Goal: Task Accomplishment & Management: Manage account settings

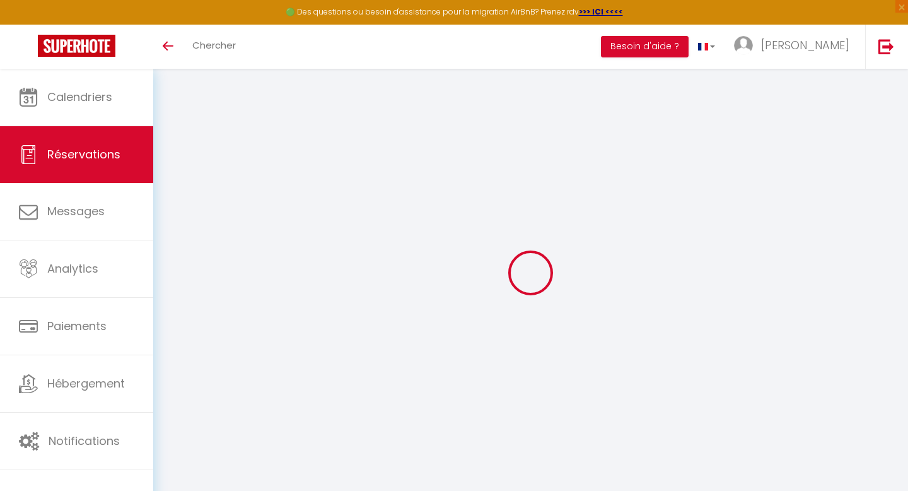
scroll to position [69, 0]
select select
checkbox input "false"
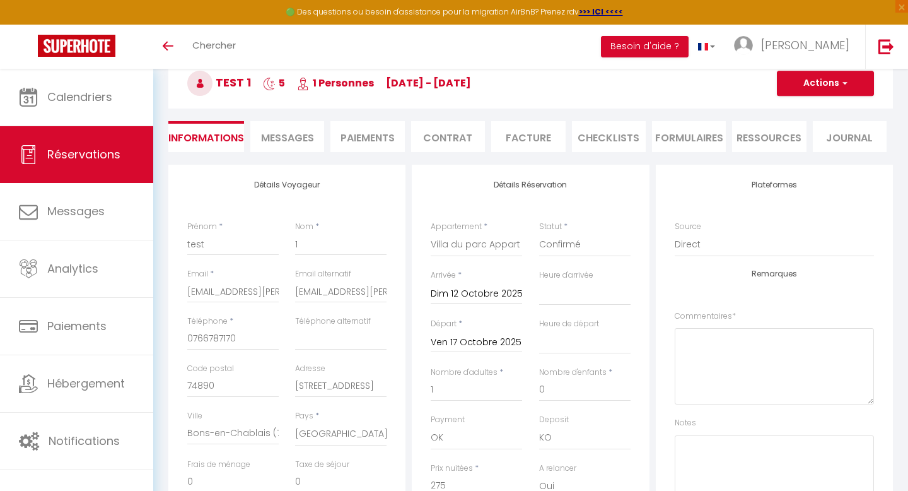
select select
checkbox input "false"
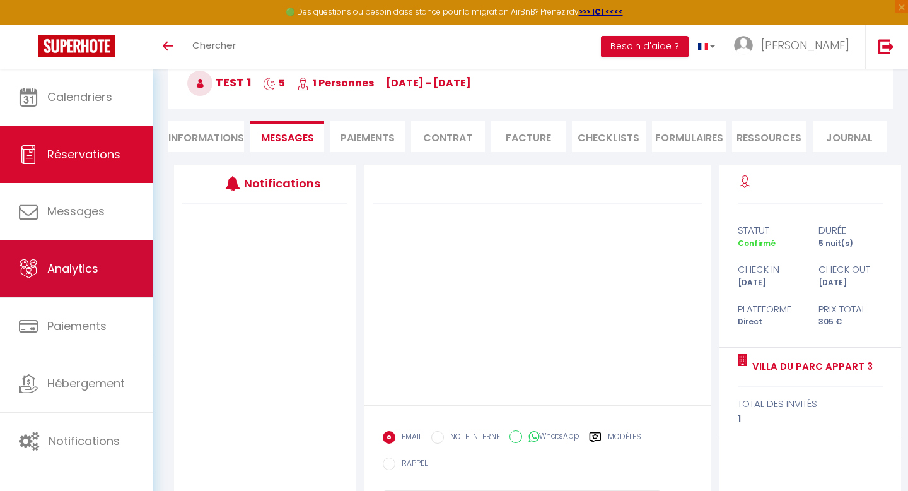
scroll to position [137, 0]
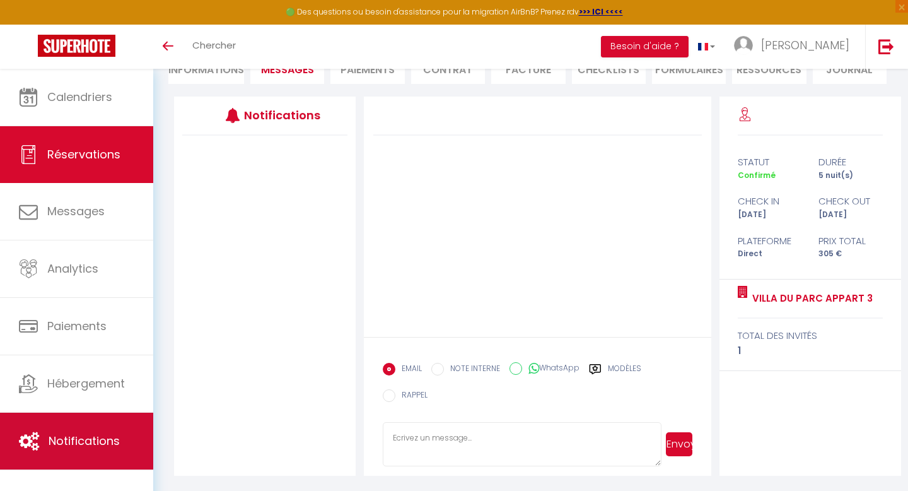
click at [76, 445] on span "Notifications" at bounding box center [84, 441] width 71 height 16
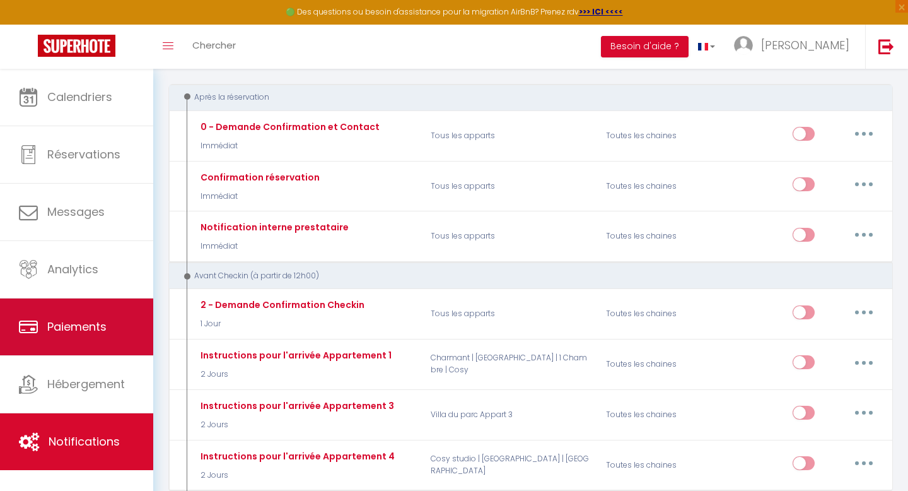
scroll to position [238, 0]
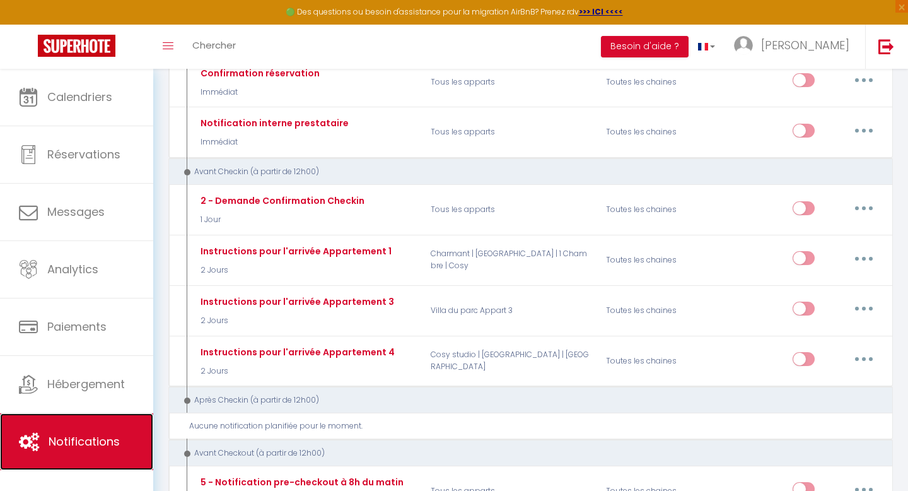
click at [73, 441] on span "Notifications" at bounding box center [84, 441] width 71 height 16
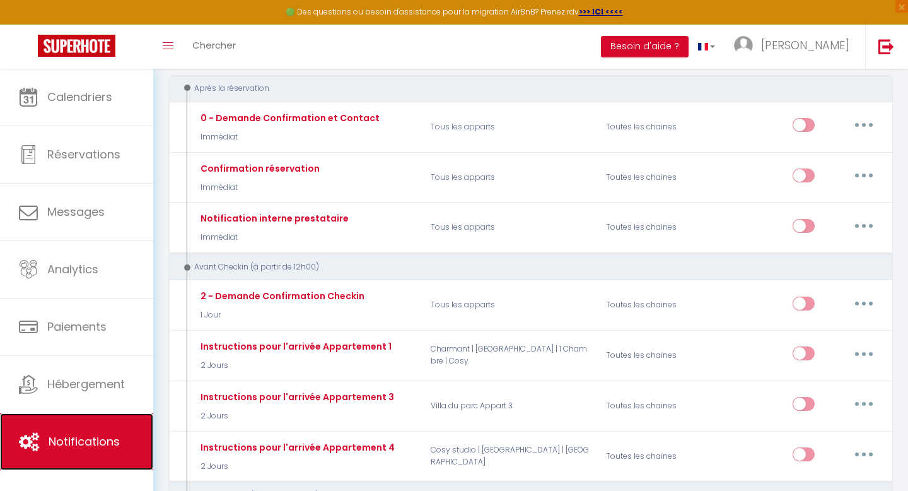
scroll to position [142, 0]
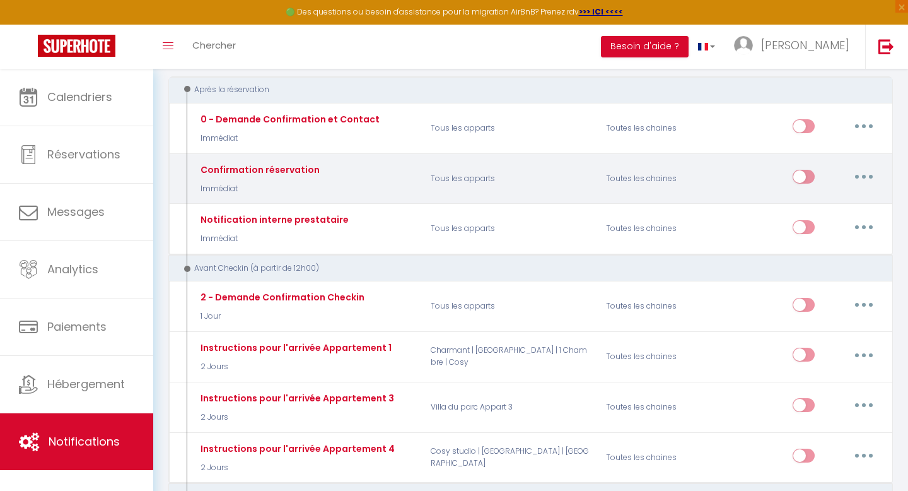
click at [866, 177] on button "button" at bounding box center [863, 176] width 35 height 20
click at [807, 208] on link "Editer" at bounding box center [830, 205] width 93 height 21
type input "Confirmation réservation"
select select "Immédiat"
select select
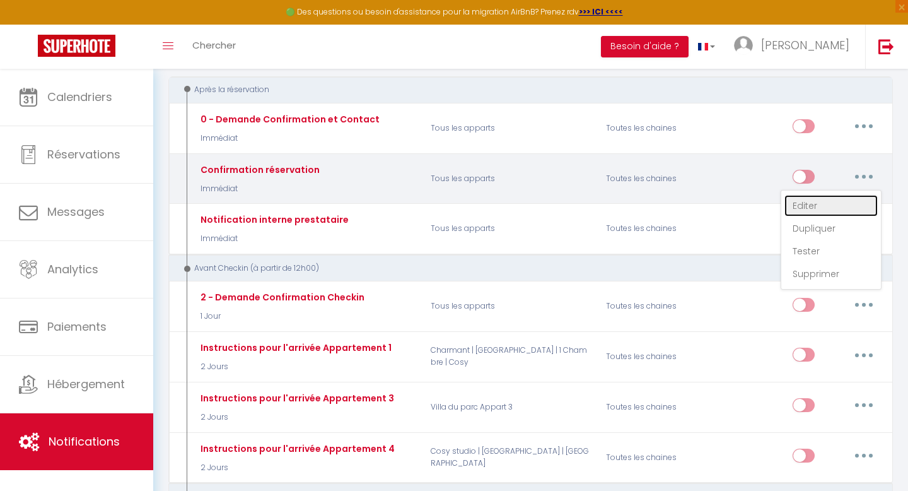
checkbox input "true"
checkbox input "false"
radio input "true"
type input "Confirmation de réservation"
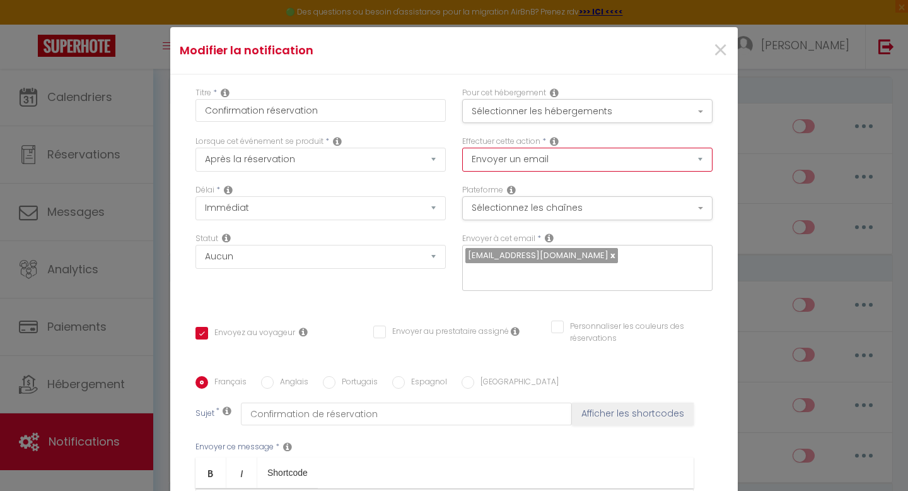
click at [524, 163] on select "Envoyer un email Envoyer un SMS Envoyer une notification push" at bounding box center [587, 160] width 250 height 24
select select "notification"
click at [462, 148] on select "Envoyer un email Envoyer un SMS Envoyer une notification push" at bounding box center [587, 160] width 250 height 24
checkbox input "true"
checkbox input "false"
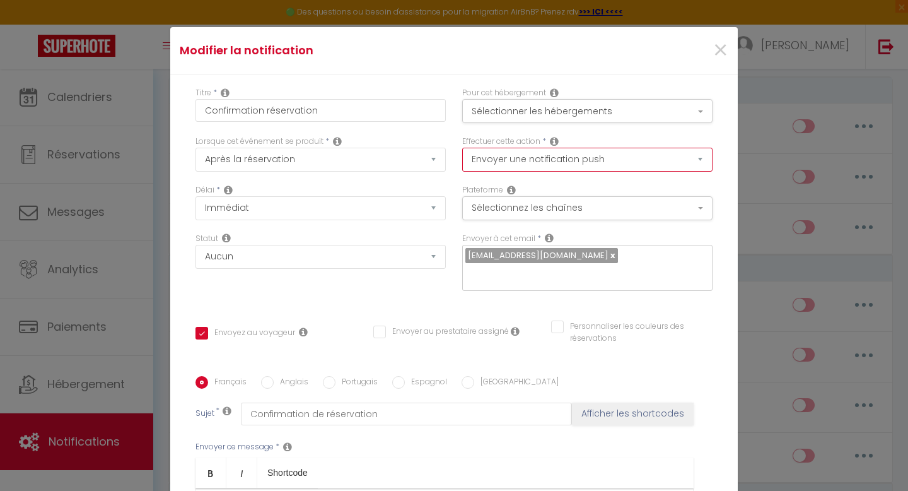
checkbox input "false"
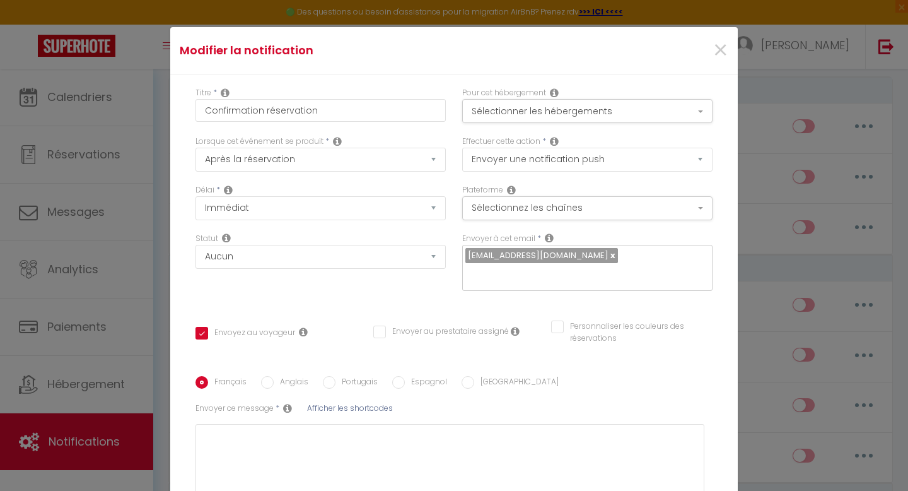
click at [547, 177] on div "Effectuer cette action * Envoyer un email Envoyer un SMS Envoyer une notificati…" at bounding box center [587, 160] width 267 height 49
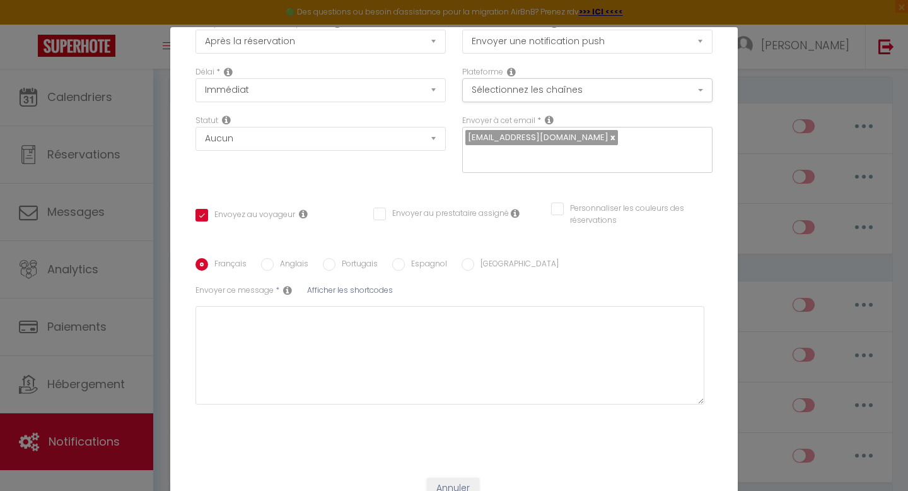
scroll to position [54, 0]
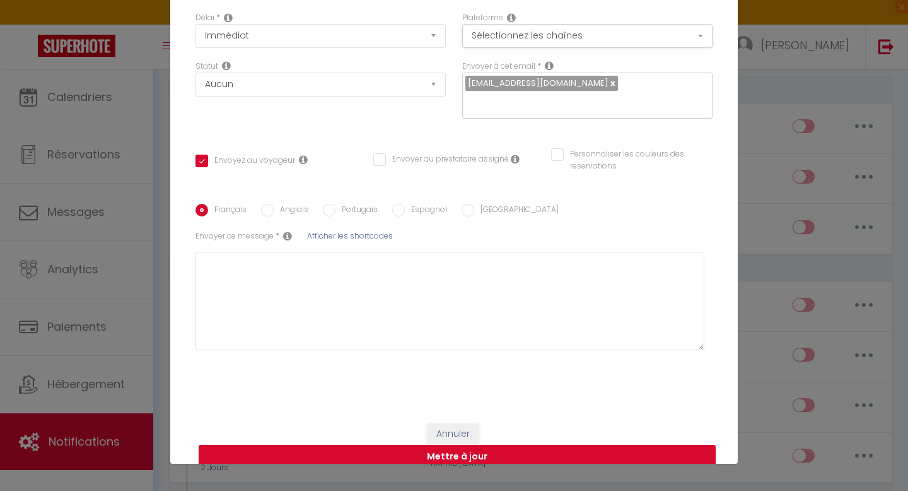
click at [448, 445] on button "Mettre à jour" at bounding box center [457, 457] width 517 height 24
checkbox input "true"
checkbox input "false"
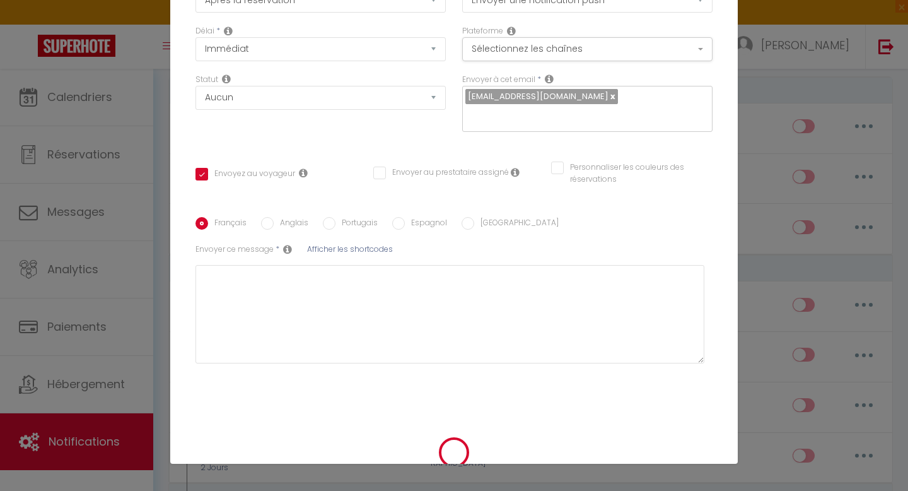
checkbox input "true"
checkbox input "false"
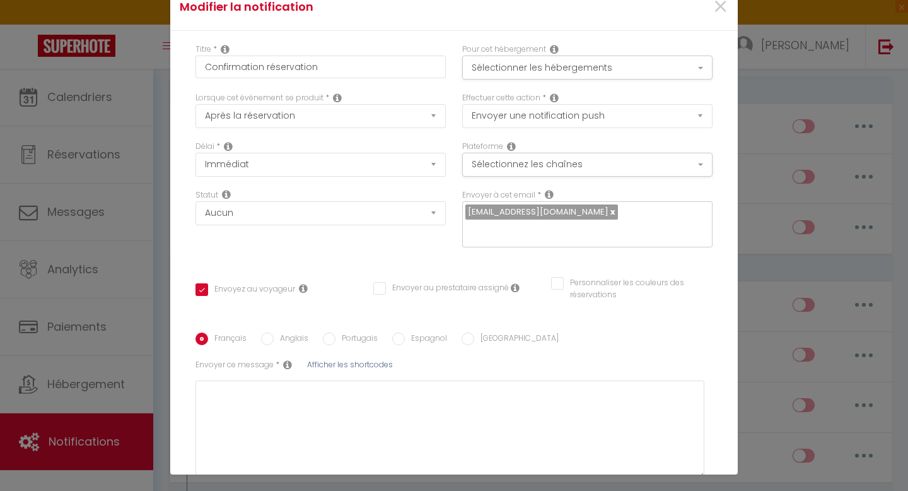
scroll to position [0, 0]
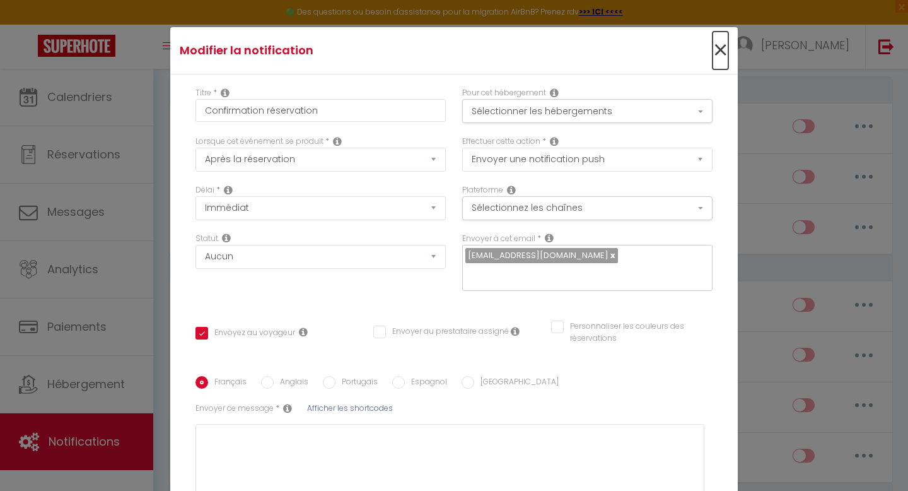
click at [719, 52] on span "×" at bounding box center [721, 51] width 16 height 38
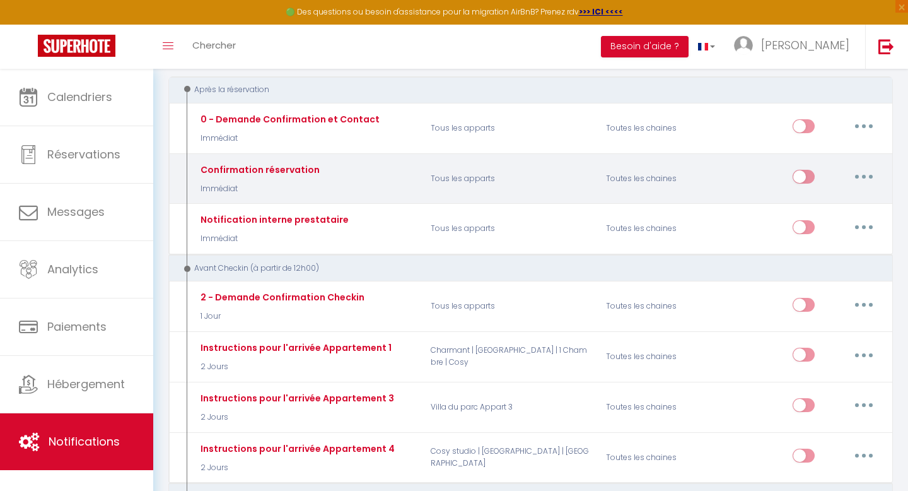
click at [284, 171] on div "Confirmation réservation" at bounding box center [258, 170] width 122 height 14
click at [866, 179] on button "button" at bounding box center [863, 176] width 35 height 20
click at [812, 202] on link "Editer" at bounding box center [830, 205] width 93 height 21
type input "Confirmation réservation"
select select "email"
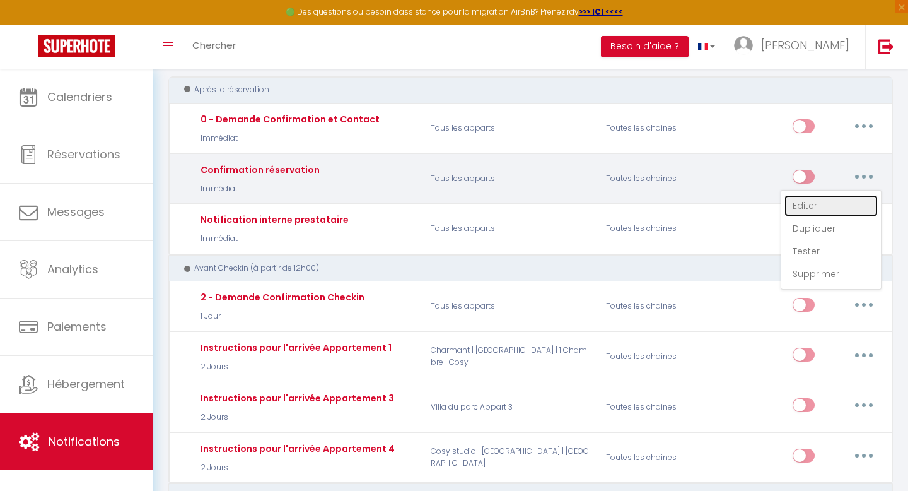
checkbox input "true"
checkbox input "false"
type input "Confirmation de réservation"
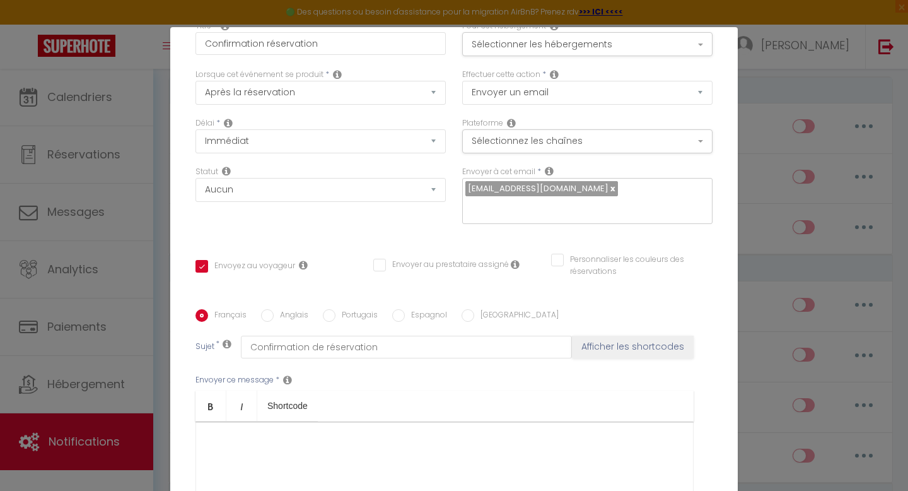
scroll to position [213, 0]
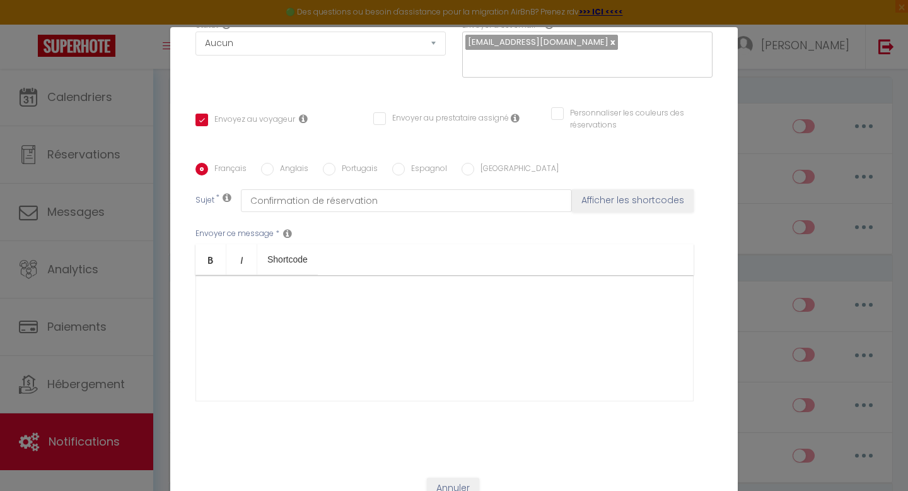
click at [644, 288] on p "​" at bounding box center [445, 295] width 472 height 15
click at [455, 477] on button "Annuler" at bounding box center [453, 487] width 52 height 21
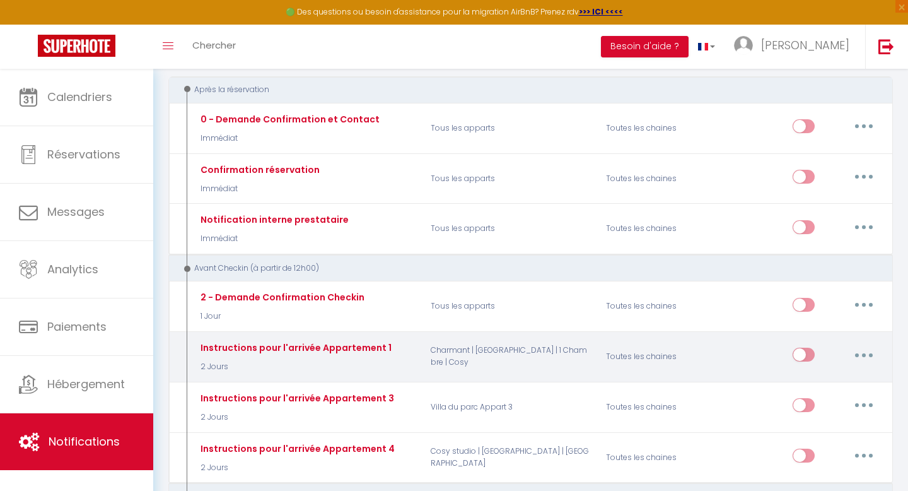
click at [293, 351] on div "Instructions pour l'arrivée Appartement 1" at bounding box center [294, 348] width 194 height 14
click at [861, 356] on button "button" at bounding box center [863, 354] width 35 height 20
click at [805, 382] on link "Editer" at bounding box center [830, 383] width 93 height 21
type input "Instructions pour l'arrivée Appartement 1"
select select "2 Jours"
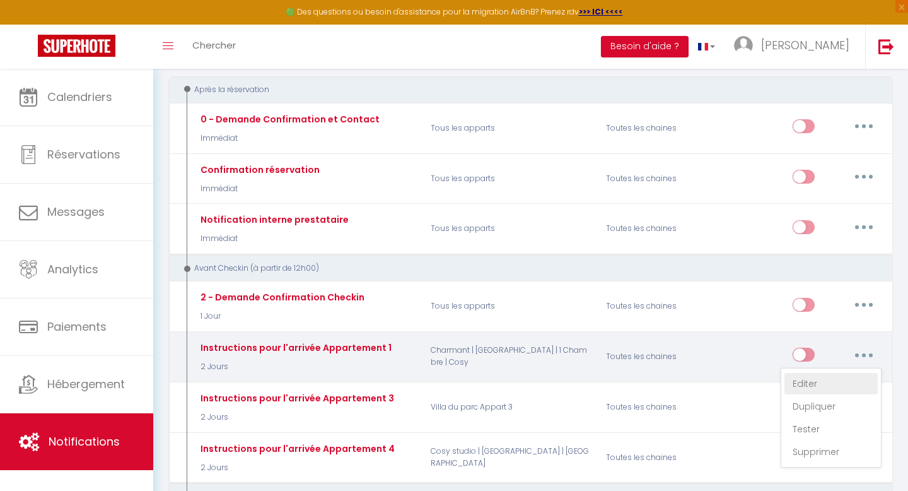
checkbox input "true"
checkbox input "false"
type input "Réservation du [CHECKING:DD-MM-YYYY] : Instructions pour votre arrivée"
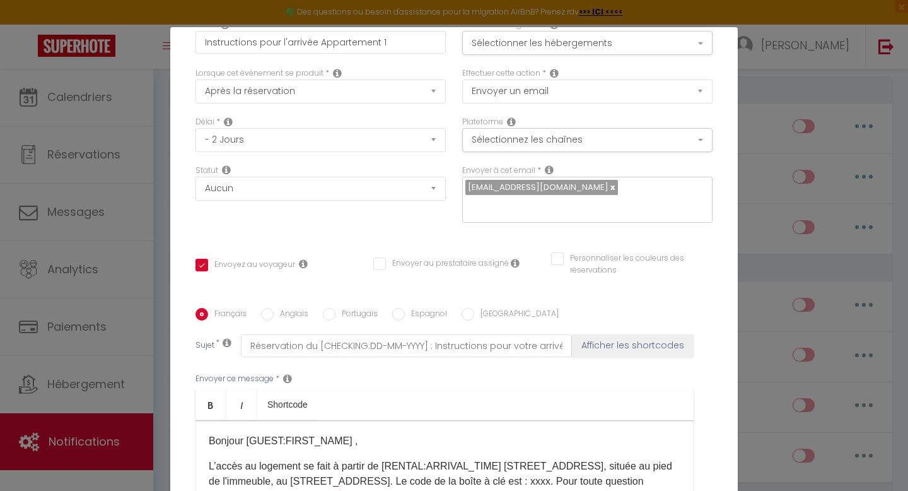
scroll to position [0, 0]
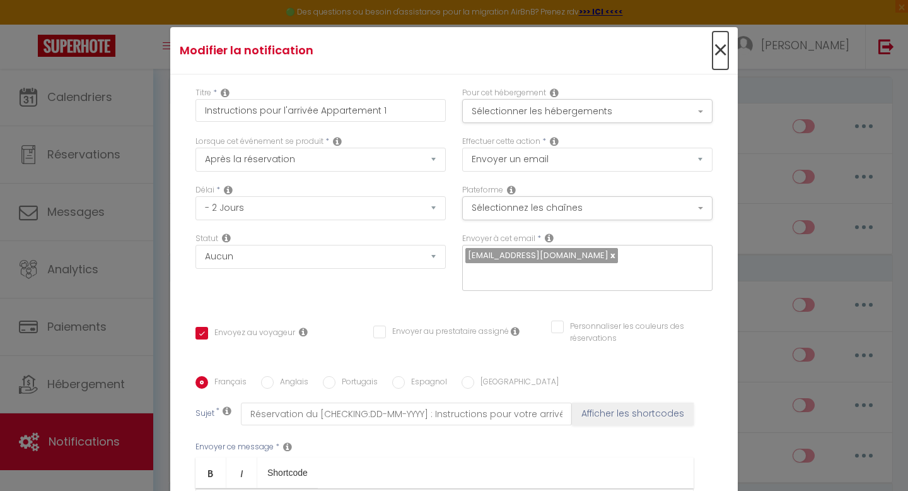
click at [720, 49] on span "×" at bounding box center [721, 51] width 16 height 38
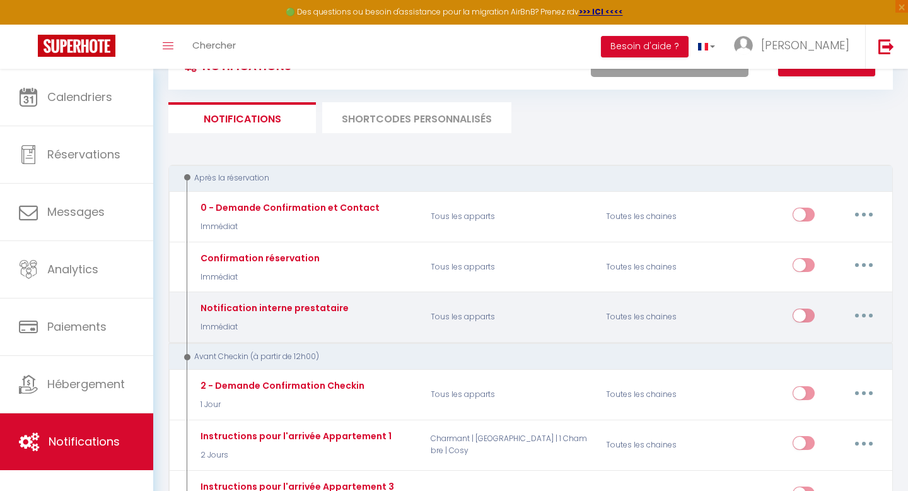
scroll to position [52, 0]
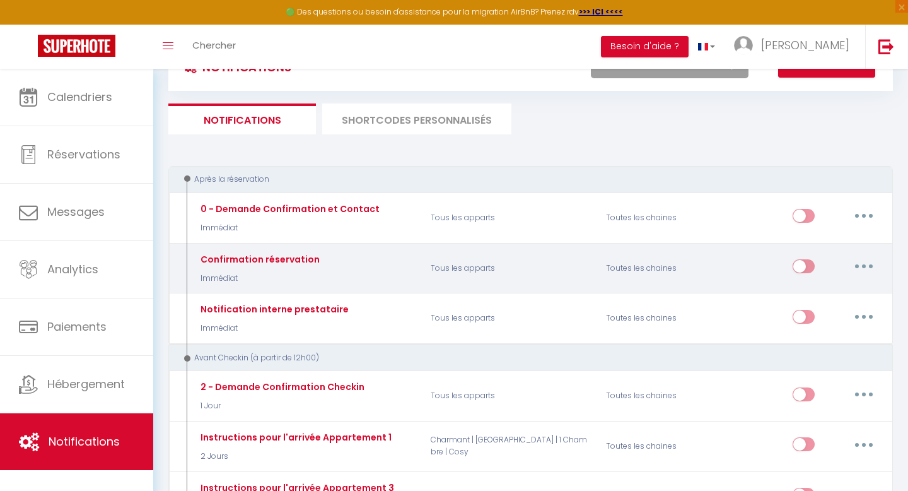
click at [251, 266] on div "Confirmation réservation Immédiat" at bounding box center [258, 268] width 122 height 32
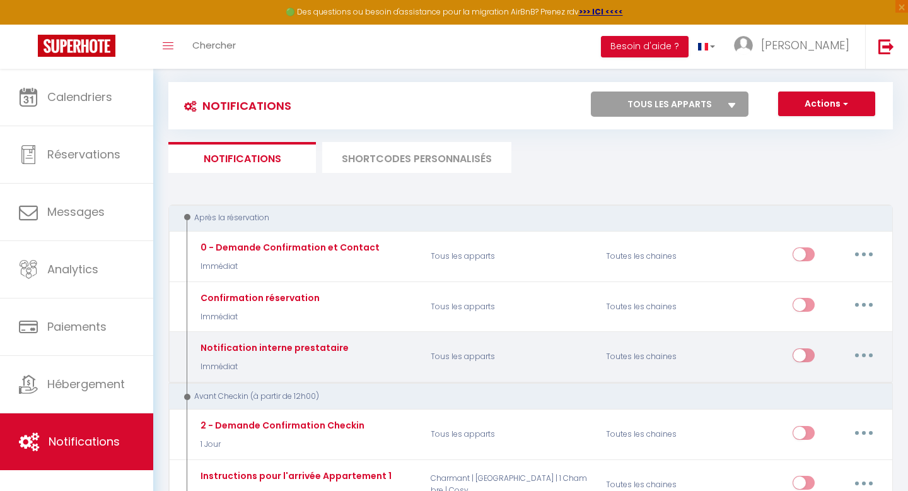
scroll to position [0, 0]
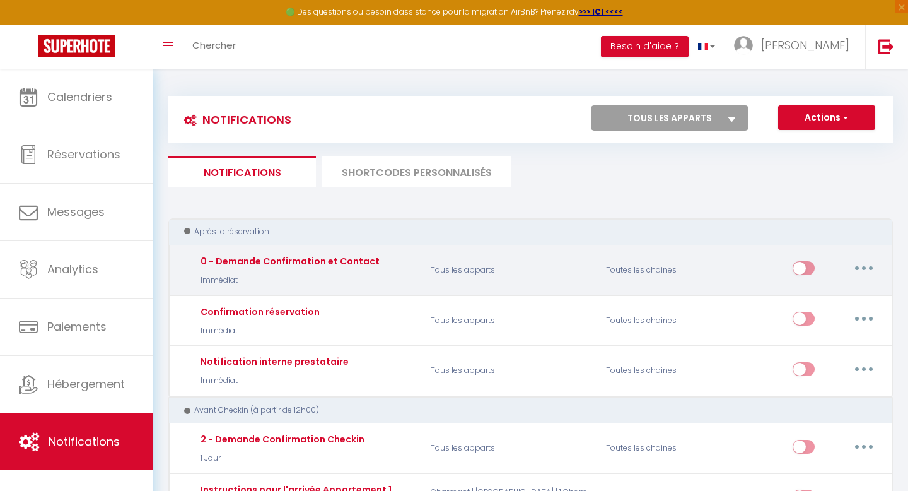
click at [272, 274] on p "Immédiat" at bounding box center [288, 280] width 182 height 12
click at [866, 268] on button "button" at bounding box center [863, 268] width 35 height 20
click at [797, 296] on link "Editer" at bounding box center [830, 296] width 93 height 21
type input "0 - Demande Confirmation et Contact"
select select "1"
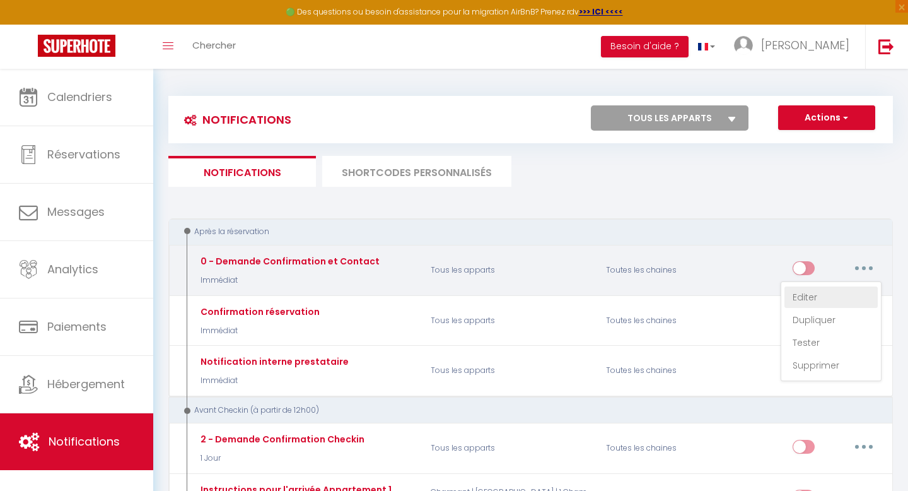
select select "Immédiat"
select select "if_booking_is_paid"
checkbox input "true"
checkbox input "false"
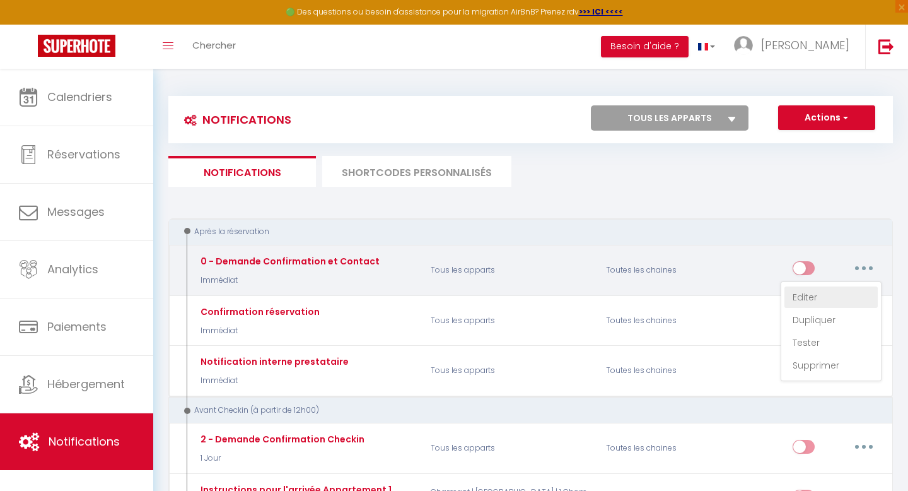
type input "Merci de confirmer votre réservation - [BOOKING:ID] - [GUEST:FIRST_NAME] [GUEST…"
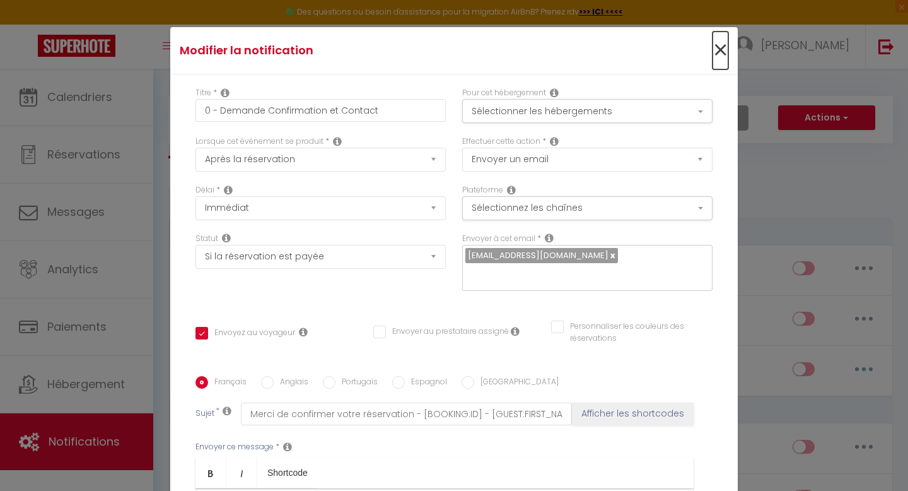
click at [718, 52] on span "×" at bounding box center [721, 51] width 16 height 38
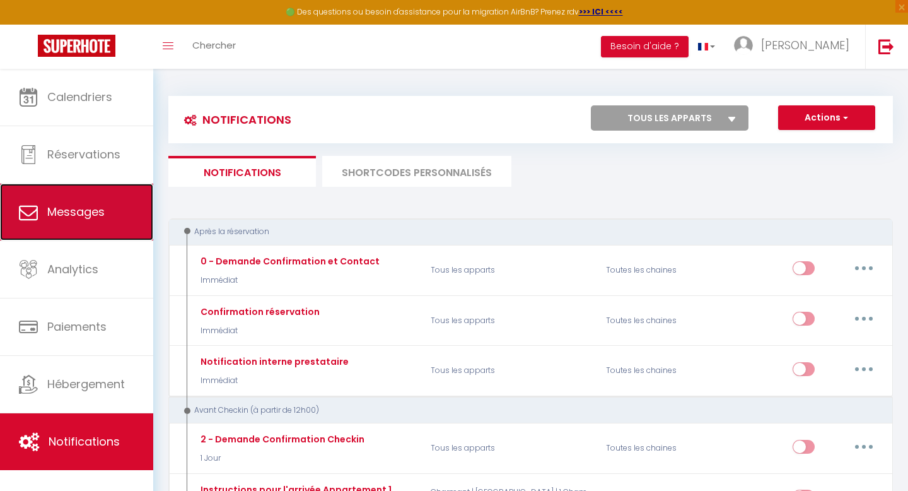
click at [78, 212] on span "Messages" at bounding box center [75, 212] width 57 height 16
select select "message"
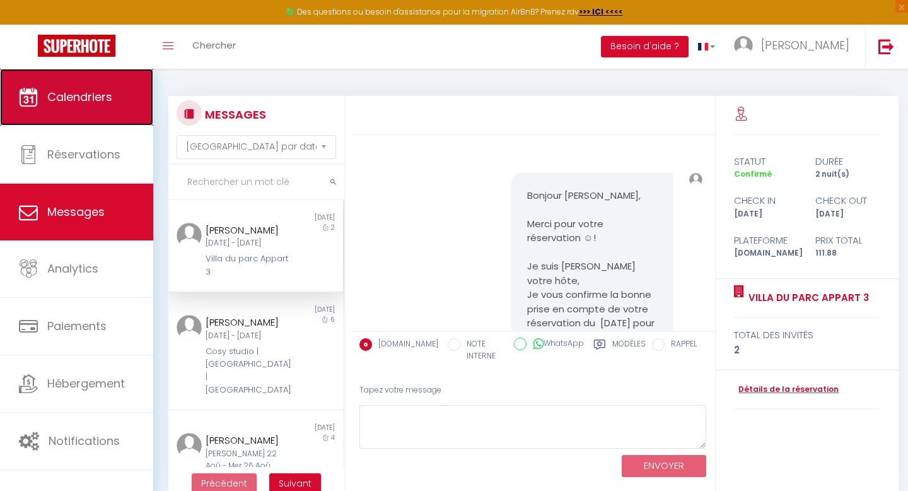
click at [78, 100] on span "Calendriers" at bounding box center [79, 97] width 65 height 16
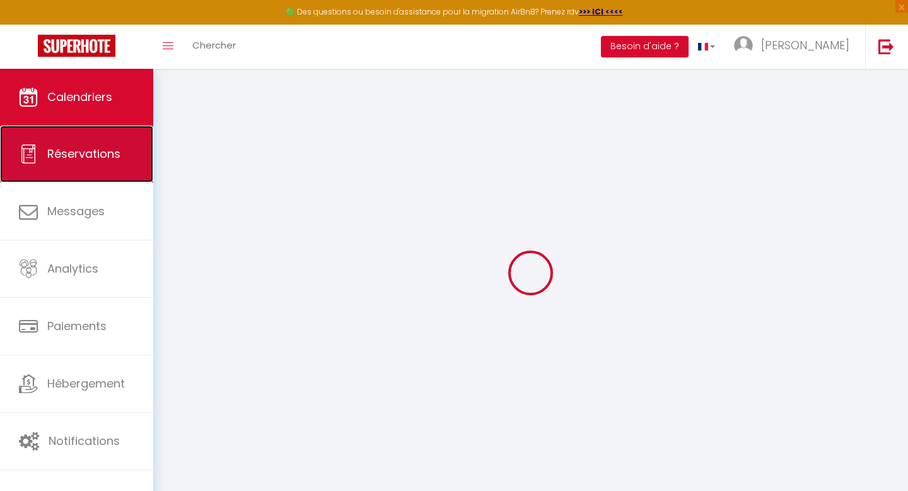
click at [76, 131] on link "Réservations" at bounding box center [76, 153] width 153 height 57
click at [82, 158] on span "Réservations" at bounding box center [83, 154] width 73 height 16
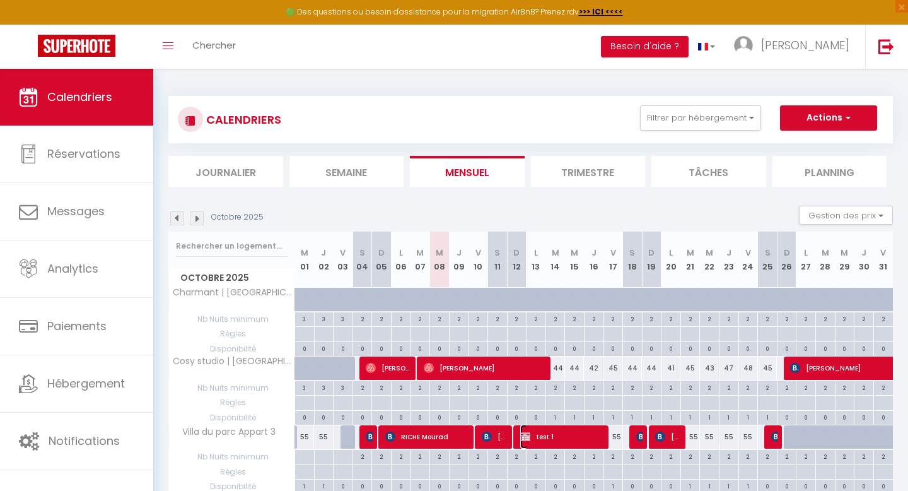
click at [542, 438] on span "test 1" at bounding box center [562, 436] width 84 height 24
select select "OK"
select select "KO"
select select "0"
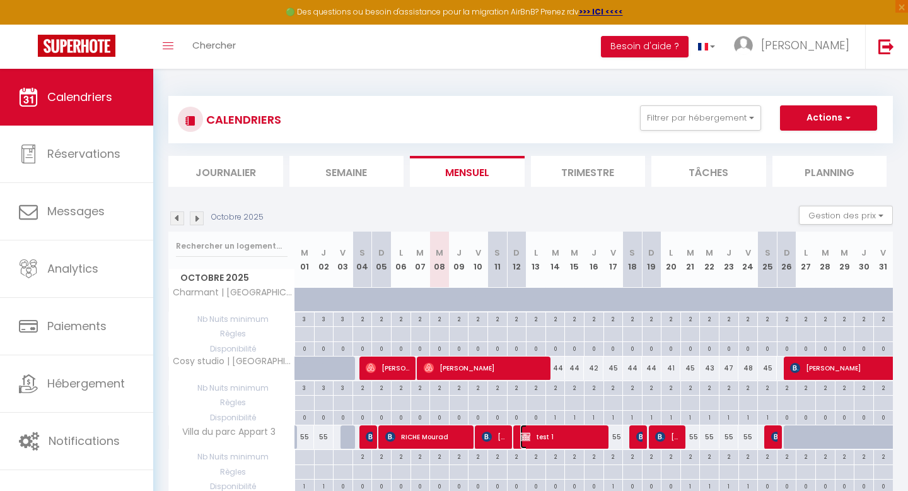
select select "1"
select select
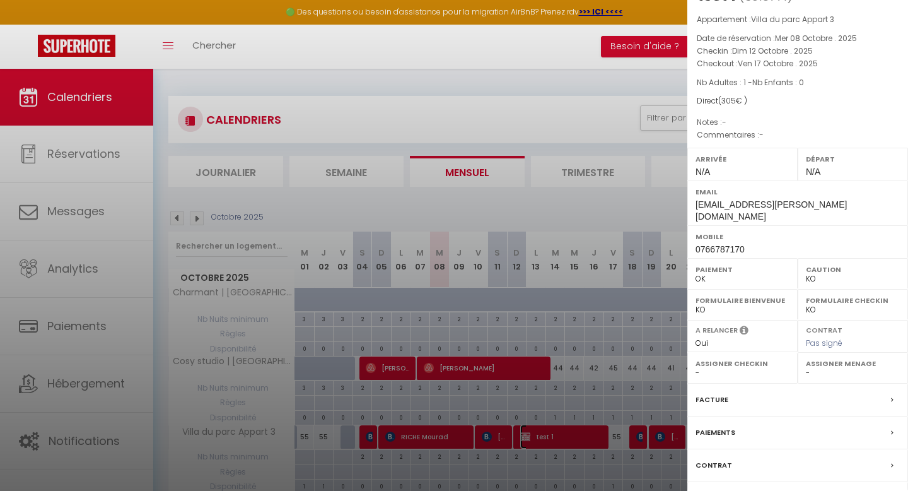
scroll to position [97, 0]
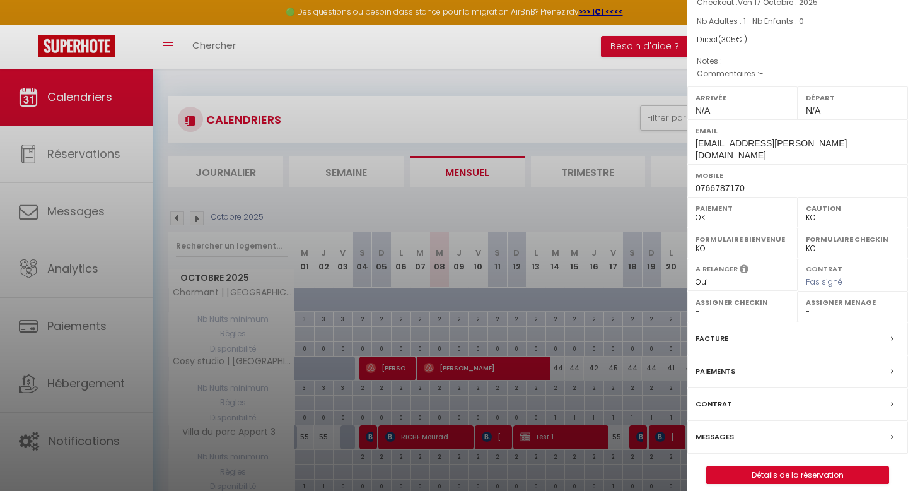
click at [892, 433] on icon at bounding box center [892, 437] width 3 height 8
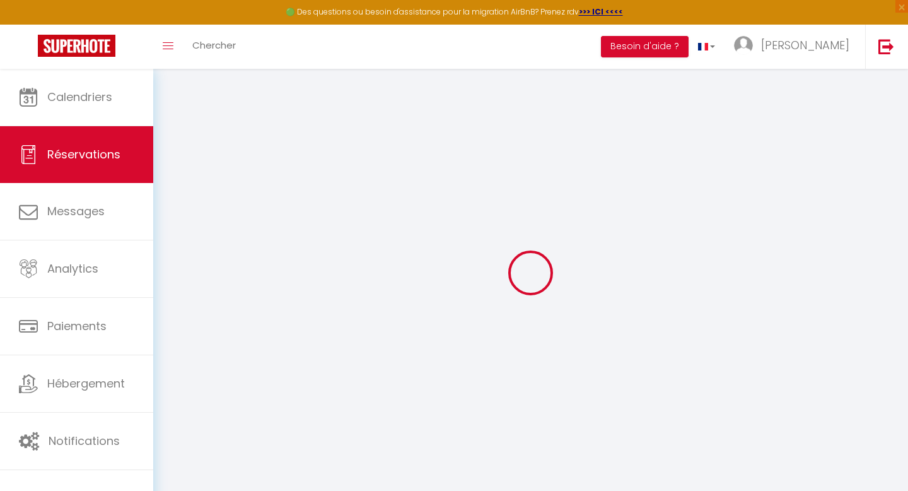
select select
checkbox input "false"
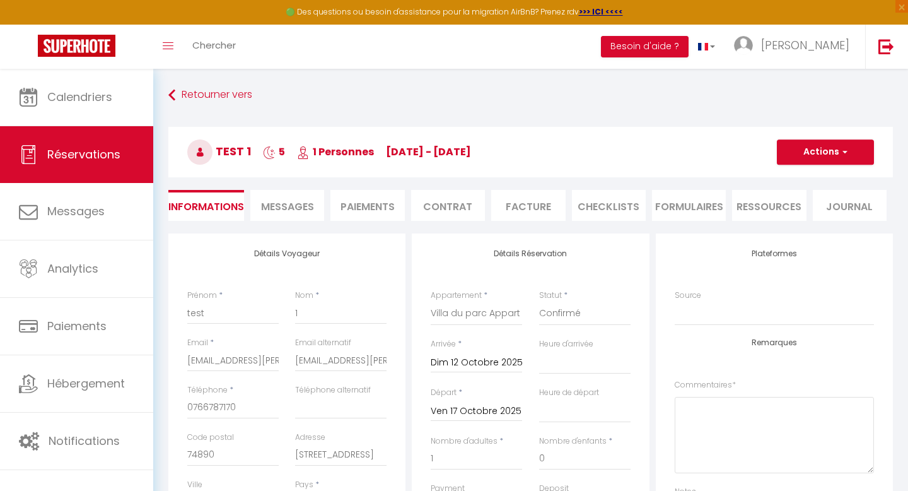
select select
checkbox input "false"
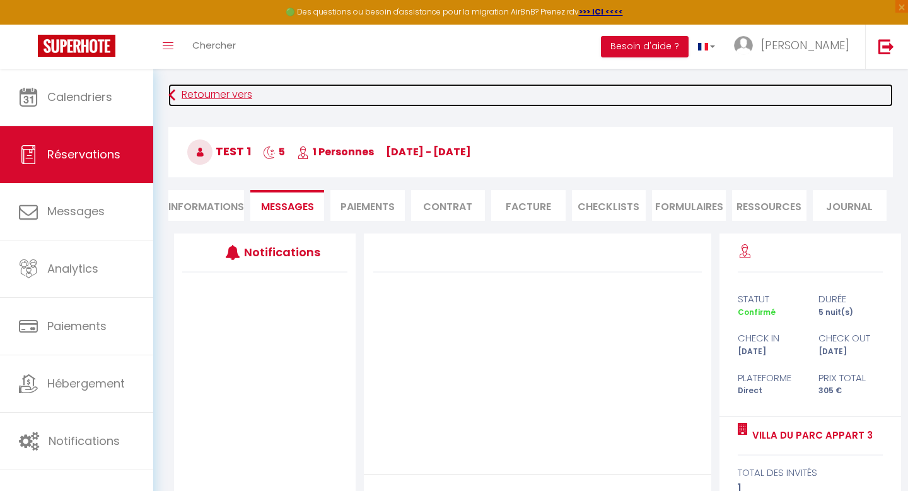
click at [218, 96] on link "Retourner vers" at bounding box center [530, 95] width 725 height 23
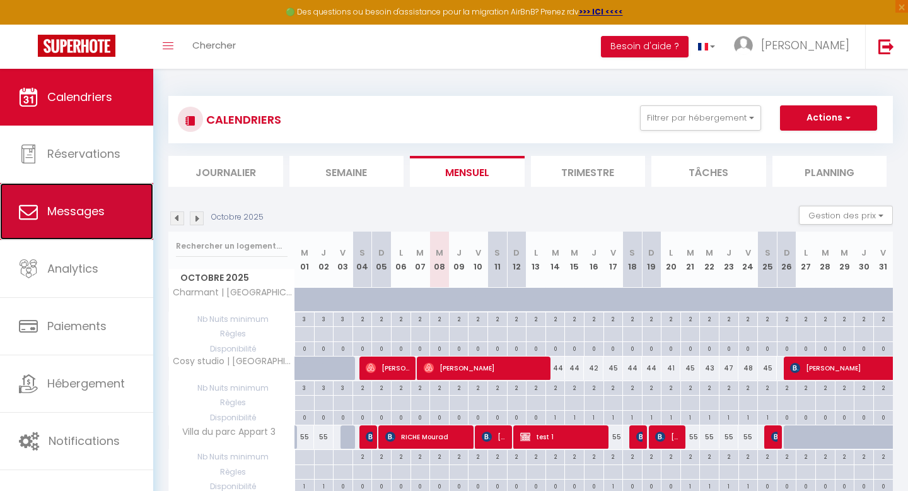
click at [61, 209] on span "Messages" at bounding box center [75, 211] width 57 height 16
select select "message"
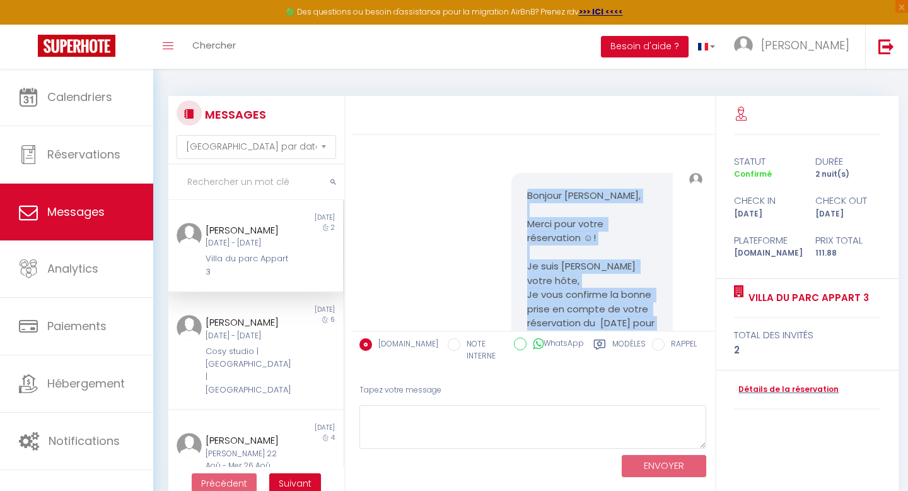
drag, startPoint x: 576, startPoint y: 256, endPoint x: 529, endPoint y: 188, distance: 82.6
click at [529, 189] on pre "Bonjour [PERSON_NAME], Merci pour votre réservation ☺! Je suis [PERSON_NAME] vo…" at bounding box center [591, 451] width 129 height 525
copy pre "Bonjour [PERSON_NAME], Merci pour votre réservation ☺! Je suis [PERSON_NAME] vo…"
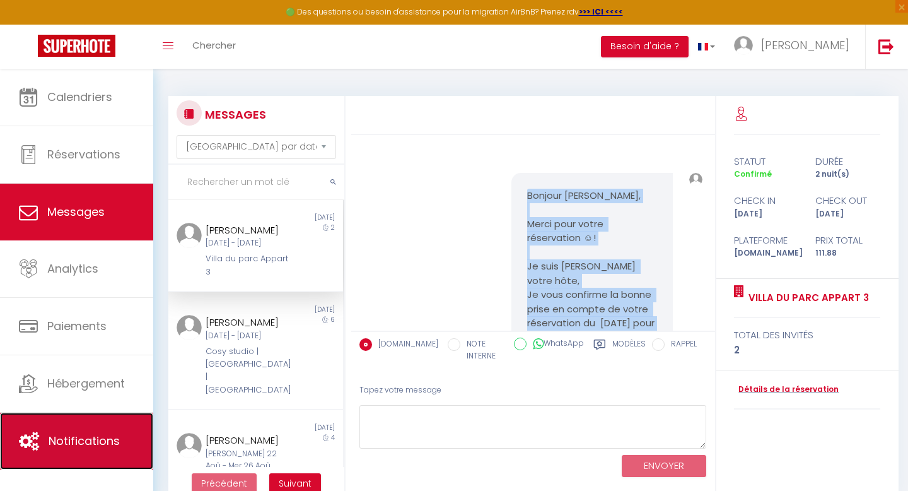
click at [57, 449] on link "Notifications" at bounding box center [76, 440] width 153 height 57
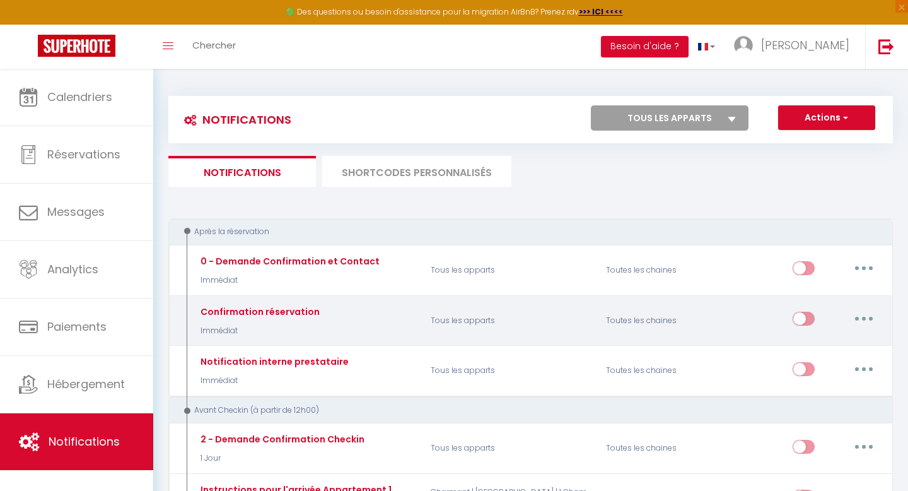
click at [271, 318] on div "Confirmation réservation Immédiat" at bounding box center [258, 321] width 122 height 32
click at [868, 318] on button "button" at bounding box center [863, 318] width 35 height 20
click at [806, 345] on link "Editer" at bounding box center [830, 347] width 93 height 21
type input "Confirmation réservation"
select select "Immédiat"
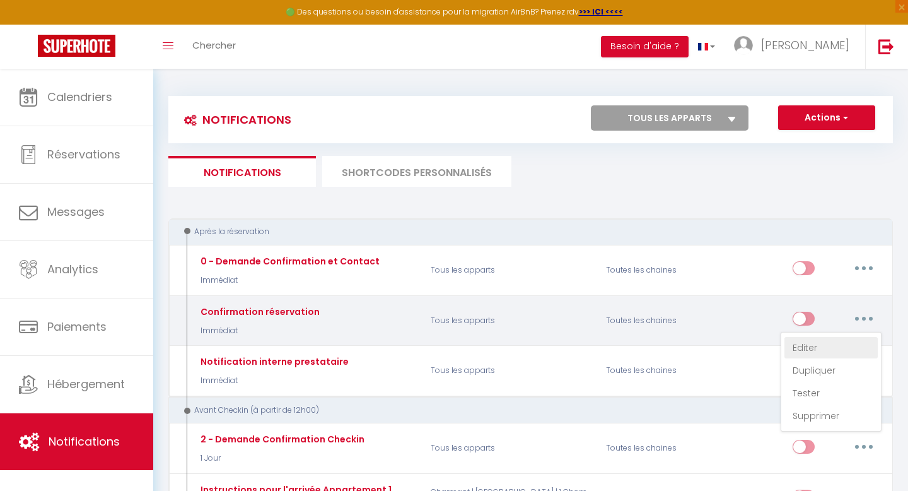
select select
checkbox input "true"
checkbox input "false"
radio input "true"
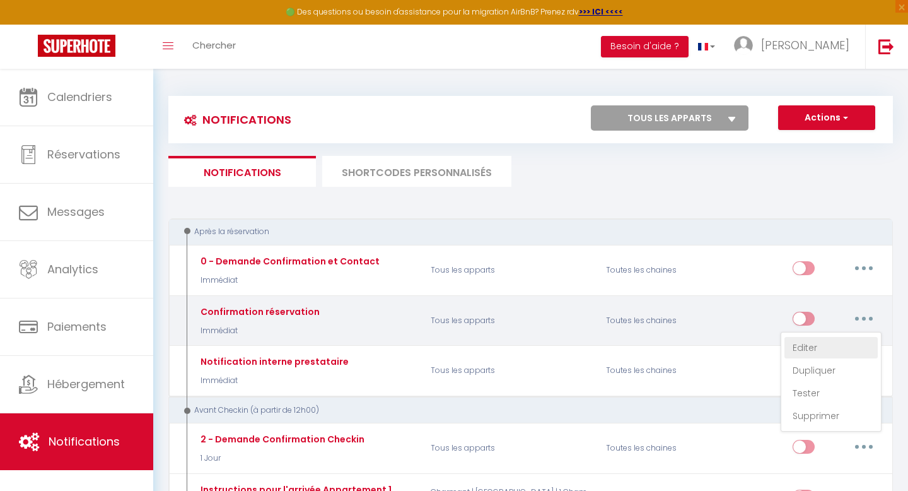
type input "Confirmation de réservation"
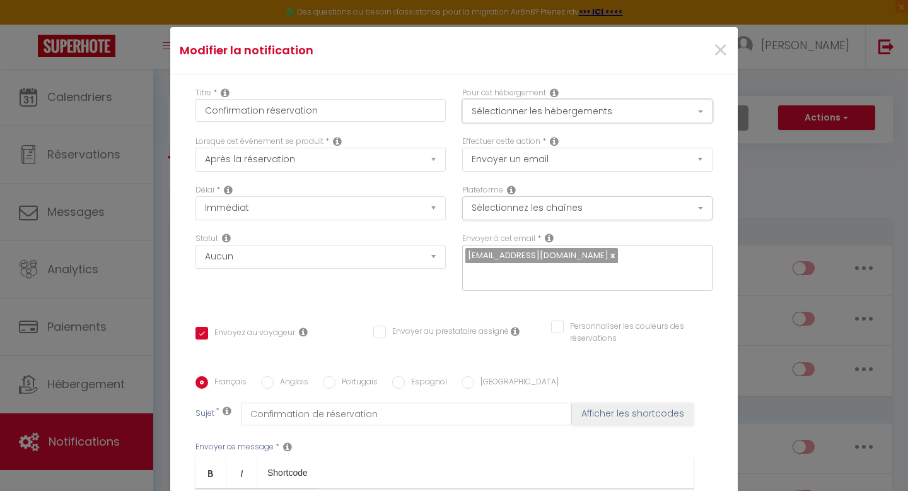
click at [527, 113] on button "Sélectionner les hébergements" at bounding box center [587, 111] width 250 height 24
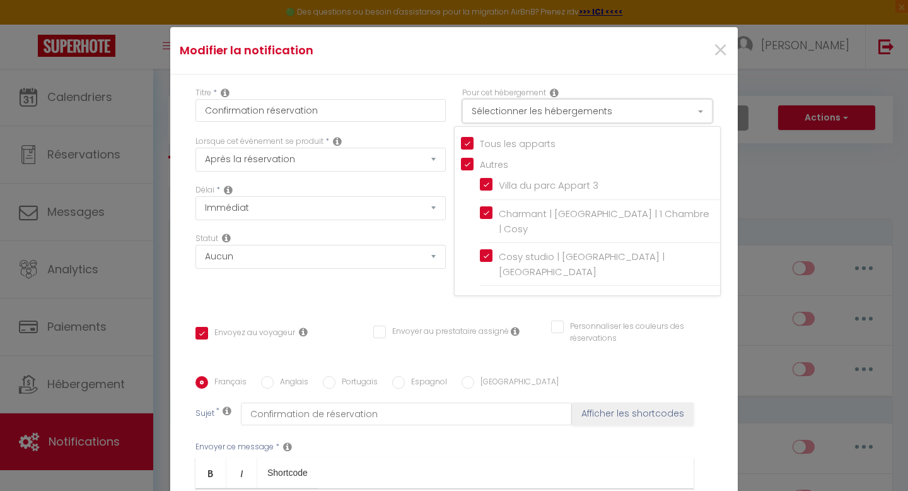
click at [527, 113] on button "Sélectionner les hébergements" at bounding box center [587, 111] width 250 height 24
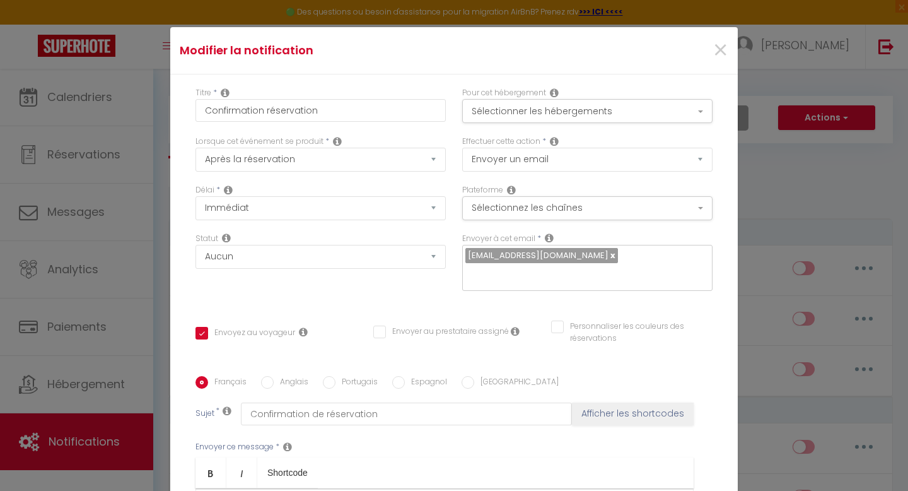
click at [556, 142] on icon at bounding box center [554, 141] width 9 height 10
click at [557, 142] on icon at bounding box center [554, 141] width 9 height 10
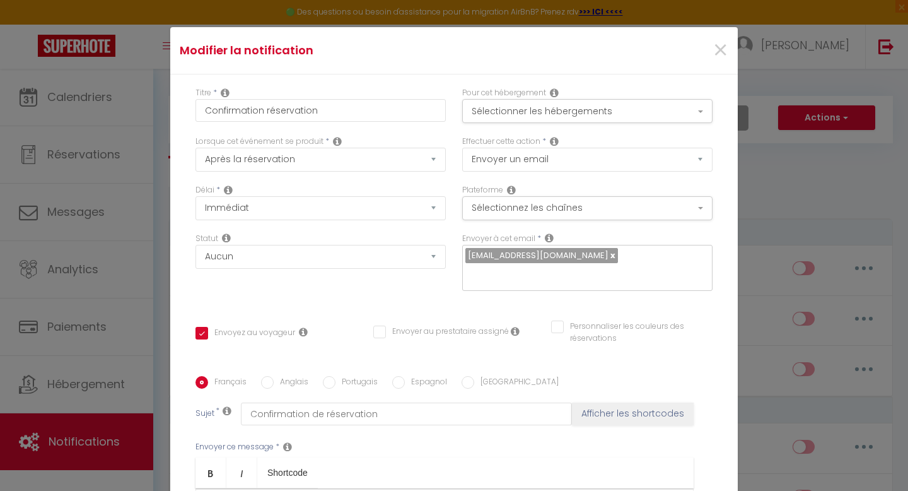
click at [557, 142] on icon at bounding box center [554, 141] width 9 height 10
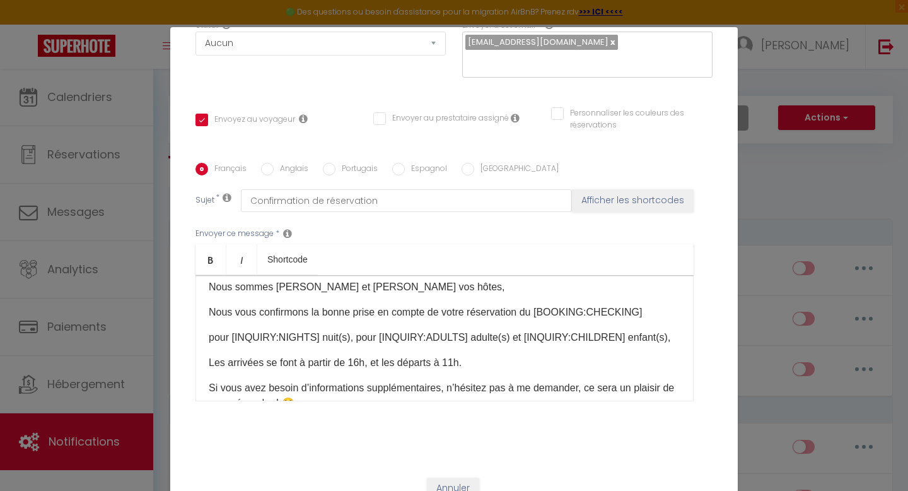
scroll to position [54, 0]
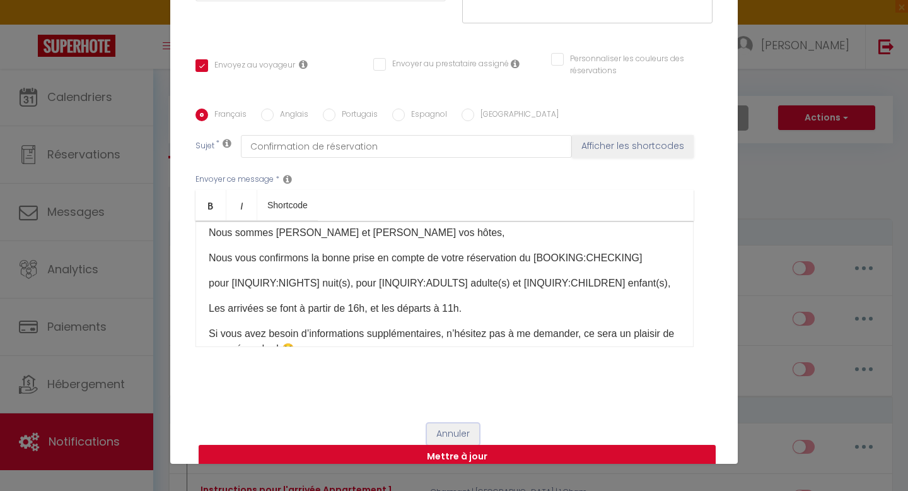
click at [457, 423] on button "Annuler" at bounding box center [453, 433] width 52 height 21
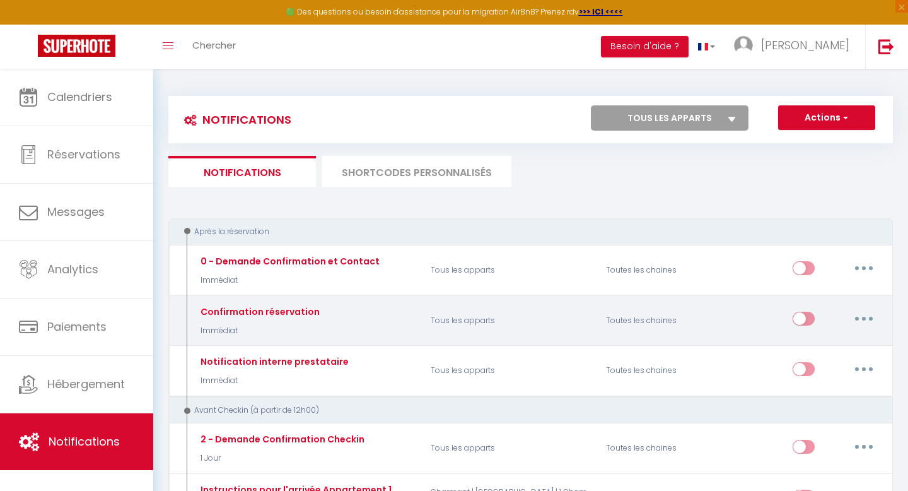
click at [869, 321] on button "button" at bounding box center [863, 318] width 35 height 20
click at [807, 347] on link "Editer" at bounding box center [830, 347] width 93 height 21
type input "Confirmation réservation"
checkbox input "true"
checkbox input "false"
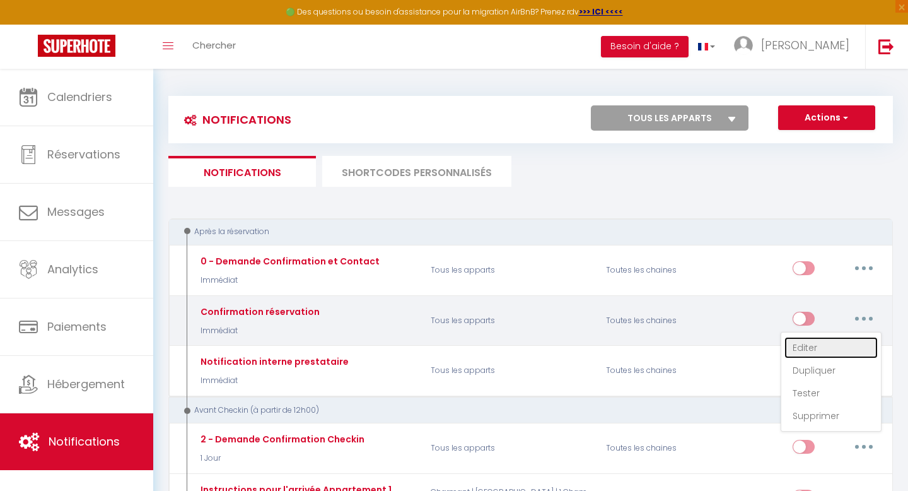
checkbox input "false"
type input "Confirmation de réservation"
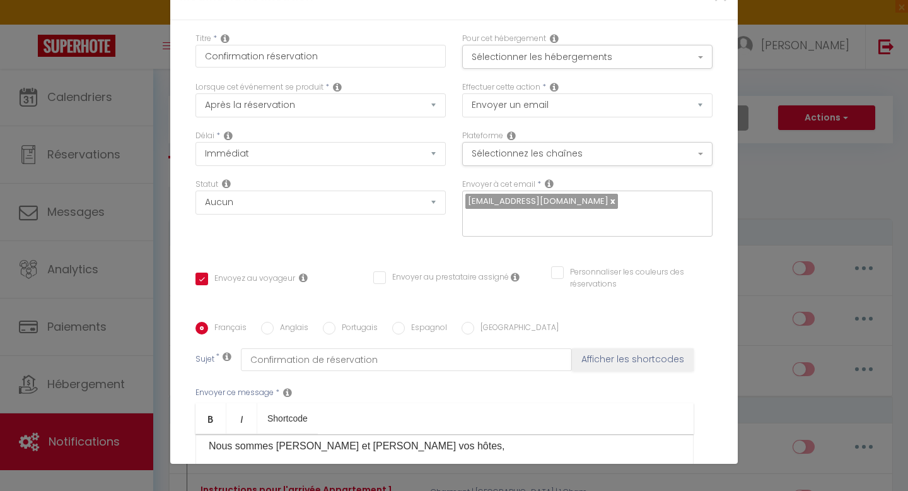
scroll to position [0, 0]
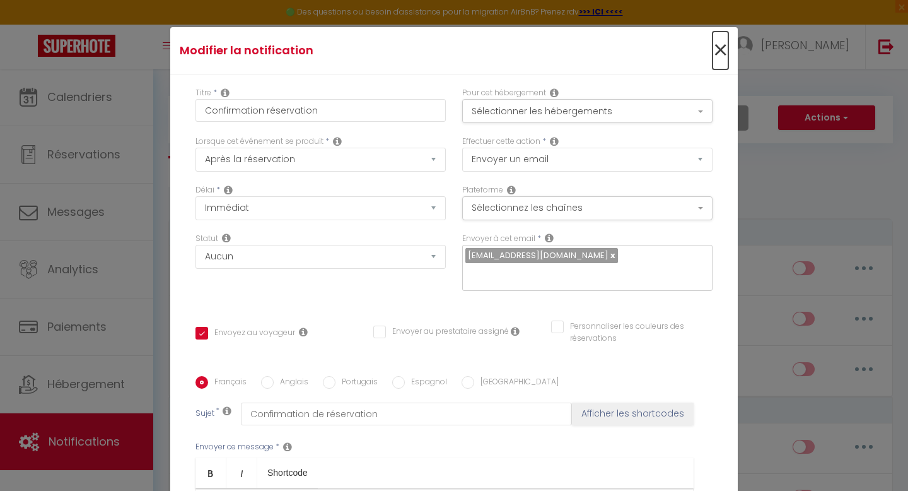
click at [721, 51] on span "×" at bounding box center [721, 51] width 16 height 38
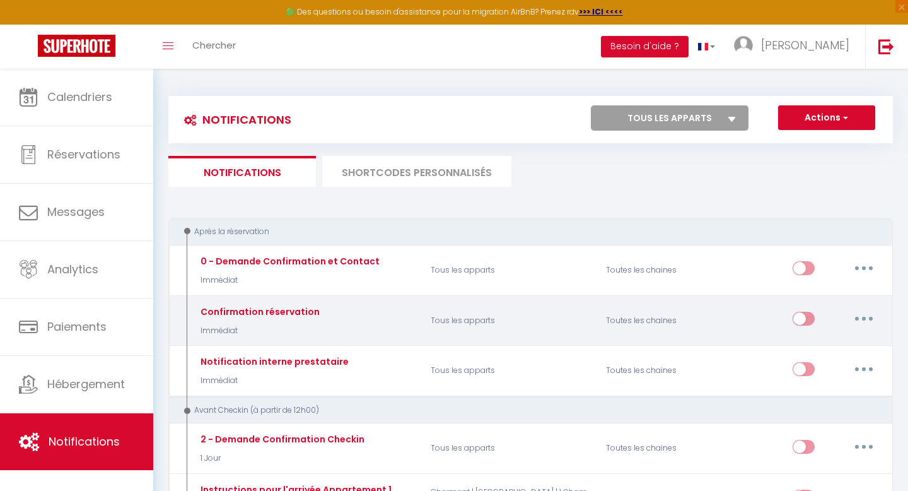
click at [868, 323] on button "button" at bounding box center [863, 318] width 35 height 20
click at [810, 393] on link "Tester" at bounding box center [830, 392] width 93 height 21
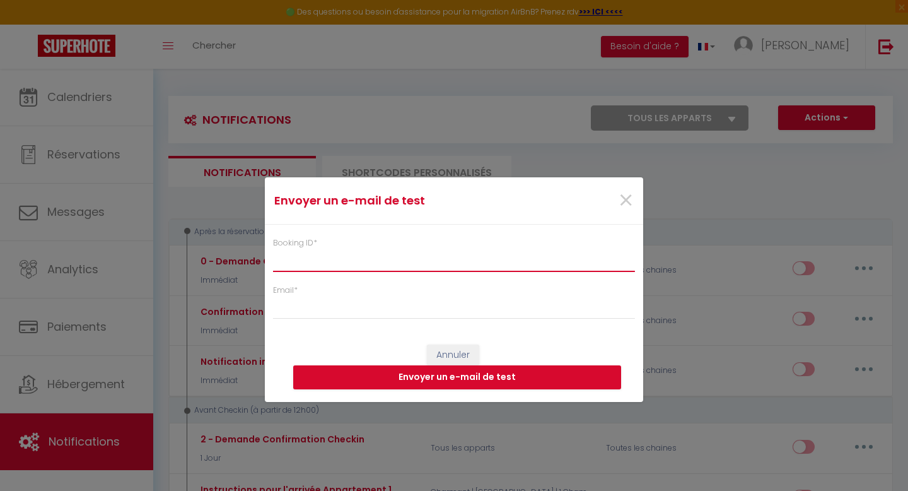
click at [437, 264] on input "Booking ID *" at bounding box center [454, 260] width 362 height 23
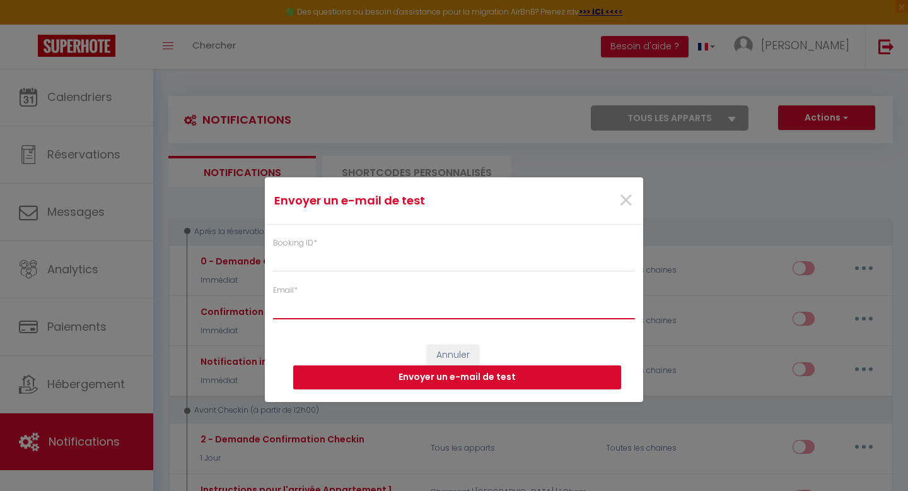
click at [320, 305] on input "Email *" at bounding box center [454, 307] width 362 height 23
type input "[EMAIL_ADDRESS][PERSON_NAME][DOMAIN_NAME]"
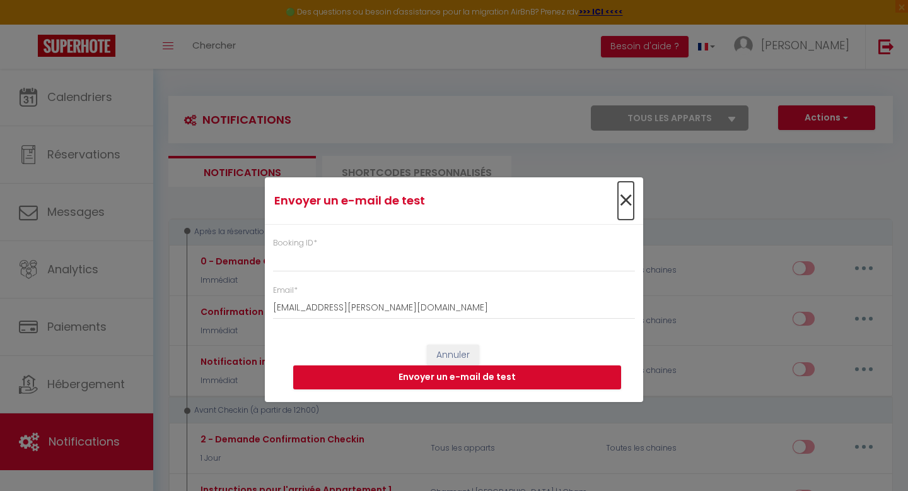
click at [628, 199] on span "×" at bounding box center [626, 201] width 16 height 38
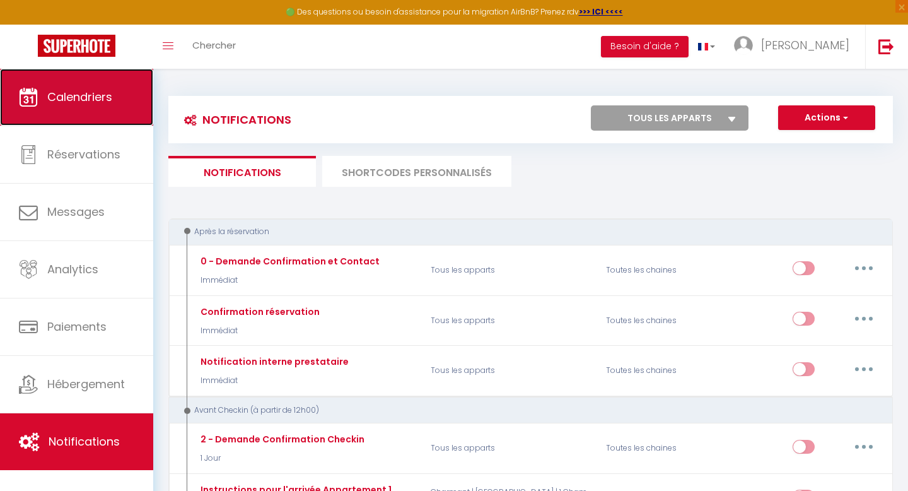
click at [79, 93] on span "Calendriers" at bounding box center [79, 97] width 65 height 16
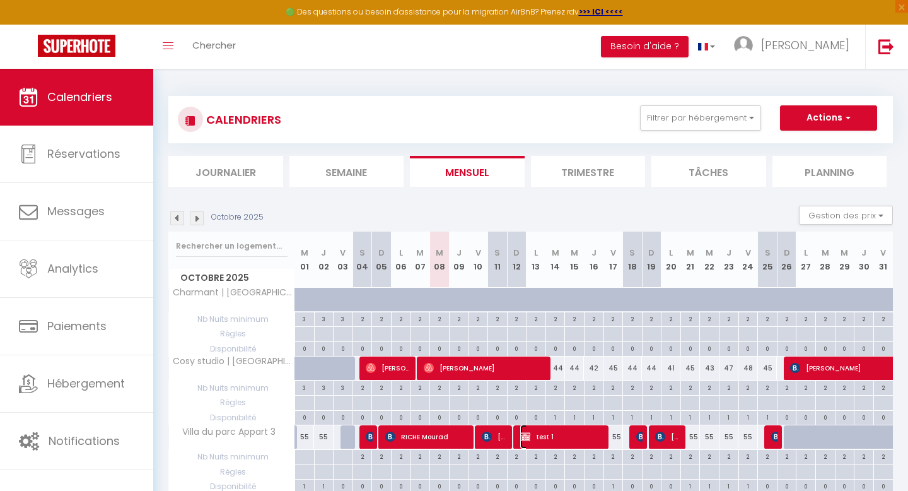
click at [544, 439] on span "test 1" at bounding box center [562, 436] width 84 height 24
select select "OK"
select select "KO"
select select "0"
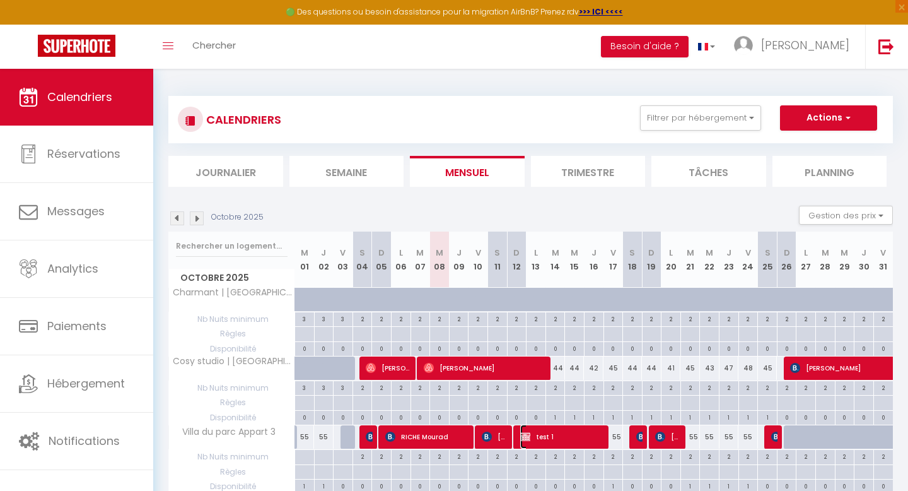
select select "1"
select select
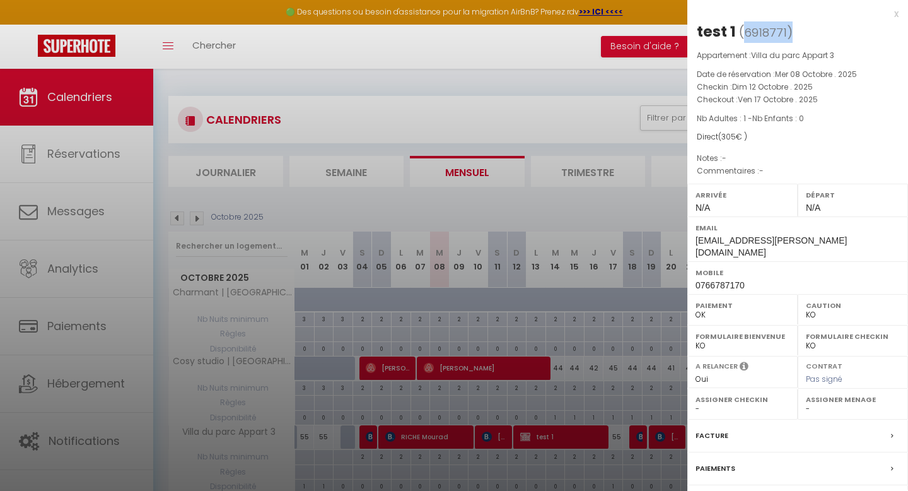
drag, startPoint x: 786, startPoint y: 30, endPoint x: 743, endPoint y: 28, distance: 42.3
click at [743, 28] on span "( 6918771 )" at bounding box center [766, 32] width 54 height 18
click at [808, 32] on h2 "test 1 ( 6918771 )" at bounding box center [798, 31] width 202 height 21
drag, startPoint x: 784, startPoint y: 30, endPoint x: 742, endPoint y: 30, distance: 42.2
click at [742, 30] on span "( 6918771 )" at bounding box center [766, 32] width 54 height 18
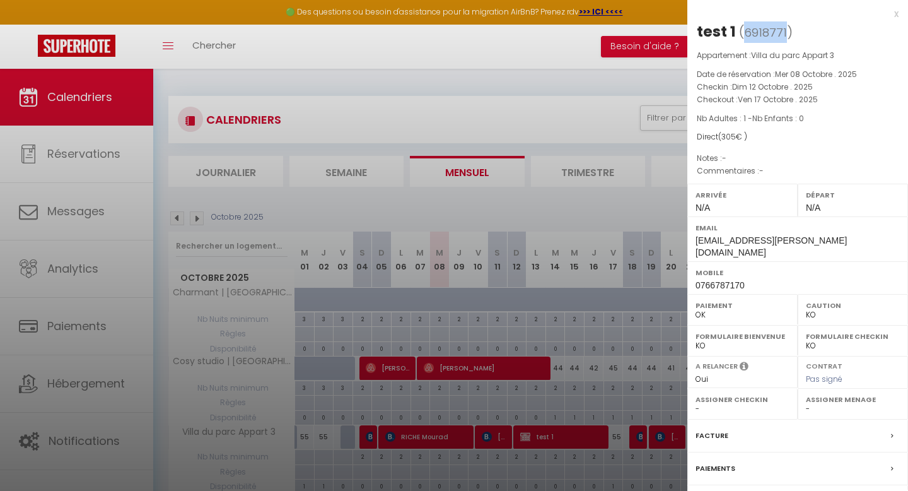
copy span "6918771"
click at [896, 18] on div "x" at bounding box center [792, 13] width 211 height 15
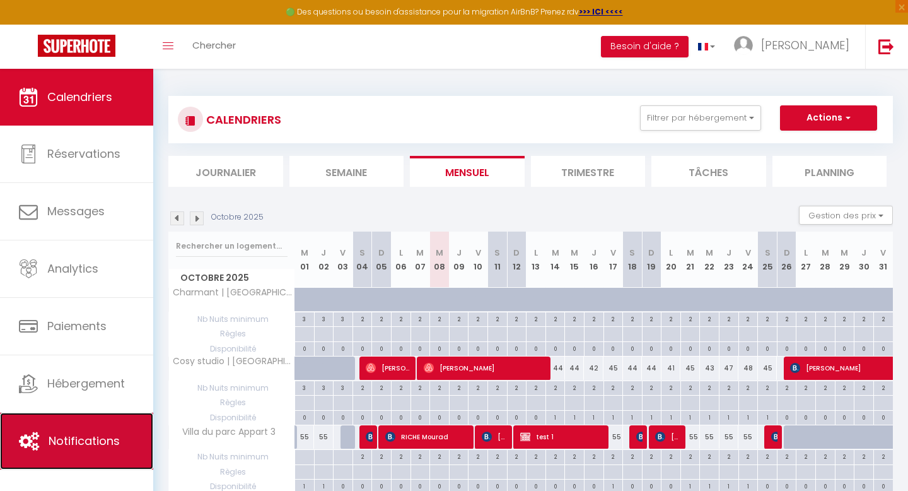
click at [69, 445] on span "Notifications" at bounding box center [84, 441] width 71 height 16
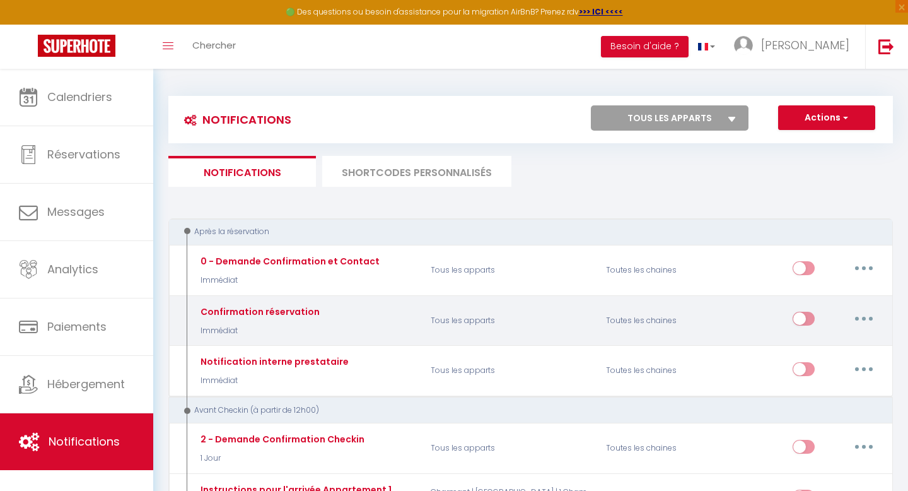
click at [864, 323] on button "button" at bounding box center [863, 318] width 35 height 20
click at [809, 392] on link "Tester" at bounding box center [830, 392] width 93 height 21
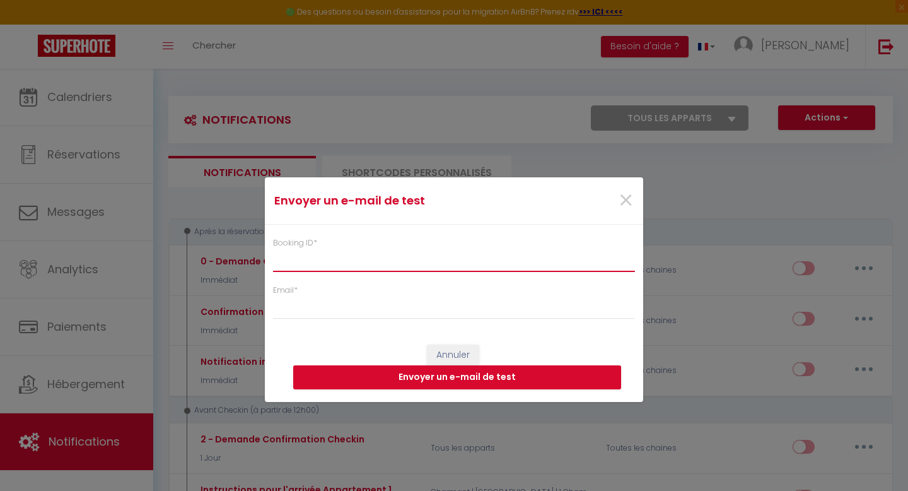
click at [475, 257] on input "Booking ID *" at bounding box center [454, 260] width 362 height 23
paste input "6918771"
type input "6918771"
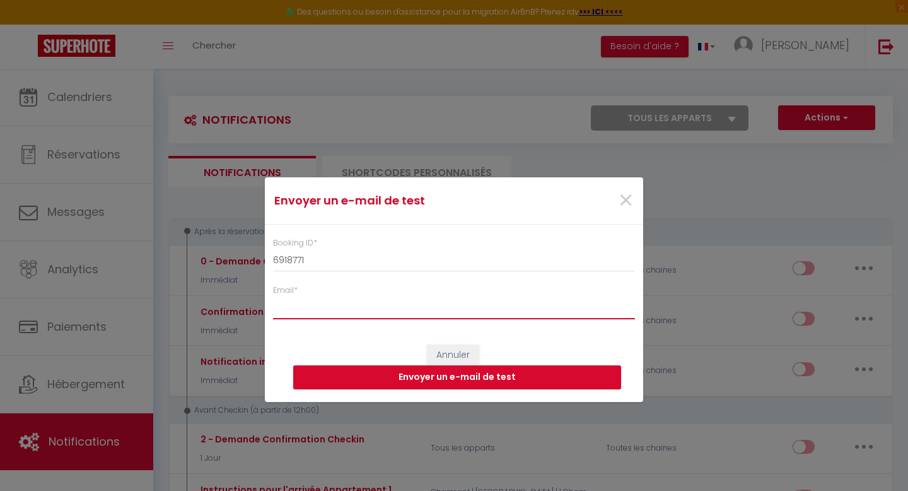
click at [354, 308] on input "Email *" at bounding box center [454, 307] width 362 height 23
type input "pillonel.alexandre@gmail.com"
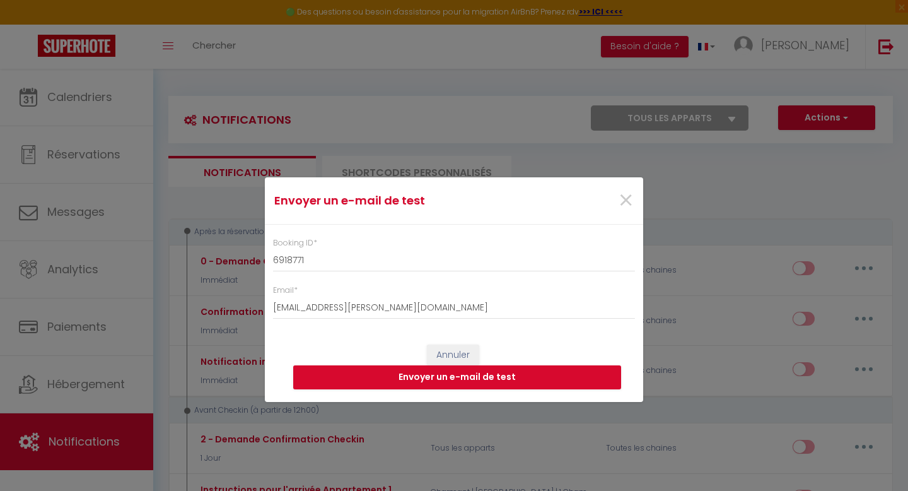
click at [397, 339] on div "Annuler Envoyer un e-mail de test" at bounding box center [454, 367] width 378 height 70
click at [429, 380] on button "Envoyer un e-mail de test" at bounding box center [457, 377] width 328 height 24
click at [315, 257] on input "6918771" at bounding box center [454, 260] width 362 height 23
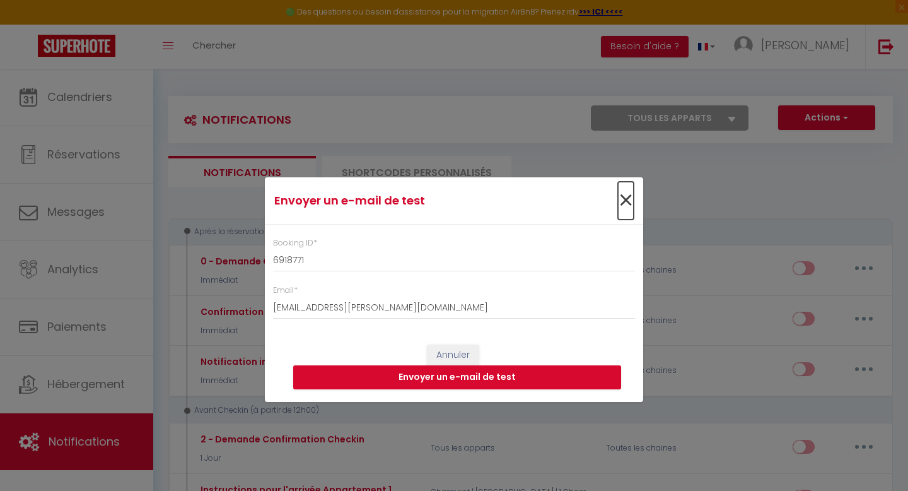
click at [626, 197] on span "×" at bounding box center [626, 201] width 16 height 38
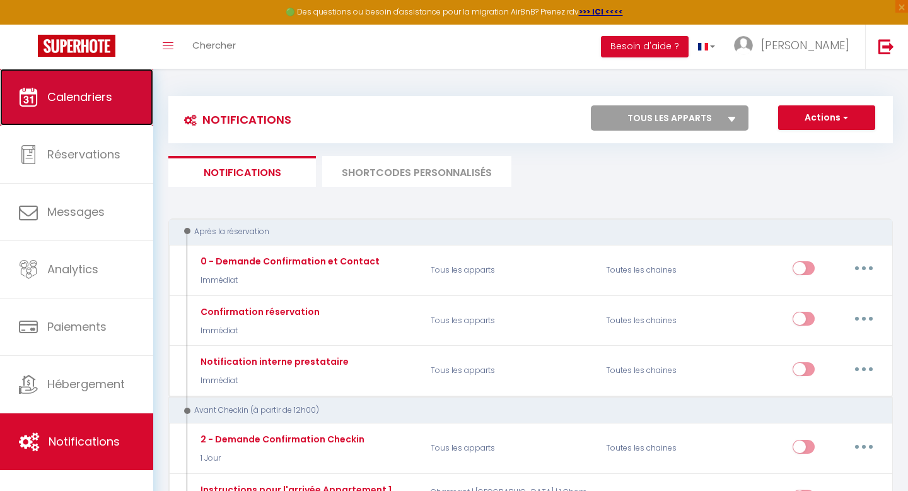
click at [88, 98] on span "Calendriers" at bounding box center [79, 97] width 65 height 16
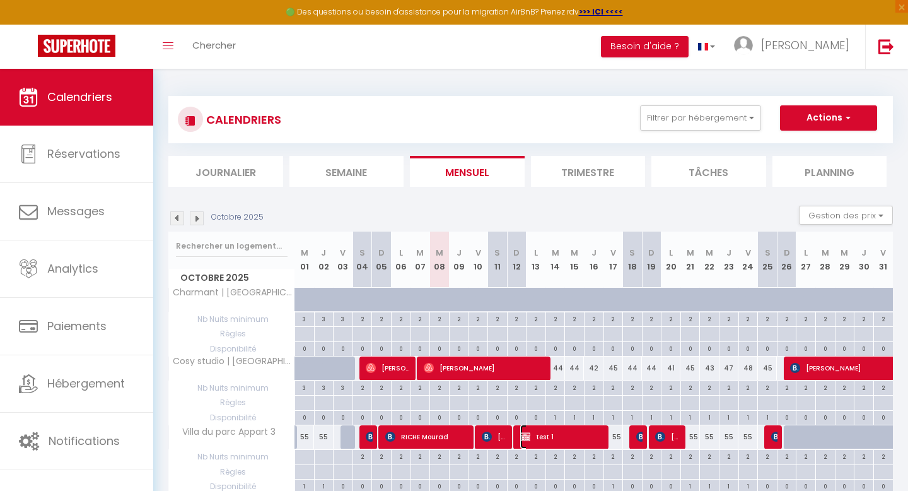
click at [561, 440] on span "test 1" at bounding box center [562, 436] width 84 height 24
select select "OK"
select select "KO"
select select "0"
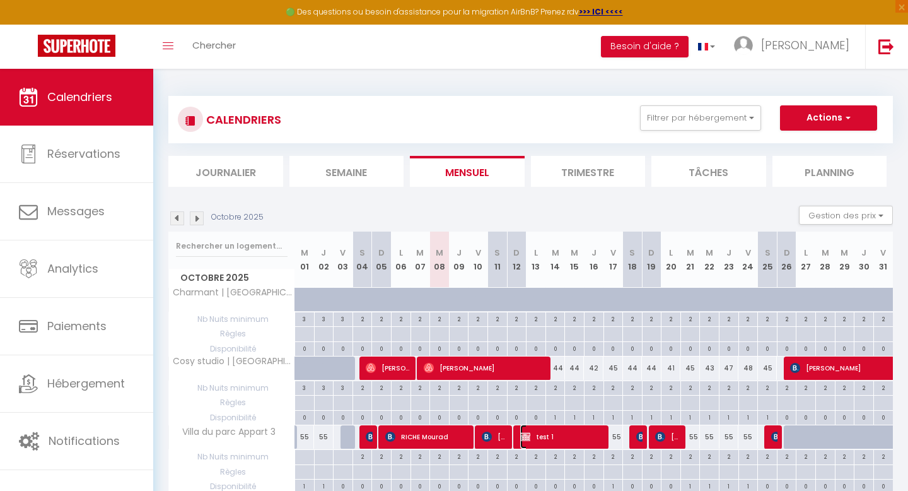
select select "1"
select select
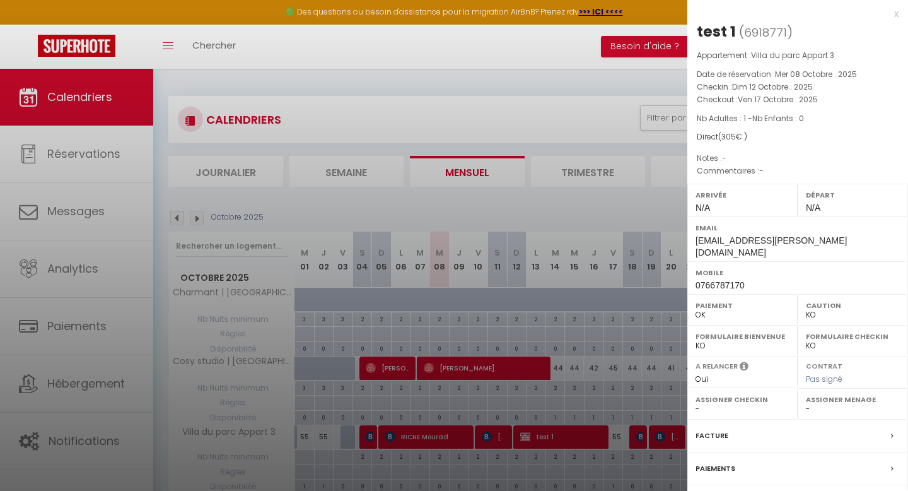
click at [894, 15] on div "x" at bounding box center [792, 13] width 211 height 15
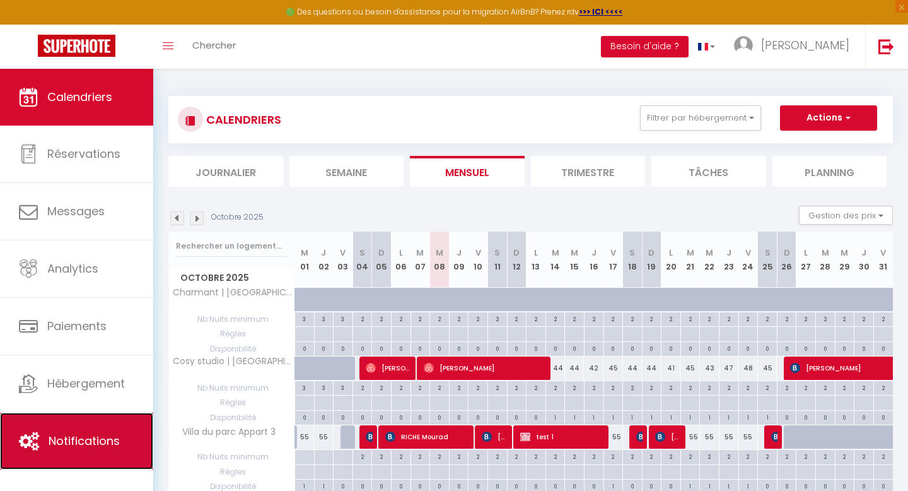
click at [73, 442] on span "Notifications" at bounding box center [84, 441] width 71 height 16
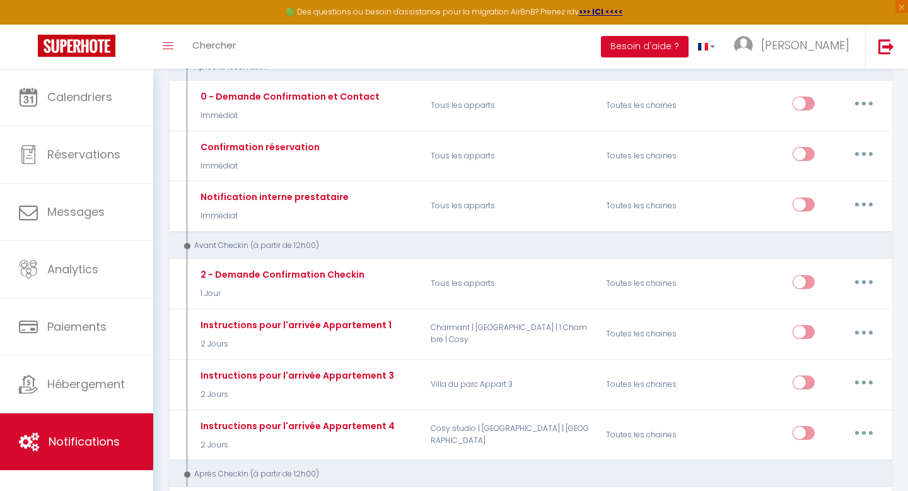
scroll to position [170, 0]
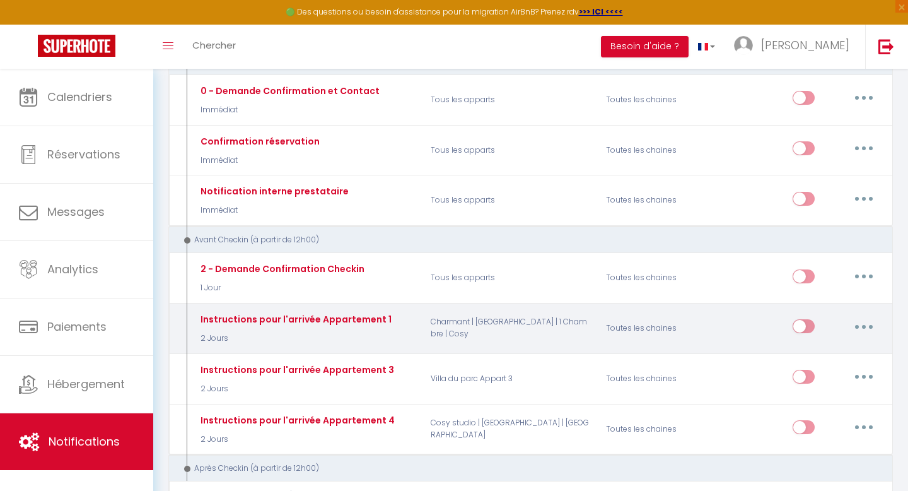
click at [866, 323] on button "button" at bounding box center [863, 326] width 35 height 20
click at [810, 400] on link "Tester" at bounding box center [830, 400] width 93 height 21
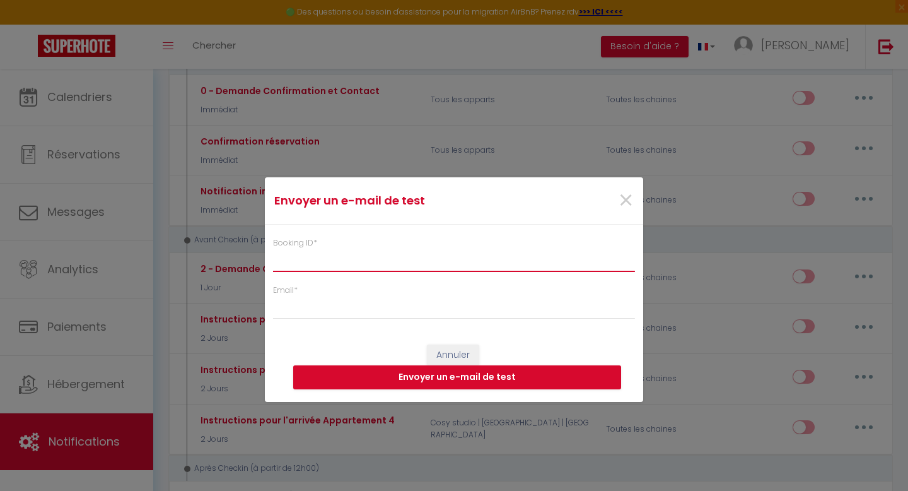
click at [401, 260] on input "Booking ID *" at bounding box center [454, 260] width 362 height 23
paste input "6918771"
type input "6918771"
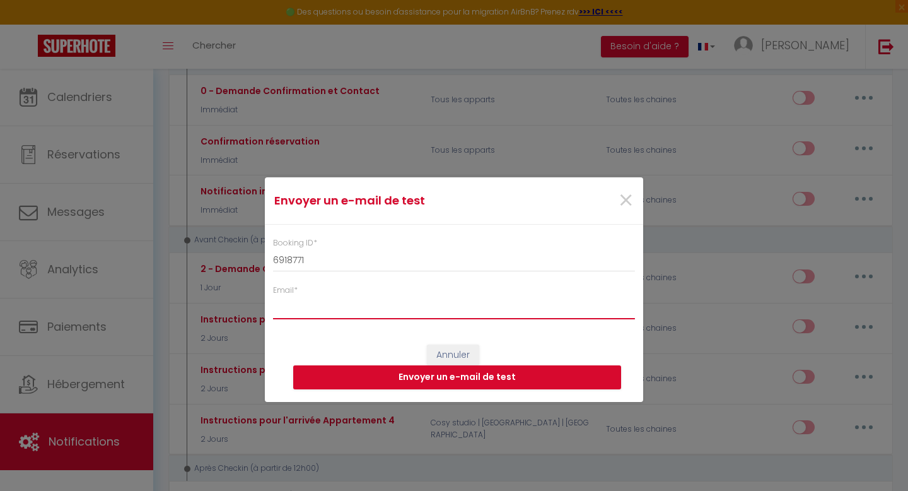
click at [327, 312] on input "Email *" at bounding box center [454, 307] width 362 height 23
type input "pillonel.alexandre@gmail.com"
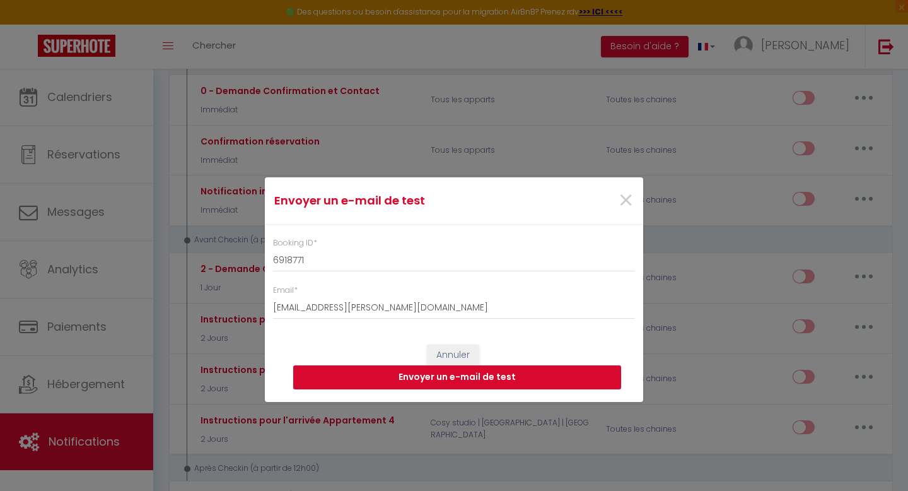
click at [423, 380] on button "Envoyer un e-mail de test" at bounding box center [457, 377] width 328 height 24
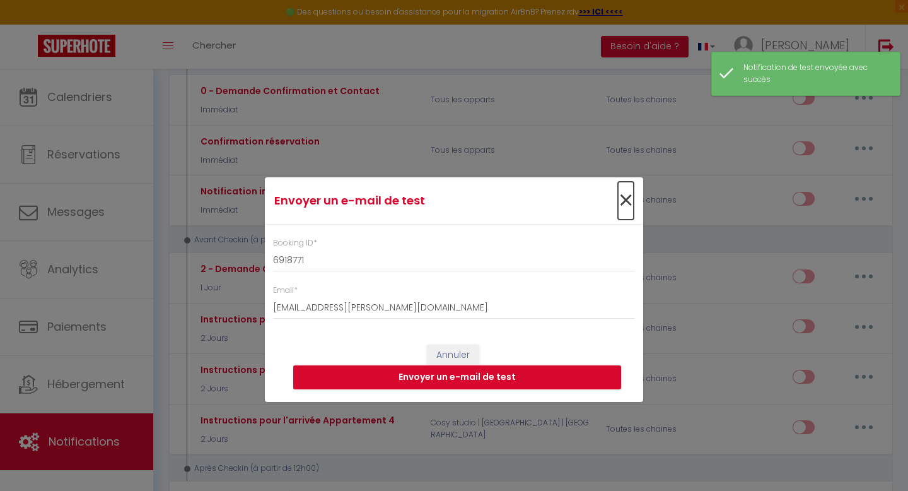
click at [626, 200] on span "×" at bounding box center [626, 201] width 16 height 38
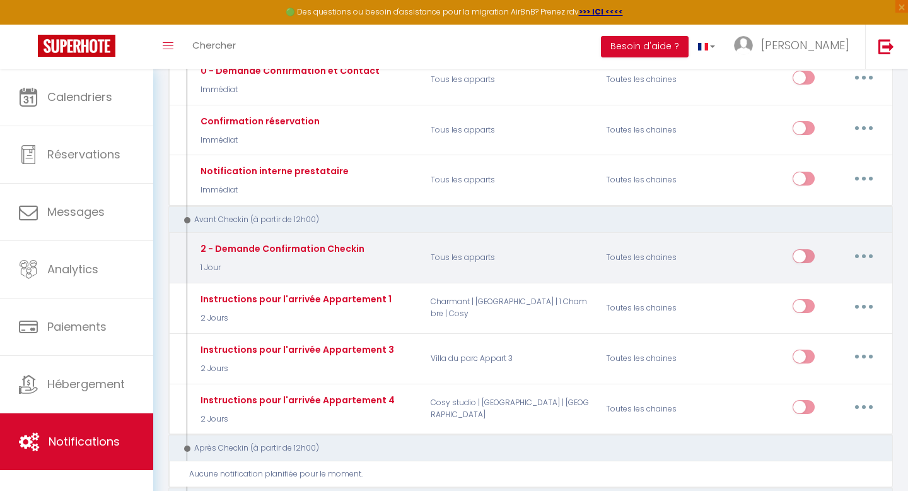
scroll to position [196, 0]
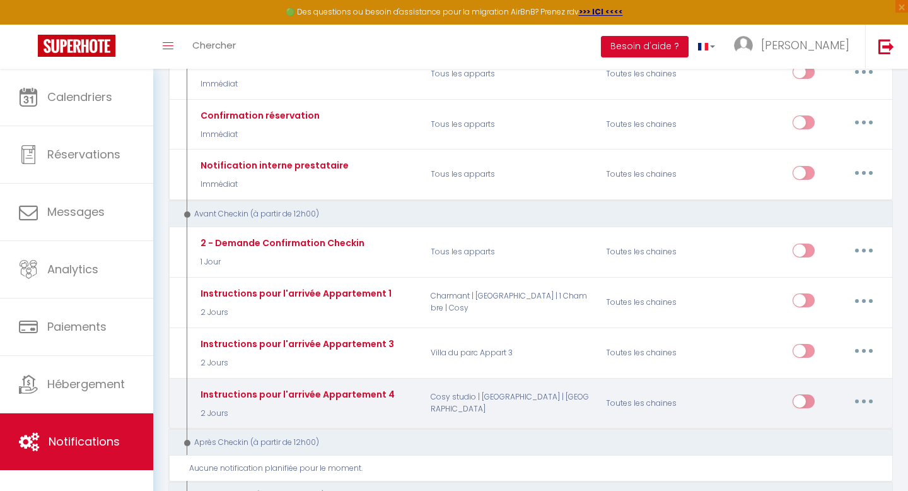
click at [864, 404] on button "button" at bounding box center [863, 401] width 35 height 20
click at [805, 477] on link "Tester" at bounding box center [830, 475] width 93 height 21
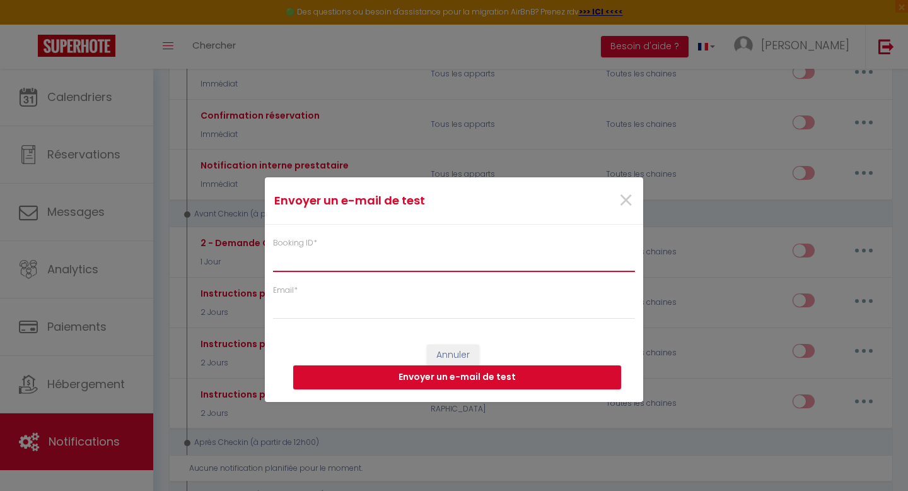
click at [442, 256] on input "Booking ID *" at bounding box center [454, 260] width 362 height 23
paste input "6918771"
type input "6918771"
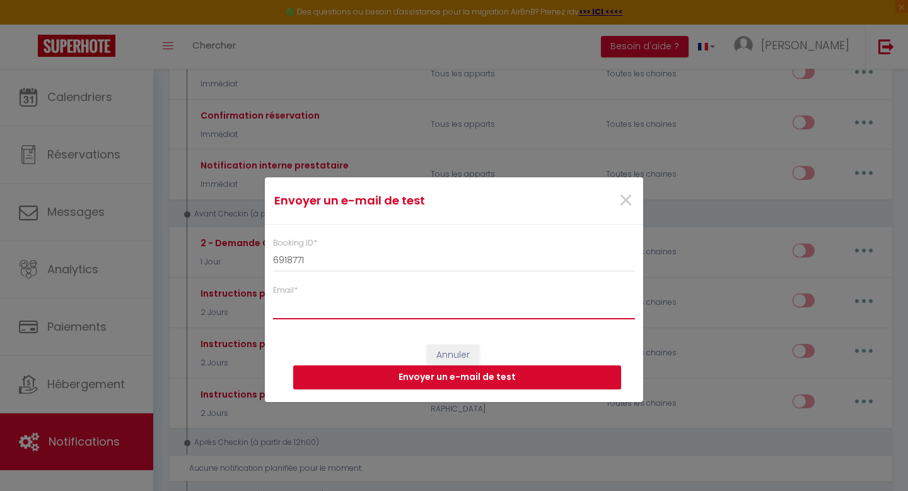
click at [378, 313] on input "Email *" at bounding box center [454, 307] width 362 height 23
type input "pillonel.alexandre@gmail.com"
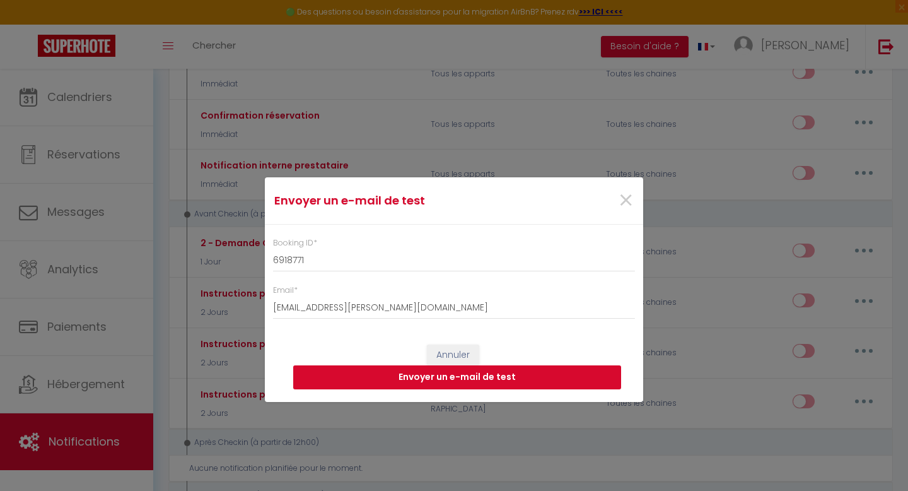
click at [415, 380] on button "Envoyer un e-mail de test" at bounding box center [457, 377] width 328 height 24
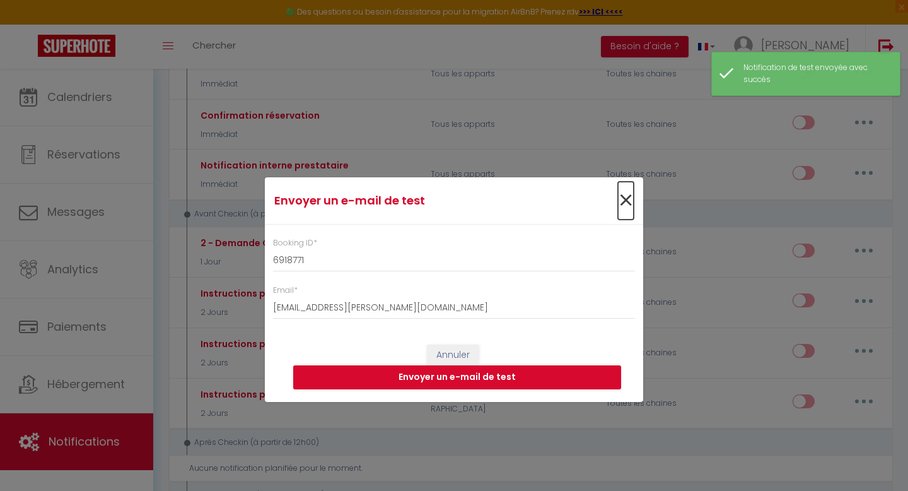
click at [626, 200] on span "×" at bounding box center [626, 201] width 16 height 38
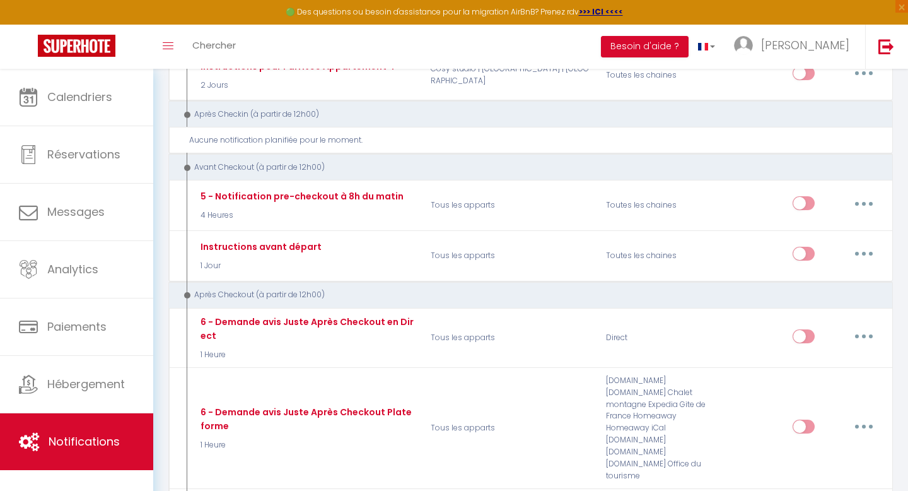
scroll to position [525, 0]
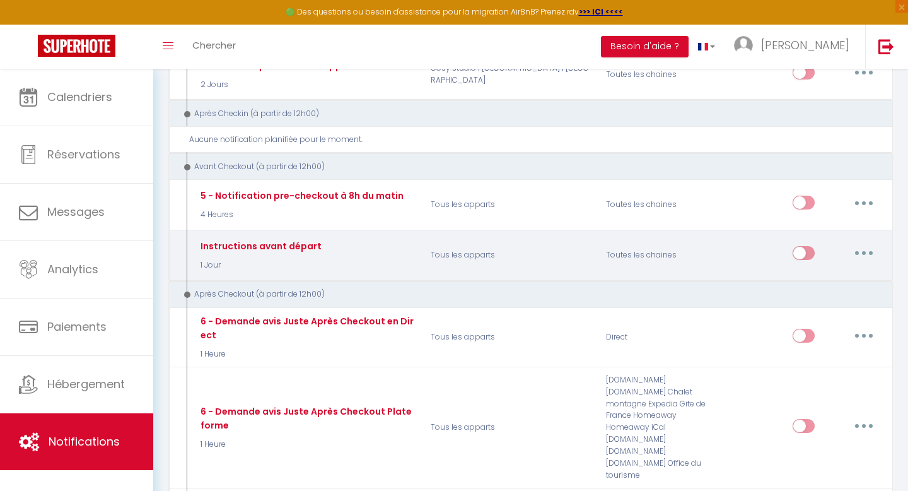
click at [861, 259] on button "button" at bounding box center [863, 253] width 35 height 20
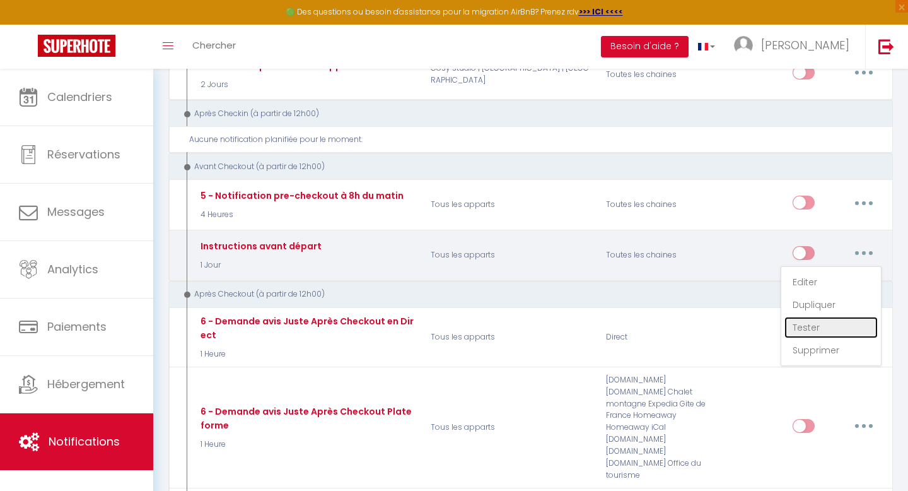
click at [810, 324] on link "Tester" at bounding box center [830, 327] width 93 height 21
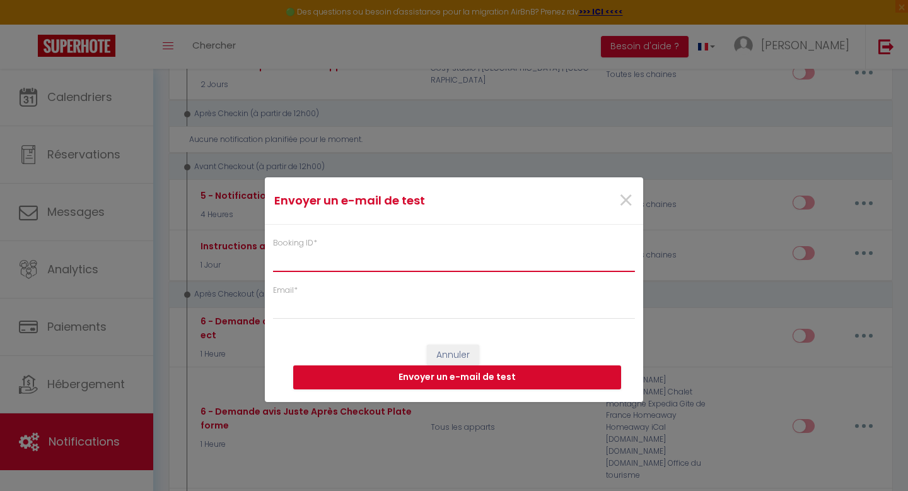
click at [416, 260] on input "Booking ID *" at bounding box center [454, 260] width 362 height 23
paste input "6918771"
type input "6918771"
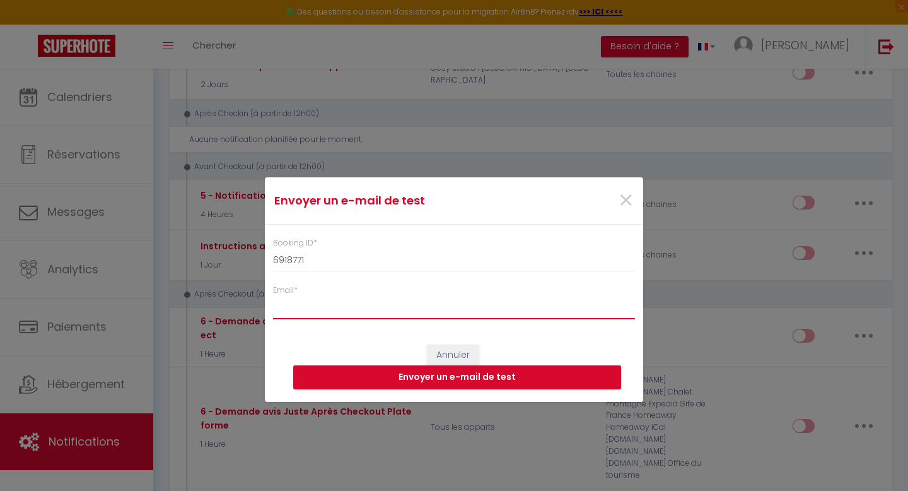
click at [321, 308] on input "Email *" at bounding box center [454, 307] width 362 height 23
type input "pillonel.alexandre@gmail.com"
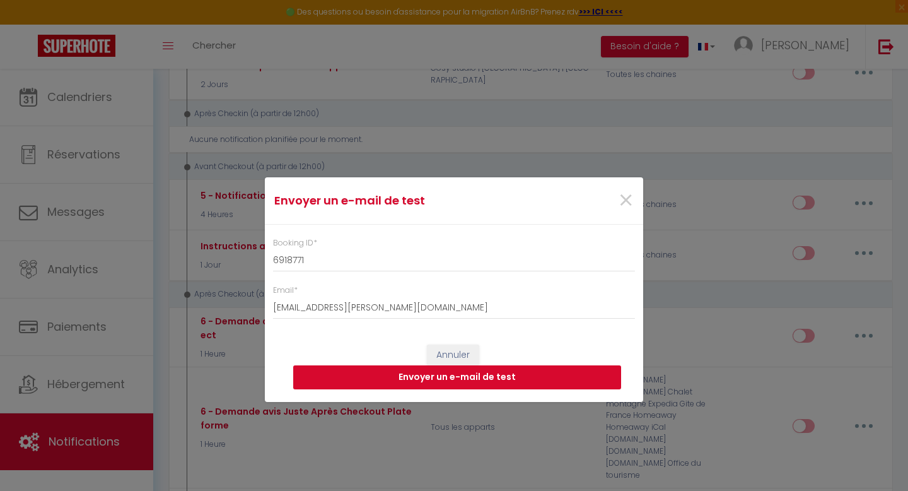
click at [405, 378] on button "Envoyer un e-mail de test" at bounding box center [457, 377] width 328 height 24
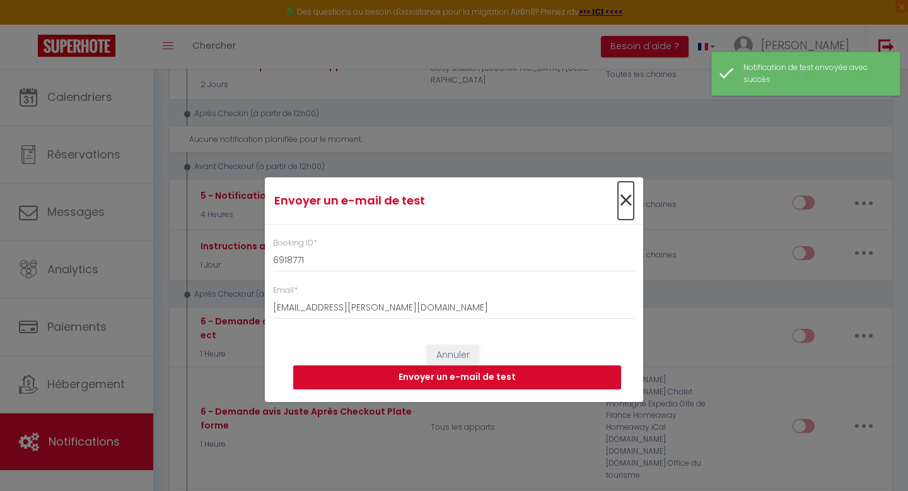
click at [627, 202] on span "×" at bounding box center [626, 201] width 16 height 38
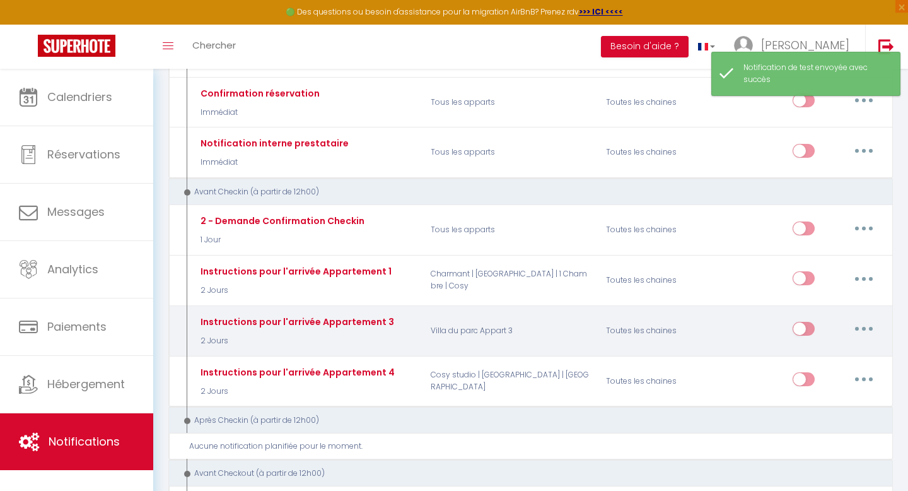
scroll to position [214, 0]
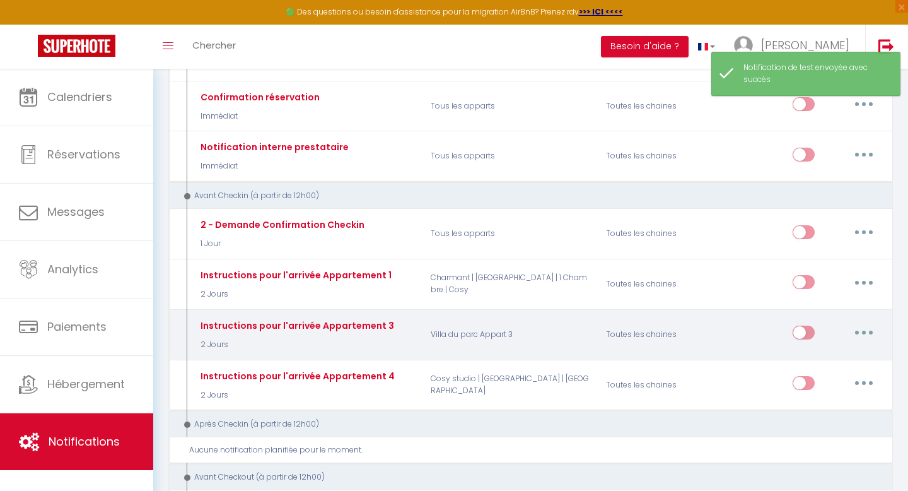
click at [862, 330] on icon "button" at bounding box center [864, 332] width 4 height 4
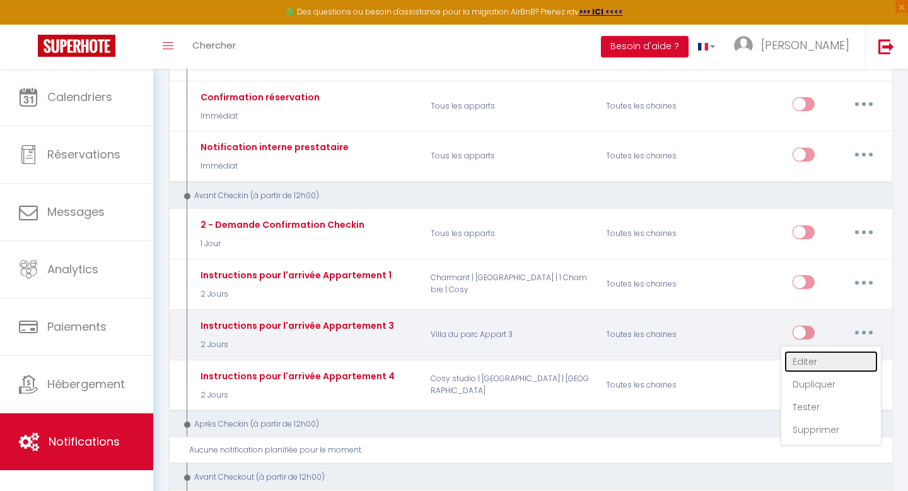
click at [806, 360] on link "Editer" at bounding box center [830, 361] width 93 height 21
type input "Instructions pour l'arrivée Appartement 3"
select select "2 Jours"
select select
checkbox input "true"
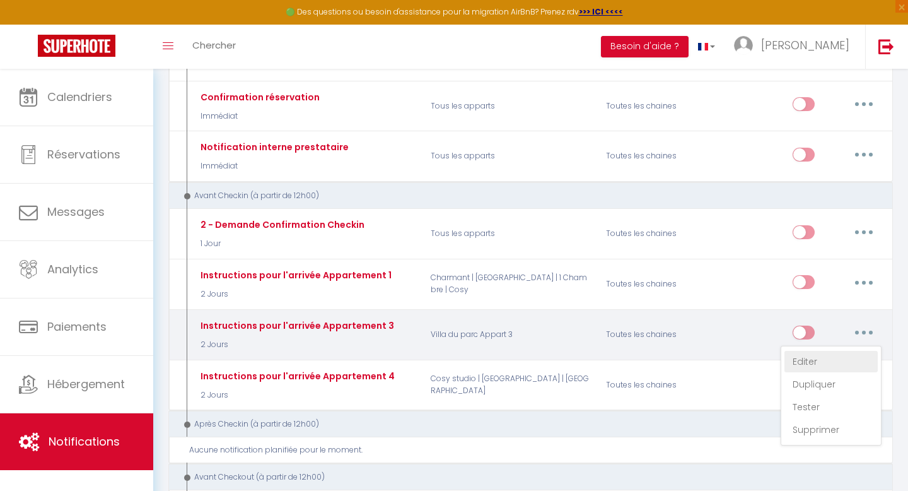
checkbox input "false"
radio input "true"
type input "Réservation du [CHECKING:DD-MM-YYYY] : Instructions pour votre arrivée"
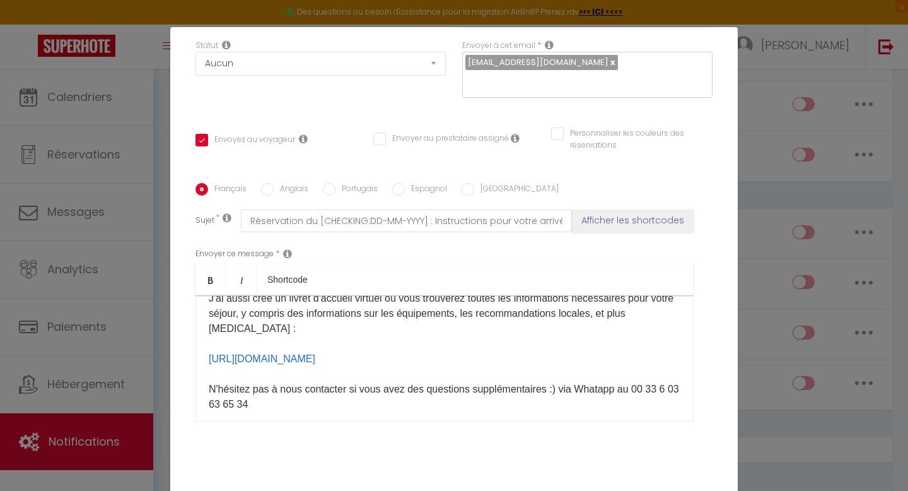
scroll to position [124, 0]
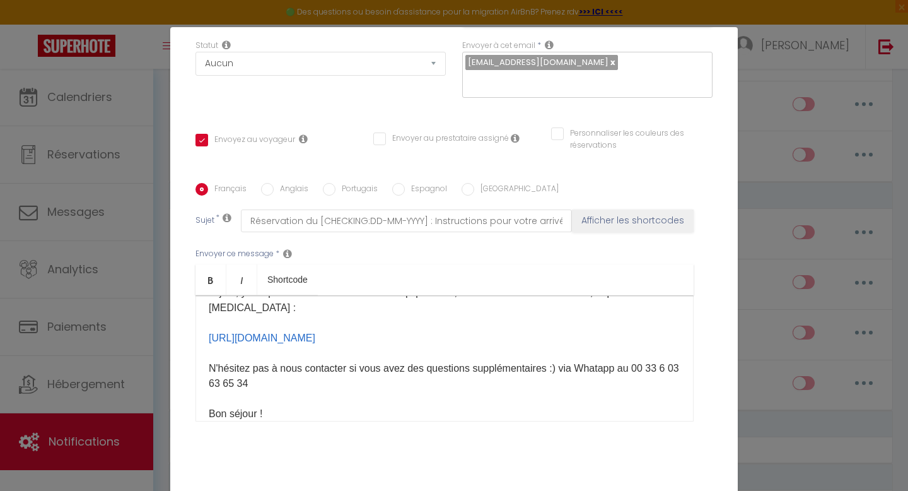
click at [410, 335] on div "Bonjour [GUEST:FIRST_NAME]​ , L’accès au logement se fait à partir de [RENTAL:A…" at bounding box center [444, 358] width 498 height 126
drag, startPoint x: 410, startPoint y: 335, endPoint x: 206, endPoint y: 321, distance: 205.4
click at [206, 321] on div "Bonjour [GUEST:FIRST_NAME]​ , L’accès au logement se fait à partir de [RENTAL:A…" at bounding box center [444, 358] width 498 height 126
click at [307, 368] on div "Bonjour [GUEST:FIRST_NAME]​ , L’accès au logement se fait à partir de [RENTAL:A…" at bounding box center [444, 358] width 498 height 126
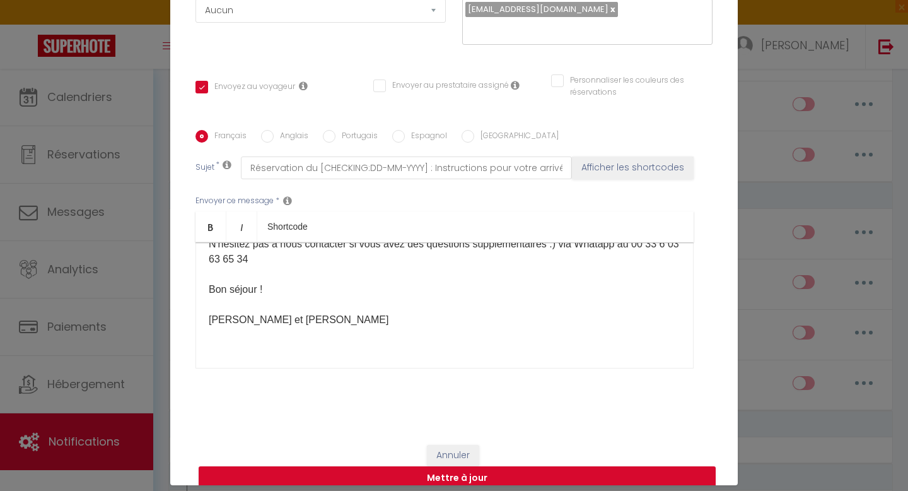
scroll to position [54, 0]
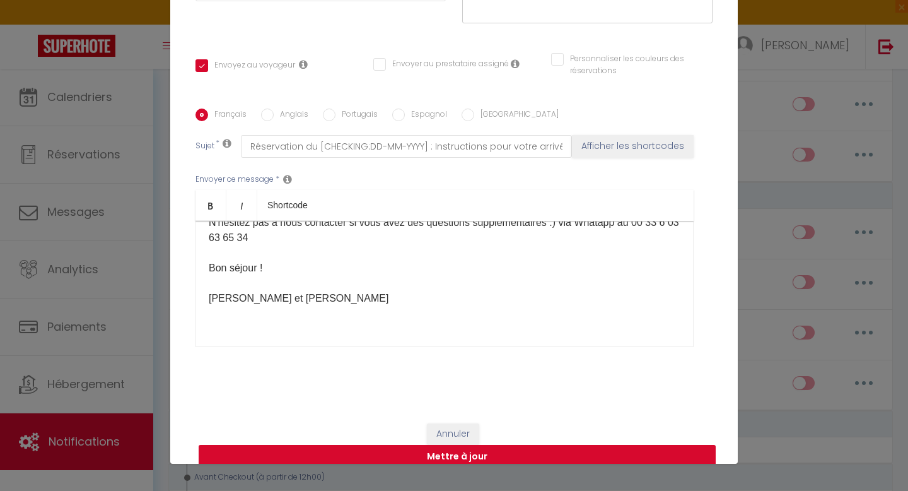
click at [444, 445] on button "Mettre à jour" at bounding box center [457, 457] width 517 height 24
checkbox input "true"
checkbox input "false"
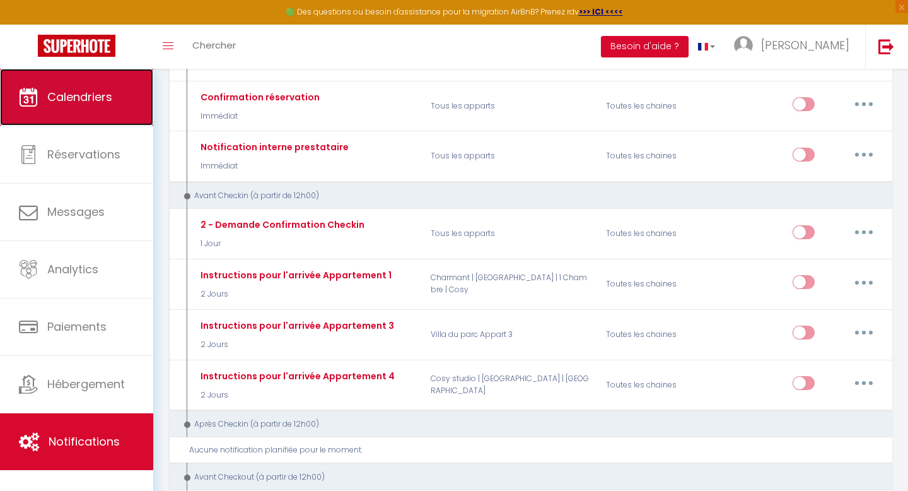
click at [87, 99] on span "Calendriers" at bounding box center [79, 97] width 65 height 16
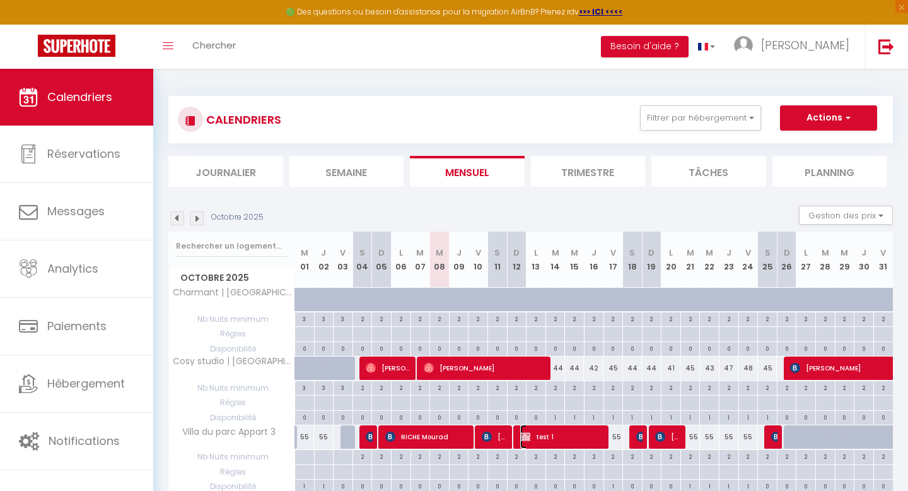
click at [537, 440] on span "test 1" at bounding box center [562, 436] width 84 height 24
select select "OK"
select select "KO"
select select "0"
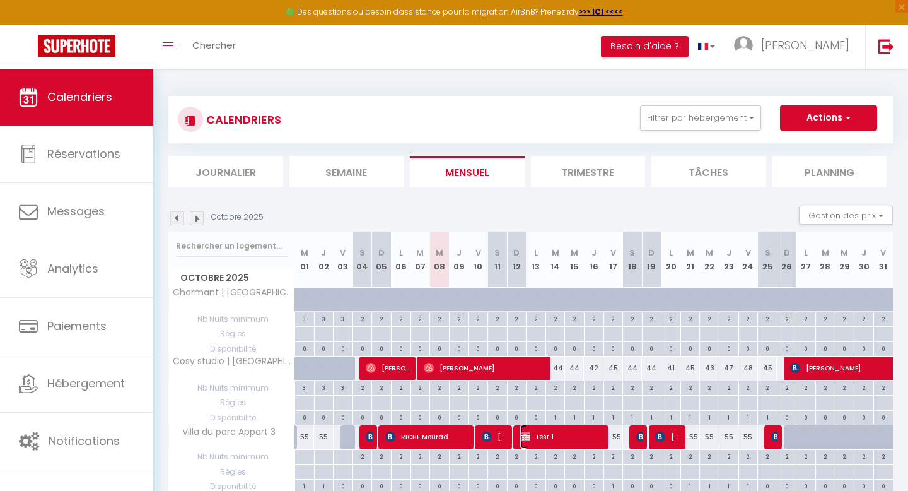
select select "1"
select select
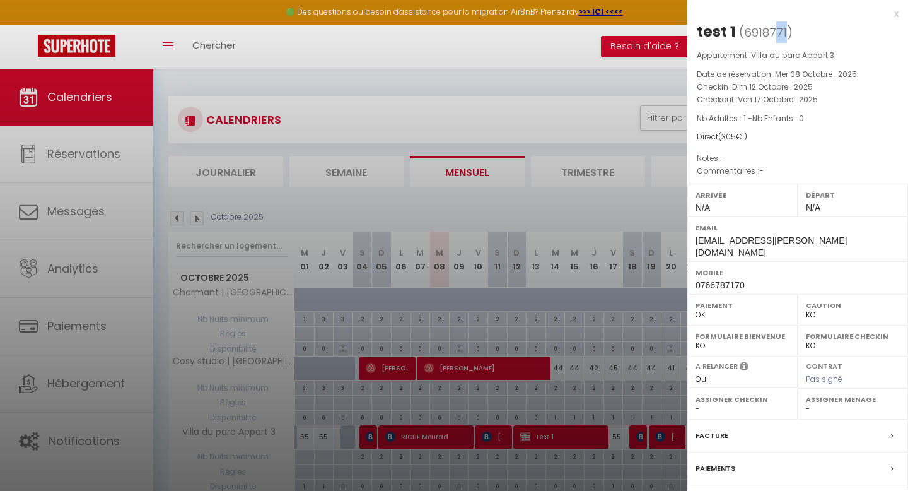
drag, startPoint x: 783, startPoint y: 31, endPoint x: 775, endPoint y: 31, distance: 8.2
click at [775, 31] on span "( 6918771 )" at bounding box center [766, 32] width 54 height 18
click at [791, 32] on h2 "test 1 ( 6918771 )" at bounding box center [798, 31] width 202 height 21
drag, startPoint x: 784, startPoint y: 30, endPoint x: 742, endPoint y: 29, distance: 42.9
click at [742, 29] on span "( 6918771 )" at bounding box center [766, 32] width 54 height 18
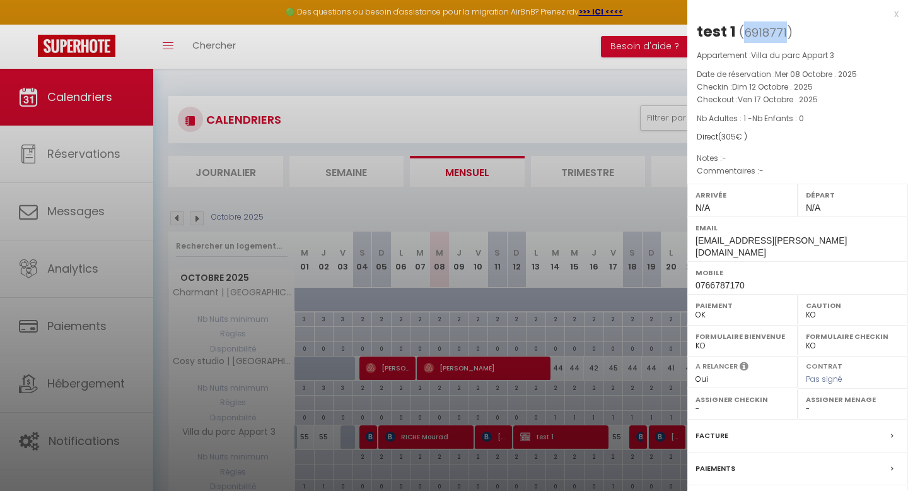
copy span "6918771"
click at [583, 211] on div at bounding box center [454, 245] width 908 height 491
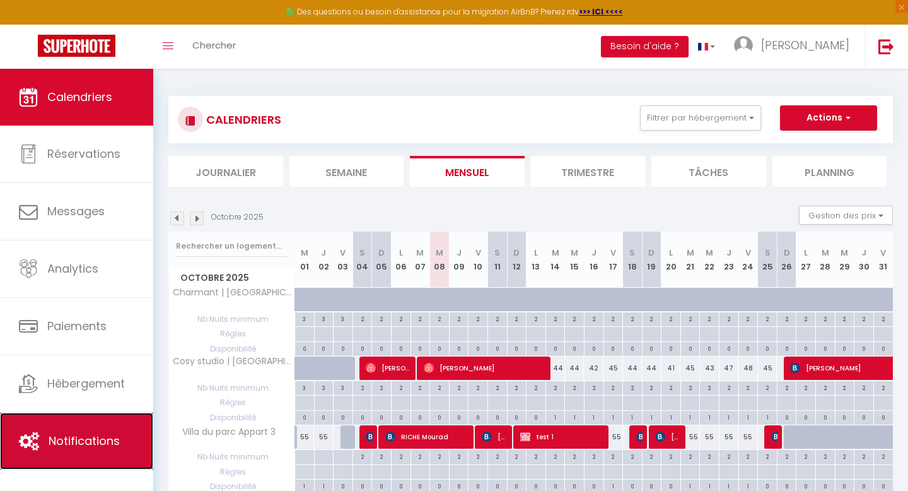
click at [83, 443] on span "Notifications" at bounding box center [84, 441] width 71 height 16
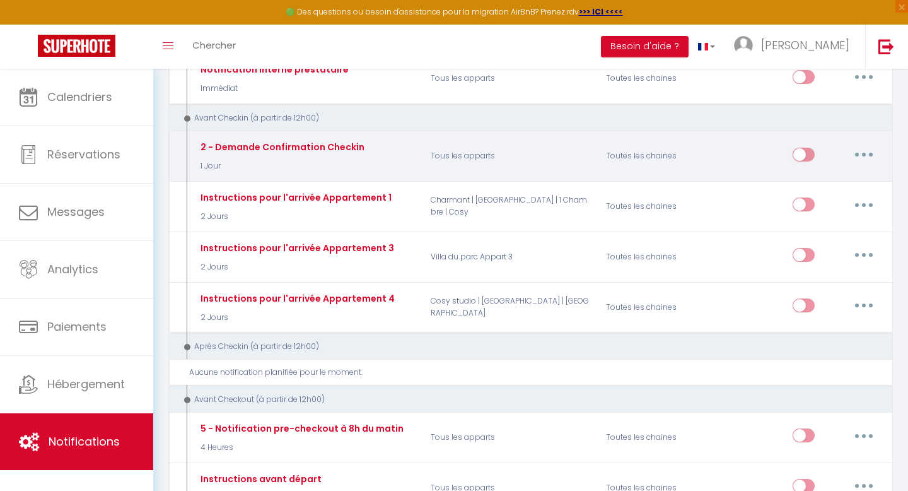
scroll to position [306, 0]
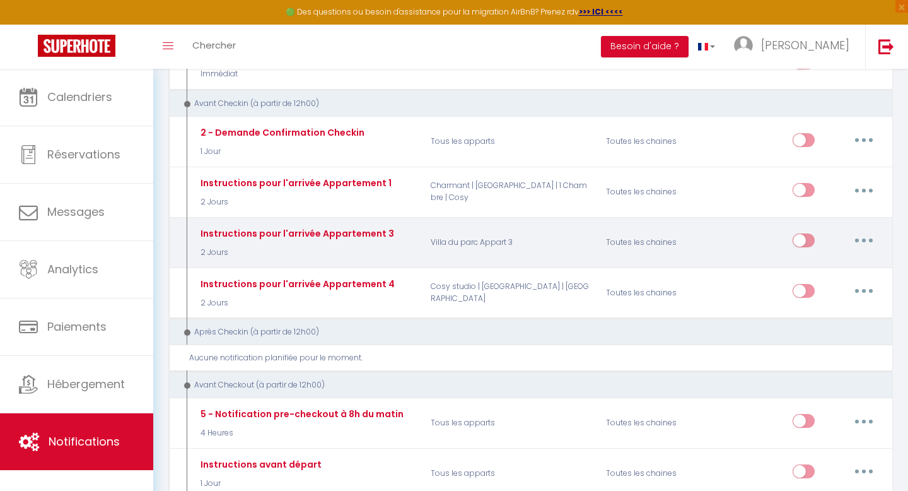
click at [864, 239] on icon "button" at bounding box center [864, 240] width 4 height 4
click at [812, 315] on link "Tester" at bounding box center [830, 314] width 93 height 21
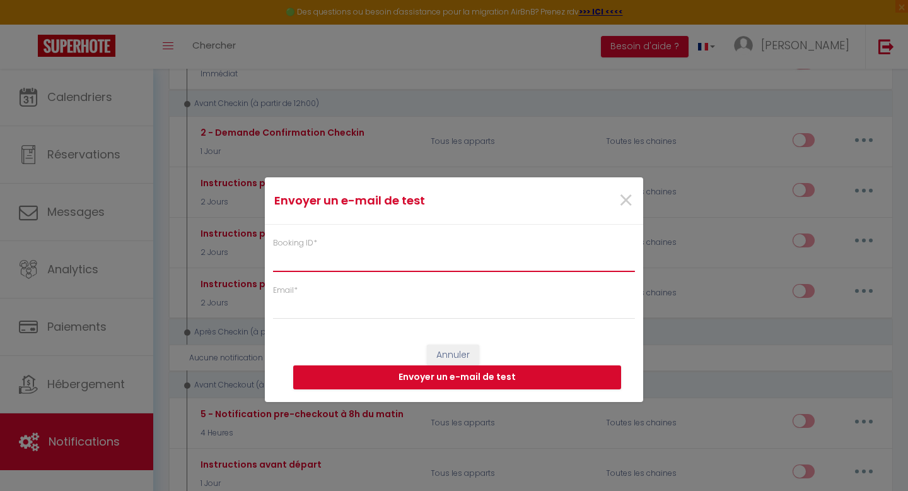
click at [489, 258] on input "Booking ID *" at bounding box center [454, 260] width 362 height 23
paste input "6918771"
type input "6918771"
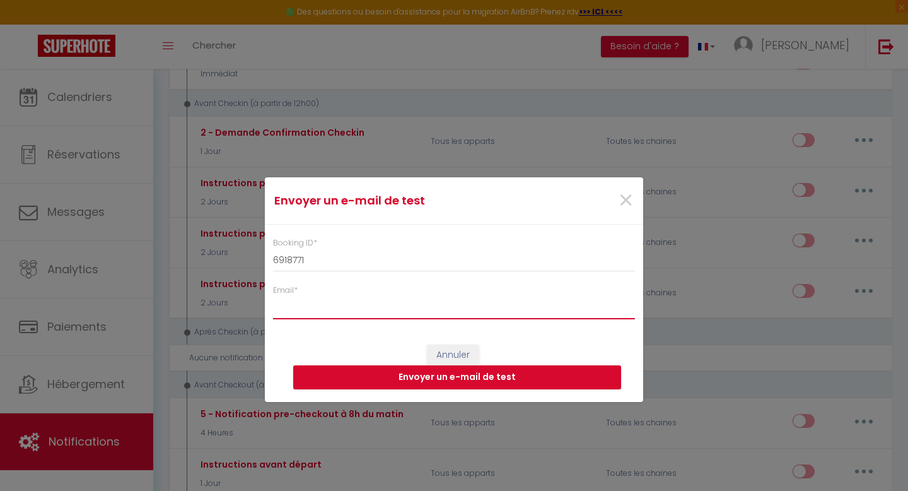
click at [363, 310] on input "Email *" at bounding box center [454, 307] width 362 height 23
type input "pillonel.alexandre@gmail.com"
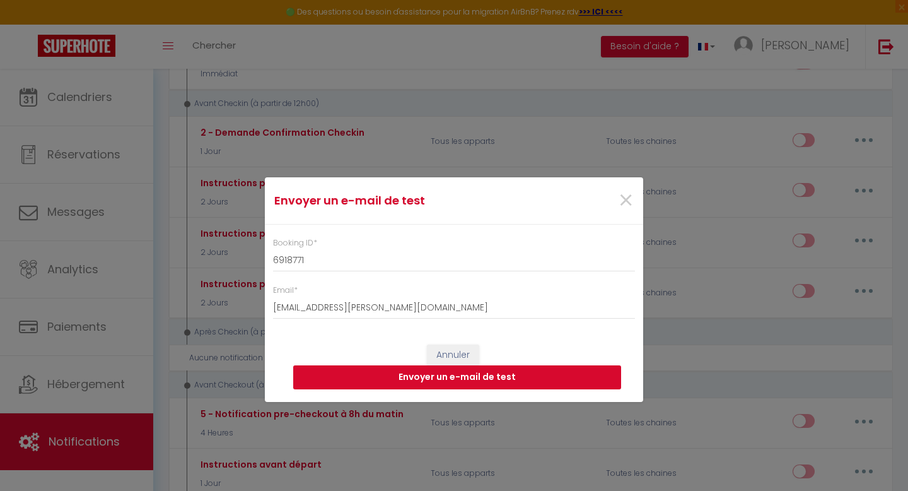
click at [441, 380] on button "Envoyer un e-mail de test" at bounding box center [457, 377] width 328 height 24
click at [627, 201] on span "×" at bounding box center [626, 201] width 16 height 38
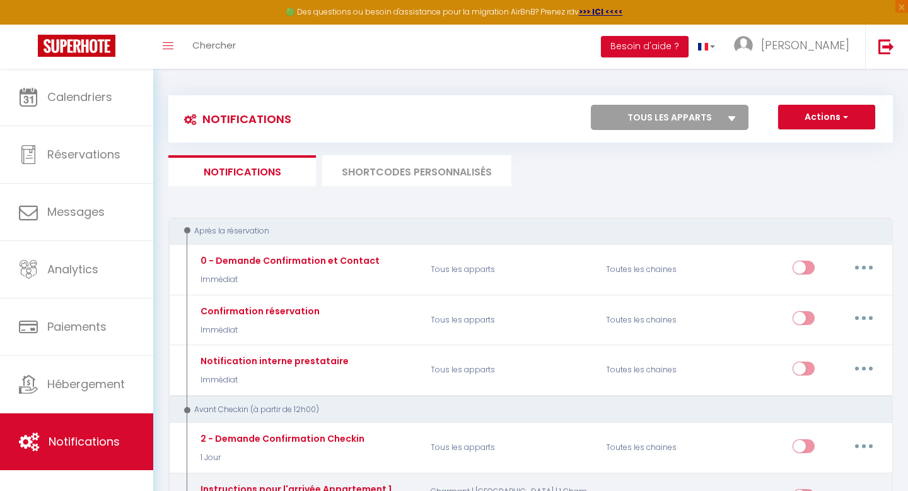
scroll to position [0, 0]
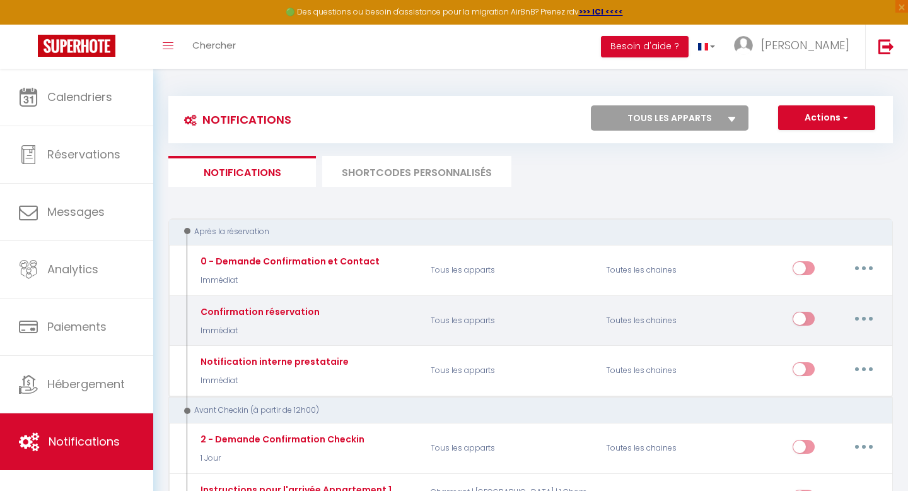
click at [863, 318] on icon "button" at bounding box center [864, 319] width 4 height 4
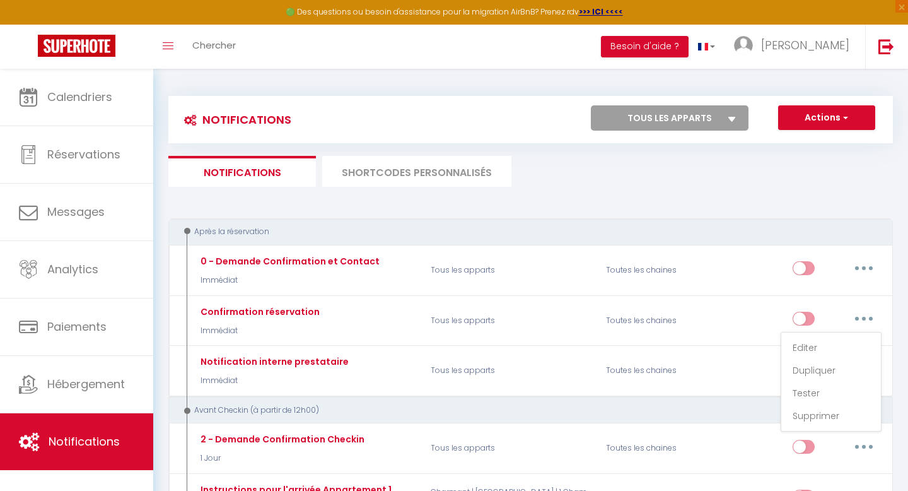
click at [822, 116] on button "Actions" at bounding box center [826, 117] width 97 height 25
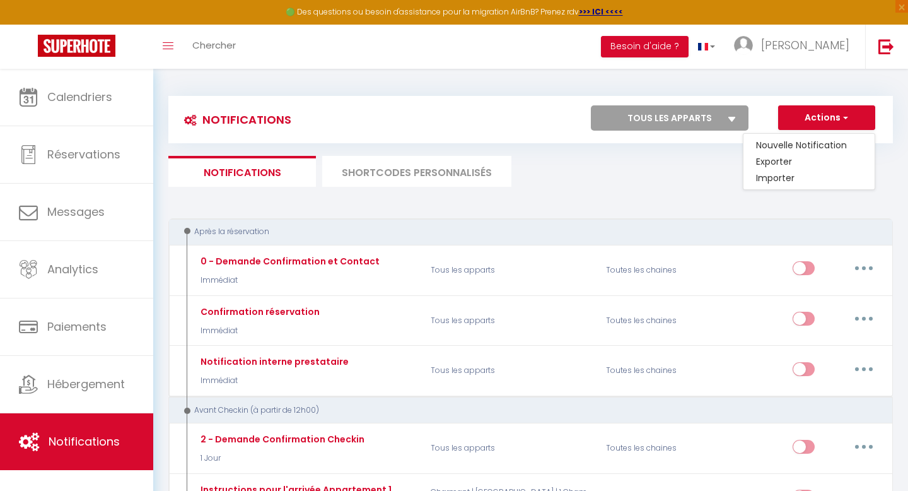
click at [692, 170] on ul "Notifications SHORTCODES PERSONNALISÉS" at bounding box center [530, 171] width 725 height 31
click at [732, 118] on icon at bounding box center [732, 119] width 8 height 5
click at [732, 118] on select "Tous les apparts Villa du parc Appart 3 Charmant | Villa du parc | 1 Chambre | …" at bounding box center [670, 117] width 158 height 25
click at [733, 118] on icon at bounding box center [732, 119] width 8 height 5
click at [733, 118] on select "Tous les apparts Villa du parc Appart 3 Charmant | Villa du parc | 1 Chambre | …" at bounding box center [670, 117] width 158 height 25
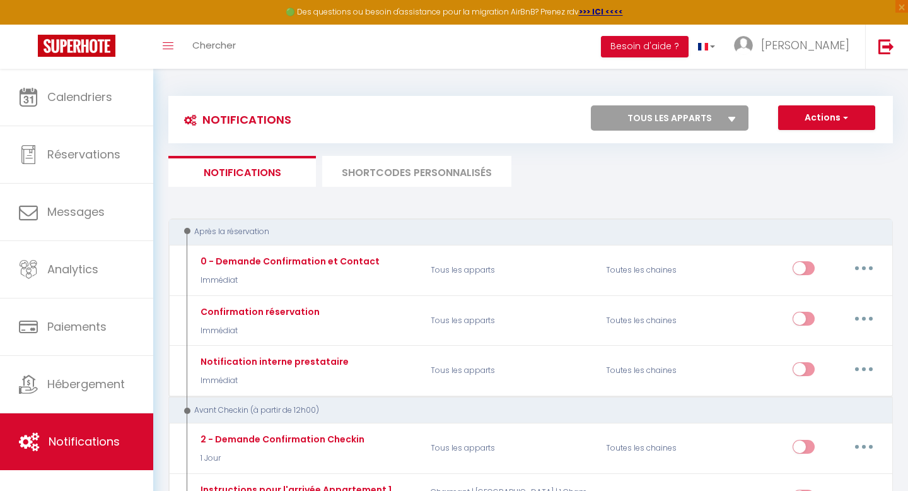
click at [674, 114] on select "Tous les apparts Villa du parc Appart 3 Charmant | Villa du parc | 1 Chambre | …" at bounding box center [670, 117] width 158 height 25
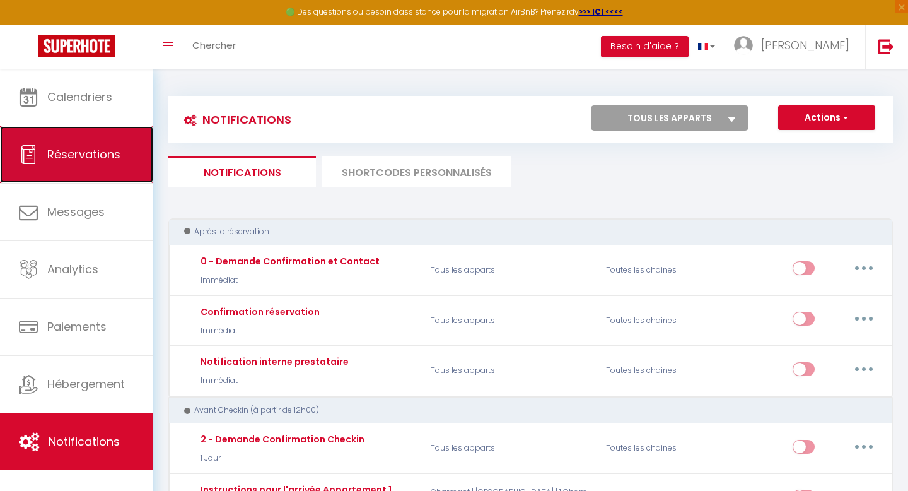
click at [73, 161] on span "Réservations" at bounding box center [83, 154] width 73 height 16
select select "not_cancelled"
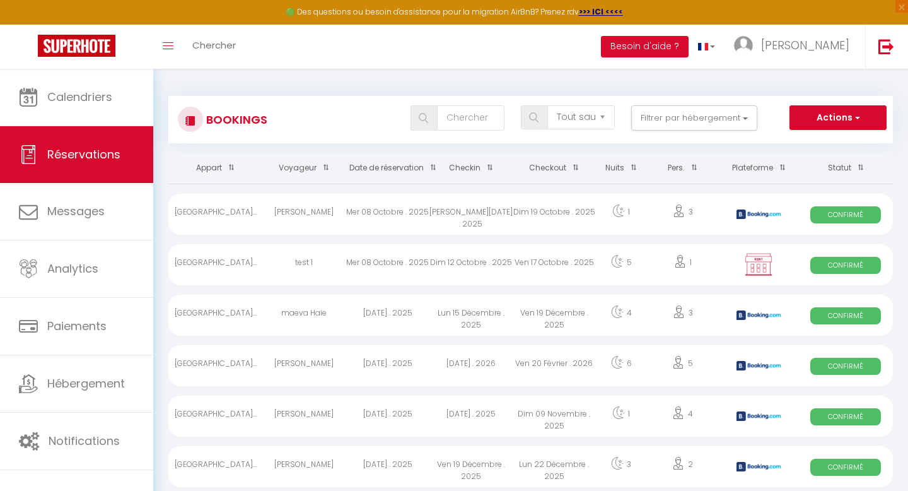
click at [429, 263] on div "Dim 12 Octobre . 2025" at bounding box center [470, 264] width 83 height 41
select select "OK"
select select "KO"
select select "0"
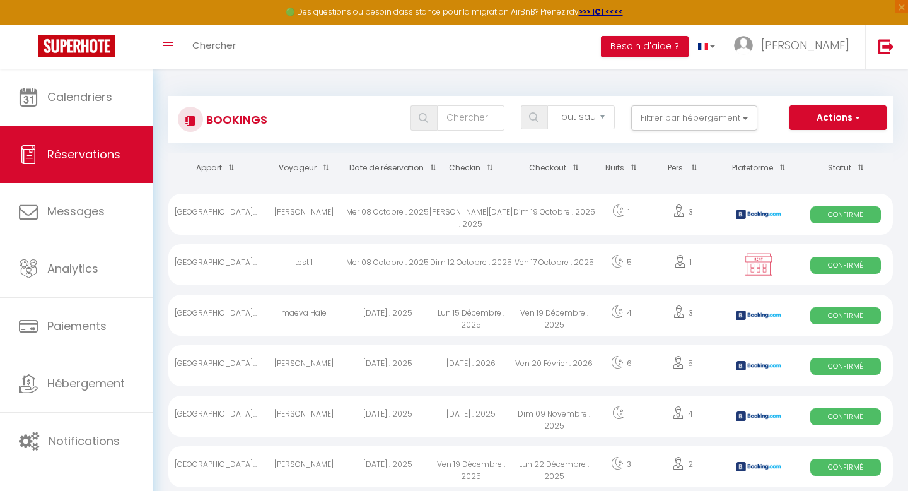
select select "1"
select select
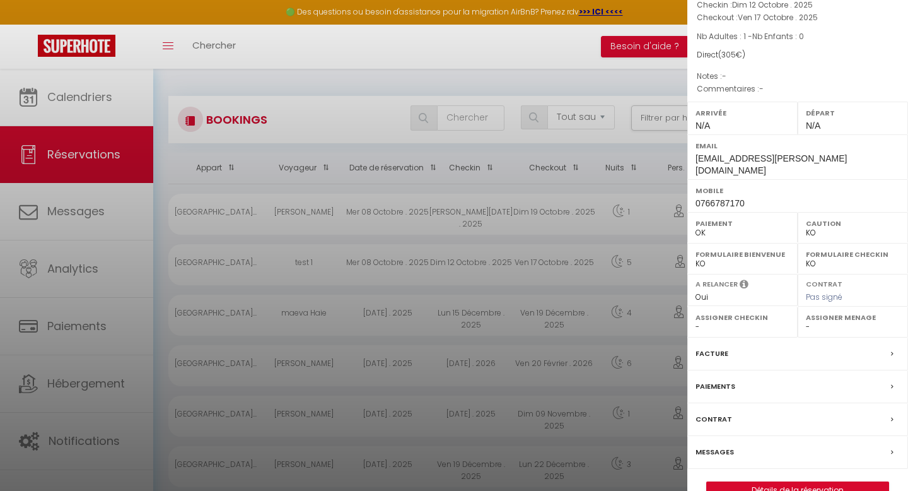
scroll to position [97, 0]
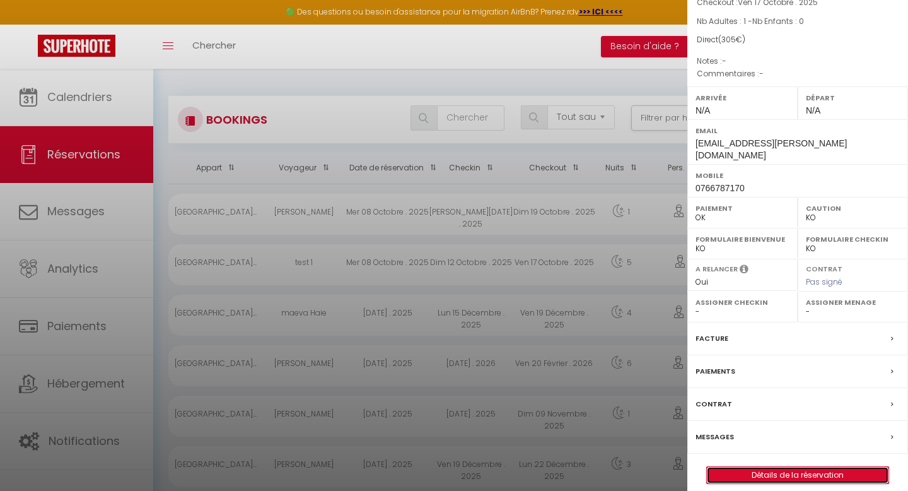
click at [793, 467] on link "Détails de la réservation" at bounding box center [798, 475] width 182 height 16
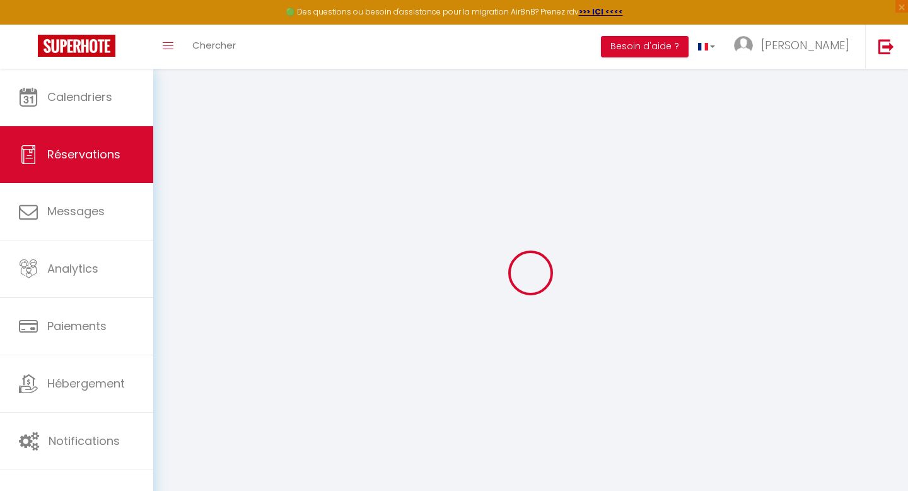
select select
checkbox input "false"
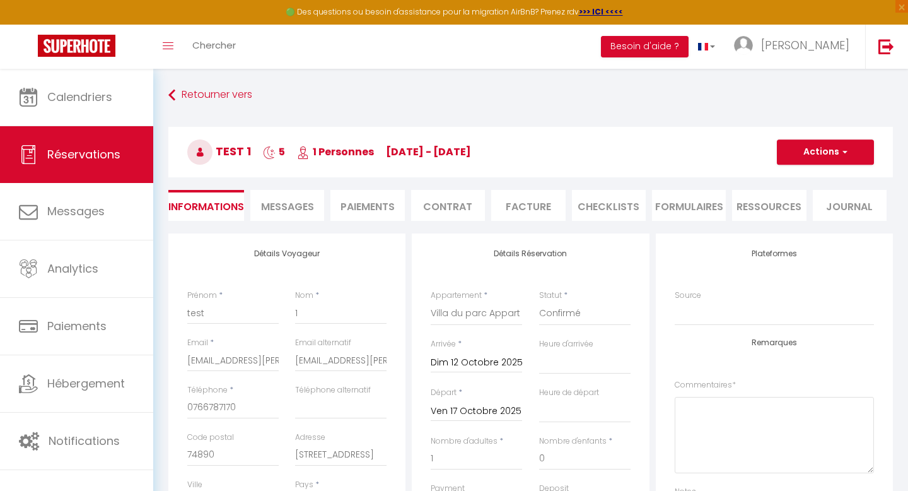
select select
checkbox input "false"
type input "30"
select select
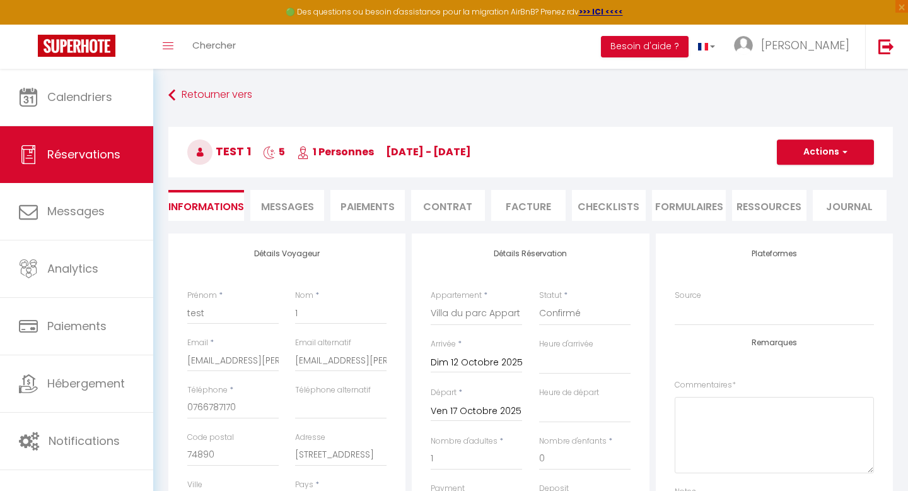
select select
checkbox input "false"
select select
click at [828, 152] on button "Actions" at bounding box center [825, 151] width 97 height 25
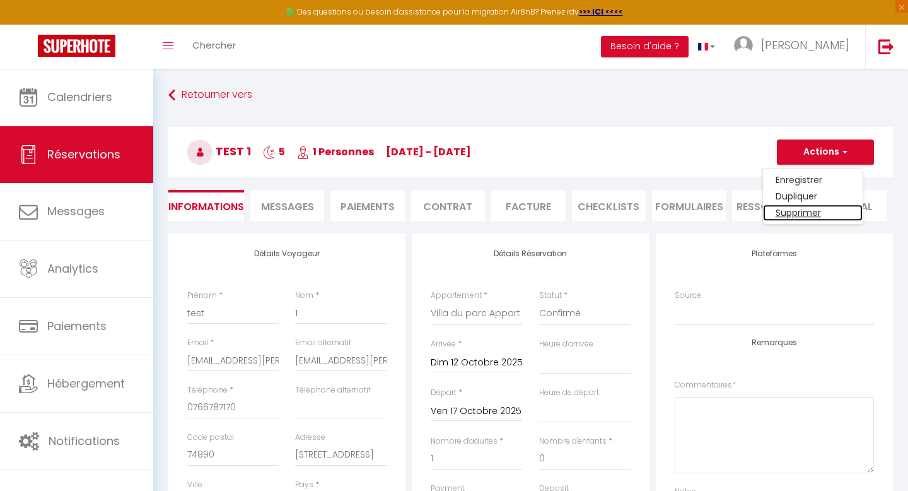
click at [801, 214] on link "Supprimer" at bounding box center [813, 212] width 100 height 16
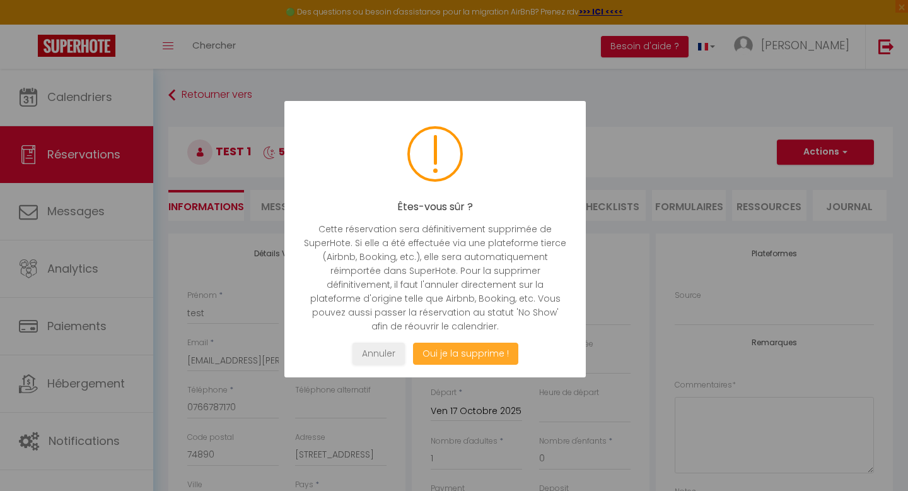
click at [462, 358] on button "Oui je la supprime !" at bounding box center [465, 353] width 105 height 22
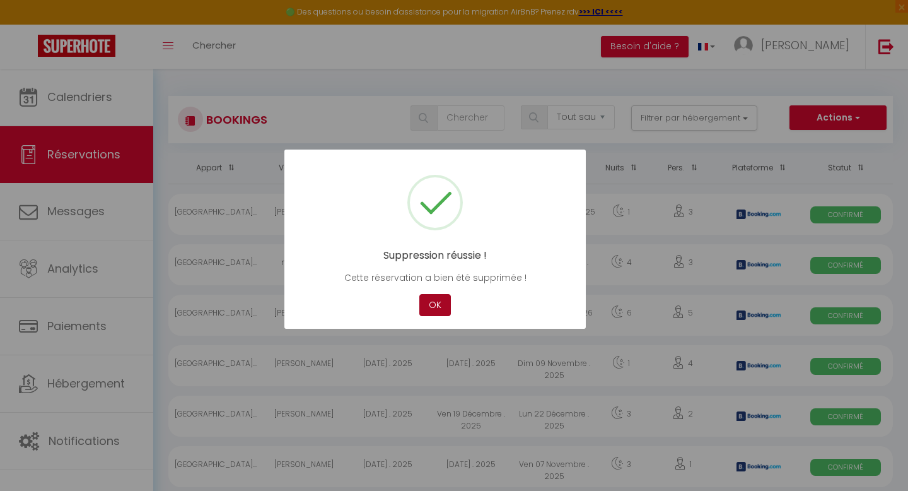
click at [434, 303] on button "OK" at bounding box center [435, 305] width 32 height 22
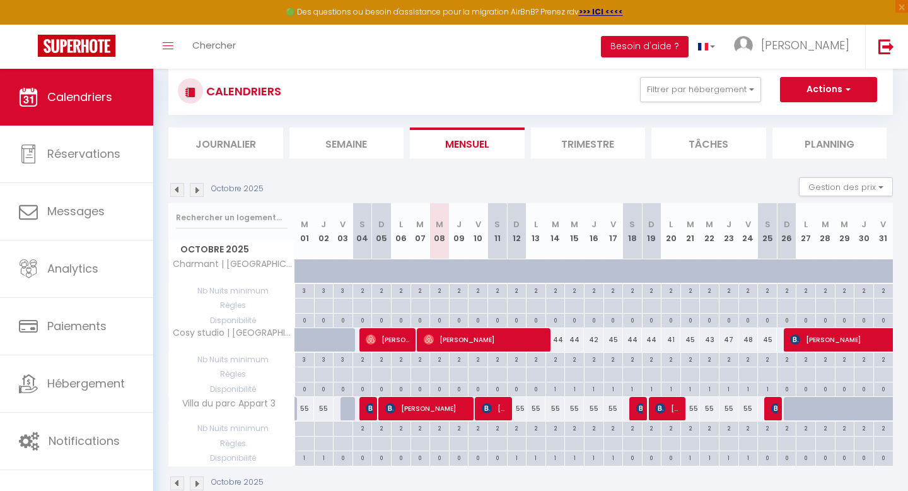
scroll to position [25, 0]
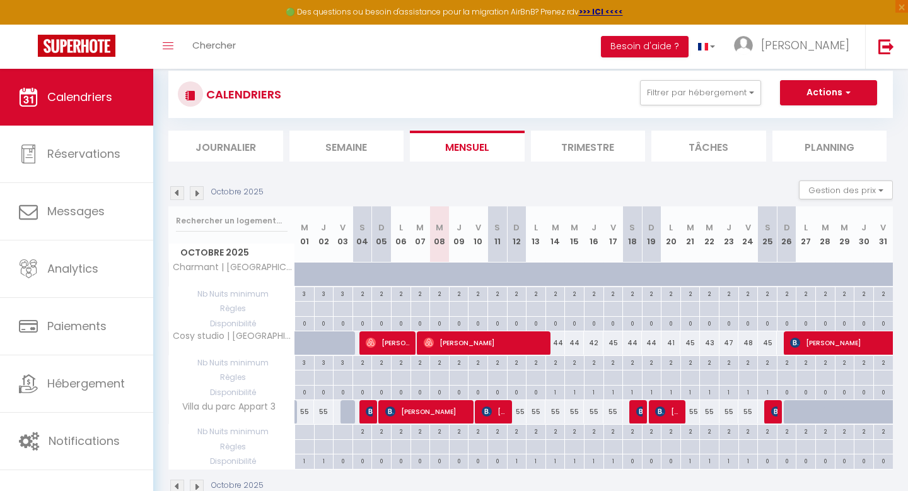
click at [521, 413] on div "55" at bounding box center [517, 411] width 20 height 23
type input "55"
type input "Dim 12 Octobre 2025"
type input "Lun 13 Octobre 2025"
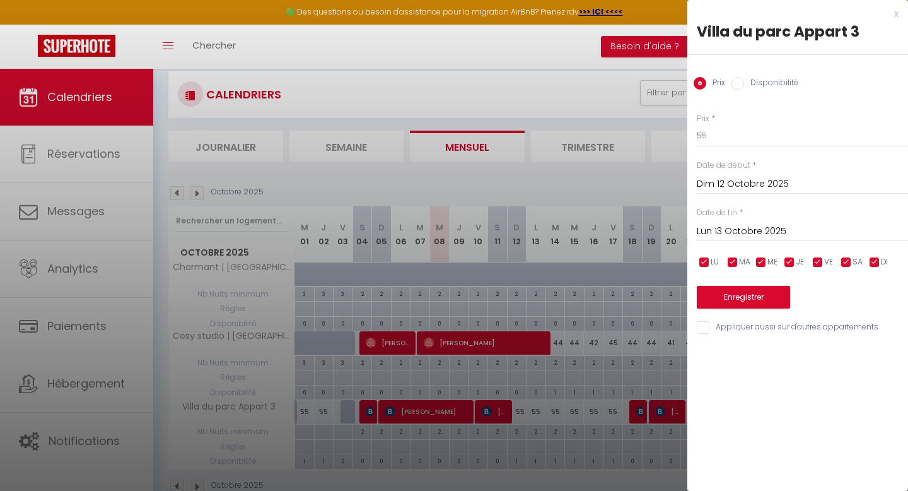
click at [574, 116] on div at bounding box center [454, 245] width 908 height 491
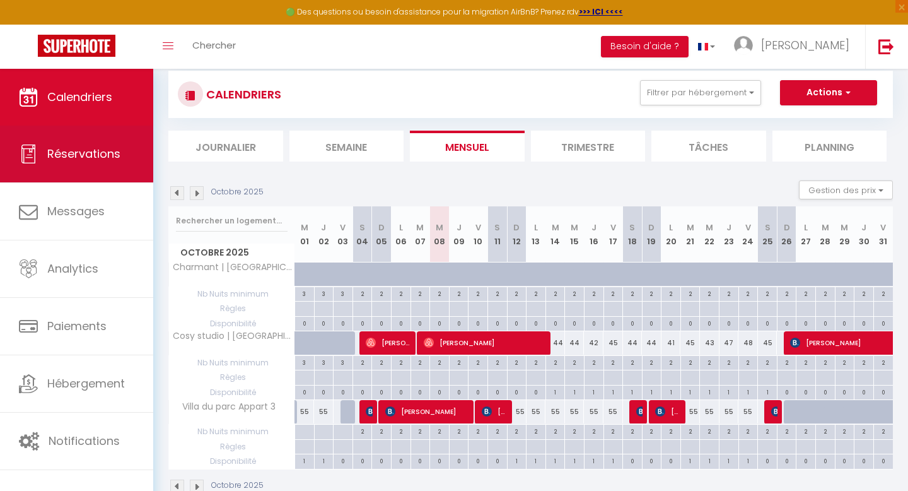
click at [88, 154] on span "Réservations" at bounding box center [83, 154] width 73 height 16
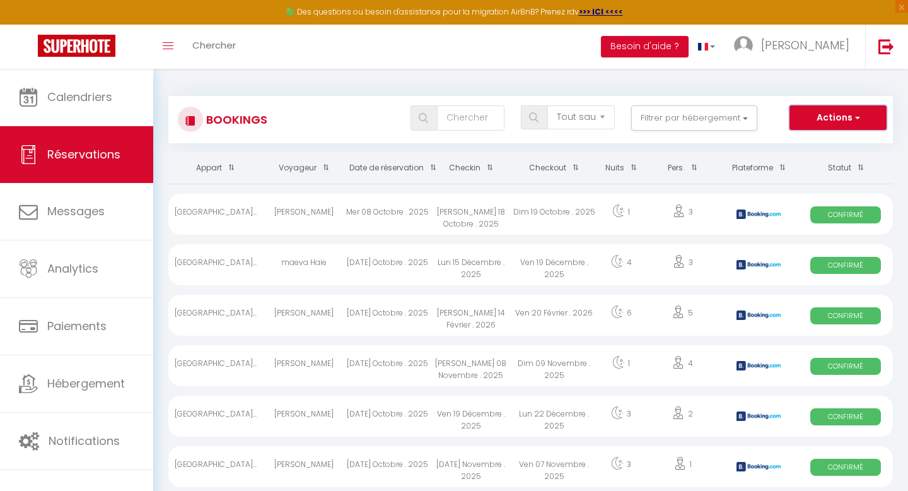
click at [818, 121] on button "Actions" at bounding box center [837, 117] width 97 height 25
click at [802, 146] on link "Nouvelle Réservation" at bounding box center [818, 145] width 135 height 16
select select
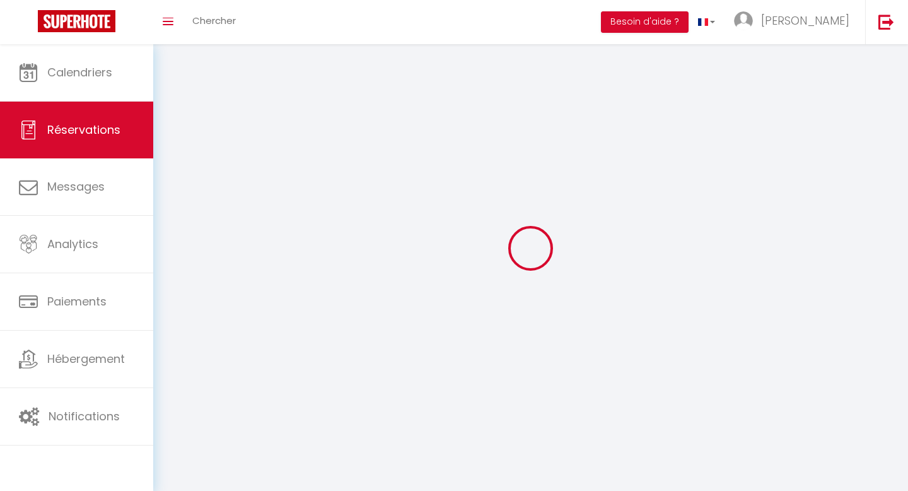
select select
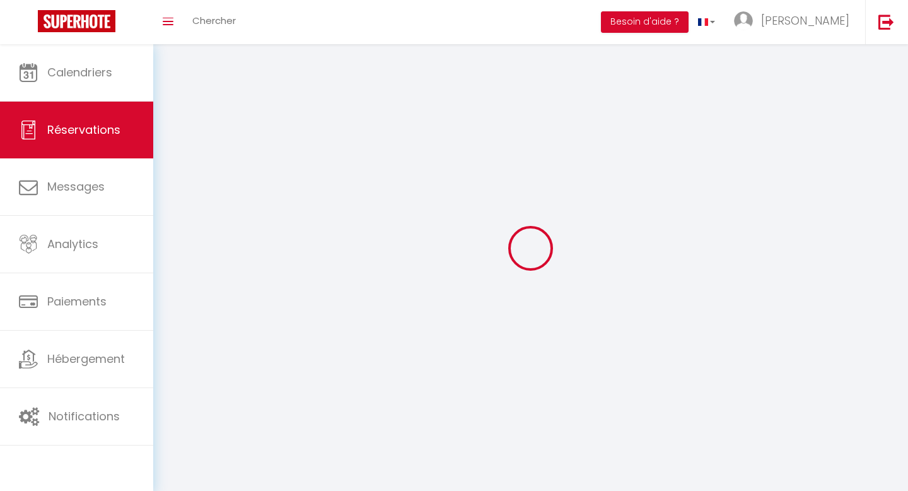
select select
checkbox input "false"
select select
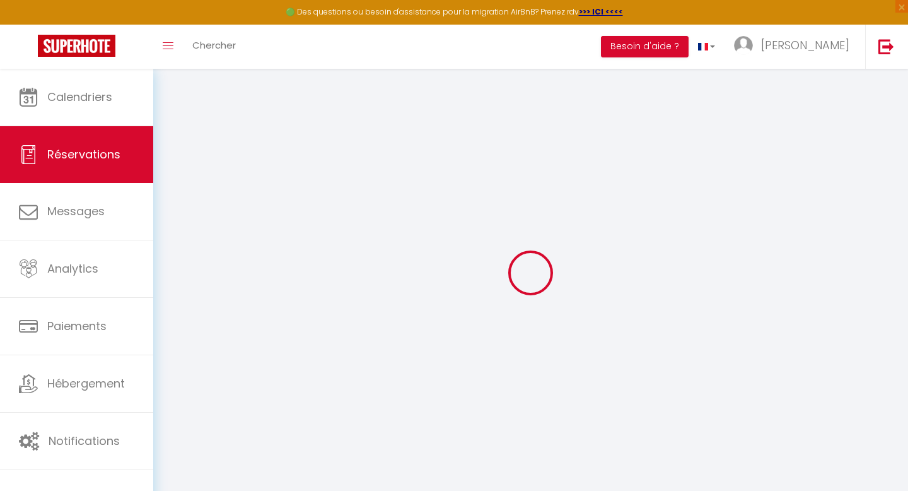
select select
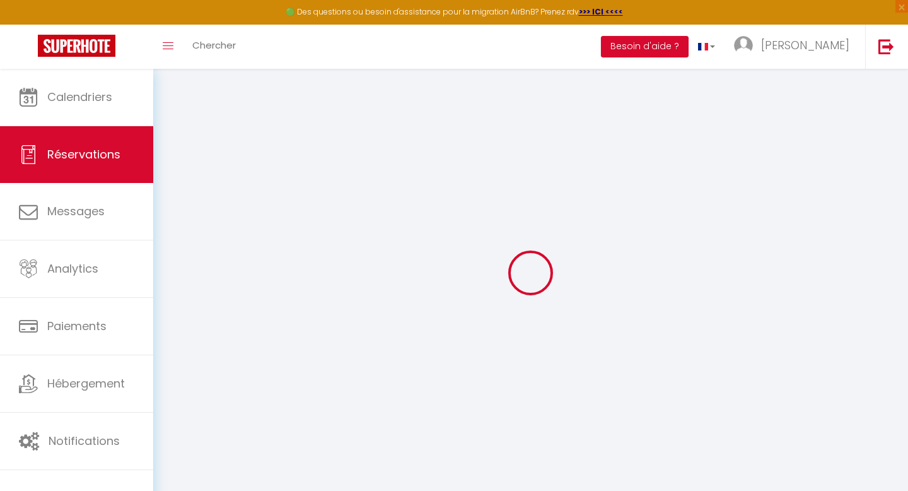
select select
checkbox input "false"
select select
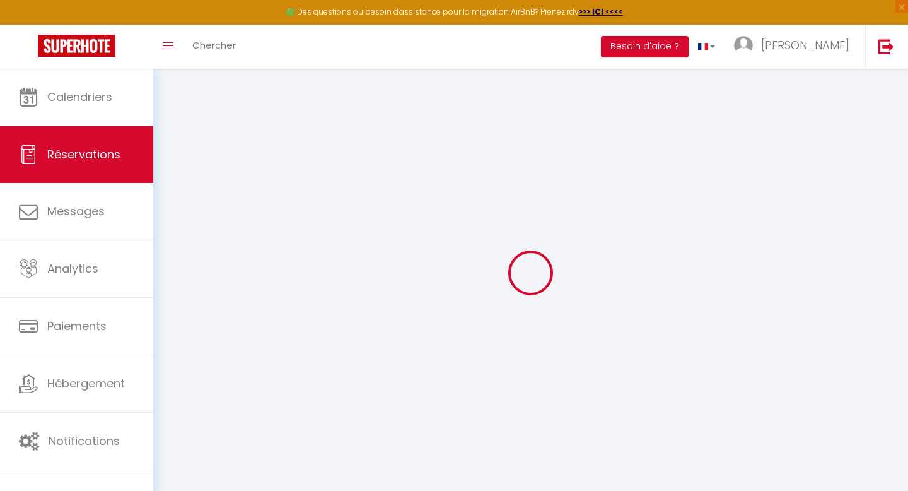
select select
checkbox input "false"
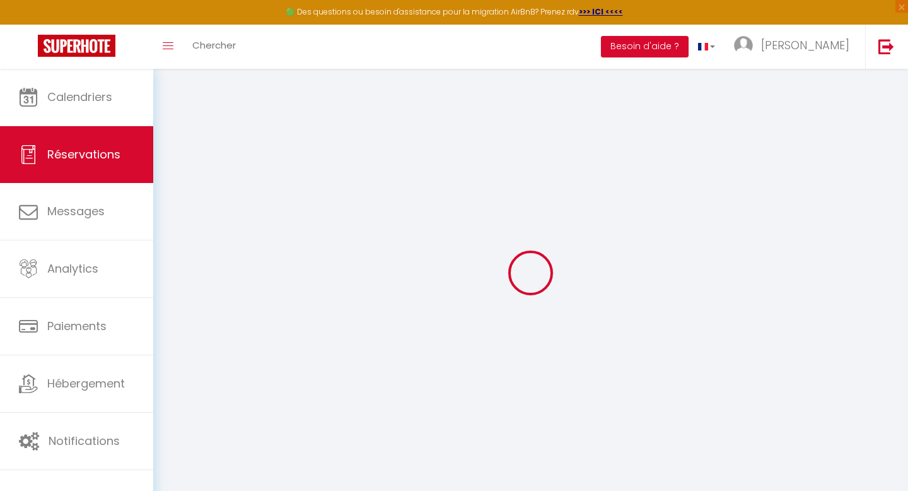
select select
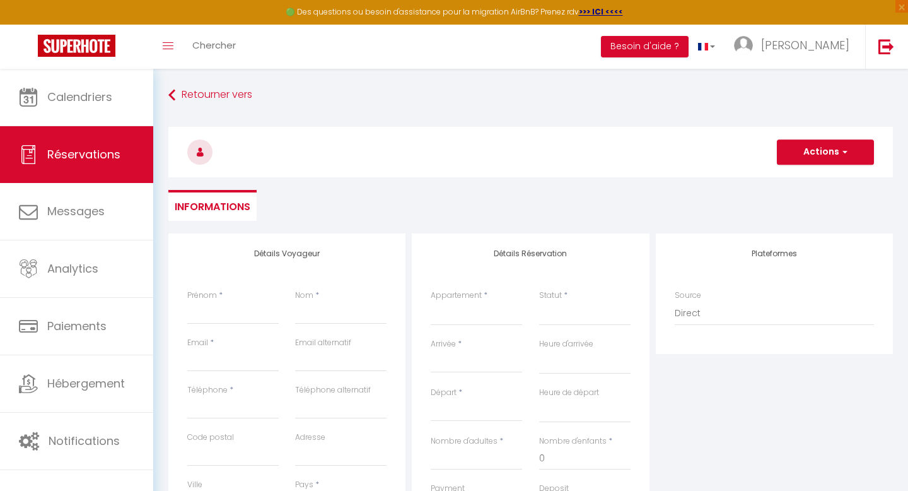
select select
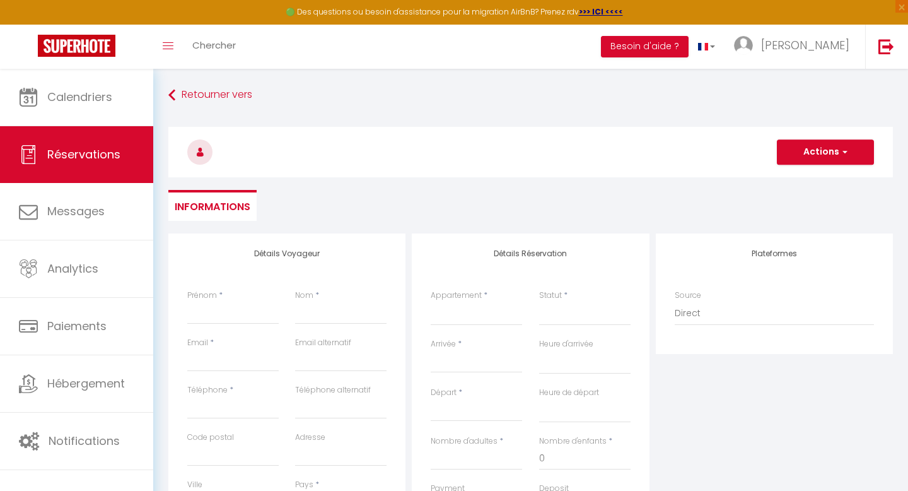
checkbox input "false"
select select
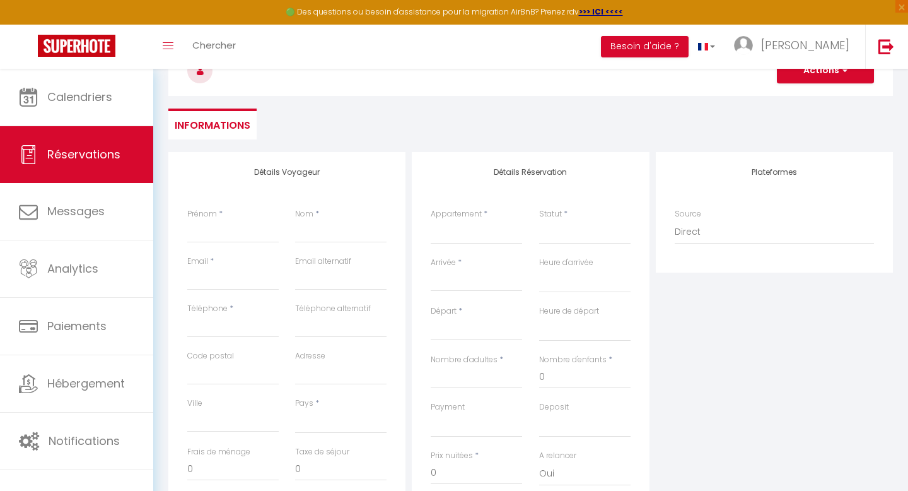
scroll to position [88, 0]
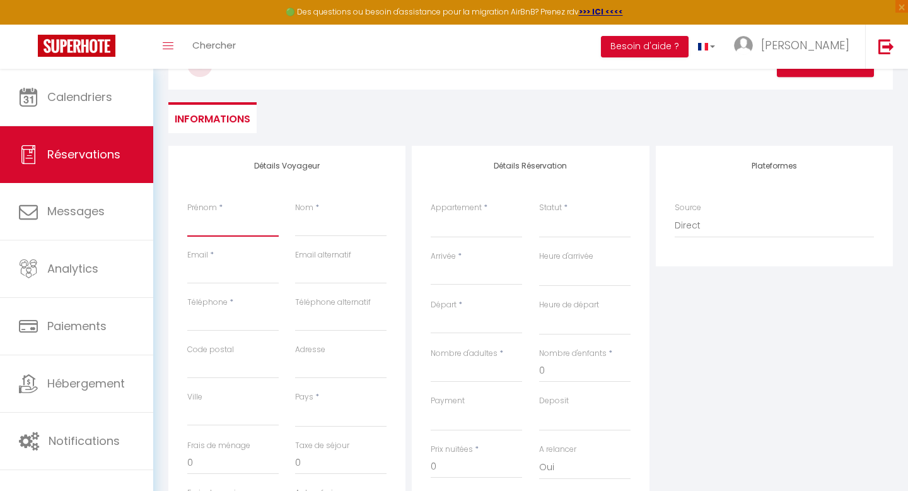
click at [209, 225] on input "Prénom" at bounding box center [232, 225] width 91 height 23
type input "t"
select select
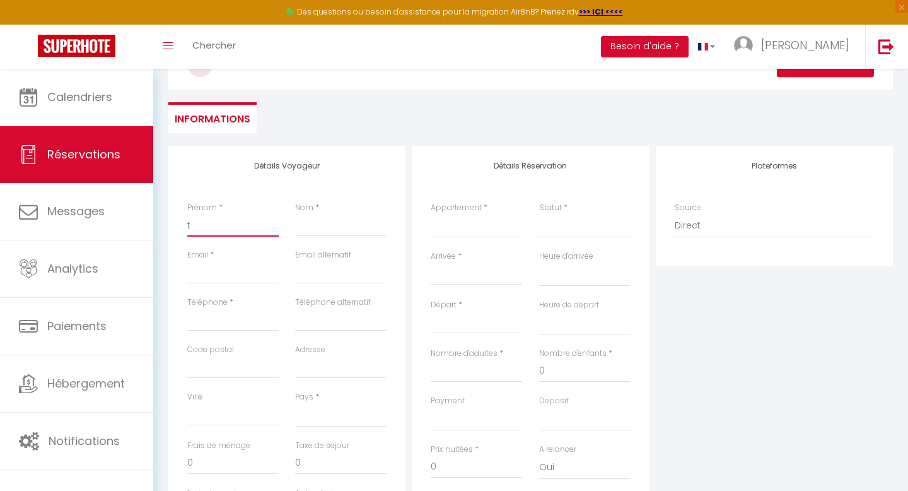
select select
checkbox input "false"
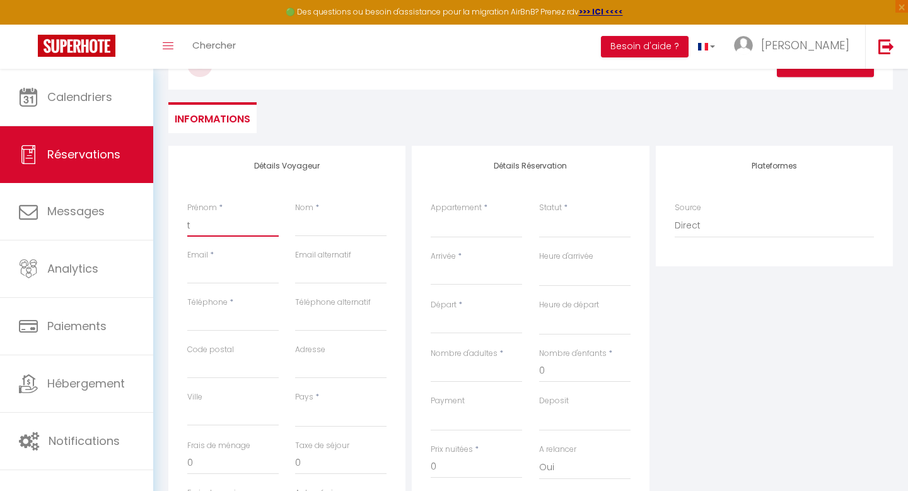
type input "te"
select select
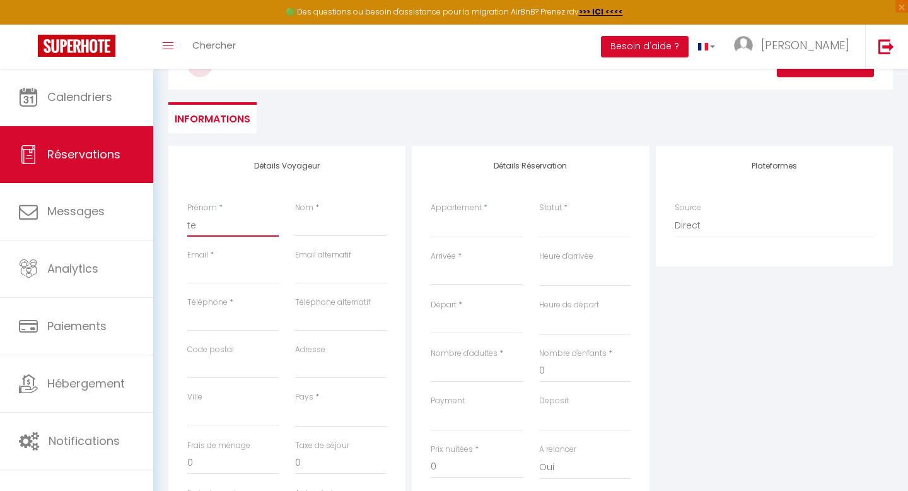
select select
checkbox input "false"
type input "tes"
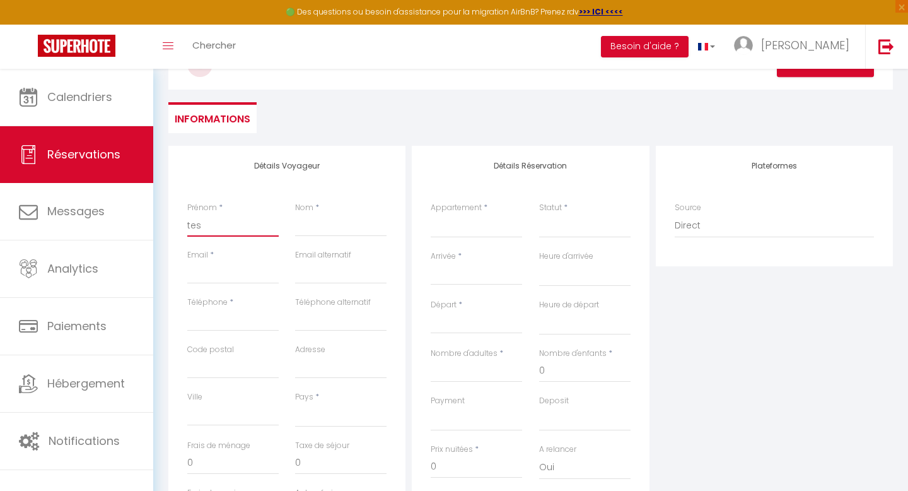
select select
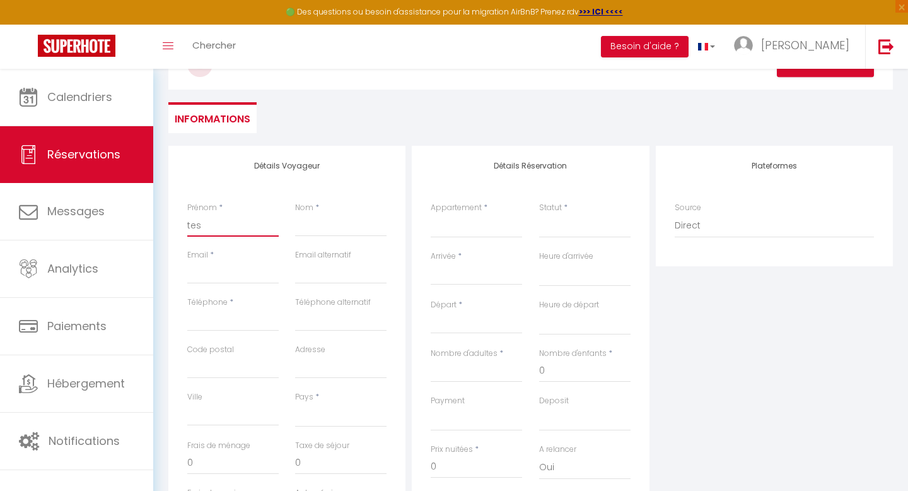
select select
checkbox input "false"
type input "test"
select select
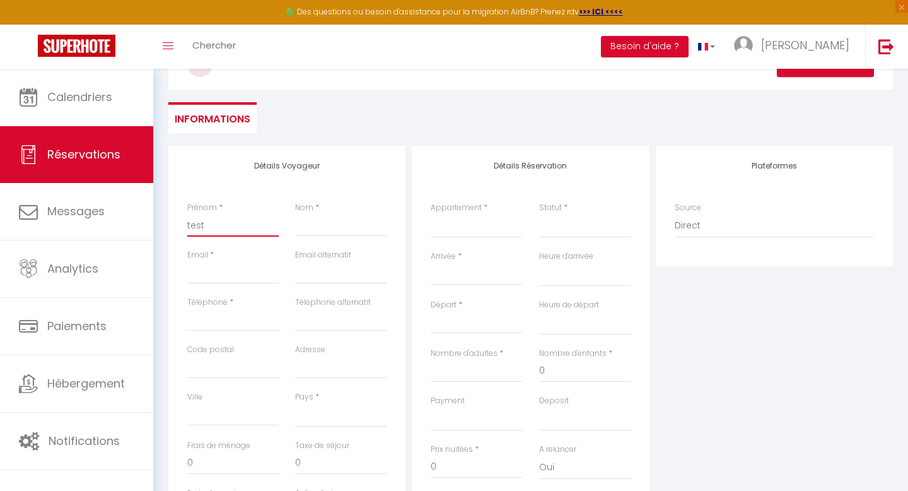
select select
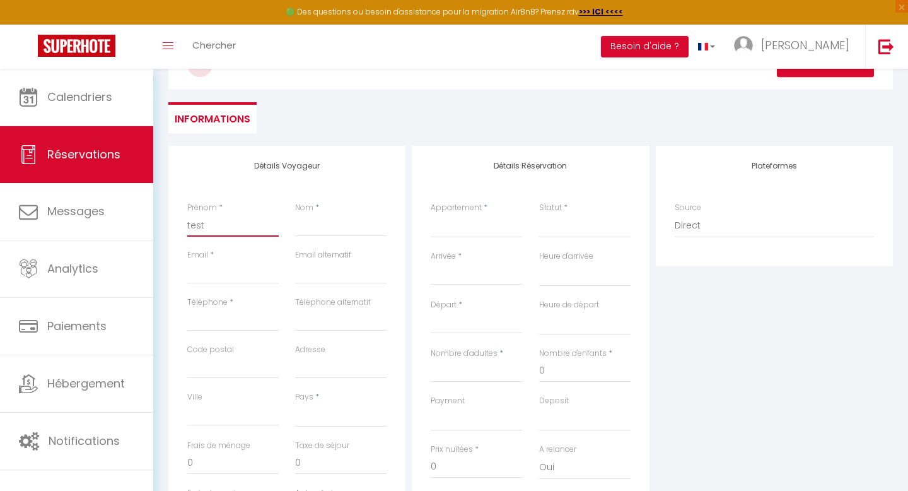
select select
checkbox input "false"
type input "test"
select select
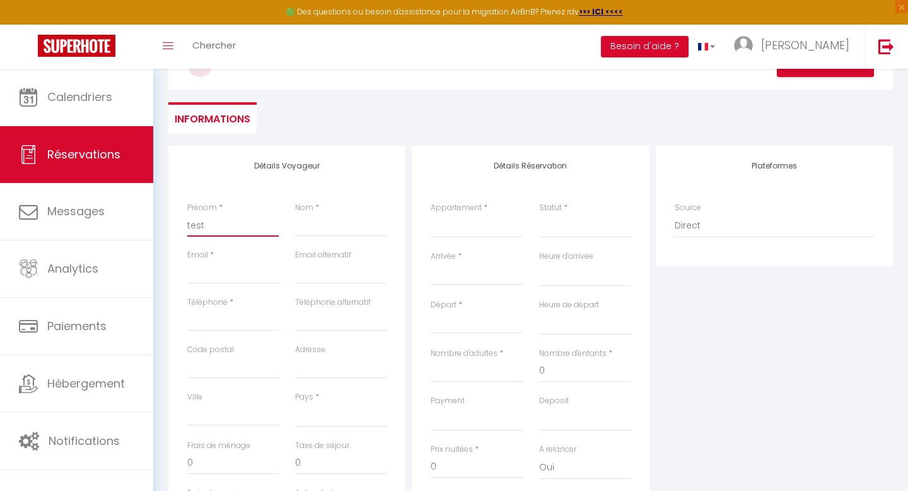
select select
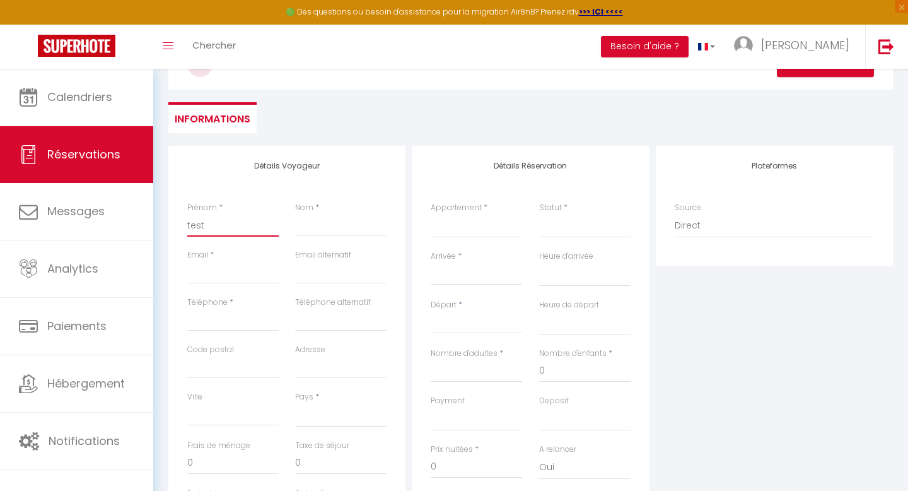
checkbox input "false"
type input "test a"
select select
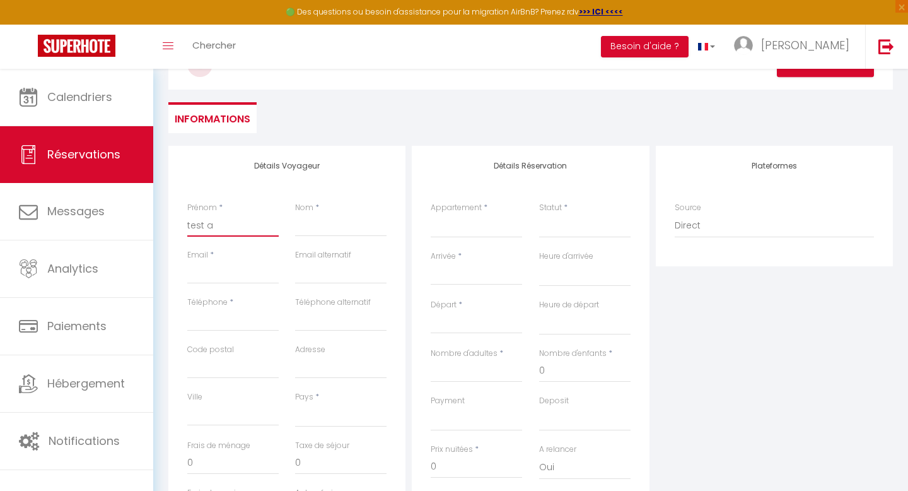
select select
checkbox input "false"
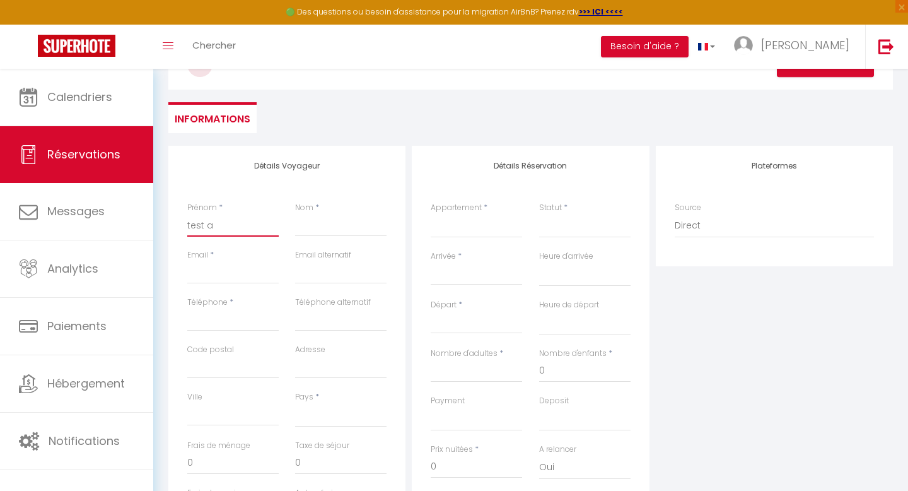
type input "test al"
select select
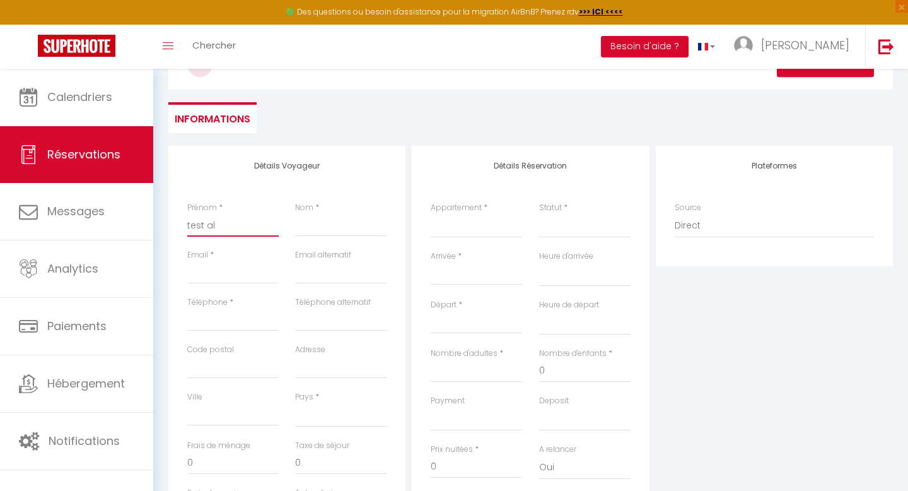
select select
checkbox input "false"
type input "test ale"
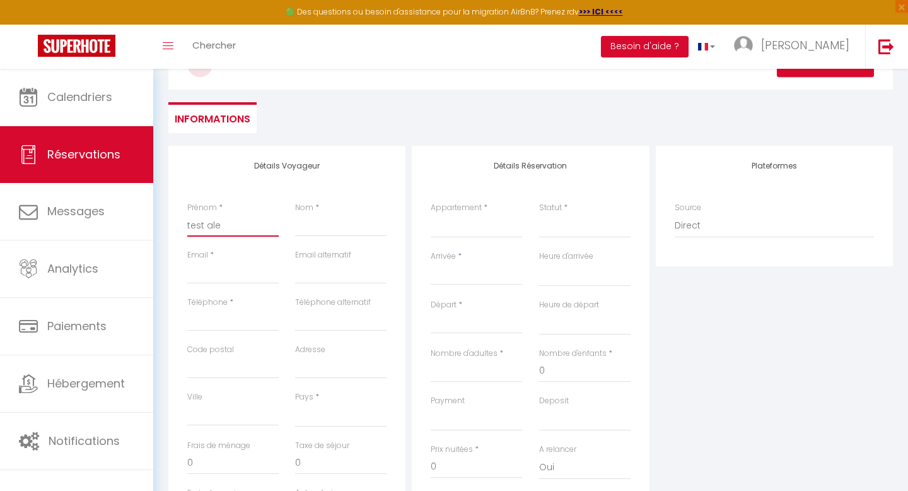
select select
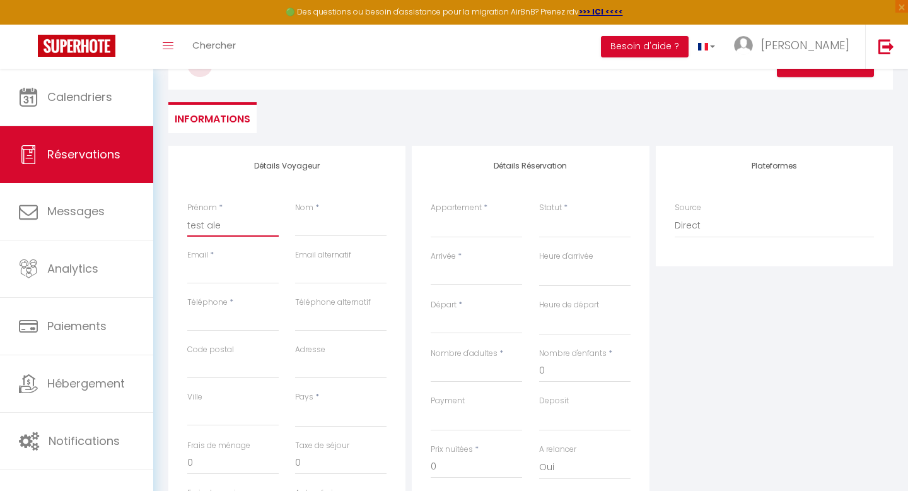
select select
checkbox input "false"
type input "test alex"
select select
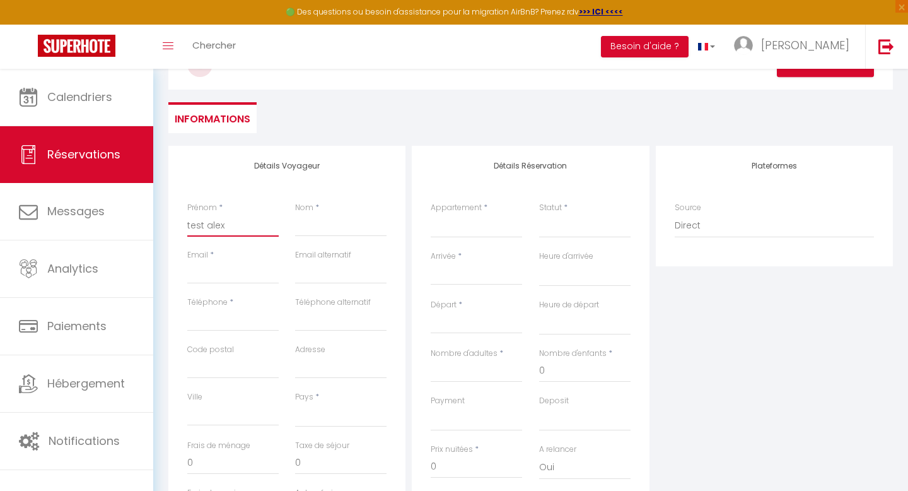
select select
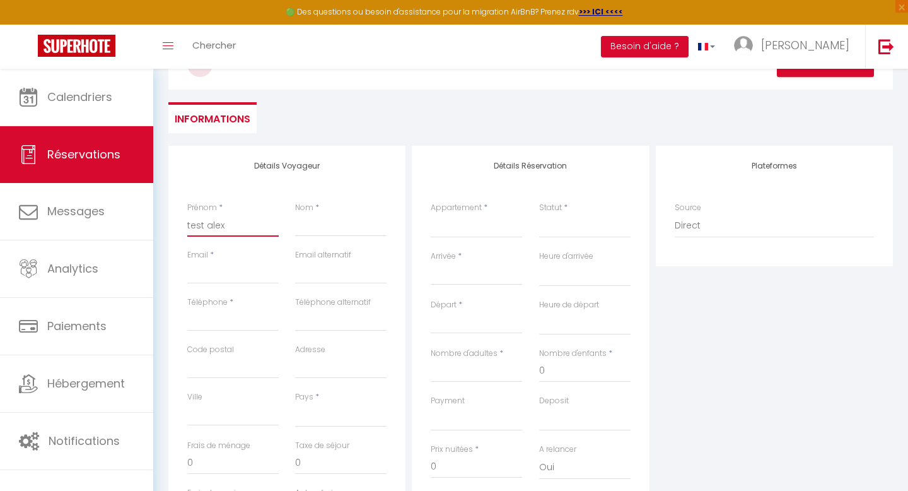
select select
checkbox input "false"
type input "test alex"
click at [330, 228] on input "Nom" at bounding box center [340, 225] width 91 height 23
type input "3"
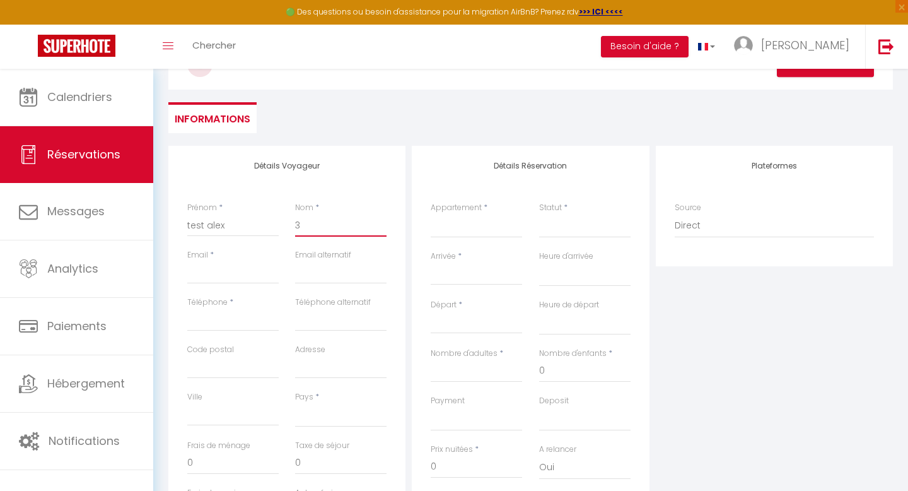
select select
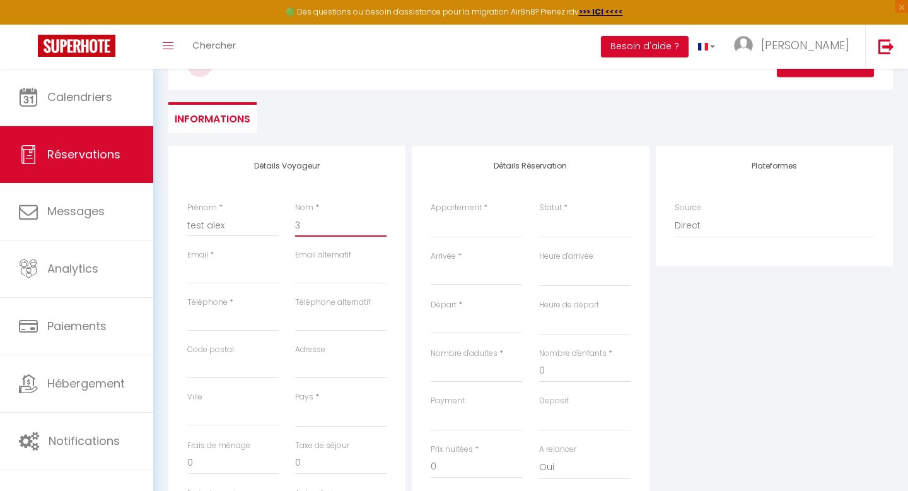
select select
checkbox input "false"
type input "3"
click at [218, 270] on input "Email client" at bounding box center [232, 272] width 91 height 23
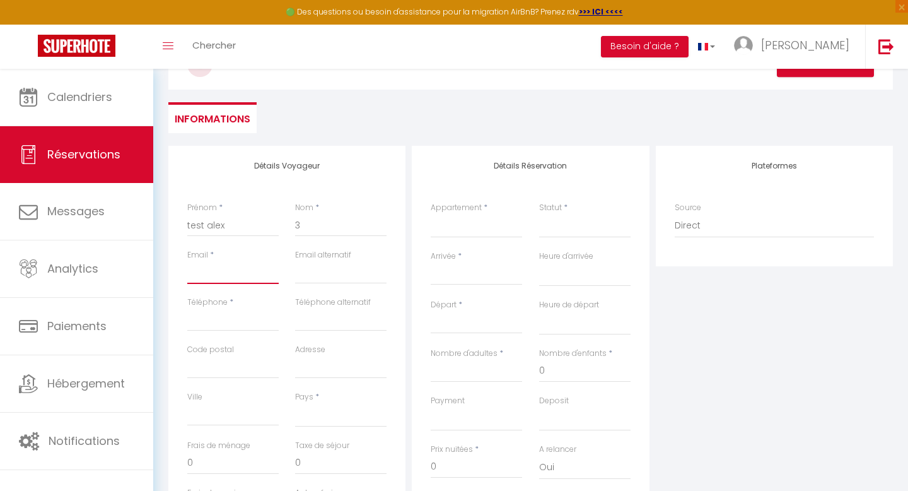
type input "[EMAIL_ADDRESS][PERSON_NAME][DOMAIN_NAME]"
type input "0766787170"
type input "74890"
type input "[STREET_ADDRESS]"
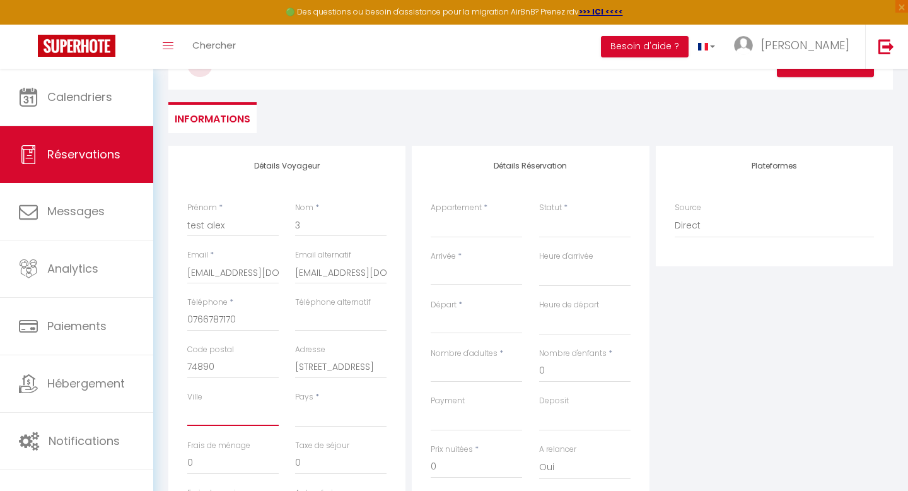
type input "Bons-en-Chablais (74)"
select select "FR"
select select
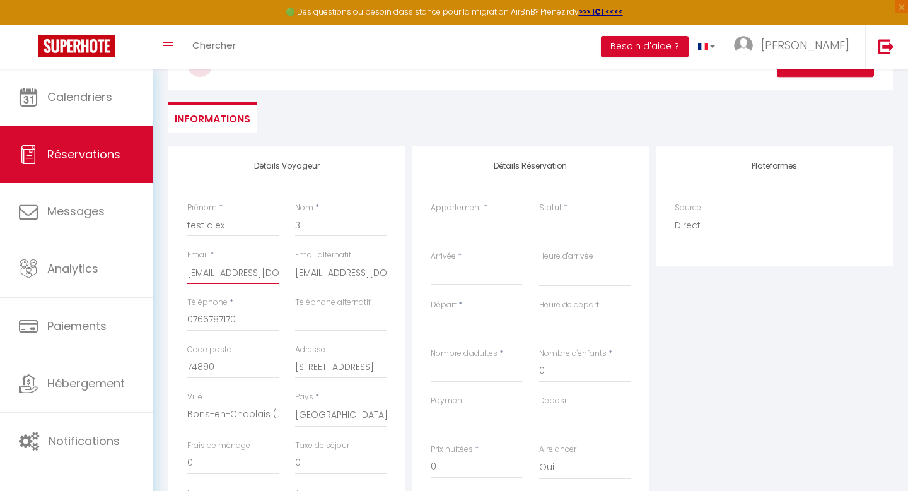
select select
checkbox input "false"
click at [458, 230] on select "Villa du parc Appart 3 Charmant | Villa du parc | 1 Chambre | Cosy Cosy studio …" at bounding box center [476, 226] width 91 height 24
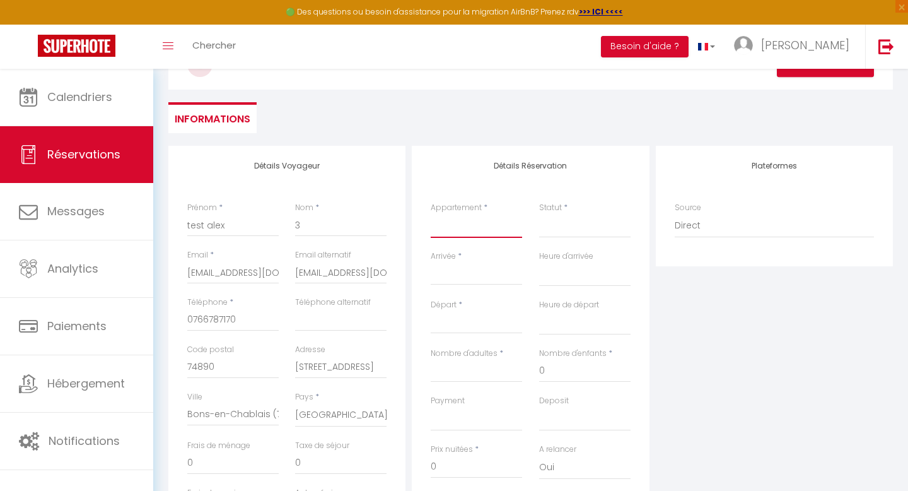
select select "74346"
click at [431, 214] on select "Villa du parc Appart 3 Charmant | Villa du parc | 1 Chambre | Cosy Cosy studio …" at bounding box center [476, 226] width 91 height 24
select select
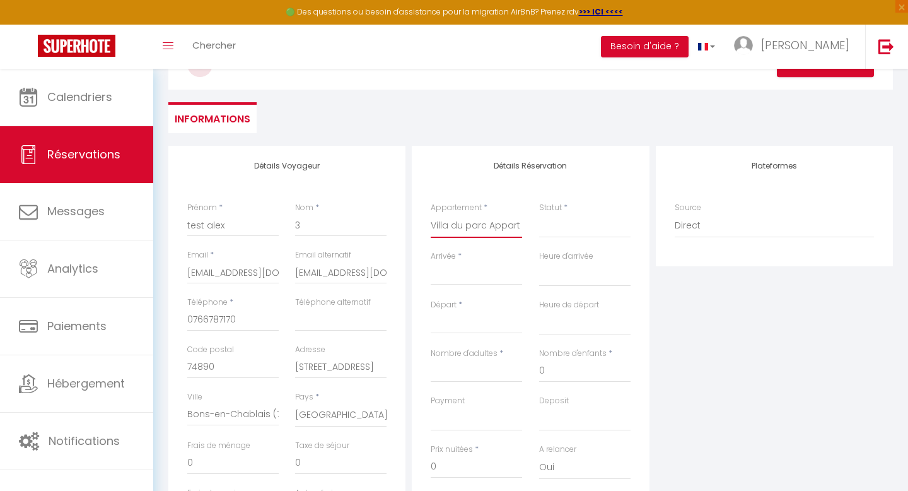
select select
checkbox input "false"
click at [552, 231] on select "Confirmé Non Confirmé Annulé Annulé par le voyageur No Show Request" at bounding box center [584, 226] width 91 height 24
select select
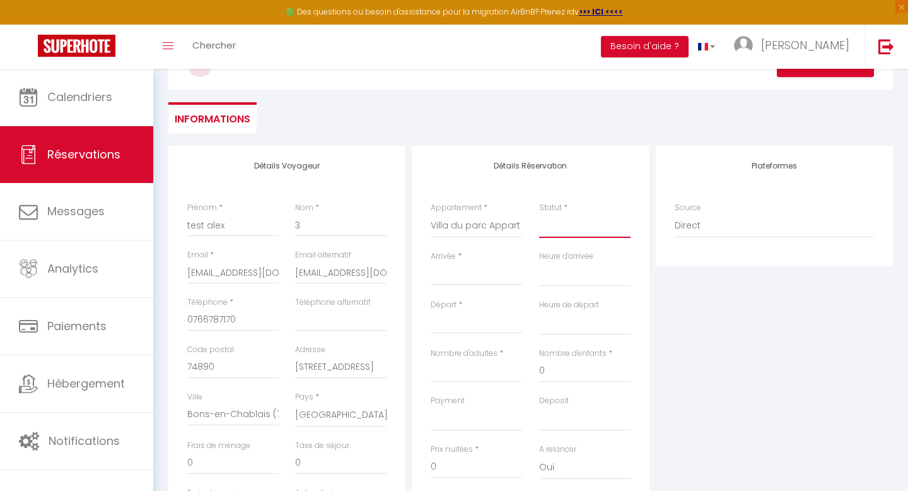
select select
checkbox input "false"
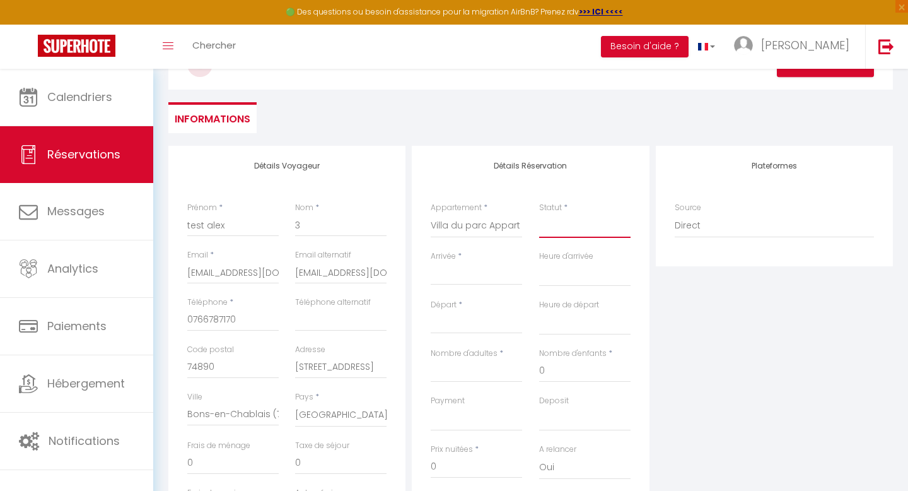
select select "1"
click at [539, 214] on select "Confirmé Non Confirmé Annulé Annulé par le voyageur No Show Request" at bounding box center [584, 226] width 91 height 24
select select
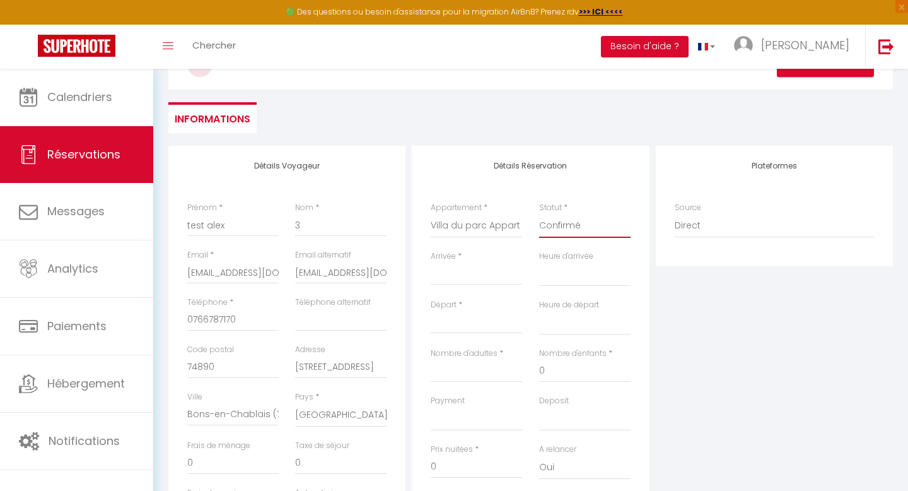
select select
checkbox input "false"
click at [479, 276] on input "Arrivée" at bounding box center [476, 275] width 91 height 16
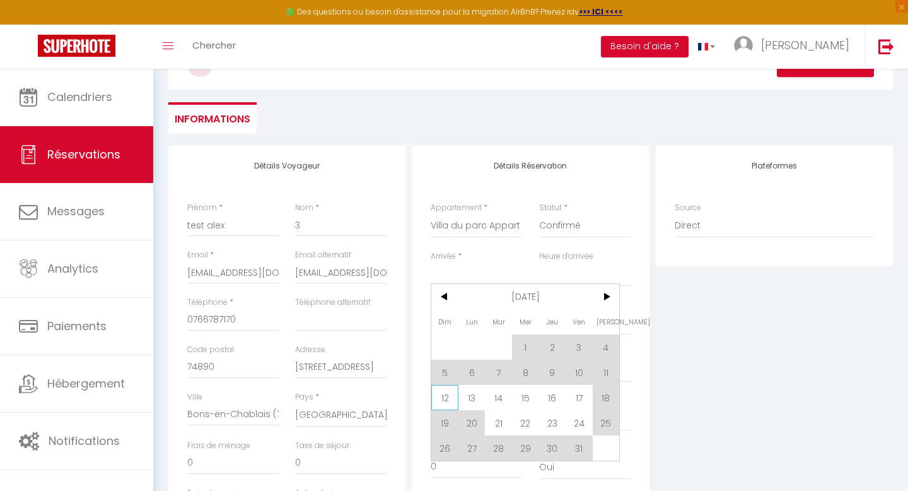
click at [445, 398] on span "12" at bounding box center [444, 397] width 27 height 25
type input "Dim 12 Octobre 2025"
select select
type input "Lun 13 Octobre 2025"
select select
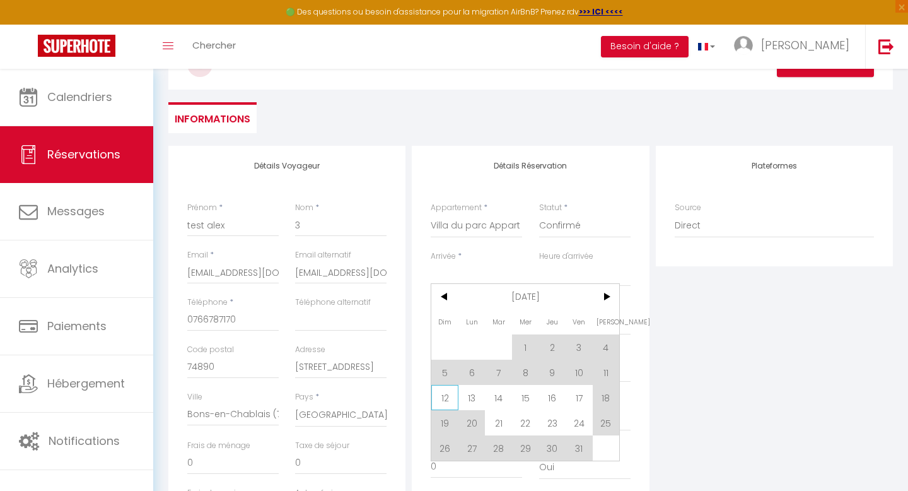
select select
checkbox input "false"
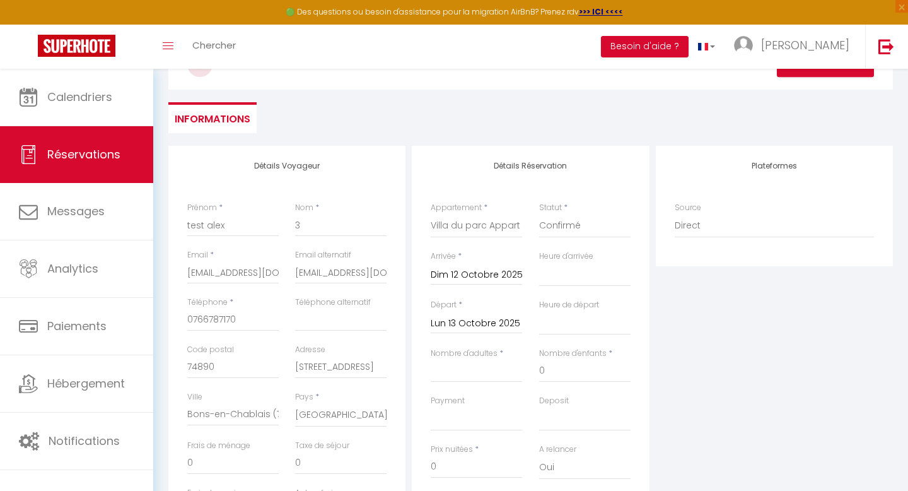
click at [473, 327] on input "Lun 13 Octobre 2025" at bounding box center [476, 323] width 91 height 16
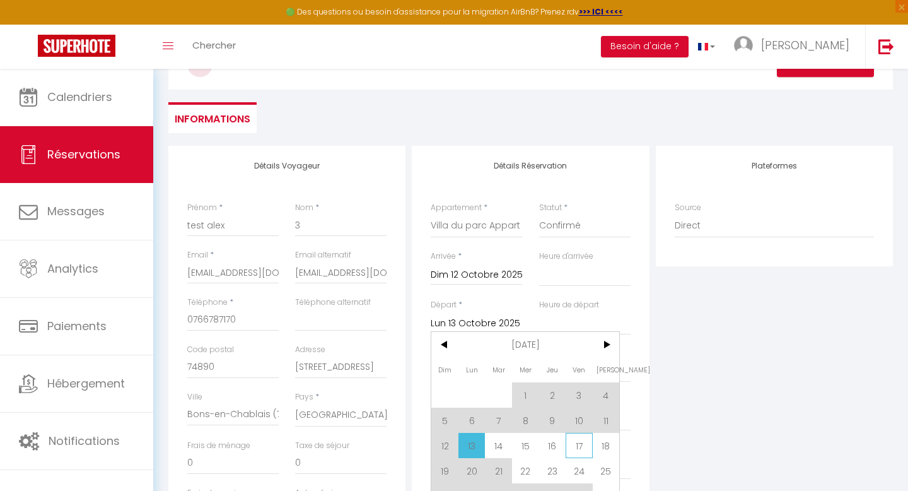
click at [580, 446] on span "17" at bounding box center [579, 445] width 27 height 25
select select
type input "Ven 17 Octobre 2025"
select select
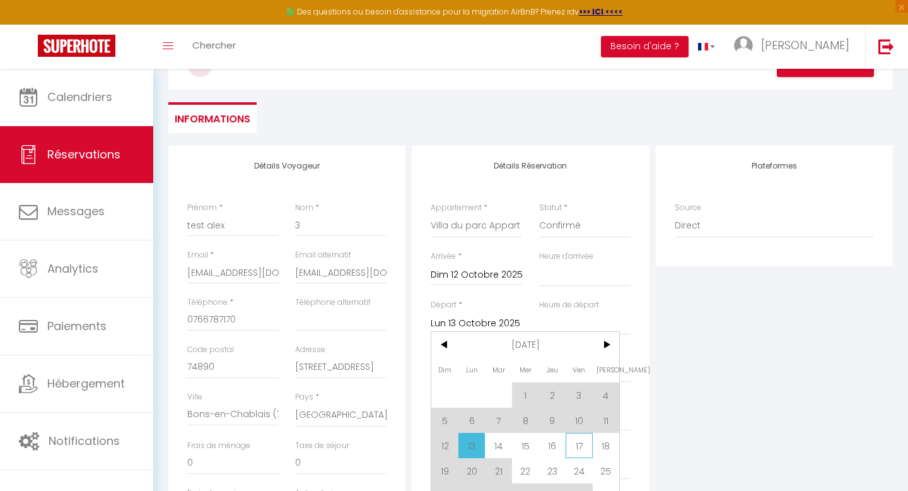
select select
checkbox input "false"
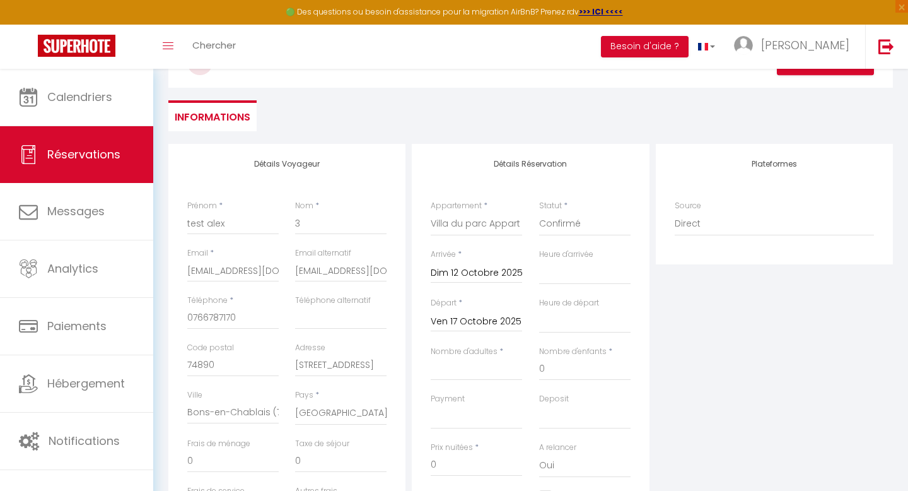
scroll to position [0, 0]
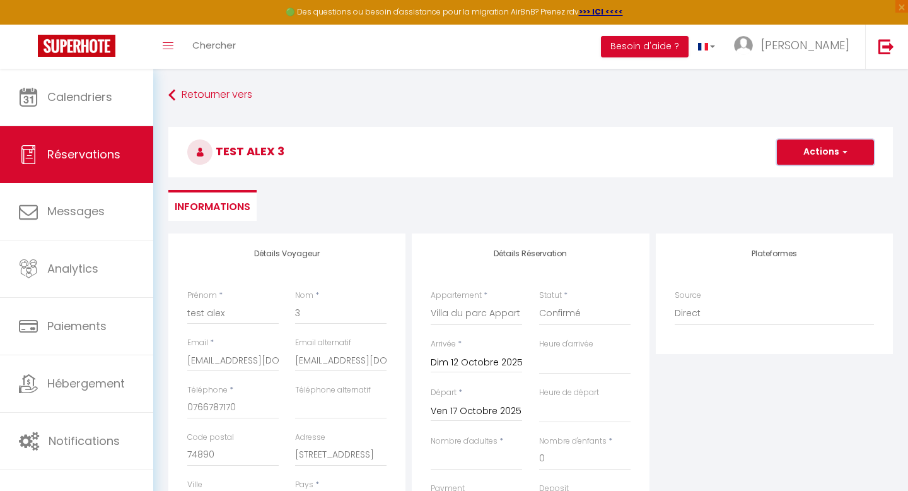
click at [817, 153] on button "Actions" at bounding box center [825, 151] width 97 height 25
click at [802, 181] on link "Enregistrer" at bounding box center [813, 180] width 100 height 16
select select
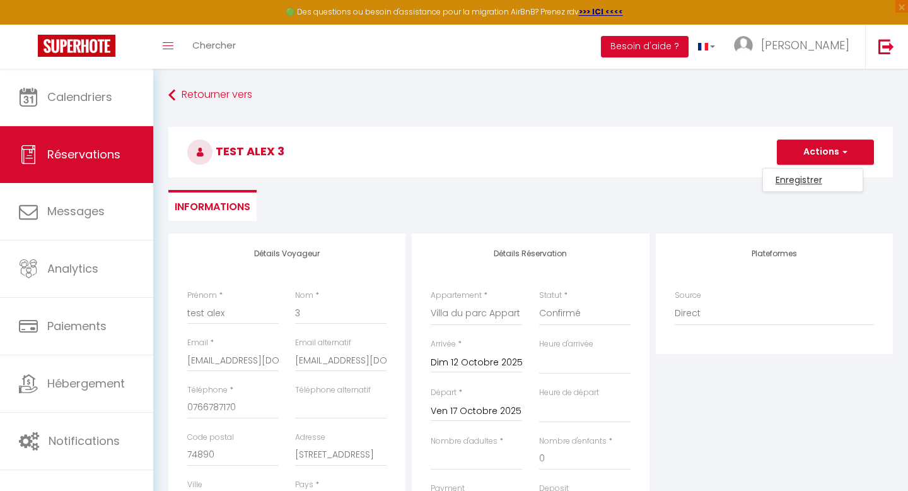
select select
checkbox input "false"
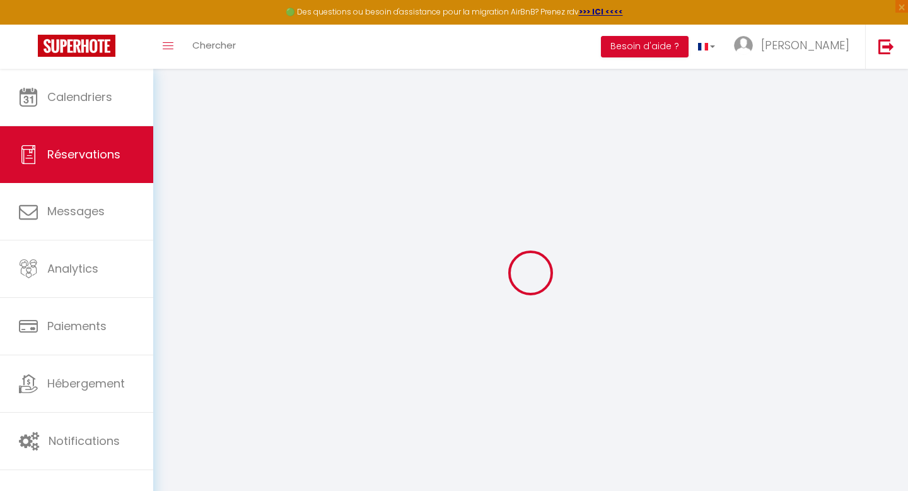
select select
checkbox input "false"
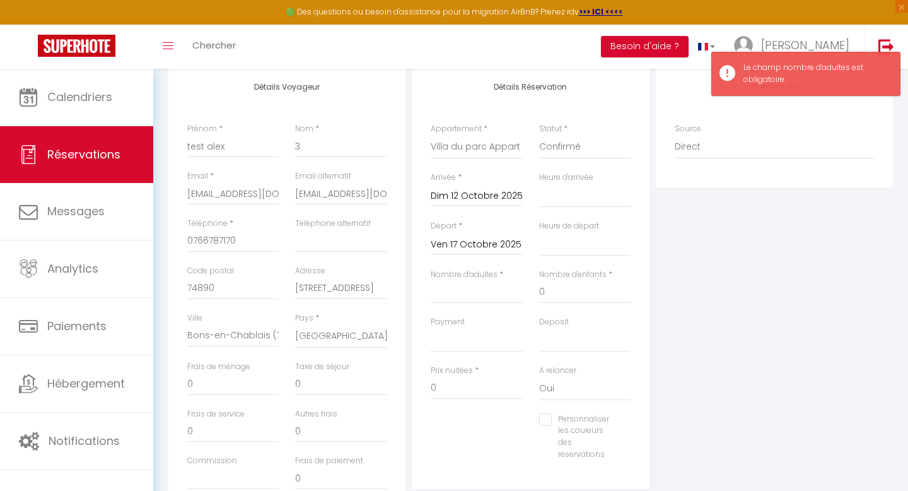
scroll to position [178, 0]
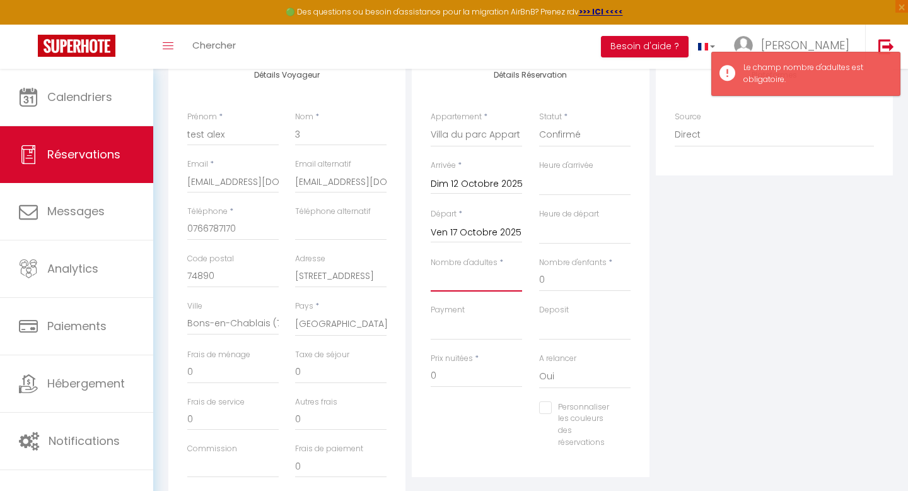
click at [455, 282] on input "Nombre d'adultes" at bounding box center [476, 280] width 91 height 23
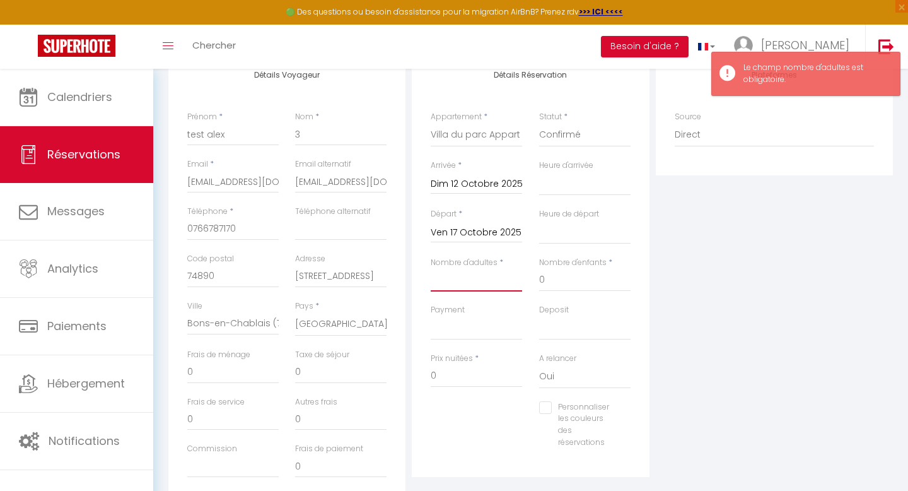
type input "2"
select select
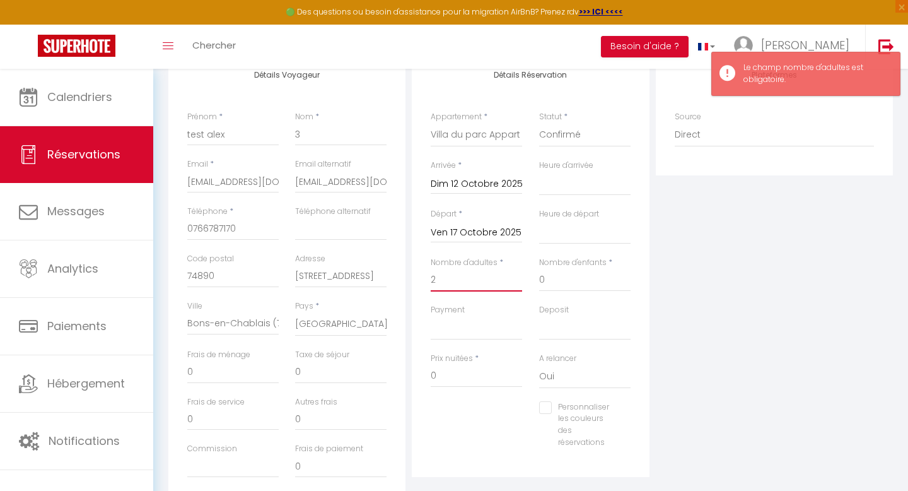
checkbox input "false"
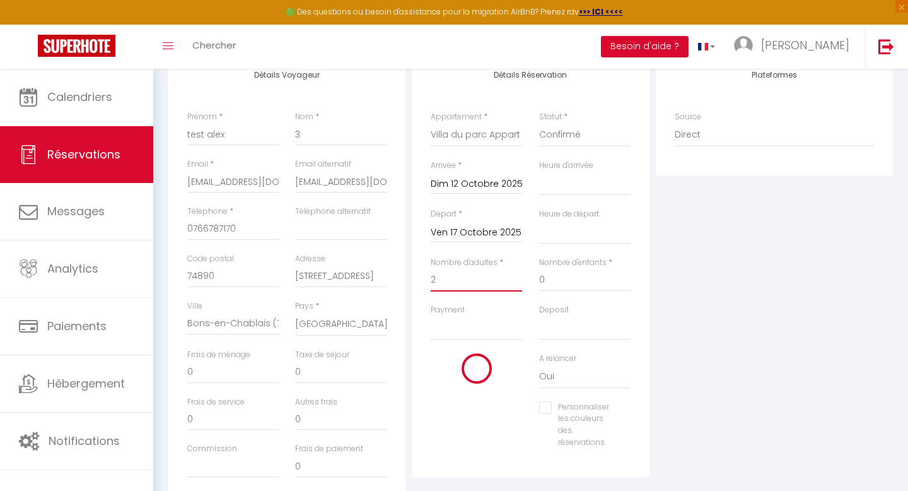
type input "2"
click at [555, 281] on input "0" at bounding box center [584, 280] width 91 height 23
type input "30"
select select
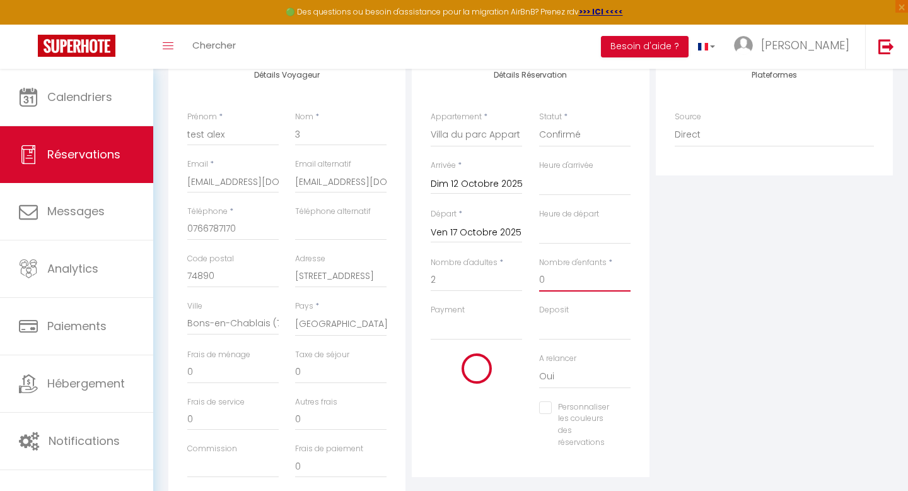
select select
type input "275"
checkbox input "false"
drag, startPoint x: 555, startPoint y: 281, endPoint x: 538, endPoint y: 279, distance: 16.5
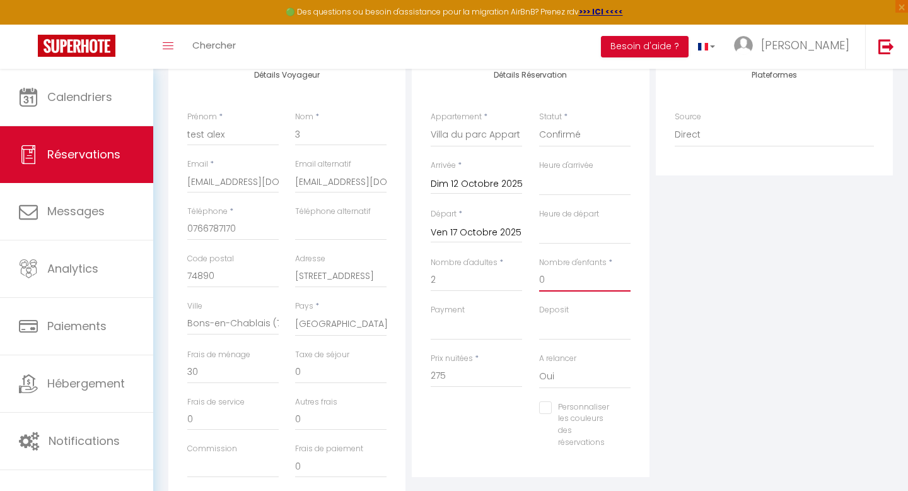
click at [539, 279] on input "0" at bounding box center [584, 280] width 91 height 23
click at [524, 320] on div "Payment OK KO" at bounding box center [476, 328] width 108 height 49
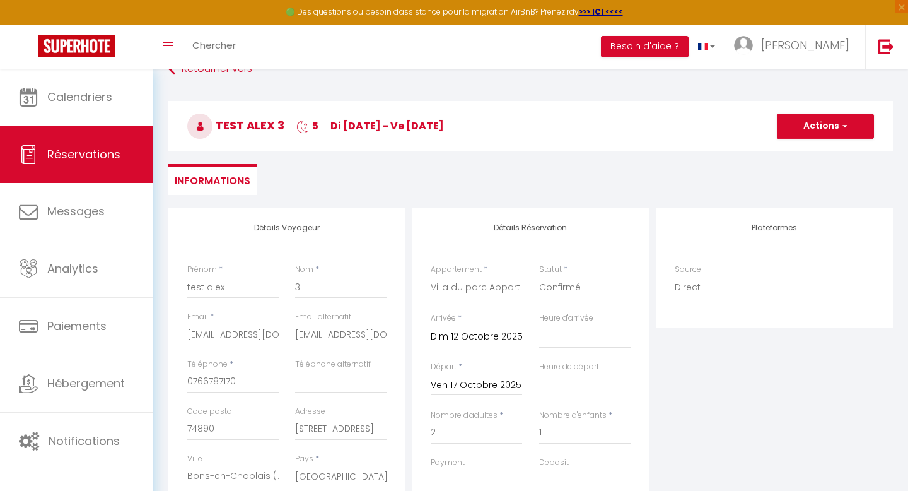
scroll to position [0, 0]
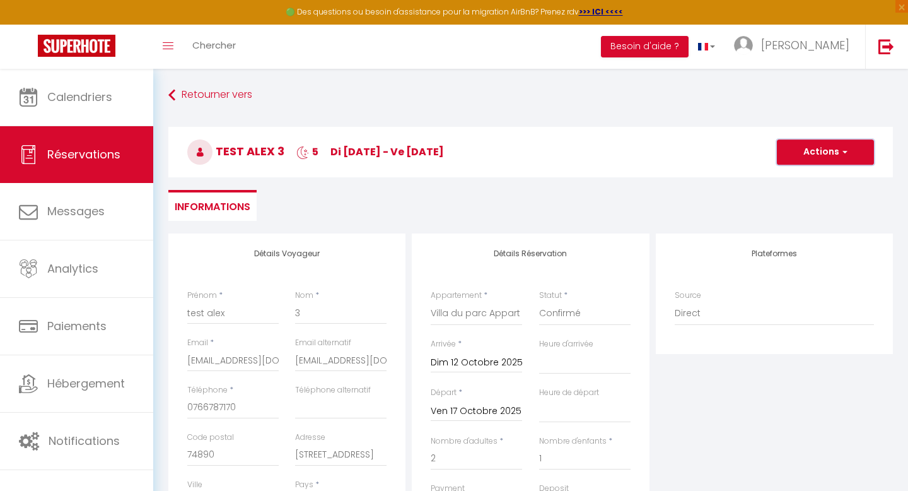
click at [819, 153] on button "Actions" at bounding box center [825, 151] width 97 height 25
click at [799, 183] on link "Enregistrer" at bounding box center [813, 180] width 100 height 16
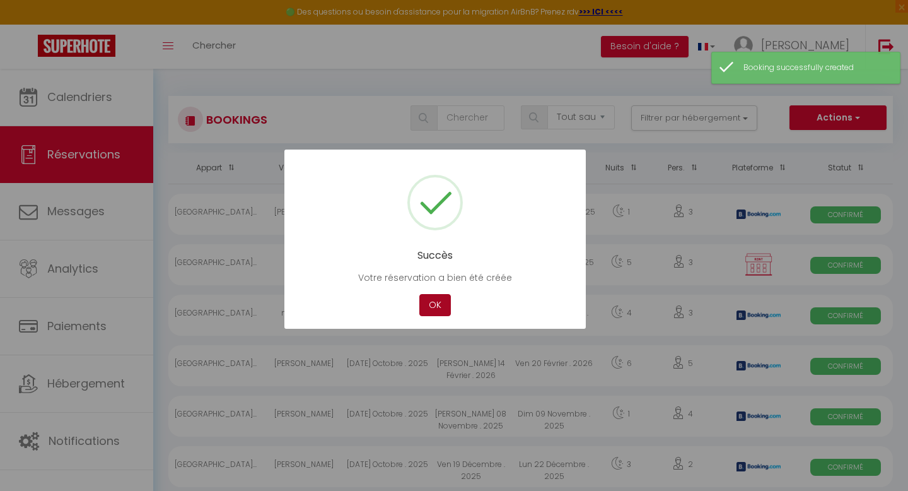
click at [433, 305] on button "OK" at bounding box center [435, 305] width 32 height 22
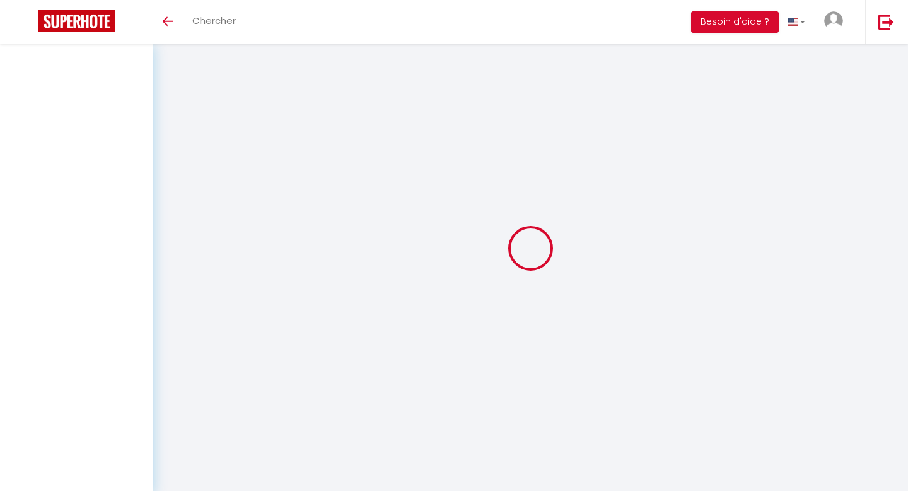
select select "not_cancelled"
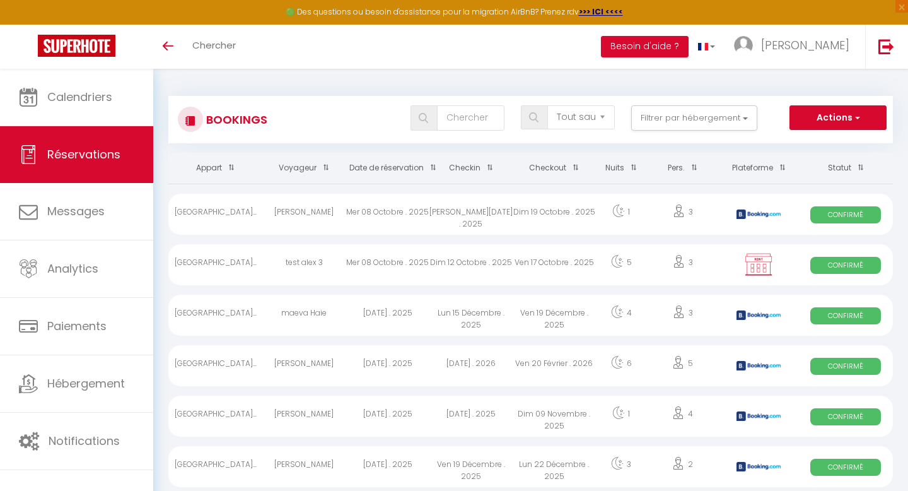
click at [376, 263] on div "Mer 08 Octobre . 2025" at bounding box center [387, 264] width 83 height 41
select select "OK"
select select "KO"
select select "0"
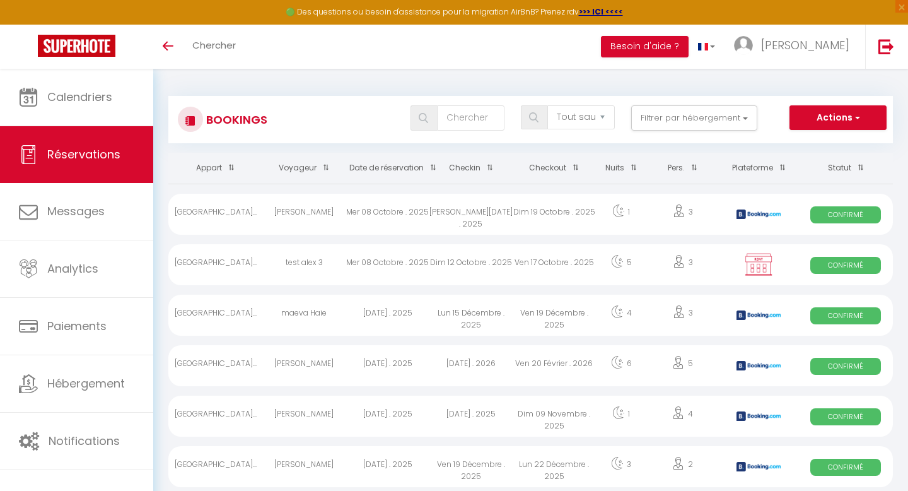
select select "1"
select select
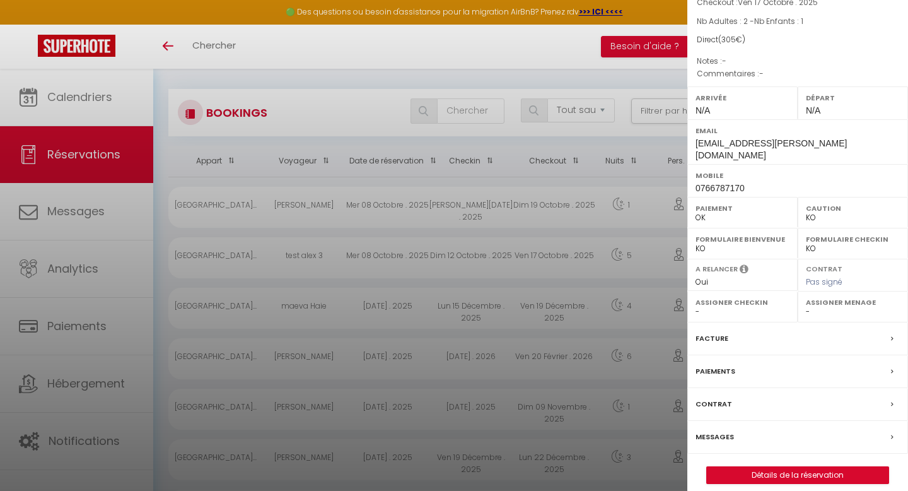
scroll to position [9, 0]
click at [611, 75] on div at bounding box center [454, 245] width 908 height 491
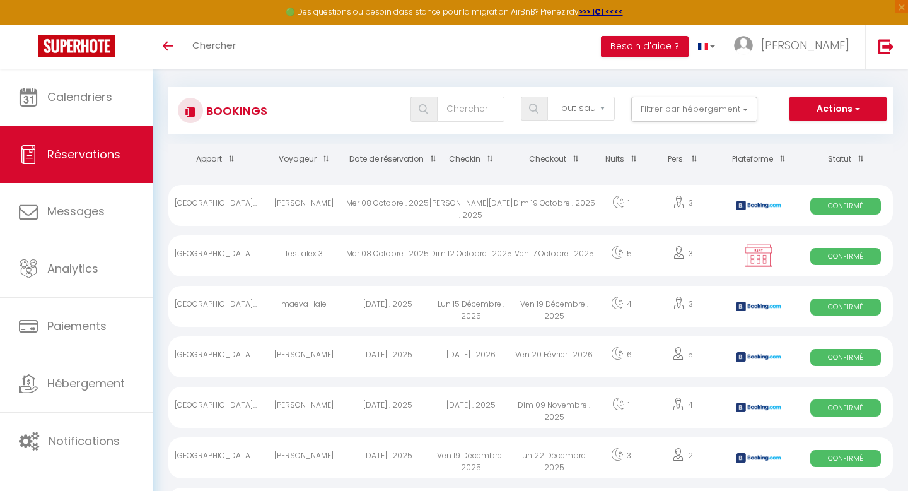
click at [559, 251] on div "Ven 17 Octobre . 2025" at bounding box center [554, 255] width 83 height 41
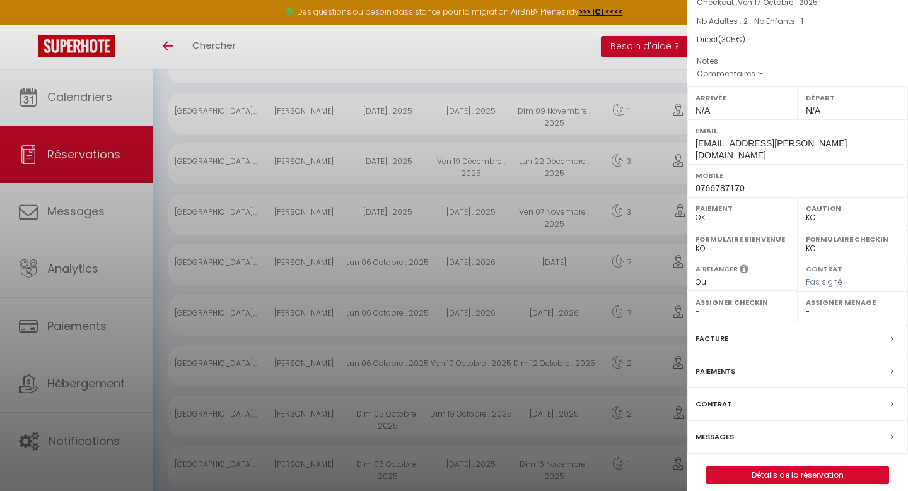
scroll to position [343, 0]
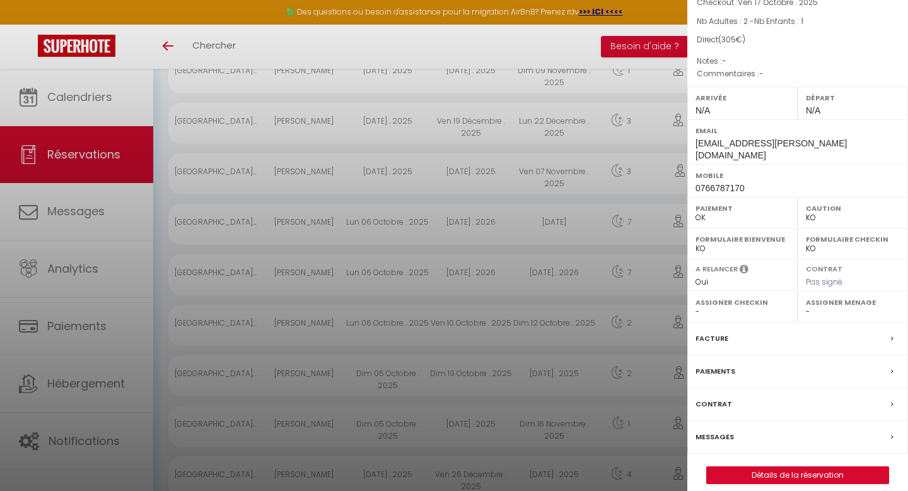
click at [715, 430] on label "Messages" at bounding box center [715, 436] width 38 height 13
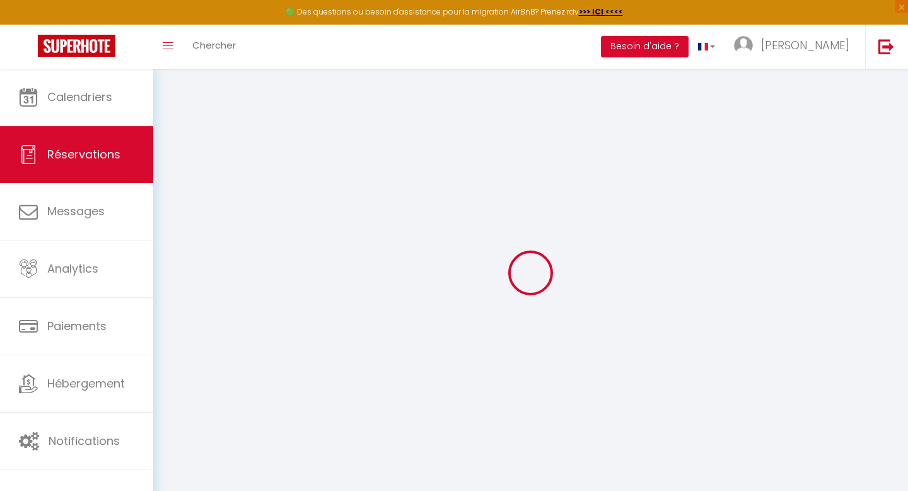
type input "test alex"
type input "3"
type input "[EMAIL_ADDRESS][PERSON_NAME][DOMAIN_NAME]"
type input "0766787170"
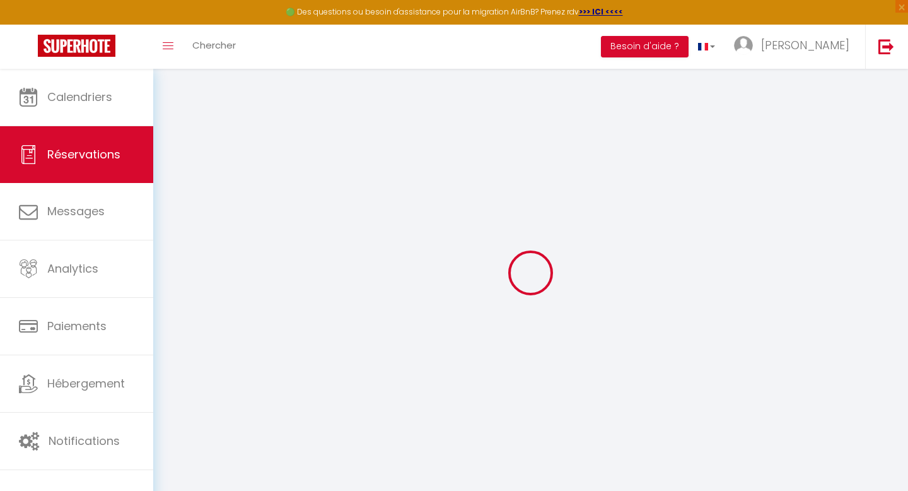
type input "74890"
type input "[STREET_ADDRESS]"
type input "Bons-en-Chablais (74)"
select select "FR"
select select "74346"
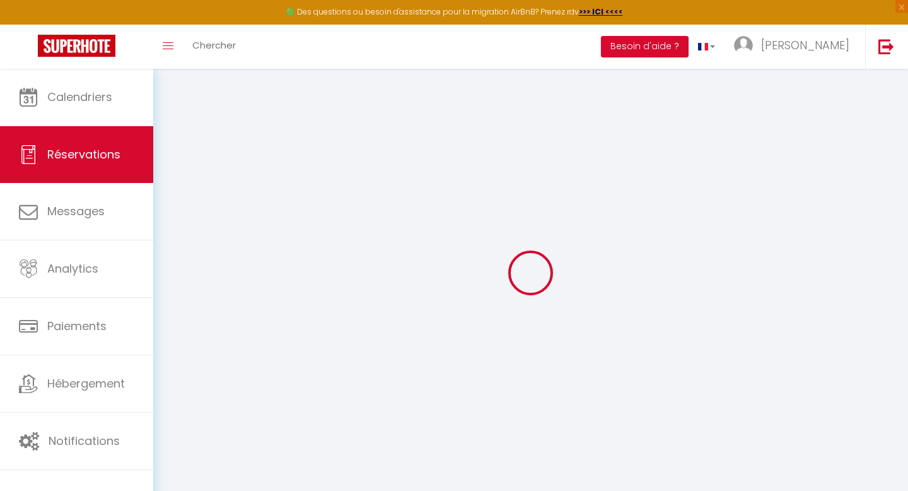
select select "1"
type input "Dim 12 Octobre 2025"
select select
type input "Ven 17 Octobre 2025"
select select
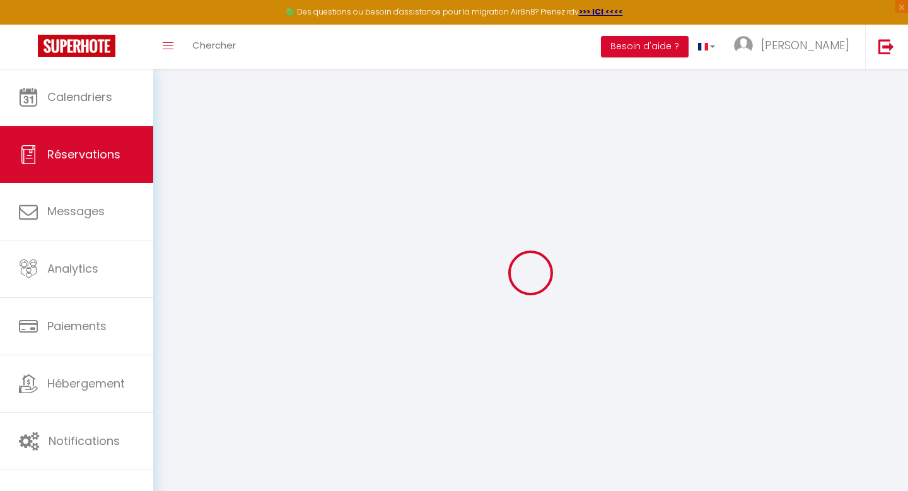
type input "2"
type input "1"
select select "12"
select select
type input "275"
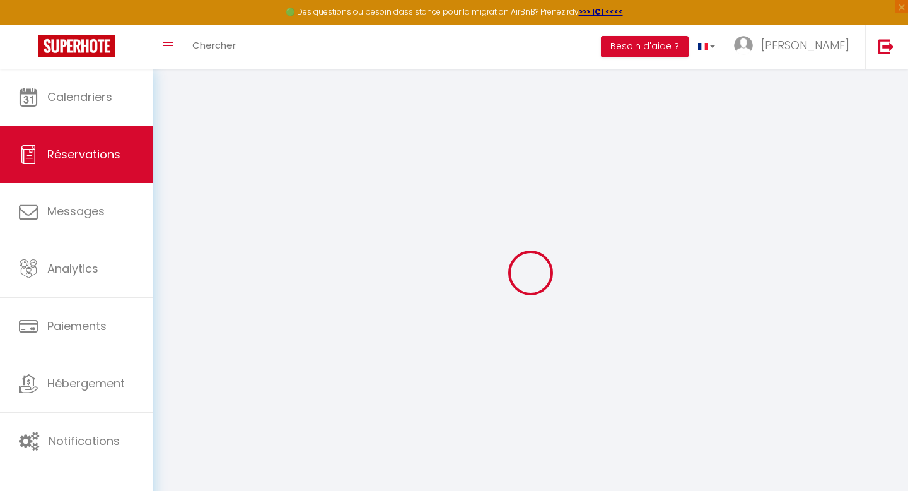
checkbox input "false"
type input "0"
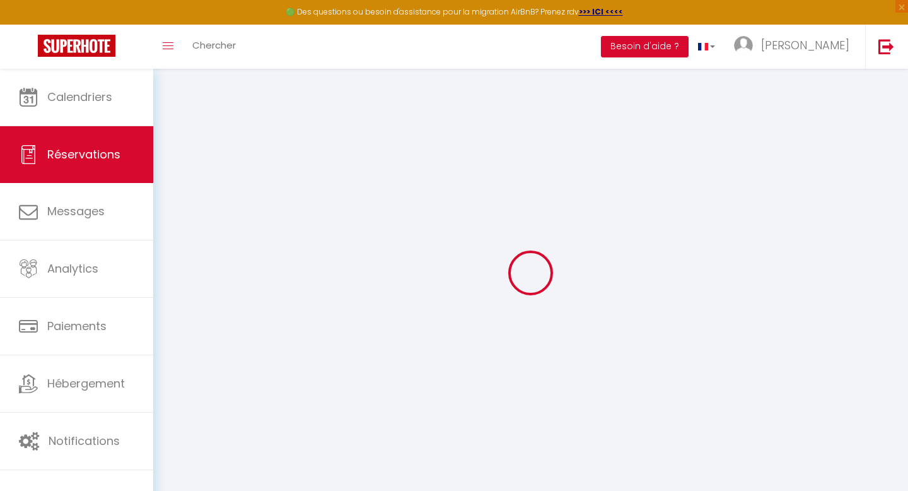
select select
select select "14"
checkbox input "false"
select select
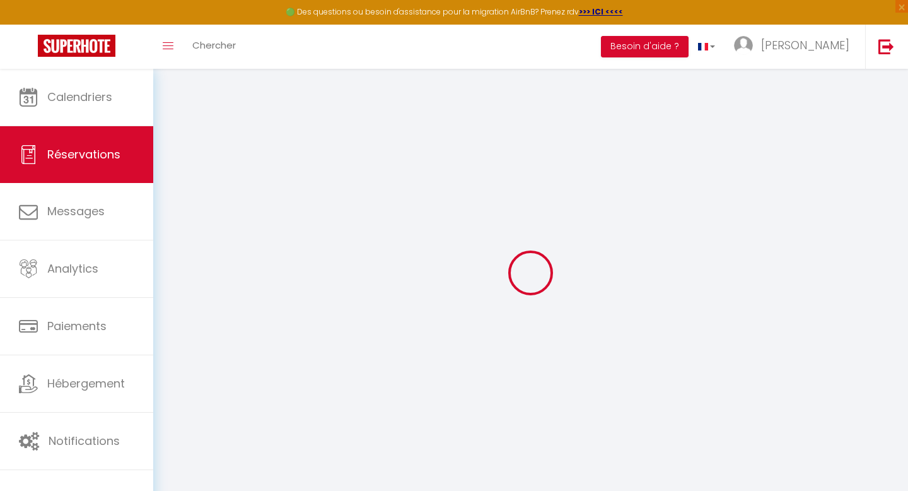
select select
checkbox input "false"
select select
checkbox input "false"
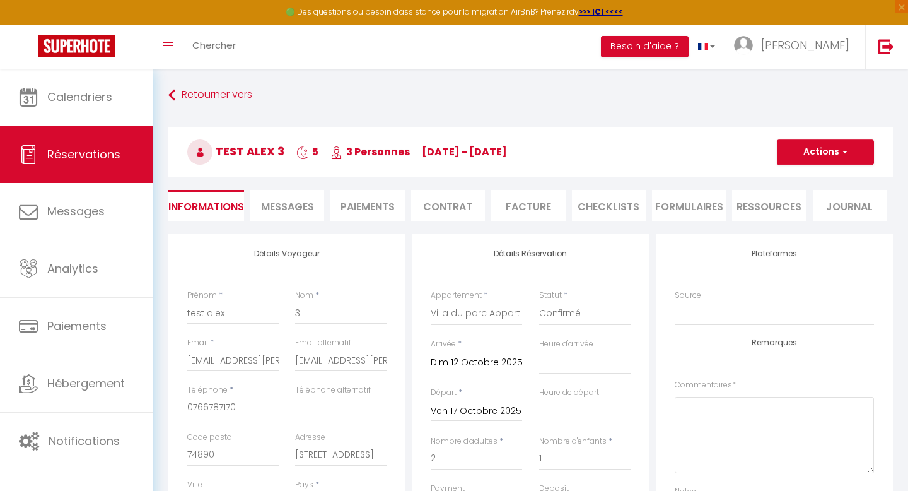
select select
checkbox input "false"
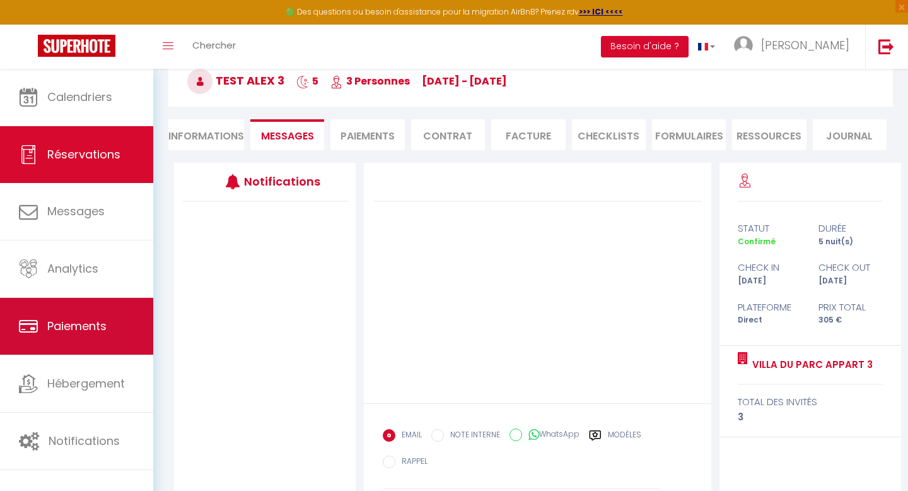
scroll to position [137, 0]
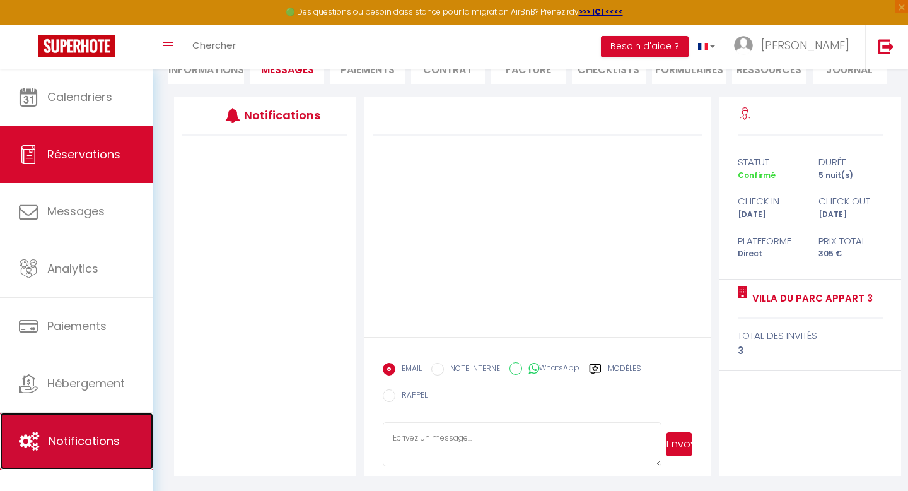
click at [66, 445] on span "Notifications" at bounding box center [84, 441] width 71 height 16
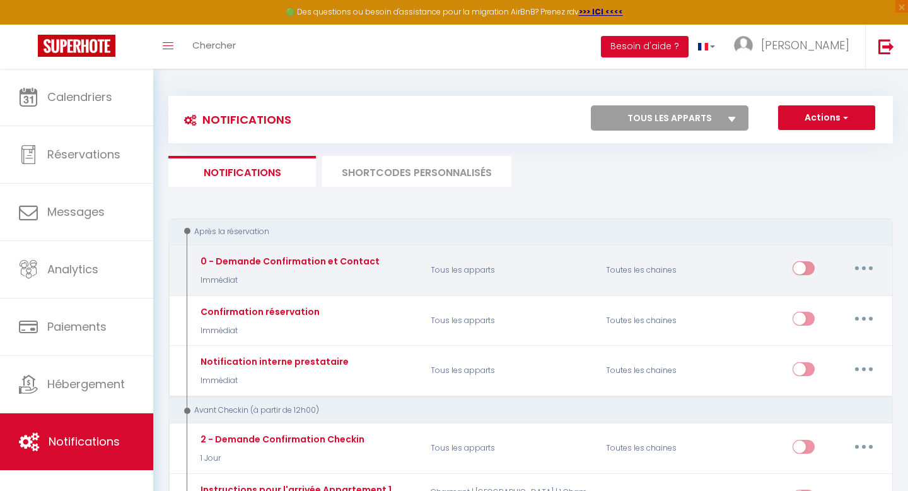
select select
checkbox input "false"
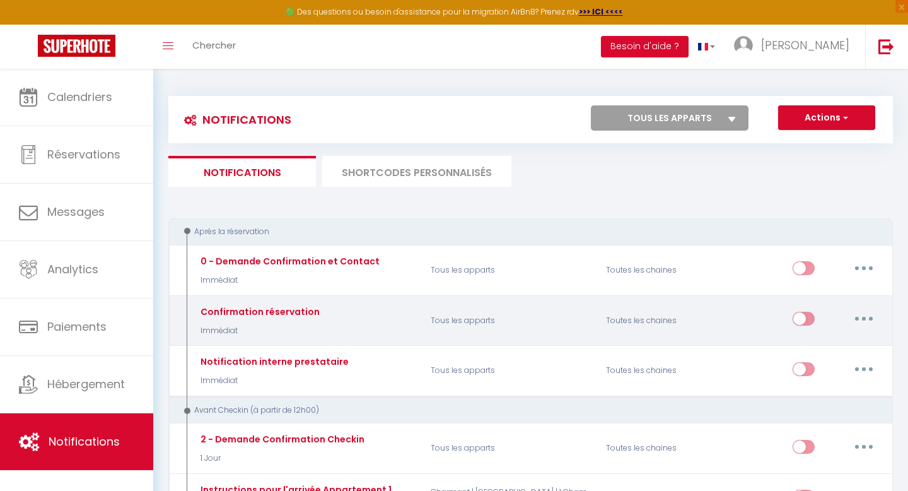
click at [862, 318] on icon "button" at bounding box center [864, 319] width 4 height 4
click at [807, 346] on link "Editer" at bounding box center [830, 347] width 93 height 21
type input "Confirmation réservation"
select select "Immédiat"
select select
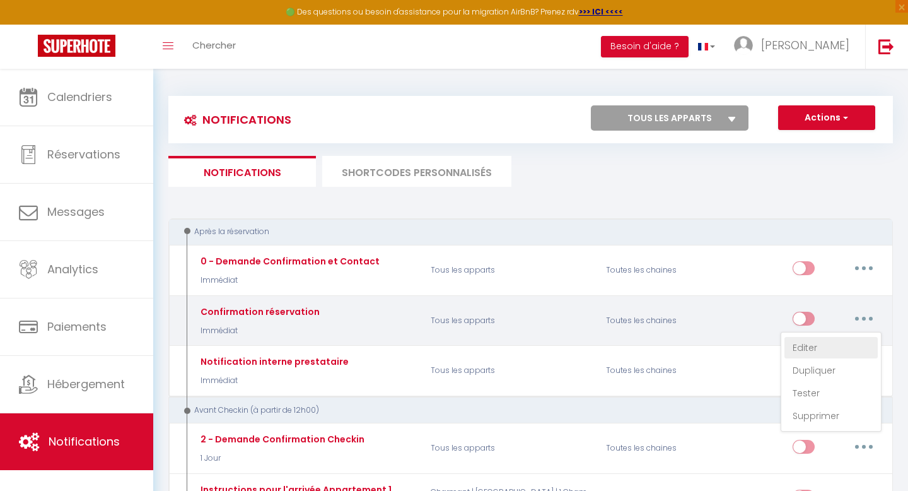
checkbox input "true"
checkbox input "false"
radio input "true"
type input "Confirmation de réservation"
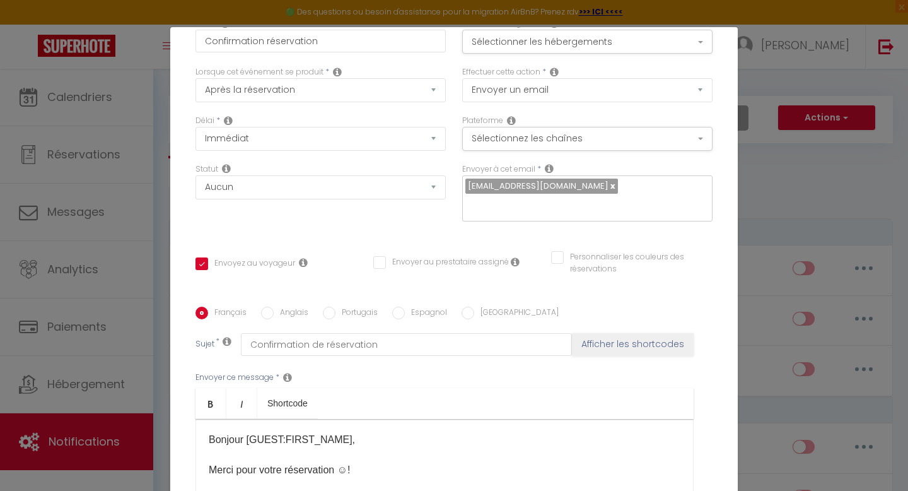
scroll to position [62, 0]
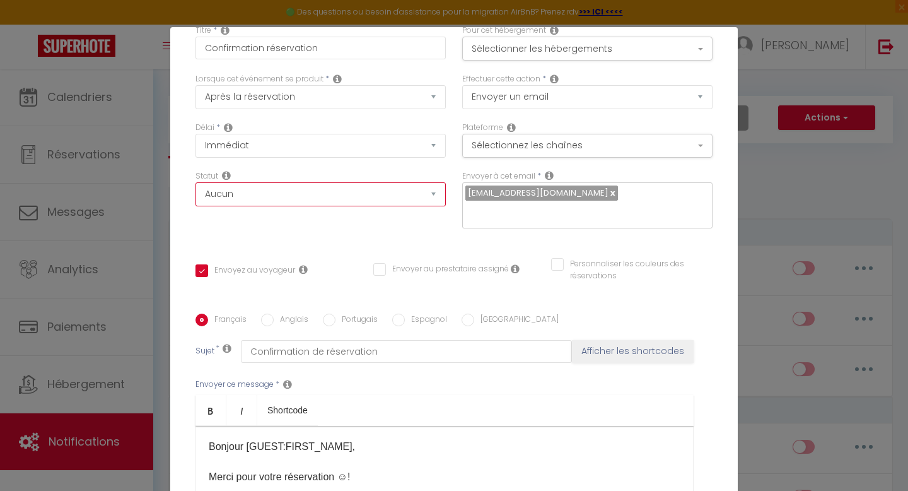
click at [431, 193] on select "Aucun Si la réservation est payée Si réservation non payée Si la caution a été …" at bounding box center [320, 194] width 250 height 24
select select "if_booking_is_paid"
click at [195, 182] on select "Aucun Si la réservation est payée Si réservation non payée Si la caution a été …" at bounding box center [320, 194] width 250 height 24
checkbox input "true"
checkbox input "false"
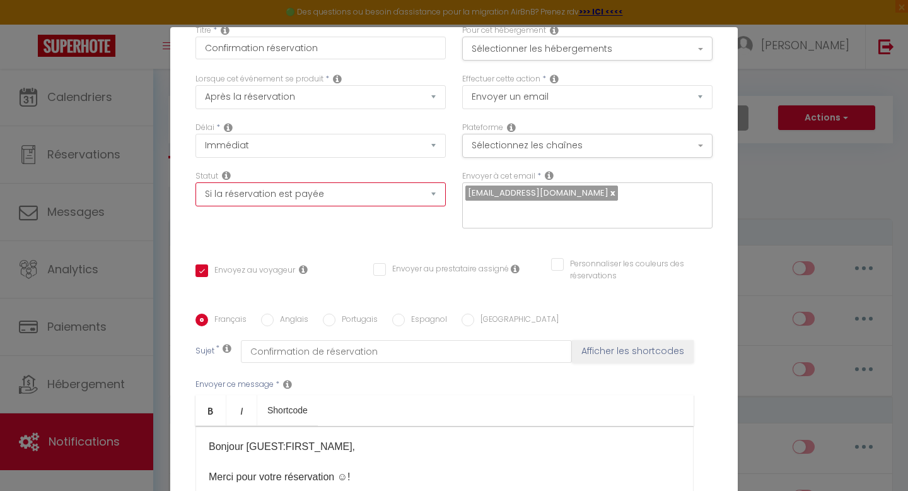
checkbox input "false"
click at [318, 226] on div "Titre * Confirmation réservation Pour cet hébergement Sélectionner les hébergem…" at bounding box center [454, 313] width 568 height 603
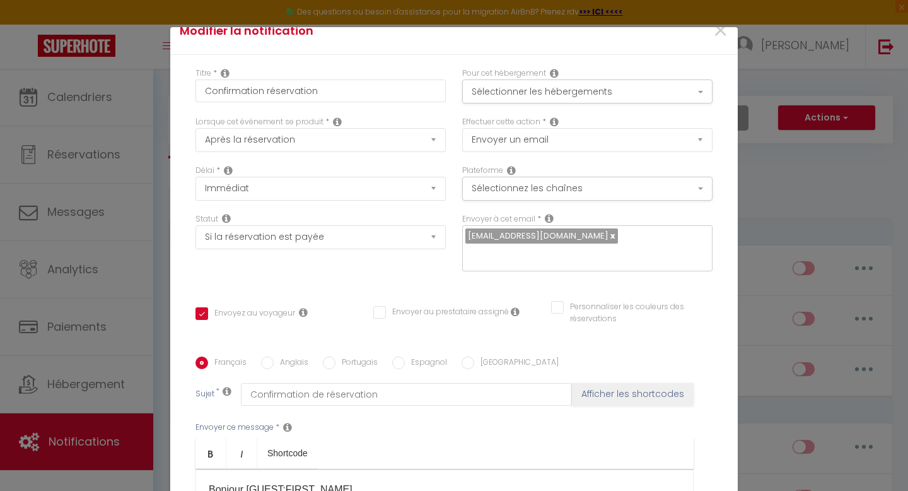
scroll to position [0, 0]
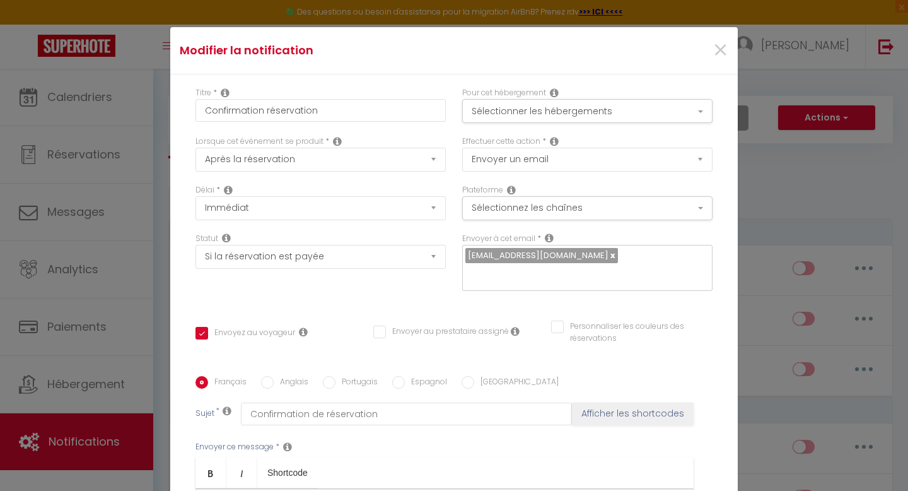
click at [507, 292] on div "Titre * Confirmation réservation Pour cet hébergement Sélectionner les hébergem…" at bounding box center [454, 375] width 568 height 603
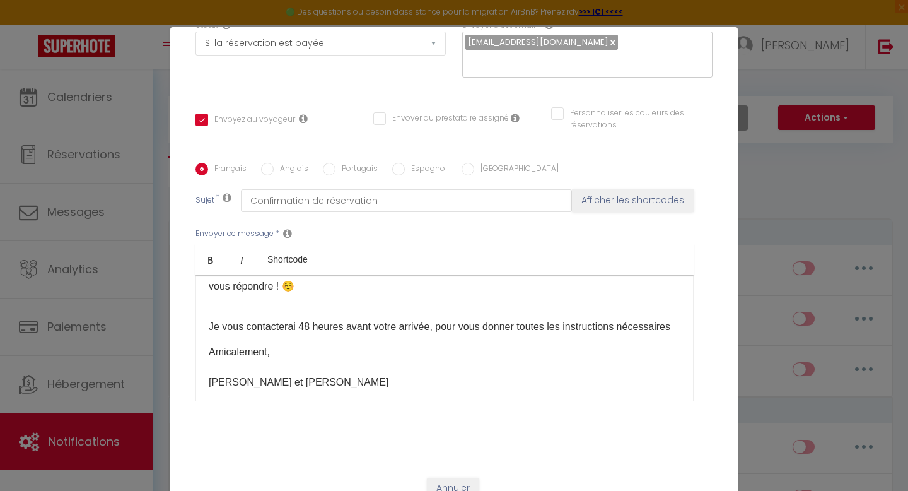
scroll to position [54, 0]
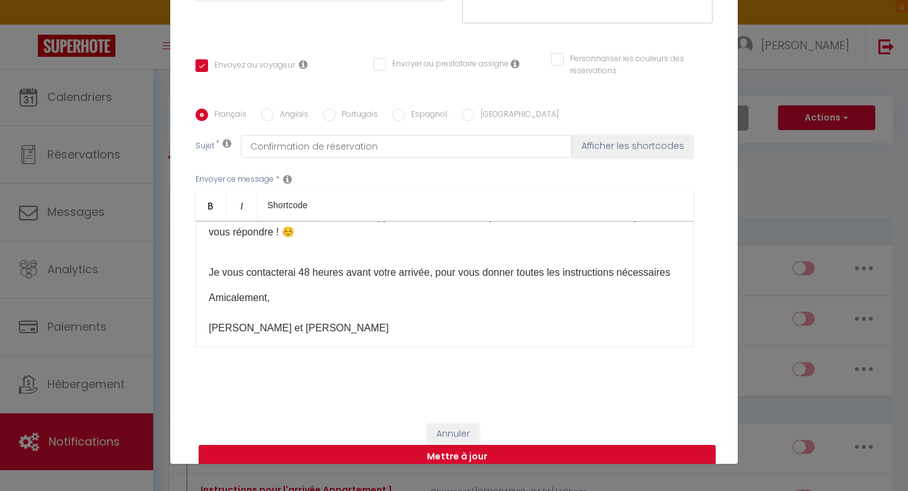
click at [466, 445] on button "Mettre à jour" at bounding box center [457, 457] width 517 height 24
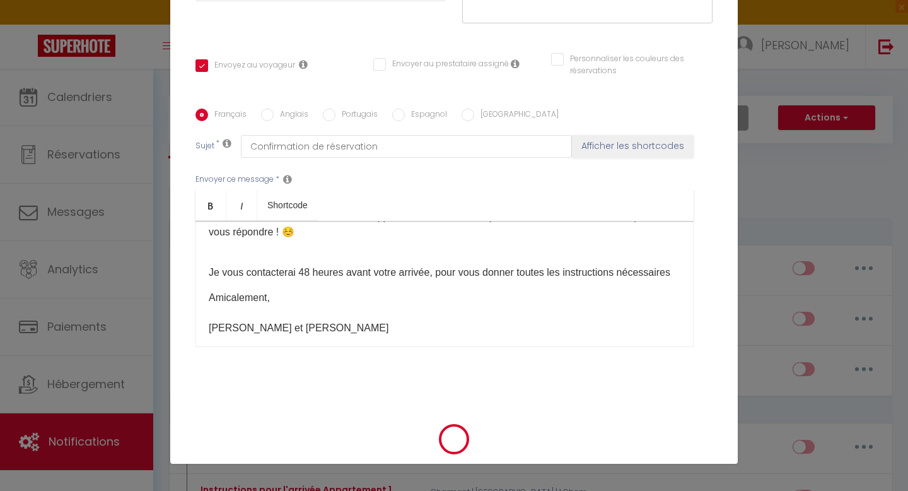
checkbox input "true"
checkbox input "false"
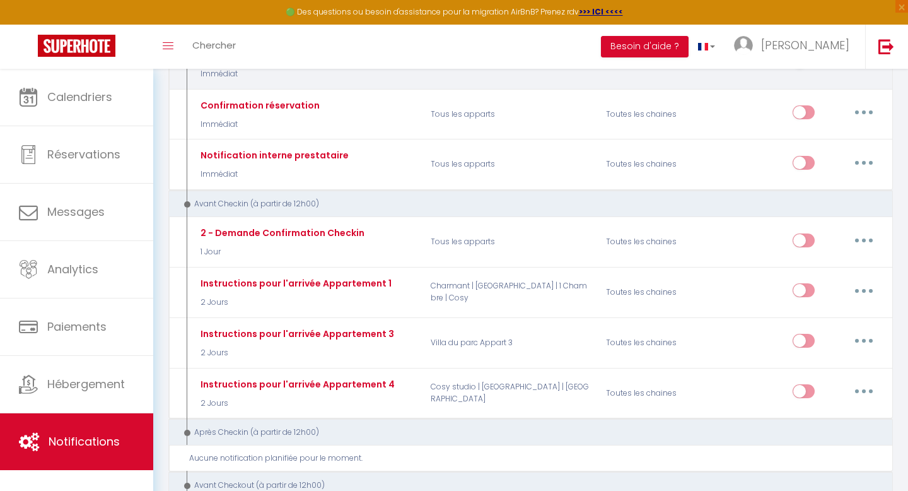
scroll to position [217, 0]
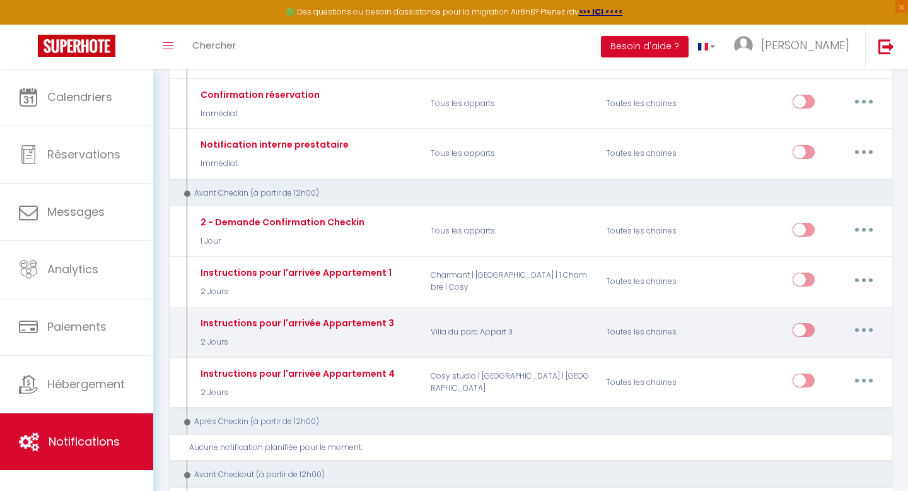
click at [864, 329] on icon "button" at bounding box center [864, 330] width 4 height 4
click at [801, 358] on link "Editer" at bounding box center [830, 358] width 93 height 21
type input "Instructions pour l'arrivée Appartement 3"
select select "2 Jours"
select select
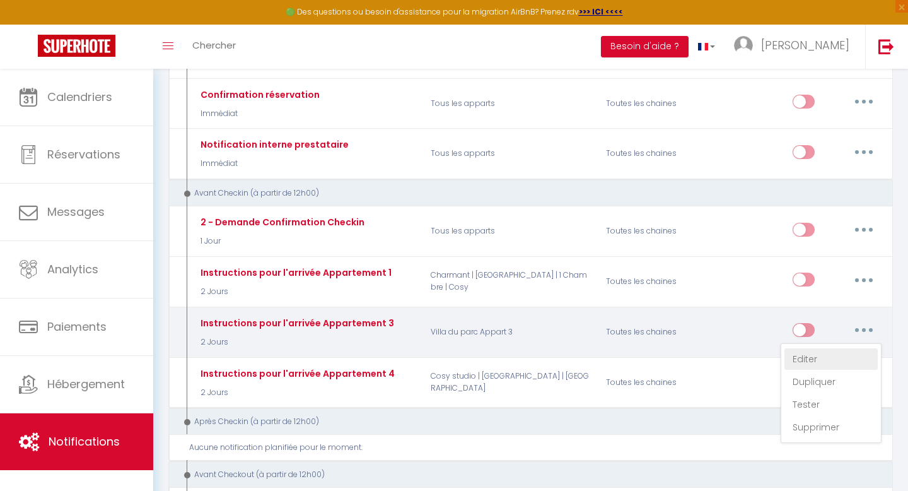
checkbox input "true"
checkbox input "false"
radio input "true"
type input "Réservation du [CHECKING:DD-MM-YYYY] : Instructions pour votre arrivée"
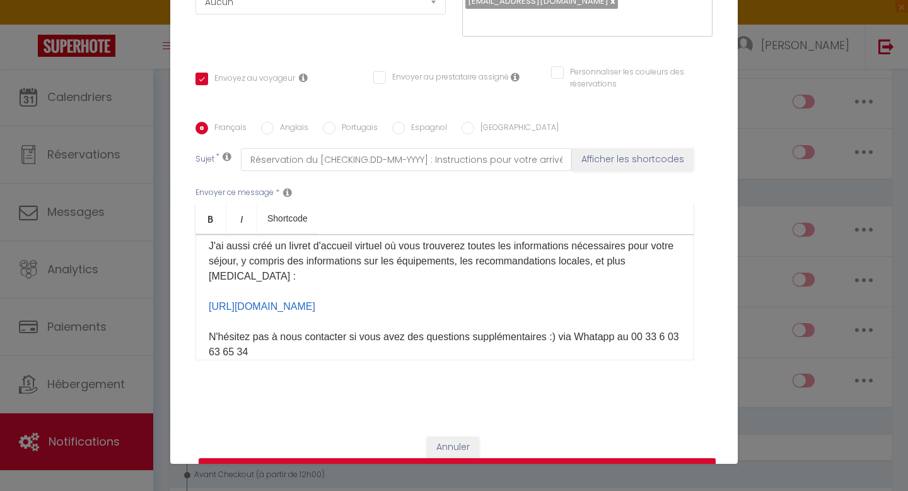
scroll to position [97, 0]
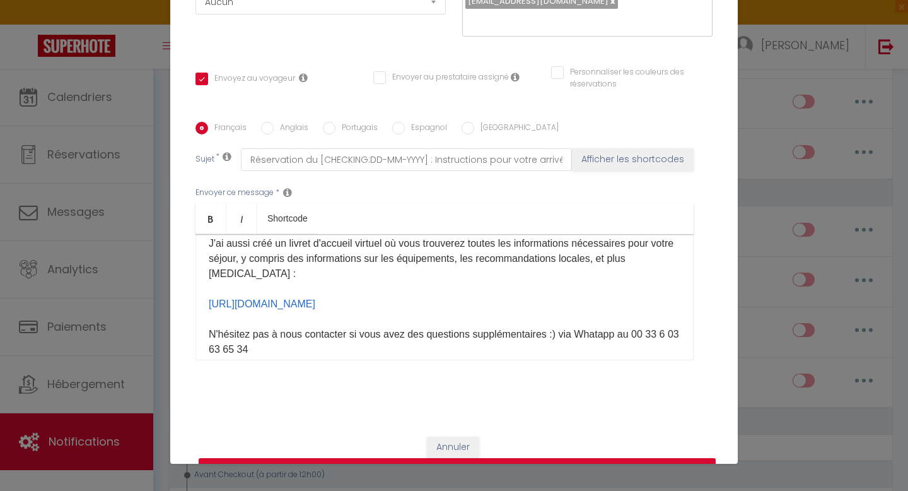
drag, startPoint x: 383, startPoint y: 302, endPoint x: 206, endPoint y: 289, distance: 177.1
click at [206, 289] on div "Bonjour [GUEST:FIRST_NAME]​ , L’accès au logement se fait à partir de [RENTAL:A…" at bounding box center [444, 297] width 498 height 126
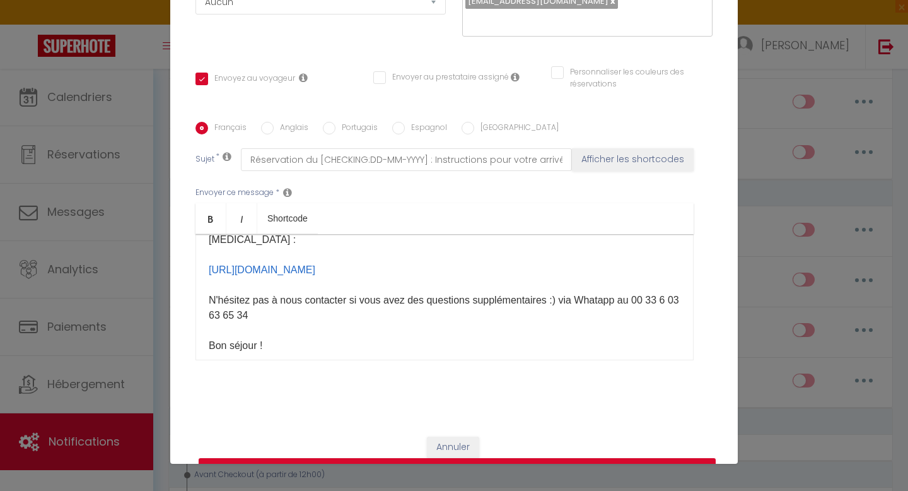
scroll to position [135, 0]
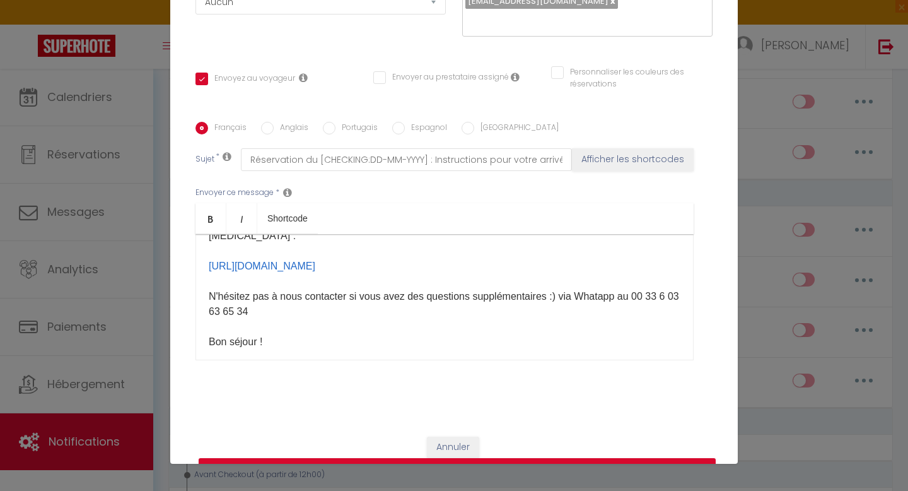
click at [368, 329] on div "Bonjour [GUEST:FIRST_NAME]​ , L’accès au logement se fait à partir de [RENTAL:A…" at bounding box center [444, 297] width 498 height 126
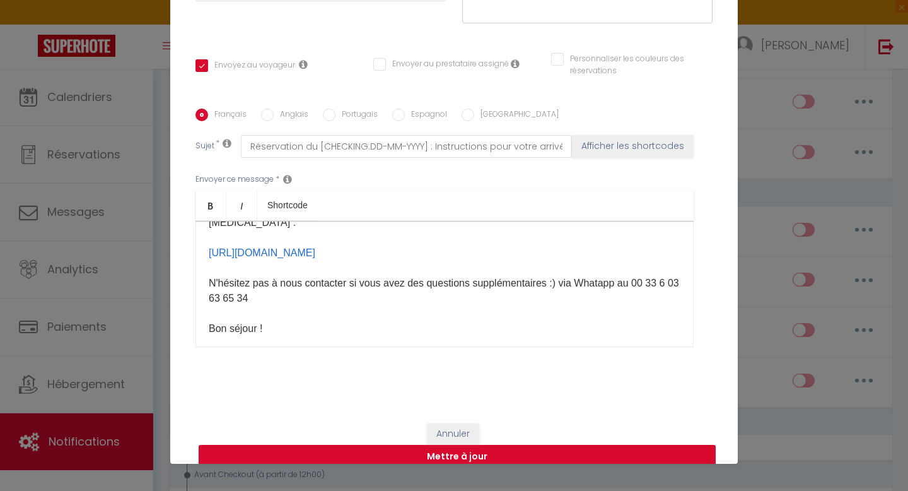
click at [438, 445] on button "Mettre à jour" at bounding box center [457, 457] width 517 height 24
checkbox input "true"
checkbox input "false"
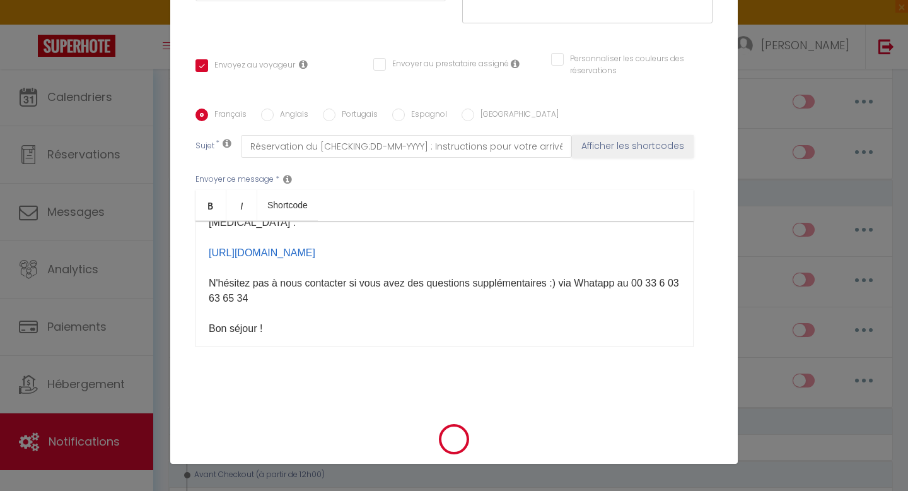
scroll to position [200, 0]
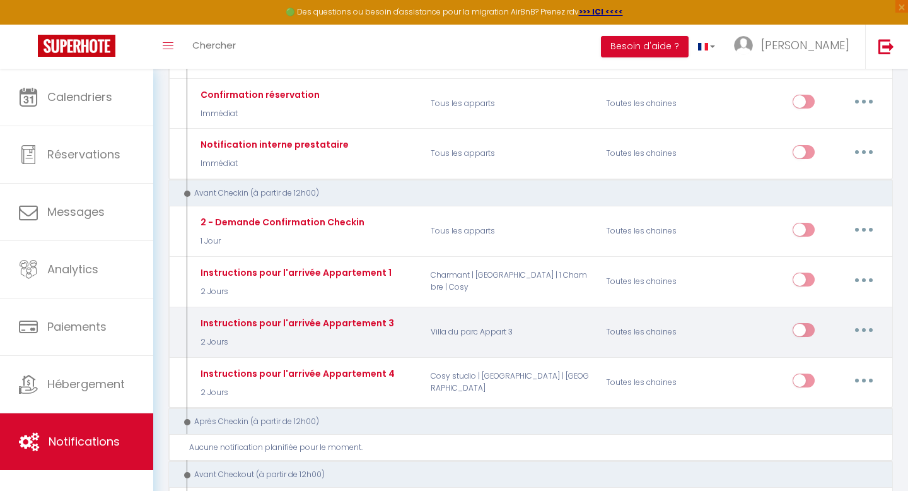
click at [866, 331] on button "button" at bounding box center [863, 330] width 35 height 20
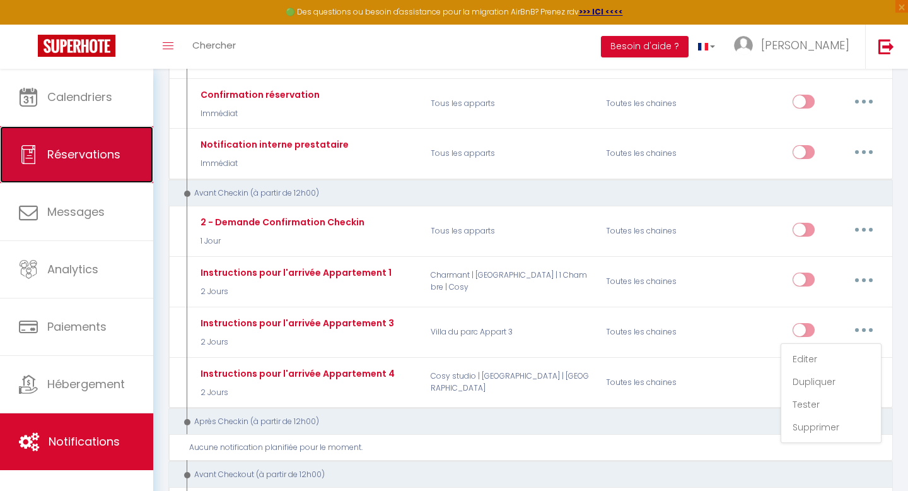
click at [78, 153] on span "Réservations" at bounding box center [83, 154] width 73 height 16
select select "not_cancelled"
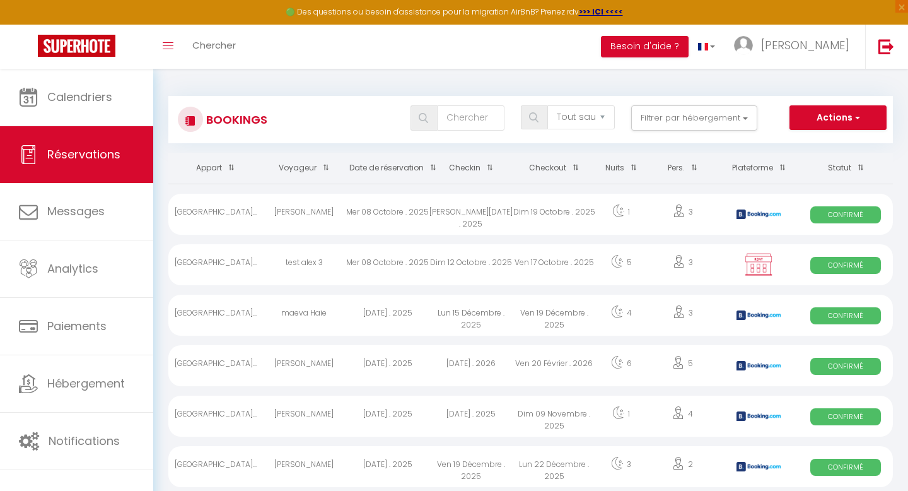
click at [406, 263] on div "Mer 08 Octobre . 2025" at bounding box center [387, 264] width 83 height 41
select select "OK"
select select "KO"
select select "0"
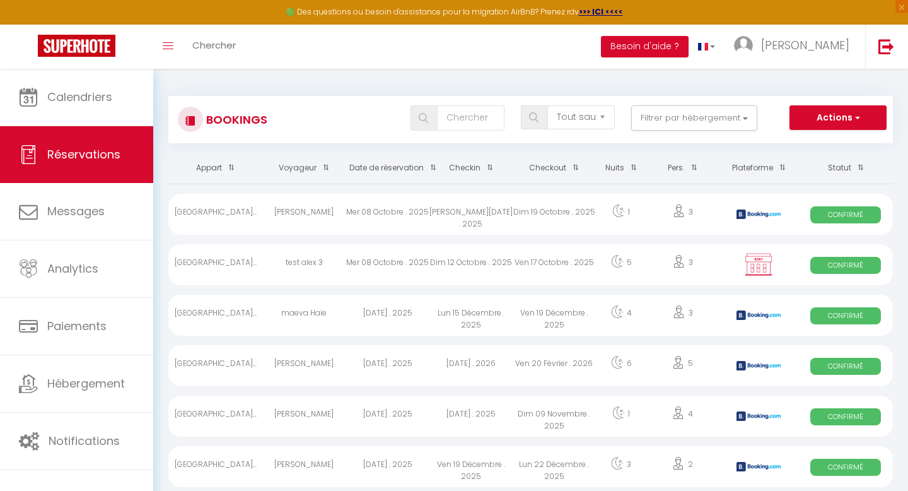
select select "1"
select select
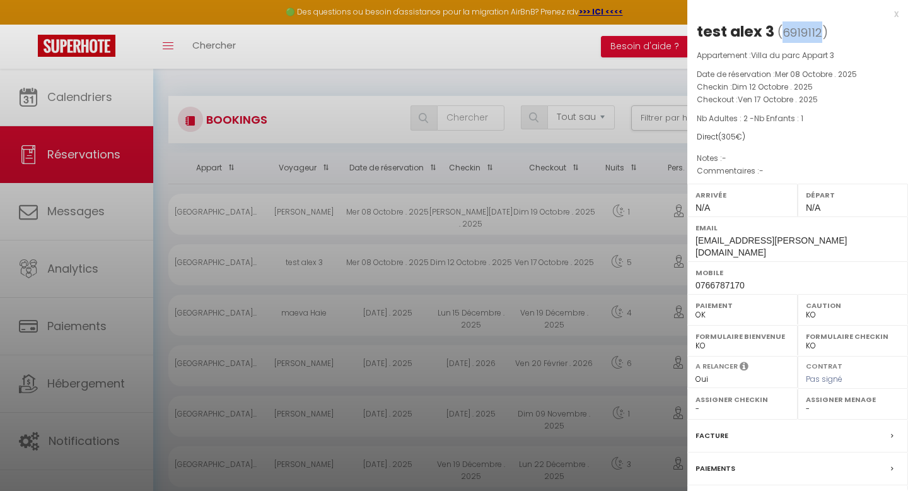
drag, startPoint x: 818, startPoint y: 32, endPoint x: 783, endPoint y: 30, distance: 35.4
click at [783, 30] on span "( 6919112 )" at bounding box center [802, 32] width 50 height 18
copy span "6919112"
click at [77, 445] on div at bounding box center [454, 245] width 908 height 491
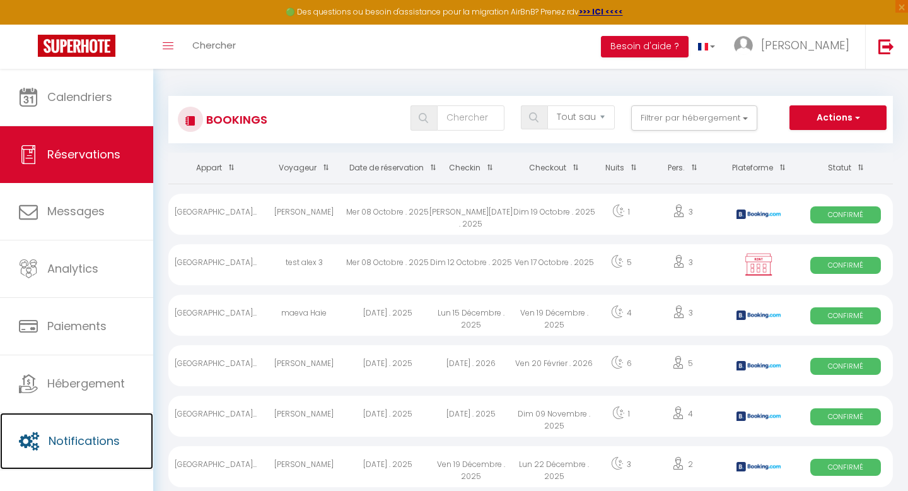
click at [77, 445] on span "Notifications" at bounding box center [84, 441] width 71 height 16
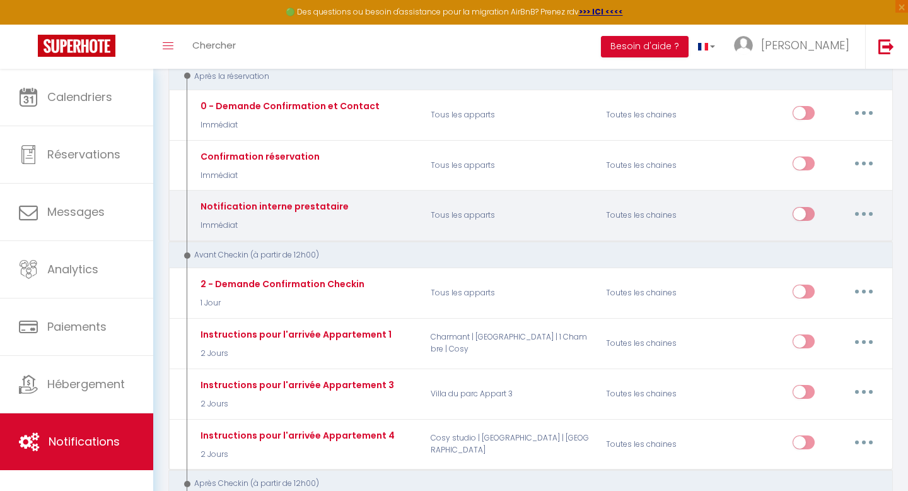
scroll to position [168, 0]
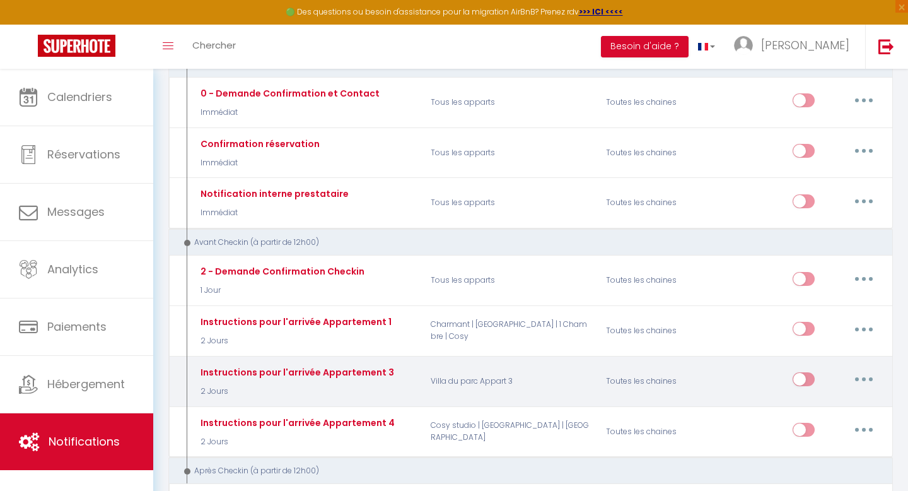
click at [865, 378] on icon "button" at bounding box center [864, 379] width 4 height 4
click at [805, 451] on link "Tester" at bounding box center [830, 453] width 93 height 21
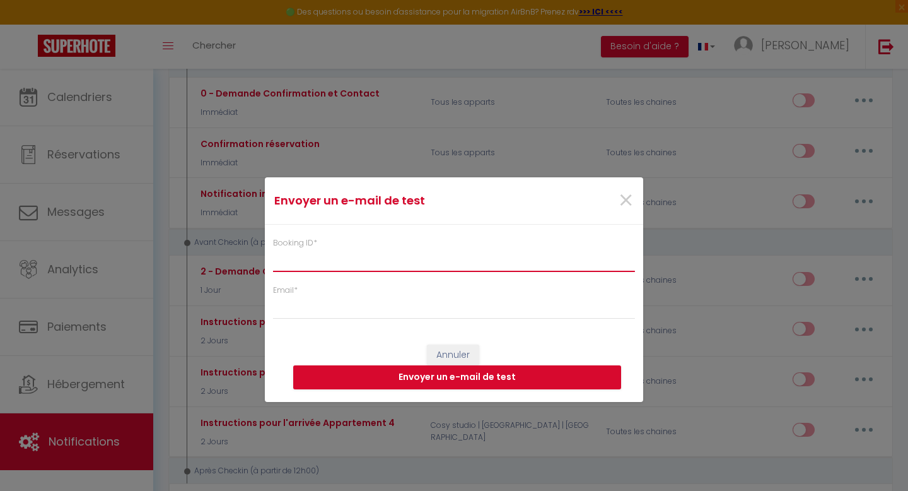
click at [466, 262] on input "Booking ID *" at bounding box center [454, 260] width 362 height 23
paste input "6919112"
type input "6919112"
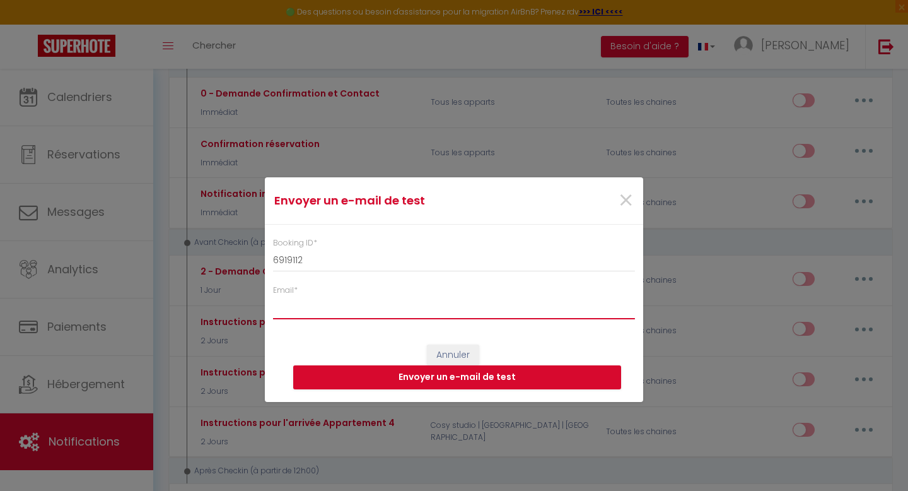
click at [414, 307] on input "Email *" at bounding box center [454, 307] width 362 height 23
type input "[EMAIL_ADDRESS][PERSON_NAME][DOMAIN_NAME]"
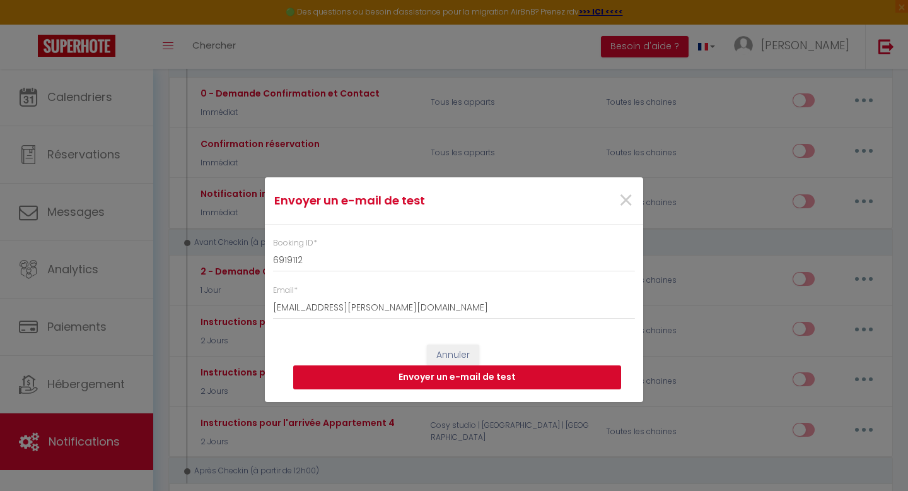
click at [435, 381] on button "Envoyer un e-mail de test" at bounding box center [457, 377] width 328 height 24
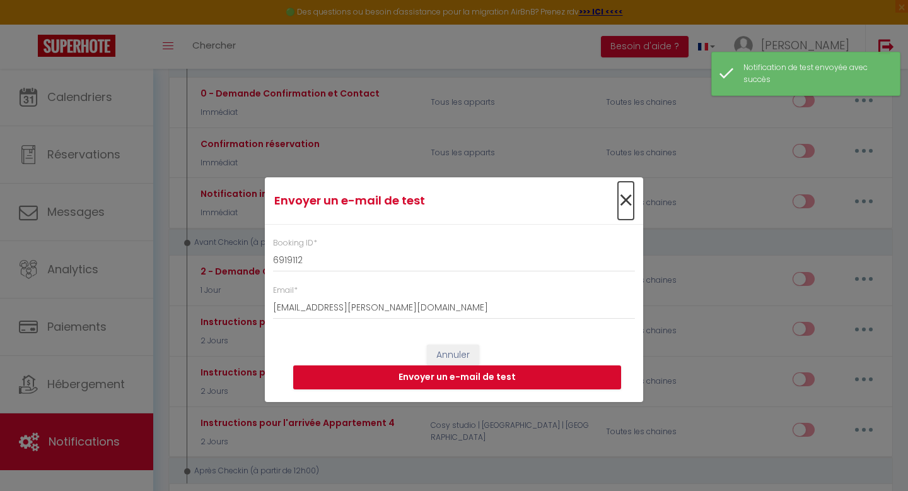
click at [628, 202] on span "×" at bounding box center [626, 201] width 16 height 38
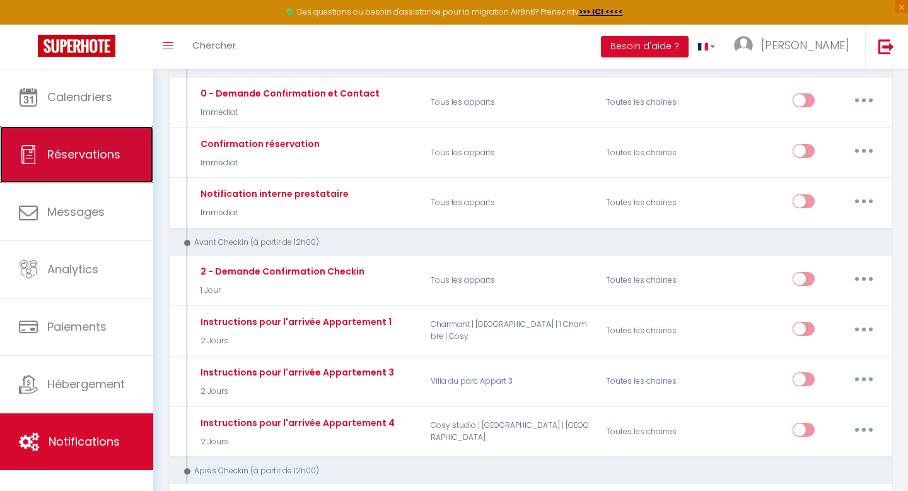
click at [90, 155] on span "Réservations" at bounding box center [83, 154] width 73 height 16
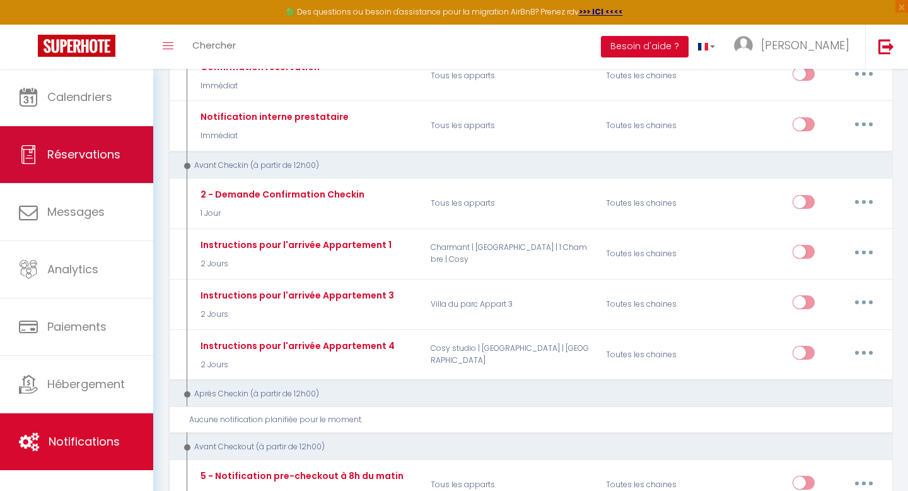
select select "not_cancelled"
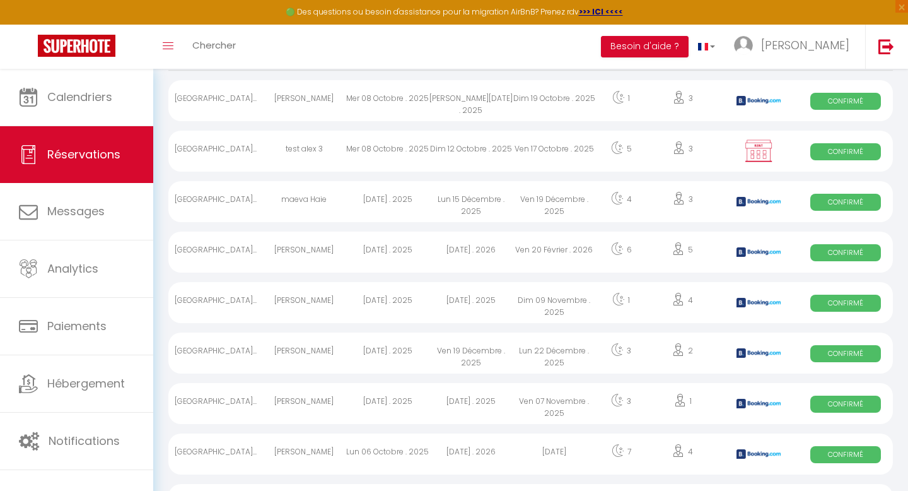
scroll to position [0, 0]
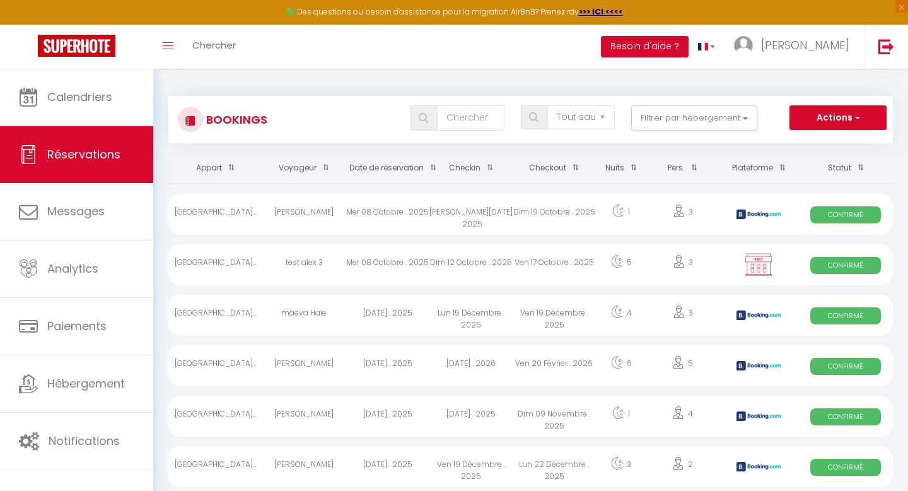
click at [506, 266] on div "Dim 12 Octobre . 2025" at bounding box center [470, 264] width 83 height 41
select select "OK"
select select "KO"
select select "0"
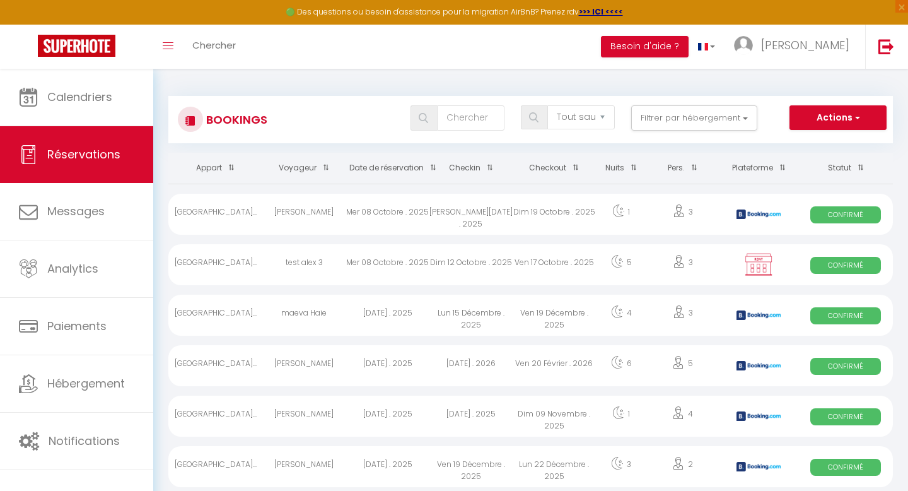
select select "1"
select select
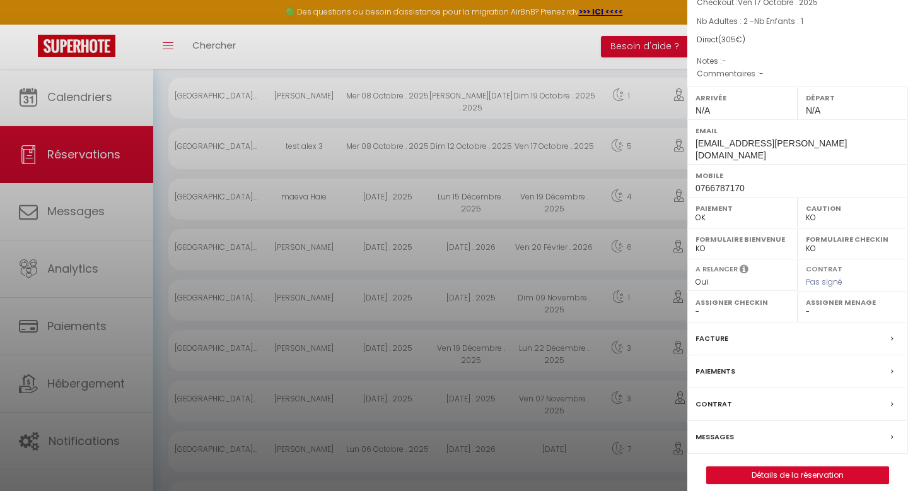
scroll to position [124, 0]
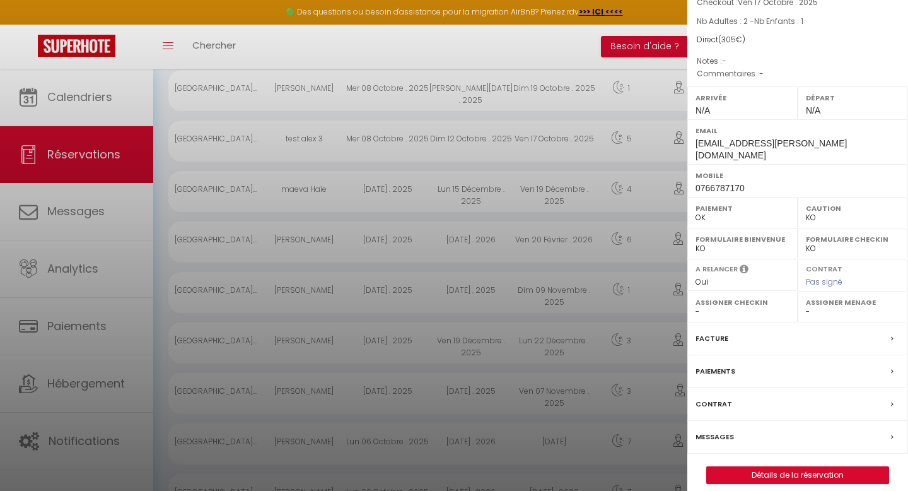
click at [715, 430] on label "Messages" at bounding box center [715, 436] width 38 height 13
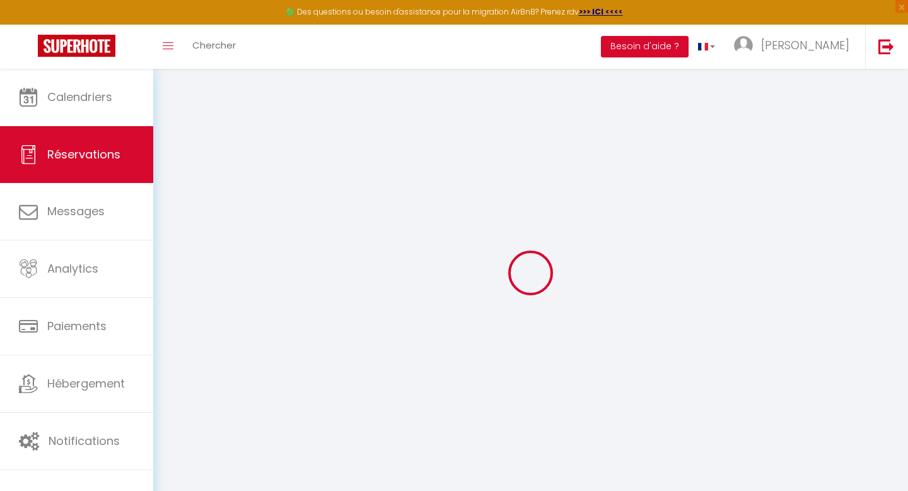
select select
checkbox input "false"
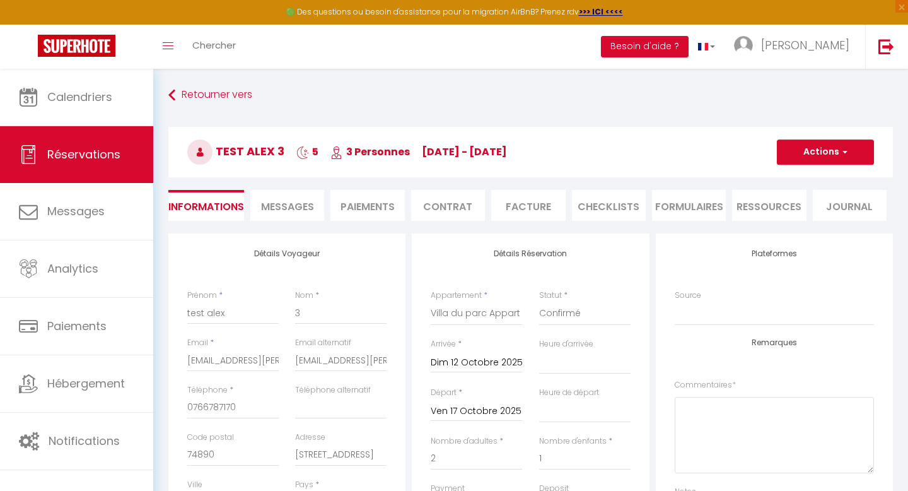
select select
checkbox input "false"
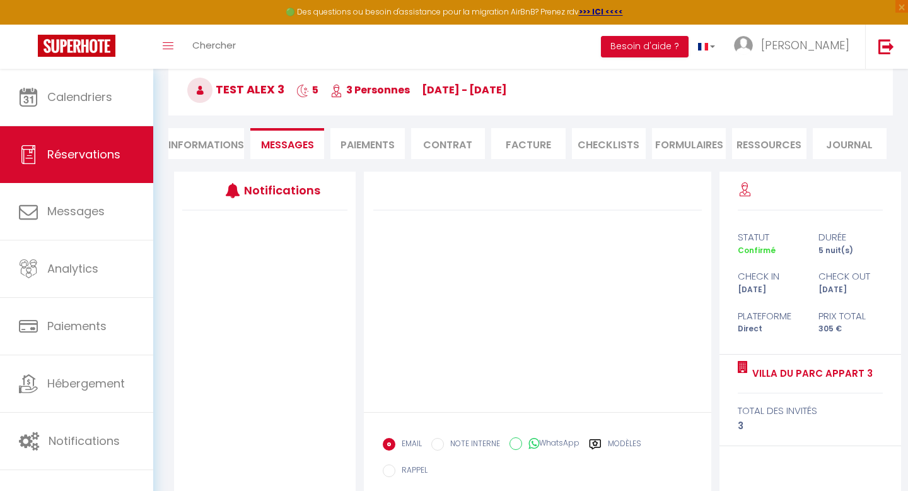
scroll to position [137, 0]
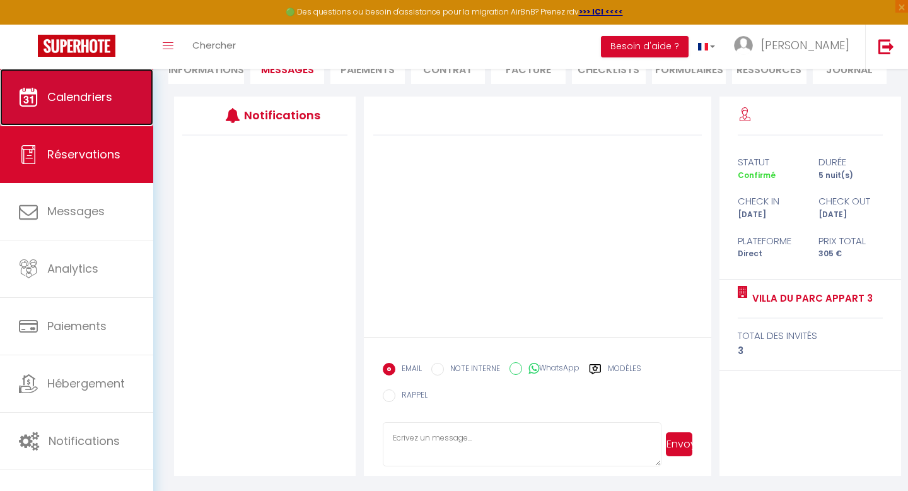
click at [86, 99] on span "Calendriers" at bounding box center [79, 97] width 65 height 16
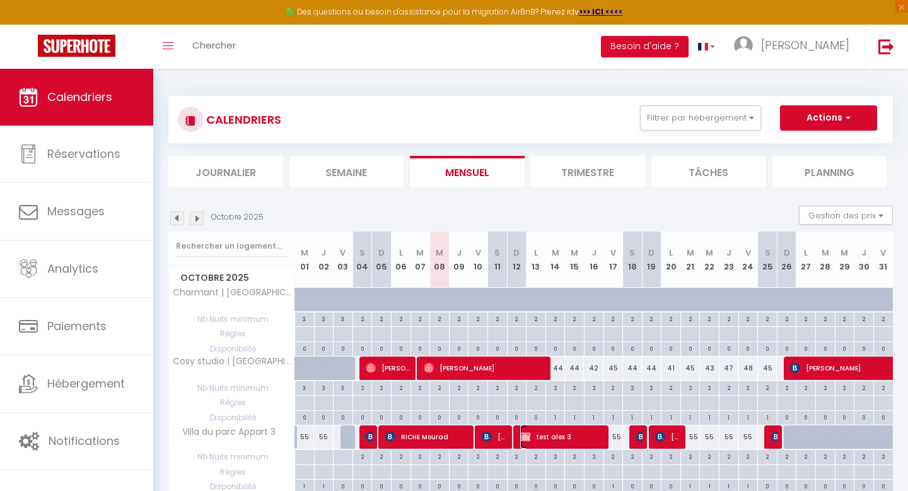
click at [540, 437] on span "test alex 3" at bounding box center [562, 436] width 84 height 24
select select "OK"
select select "KO"
select select "0"
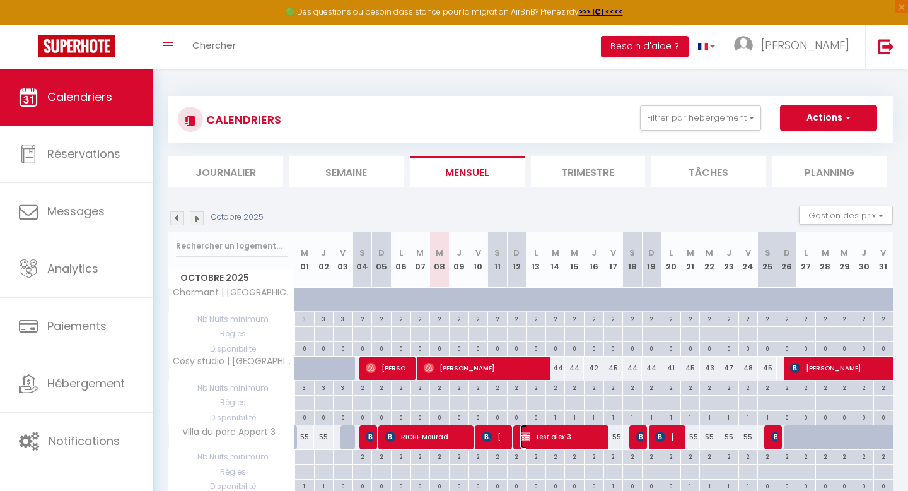
select select "1"
select select
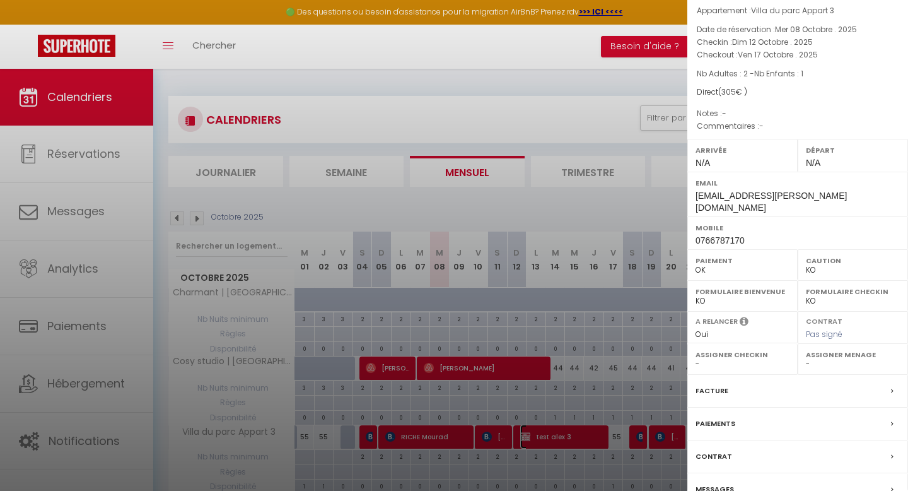
scroll to position [97, 0]
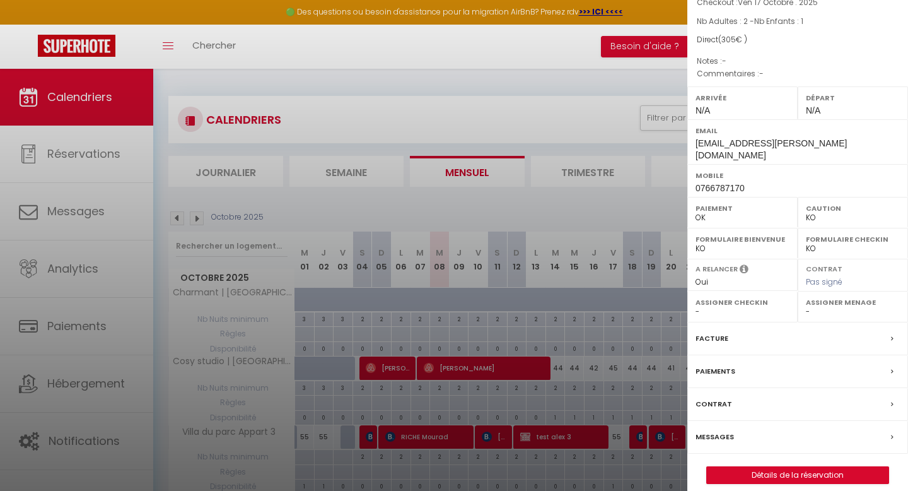
click at [714, 430] on label "Messages" at bounding box center [715, 436] width 38 height 13
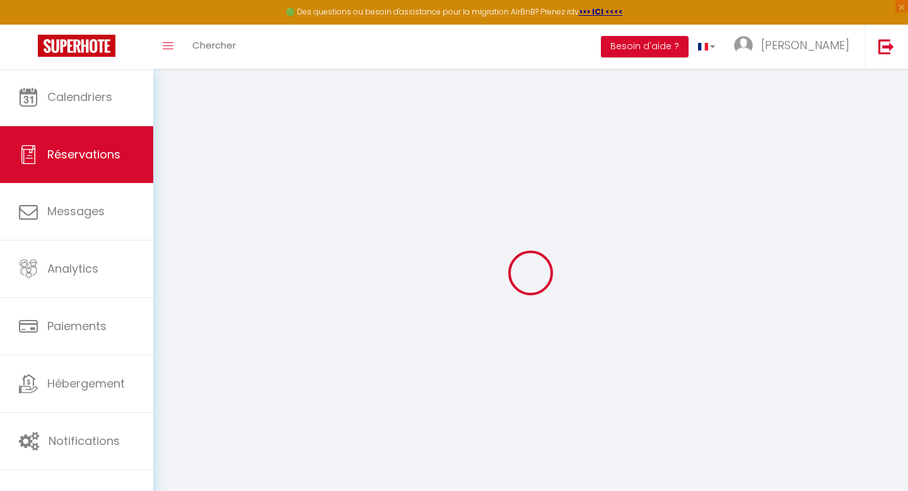
select select
checkbox input "false"
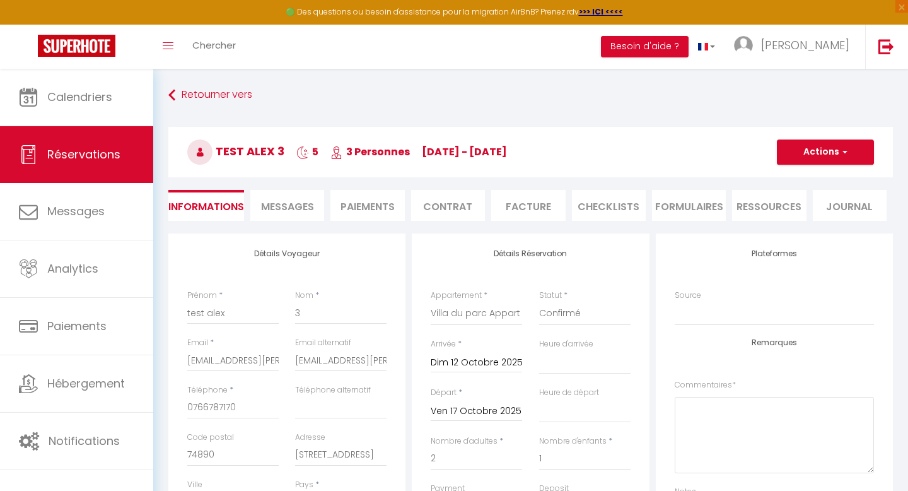
select select
checkbox input "false"
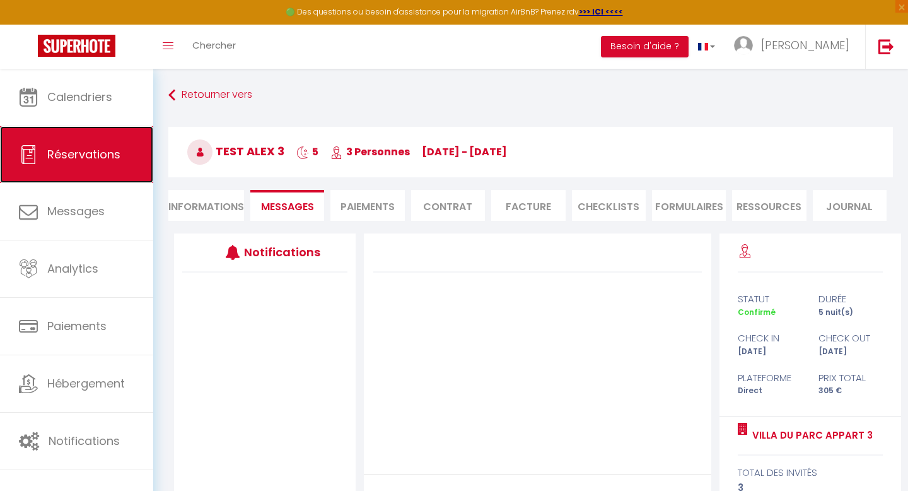
click at [93, 157] on span "Réservations" at bounding box center [83, 154] width 73 height 16
select select "not_cancelled"
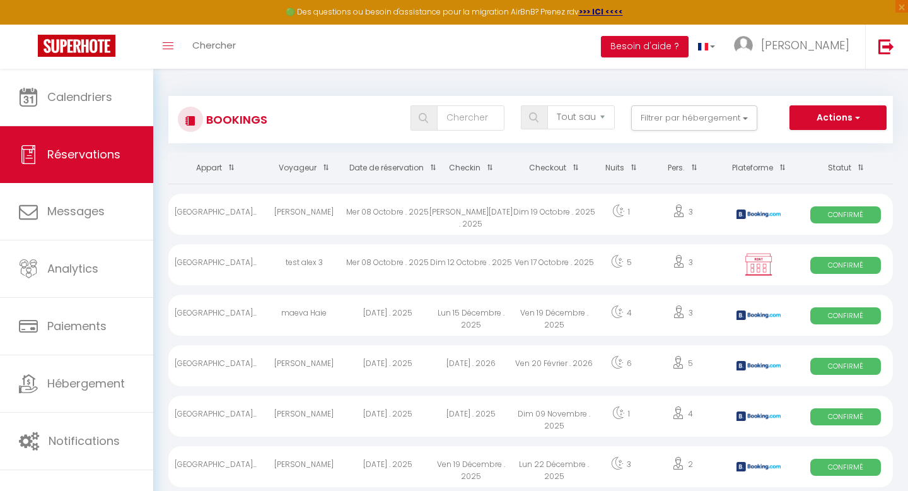
click at [481, 264] on div "Dim 12 Octobre . 2025" at bounding box center [470, 264] width 83 height 41
select select "OK"
select select "KO"
select select "0"
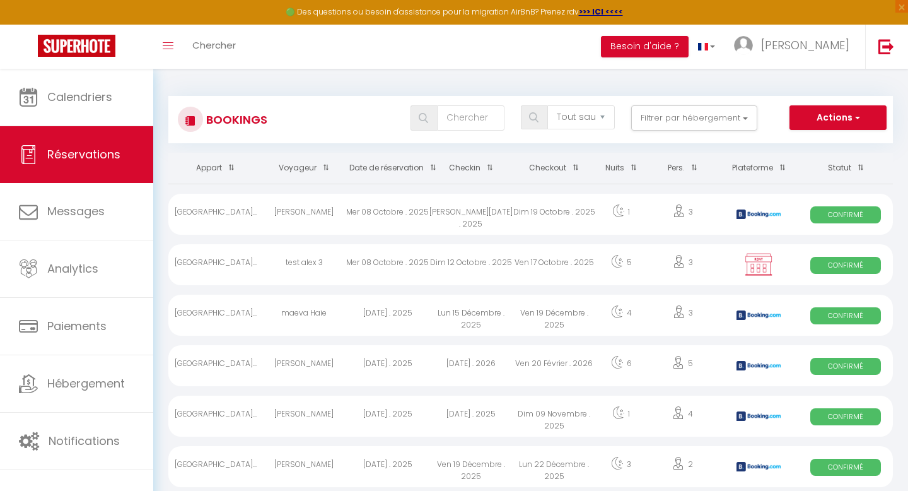
select select "1"
select select
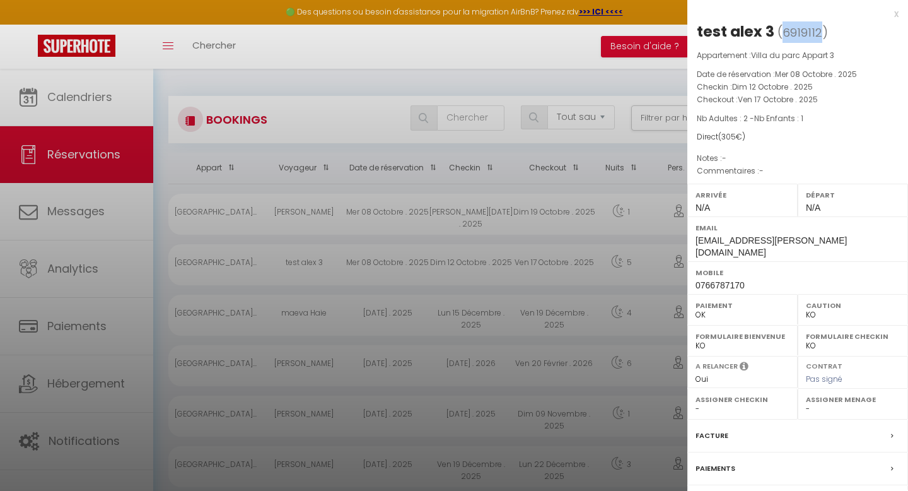
drag, startPoint x: 820, startPoint y: 33, endPoint x: 781, endPoint y: 30, distance: 38.6
click at [781, 30] on span "( 6919112 )" at bounding box center [802, 32] width 50 height 18
copy span "6919112"
click at [71, 439] on div at bounding box center [454, 245] width 908 height 491
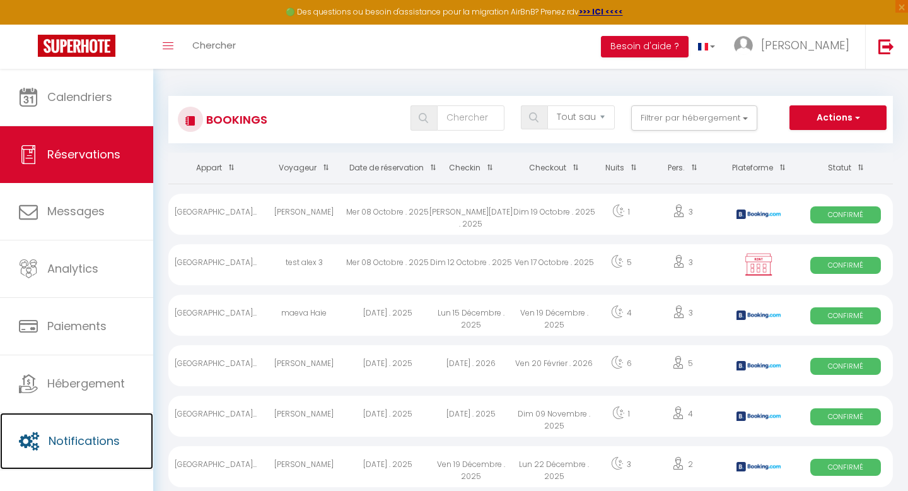
click at [71, 439] on span "Notifications" at bounding box center [84, 441] width 71 height 16
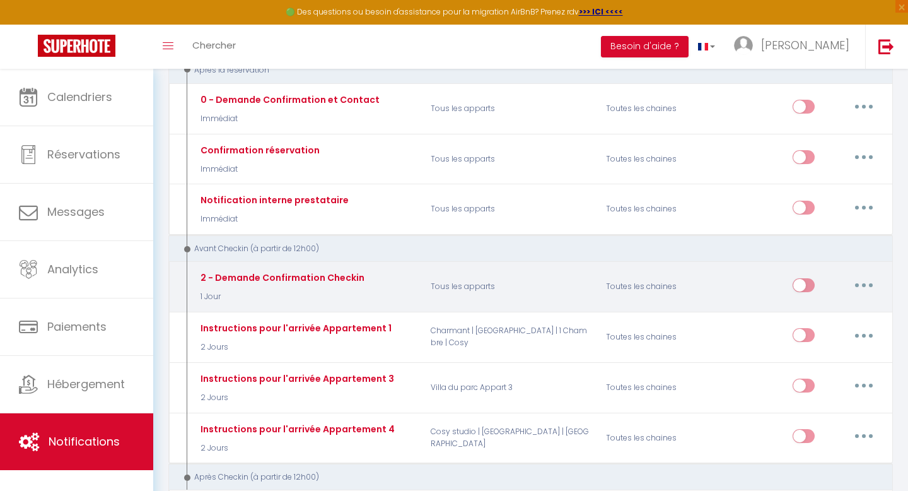
scroll to position [170, 0]
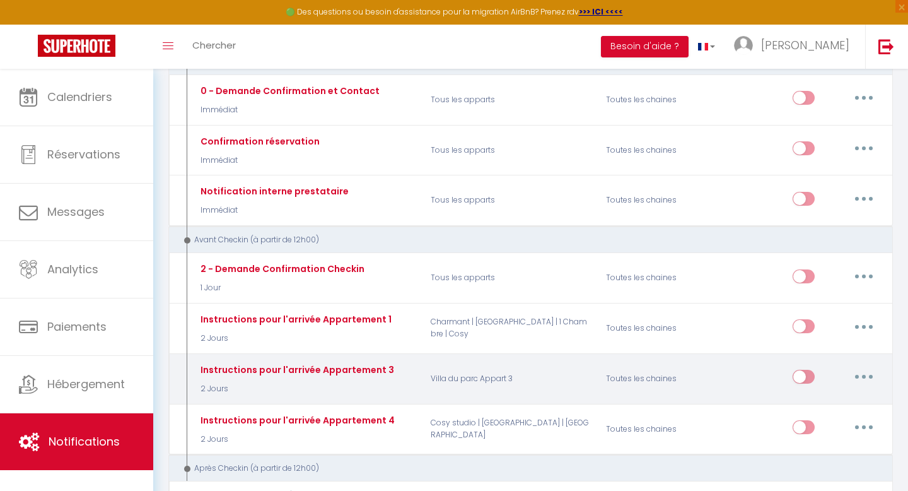
click at [861, 375] on button "button" at bounding box center [863, 376] width 35 height 20
click at [809, 447] on link "Tester" at bounding box center [830, 450] width 93 height 21
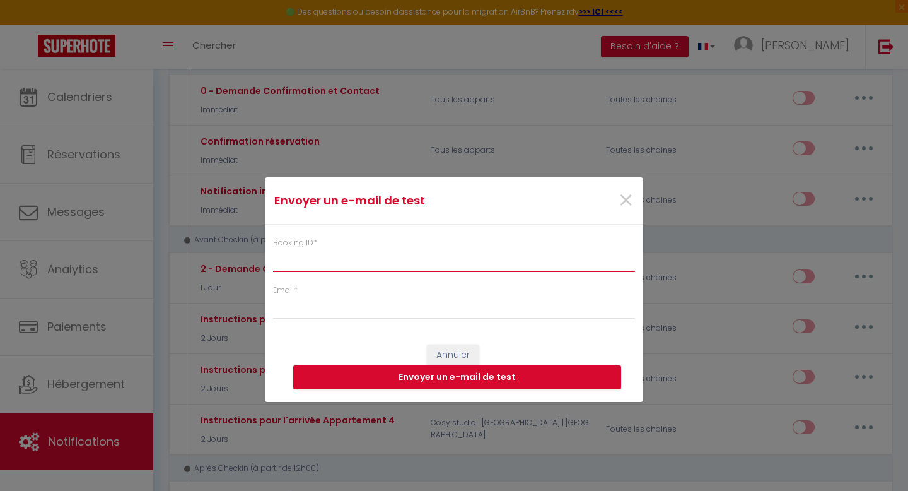
click at [404, 260] on input "Booking ID *" at bounding box center [454, 260] width 362 height 23
paste input "6919112"
type input "6919112"
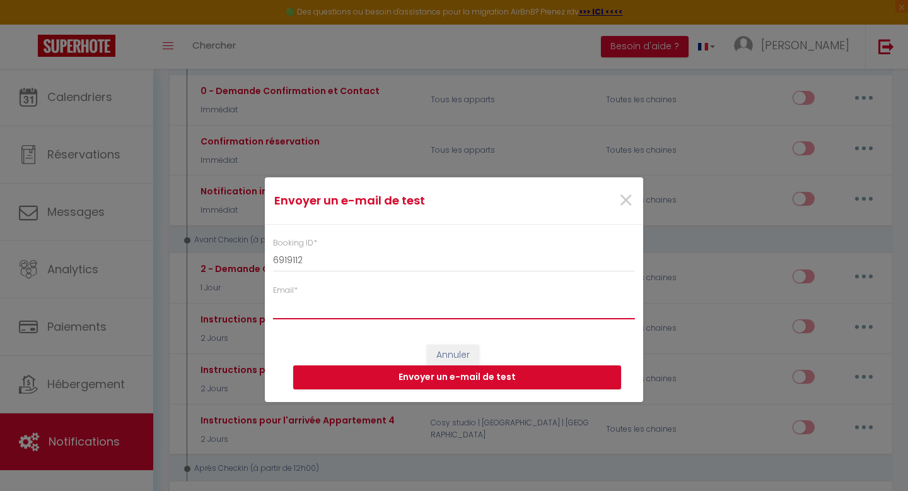
click at [369, 308] on input "Email *" at bounding box center [454, 307] width 362 height 23
type input "[EMAIL_ADDRESS][PERSON_NAME][DOMAIN_NAME]"
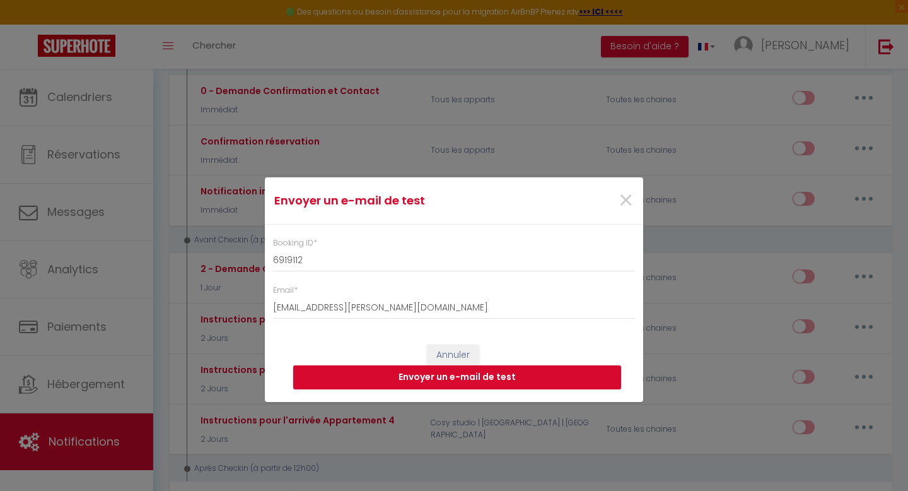
click at [380, 339] on div "Annuler Envoyer un e-mail de test" at bounding box center [454, 367] width 378 height 70
click at [423, 380] on button "Envoyer un e-mail de test" at bounding box center [457, 377] width 328 height 24
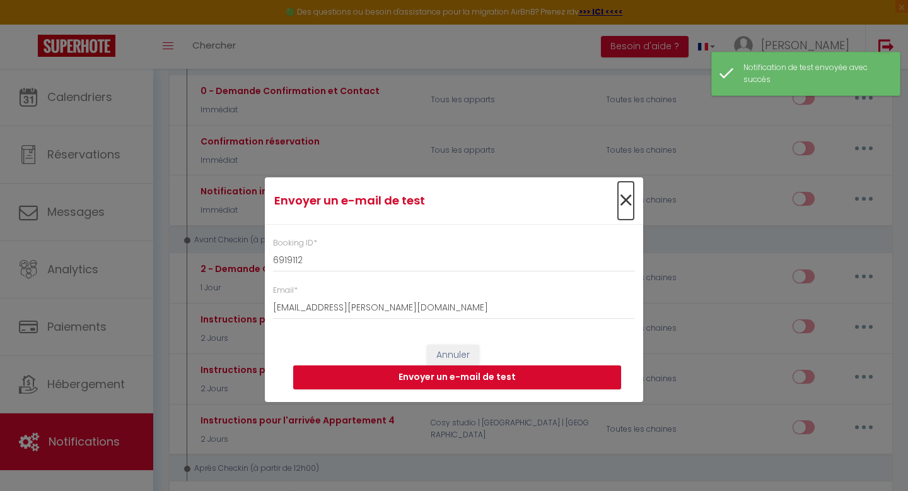
click at [626, 199] on span "×" at bounding box center [626, 201] width 16 height 38
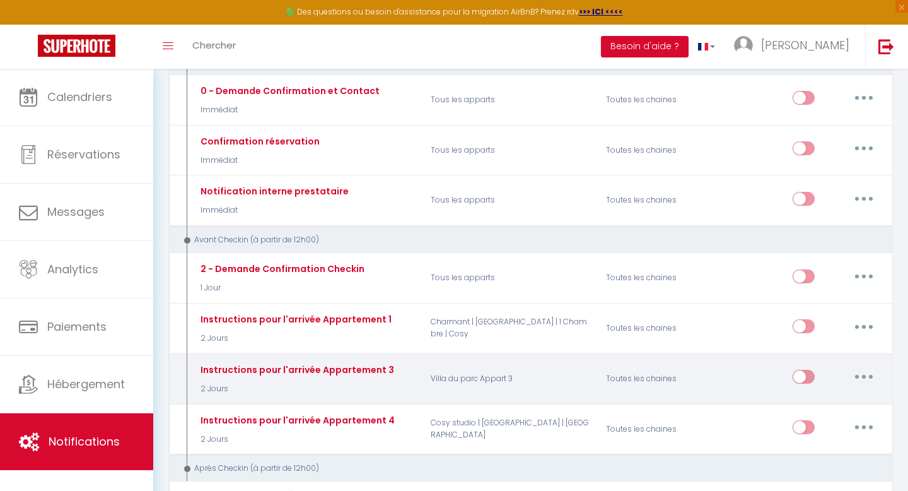
click at [864, 377] on button "button" at bounding box center [863, 376] width 35 height 20
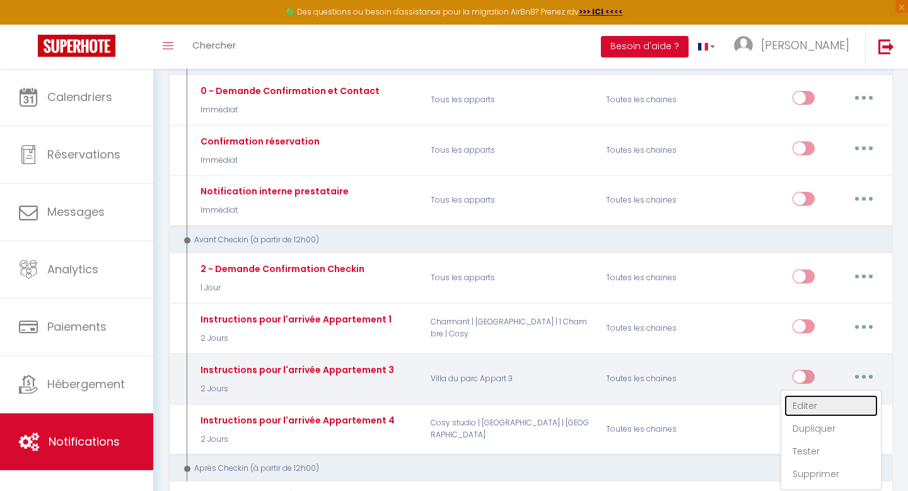
click at [805, 403] on link "Editer" at bounding box center [830, 405] width 93 height 21
type input "Instructions pour l'arrivée Appartement 3"
select select "2 Jours"
select select
checkbox input "true"
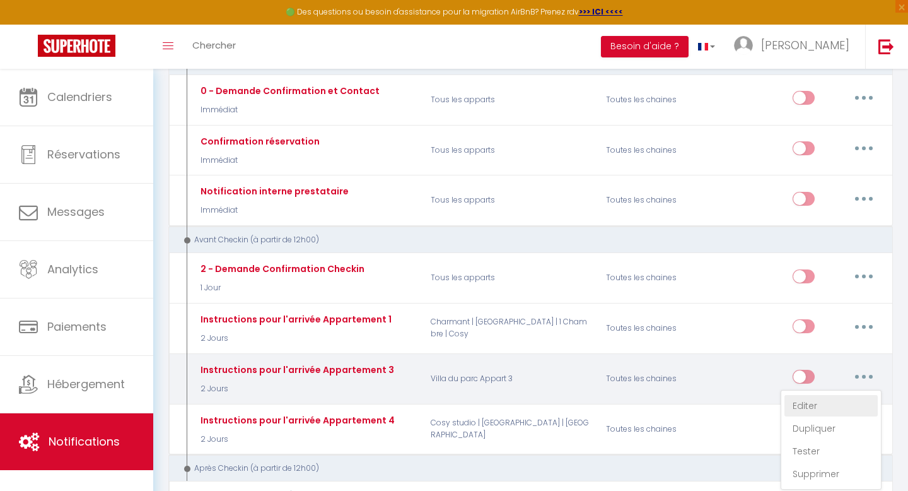
checkbox input "false"
radio input "true"
type input "Réservation du [CHECKING:DD-MM-YYYY] : Instructions pour votre arrivée"
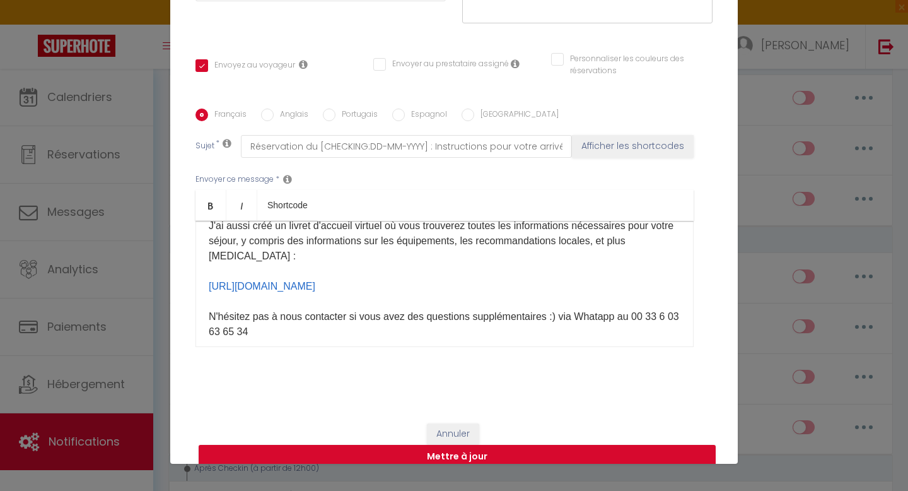
scroll to position [99, 0]
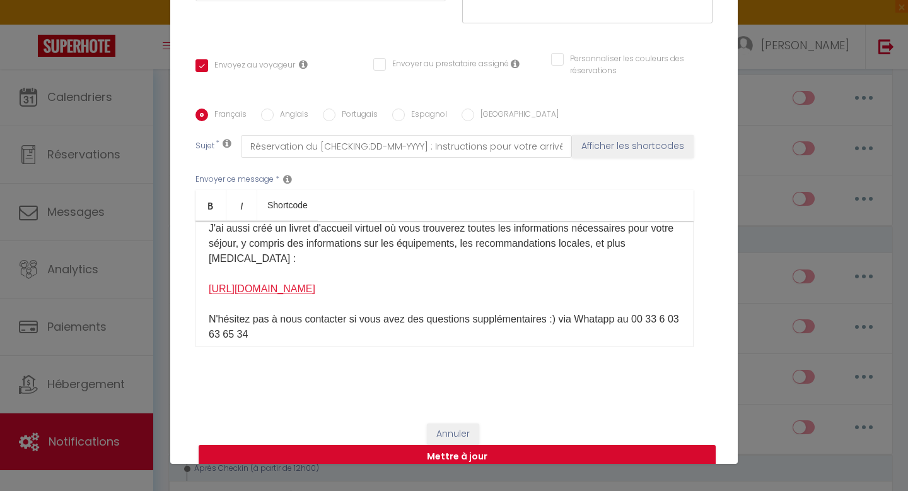
drag, startPoint x: 380, startPoint y: 288, endPoint x: 209, endPoint y: 274, distance: 170.8
click at [209, 274] on div "Bonjour [GUEST:FIRST_NAME]​ , L’accès au logement se fait à partir de [RENTAL:A…" at bounding box center [444, 284] width 498 height 126
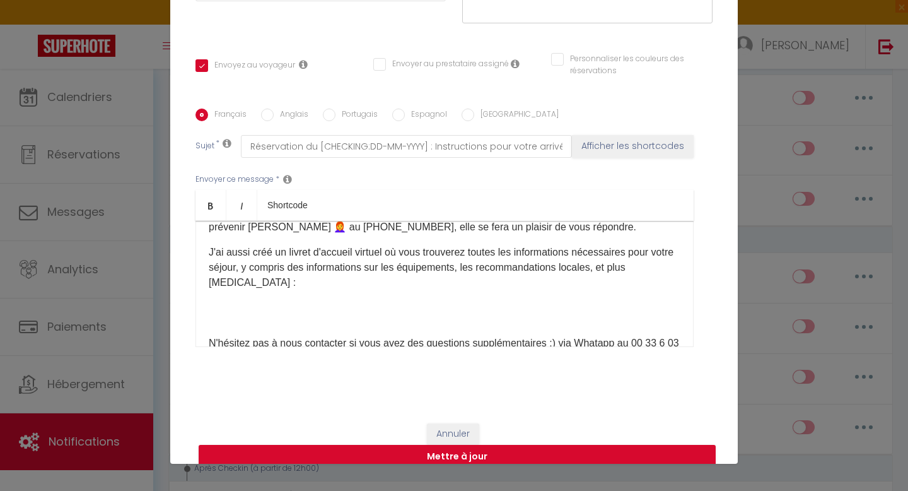
scroll to position [76, 0]
click at [223, 290] on div "Bonjour [GUEST:FIRST_NAME]​ , L’accès au logement se fait à partir de [RENTAL:A…" at bounding box center [444, 284] width 498 height 126
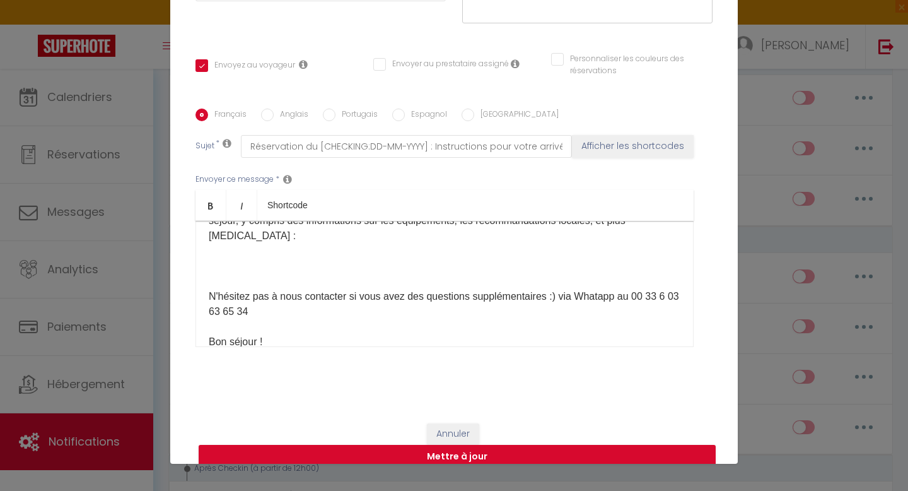
scroll to position [125, 0]
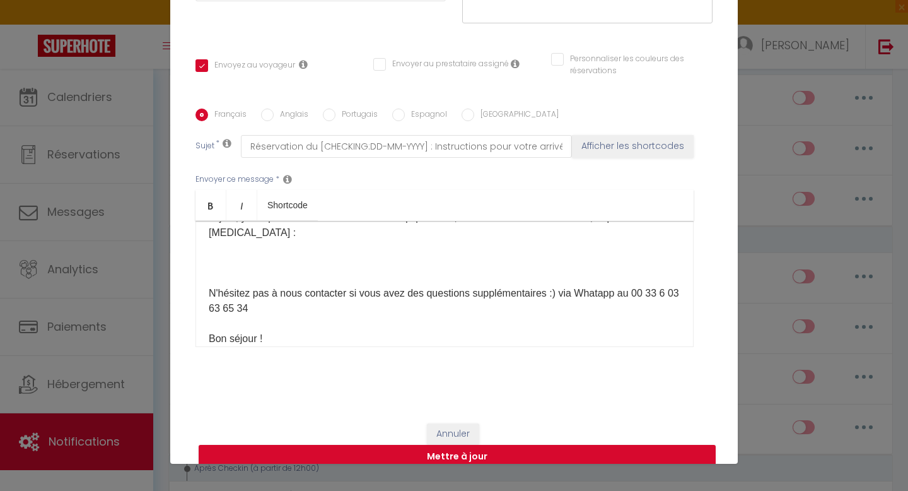
click at [224, 238] on div "Bonjour [GUEST:FIRST_NAME]​ , L’accès au logement se fait à partir de [RENTAL:A…" at bounding box center [444, 284] width 498 height 126
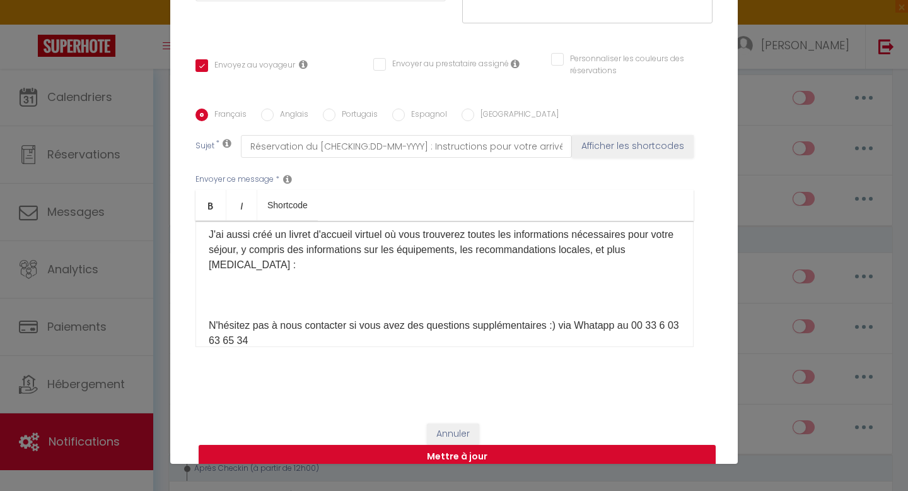
scroll to position [110, 0]
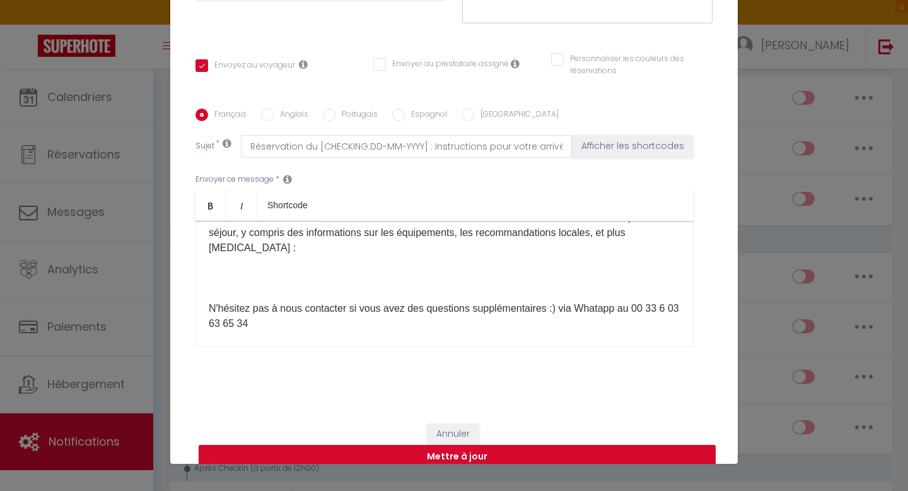
click at [225, 251] on div "Bonjour [GUEST:FIRST_NAME]​ , L’accès au logement se fait à partir de [RENTAL:A…" at bounding box center [444, 284] width 498 height 126
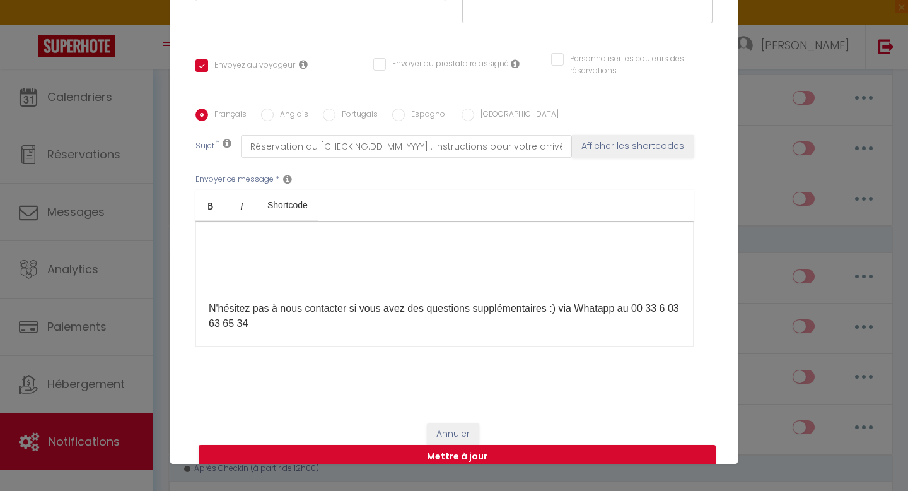
scroll to position [175, 0]
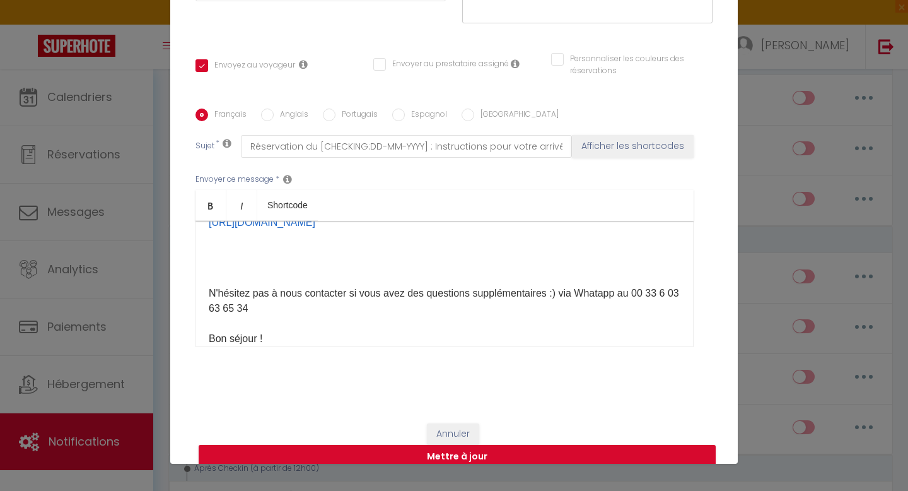
click at [230, 272] on div "Bonjour [GUEST:FIRST_NAME]​ , L’accès au logement se fait à partir de [RENTAL:A…" at bounding box center [444, 284] width 498 height 126
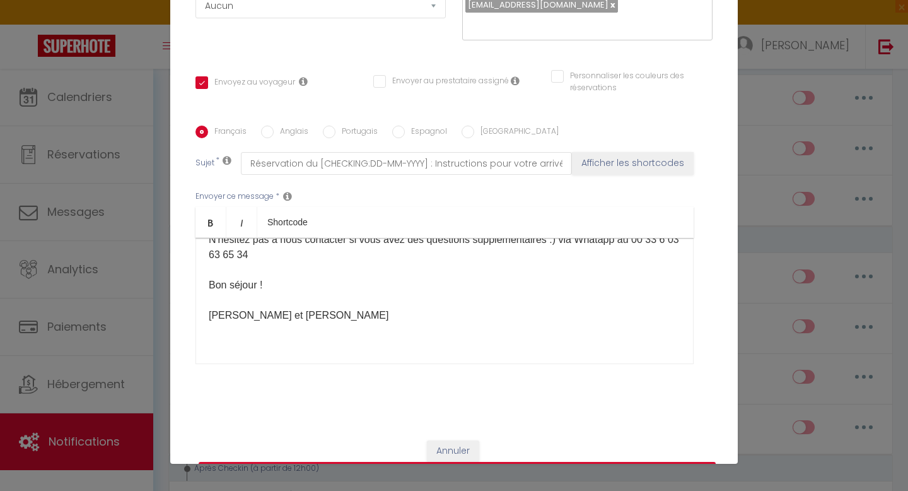
scroll to position [213, 0]
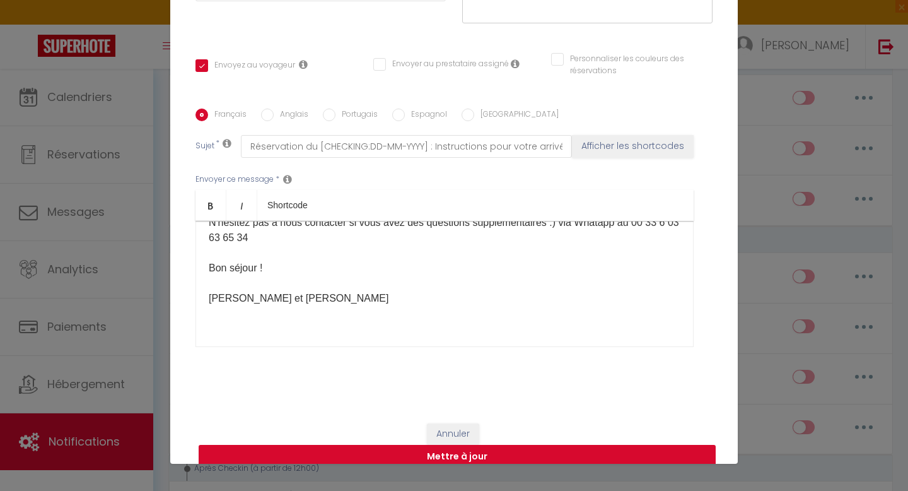
click at [438, 445] on button "Mettre à jour" at bounding box center [457, 457] width 517 height 24
checkbox input "true"
checkbox input "false"
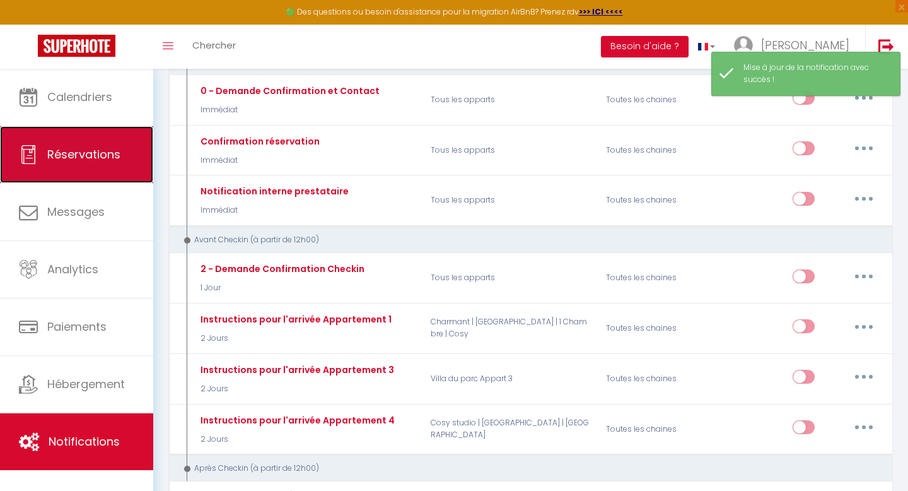
click at [100, 161] on span "Réservations" at bounding box center [83, 154] width 73 height 16
select select "not_cancelled"
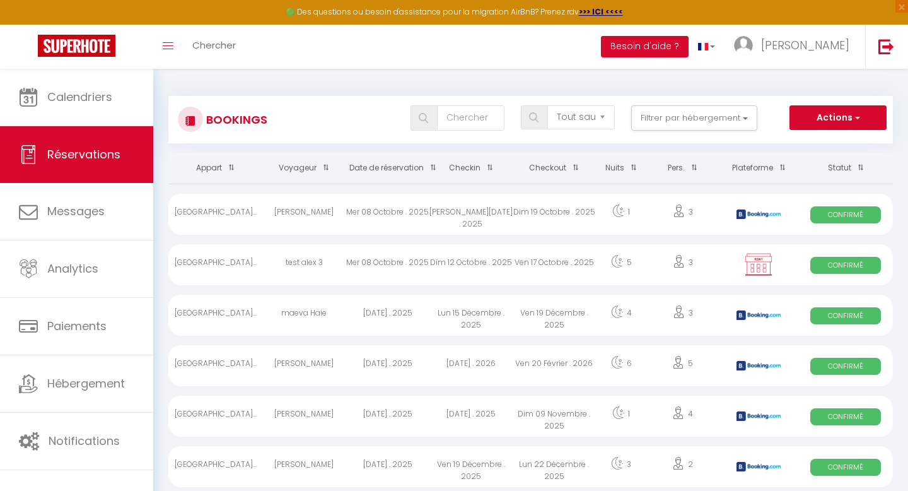
click at [494, 269] on div "Dim 12 Octobre . 2025" at bounding box center [470, 264] width 83 height 41
select select "OK"
select select "KO"
select select "0"
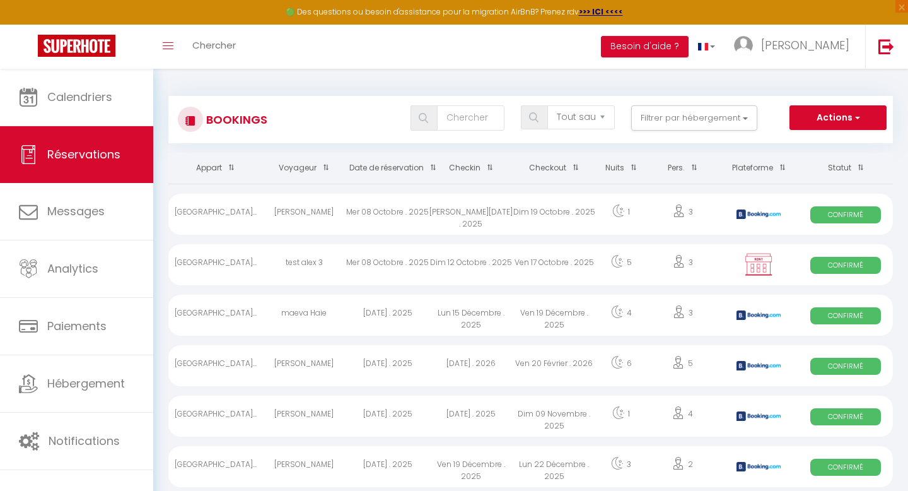
select select "1"
select select
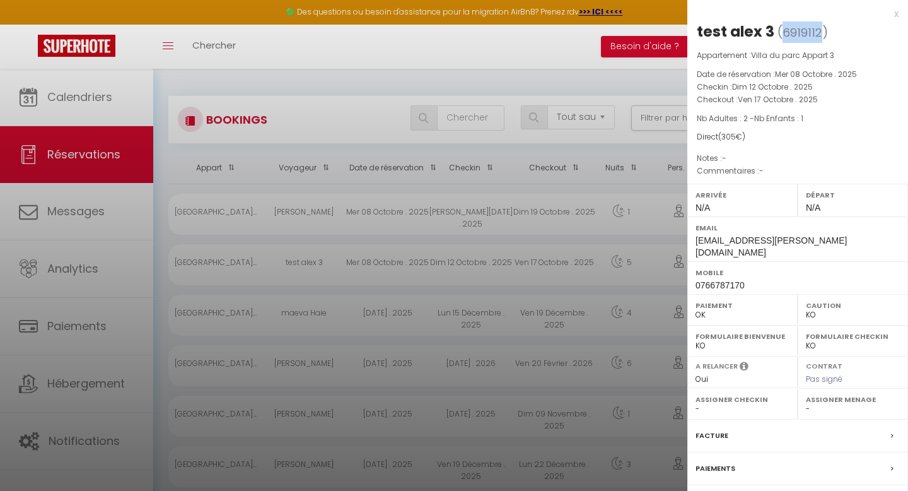
drag, startPoint x: 820, startPoint y: 30, endPoint x: 784, endPoint y: 27, distance: 36.0
click at [784, 27] on span "( 6919112 )" at bounding box center [802, 32] width 50 height 18
copy span "6919112"
click at [86, 434] on div at bounding box center [454, 245] width 908 height 491
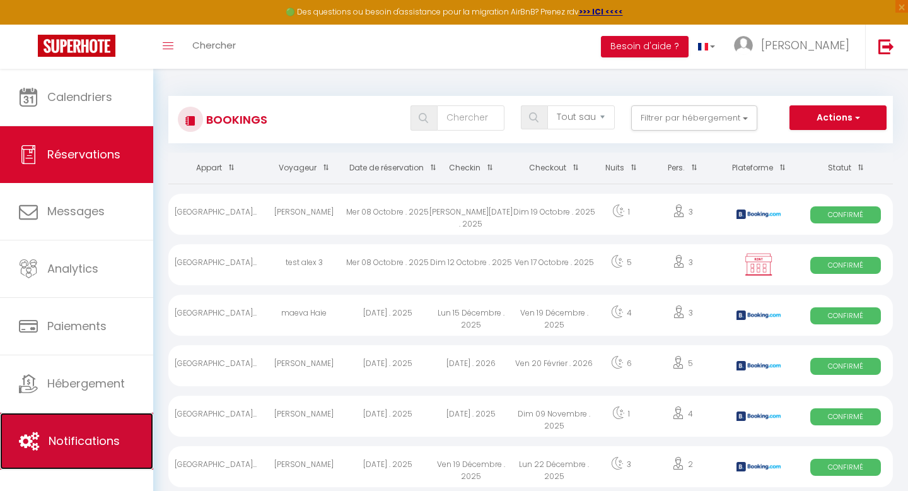
click at [84, 443] on span "Notifications" at bounding box center [84, 441] width 71 height 16
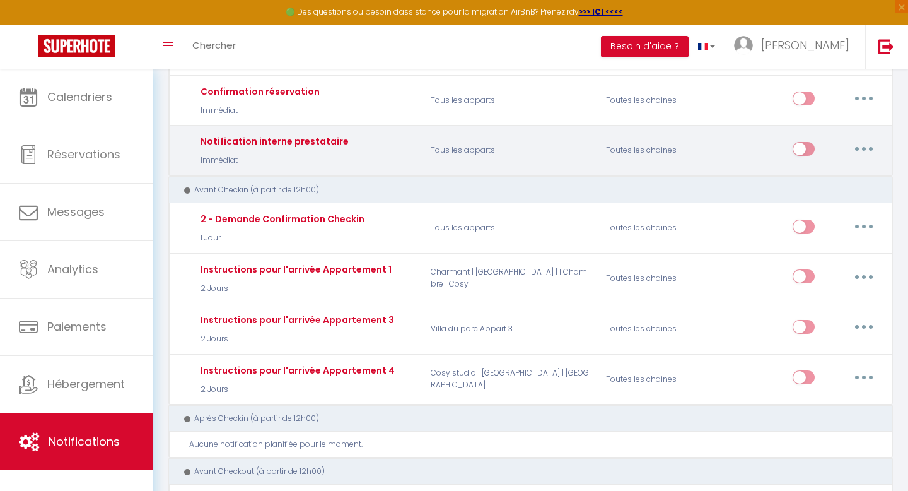
scroll to position [221, 0]
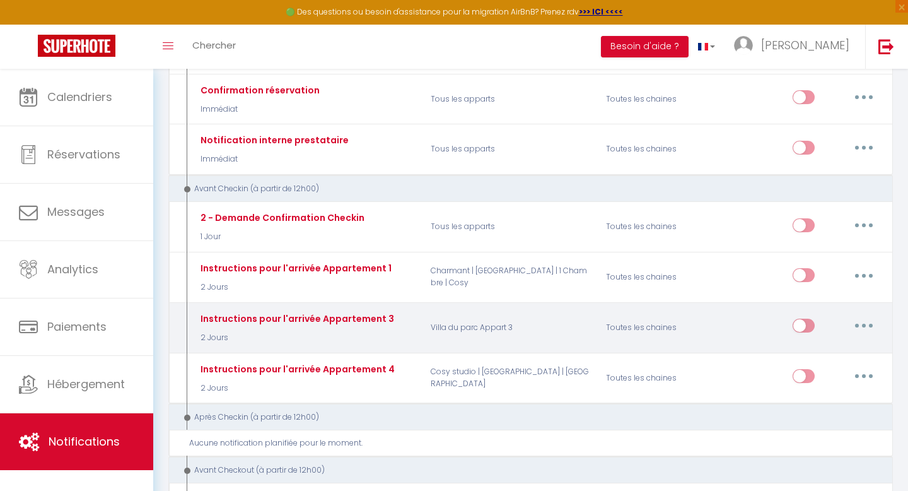
click at [867, 325] on button "button" at bounding box center [863, 325] width 35 height 20
click at [807, 400] on link "Tester" at bounding box center [830, 399] width 93 height 21
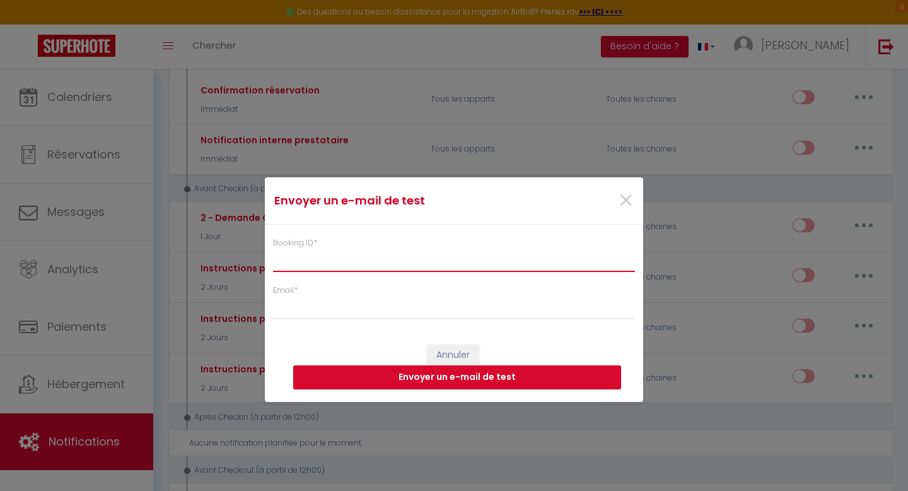
click at [411, 259] on input "Booking ID *" at bounding box center [454, 260] width 362 height 23
paste input "6919112"
type input "6919112"
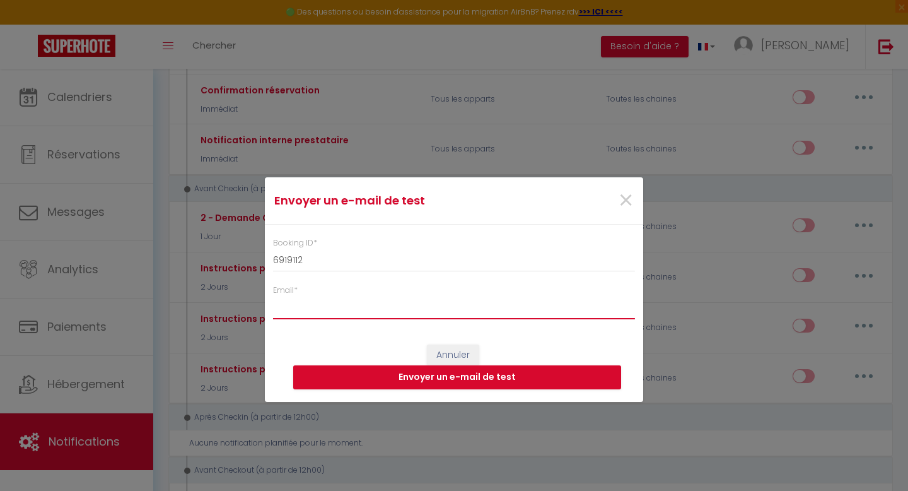
click at [387, 311] on input "Email *" at bounding box center [454, 307] width 362 height 23
type input "pillonel.alexandre@gmail.com"
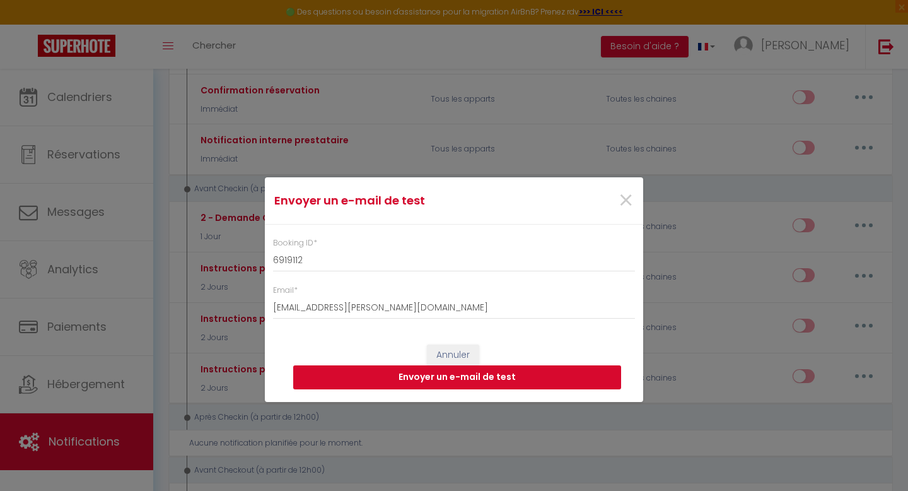
click at [413, 381] on button "Envoyer un e-mail de test" at bounding box center [457, 377] width 328 height 24
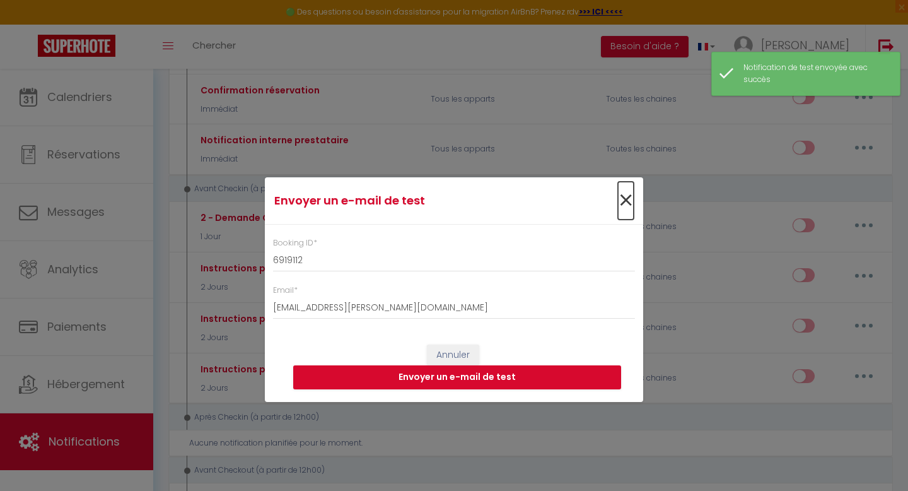
click at [627, 203] on span "×" at bounding box center [626, 201] width 16 height 38
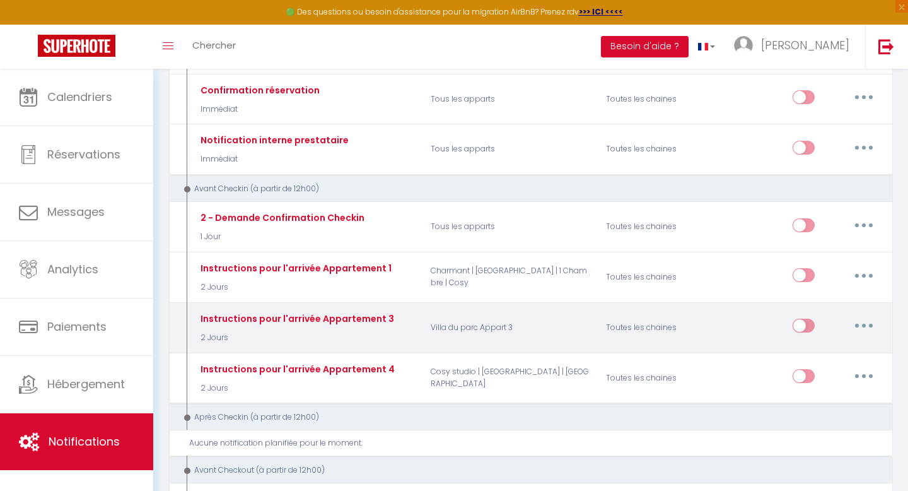
click at [862, 324] on icon "button" at bounding box center [864, 325] width 4 height 4
click at [803, 399] on link "Tester" at bounding box center [830, 399] width 93 height 21
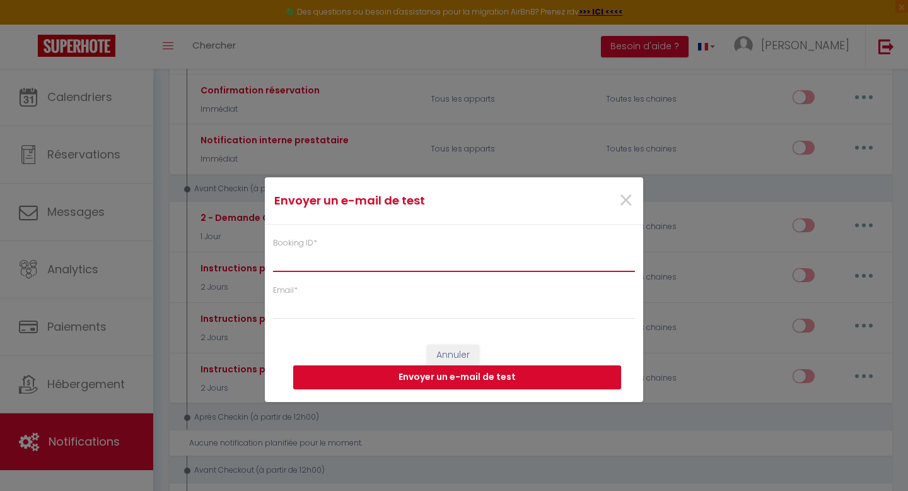
click at [416, 257] on input "Booking ID *" at bounding box center [454, 260] width 362 height 23
paste input "6919112"
type input "6919112"
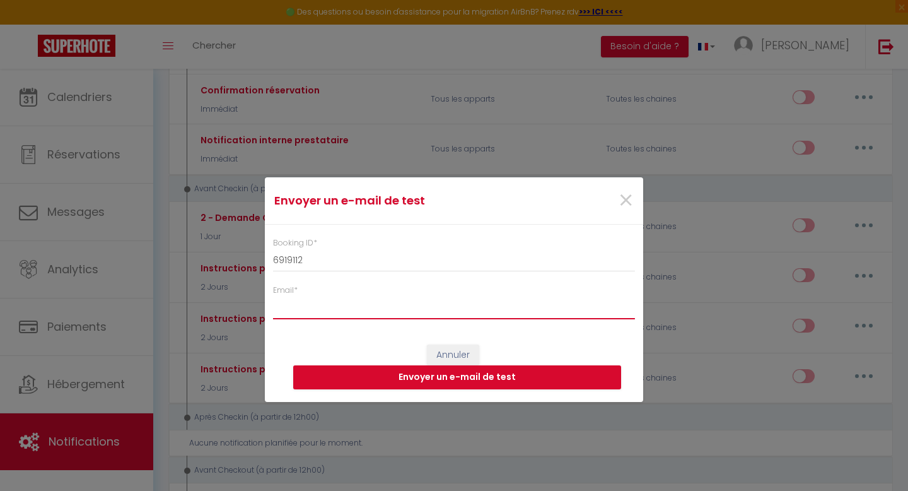
click at [372, 311] on input "Email *" at bounding box center [454, 307] width 362 height 23
type input "pillonel.alexandre@gmail.com"
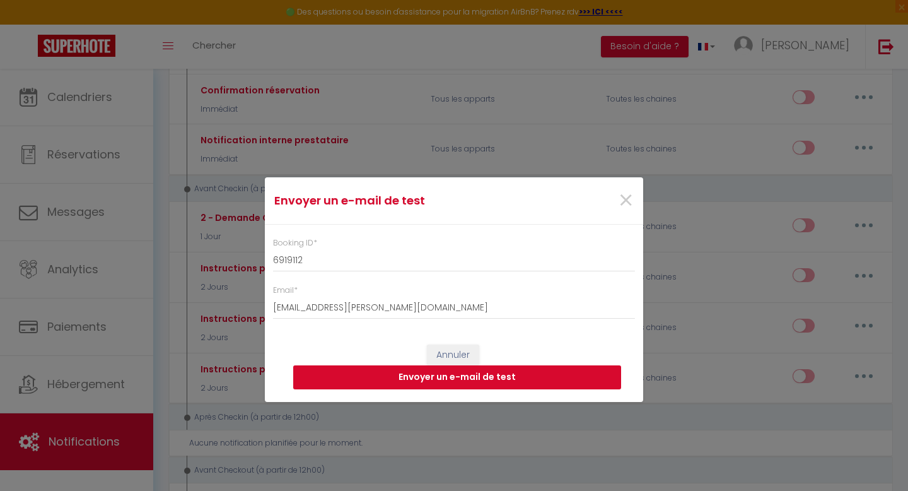
click at [400, 377] on button "Envoyer un e-mail de test" at bounding box center [457, 377] width 328 height 24
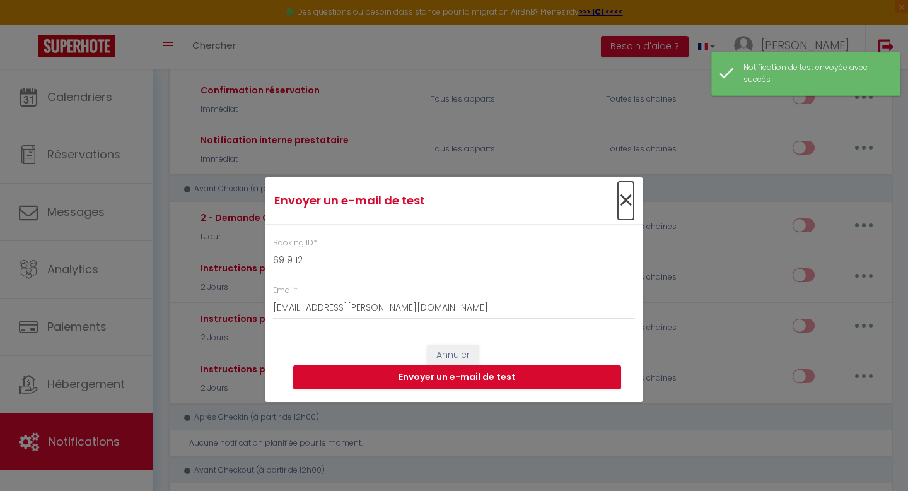
click at [623, 197] on span "×" at bounding box center [626, 201] width 16 height 38
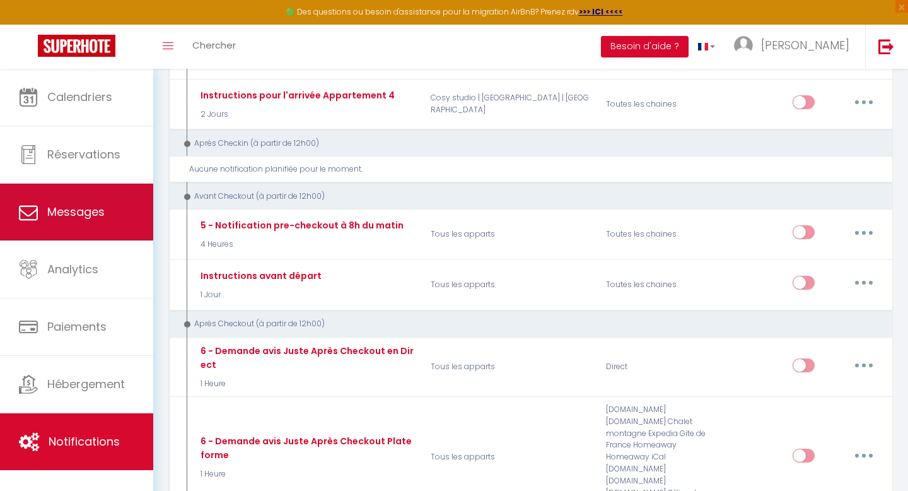
scroll to position [504, 0]
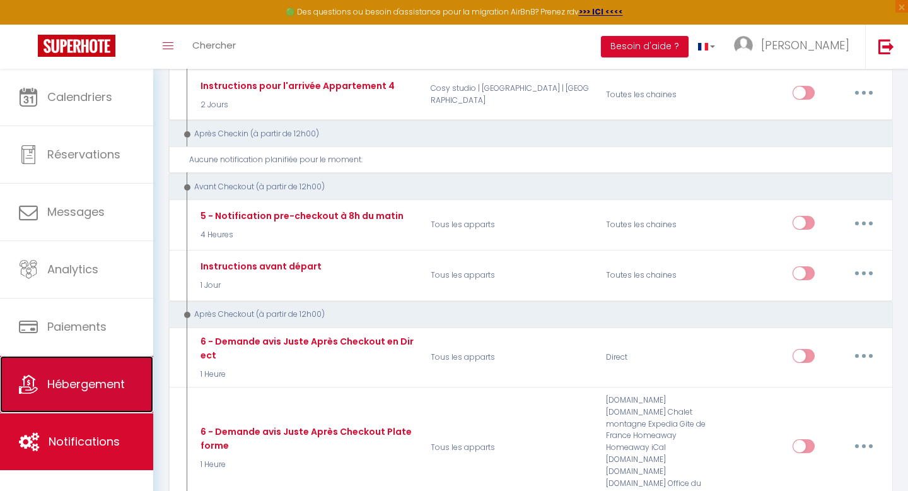
click at [83, 389] on span "Hébergement" at bounding box center [86, 384] width 78 height 16
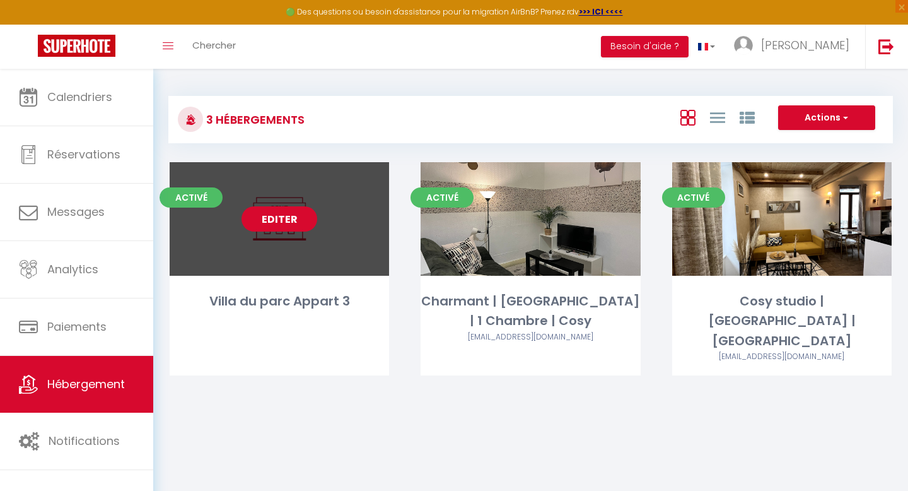
click at [277, 218] on link "Editer" at bounding box center [280, 218] width 76 height 25
click at [281, 219] on link "Editer" at bounding box center [280, 218] width 76 height 25
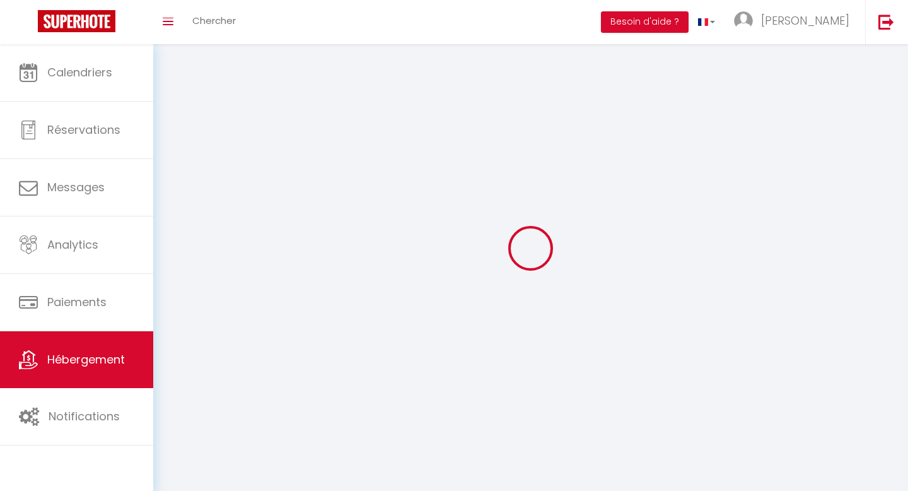
select select "28"
select select
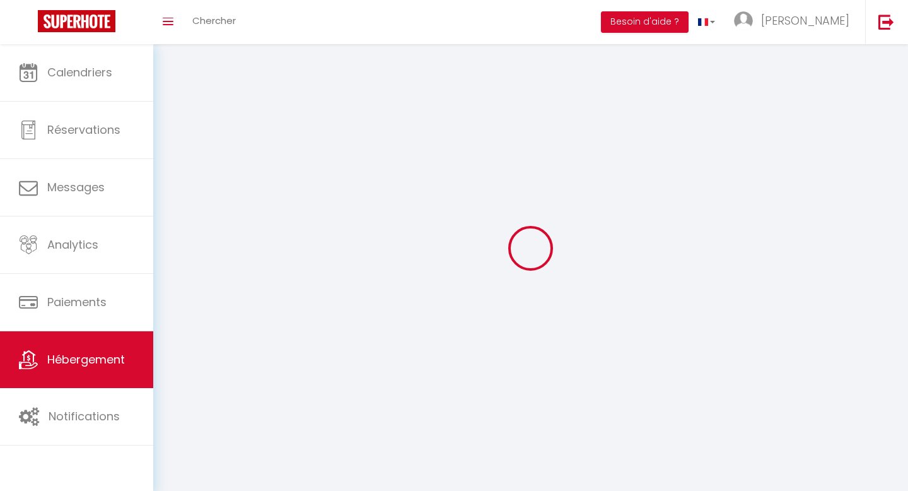
select select
checkbox input "false"
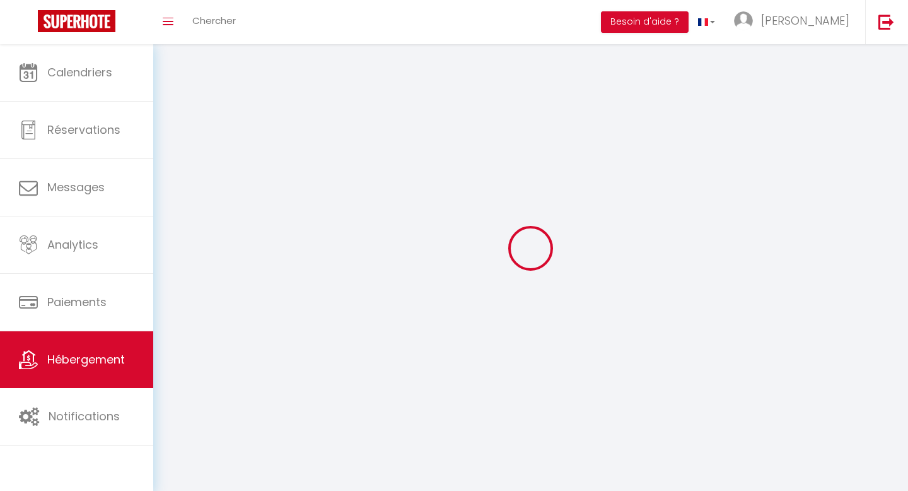
checkbox input "false"
select select
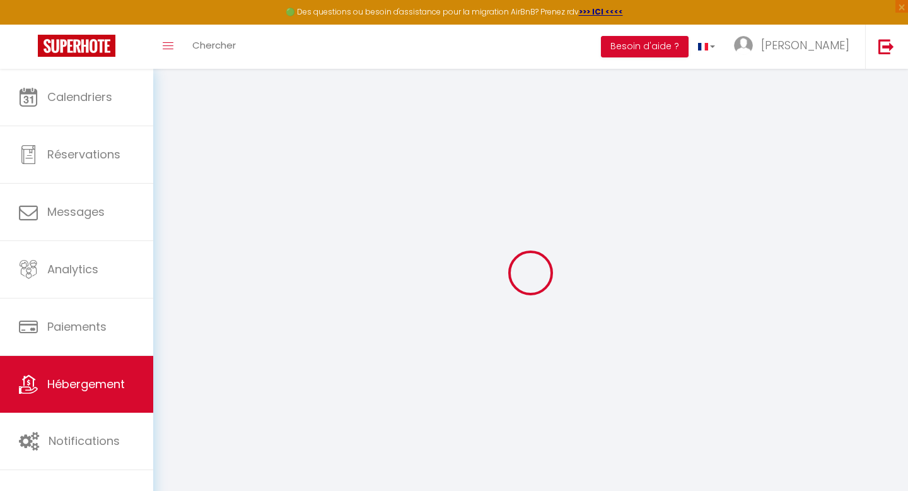
select select
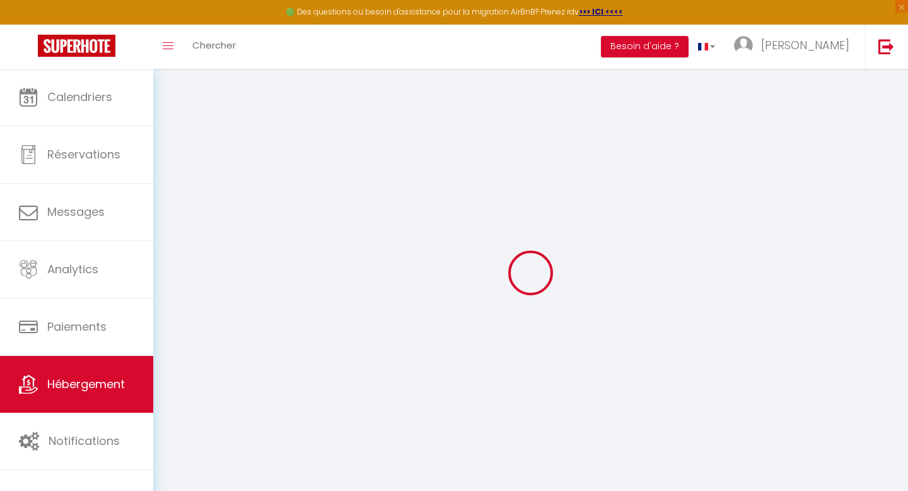
select select
checkbox input "false"
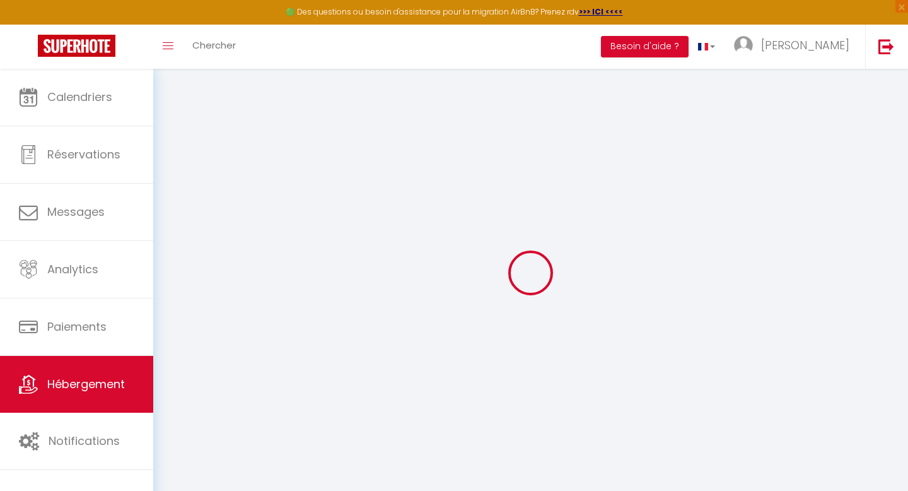
select select
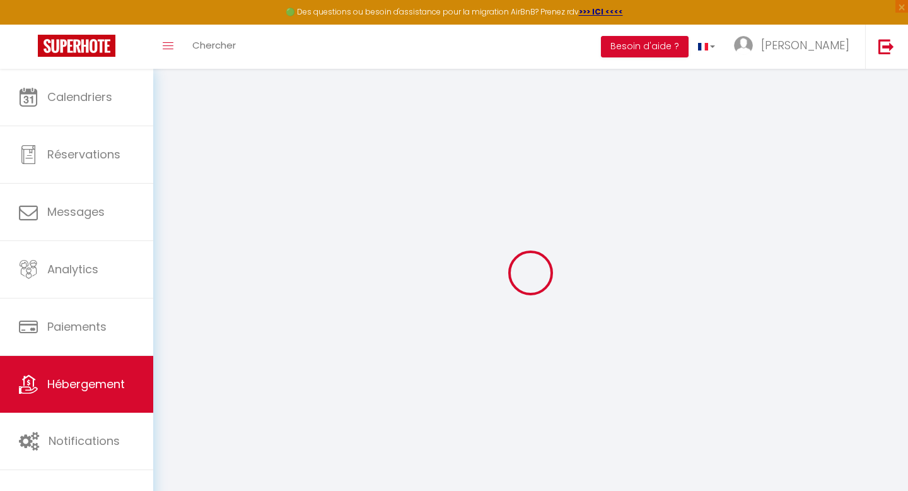
select select
checkbox input "false"
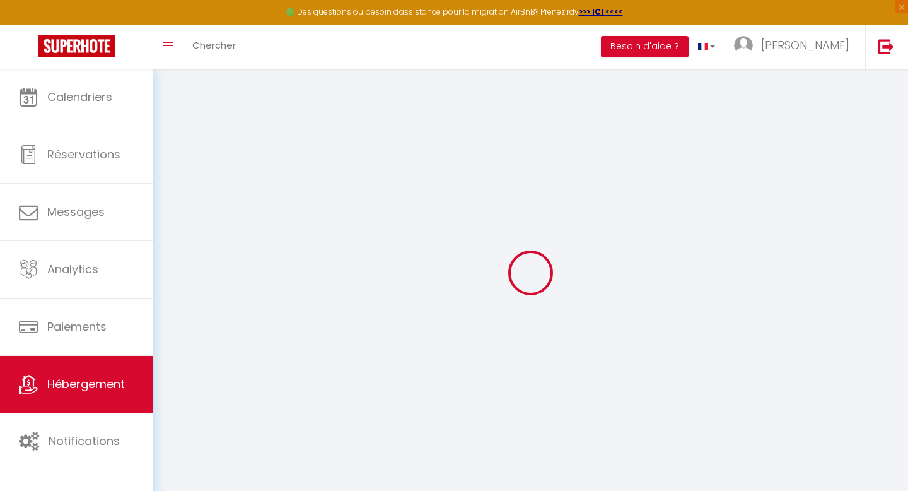
checkbox input "false"
select select
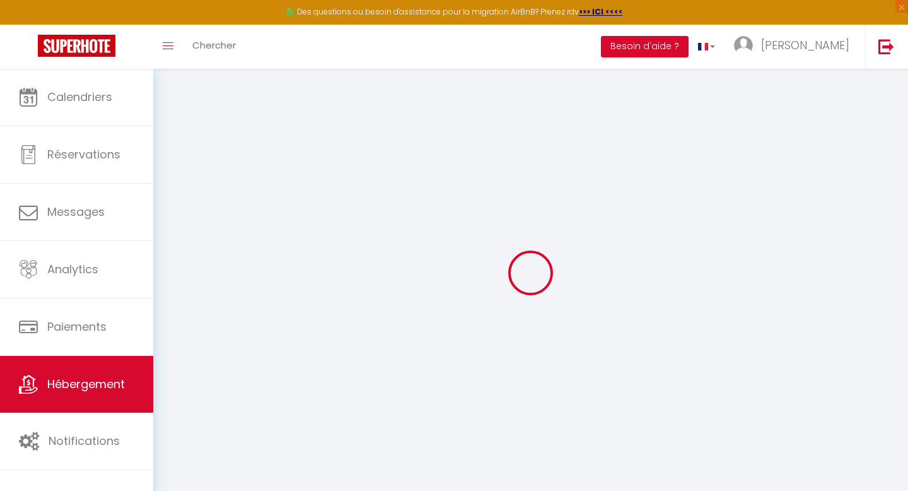
select select
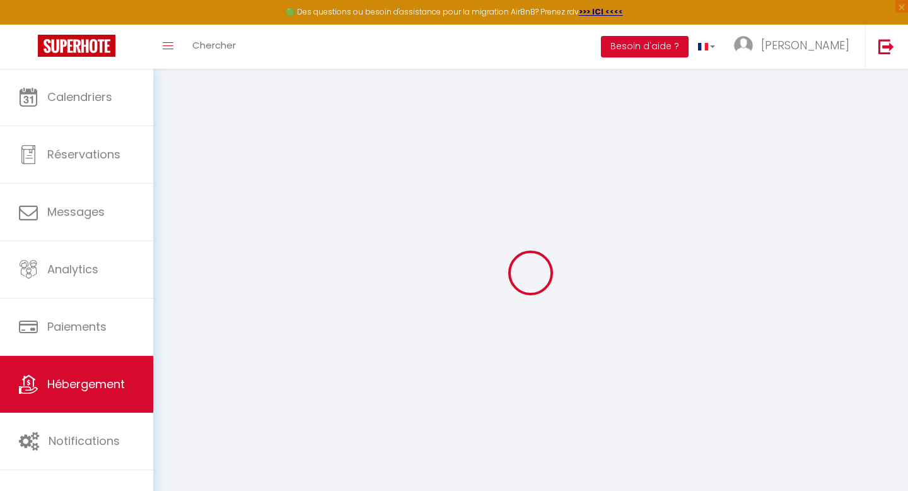
checkbox input "false"
select select
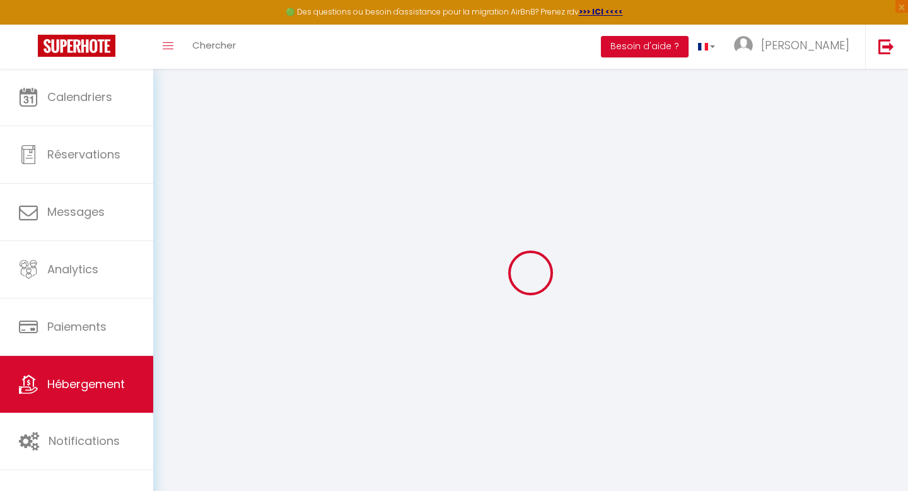
select select
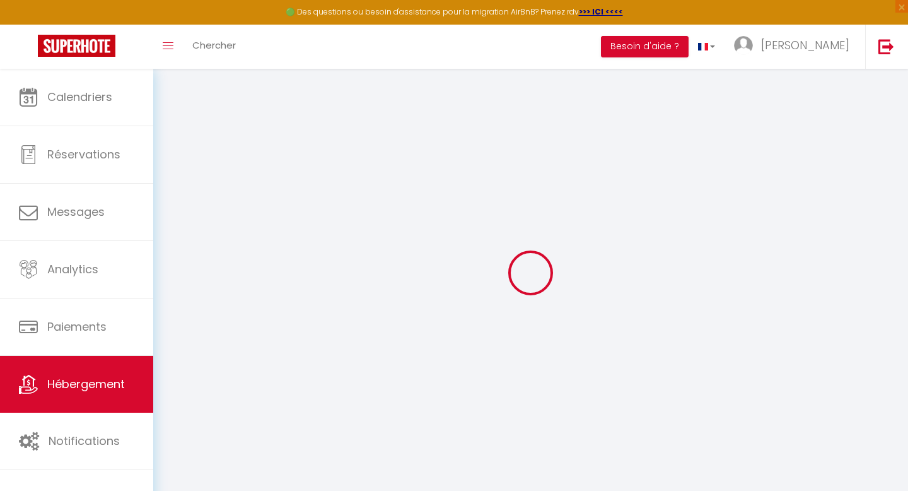
select select
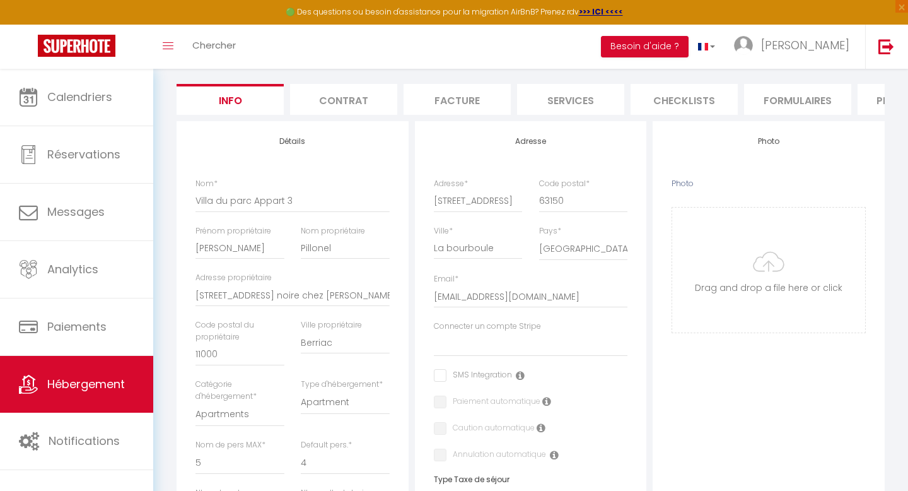
scroll to position [105, 0]
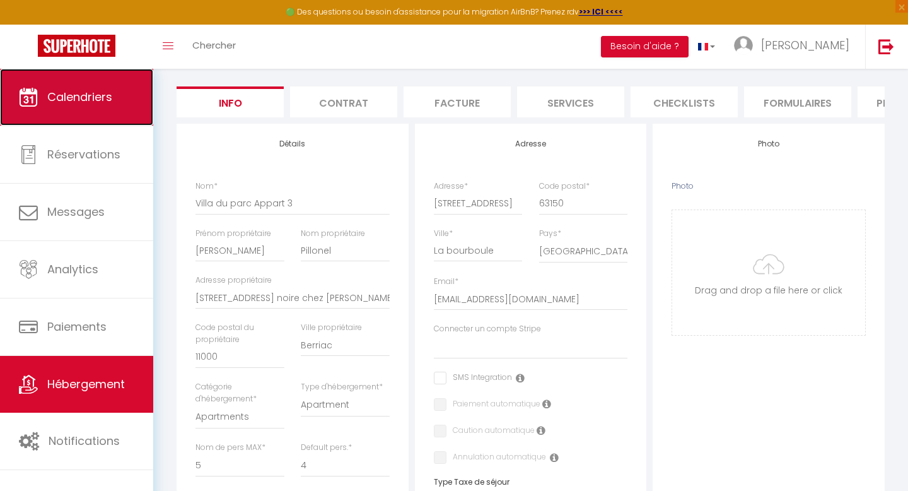
click at [92, 99] on span "Calendriers" at bounding box center [79, 97] width 65 height 16
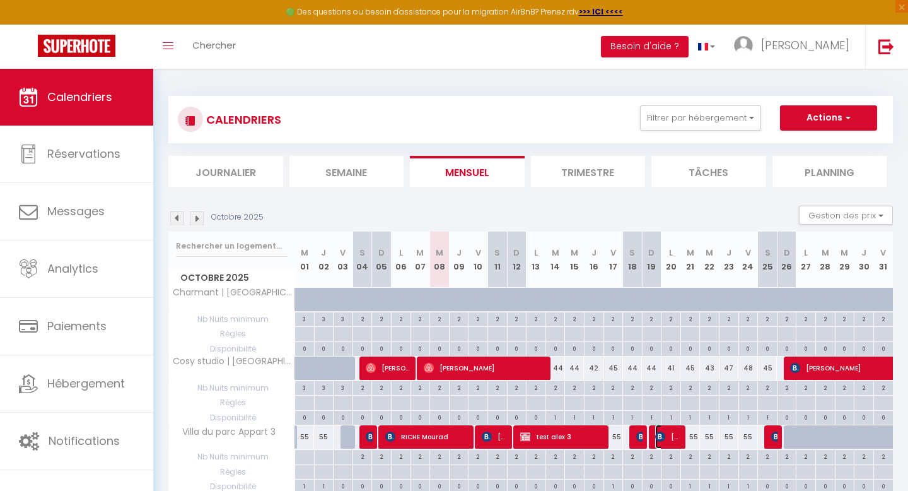
click at [660, 441] on img at bounding box center [660, 436] width 10 height 10
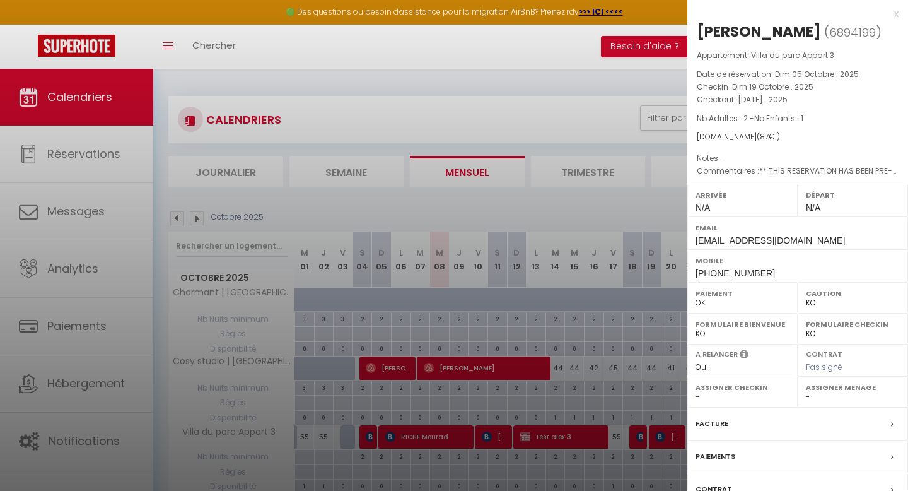
click at [625, 381] on div at bounding box center [454, 245] width 908 height 491
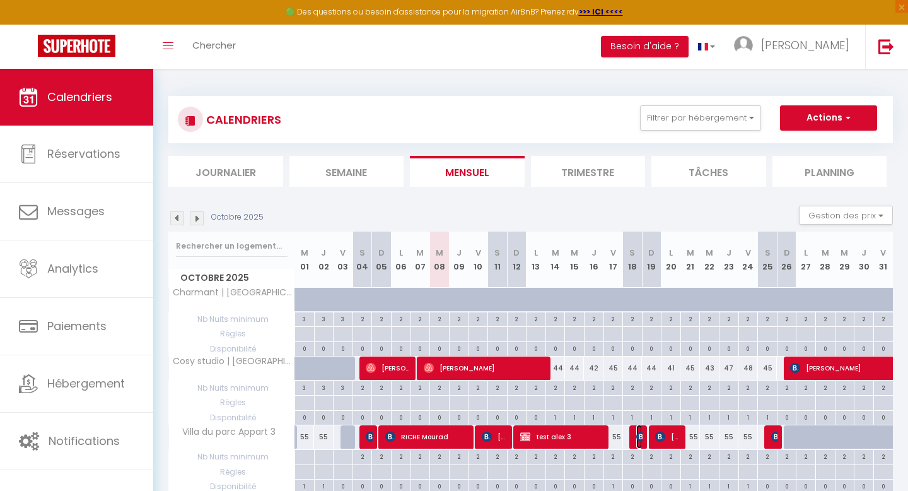
click at [636, 438] on img at bounding box center [641, 436] width 10 height 10
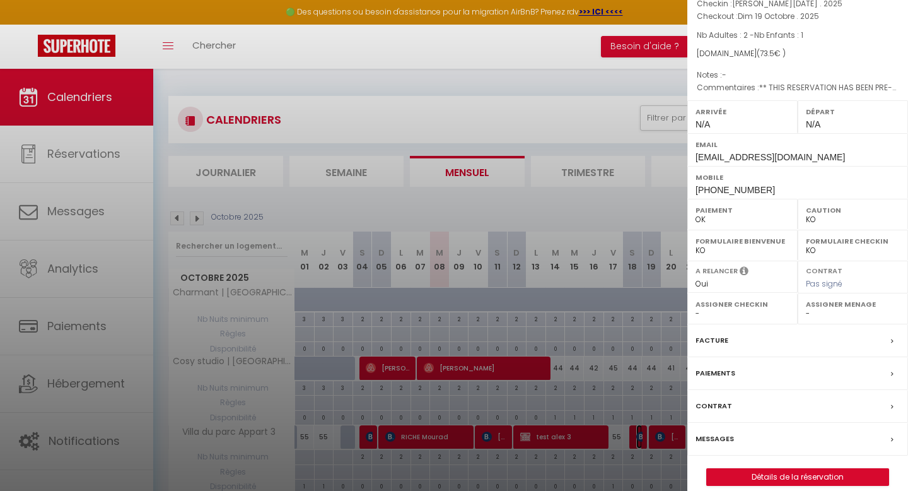
scroll to position [97, 0]
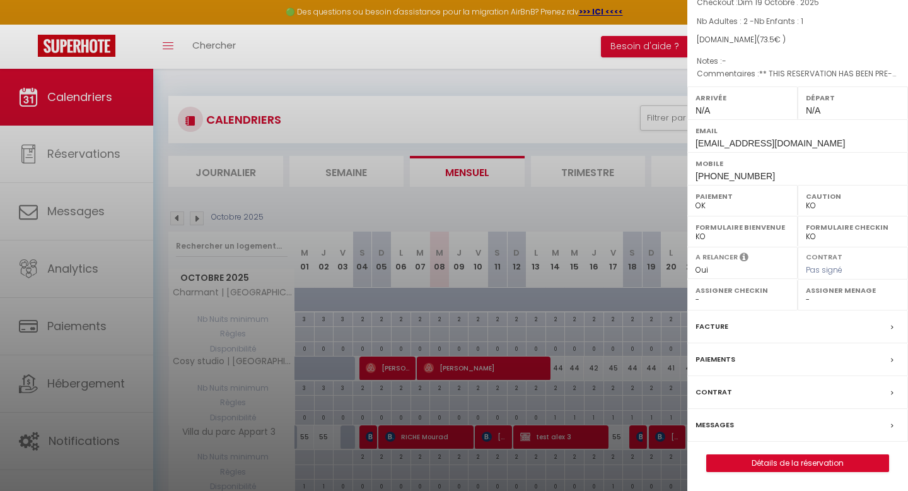
click at [709, 325] on label "Facture" at bounding box center [712, 326] width 33 height 13
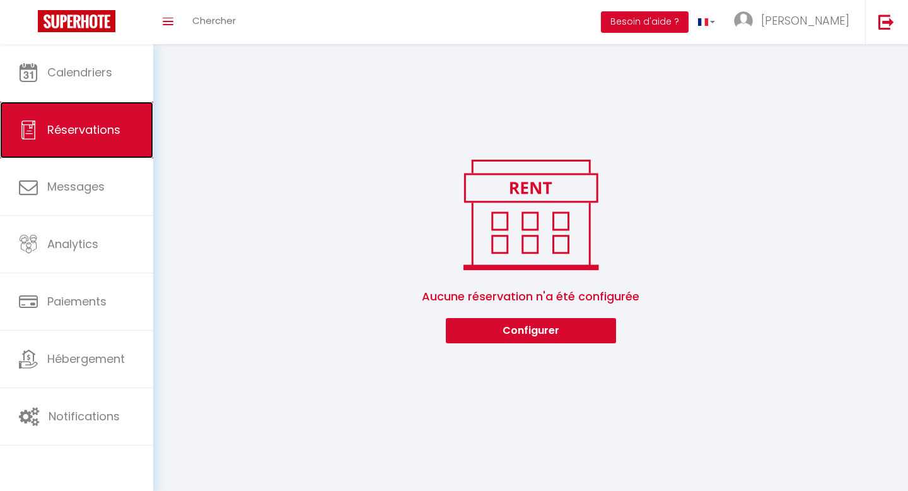
click at [71, 134] on span "Réservations" at bounding box center [83, 130] width 73 height 16
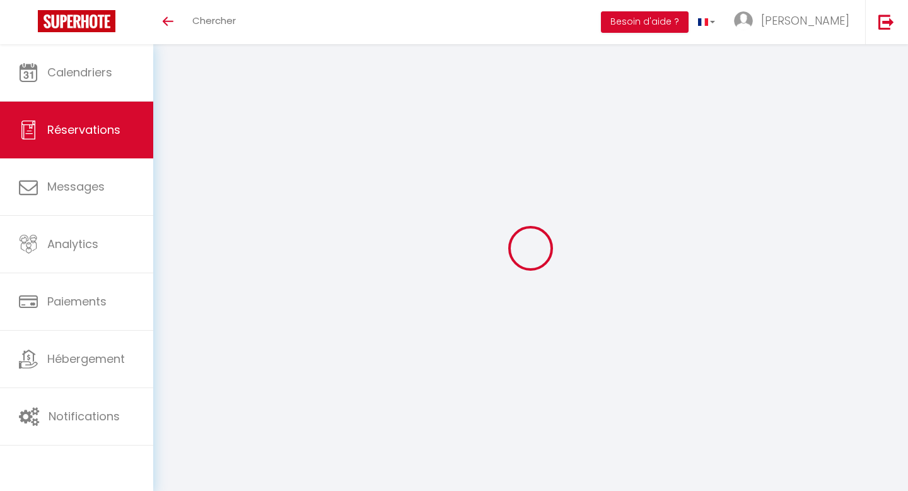
select select "not_cancelled"
select select
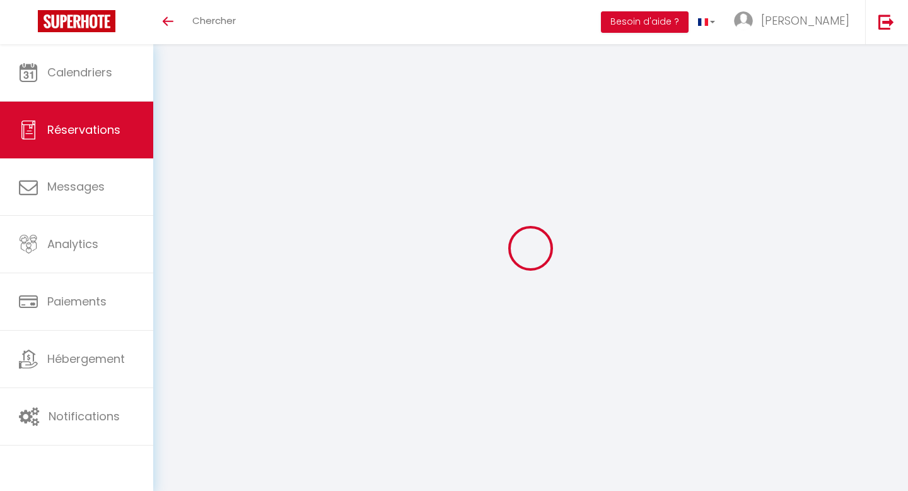
select select
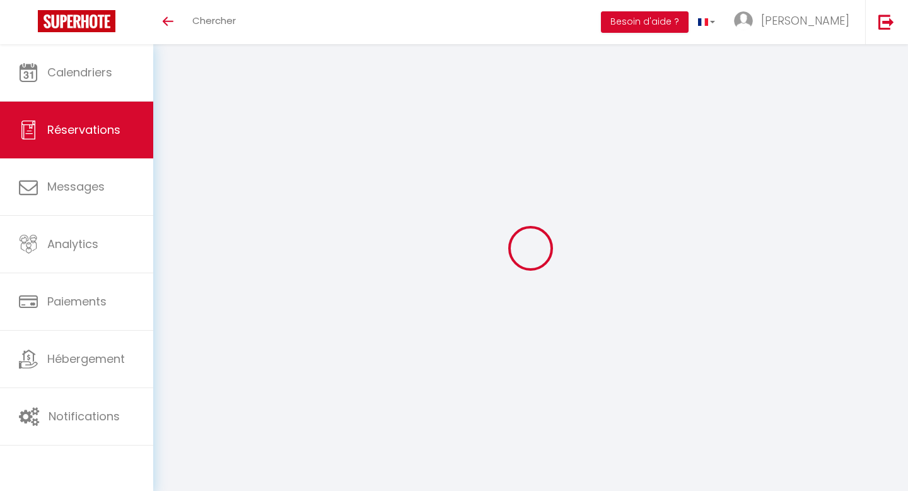
select select
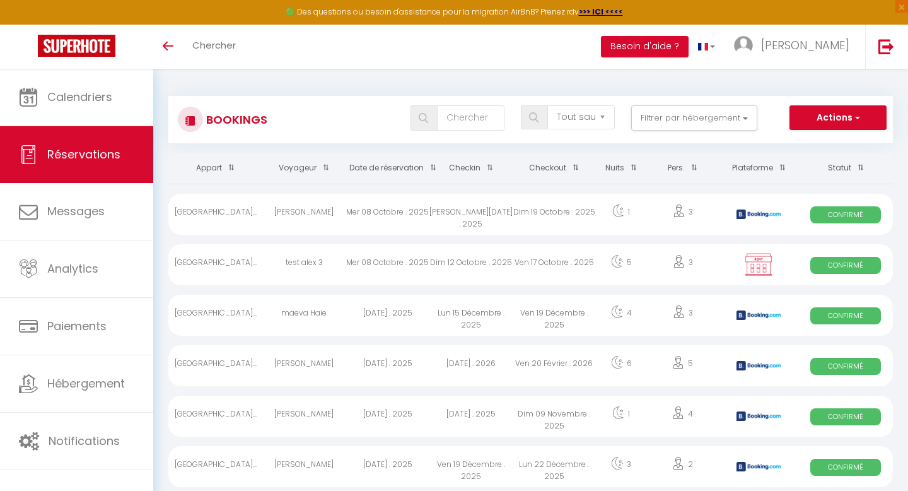
click at [410, 265] on div "Mer 08 Octobre . 2025" at bounding box center [387, 264] width 83 height 41
select select "OK"
select select "KO"
select select "0"
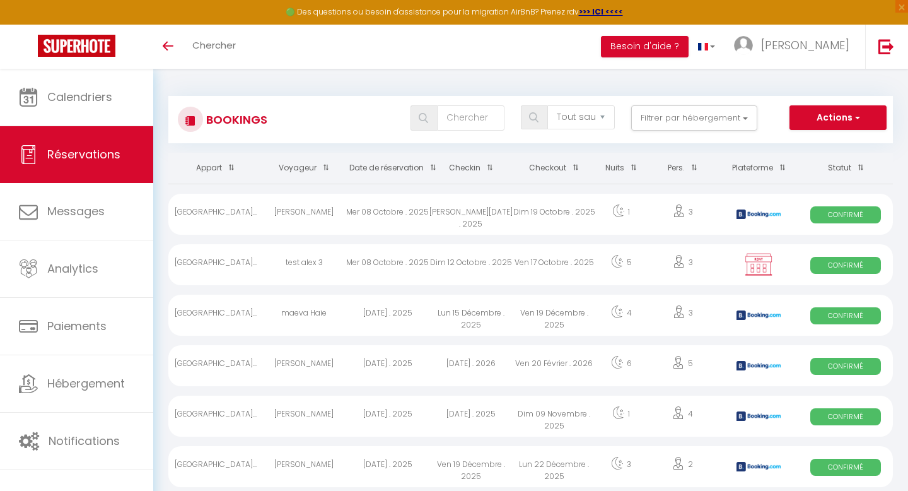
select select "1"
select select
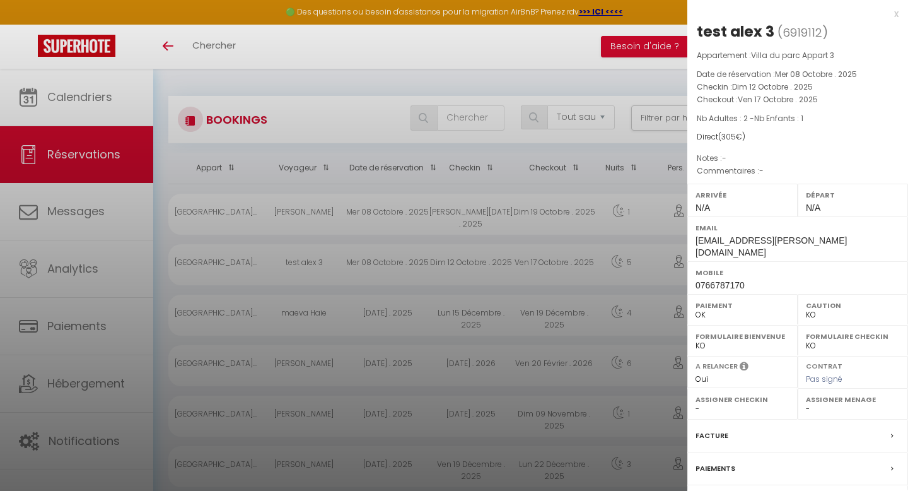
click at [897, 13] on div "x" at bounding box center [792, 13] width 211 height 15
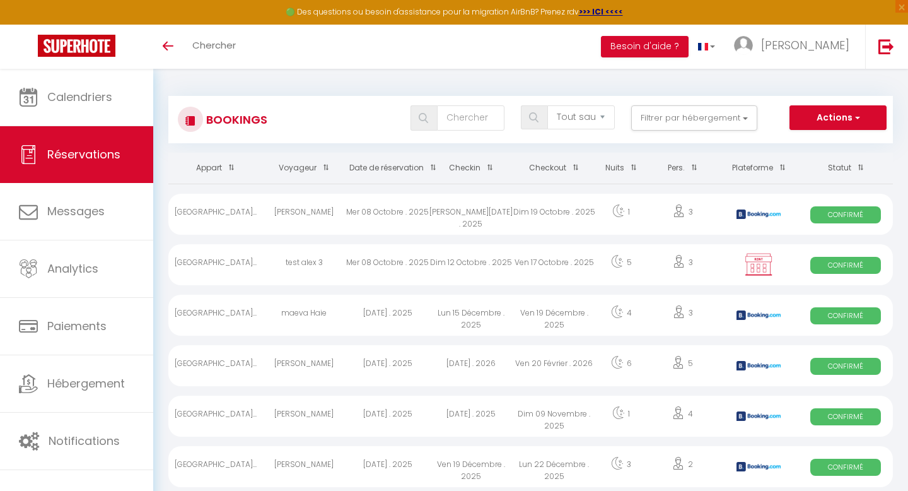
click at [519, 265] on div "Ven 17 Octobre . 2025" at bounding box center [554, 264] width 83 height 41
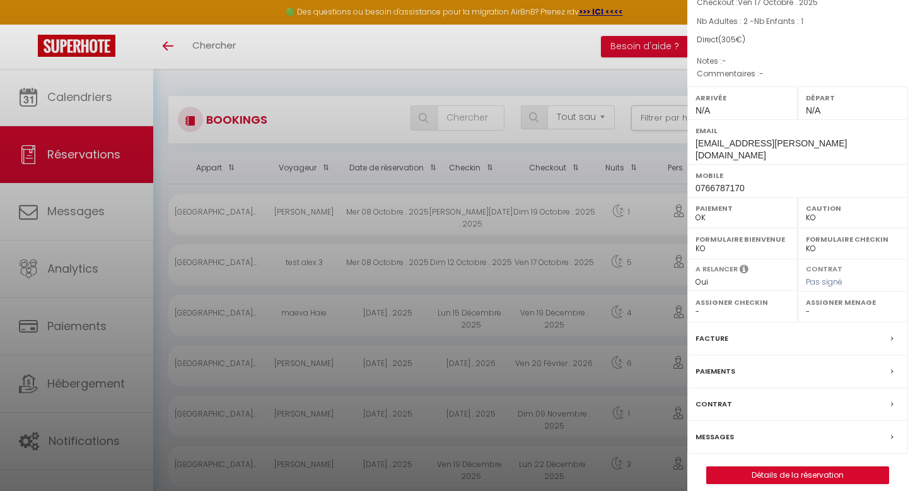
scroll to position [15, 0]
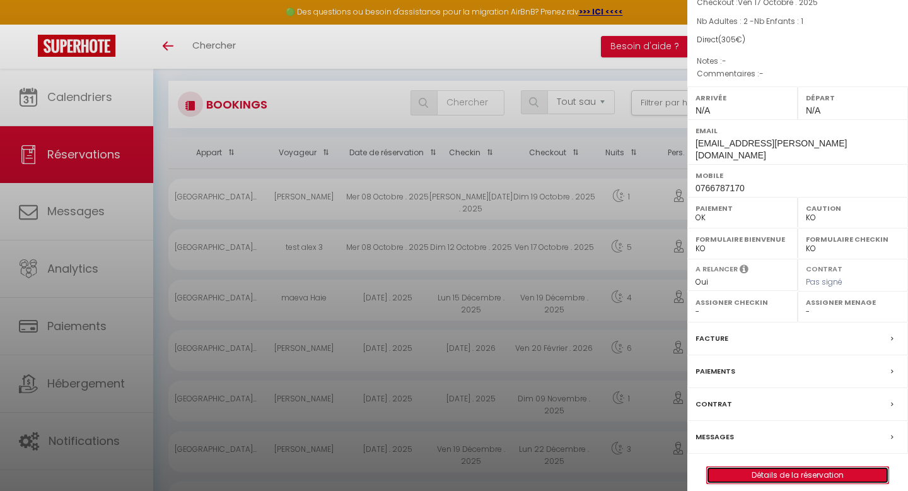
click at [773, 467] on link "Détails de la réservation" at bounding box center [798, 475] width 182 height 16
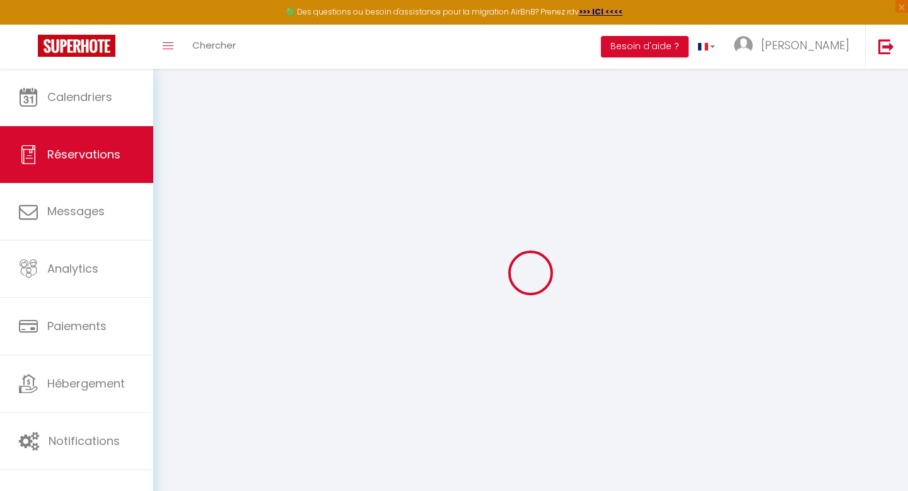
select select
checkbox input "false"
select select
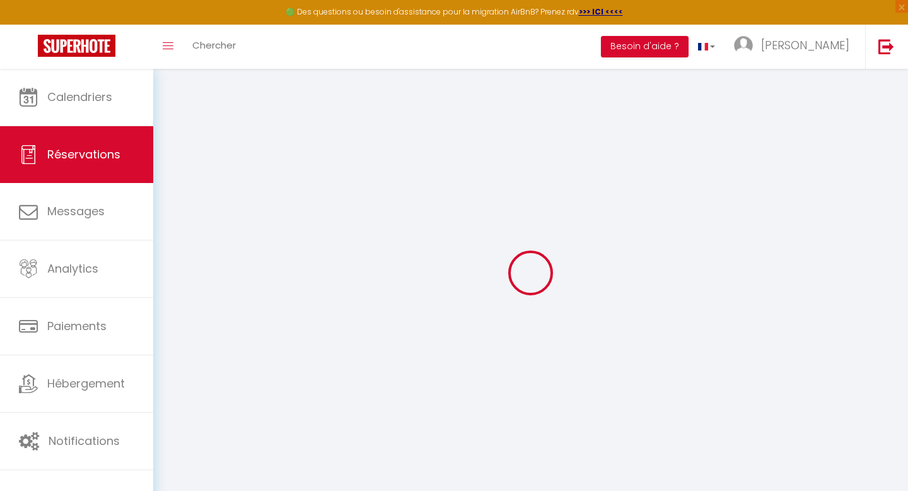
checkbox input "false"
select select
checkbox input "false"
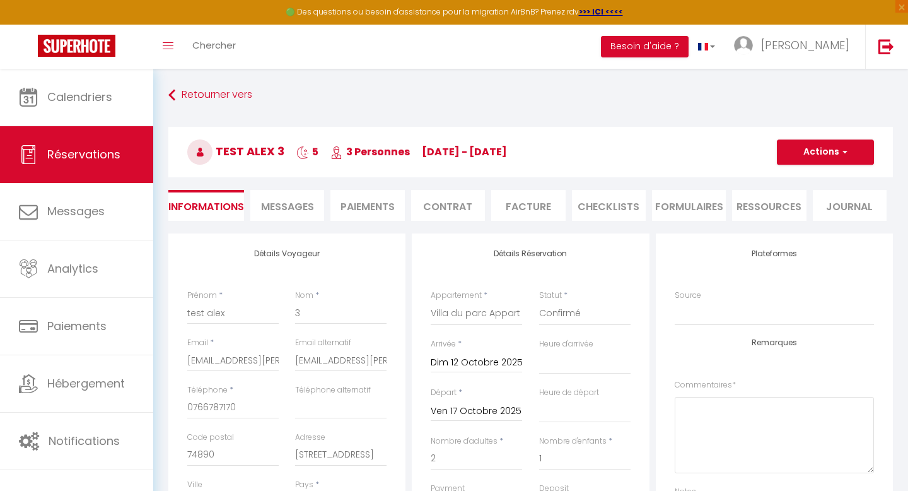
type input "30"
select select
checkbox input "false"
select select
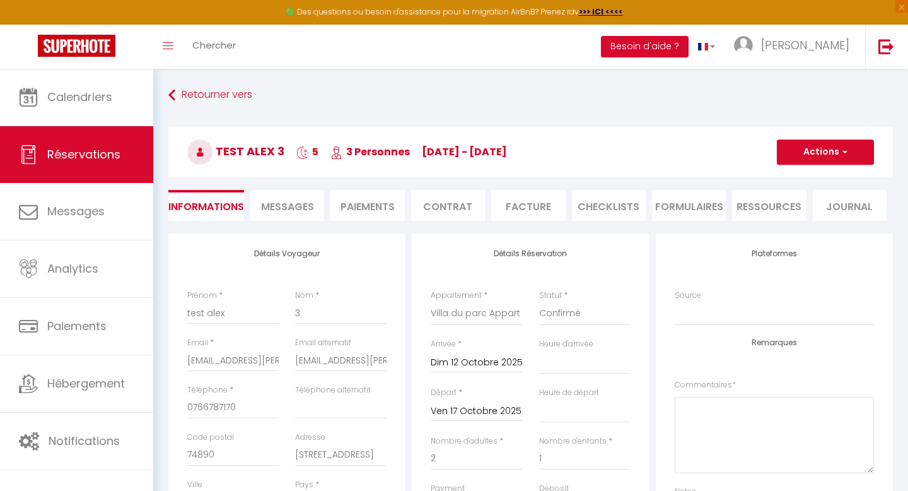
select select
click at [820, 154] on button "Actions" at bounding box center [825, 151] width 97 height 25
click at [804, 211] on link "Supprimer" at bounding box center [813, 212] width 100 height 16
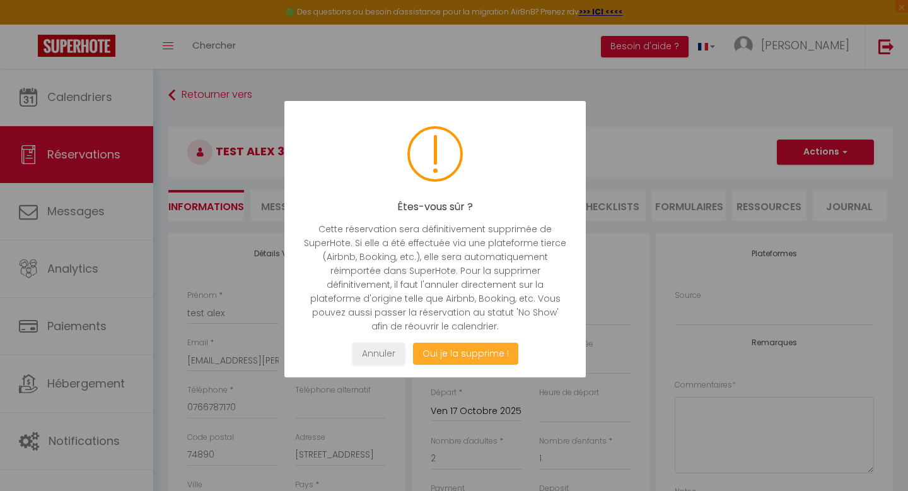
click at [477, 359] on button "Oui je la supprime !" at bounding box center [465, 353] width 105 height 22
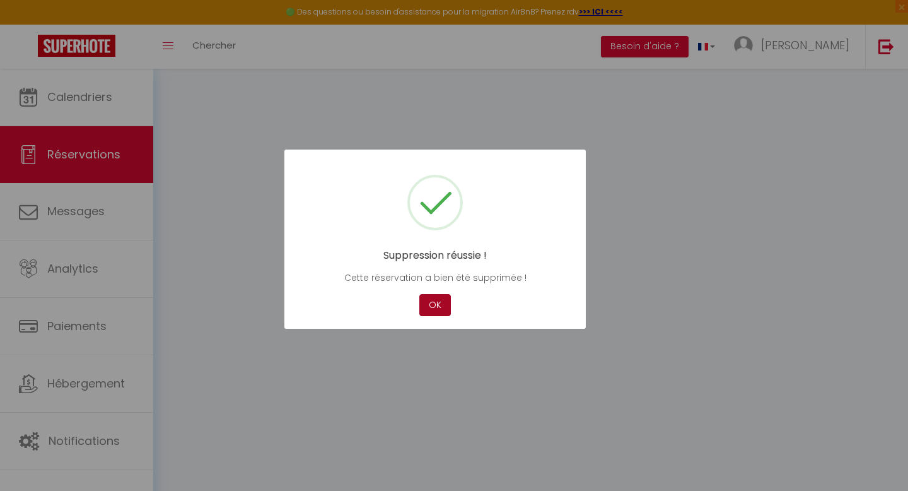
click at [436, 309] on button "OK" at bounding box center [435, 305] width 32 height 22
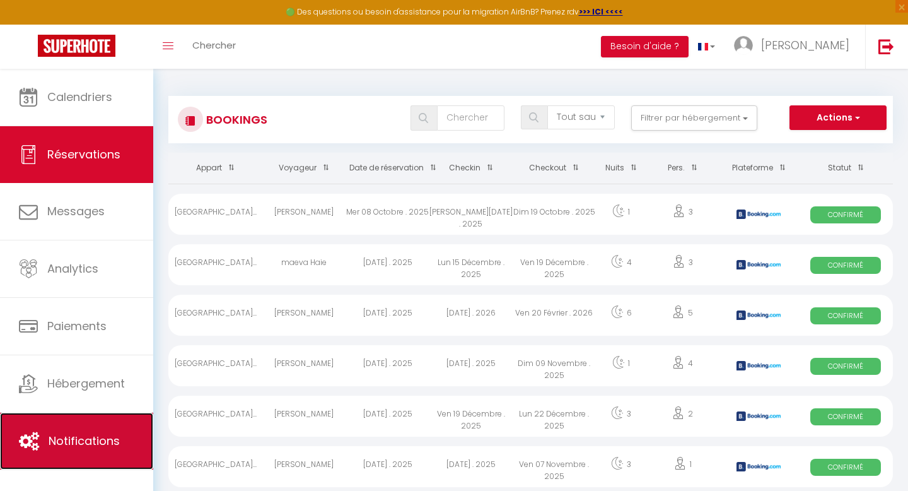
click at [76, 439] on span "Notifications" at bounding box center [84, 441] width 71 height 16
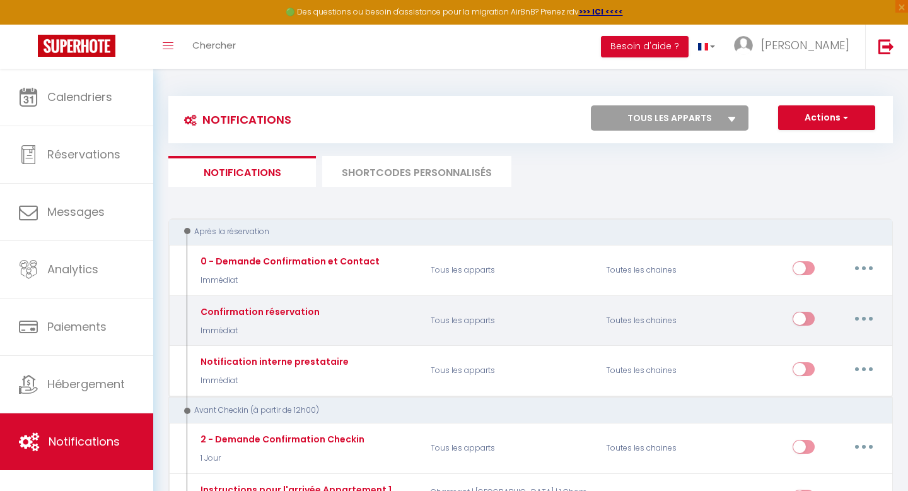
click at [864, 315] on button "button" at bounding box center [863, 318] width 35 height 20
click at [806, 344] on link "Editer" at bounding box center [830, 347] width 93 height 21
type input "Confirmation réservation"
select select "Immédiat"
select select "if_booking_is_paid"
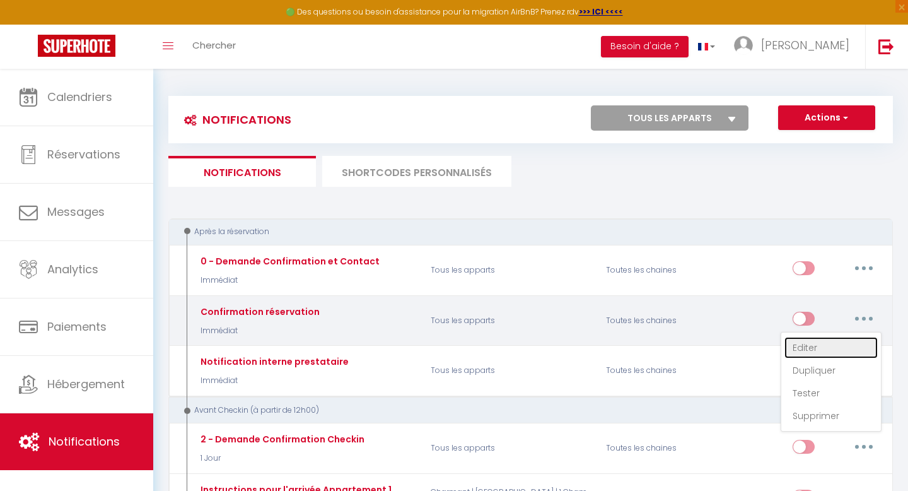
checkbox input "true"
checkbox input "false"
radio input "true"
type input "Confirmation de réservation"
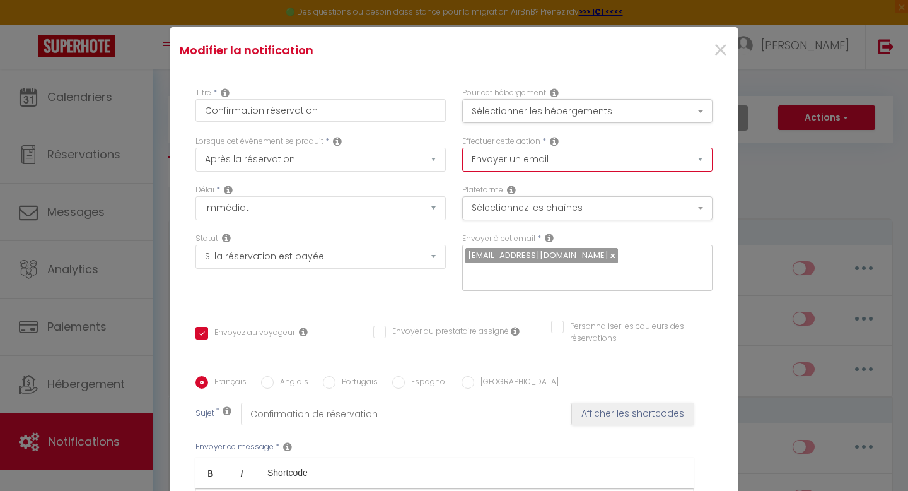
click at [532, 160] on select "Envoyer un email Envoyer un SMS Envoyer une notification push" at bounding box center [587, 160] width 250 height 24
click at [462, 148] on select "Envoyer un email Envoyer un SMS Envoyer une notification push" at bounding box center [587, 160] width 250 height 24
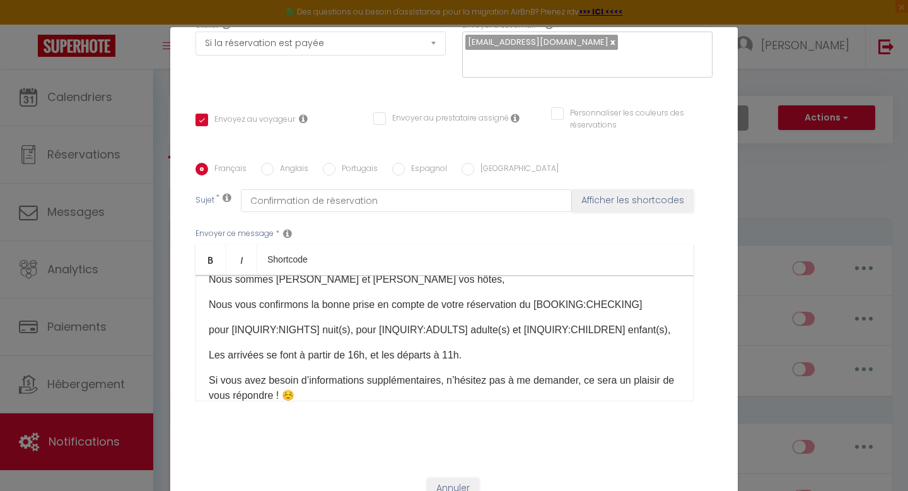
scroll to position [54, 0]
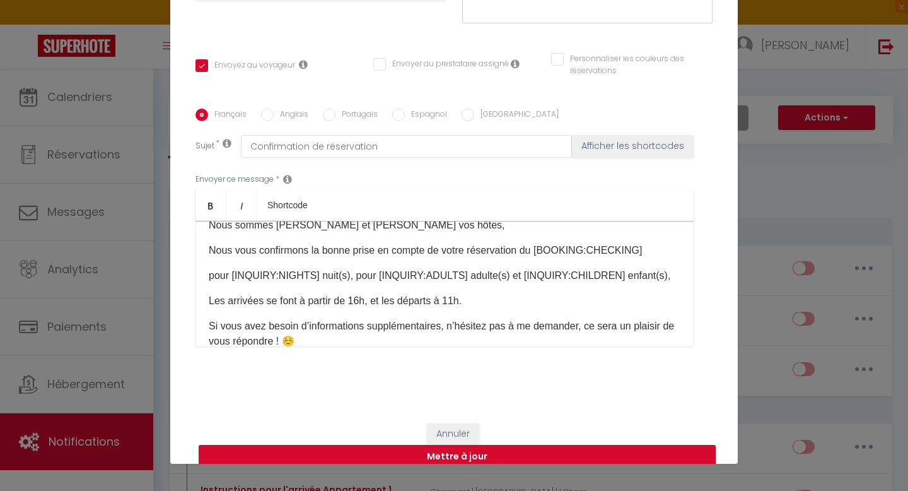
click at [461, 445] on button "Mettre à jour" at bounding box center [457, 457] width 517 height 24
checkbox input "true"
checkbox input "false"
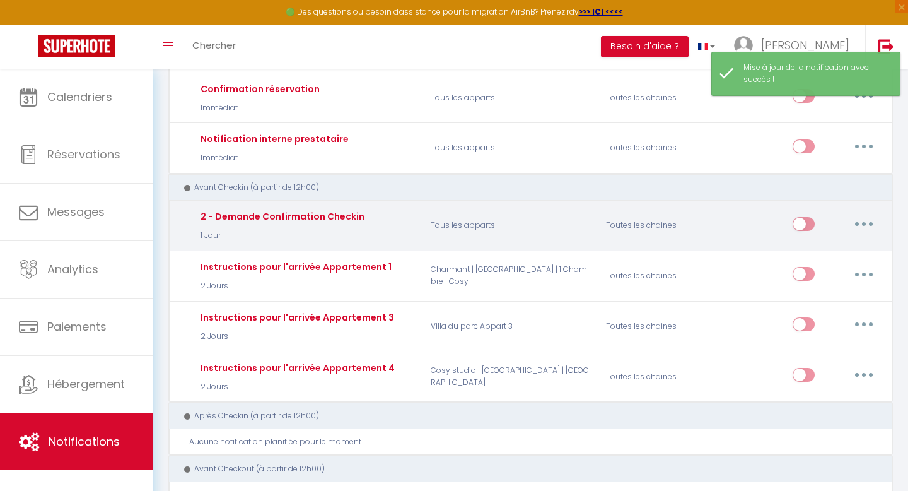
scroll to position [232, 0]
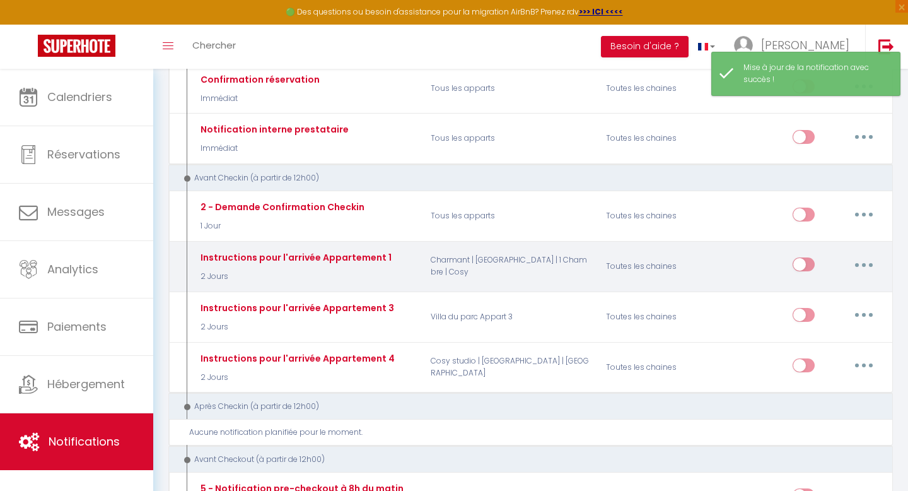
click at [864, 265] on button "button" at bounding box center [863, 264] width 35 height 20
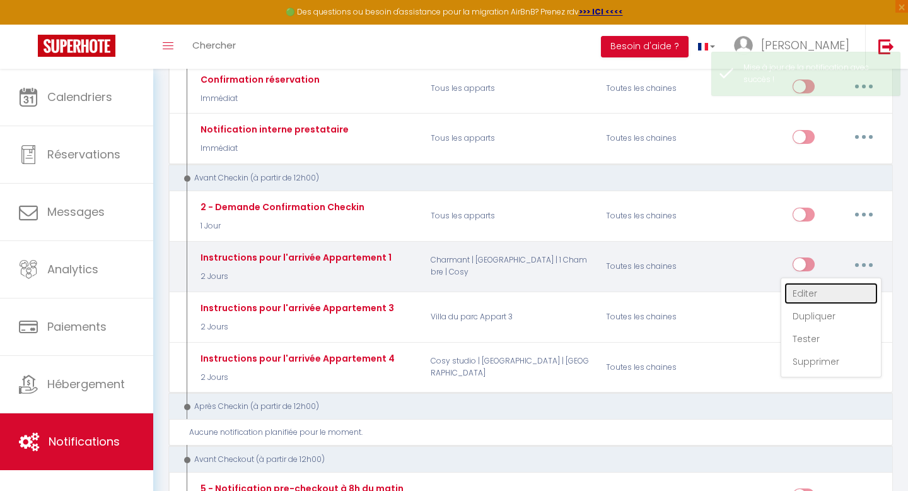
click at [810, 291] on link "Editer" at bounding box center [830, 292] width 93 height 21
type input "Instructions pour l'arrivée Appartement 1"
select select "2 Jours"
select select
checkbox input "true"
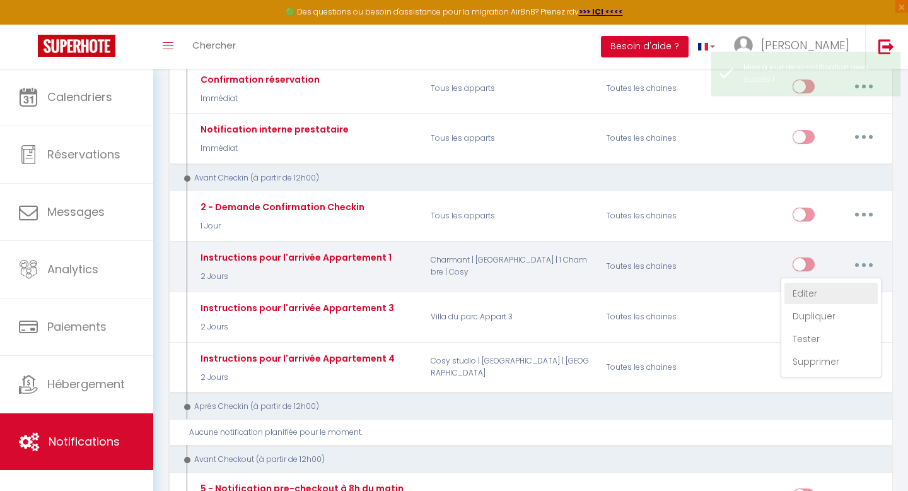
checkbox input "false"
radio input "true"
type input "Réservation du [CHECKING:DD-MM-YYYY] : Instructions pour votre arrivée"
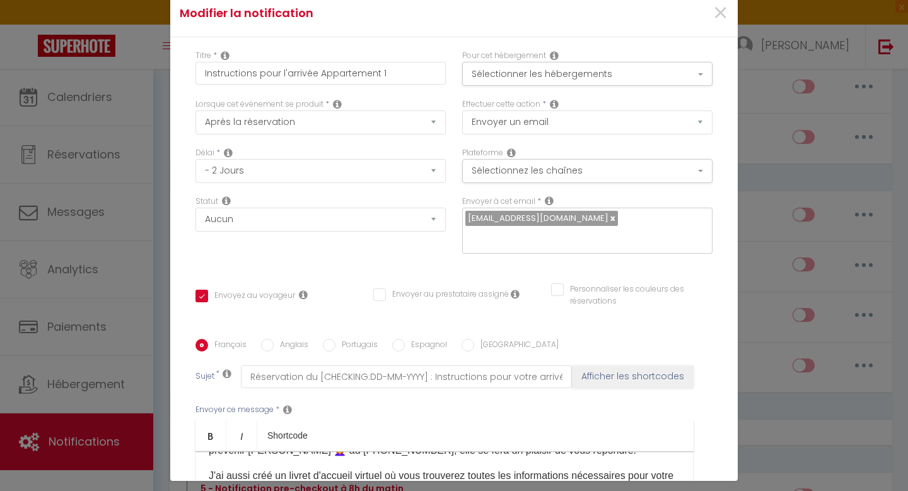
scroll to position [30, 0]
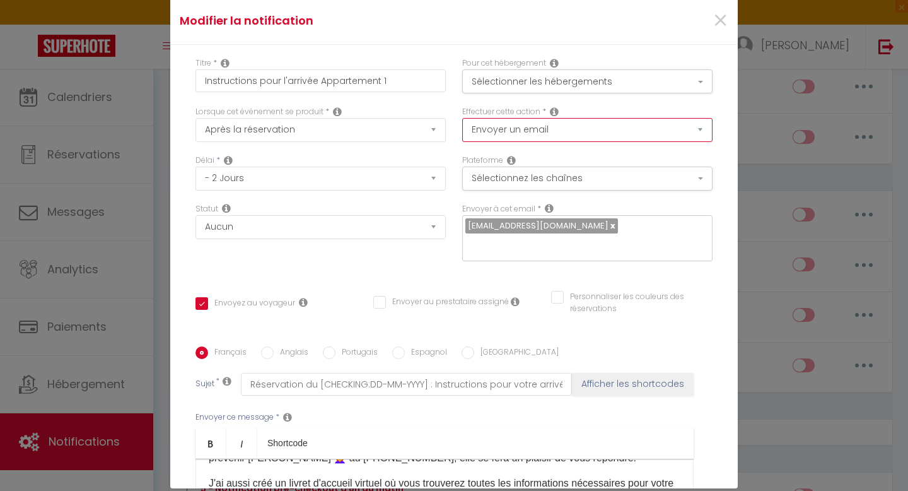
click at [583, 131] on select "Envoyer un email Envoyer un SMS Envoyer une notification push" at bounding box center [587, 130] width 250 height 24
click at [722, 23] on span "×" at bounding box center [721, 21] width 16 height 38
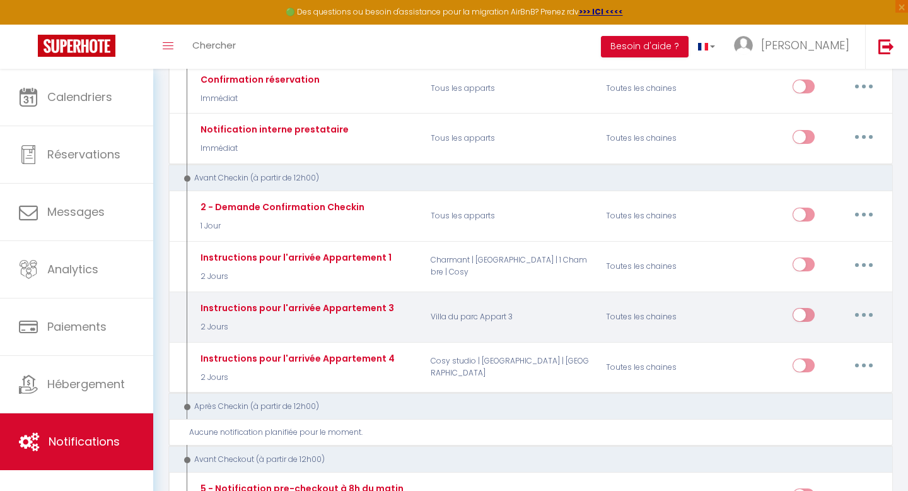
click at [863, 313] on icon "button" at bounding box center [864, 315] width 4 height 4
click at [805, 344] on link "Editer" at bounding box center [830, 343] width 93 height 21
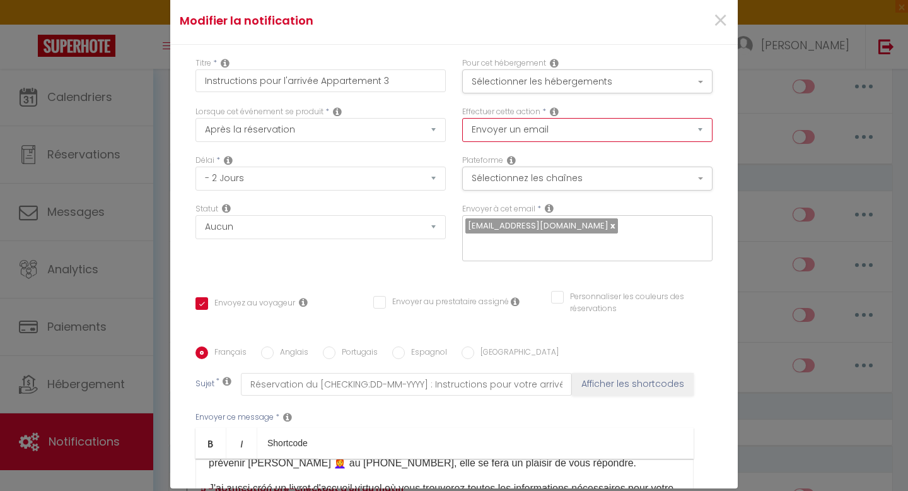
click at [617, 132] on select "Envoyer un email Envoyer un SMS Envoyer une notification push" at bounding box center [587, 130] width 250 height 24
click at [722, 21] on span "×" at bounding box center [721, 21] width 16 height 38
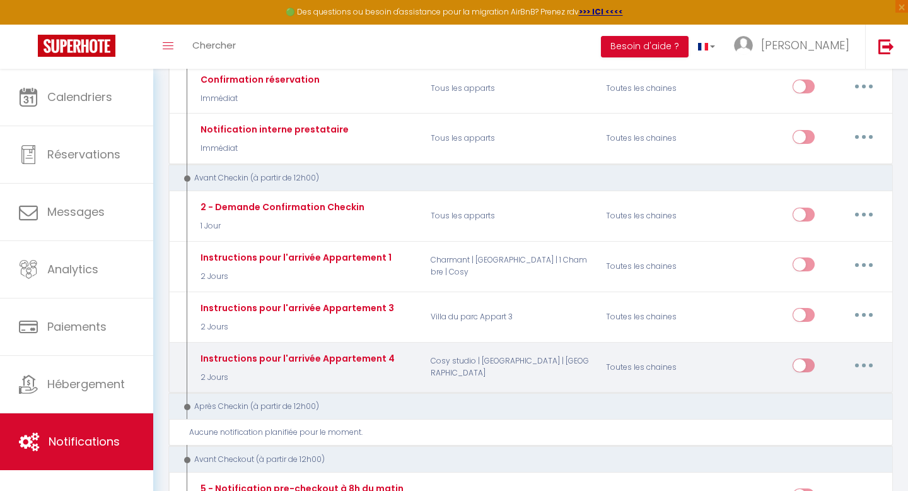
click at [861, 368] on button "button" at bounding box center [863, 365] width 35 height 20
click at [808, 392] on link "Editer" at bounding box center [830, 393] width 93 height 21
type input "Instructions pour l'arrivée Appartement 4"
checkbox input "true"
checkbox input "false"
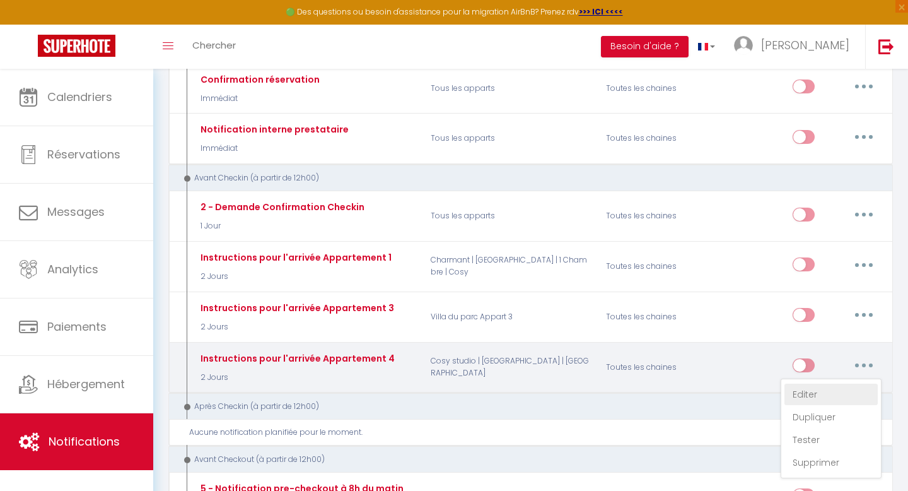
checkbox input "false"
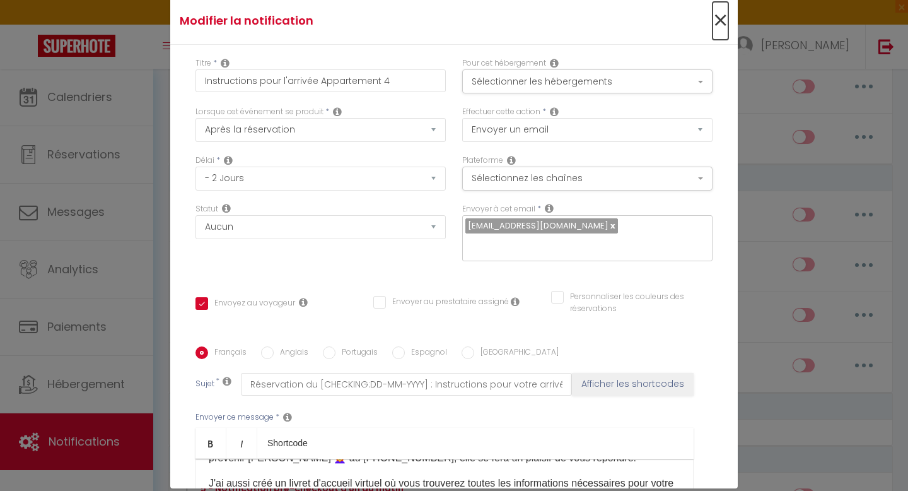
click at [722, 20] on span "×" at bounding box center [721, 21] width 16 height 38
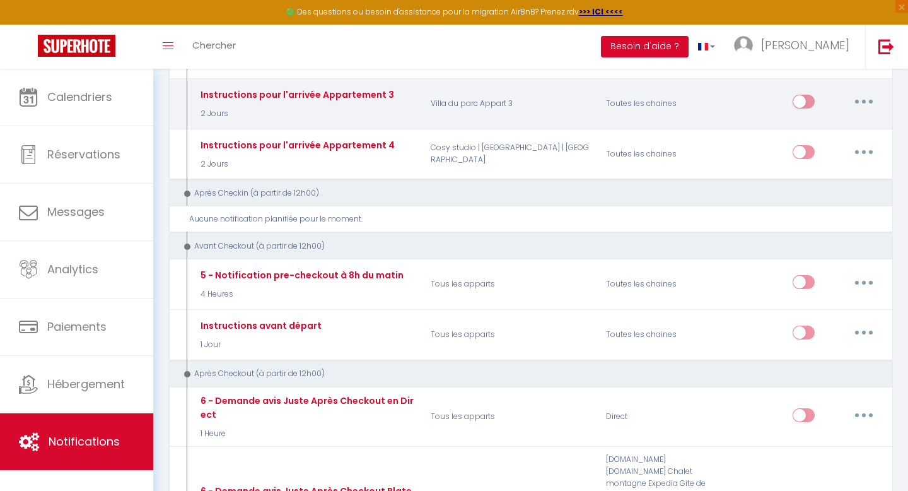
scroll to position [431, 0]
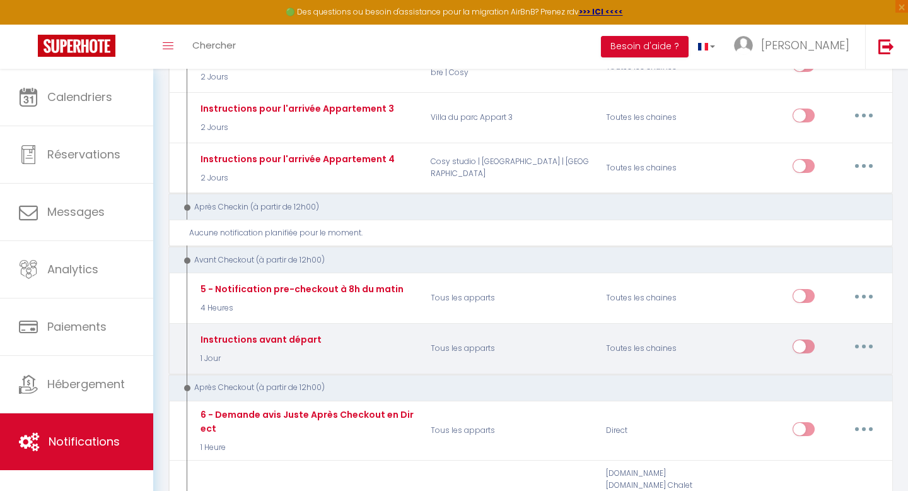
click at [860, 344] on button "button" at bounding box center [863, 346] width 35 height 20
click at [805, 371] on link "Editer" at bounding box center [830, 374] width 93 height 21
type input "Instructions avant départ"
select select "4"
select select "1 Jour"
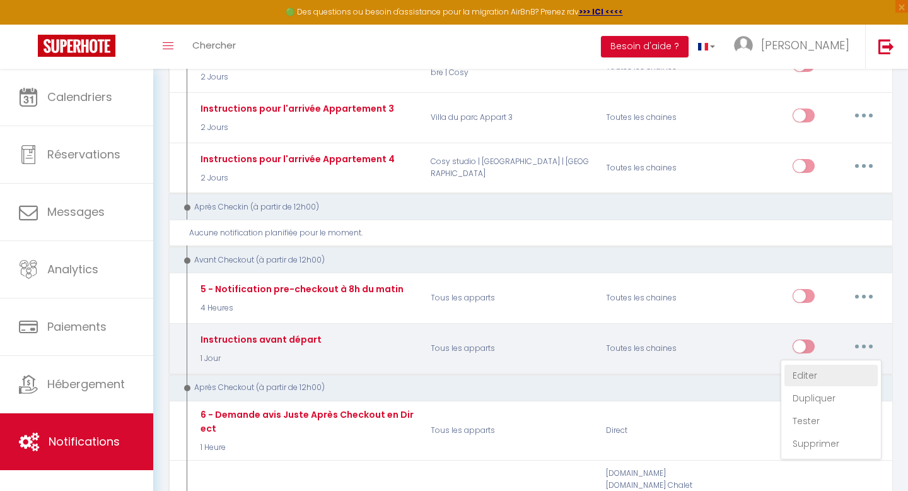
checkbox input "true"
checkbox input "false"
type input "Instructions pour votre départ"
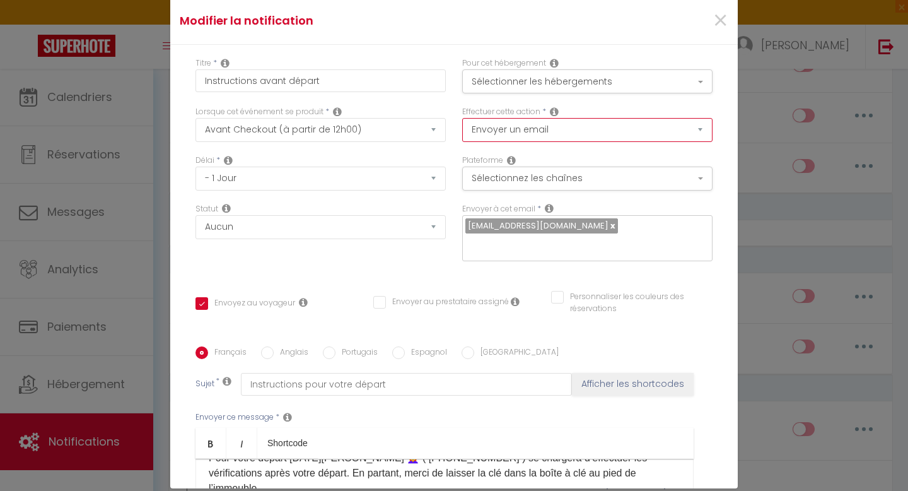
click at [526, 131] on select "Envoyer un email Envoyer un SMS Envoyer une notification push" at bounding box center [587, 130] width 250 height 24
click at [462, 118] on select "Envoyer un email Envoyer un SMS Envoyer une notification push" at bounding box center [587, 130] width 250 height 24
click at [629, 104] on div "Pour cet hébergement Sélectionner les hébergements Tous les apparts Autres Vill…" at bounding box center [587, 81] width 267 height 49
click at [722, 21] on span "×" at bounding box center [721, 21] width 16 height 38
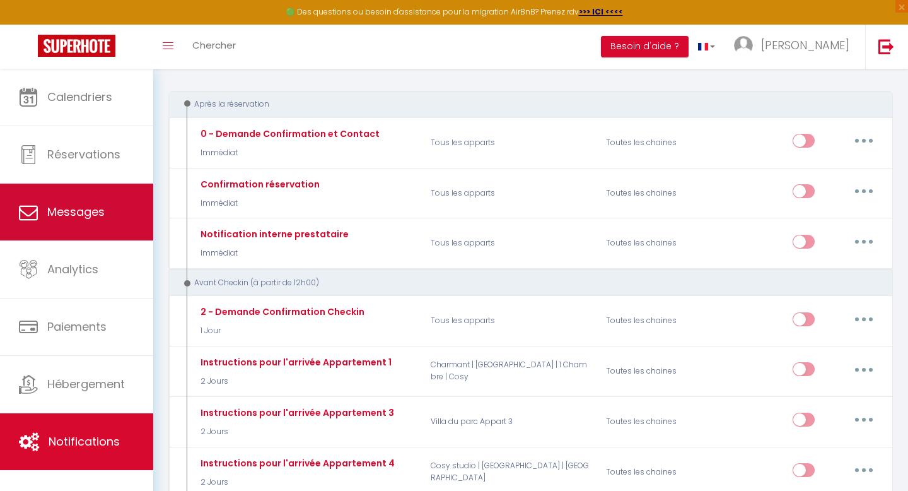
scroll to position [0, 0]
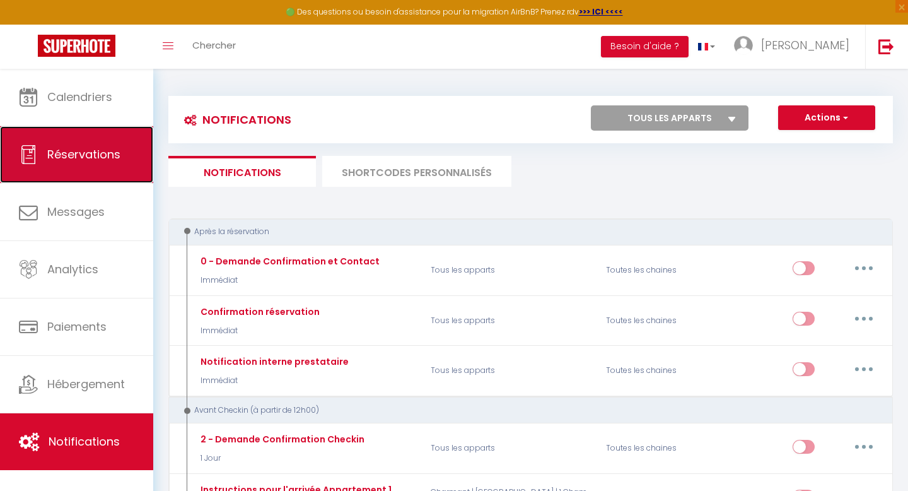
click at [86, 154] on span "Réservations" at bounding box center [83, 154] width 73 height 16
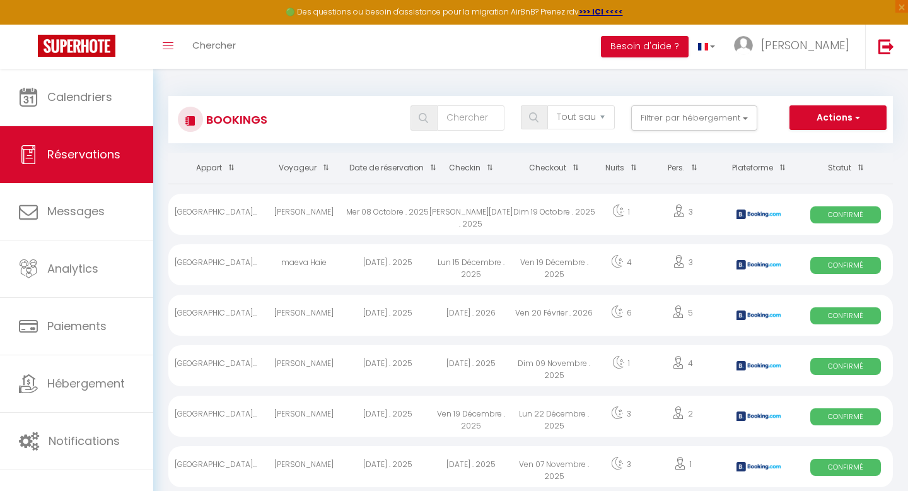
click at [405, 167] on th "Date de réservation" at bounding box center [387, 168] width 83 height 31
click at [401, 167] on th "Date de réservation" at bounding box center [387, 168] width 83 height 31
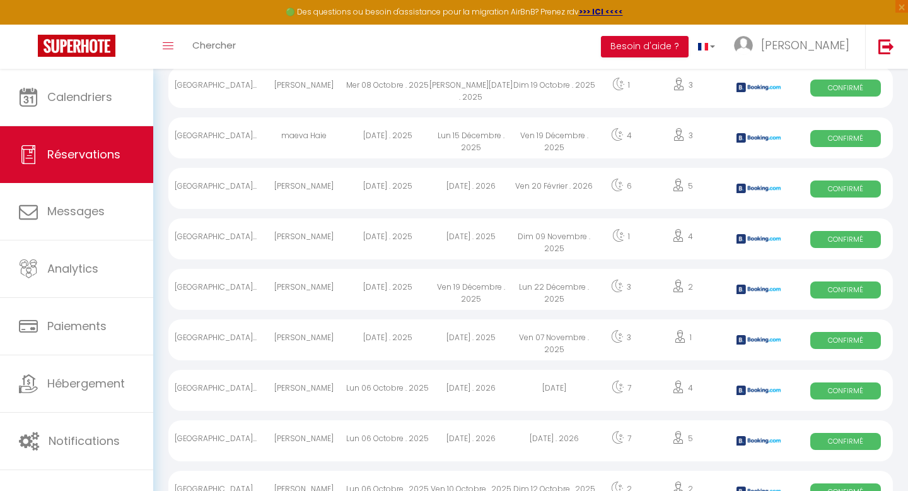
scroll to position [130, 0]
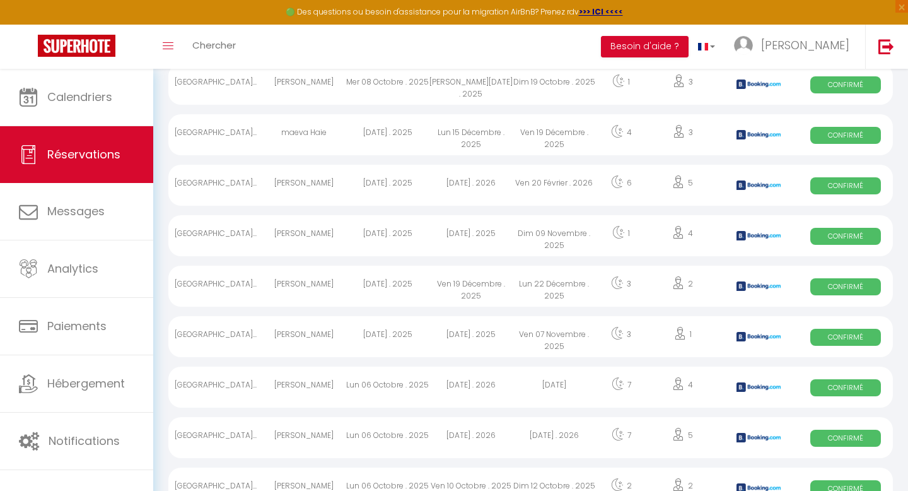
click at [380, 387] on div "Lun 06 Octobre . 2025" at bounding box center [387, 386] width 83 height 41
select select "OK"
select select "KO"
select select "0"
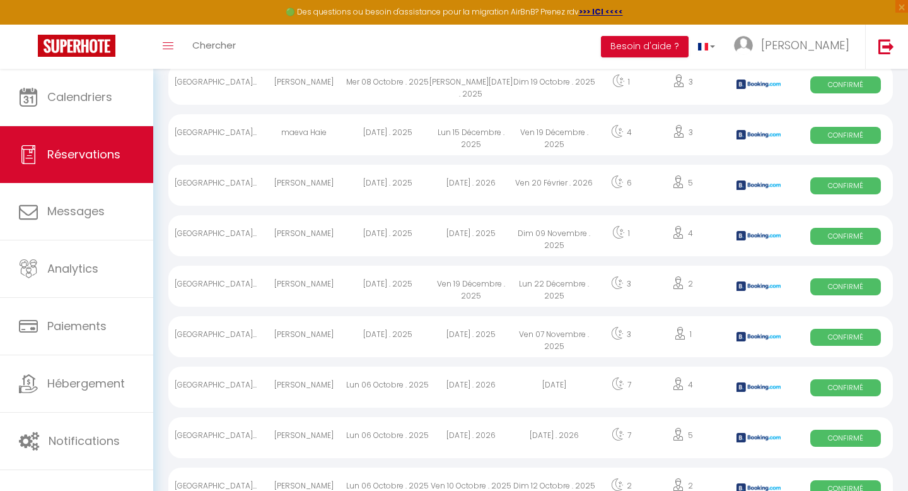
select select "1"
select select
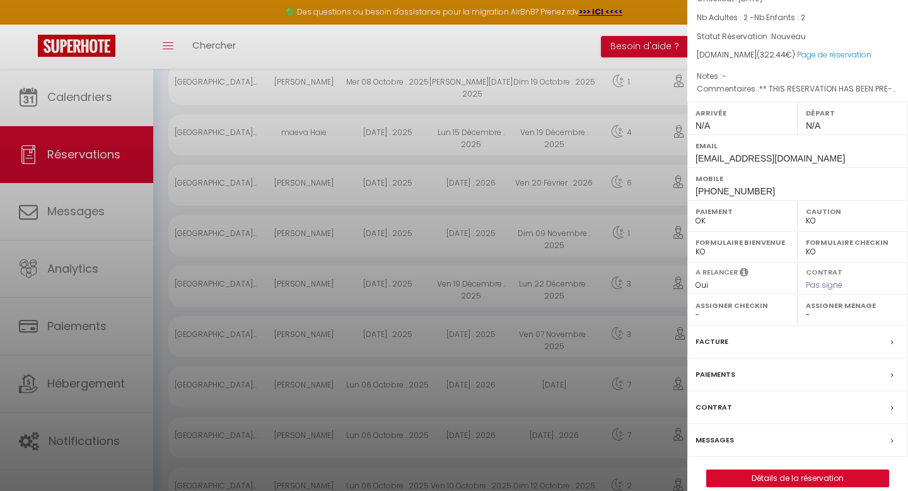
scroll to position [116, 0]
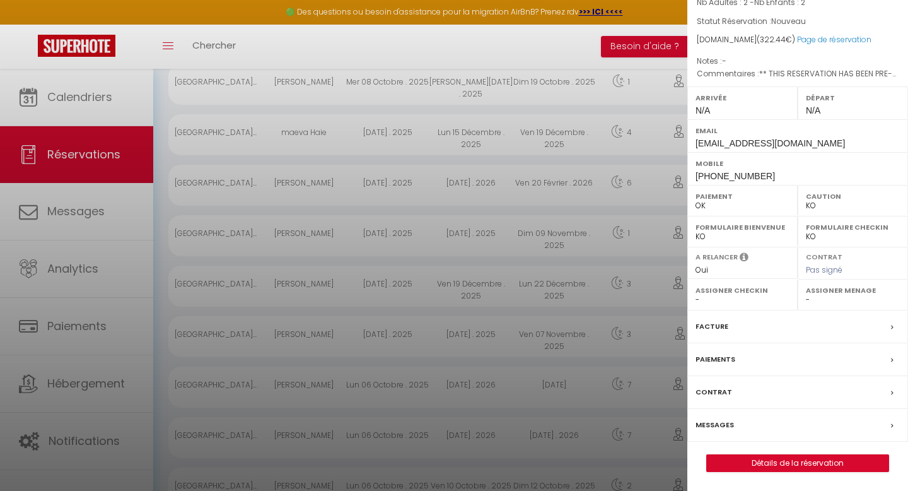
click at [711, 427] on label "Messages" at bounding box center [715, 424] width 38 height 13
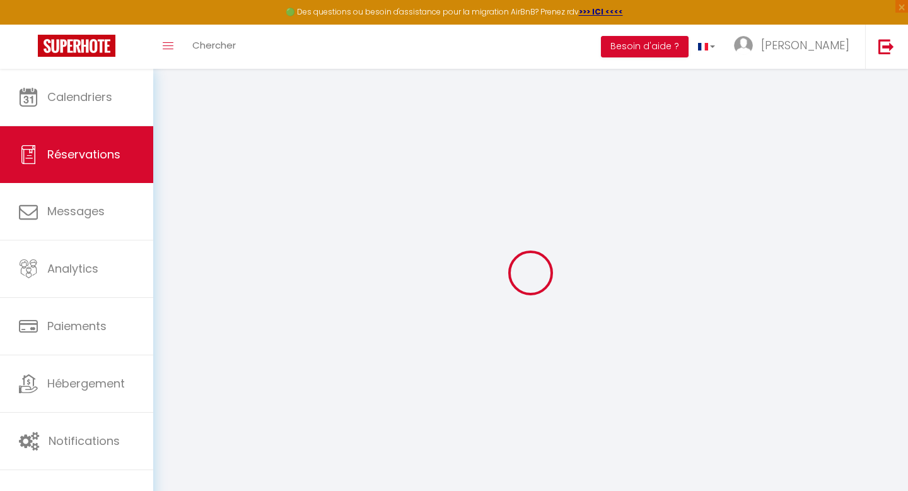
type input "Geoffrey"
type input "COCQ"
type input "gcocq.803361@guest.booking.com"
type input "+33611850878"
select select "FR"
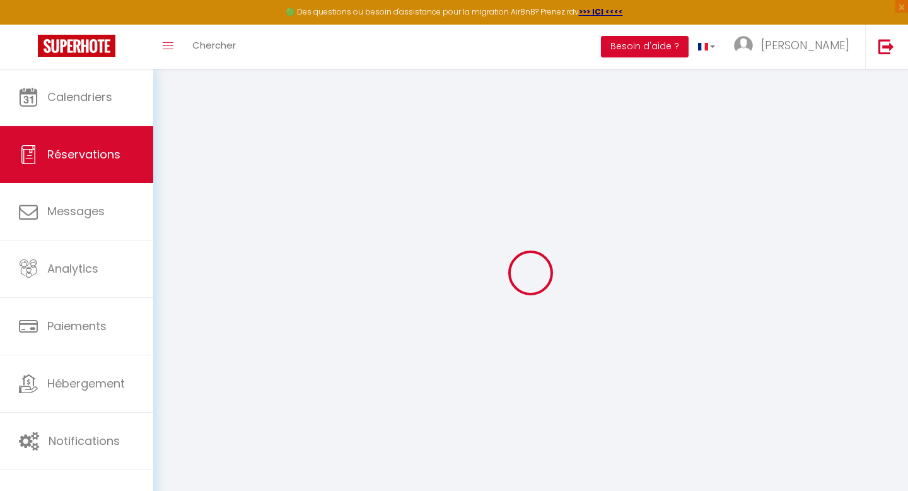
type input "46.26"
type input "4.51"
select select "74346"
select select "1"
select select
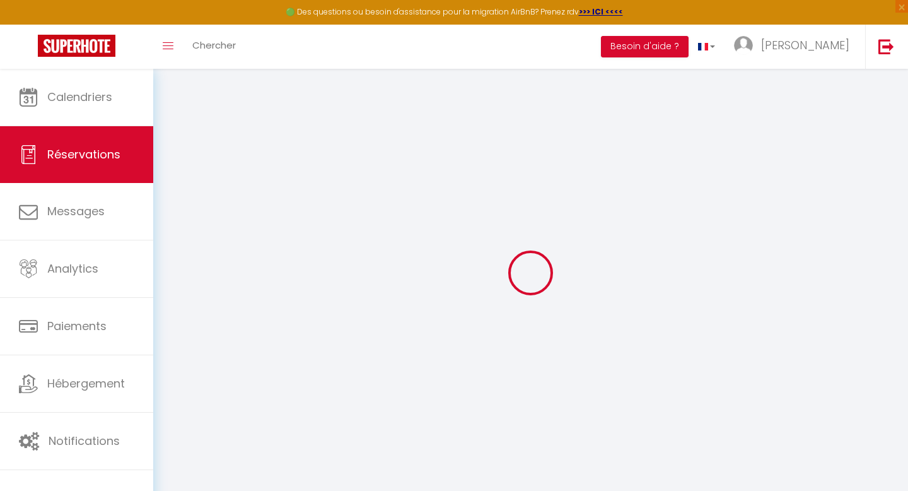
select select
type input "2"
select select "12"
select select
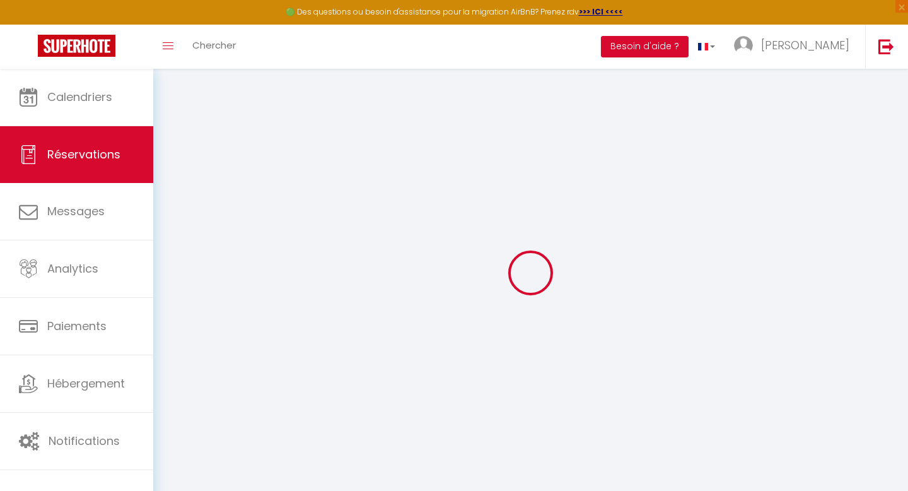
type input "308.42"
checkbox input "false"
type input "0"
select select "2"
type input "0"
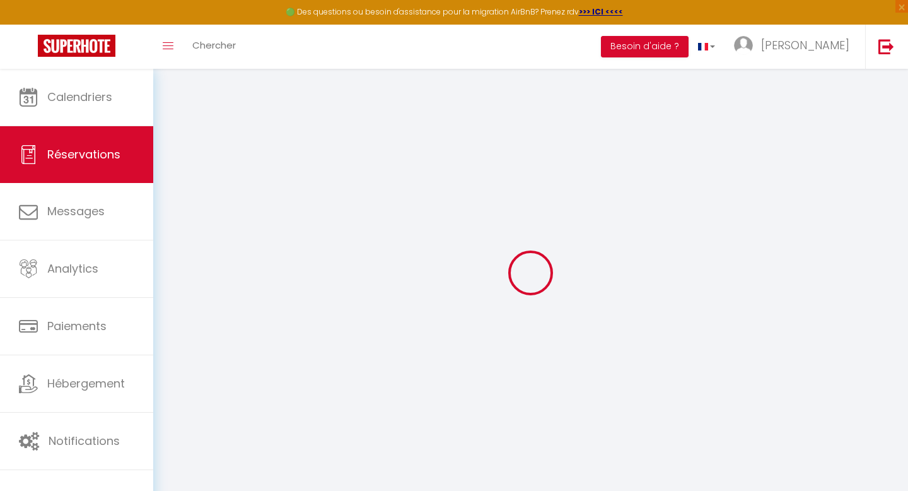
type input "0"
select select
select select "14"
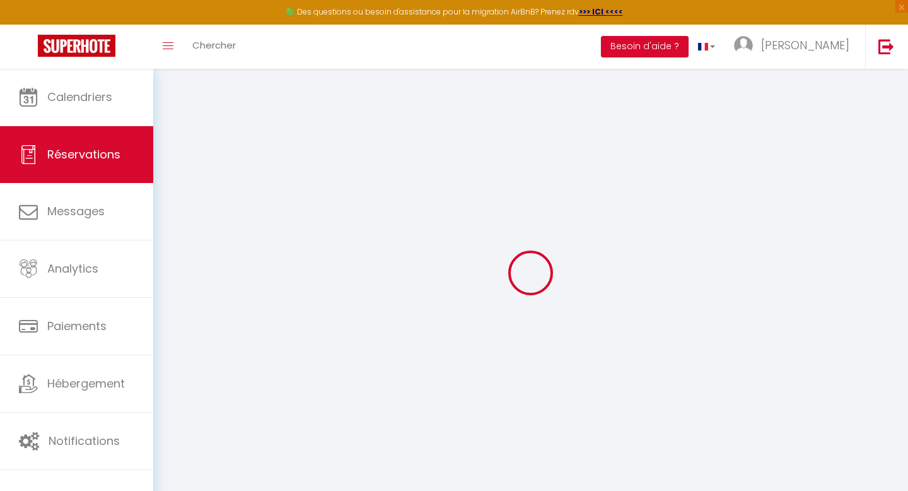
checkbox input "false"
select select
checkbox input "false"
select select
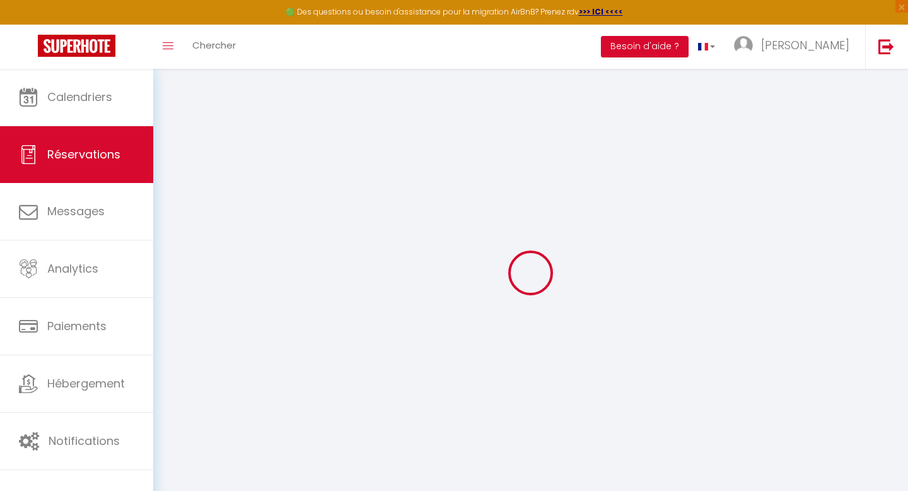
select select
checkbox input "false"
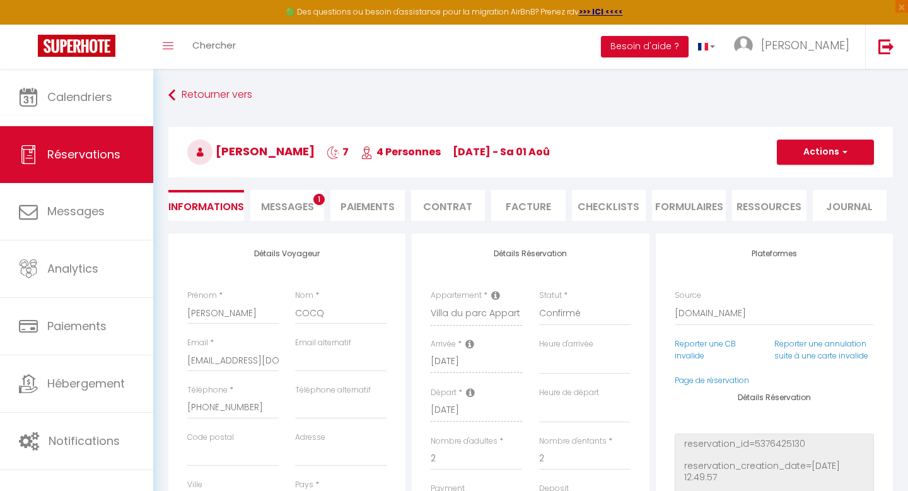
select select
checkbox input "false"
type textarea "** THIS RESERVATION HAS BEEN PRE-PAID ** BOOKING NOTE : Payment charge is EUR 4…"
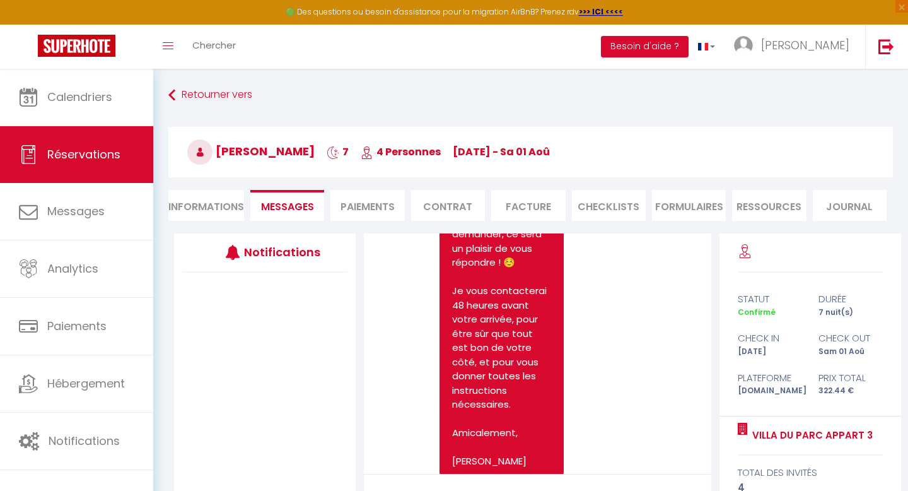
scroll to position [502, 0]
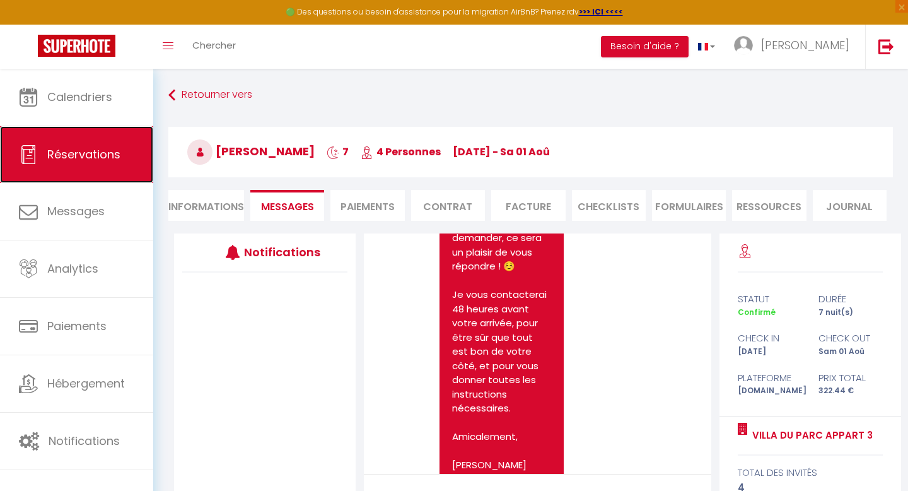
click at [79, 161] on span "Réservations" at bounding box center [83, 154] width 73 height 16
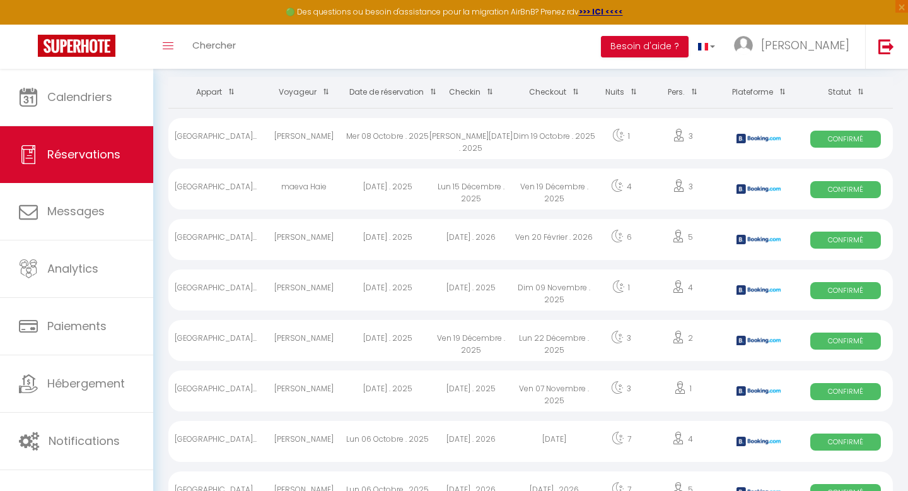
scroll to position [102, 0]
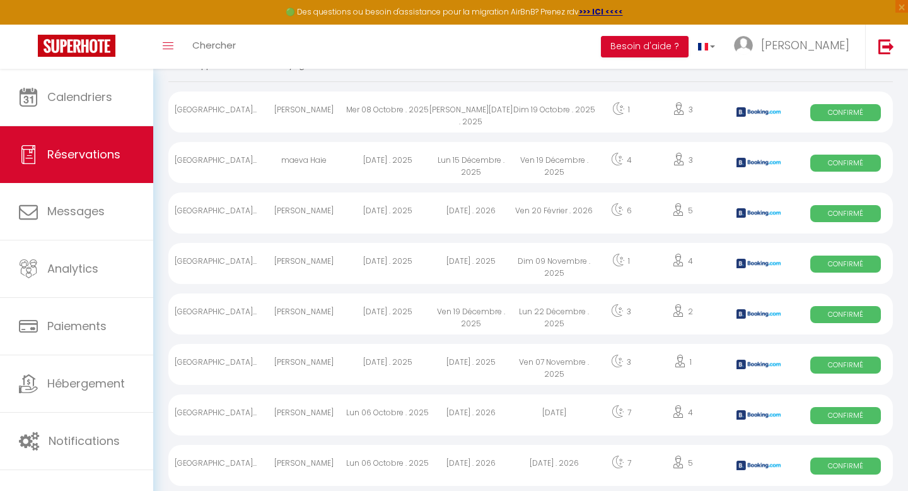
click at [323, 364] on div "[PERSON_NAME]" at bounding box center [303, 364] width 83 height 41
select select "OK"
select select "KO"
select select "0"
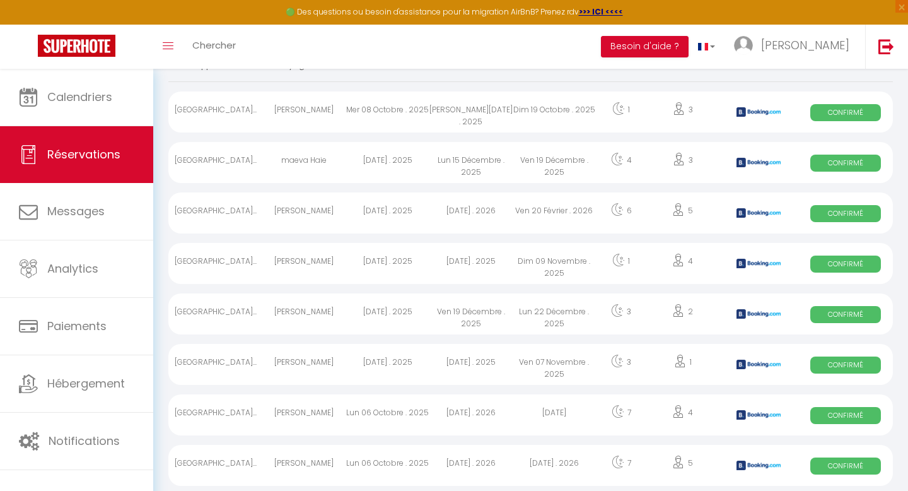
select select "1"
select select
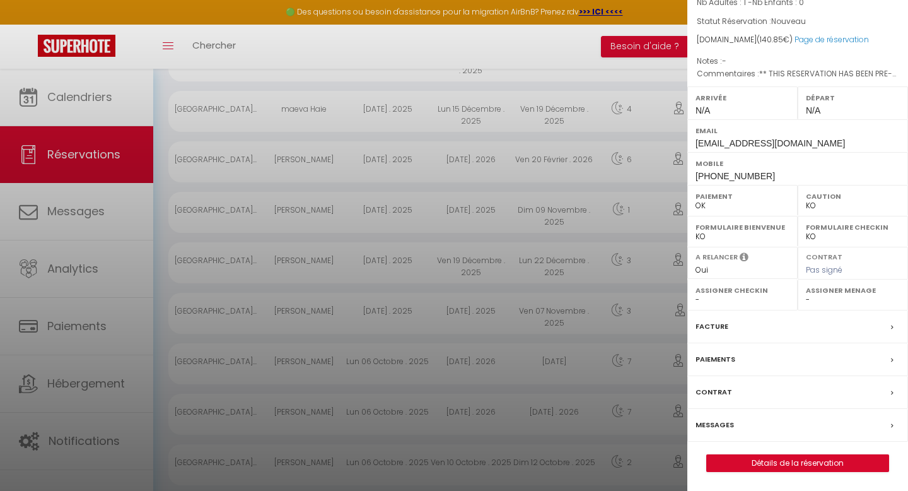
scroll to position [189, 0]
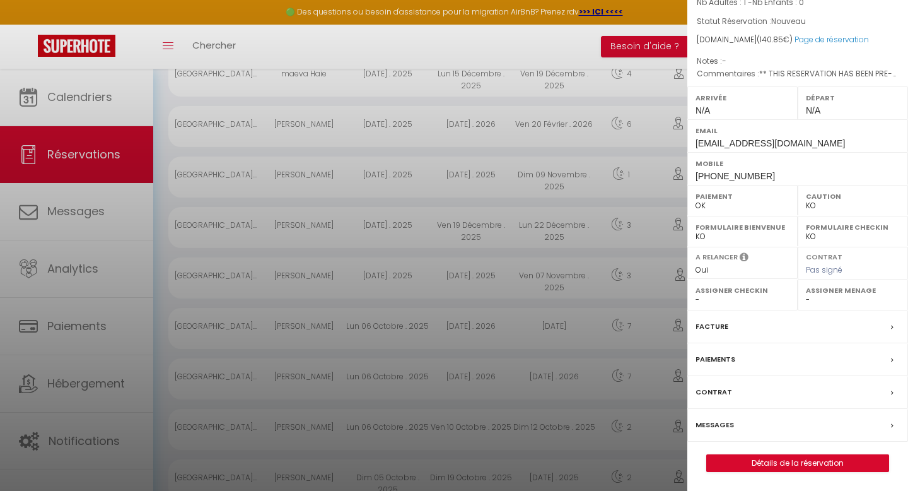
click at [714, 425] on label "Messages" at bounding box center [715, 424] width 38 height 13
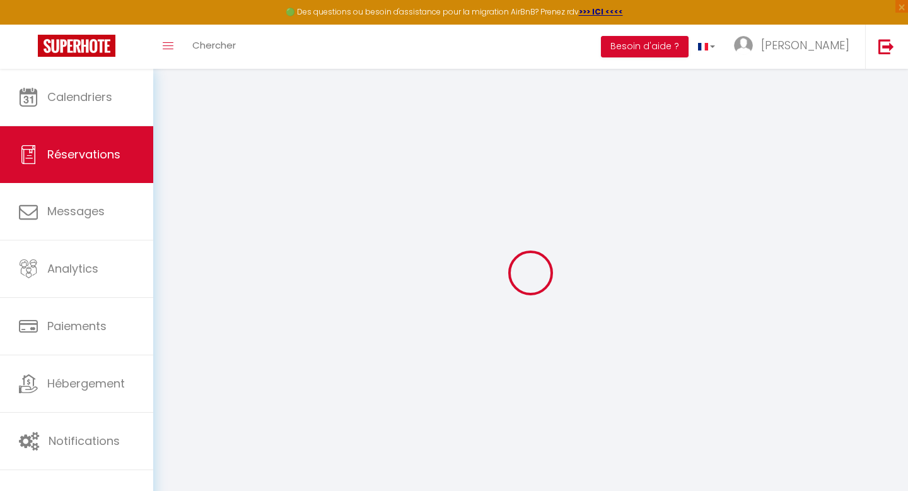
select select
checkbox input "false"
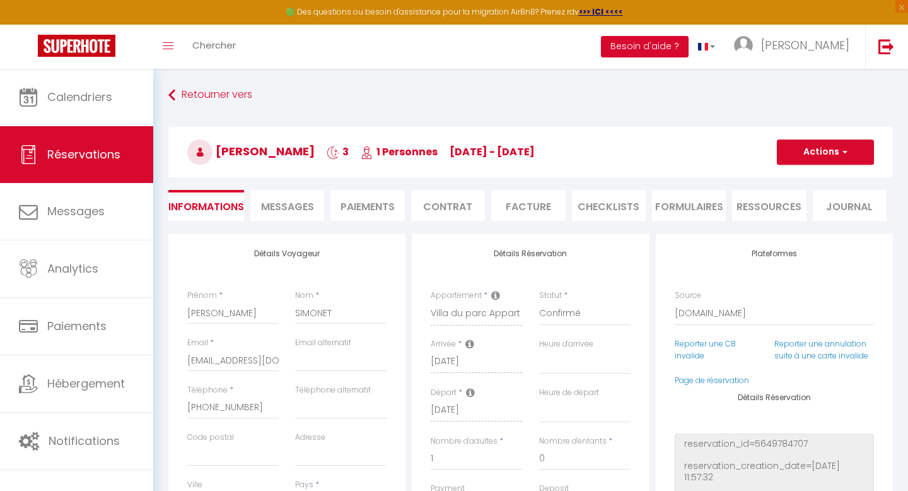
select select
checkbox input "false"
type textarea "** THIS RESERVATION HAS BEEN PRE-PAID ** BOOKING NOTE : Payment charge is EUR 1…"
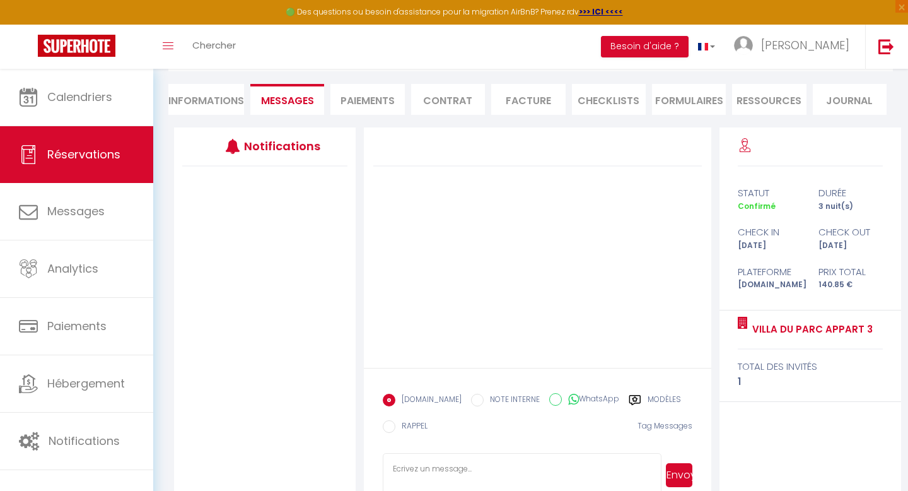
scroll to position [103, 0]
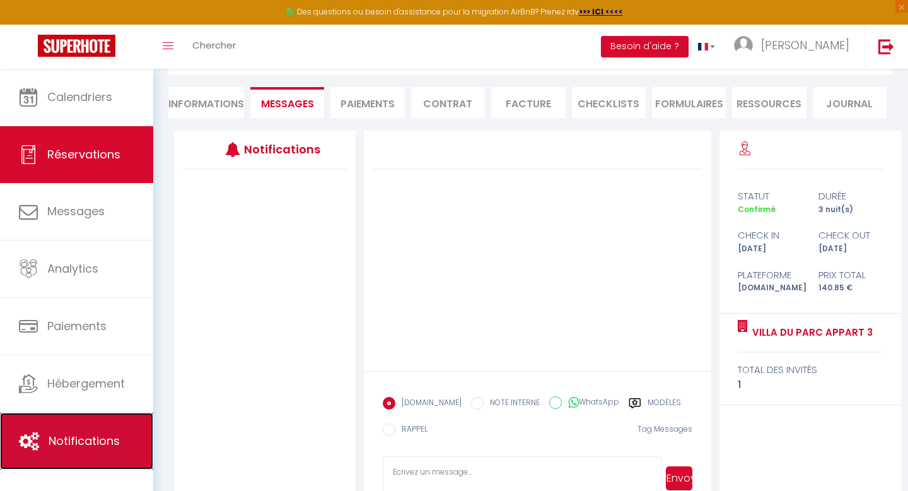
click at [83, 443] on span "Notifications" at bounding box center [84, 441] width 71 height 16
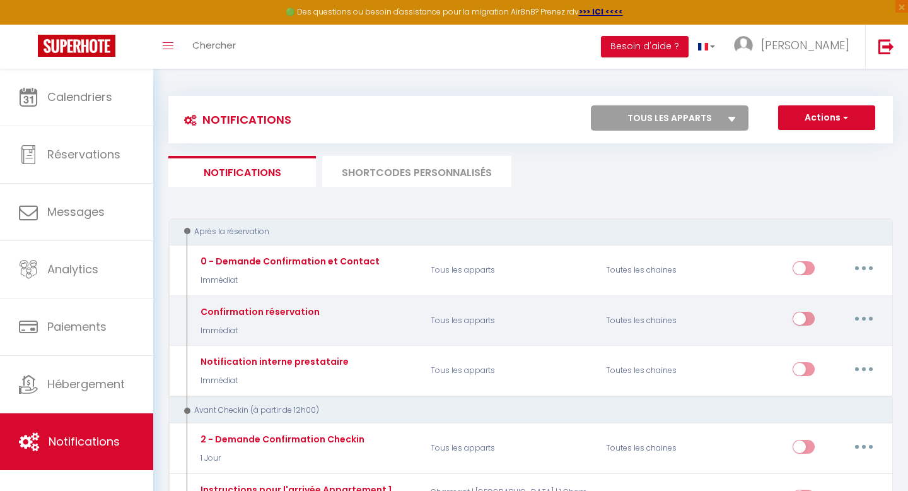
click at [861, 321] on button "button" at bounding box center [863, 318] width 35 height 20
click at [803, 392] on link "Tester" at bounding box center [830, 392] width 93 height 21
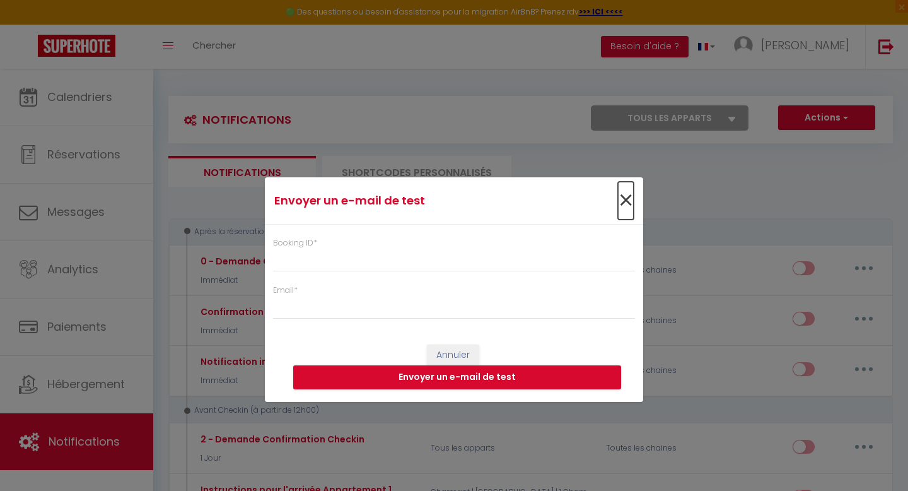
click at [625, 202] on span "×" at bounding box center [626, 201] width 16 height 38
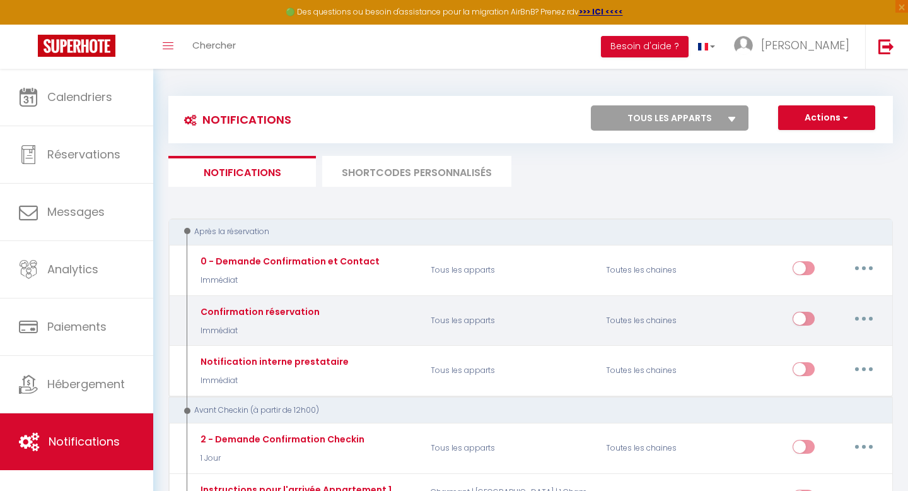
click at [863, 319] on icon "button" at bounding box center [864, 319] width 4 height 4
click at [809, 392] on link "Tester" at bounding box center [830, 392] width 93 height 21
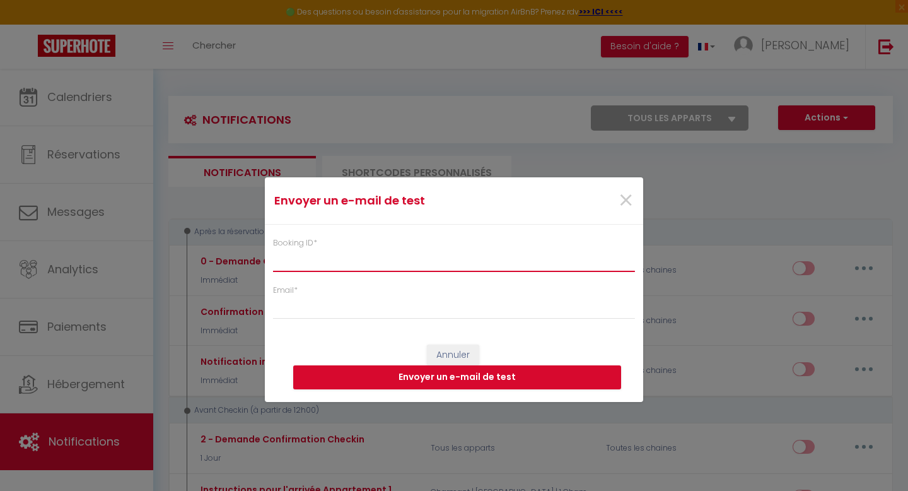
click at [499, 260] on input "Booking ID *" at bounding box center [454, 260] width 362 height 23
click at [626, 200] on span "×" at bounding box center [626, 201] width 16 height 38
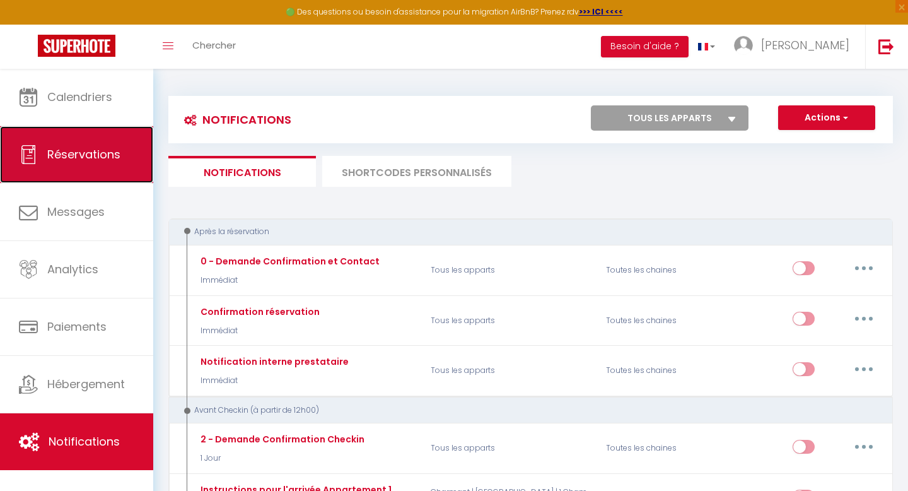
click at [75, 154] on span "Réservations" at bounding box center [83, 154] width 73 height 16
select select "not_cancelled"
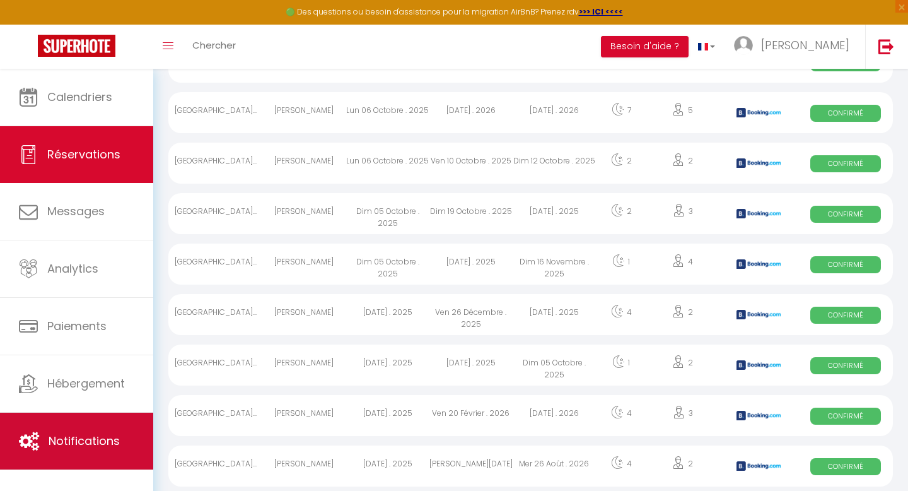
scroll to position [492, 0]
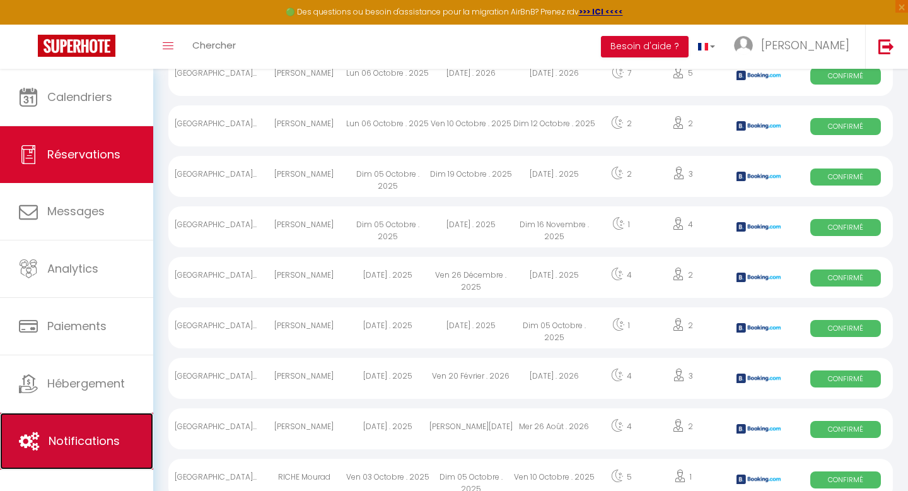
click at [78, 441] on span "Notifications" at bounding box center [84, 441] width 71 height 16
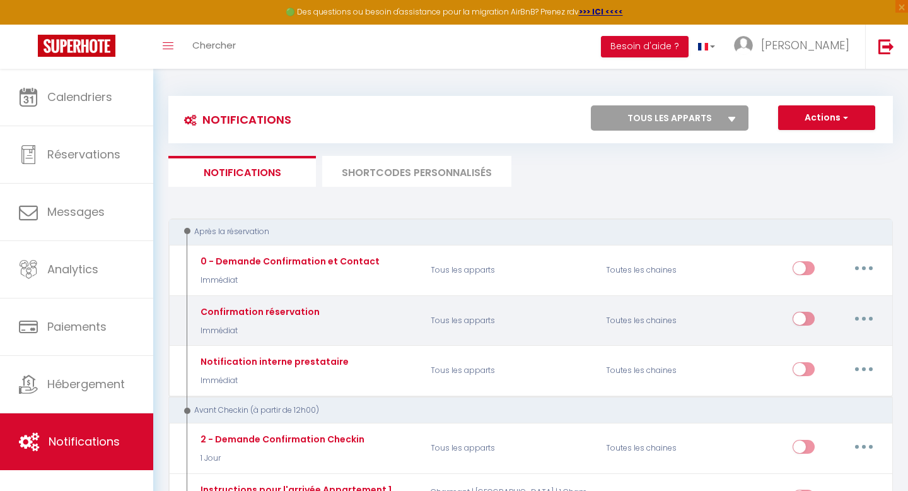
click at [868, 321] on button "button" at bounding box center [863, 318] width 35 height 20
click at [803, 347] on link "Editer" at bounding box center [830, 347] width 93 height 21
type input "Confirmation réservation"
select select "Immédiat"
select select "if_booking_is_paid"
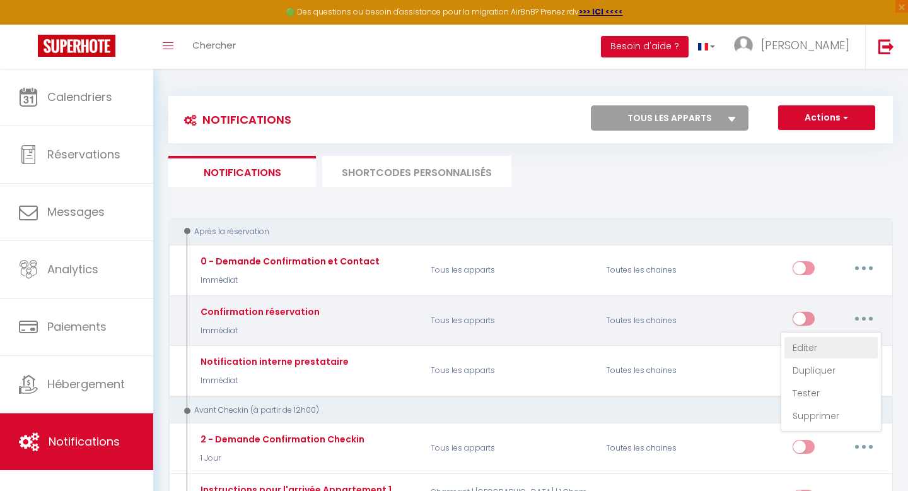
checkbox input "true"
checkbox input "false"
radio input "true"
type input "Confirmation de réservation"
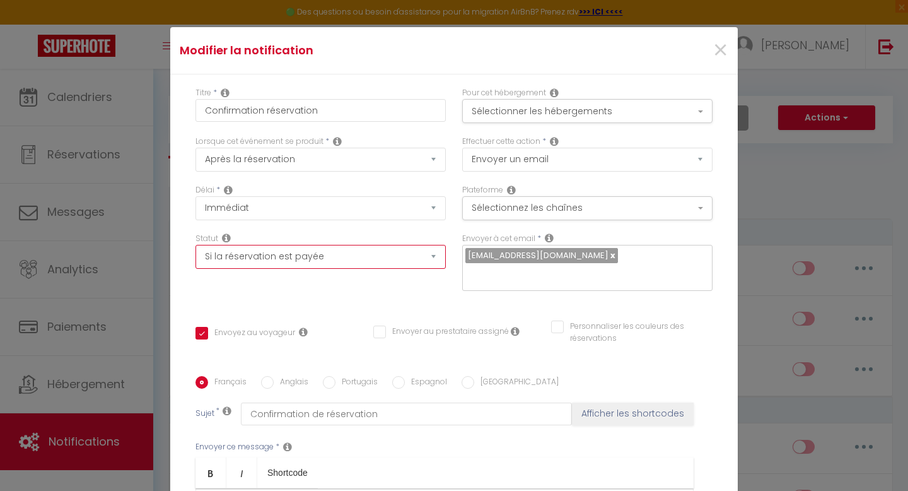
click at [289, 261] on select "Aucun Si la réservation est payée Si réservation non payée Si la caution a été …" at bounding box center [320, 257] width 250 height 24
click at [195, 245] on select "Aucun Si la réservation est payée Si réservation non payée Si la caution a été …" at bounding box center [320, 257] width 250 height 24
click at [327, 286] on div "Statut Aucun Si la réservation est payée Si réservation non payée Si la caution…" at bounding box center [320, 268] width 267 height 71
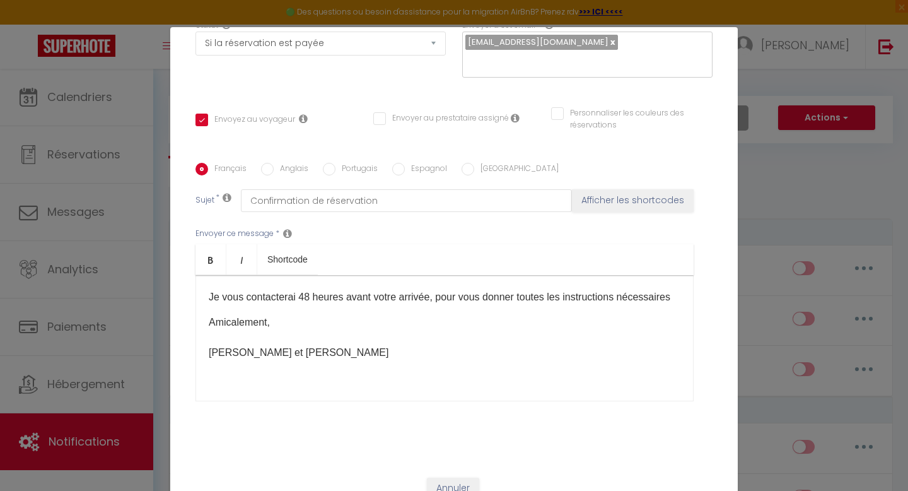
scroll to position [54, 0]
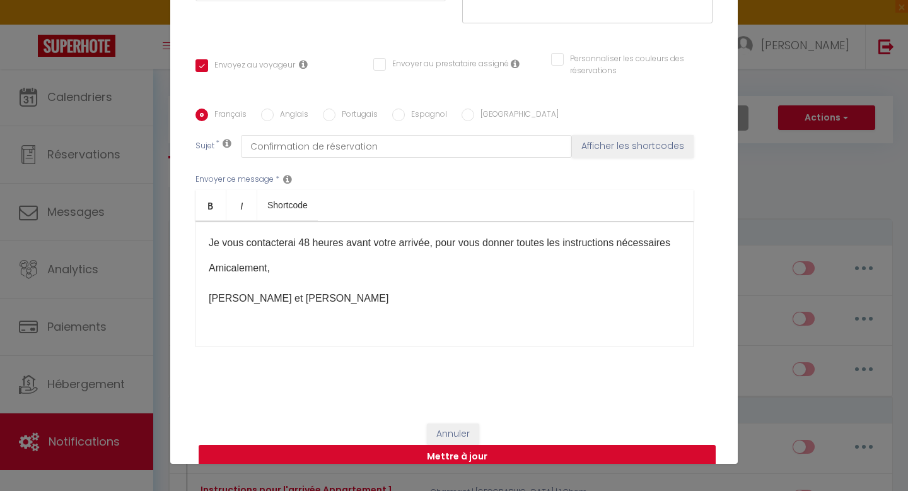
click at [422, 445] on button "Mettre à jour" at bounding box center [457, 457] width 517 height 24
checkbox input "true"
checkbox input "false"
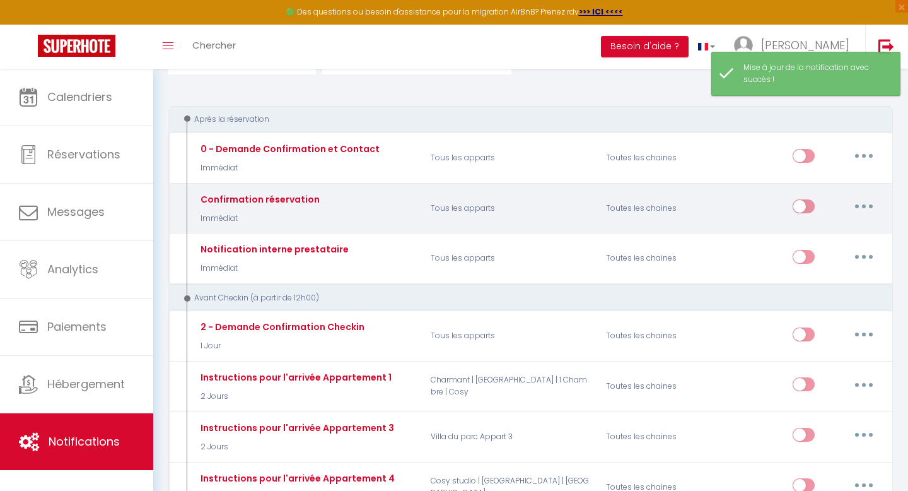
scroll to position [222, 0]
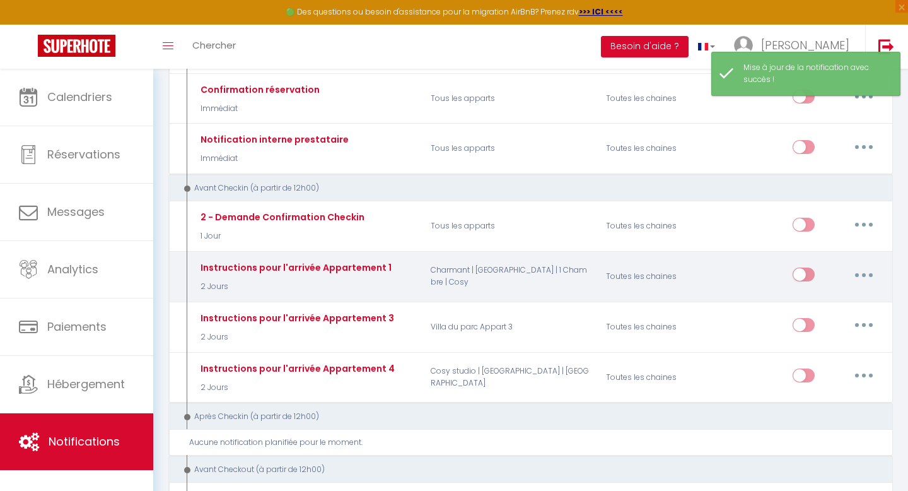
click at [863, 273] on icon "button" at bounding box center [864, 275] width 4 height 4
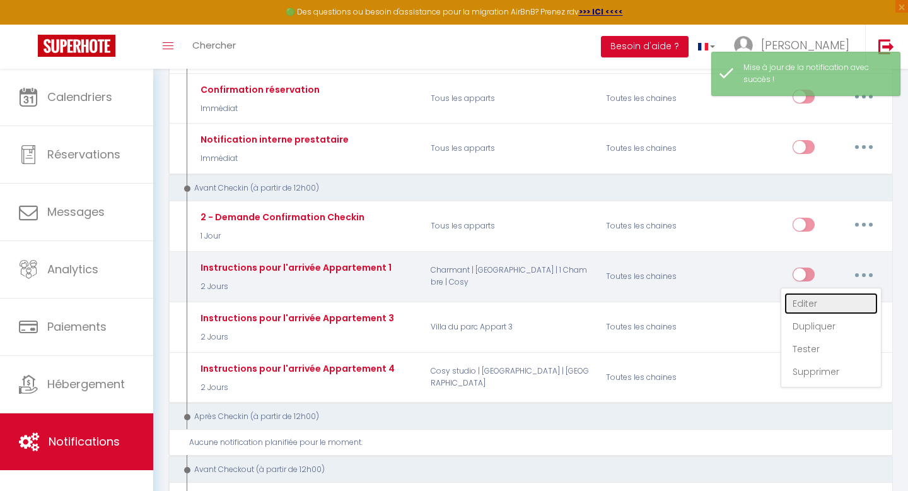
click at [803, 303] on link "Editer" at bounding box center [830, 303] width 93 height 21
type input "Instructions pour l'arrivée Appartement 1"
select select "2 Jours"
select select
checkbox input "true"
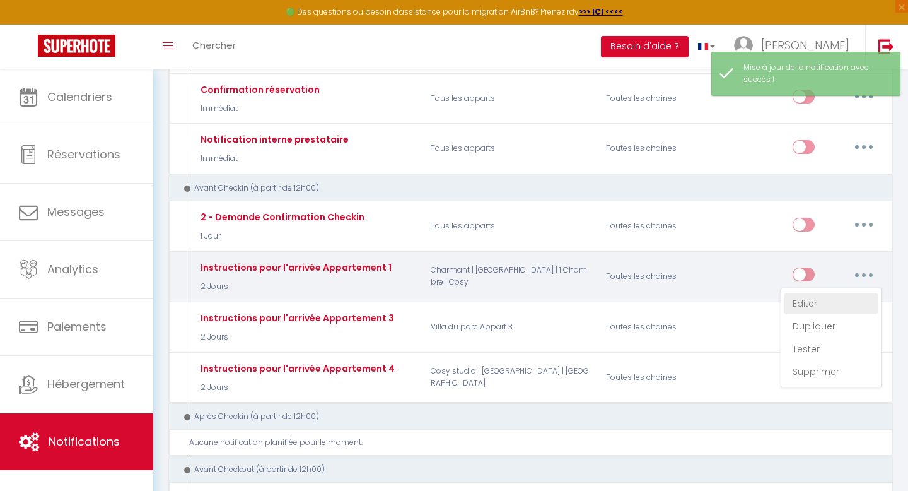
checkbox input "false"
radio input "true"
type input "Réservation du [CHECKING:DD-MM-YYYY] : Instructions pour votre arrivée"
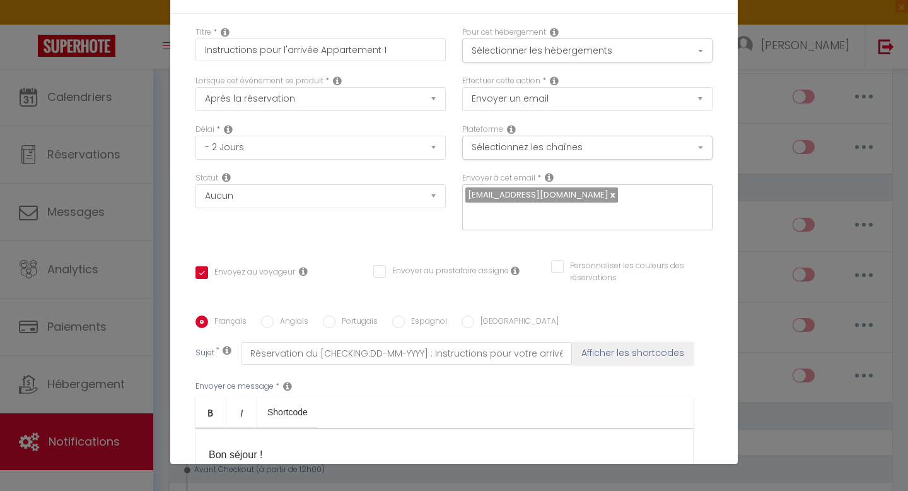
scroll to position [4, 0]
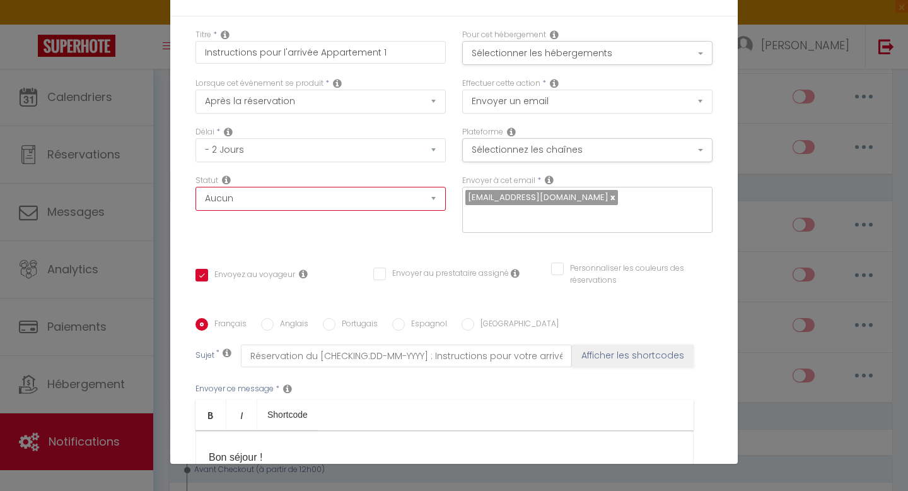
click at [305, 205] on select "Aucun Si la réservation est payée Si réservation non payée Si la caution a été …" at bounding box center [320, 199] width 250 height 24
select select "if_booking_is_paid"
click at [195, 187] on select "Aucun Si la réservation est payée Si réservation non payée Si la caution a été …" at bounding box center [320, 199] width 250 height 24
checkbox input "true"
checkbox input "false"
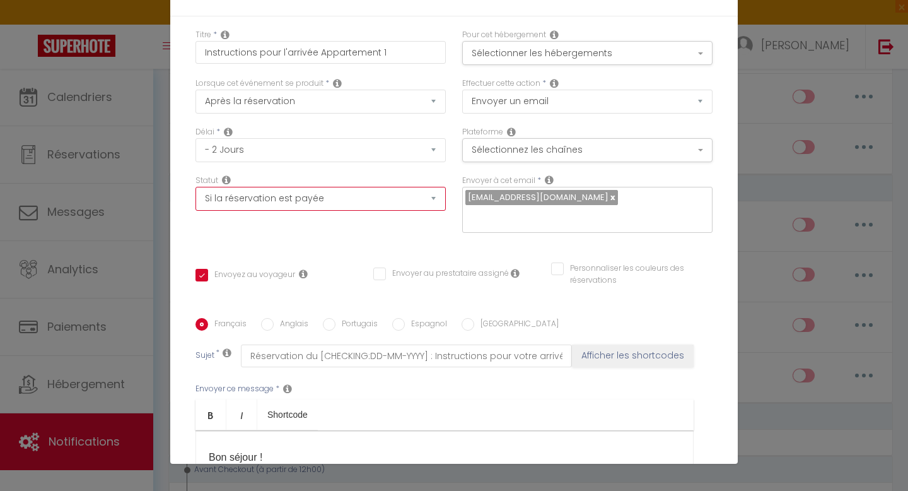
checkbox input "false"
click at [289, 223] on div "Statut Aucun Si la réservation est payée Si réservation non payée Si la caution…" at bounding box center [320, 210] width 267 height 71
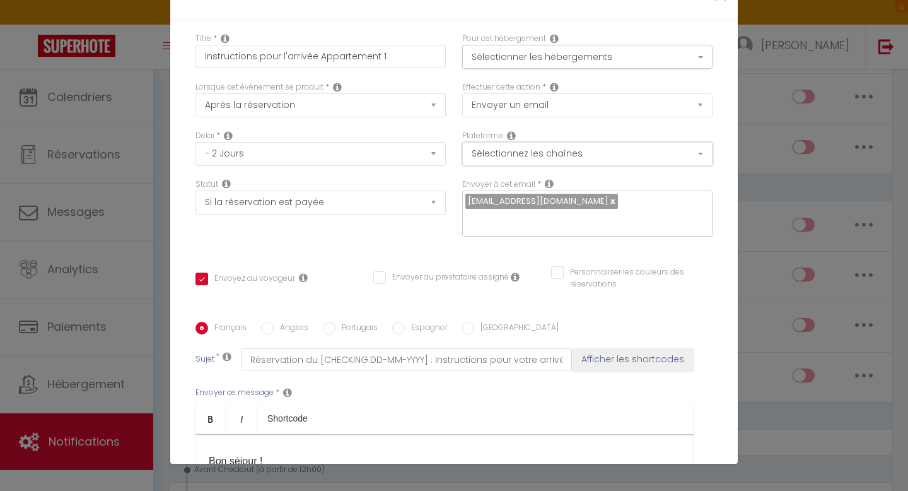
click at [500, 154] on button "Sélectionnez les chaînes" at bounding box center [587, 154] width 250 height 24
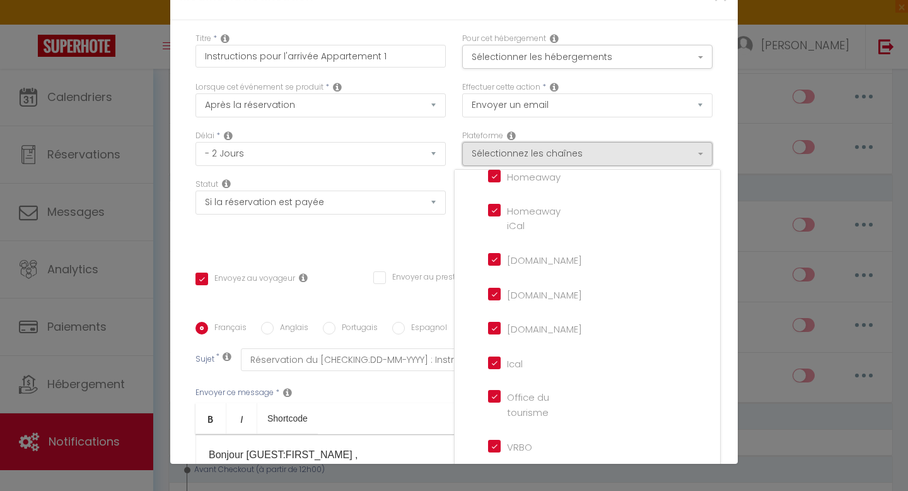
scroll to position [271, 0]
click at [440, 229] on div "Statut Aucun Si la réservation est payée Si réservation non payée Si la caution…" at bounding box center [320, 213] width 267 height 71
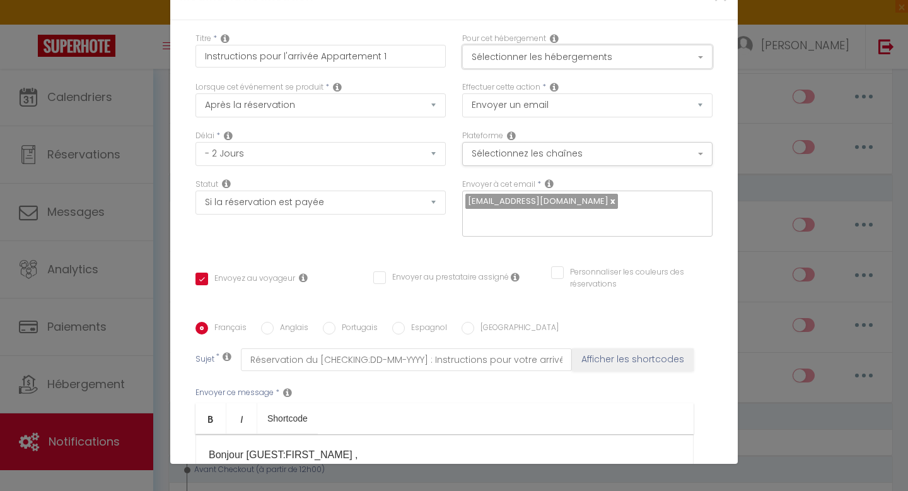
click at [547, 55] on button "Sélectionner les hébergements" at bounding box center [587, 57] width 250 height 24
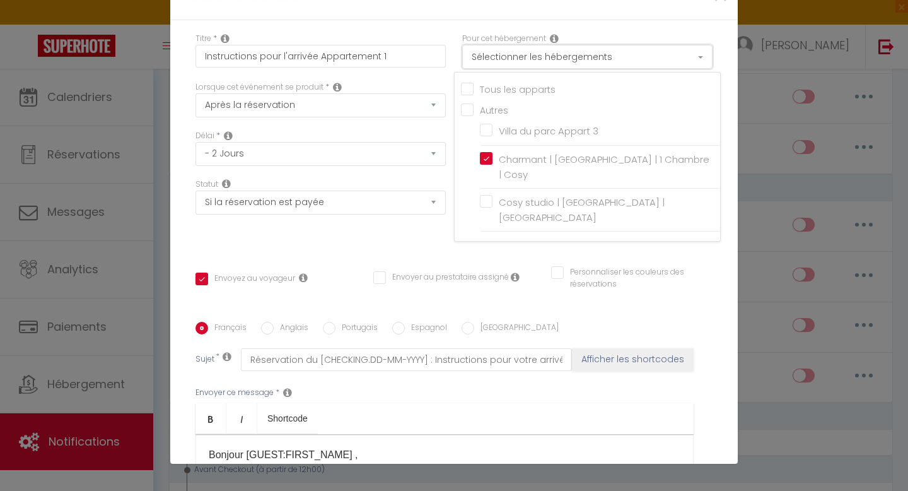
click at [547, 55] on button "Sélectionner les hébergements" at bounding box center [587, 57] width 250 height 24
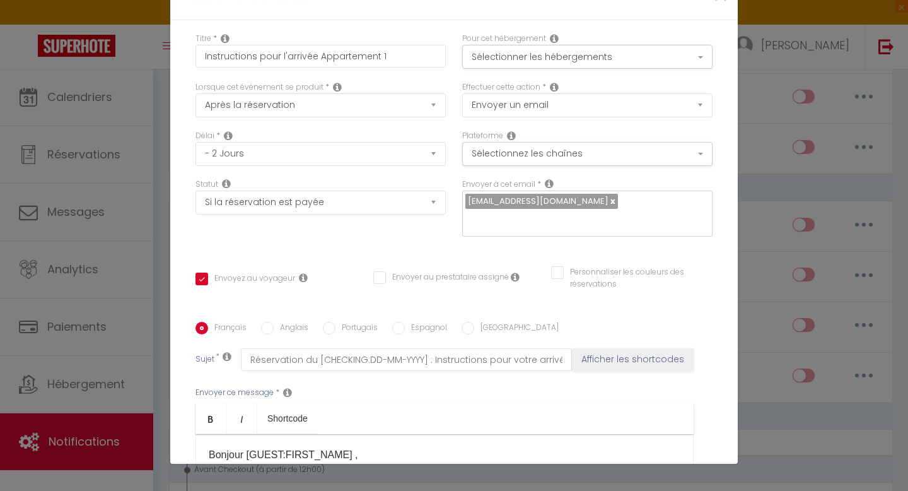
click at [559, 303] on div "Français Anglais Portugais Espagnol Italien Sujet * Réservation du [CHECKING:DD…" at bounding box center [453, 449] width 517 height 292
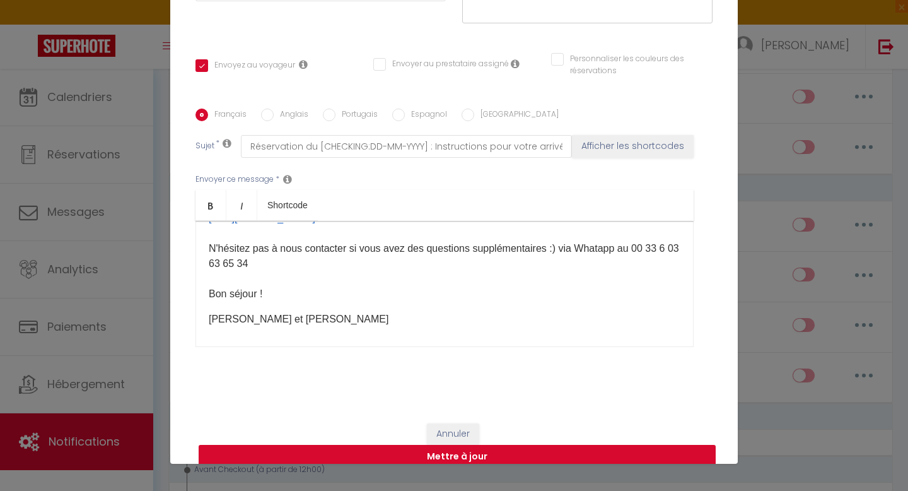
scroll to position [175, 0]
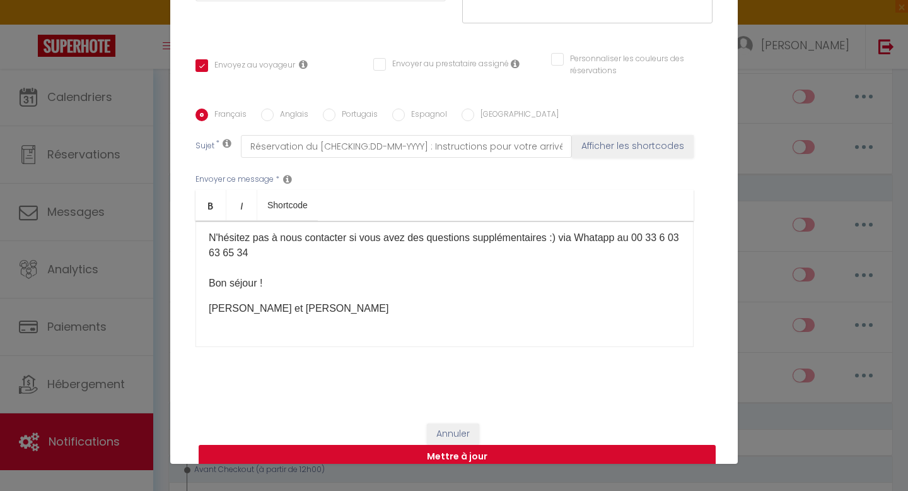
click at [460, 445] on button "Mettre à jour" at bounding box center [457, 457] width 517 height 24
checkbox input "true"
checkbox input "false"
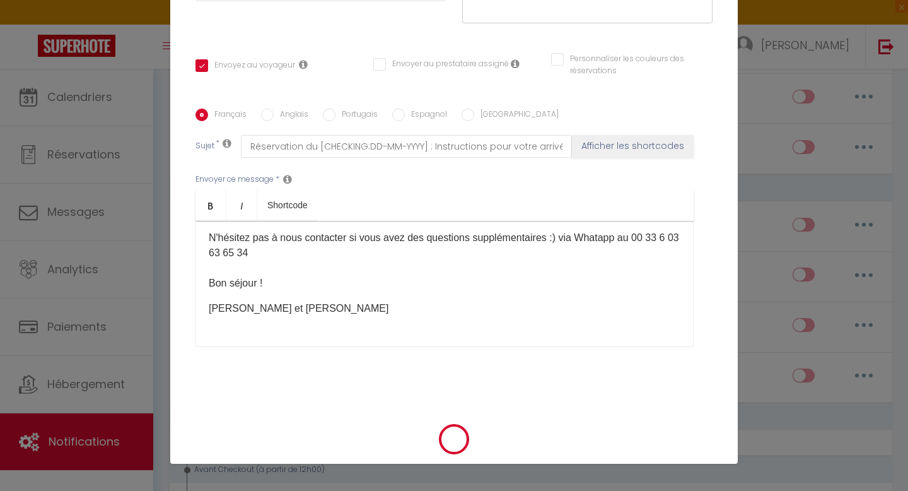
scroll to position [200, 0]
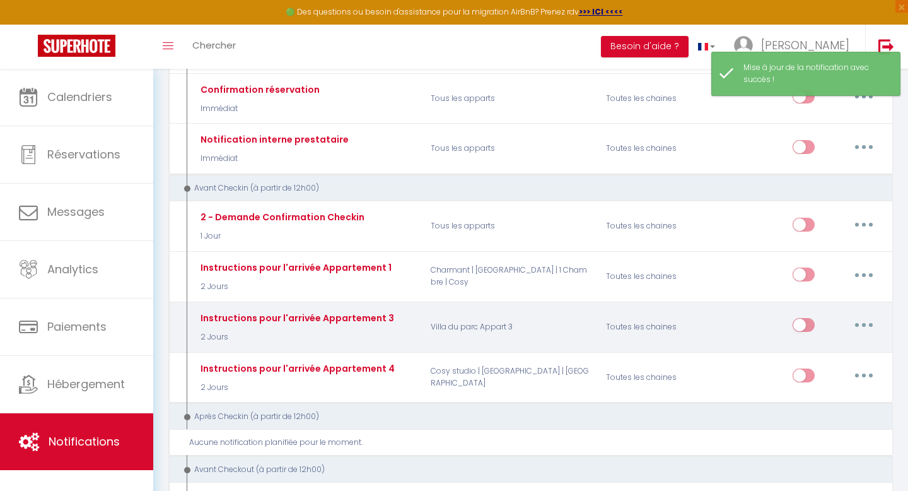
click at [864, 325] on icon "button" at bounding box center [864, 325] width 4 height 4
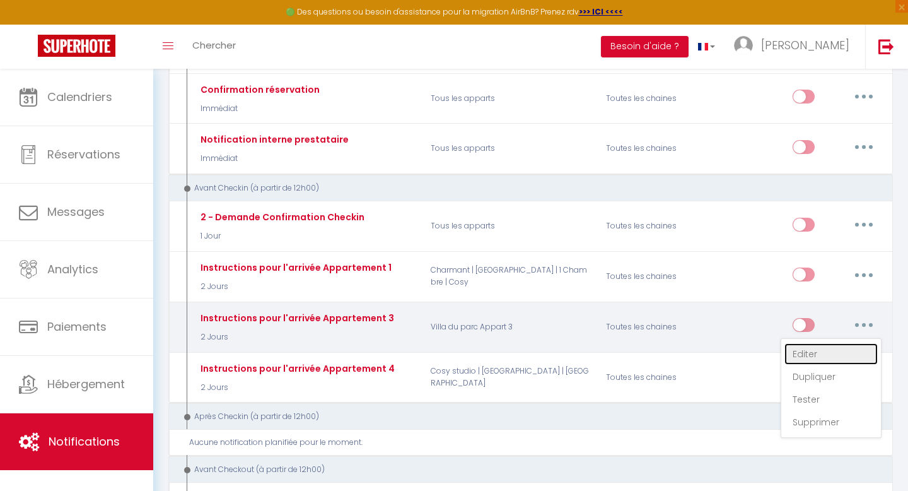
click at [801, 354] on link "Editer" at bounding box center [830, 353] width 93 height 21
type input "Instructions pour l'arrivée Appartement 3"
select select "2 Jours"
select select
checkbox input "true"
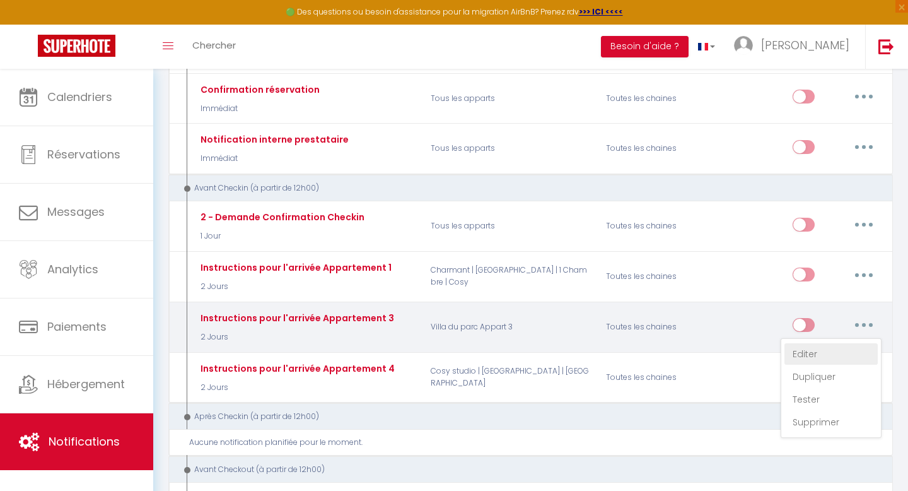
checkbox input "false"
radio input "true"
type input "Réservation du [CHECKING:DD-MM-YYYY] : Instructions pour votre arrivée"
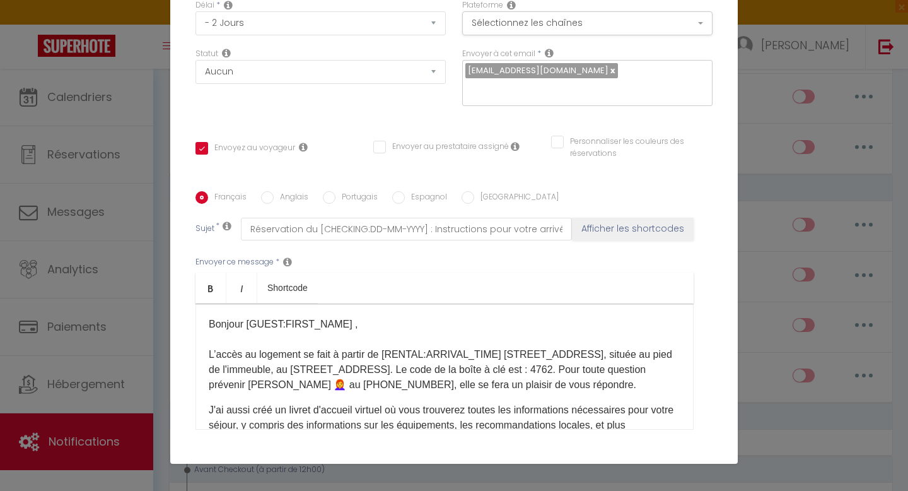
scroll to position [108, 0]
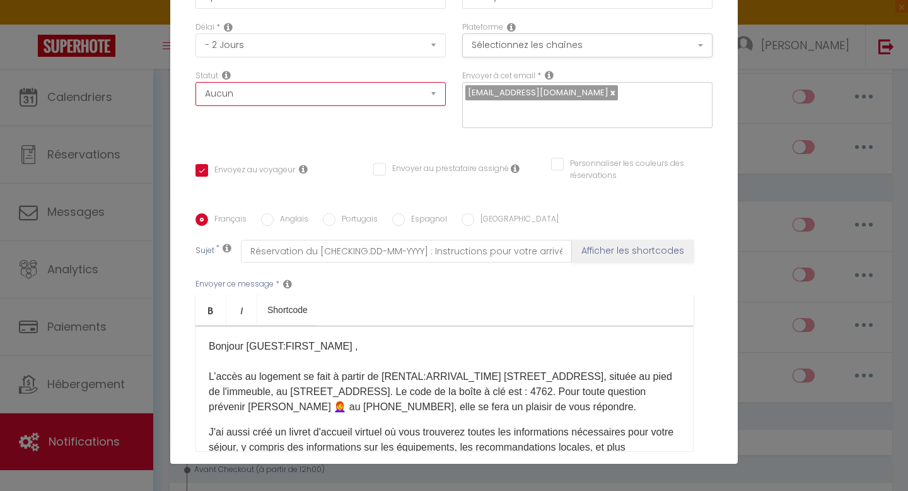
click at [333, 101] on select "Aucun Si la réservation est payée Si réservation non payée Si la caution a été …" at bounding box center [320, 94] width 250 height 24
select select "if_booking_is_paid"
click at [195, 82] on select "Aucun Si la réservation est payée Si réservation non payée Si la caution a été …" at bounding box center [320, 94] width 250 height 24
checkbox input "true"
checkbox input "false"
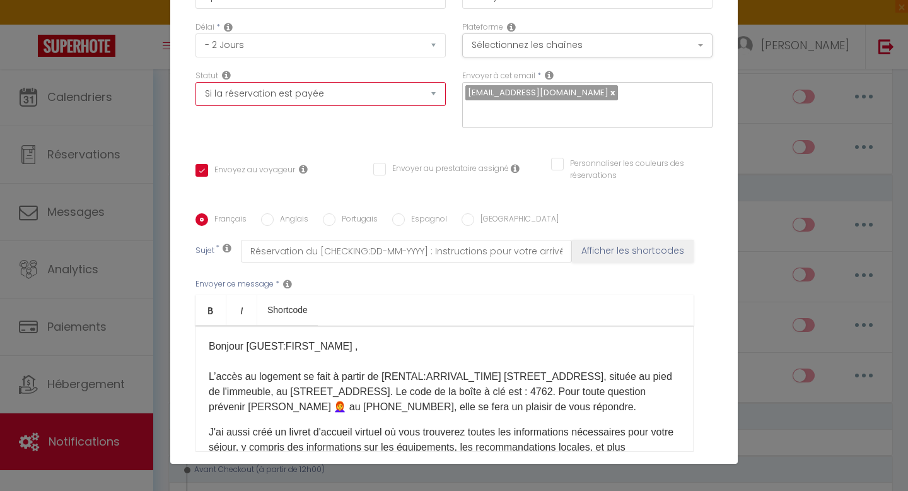
checkbox input "false"
click at [289, 126] on div "Titre * Instructions pour l'arrivée Appartement 3 Pour cet hébergement Sélectio…" at bounding box center [454, 213] width 568 height 603
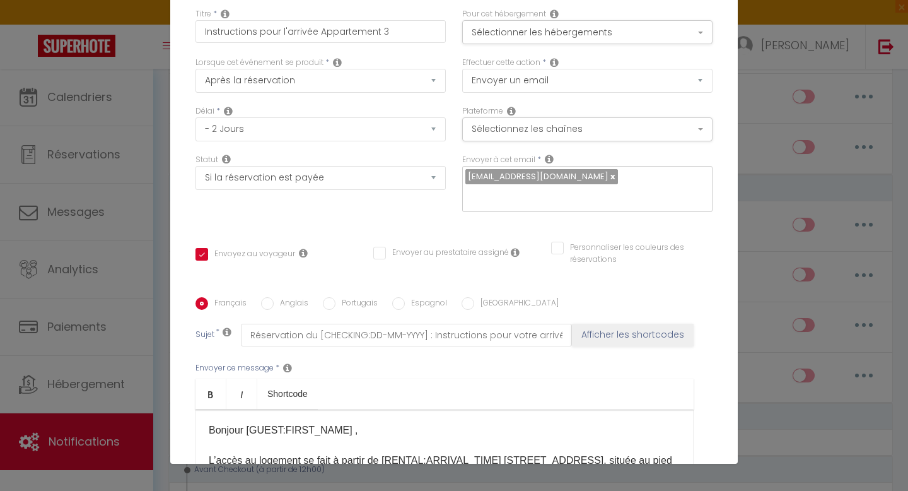
scroll to position [0, 0]
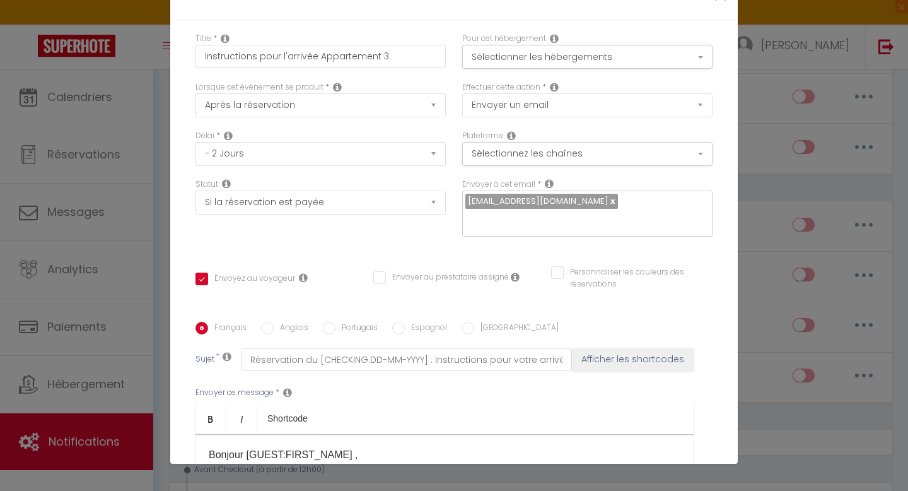
click at [228, 136] on icon at bounding box center [228, 136] width 9 height 10
click at [283, 132] on div "Délai * Immédiat - 10 Minutes - 1 Heure - 2 Heures - 3 Heures - 4 Heures - 5 He…" at bounding box center [320, 148] width 250 height 36
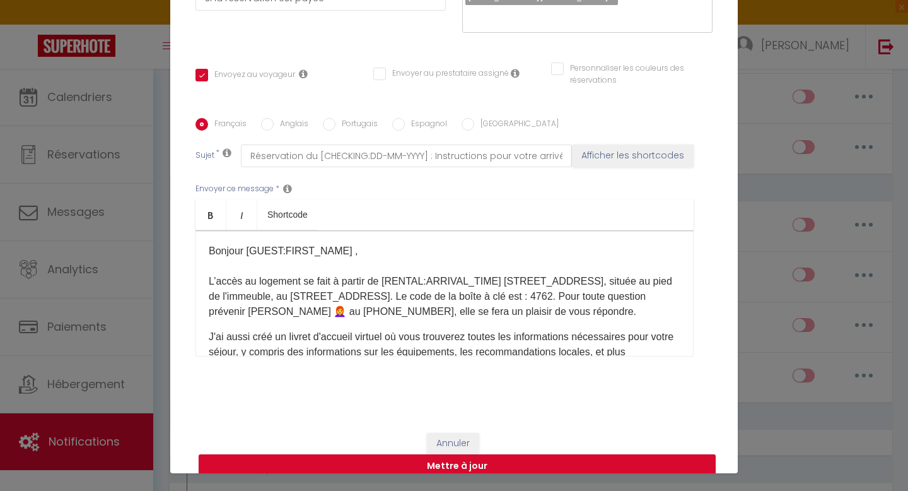
scroll to position [54, 0]
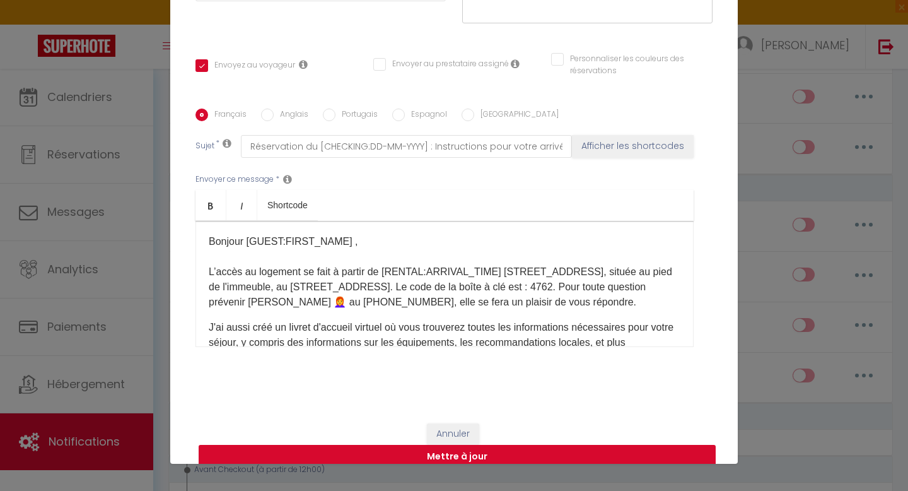
click at [437, 445] on button "Mettre à jour" at bounding box center [457, 457] width 517 height 24
checkbox input "true"
checkbox input "false"
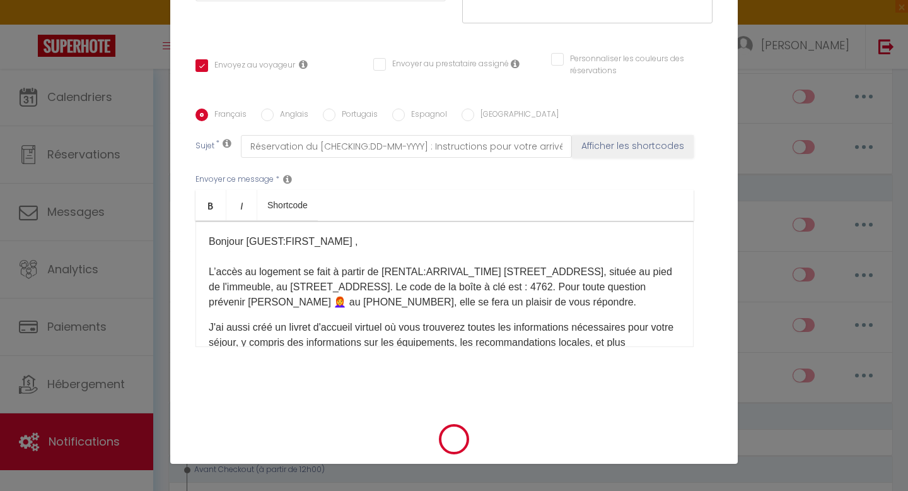
scroll to position [200, 0]
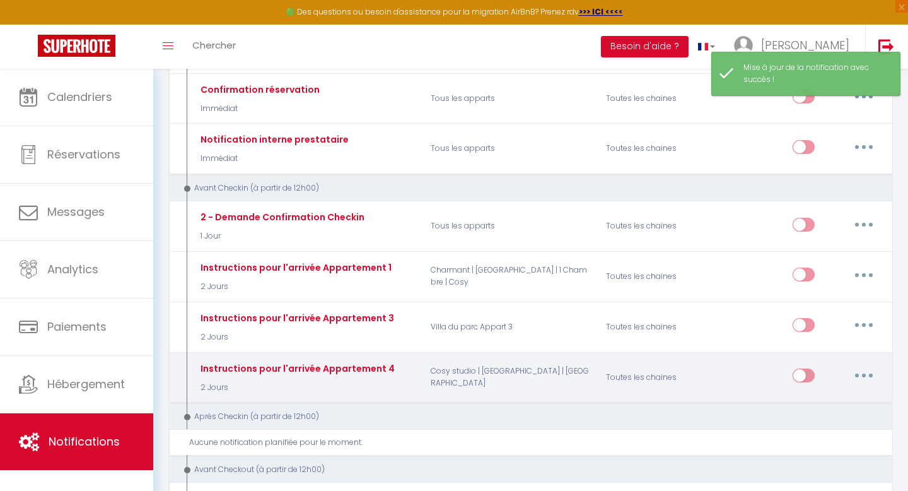
click at [866, 374] on button "button" at bounding box center [863, 375] width 35 height 20
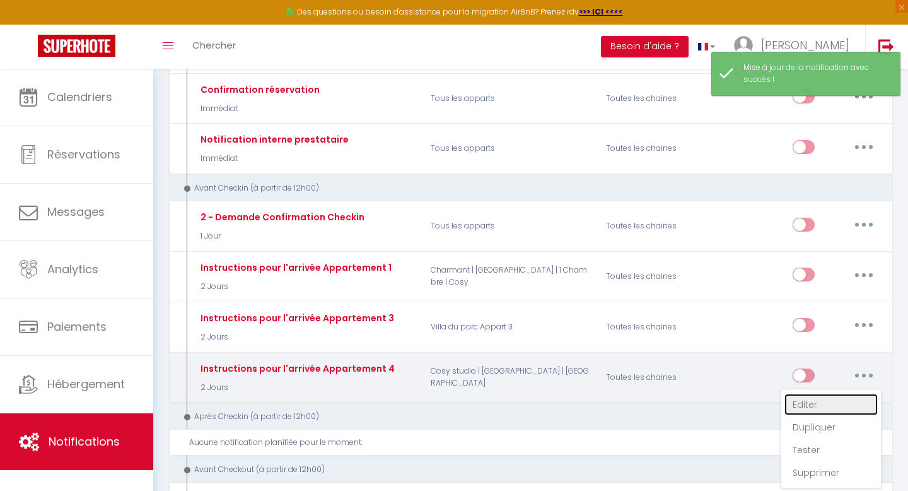
click at [802, 404] on link "Editer" at bounding box center [830, 403] width 93 height 21
type input "Instructions pour l'arrivée Appartement 4"
select select "2 Jours"
select select
checkbox input "true"
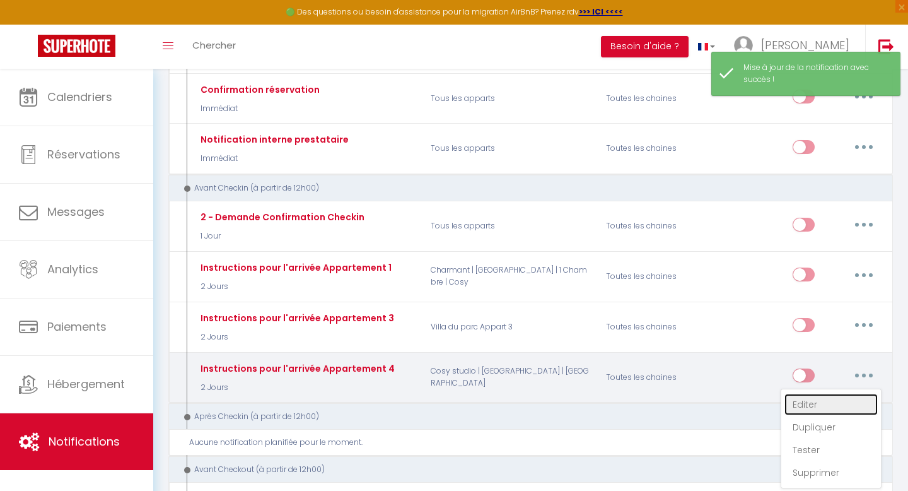
checkbox input "false"
radio input "true"
type input "Réservation du [CHECKING:DD-MM-YYYY] : Instructions pour votre arrivée"
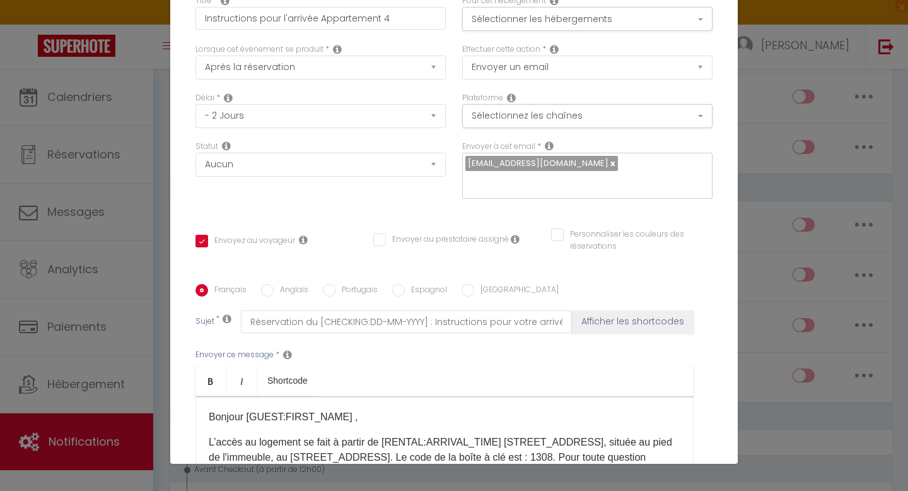
scroll to position [16, 0]
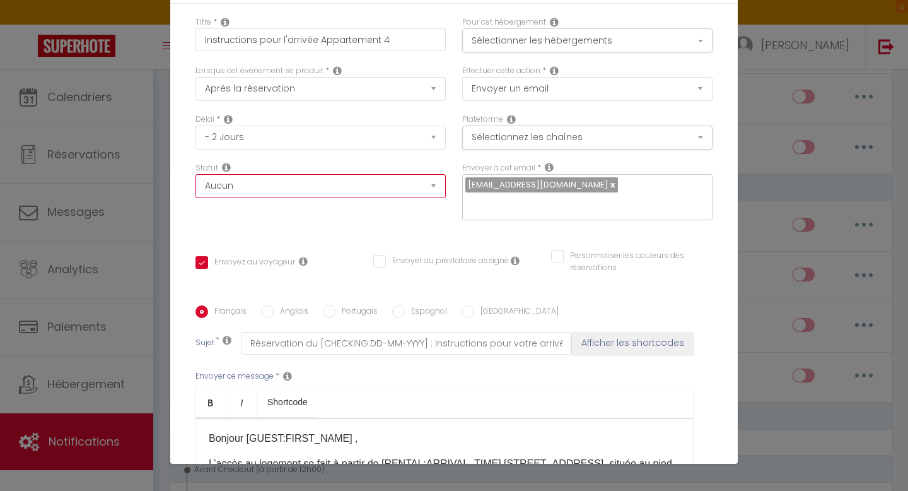
click at [235, 192] on select "Aucun Si la réservation est payée Si réservation non payée Si la caution a été …" at bounding box center [320, 186] width 250 height 24
select select "if_booking_is_paid"
click at [195, 174] on select "Aucun Si la réservation est payée Si réservation non payée Si la caution a été …" at bounding box center [320, 186] width 250 height 24
checkbox input "true"
checkbox input "false"
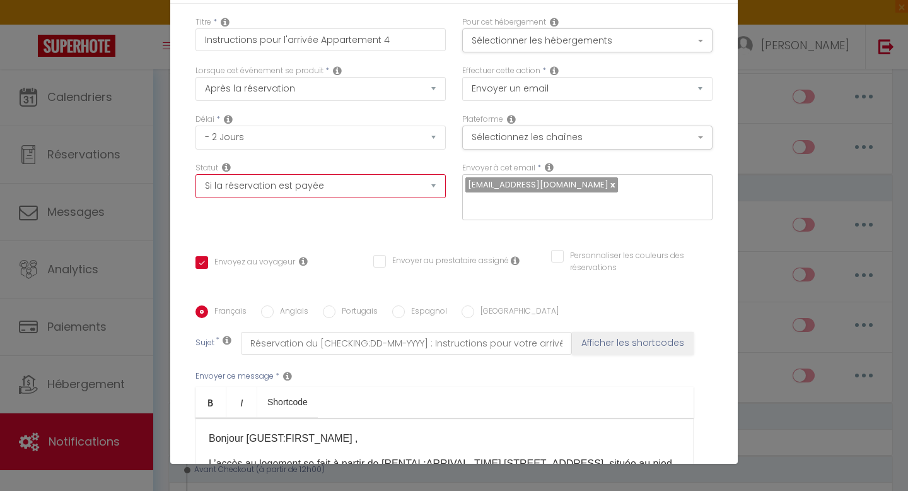
checkbox input "false"
click at [243, 216] on div "Titre * Instructions pour l'arrivée Appartement 4 Pour cet hébergement Sélectio…" at bounding box center [454, 305] width 568 height 603
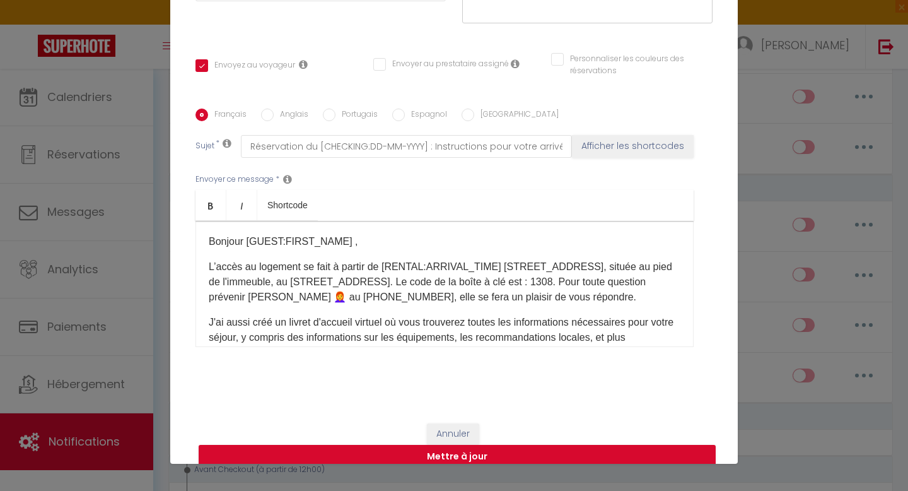
scroll to position [61, 0]
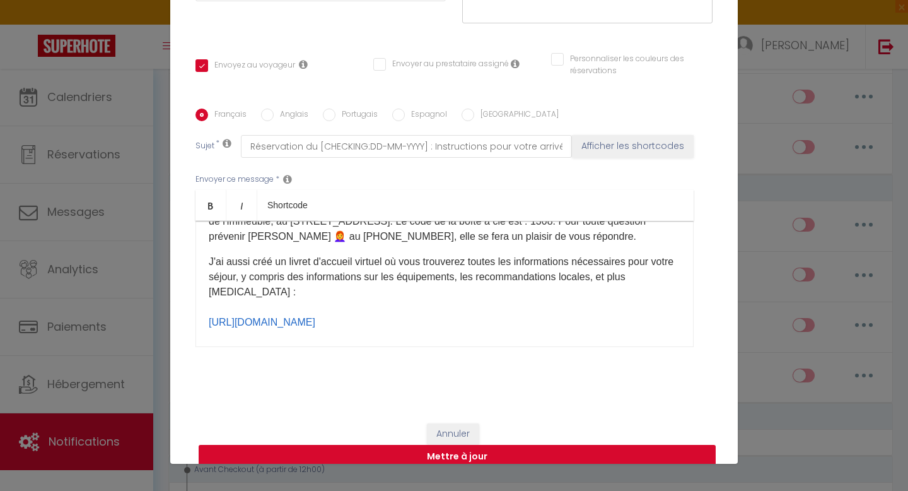
click at [440, 445] on button "Mettre à jour" at bounding box center [457, 457] width 517 height 24
checkbox input "true"
checkbox input "false"
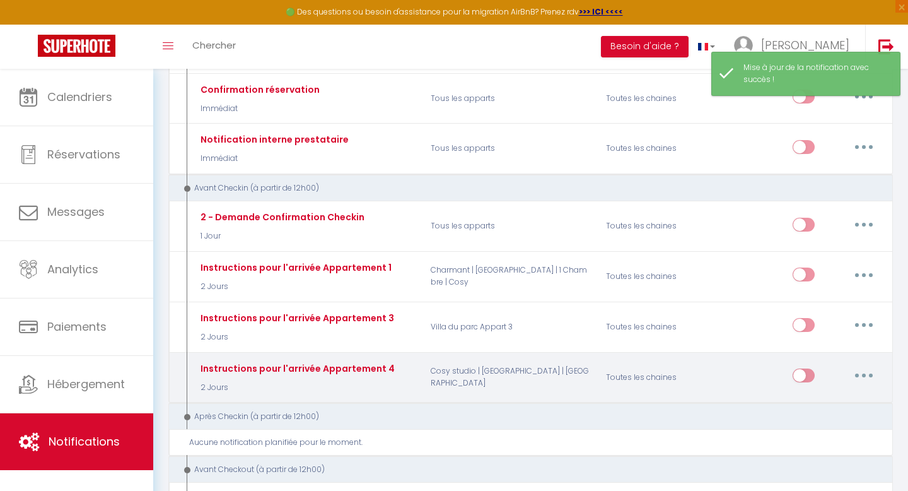
click at [856, 373] on button "button" at bounding box center [863, 375] width 35 height 20
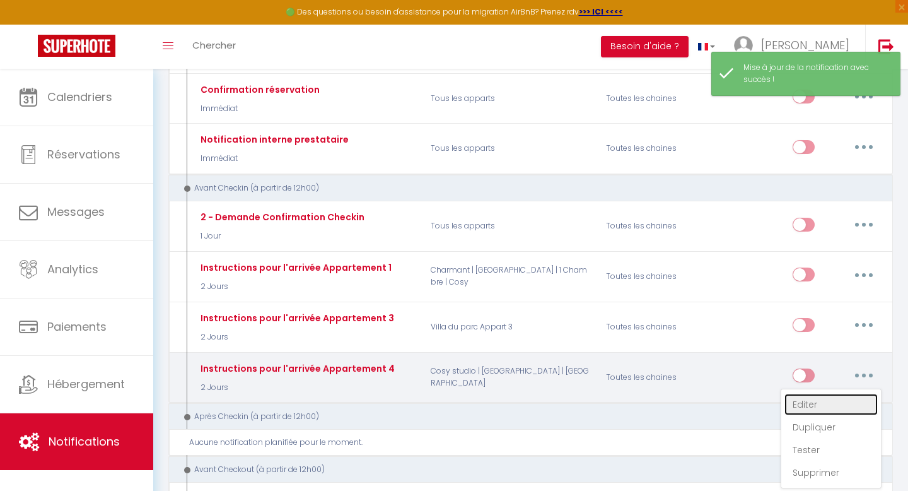
click at [801, 401] on link "Editer" at bounding box center [830, 403] width 93 height 21
type input "Instructions pour l'arrivée Appartement 4"
select select "2 Jours"
select select "if_booking_is_paid"
checkbox input "true"
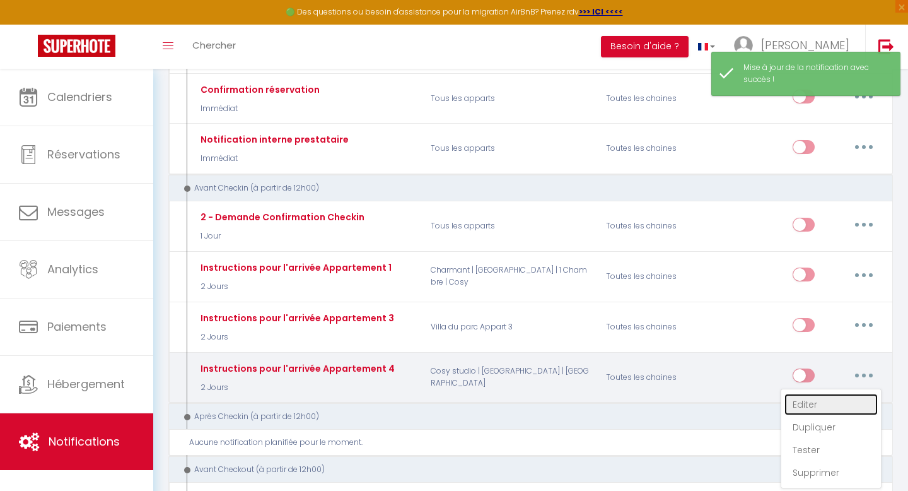
checkbox input "false"
radio input "true"
type input "Réservation du [CHECKING:DD-MM-YYYY] : Instructions pour votre arrivée"
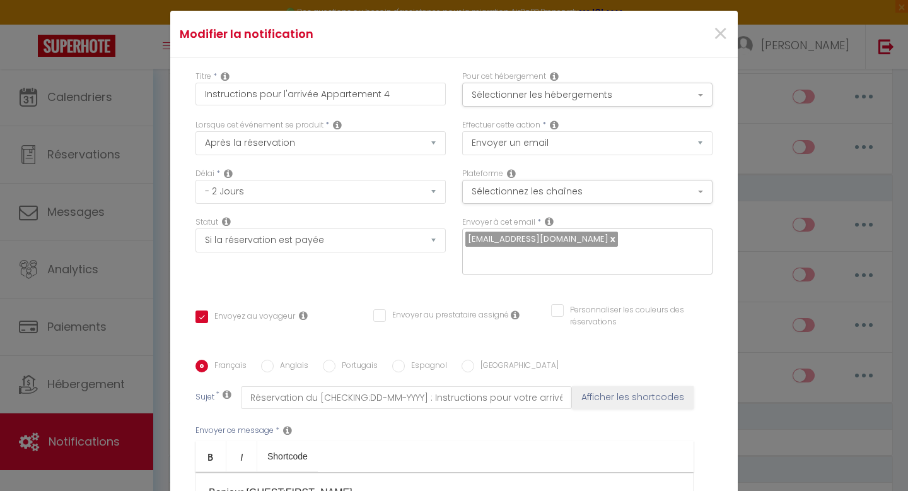
scroll to position [0, 0]
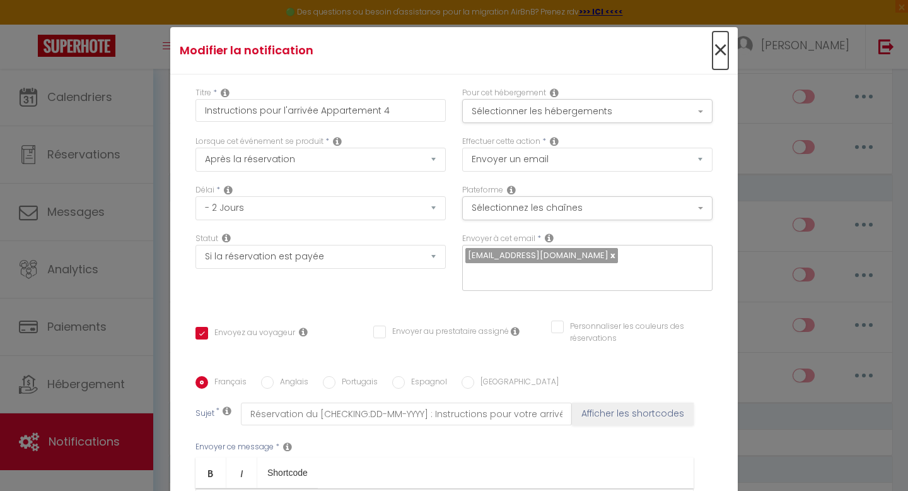
click at [722, 51] on span "×" at bounding box center [721, 51] width 16 height 38
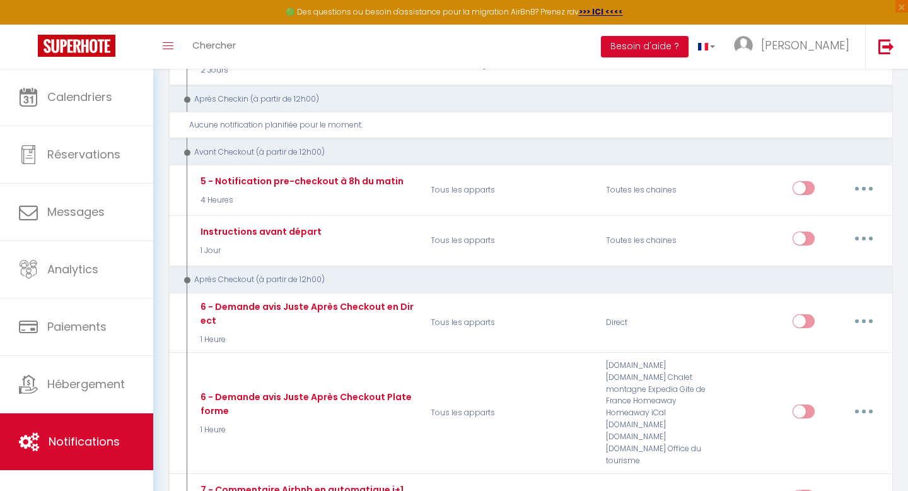
scroll to position [557, 0]
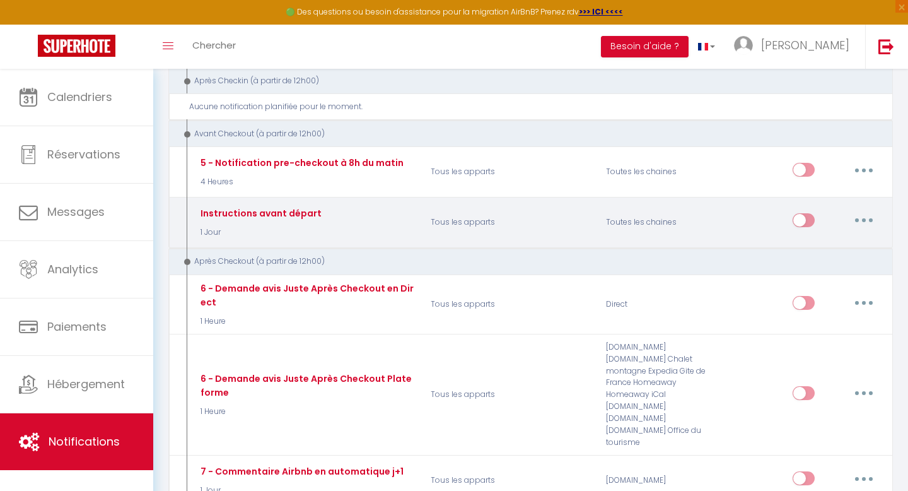
click at [863, 222] on button "button" at bounding box center [863, 220] width 35 height 20
click at [794, 243] on link "Editer" at bounding box center [830, 248] width 93 height 21
type input "Instructions avant départ"
select select "4"
select select "1 Jour"
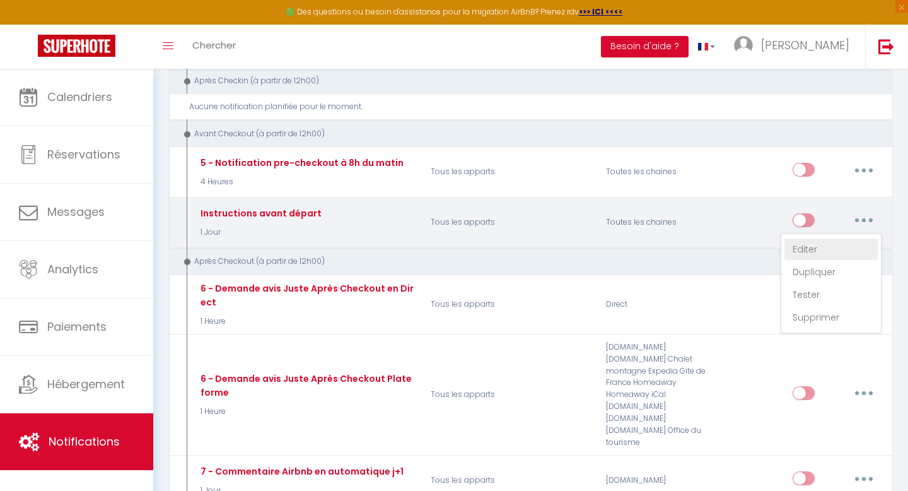
select select
checkbox input "true"
checkbox input "false"
type input "Instructions pour votre départ"
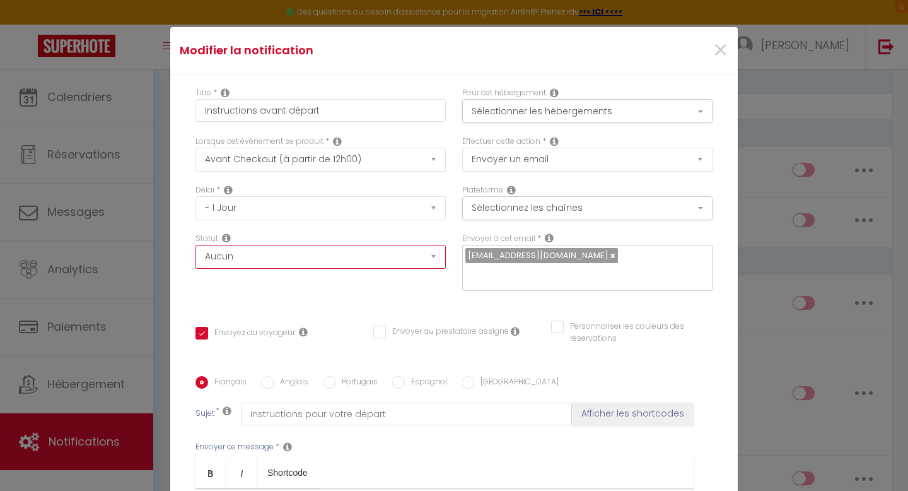
click at [279, 254] on select "Aucun Si la réservation est payée Si réservation non payée Si la caution a été …" at bounding box center [320, 257] width 250 height 24
select select "if_booking_is_paid"
click at [195, 245] on select "Aucun Si la réservation est payée Si réservation non payée Si la caution a été …" at bounding box center [320, 257] width 250 height 24
checkbox input "true"
checkbox input "false"
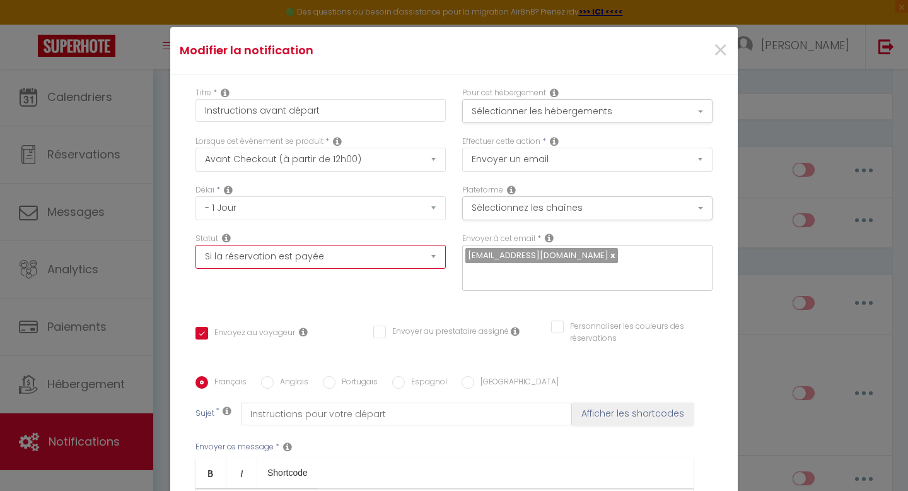
checkbox input "false"
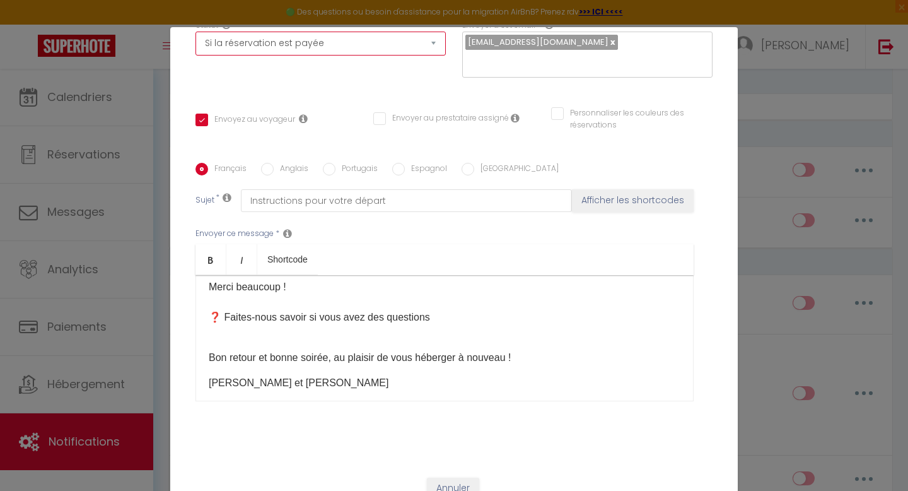
scroll to position [54, 0]
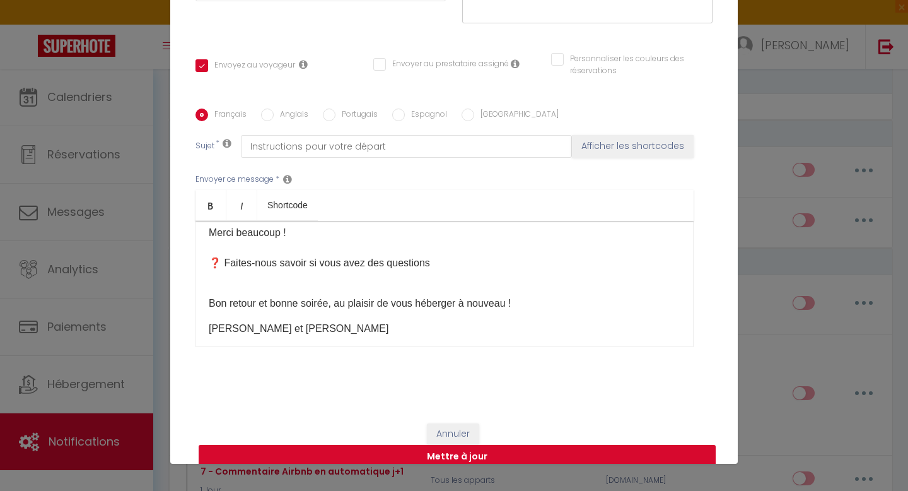
click at [444, 445] on button "Mettre à jour" at bounding box center [457, 457] width 517 height 24
checkbox input "true"
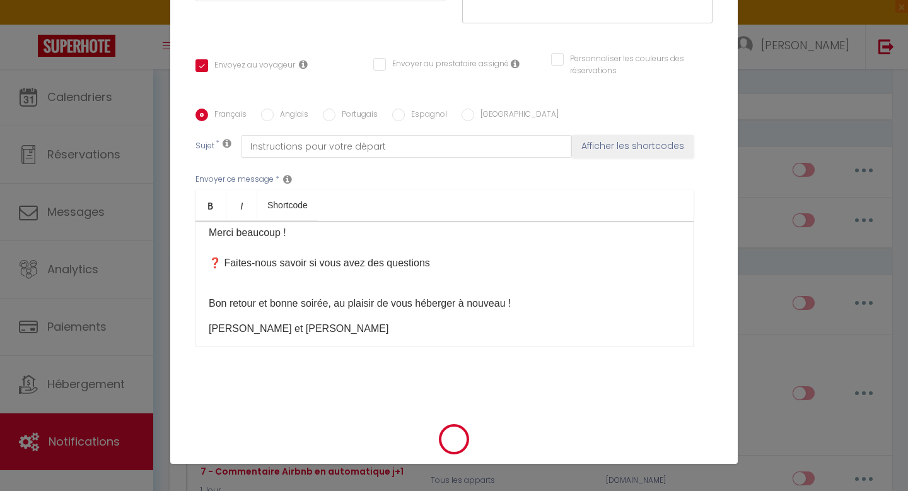
scroll to position [200, 0]
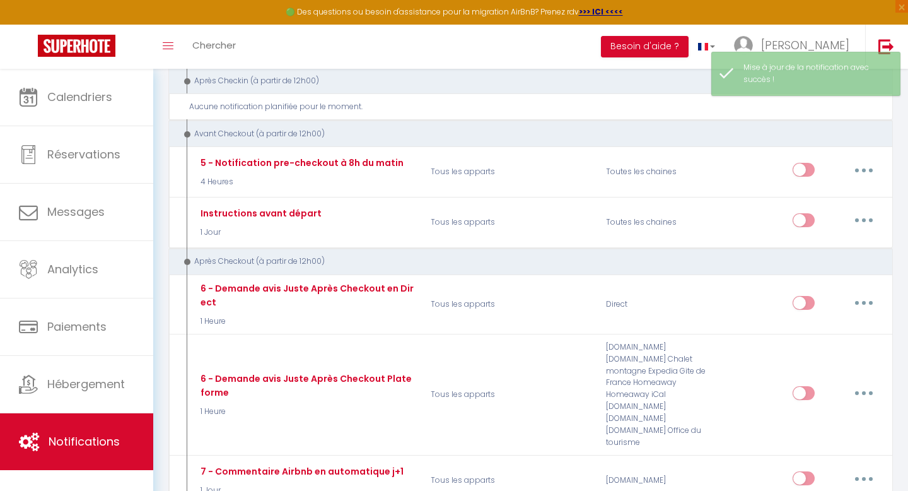
click at [786, 252] on div "Après Checkout (à partir de 12h00)" at bounding box center [530, 261] width 725 height 27
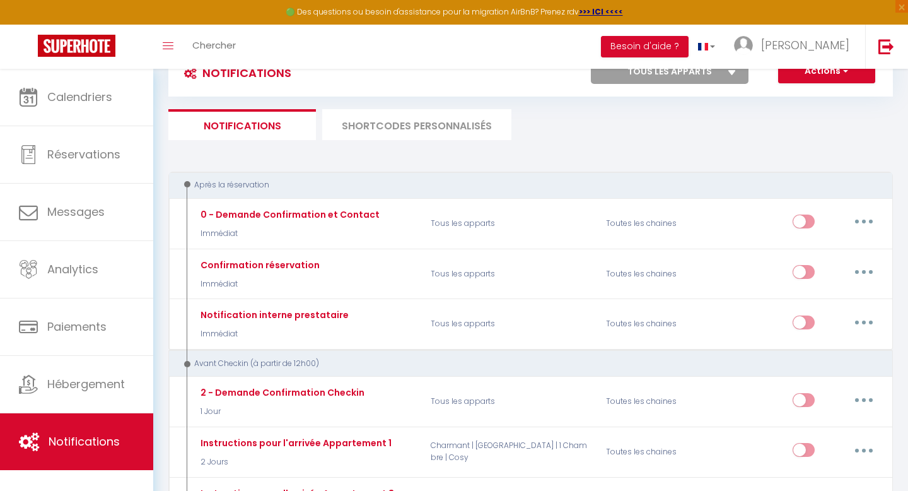
scroll to position [0, 0]
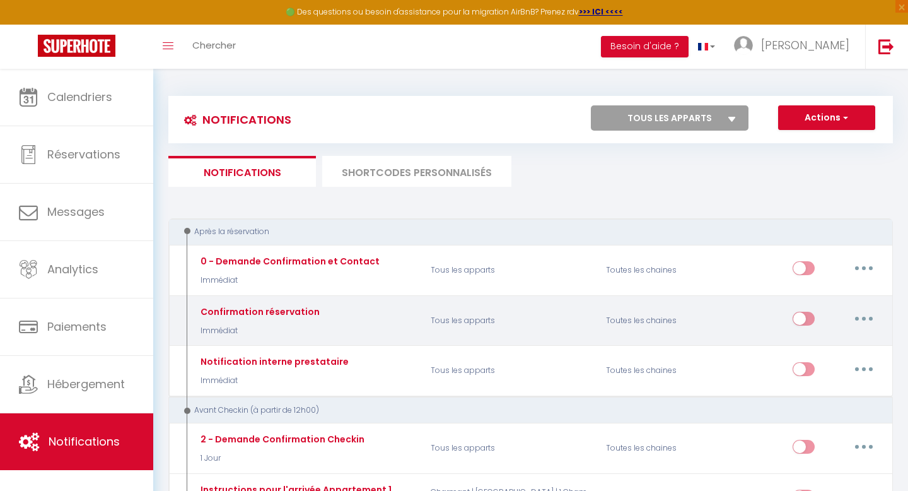
click at [809, 318] on input "checkbox" at bounding box center [804, 320] width 22 height 19
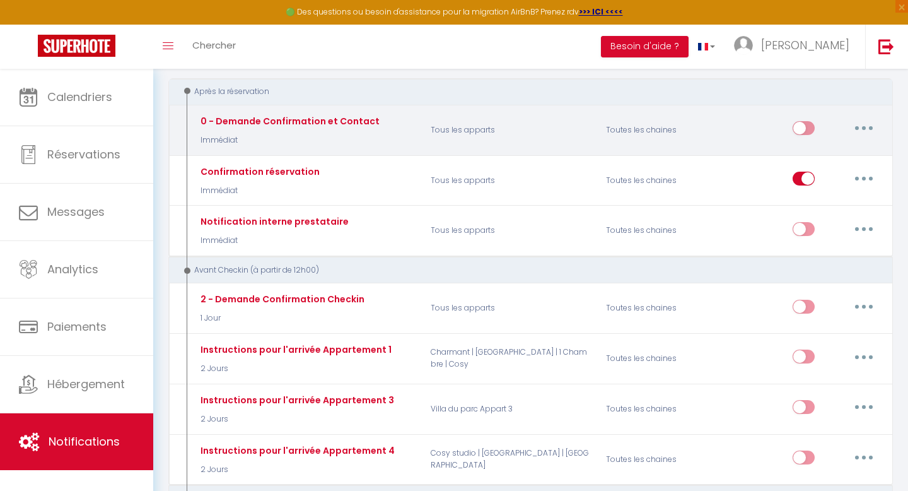
scroll to position [145, 0]
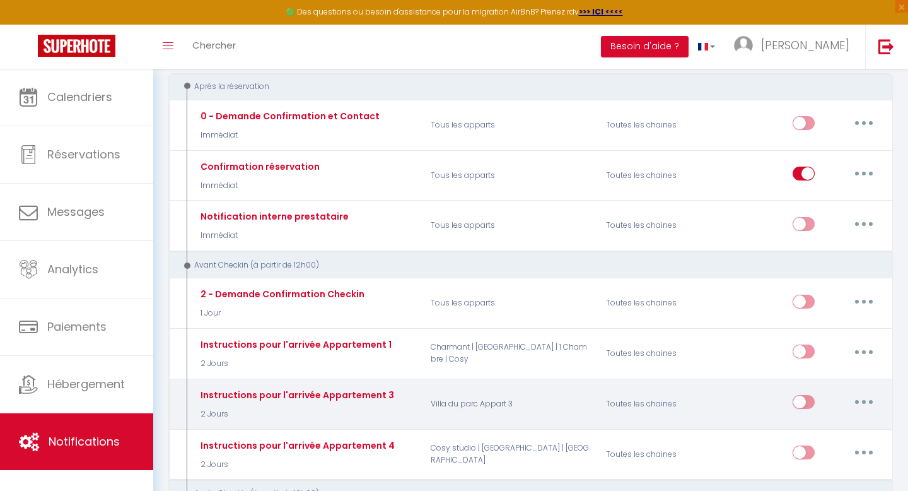
click at [808, 402] on input "checkbox" at bounding box center [804, 404] width 22 height 19
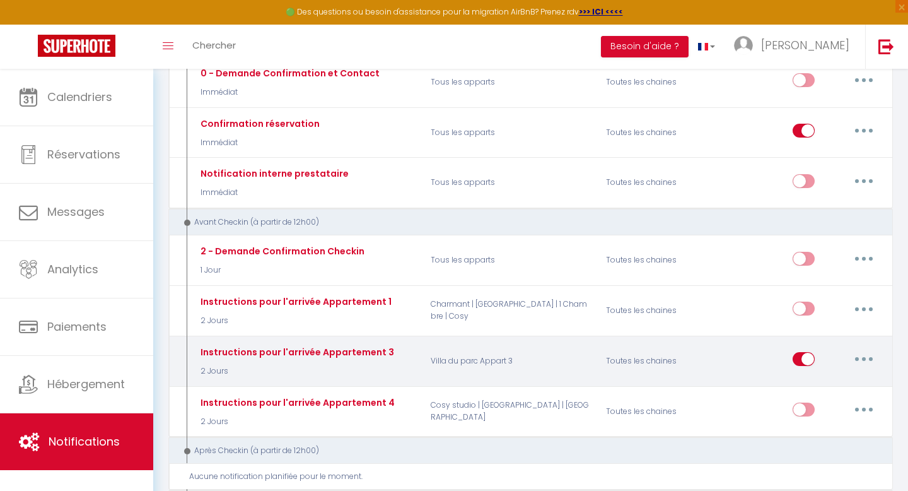
scroll to position [192, 0]
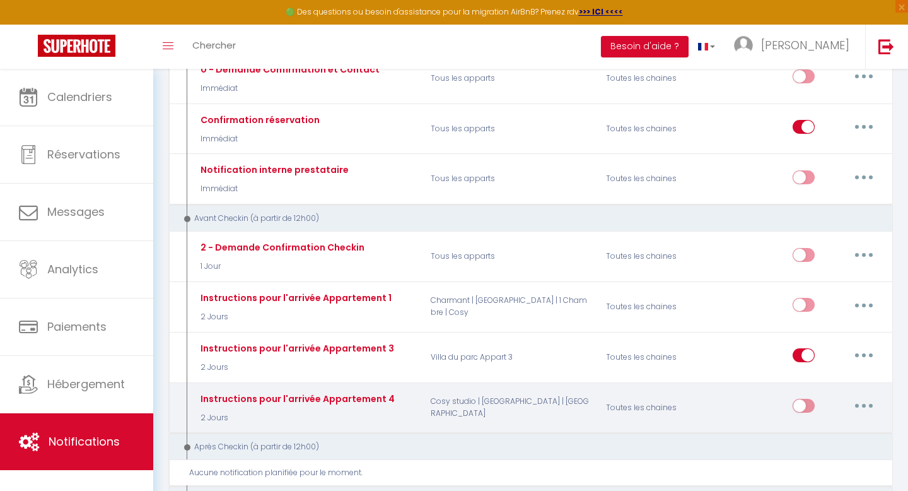
click at [809, 405] on input "checkbox" at bounding box center [804, 408] width 22 height 19
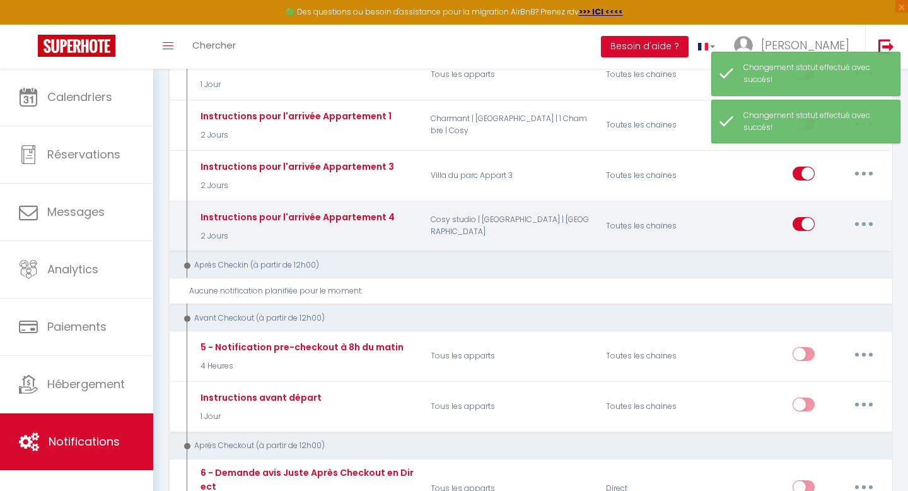
scroll to position [375, 0]
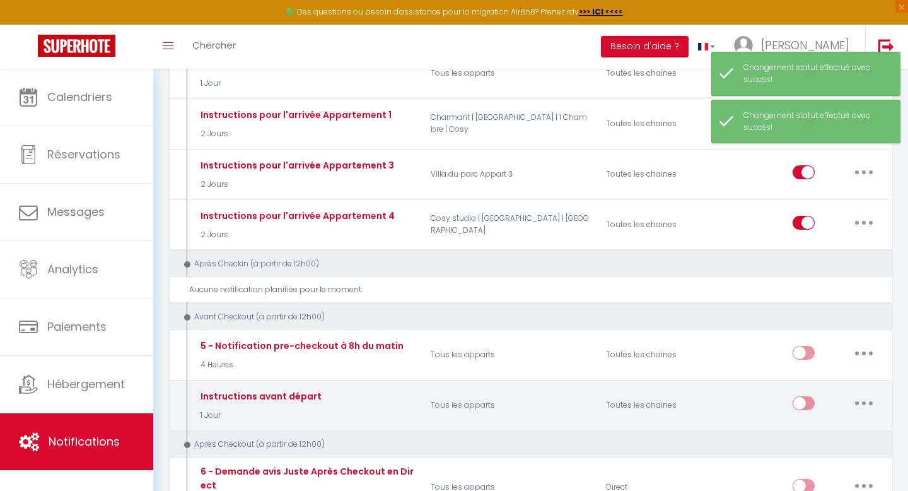
click at [810, 401] on input "checkbox" at bounding box center [804, 405] width 22 height 19
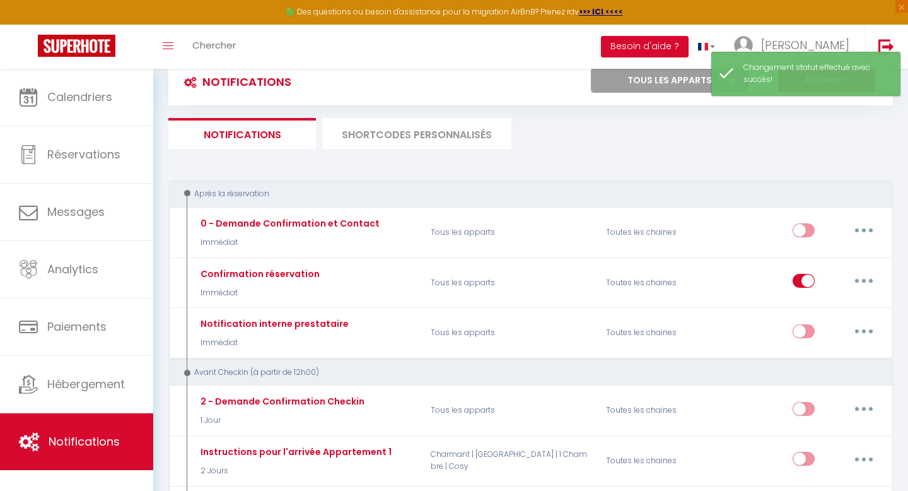
scroll to position [0, 0]
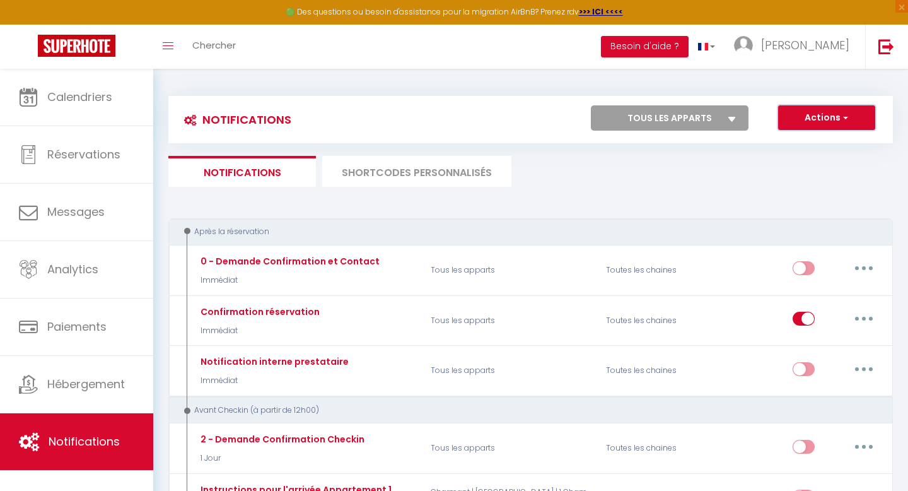
click at [825, 116] on button "Actions" at bounding box center [826, 117] width 97 height 25
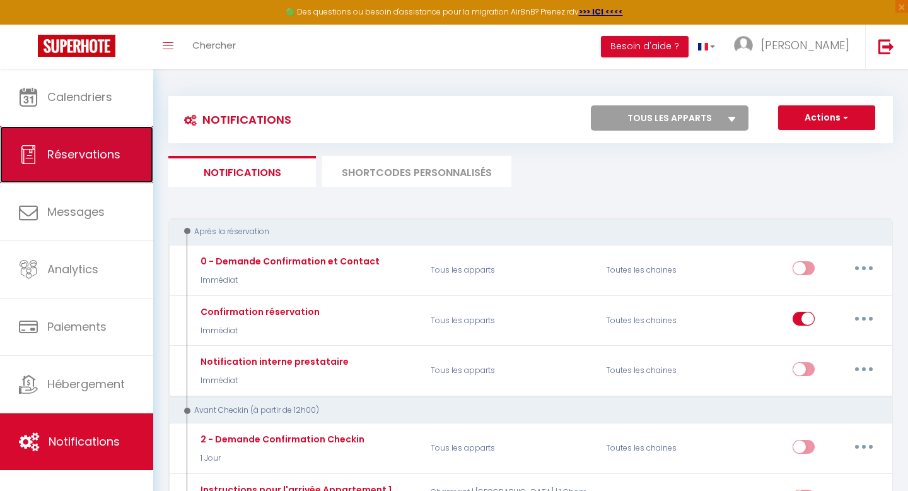
click at [88, 156] on span "Réservations" at bounding box center [83, 154] width 73 height 16
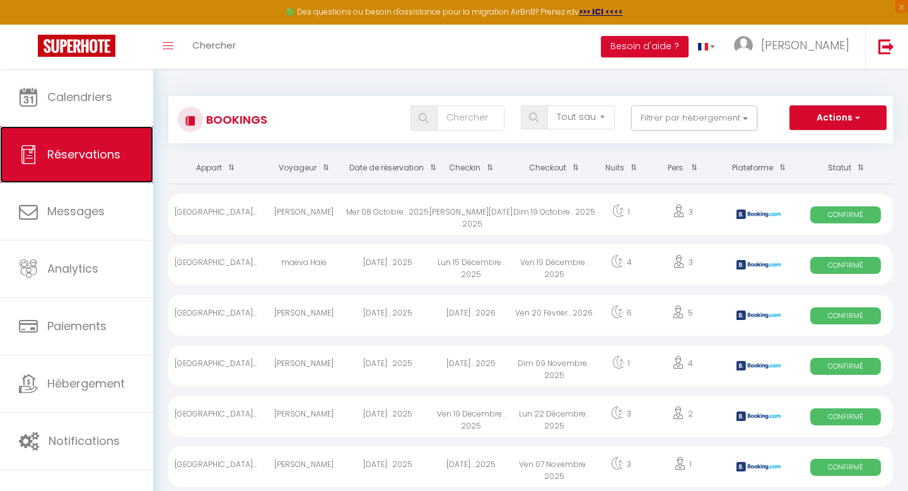
click at [85, 153] on span "Réservations" at bounding box center [83, 154] width 73 height 16
click at [834, 120] on button "Actions" at bounding box center [837, 117] width 97 height 25
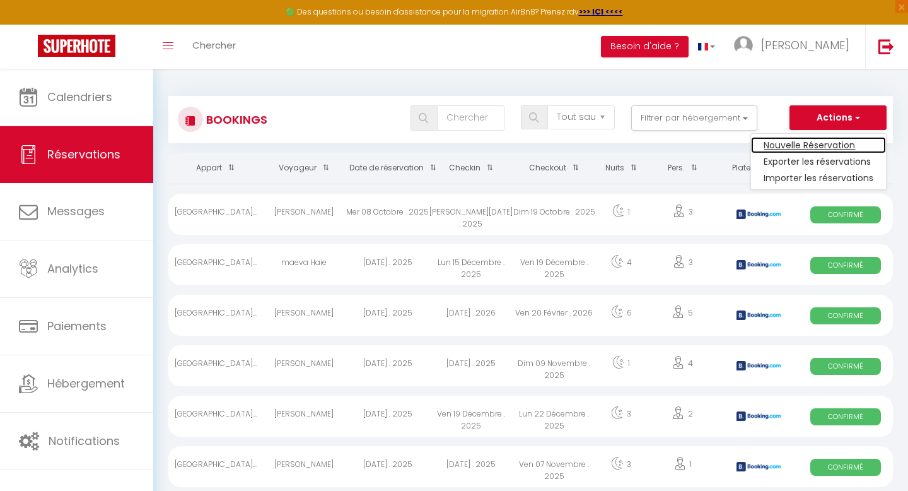
click at [818, 145] on link "Nouvelle Réservation" at bounding box center [818, 145] width 135 height 16
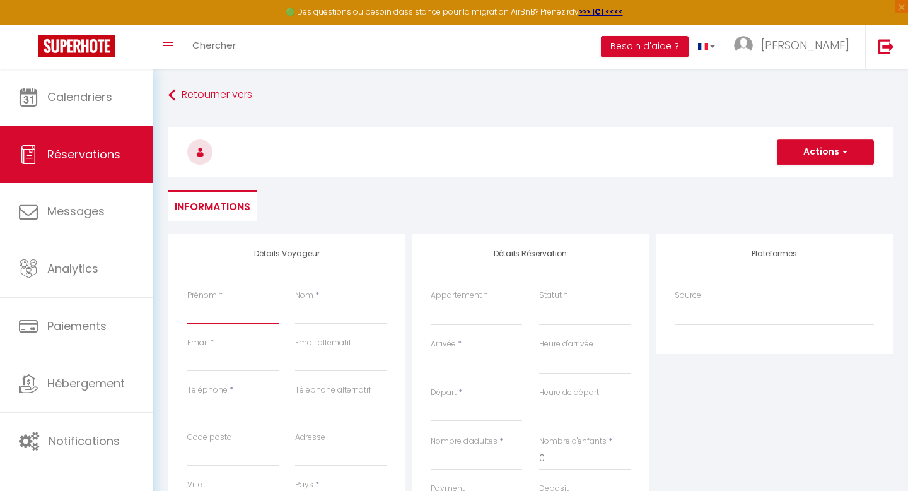
click at [218, 315] on input "Prénom" at bounding box center [232, 312] width 91 height 23
click at [325, 318] on input "Nom" at bounding box center [340, 312] width 91 height 23
click at [236, 362] on input "Email client" at bounding box center [232, 360] width 91 height 23
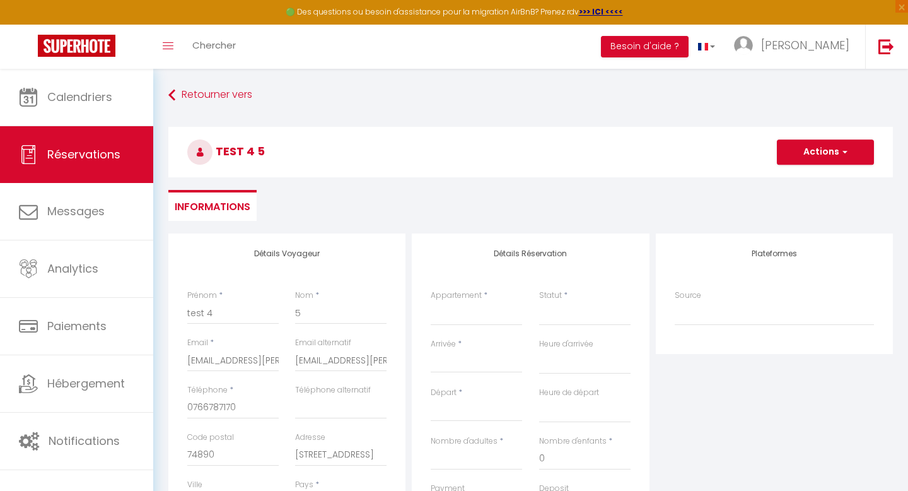
click at [355, 218] on ul "Informations" at bounding box center [530, 205] width 725 height 31
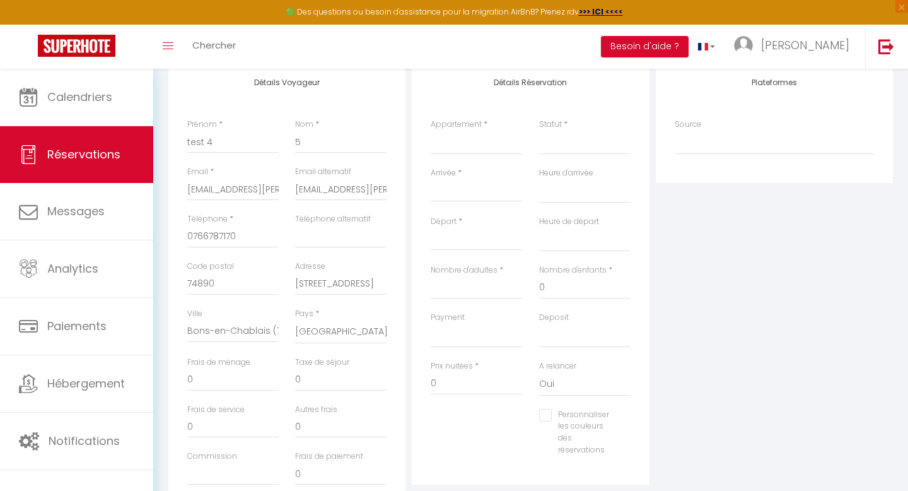
scroll to position [155, 0]
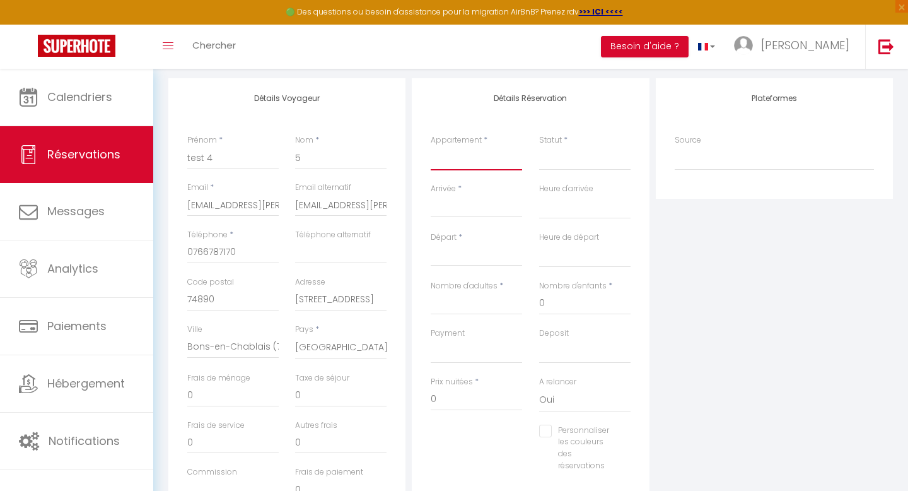
click at [474, 156] on select "Villa du parc Appart 3 Charmant | Villa du parc | 1 Chambre | Cosy Cosy studio …" at bounding box center [476, 158] width 91 height 24
click at [431, 146] on select "Villa du parc Appart 3 Charmant | Villa du parc | 1 Chambre | Cosy Cosy studio …" at bounding box center [476, 158] width 91 height 24
click at [550, 159] on select "Confirmé Non Confirmé Annulé Annulé par le voyageur No Show Request" at bounding box center [584, 158] width 91 height 24
click at [539, 146] on select "Confirmé Non Confirmé Annulé Annulé par le voyageur No Show Request" at bounding box center [584, 158] width 91 height 24
click at [469, 210] on input "Arrivée" at bounding box center [476, 207] width 91 height 16
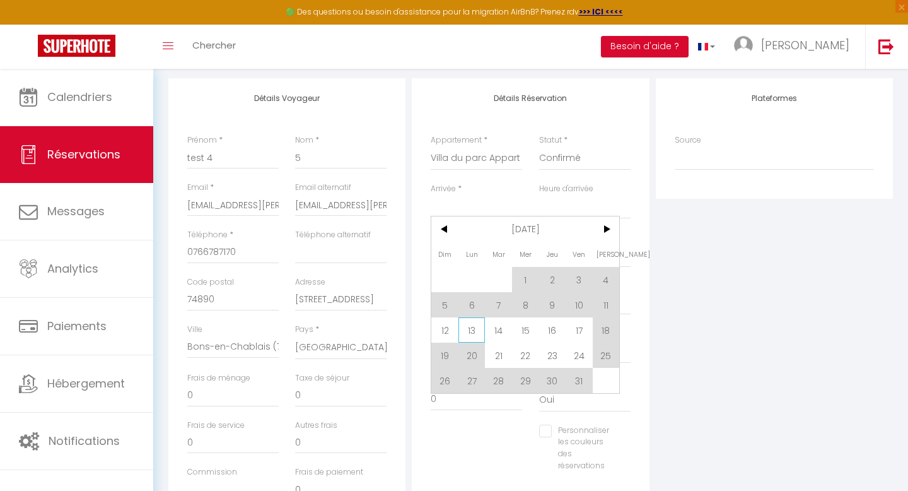
click at [473, 330] on span "13" at bounding box center [471, 329] width 27 height 25
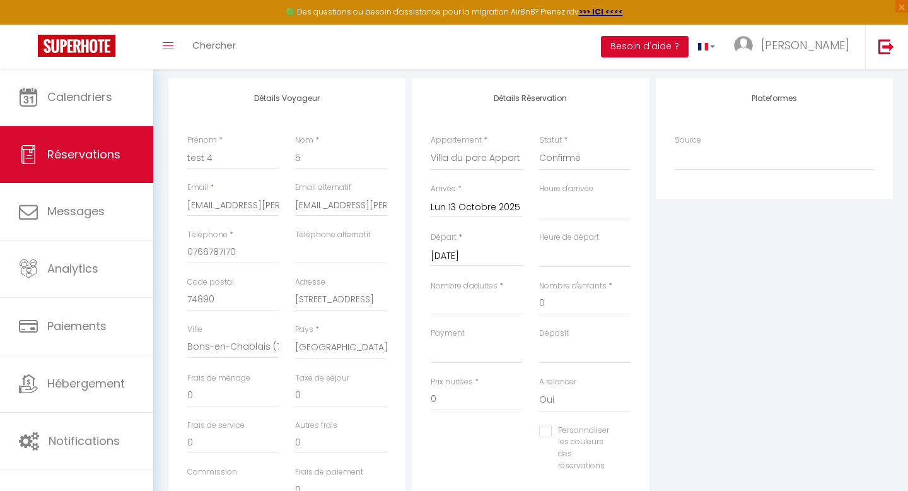
click at [466, 257] on input "Mar 14 Octobre 2025" at bounding box center [476, 256] width 91 height 16
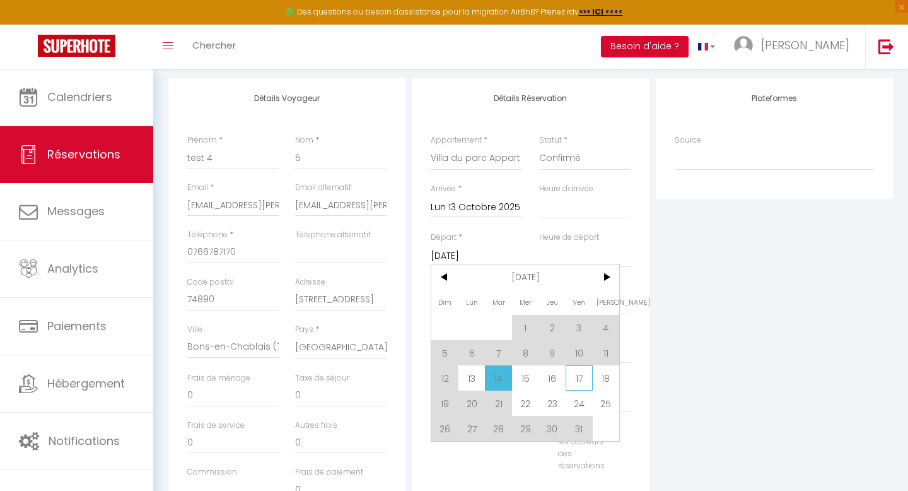
click at [574, 379] on span "17" at bounding box center [579, 377] width 27 height 25
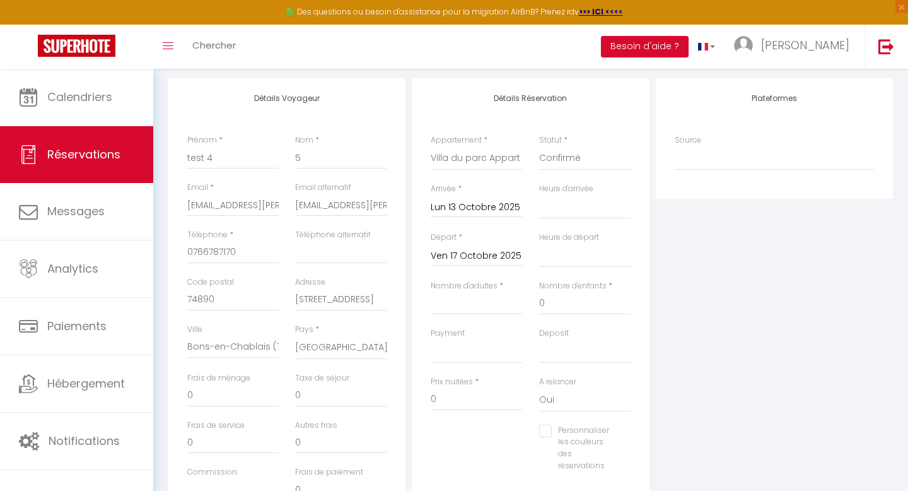
click at [493, 442] on div "Personnaliser les couleurs des réservations #D7092E" at bounding box center [530, 454] width 216 height 60
click at [463, 307] on input "Nombre d'adultes" at bounding box center [476, 303] width 91 height 23
click at [559, 303] on input "0" at bounding box center [584, 303] width 91 height 23
click at [477, 452] on div "Personnaliser les couleurs des réservations #D7092E" at bounding box center [530, 454] width 216 height 60
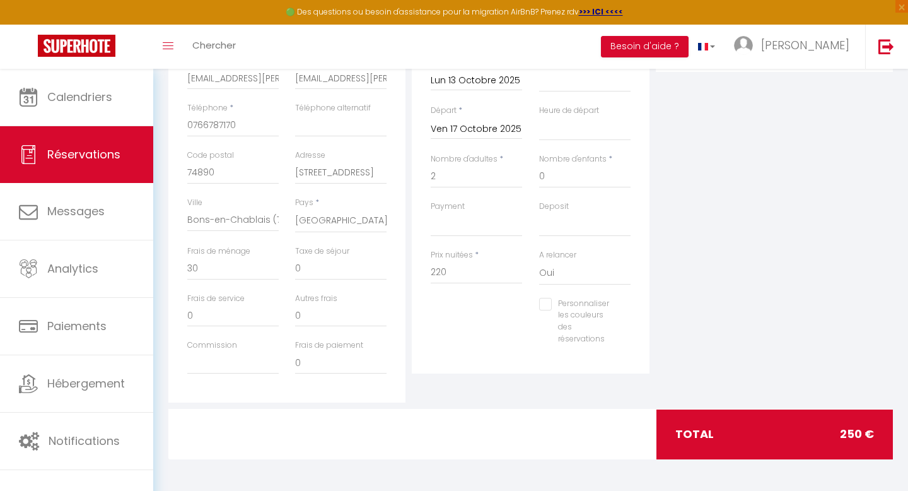
scroll to position [0, 0]
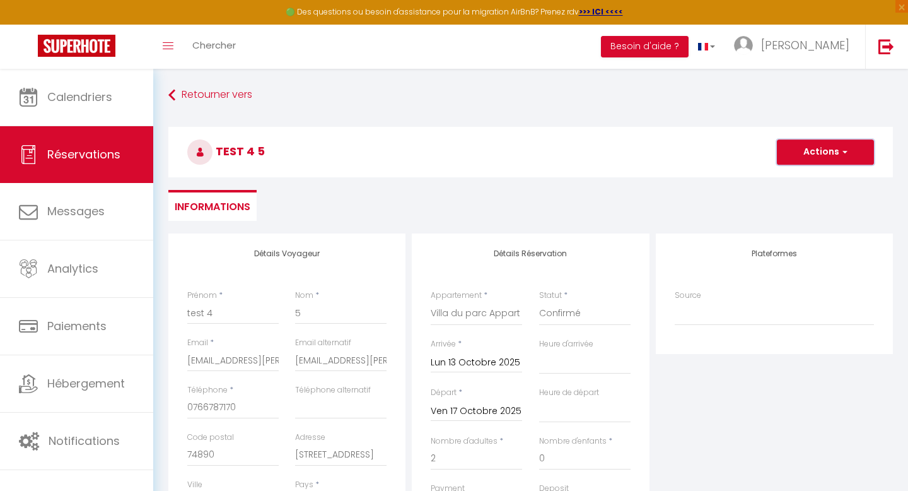
click at [815, 152] on button "Actions" at bounding box center [825, 151] width 97 height 25
click at [797, 182] on link "Enregistrer" at bounding box center [813, 180] width 100 height 16
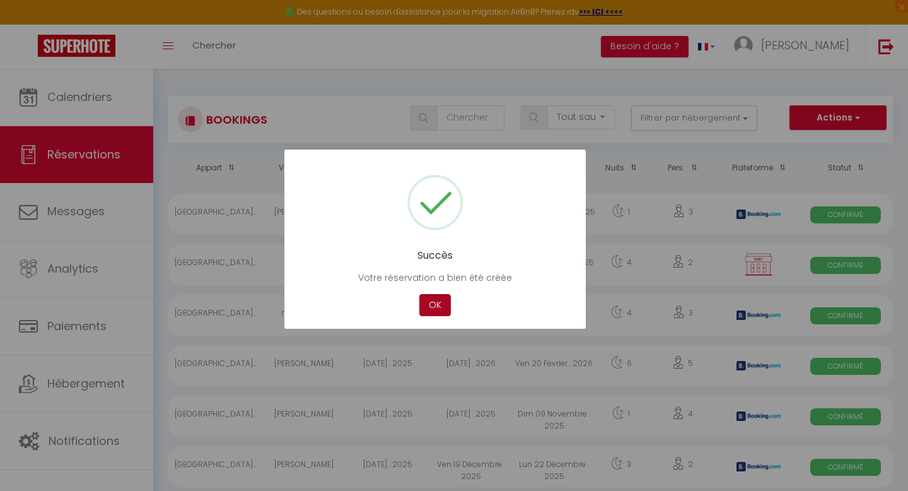
click at [437, 307] on button "OK" at bounding box center [435, 305] width 32 height 22
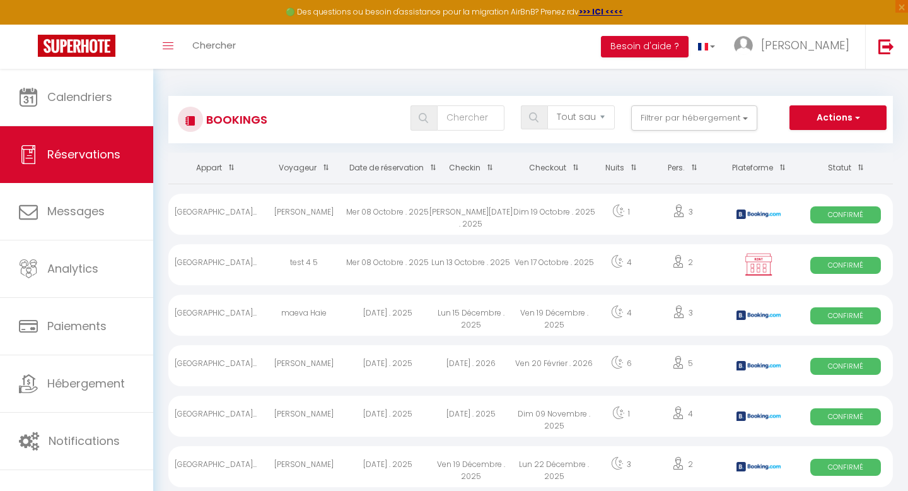
click at [303, 268] on div "test 4 5" at bounding box center [303, 264] width 83 height 41
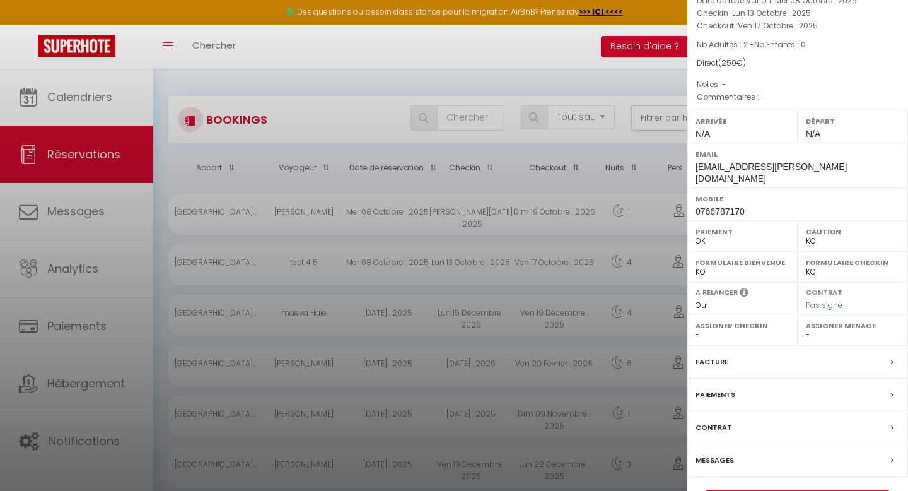
scroll to position [97, 0]
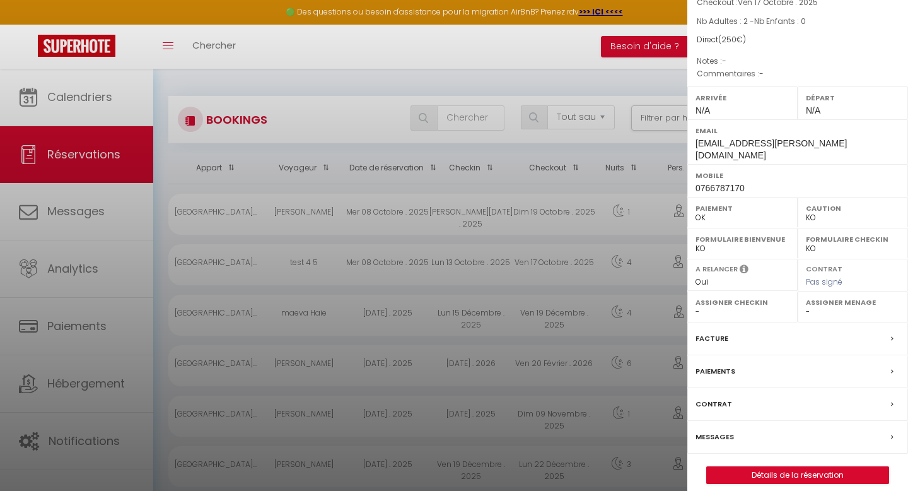
click at [712, 430] on label "Messages" at bounding box center [715, 436] width 38 height 13
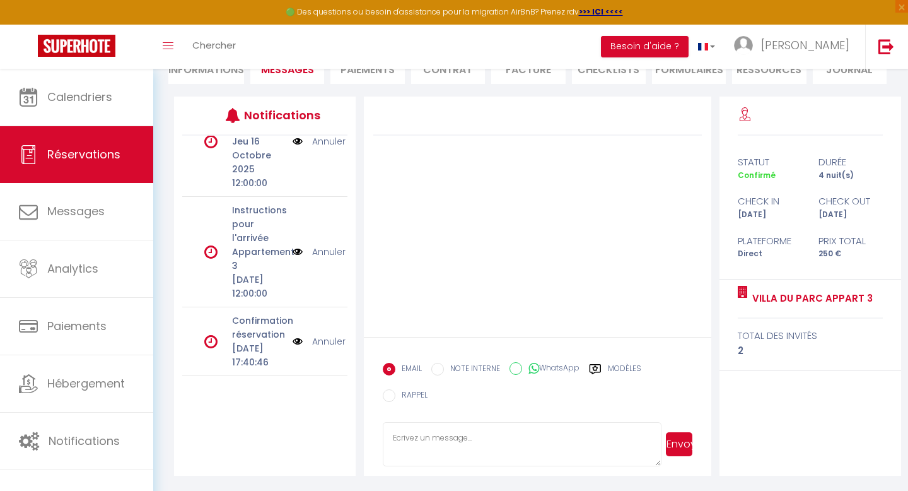
scroll to position [105, 0]
click at [298, 334] on img at bounding box center [298, 341] width 10 height 14
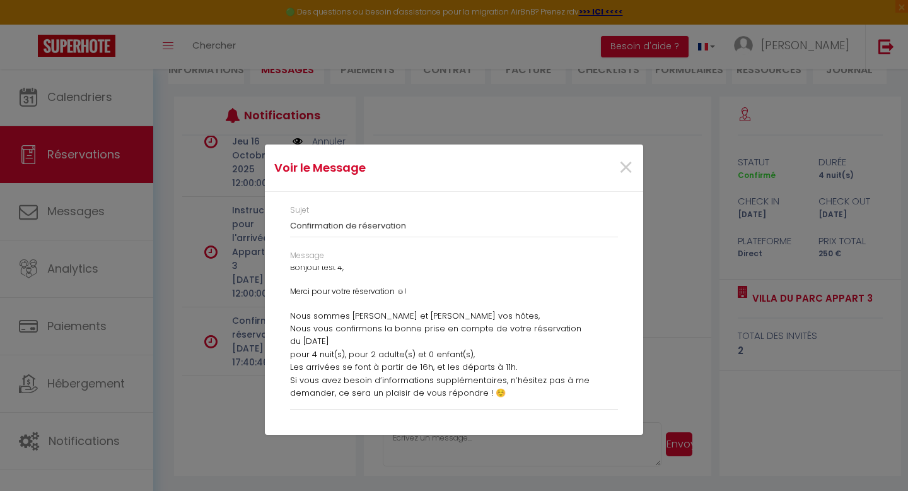
scroll to position [0, 0]
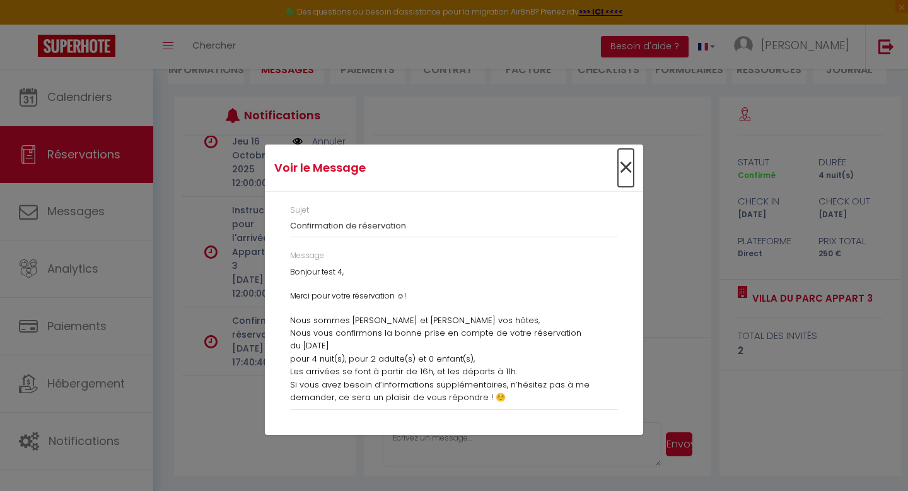
click at [628, 168] on span "×" at bounding box center [626, 168] width 16 height 38
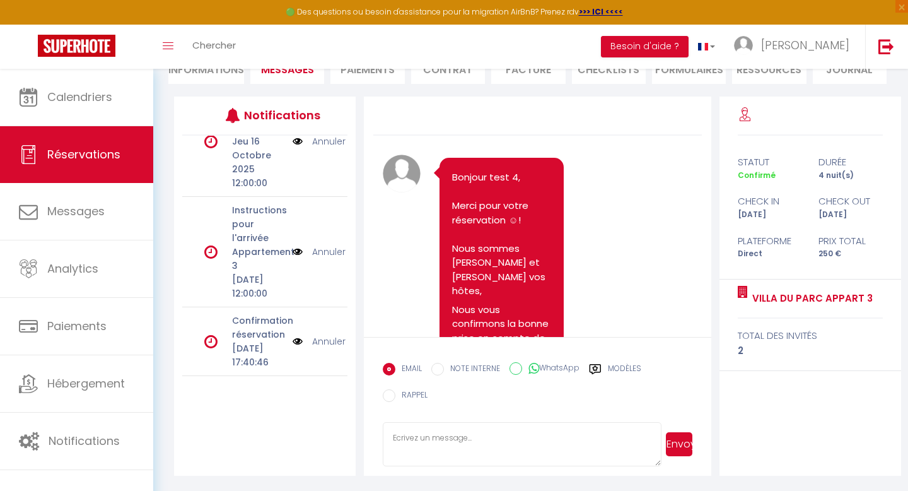
click at [298, 334] on img at bounding box center [298, 341] width 10 height 14
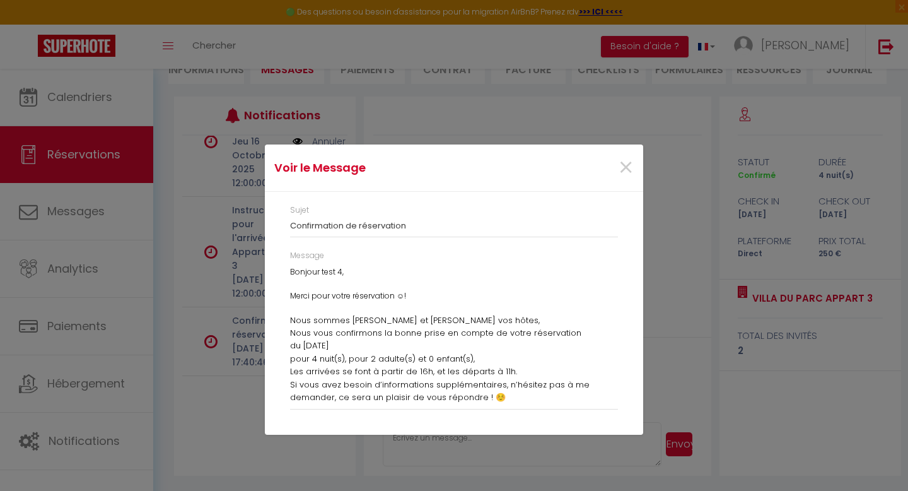
scroll to position [76, 0]
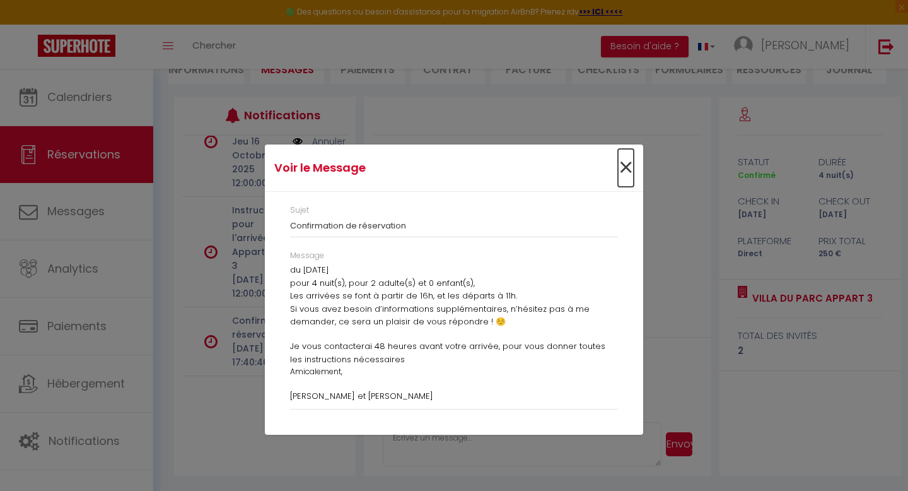
click at [624, 165] on span "×" at bounding box center [626, 168] width 16 height 38
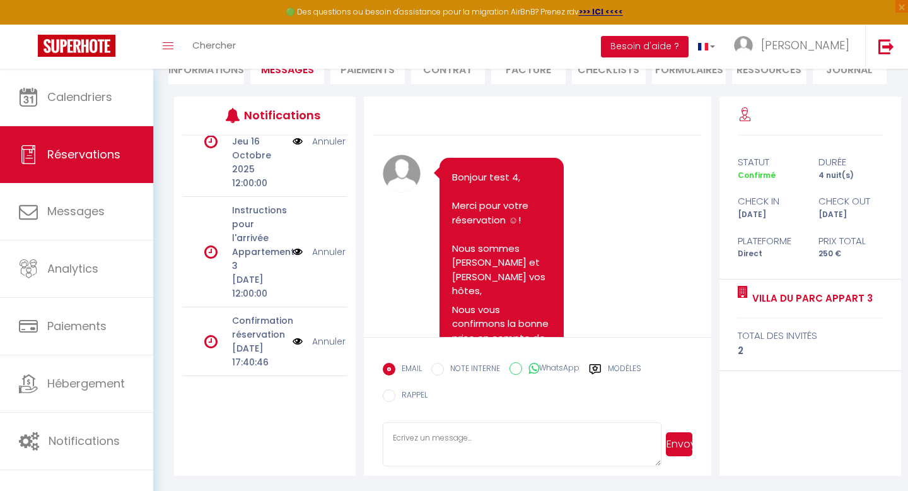
click at [290, 411] on div "Notifications Instructions avant départ Jeu 16 Octobre 2025 12:00:00 Annuler In…" at bounding box center [265, 285] width 182 height 379
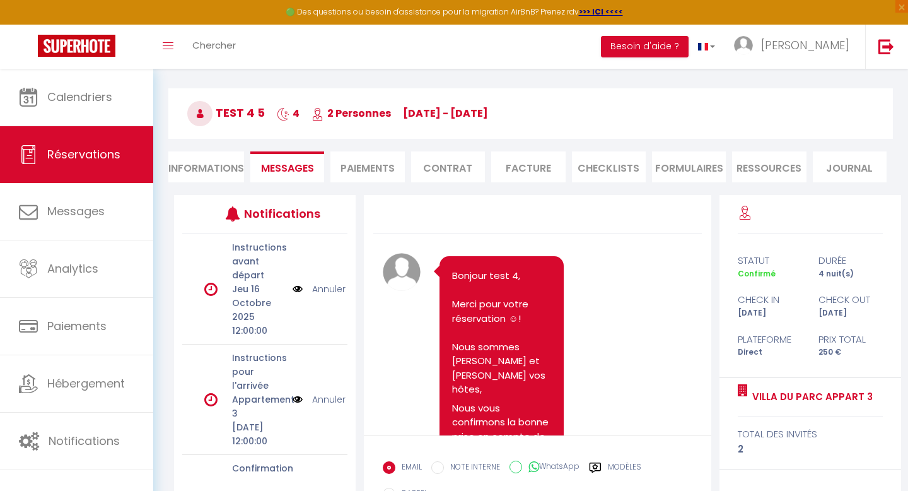
scroll to position [23, 0]
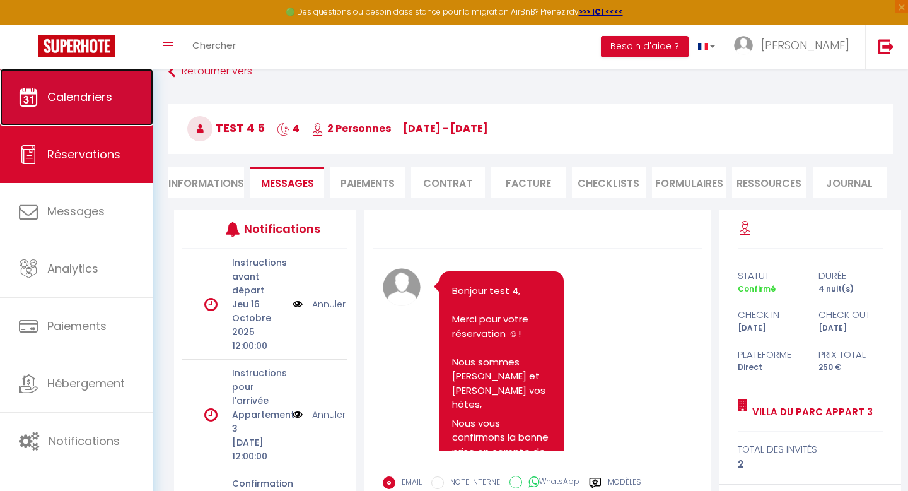
click at [83, 102] on span "Calendriers" at bounding box center [79, 97] width 65 height 16
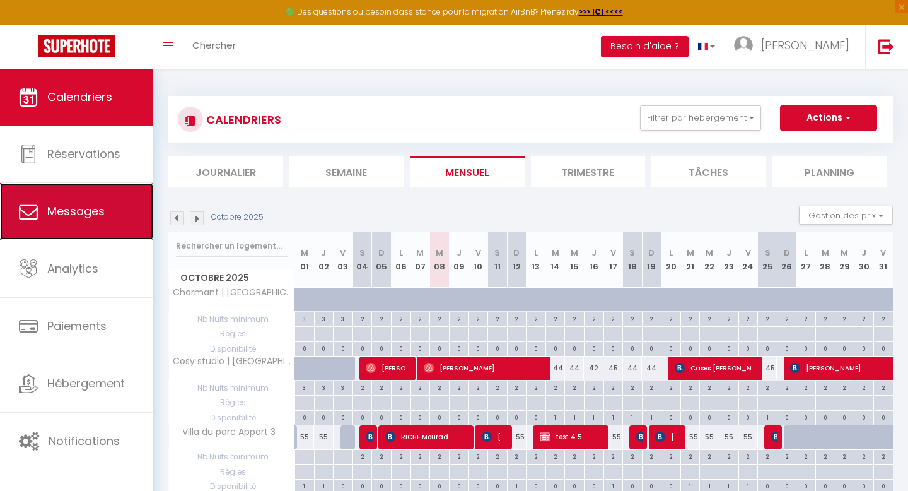
click at [76, 215] on span "Messages" at bounding box center [75, 211] width 57 height 16
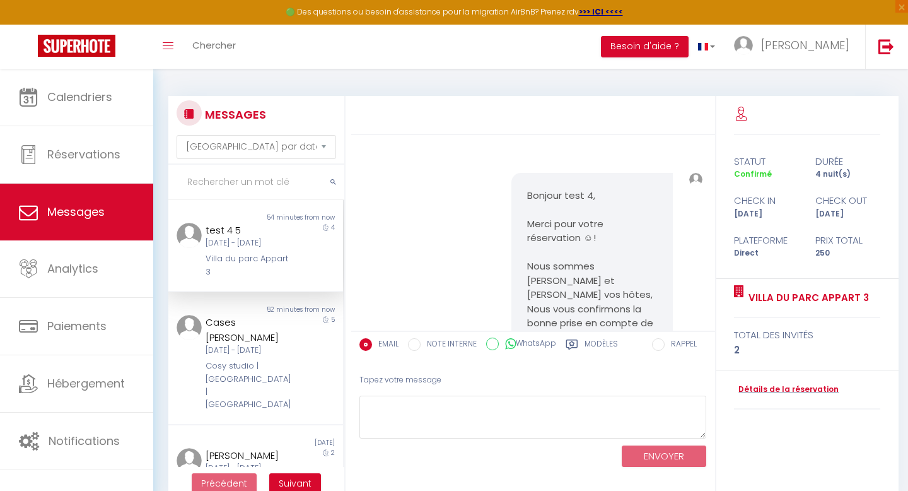
scroll to position [349, 0]
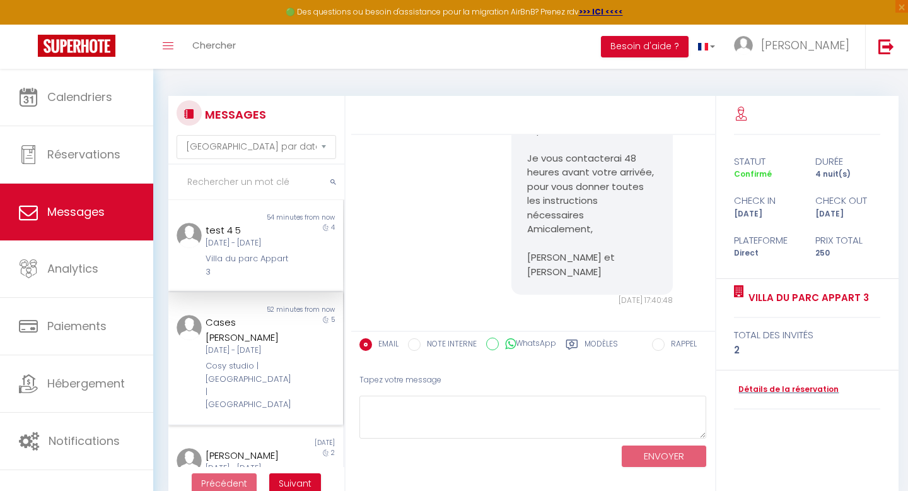
click at [259, 352] on div "[DATE] - [DATE]" at bounding box center [248, 350] width 85 height 12
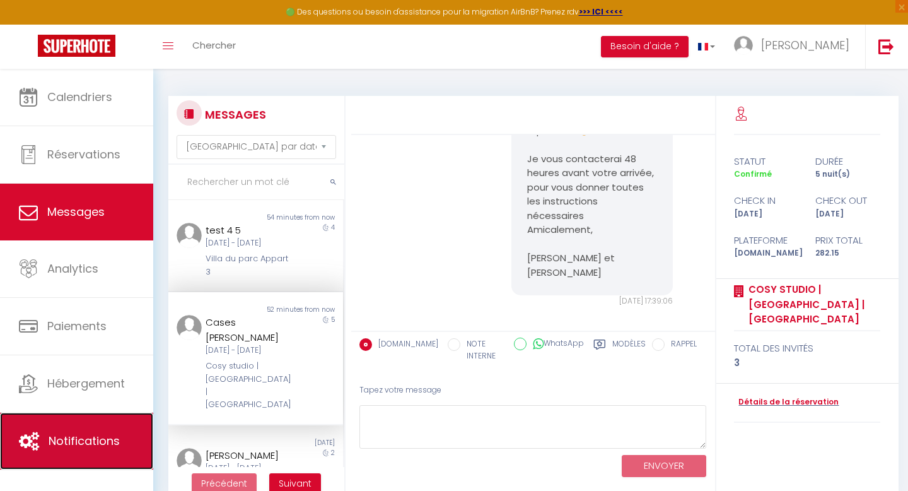
click at [74, 450] on link "Notifications" at bounding box center [76, 440] width 153 height 57
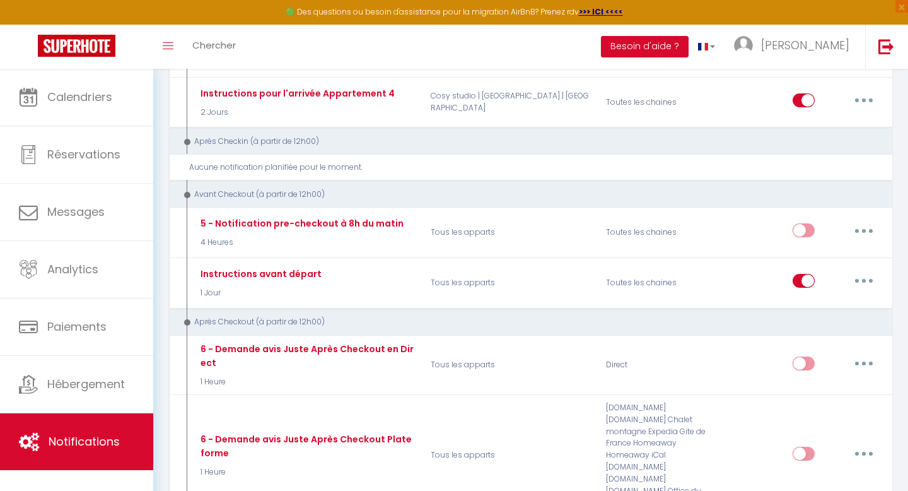
scroll to position [499, 0]
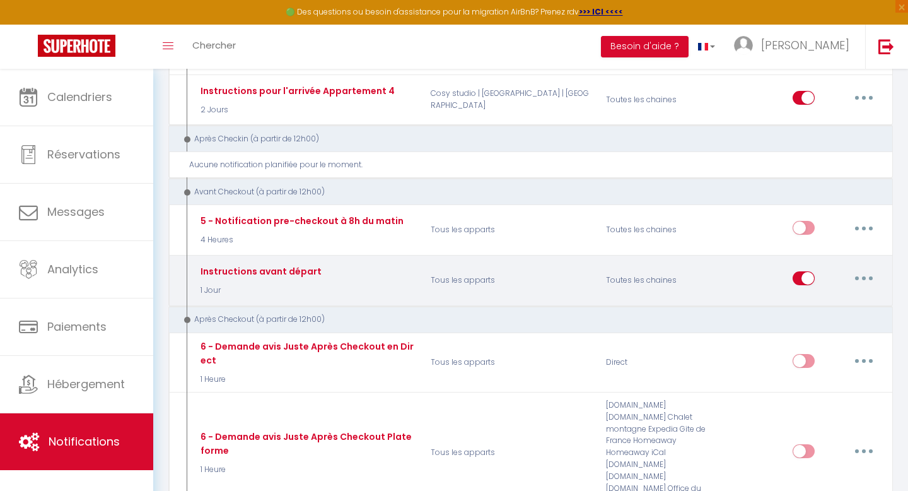
click at [868, 276] on button "button" at bounding box center [863, 278] width 35 height 20
click at [810, 306] on link "Editer" at bounding box center [830, 306] width 93 height 21
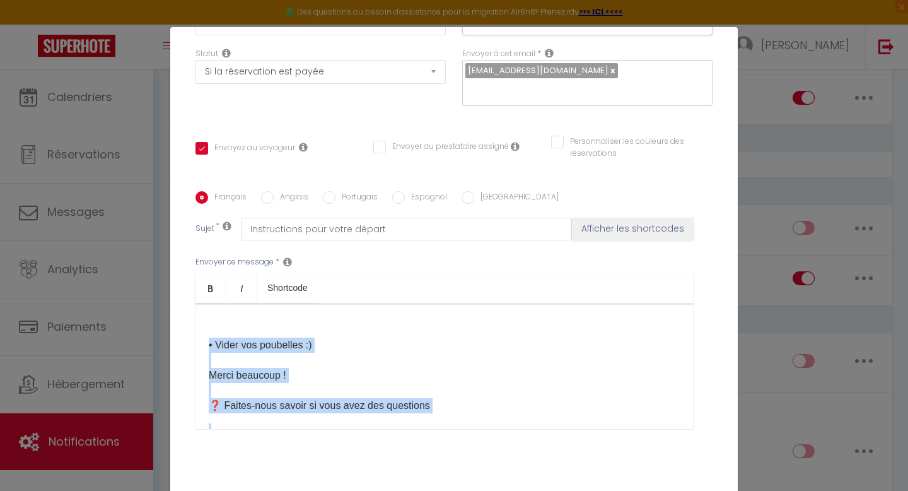
scroll to position [311, 0]
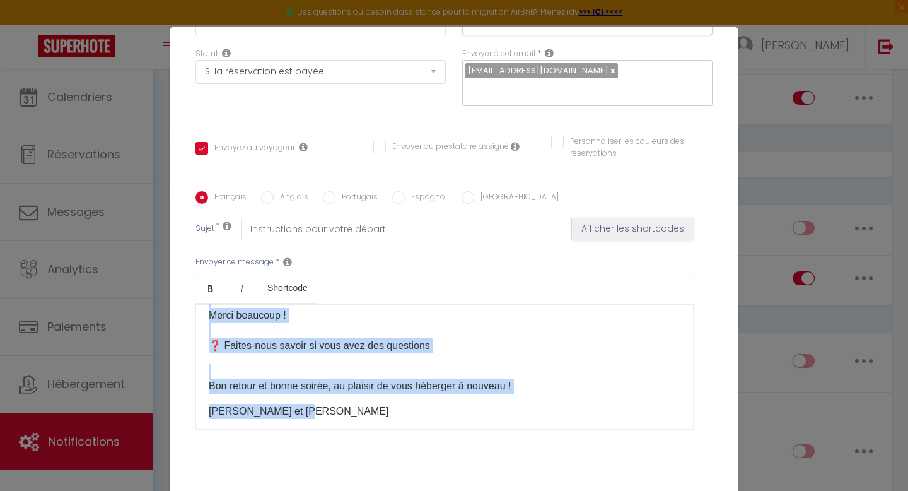
drag, startPoint x: 209, startPoint y: 307, endPoint x: 337, endPoint y: 393, distance: 153.9
click at [337, 394] on div "Bonjour [GUEST:FIRST_NAME]​, J'espère que vous avez passé un bon séjour à La Bo…" at bounding box center [444, 366] width 498 height 126
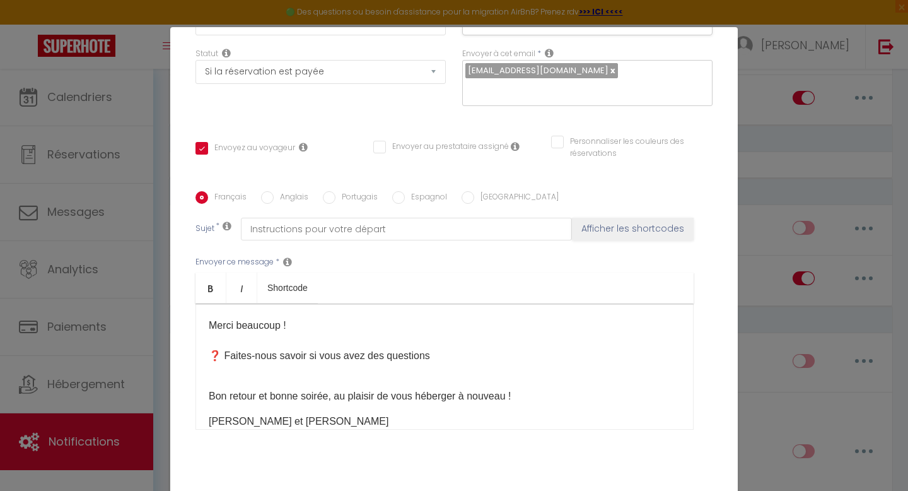
scroll to position [322, 0]
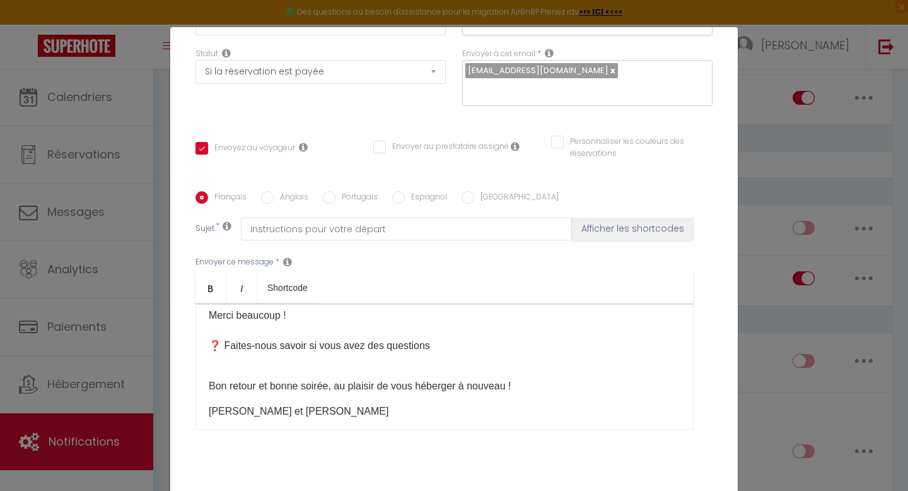
click at [306, 404] on p "Alexandre​ et Elodia" at bounding box center [445, 411] width 472 height 15
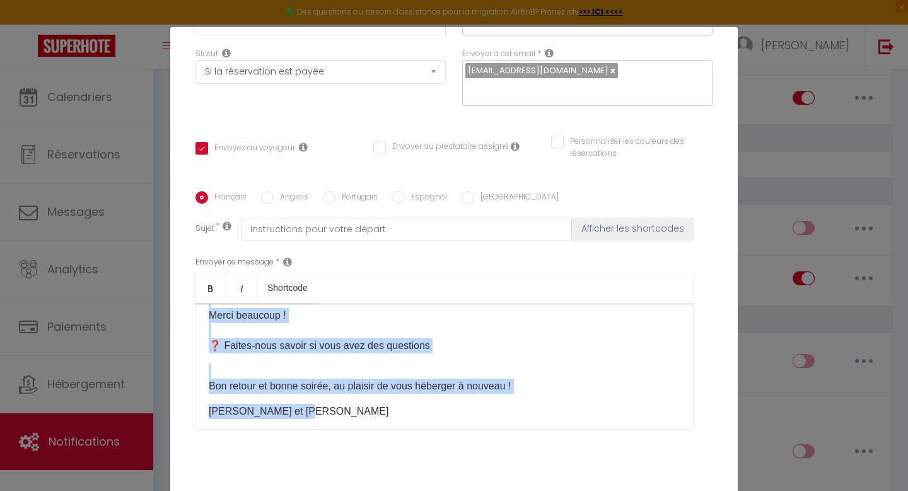
copy div "Bonjour [GUEST:FIRST_NAME]​, J'espère que vous avez passé un bon séjour à La Bo…"
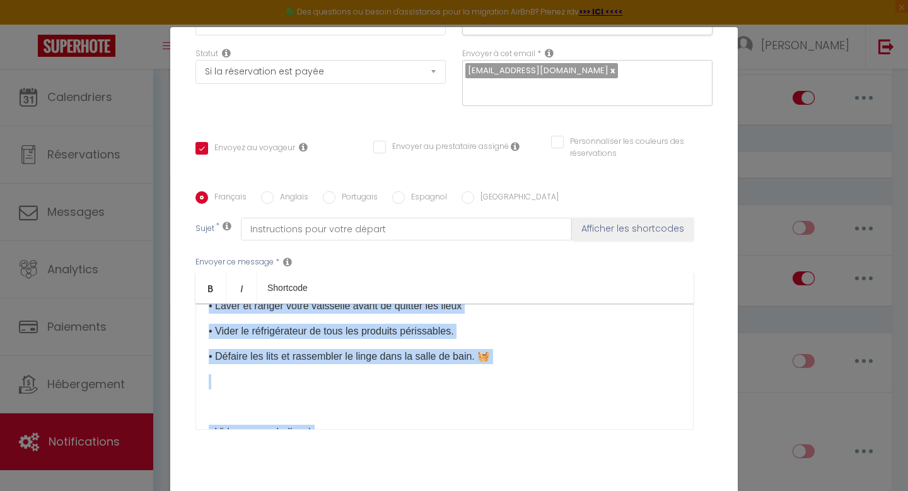
scroll to position [172, 0]
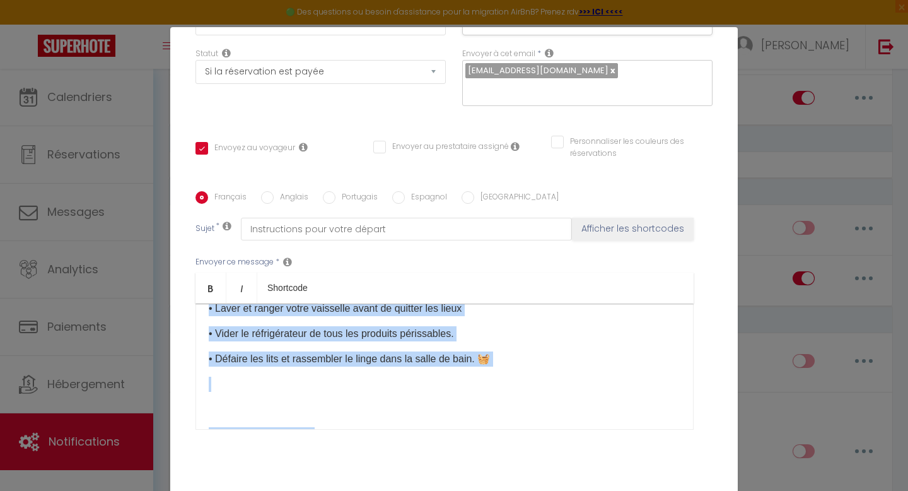
click at [231, 402] on p at bounding box center [445, 409] width 472 height 15
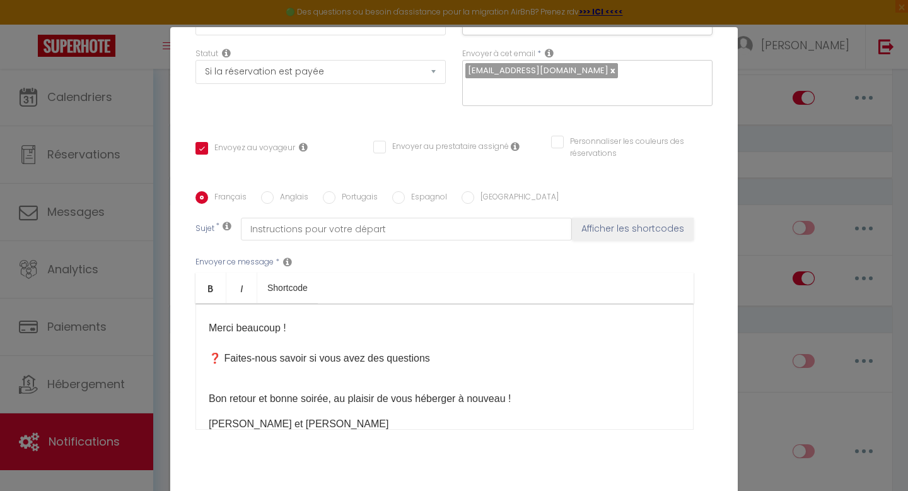
scroll to position [260, 0]
click at [322, 414] on p "Alexandre​ et Elodia" at bounding box center [445, 421] width 472 height 15
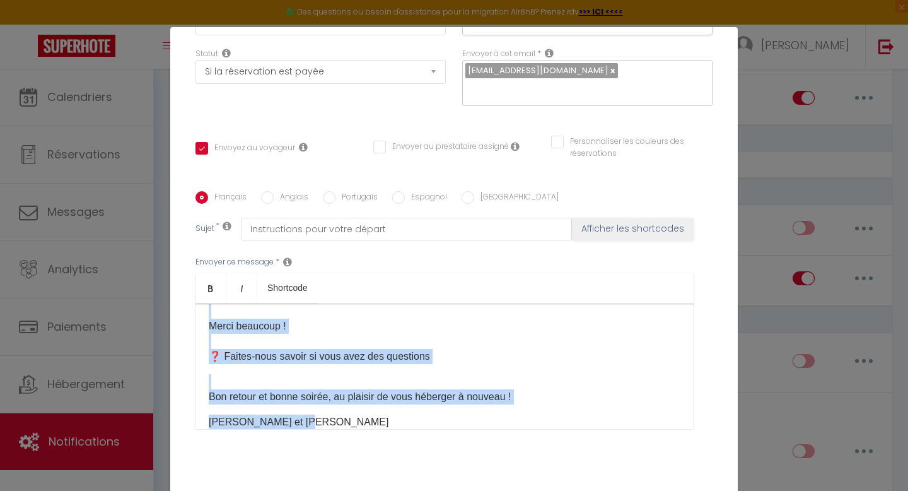
copy div "Bonjour [GUEST:FIRST_NAME]​, J'espère que vous avez passé un bon séjour à La Bo…"
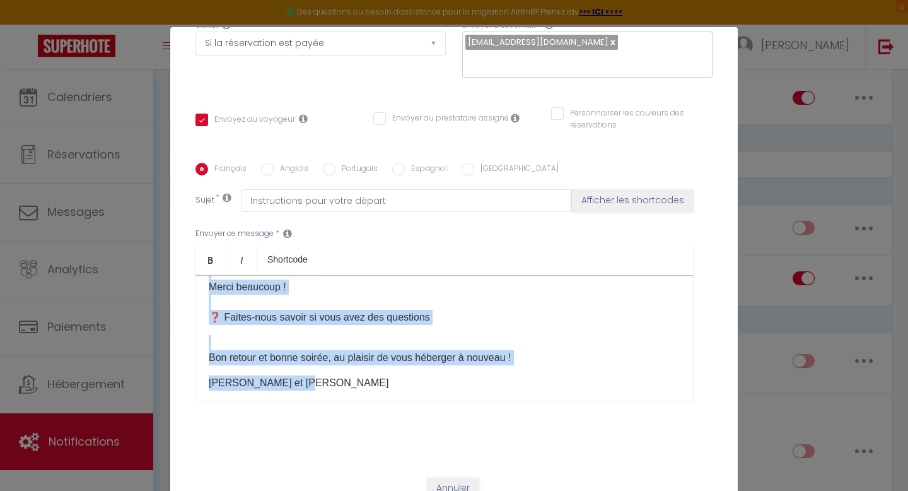
scroll to position [54, 0]
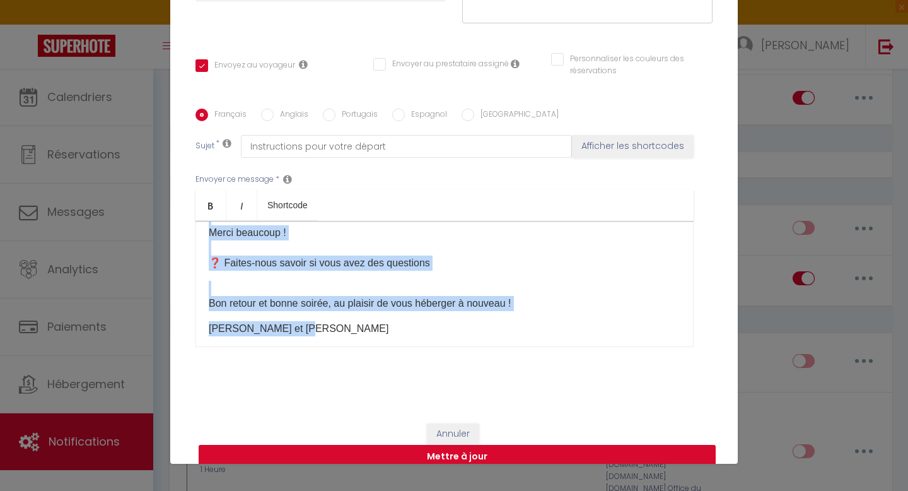
click at [462, 445] on button "Mettre à jour" at bounding box center [457, 457] width 517 height 24
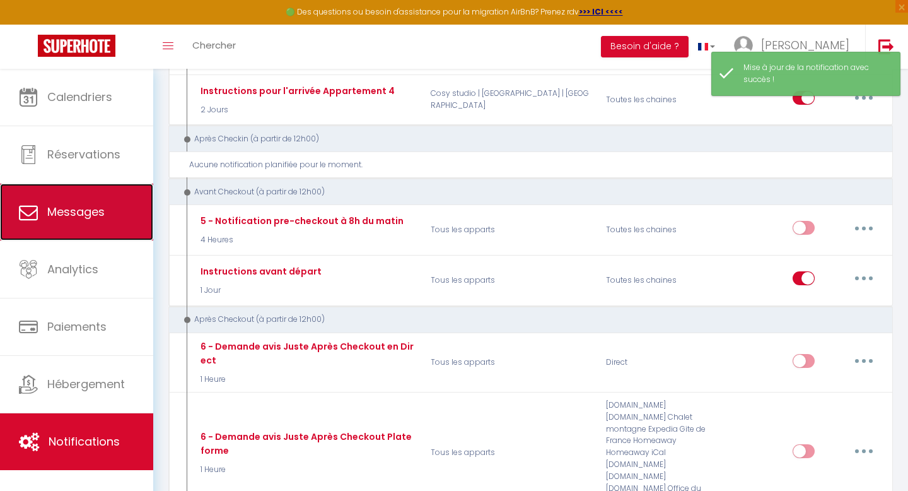
click at [78, 218] on span "Messages" at bounding box center [75, 212] width 57 height 16
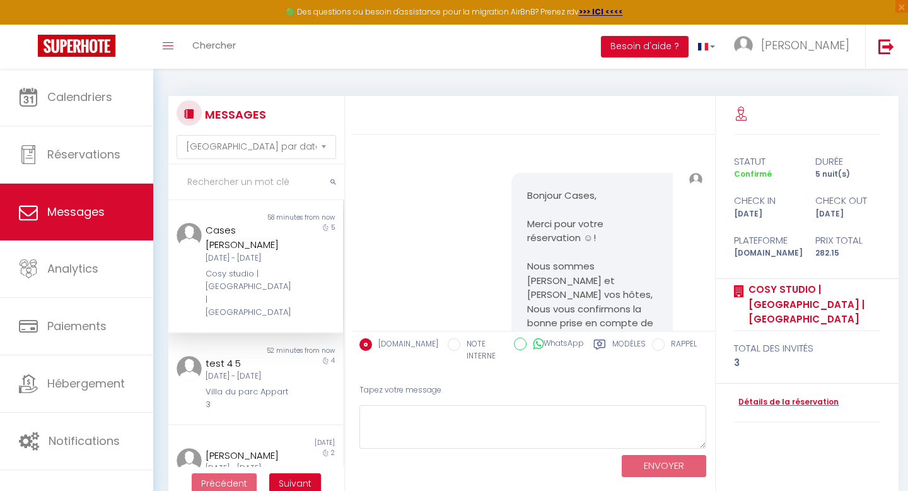
scroll to position [556, 0]
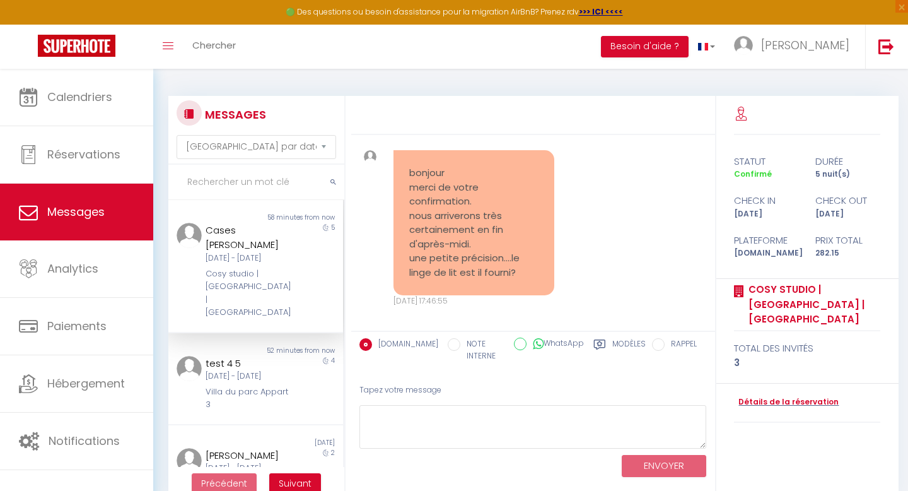
click at [248, 184] on input "text" at bounding box center [256, 182] width 176 height 35
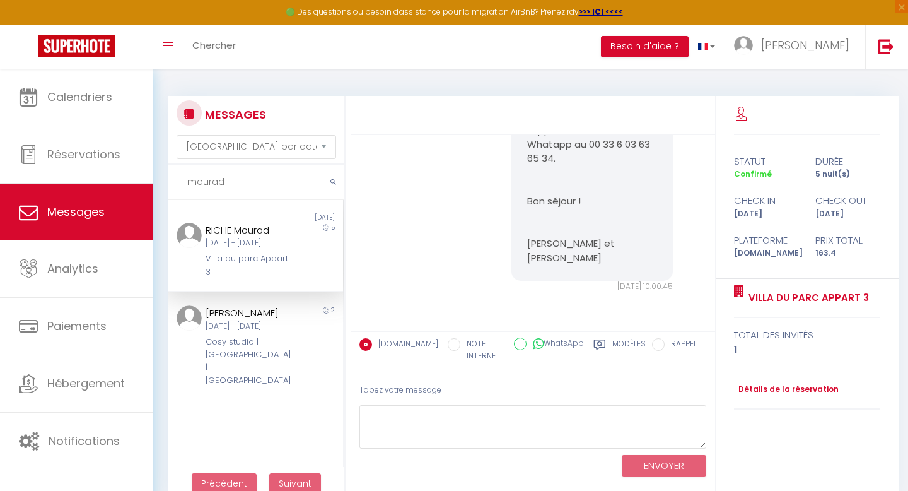
scroll to position [633, 0]
click at [245, 249] on div "[DATE] - [DATE]" at bounding box center [248, 243] width 85 height 12
click at [251, 249] on div "[DATE] - [DATE]" at bounding box center [248, 243] width 85 height 12
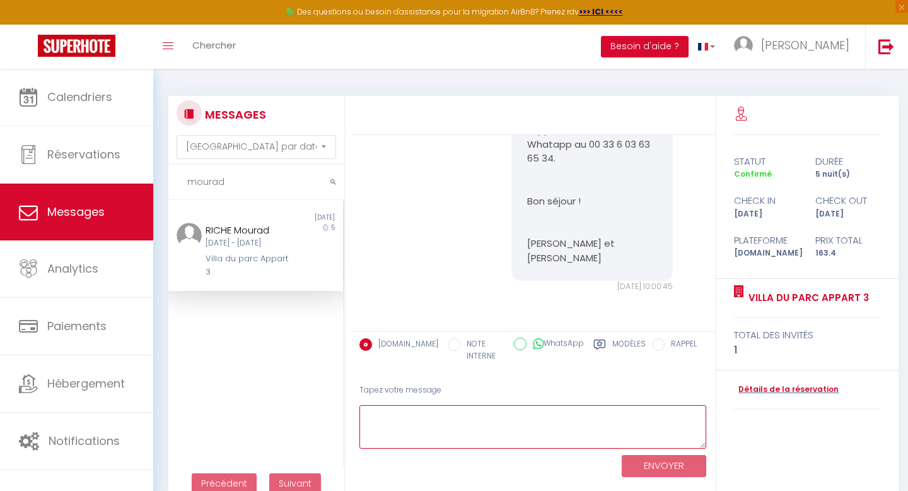
click at [446, 424] on textarea at bounding box center [532, 427] width 347 height 44
paste textarea "Bonjour [GUEST:FIRST_NAME]​, J'espère que vous avez passé un bon séjour à La Bo…"
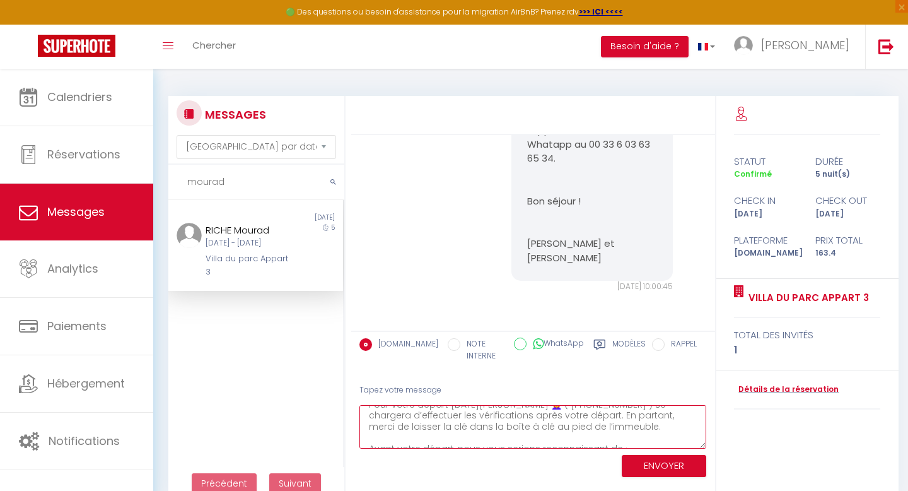
scroll to position [0, 0]
drag, startPoint x: 491, startPoint y: 417, endPoint x: 402, endPoint y: 412, distance: 88.4
click at [402, 412] on textarea "Bonjour [GUEST:FIRST_NAME]​, J'espère que vous avez passé un bon séjour à La Bo…" at bounding box center [532, 427] width 347 height 44
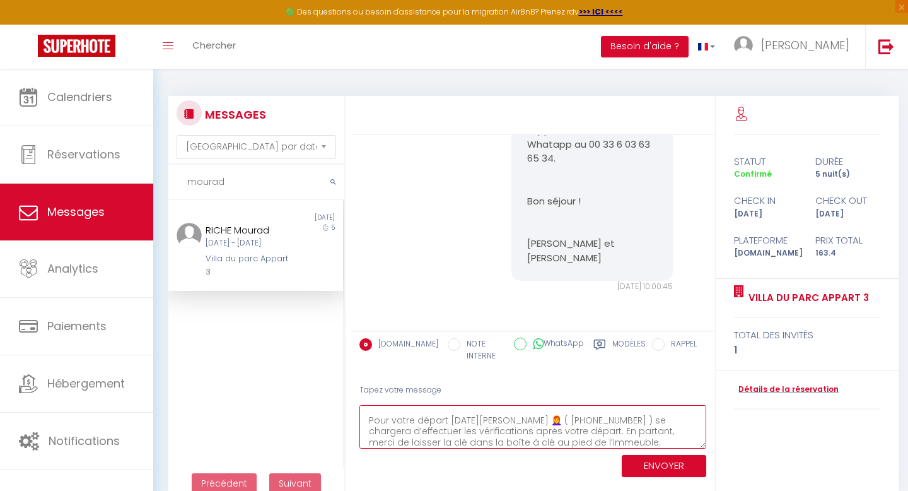
click at [467, 420] on textarea "Bonjour Mourad, J'espère que vous avez passé un bon séjour à La Bourboule ! ⛲ P…" at bounding box center [532, 427] width 347 height 44
click at [583, 443] on textarea "Bonjour Mourad, J'espère que vous avez passé un bon séjour à La Bourboule ! ⛲ P…" at bounding box center [532, 427] width 347 height 44
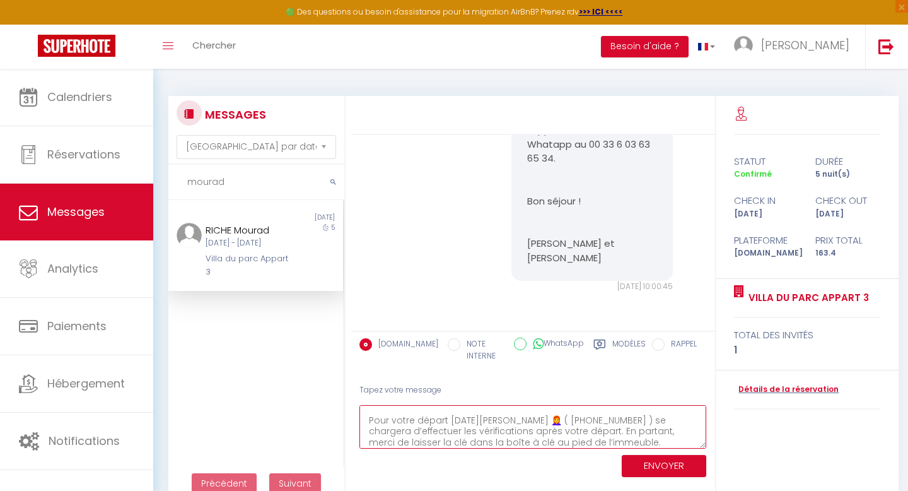
click at [583, 443] on textarea "Bonjour Mourad, J'espère que vous avez passé un bon séjour à La Bourboule ! ⛲ P…" at bounding box center [532, 427] width 347 height 44
click at [584, 431] on textarea "Bonjour Mourad, J'espère que vous avez passé un bon séjour à La Bourboule ! ⛲ A…" at bounding box center [532, 427] width 347 height 44
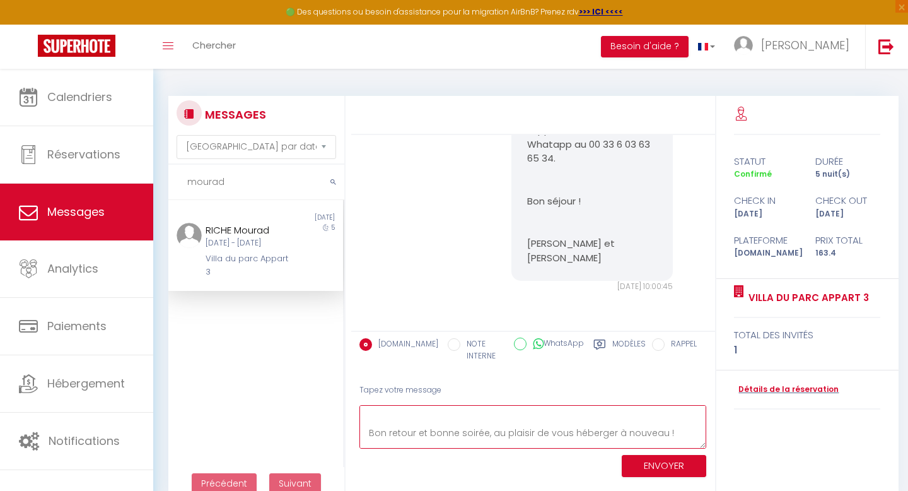
scroll to position [221, 0]
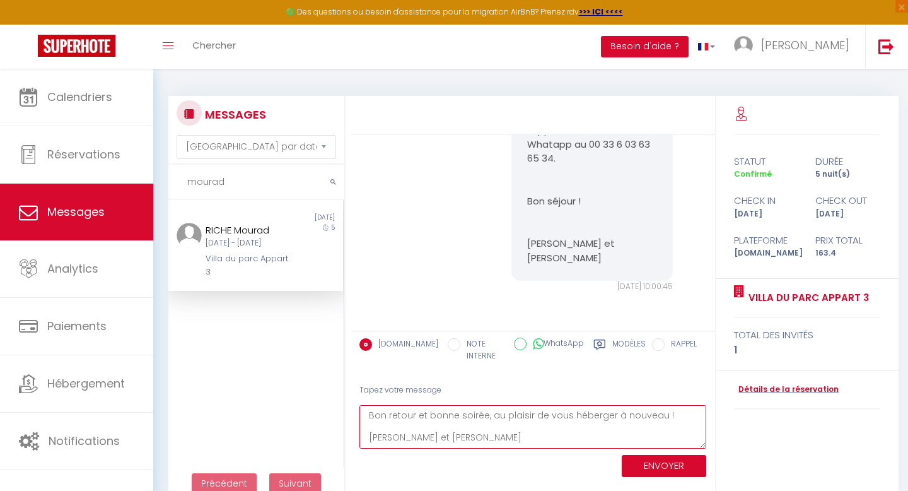
click at [479, 438] on textarea "Bonjour Mourad, J'espère que vous avez passé un bon séjour à La Bourboule ! ⛲ •…" at bounding box center [532, 427] width 347 height 44
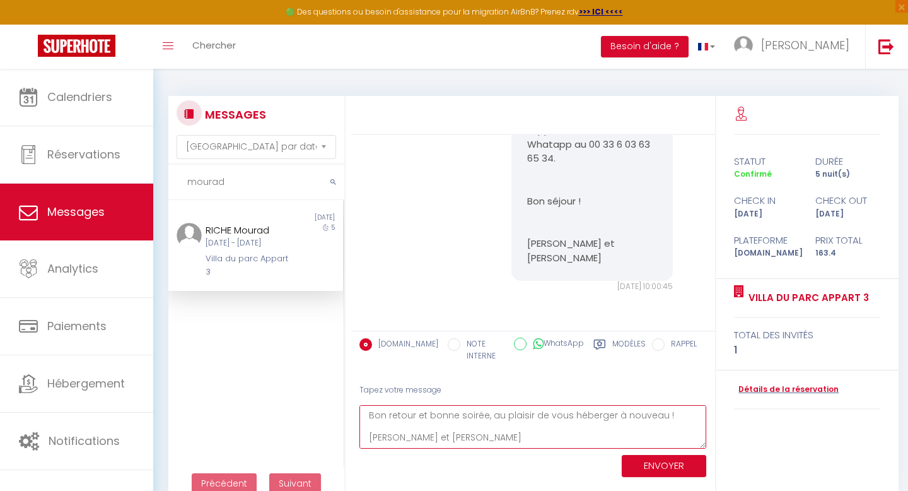
click at [479, 438] on textarea "Bonjour Mourad, J'espère que vous avez passé un bon séjour à La Bourboule ! ⛲ •…" at bounding box center [532, 427] width 347 height 44
click at [450, 440] on textarea "Bonjour Mourad, J'espère que vous avez passé un bon séjour à La Bourboule ! ⛲ •…" at bounding box center [532, 427] width 347 height 44
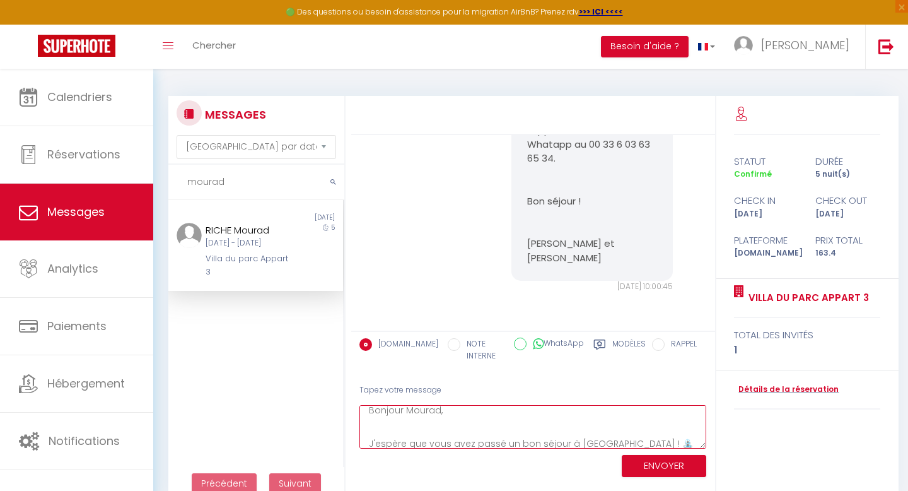
scroll to position [0, 0]
drag, startPoint x: 462, startPoint y: 438, endPoint x: 361, endPoint y: 396, distance: 109.1
click at [361, 396] on div "Tapez votre message Bonjour Mourad, J'espère que vous avez passé un bon séjour …" at bounding box center [533, 428] width 364 height 107
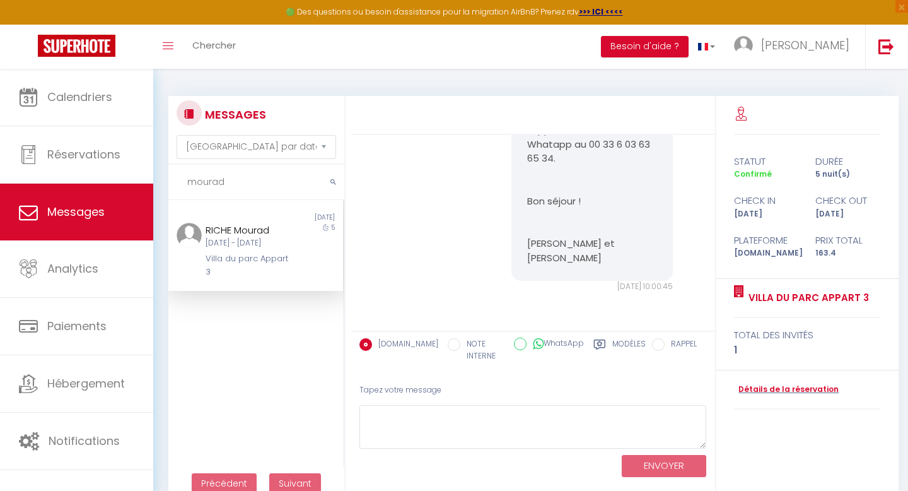
click at [424, 470] on div "ENVOYER" at bounding box center [532, 464] width 347 height 33
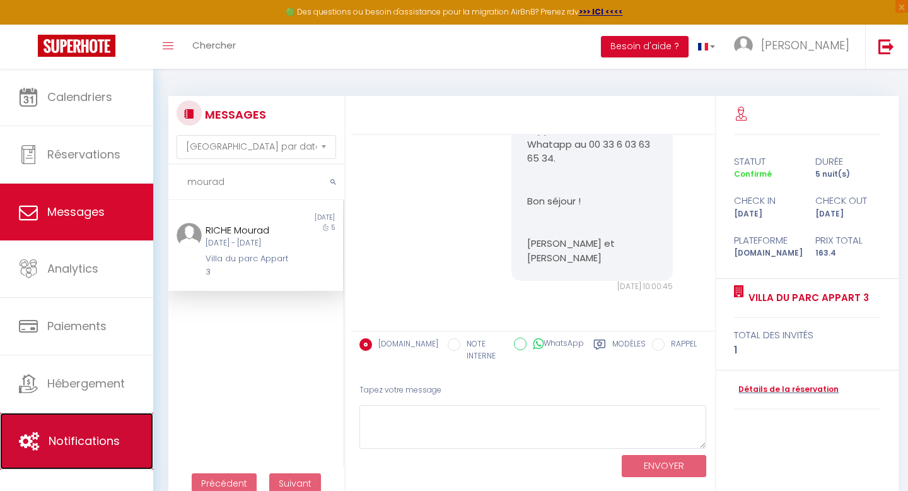
click at [86, 442] on span "Notifications" at bounding box center [84, 441] width 71 height 16
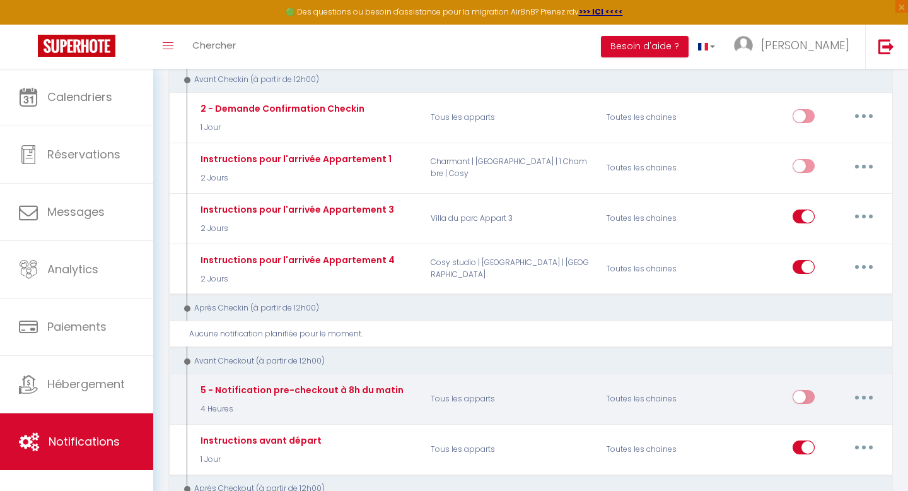
scroll to position [322, 0]
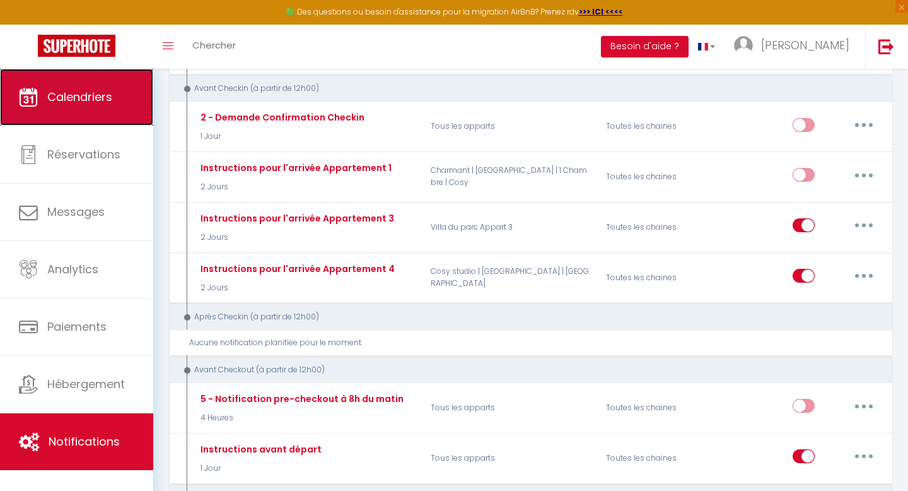
click at [96, 99] on span "Calendriers" at bounding box center [79, 97] width 65 height 16
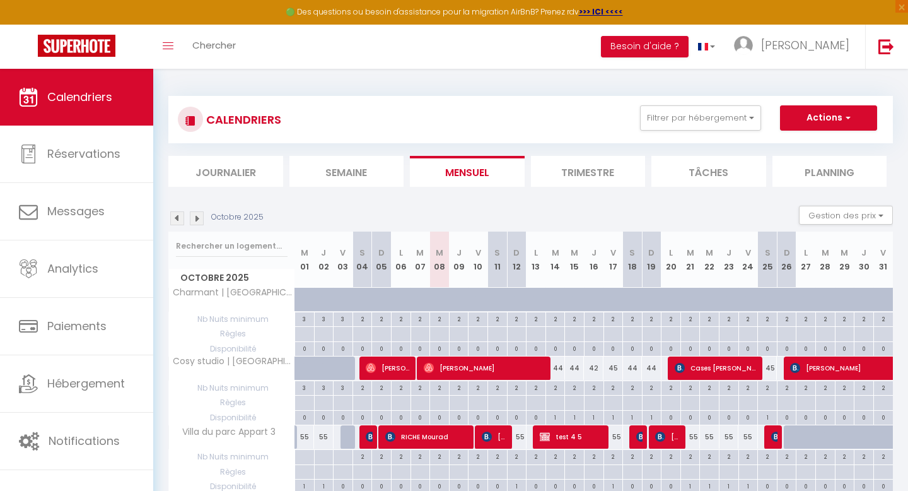
click at [234, 175] on li "Journalier" at bounding box center [225, 171] width 115 height 31
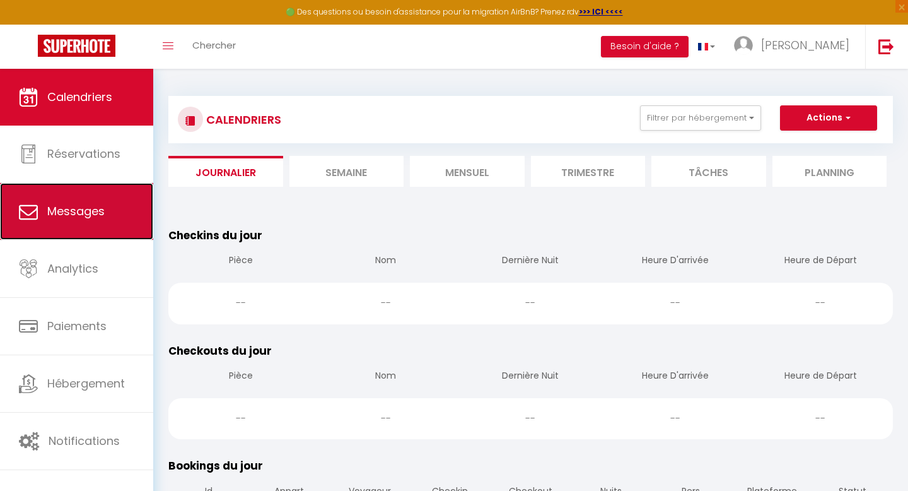
click at [67, 214] on span "Messages" at bounding box center [75, 211] width 57 height 16
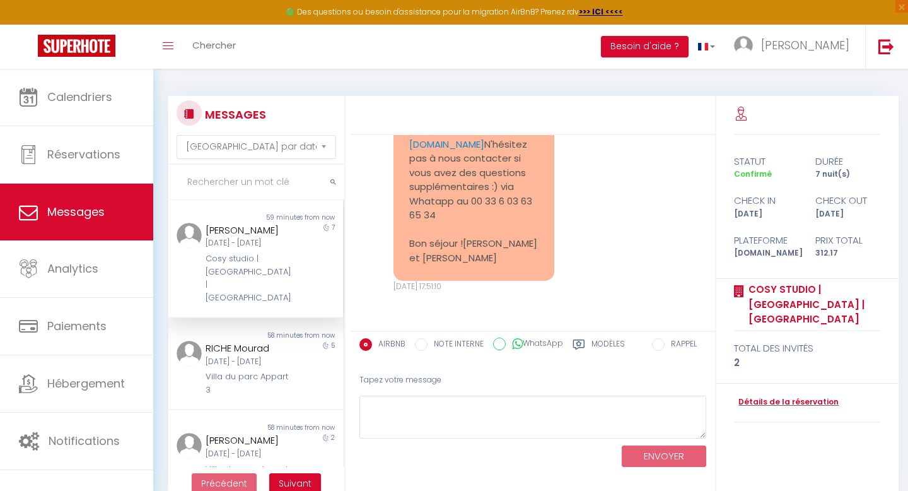
scroll to position [3734, 0]
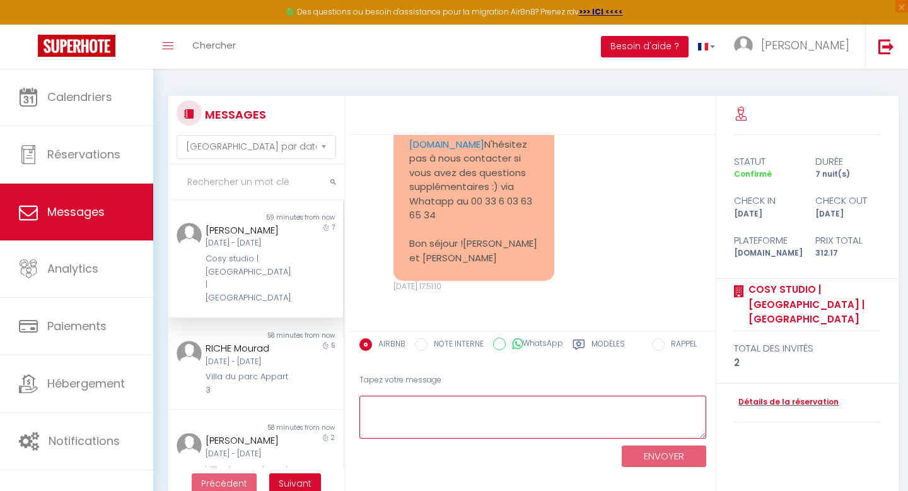
click at [509, 418] on textarea at bounding box center [532, 417] width 347 height 44
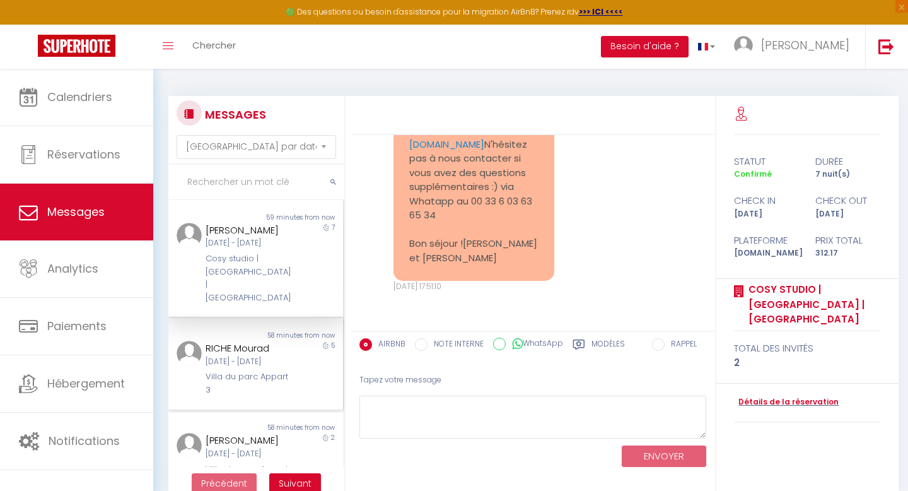
click at [237, 361] on div "[DATE] - [DATE]" at bounding box center [248, 362] width 85 height 12
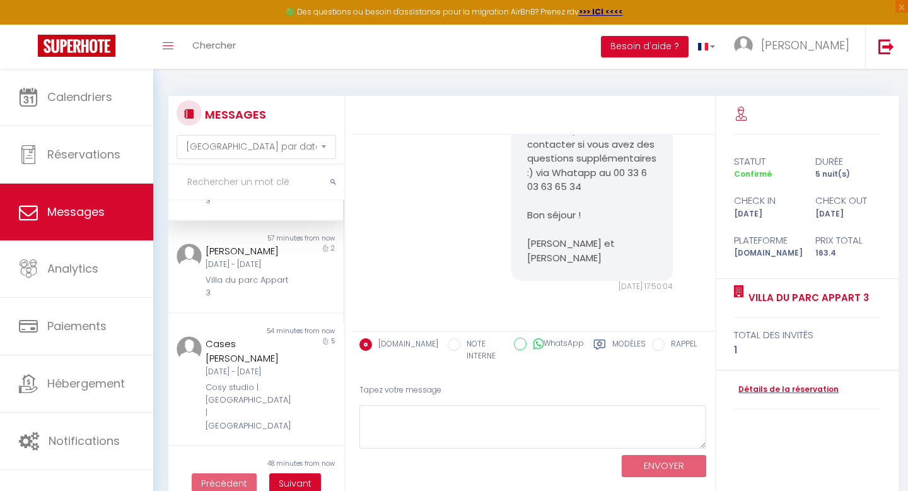
scroll to position [193, 0]
click at [256, 267] on div "[DATE] - [DATE]" at bounding box center [248, 261] width 85 height 12
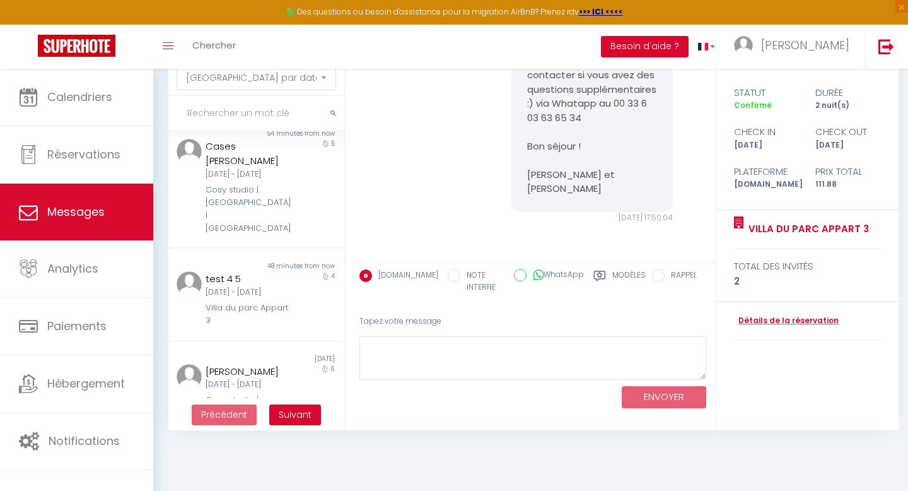
scroll to position [318, 0]
click at [257, 226] on div "Cosy studio | [GEOGRAPHIC_DATA] | [GEOGRAPHIC_DATA]" at bounding box center [248, 209] width 85 height 52
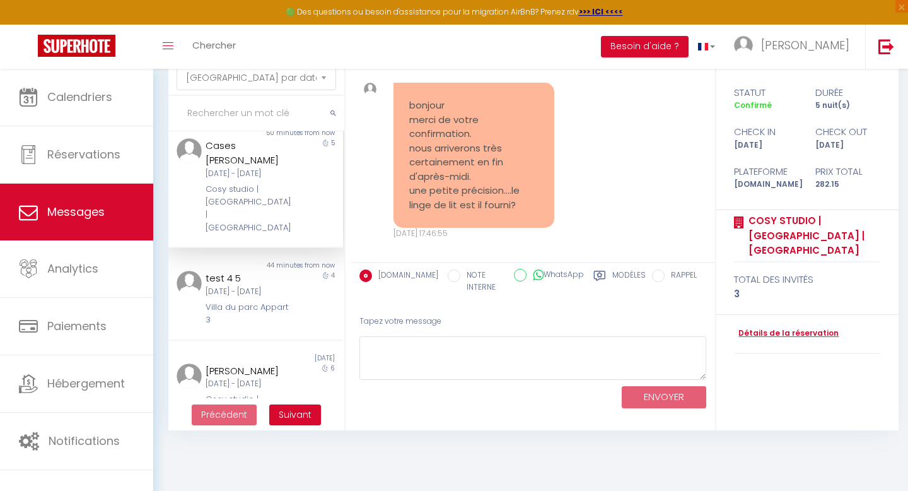
scroll to position [556, 0]
click at [471, 350] on textarea at bounding box center [532, 358] width 347 height 44
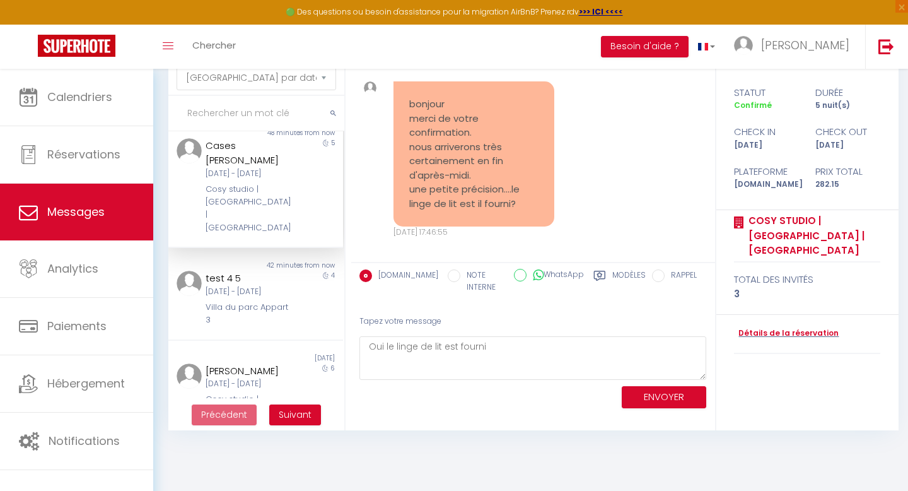
click at [538, 414] on div "Bonjour Cases, Merci pour votre réservation ☺! Nous sommes Alexandre et Elodia …" at bounding box center [533, 229] width 365 height 404
click at [651, 399] on button "ENVOYER" at bounding box center [664, 397] width 84 height 22
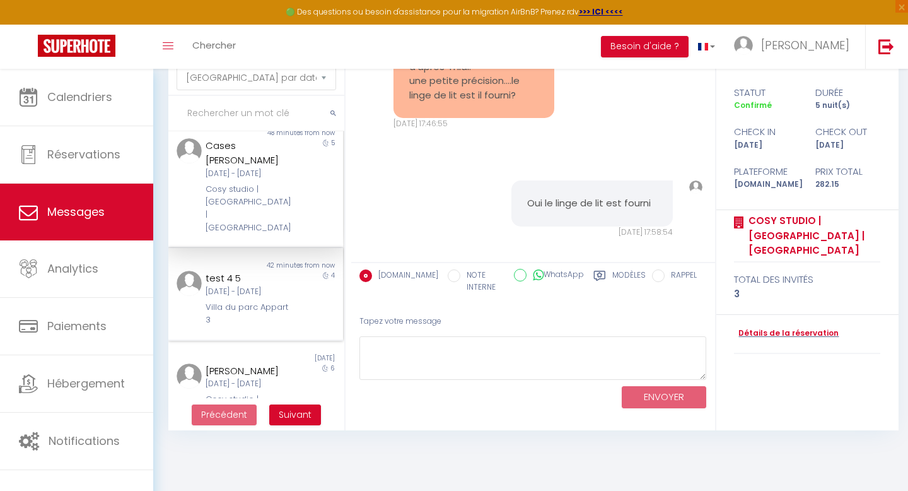
click at [245, 320] on div "test 4 5 Lun 13 Oct - Ven 17 Oct Villa du parc Appart 3" at bounding box center [248, 298] width 102 height 55
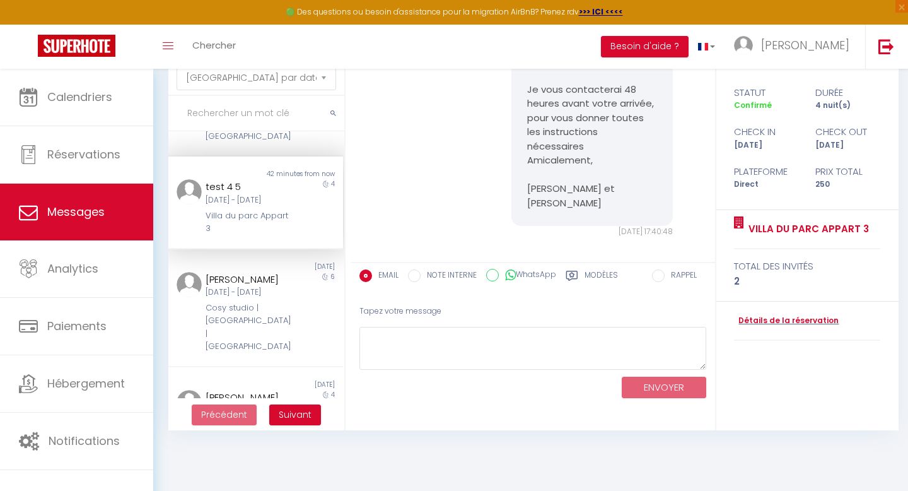
scroll to position [438, 0]
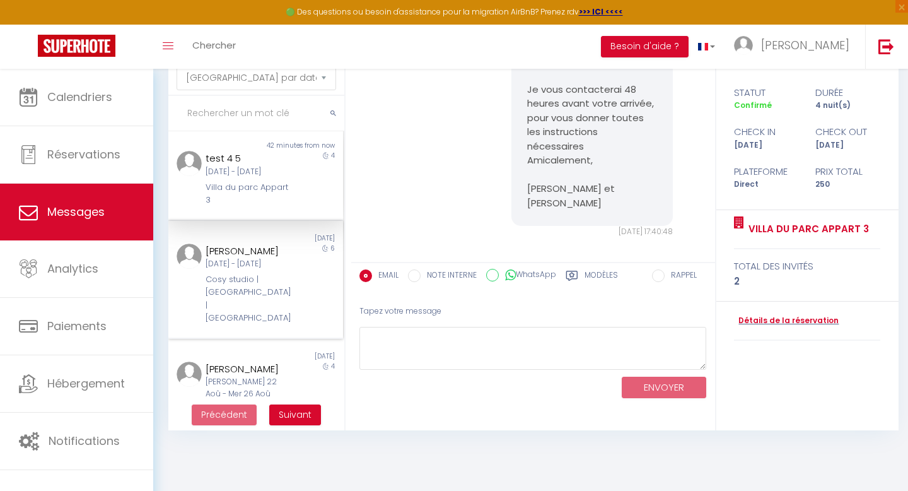
click at [245, 316] on div "Cosy studio | [GEOGRAPHIC_DATA] | [GEOGRAPHIC_DATA]" at bounding box center [248, 299] width 85 height 52
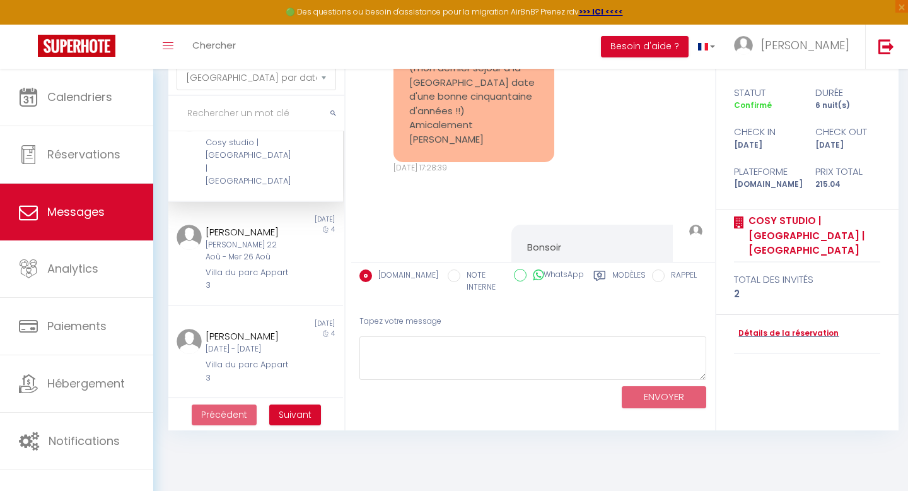
scroll to position [576, 0]
click at [241, 262] on div "[PERSON_NAME] 22 Aoû - Mer 26 Aoû" at bounding box center [248, 250] width 85 height 24
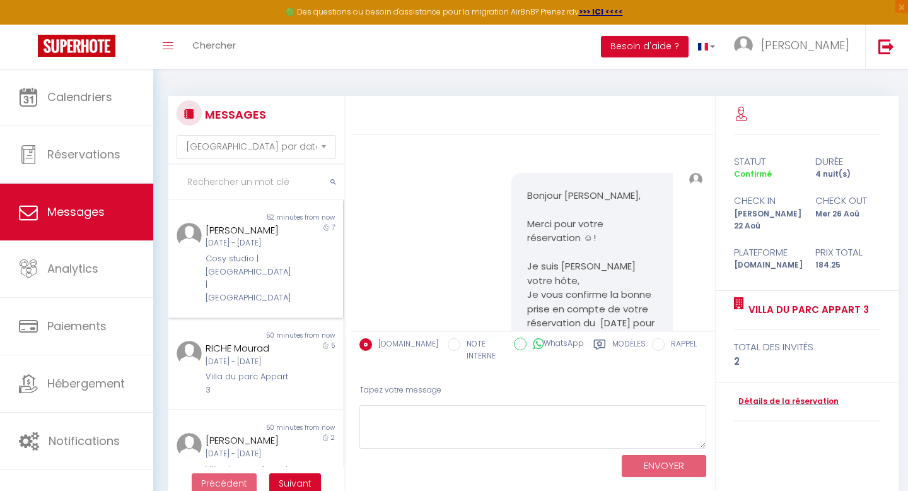
click at [240, 271] on div "Cosy studio | [GEOGRAPHIC_DATA] | [GEOGRAPHIC_DATA]" at bounding box center [248, 278] width 85 height 52
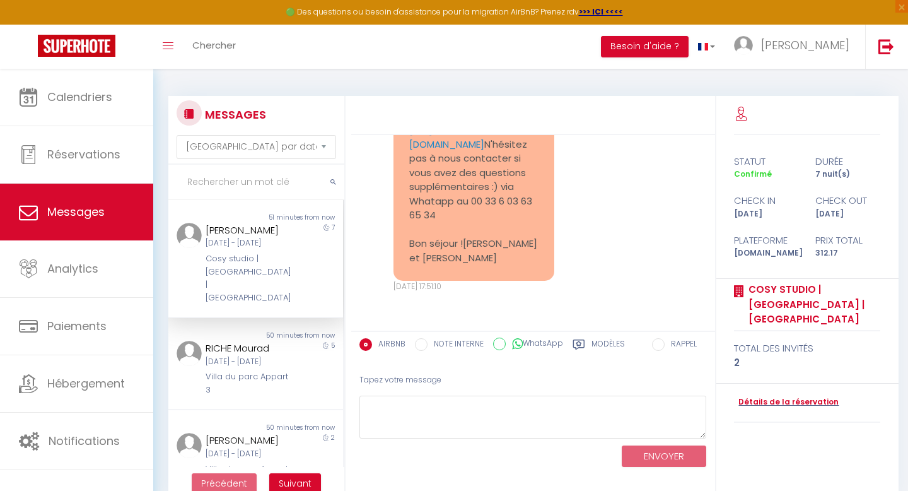
scroll to position [3734, 0]
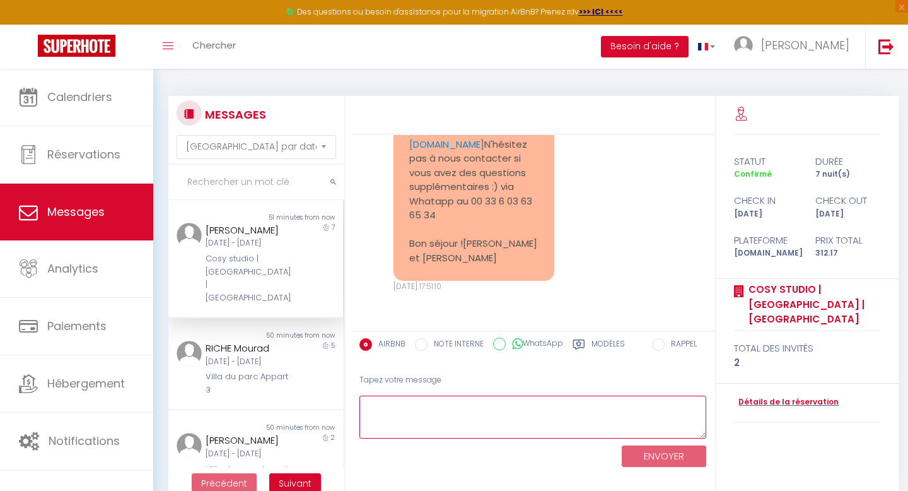
click at [504, 412] on textarea at bounding box center [532, 417] width 347 height 44
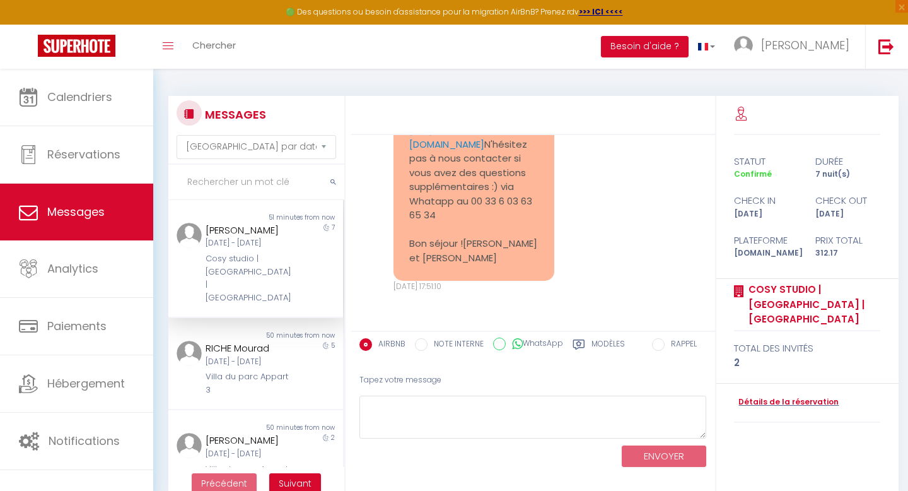
click at [601, 380] on div "Tapez votre message" at bounding box center [532, 379] width 347 height 31
click at [265, 368] on div "[DATE] - [DATE]" at bounding box center [248, 362] width 85 height 12
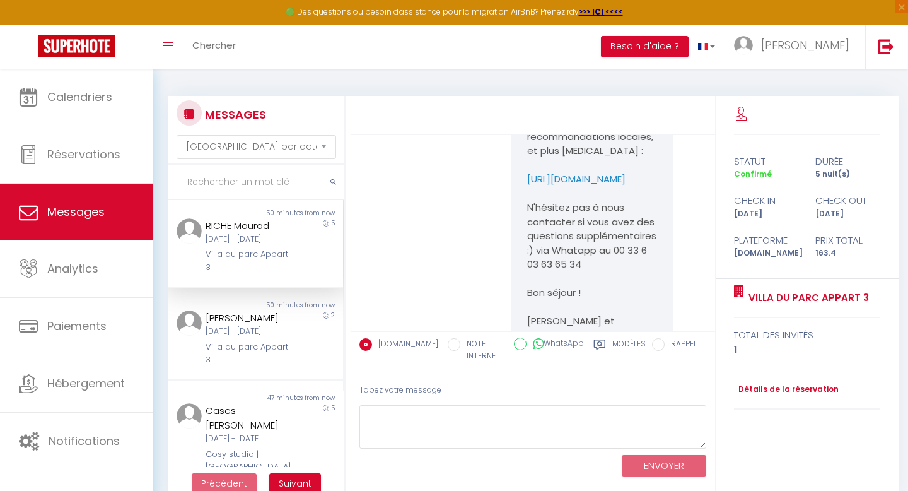
scroll to position [134, 0]
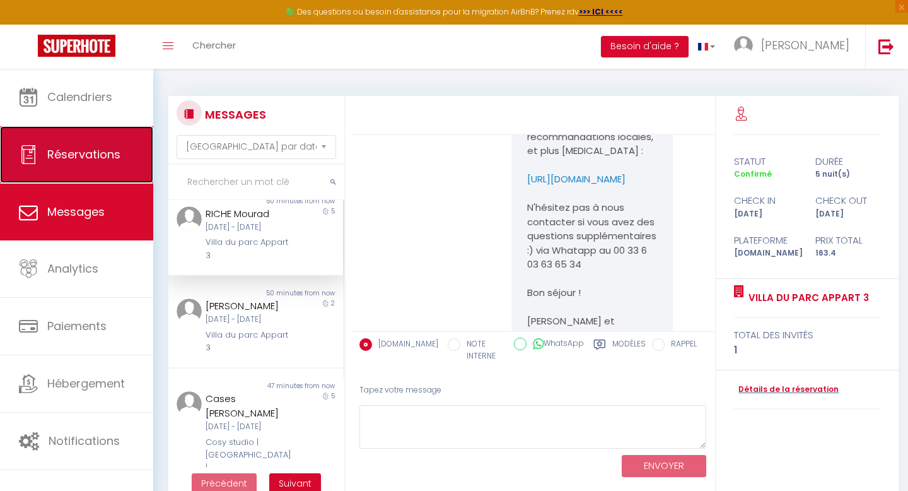
click at [90, 158] on span "Réservations" at bounding box center [83, 154] width 73 height 16
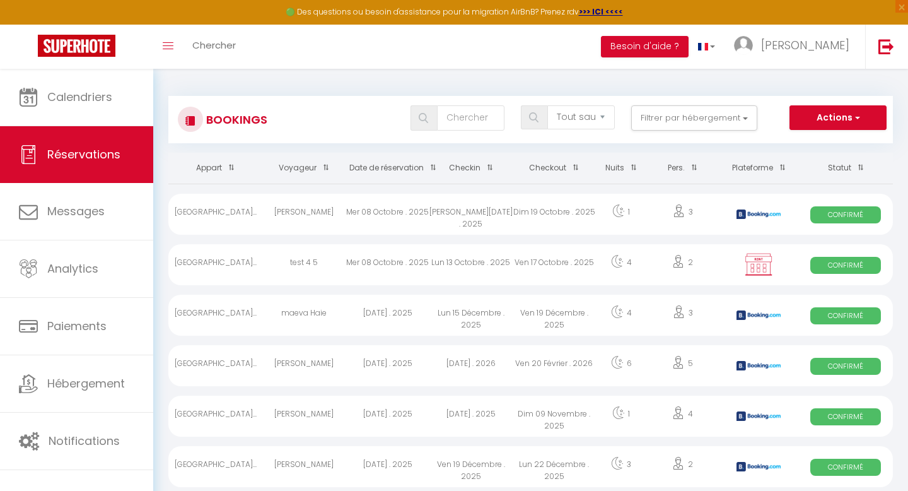
click at [415, 269] on div "Mer 08 Octobre . 2025" at bounding box center [387, 264] width 83 height 41
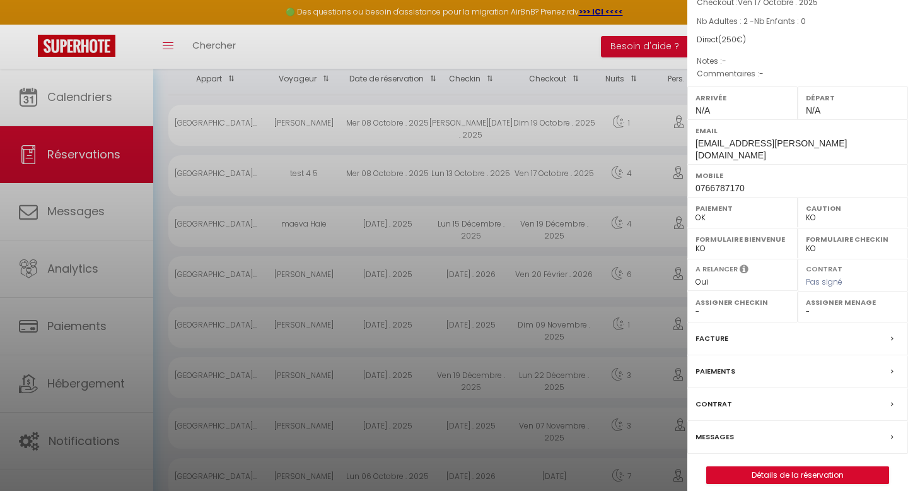
scroll to position [124, 0]
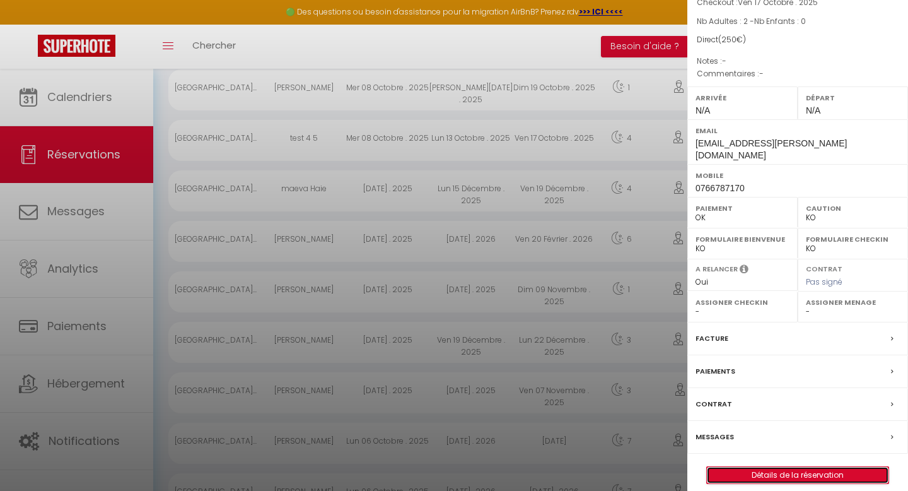
click at [805, 467] on link "Détails de la réservation" at bounding box center [798, 475] width 182 height 16
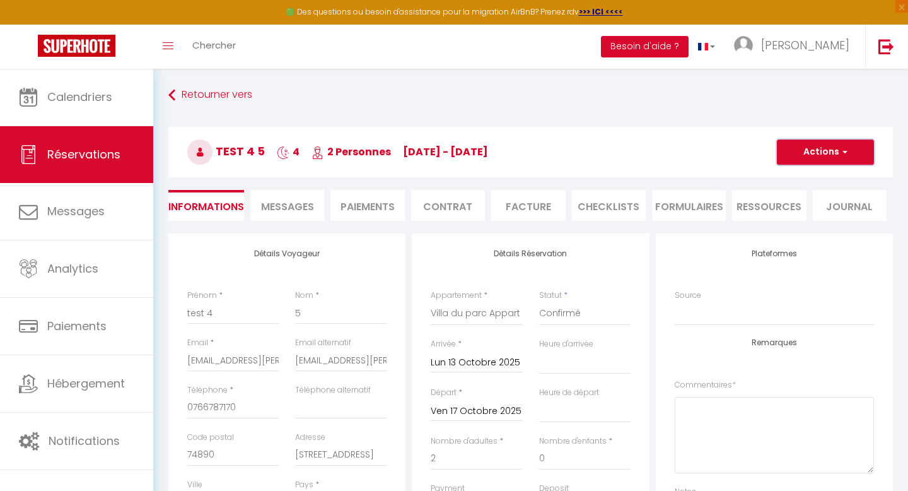
click at [820, 152] on button "Actions" at bounding box center [825, 151] width 97 height 25
click at [802, 212] on link "Supprimer" at bounding box center [813, 212] width 100 height 16
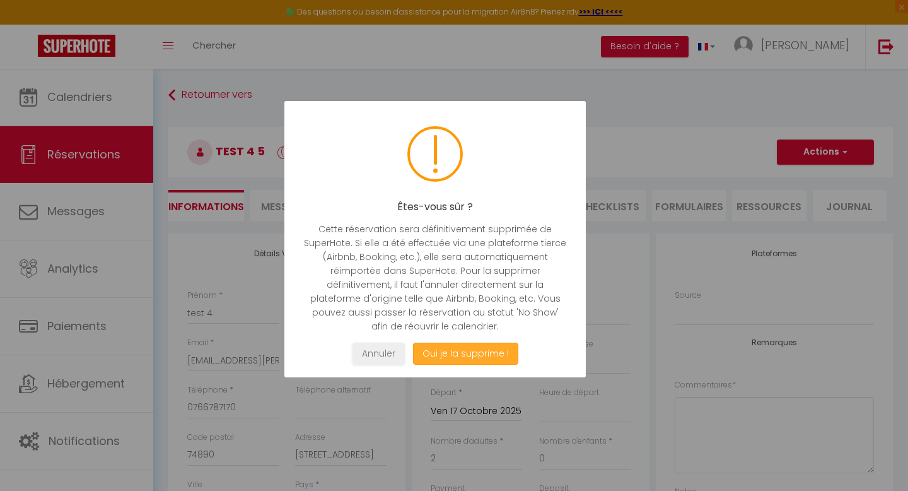
click at [463, 356] on button "Oui je la supprime !" at bounding box center [465, 353] width 105 height 22
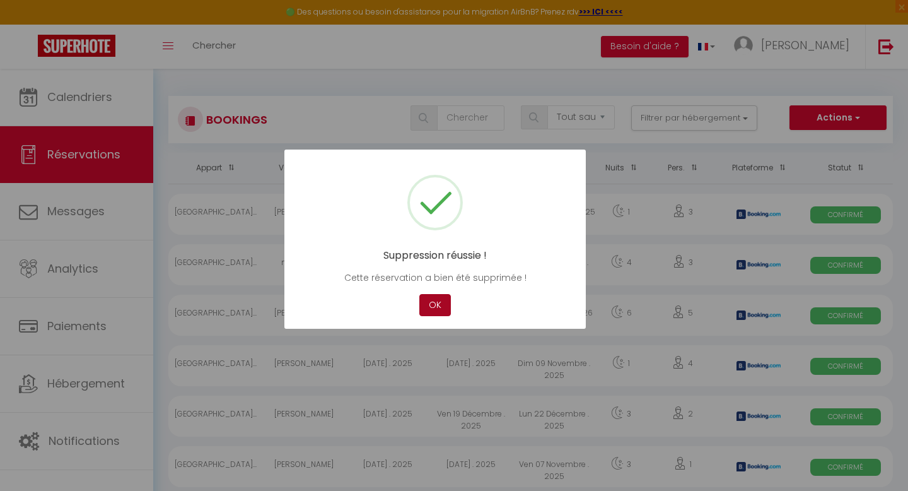
click at [436, 306] on button "OK" at bounding box center [435, 305] width 32 height 22
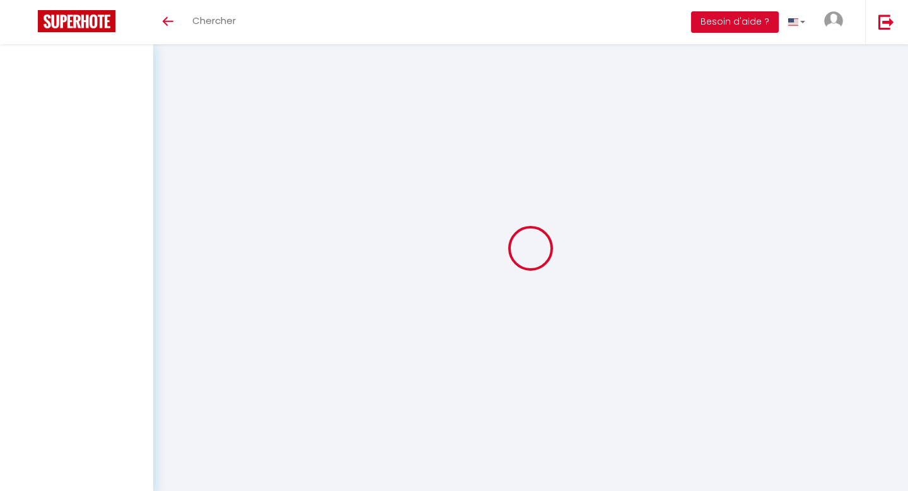
select select "not_cancelled"
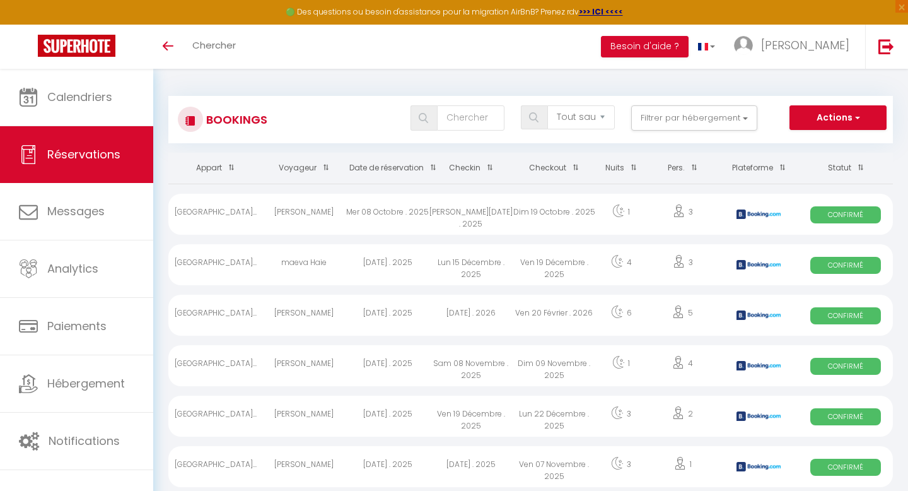
click at [72, 160] on span "Réservations" at bounding box center [83, 154] width 73 height 16
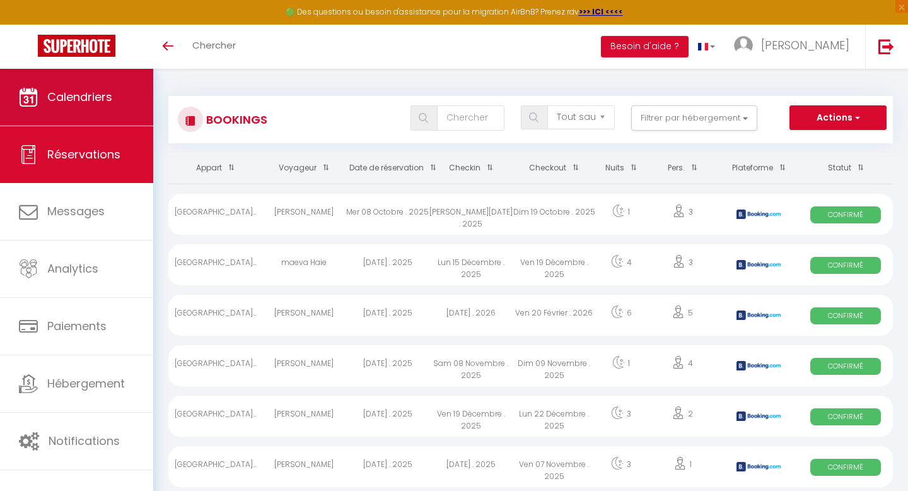
click at [83, 98] on span "Calendriers" at bounding box center [79, 97] width 65 height 16
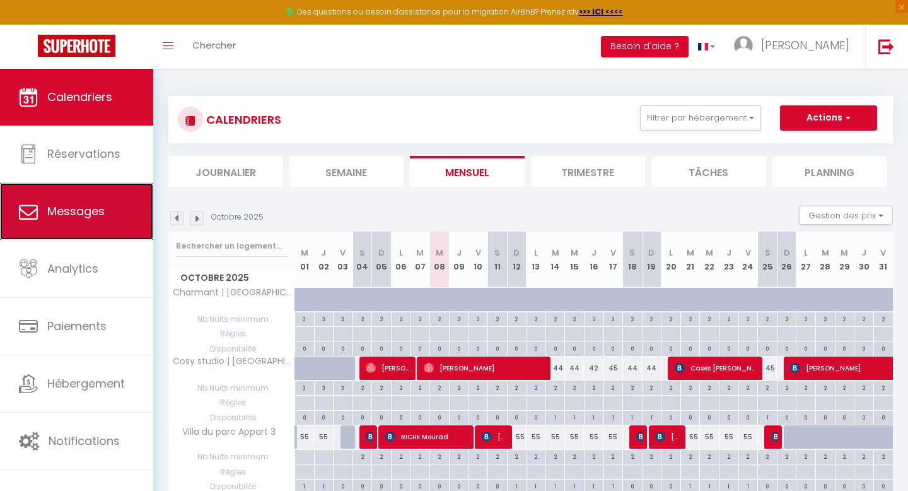
click at [61, 209] on span "Messages" at bounding box center [75, 211] width 57 height 16
select select "message"
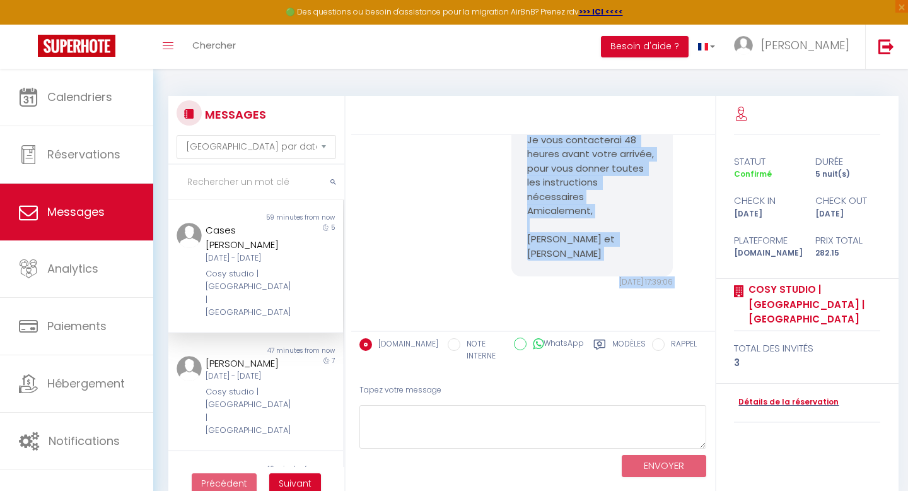
scroll to position [388, 0]
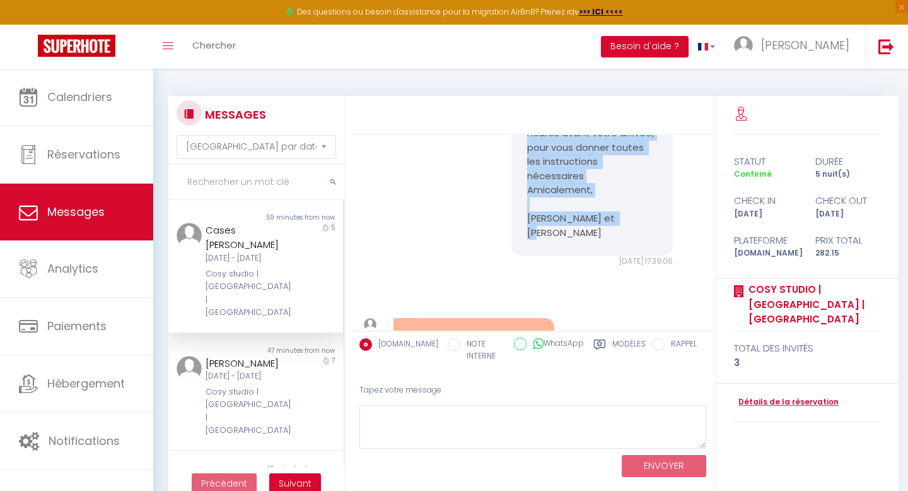
drag, startPoint x: 528, startPoint y: 182, endPoint x: 639, endPoint y: 212, distance: 115.6
click at [639, 212] on pre "Bonjour Cases, Merci pour votre réservation ☺! Nous sommes [PERSON_NAME] et [PE…" at bounding box center [591, 20] width 129 height 440
copy pre "Bonjour Cases, Merci pour votre réservation ☺! Nous sommes [PERSON_NAME] et [PE…"
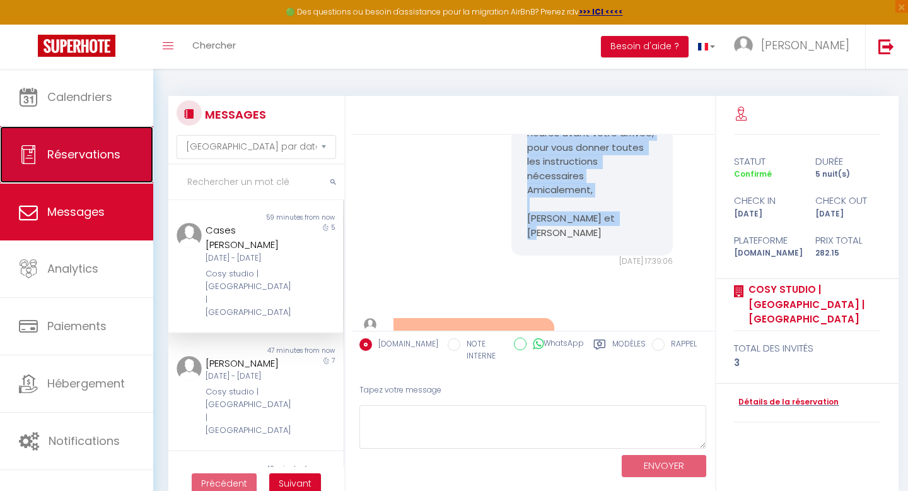
click at [61, 158] on span "Réservations" at bounding box center [83, 154] width 73 height 16
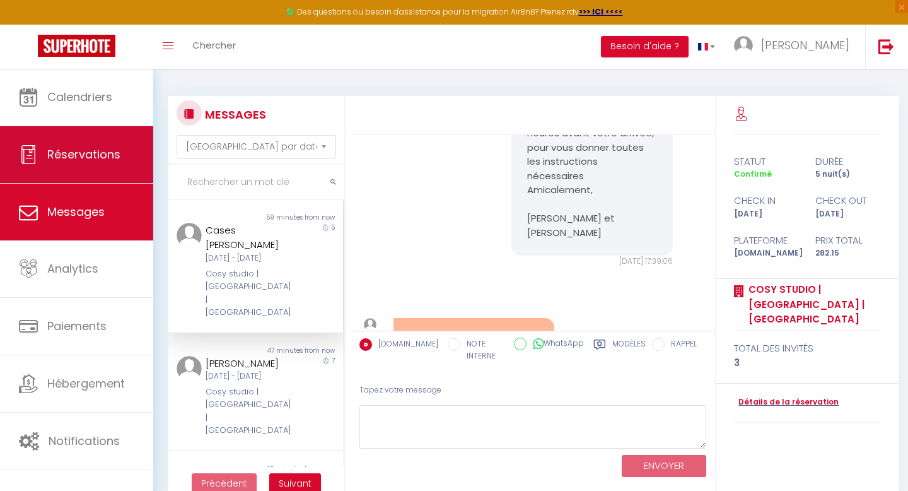
select select "not_cancelled"
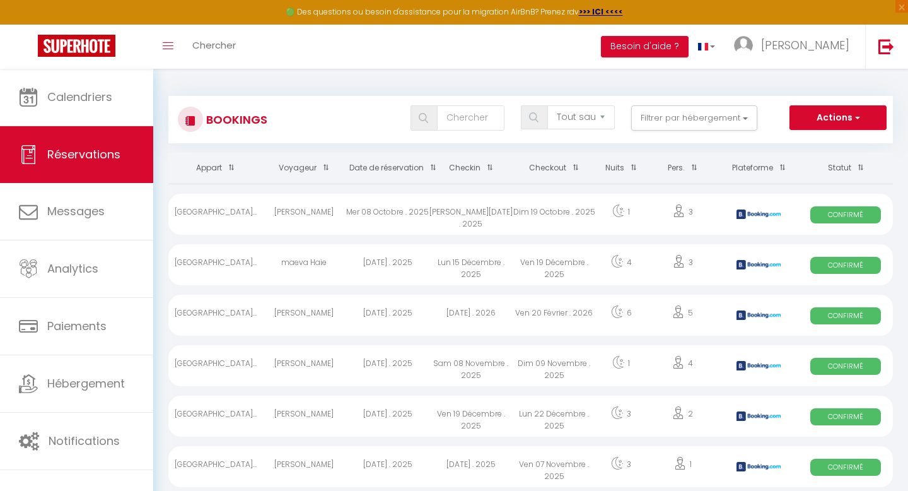
click at [301, 219] on div "[PERSON_NAME]" at bounding box center [303, 214] width 83 height 41
select select "OK"
select select "KO"
select select "0"
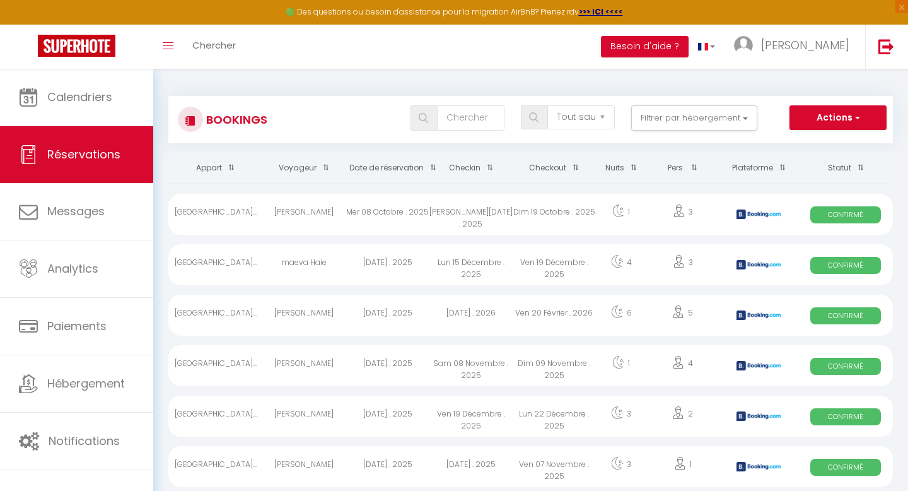
select select "1"
select select
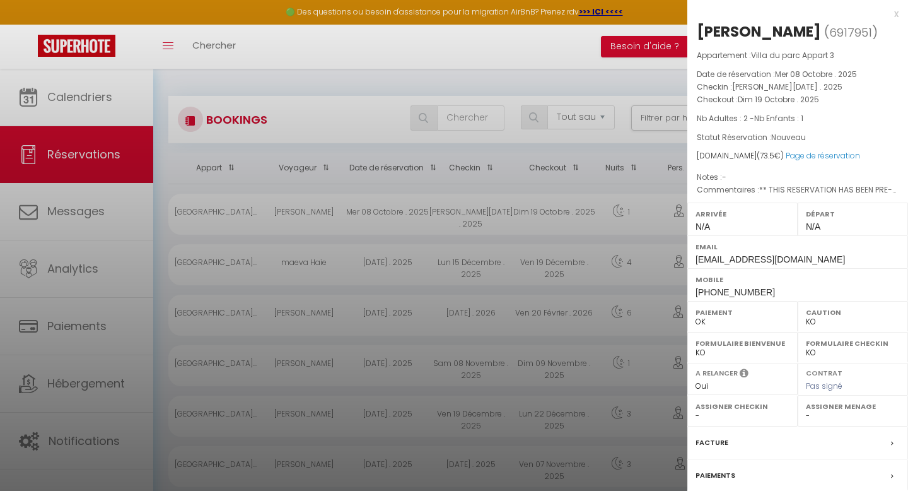
click at [356, 217] on div at bounding box center [454, 245] width 908 height 491
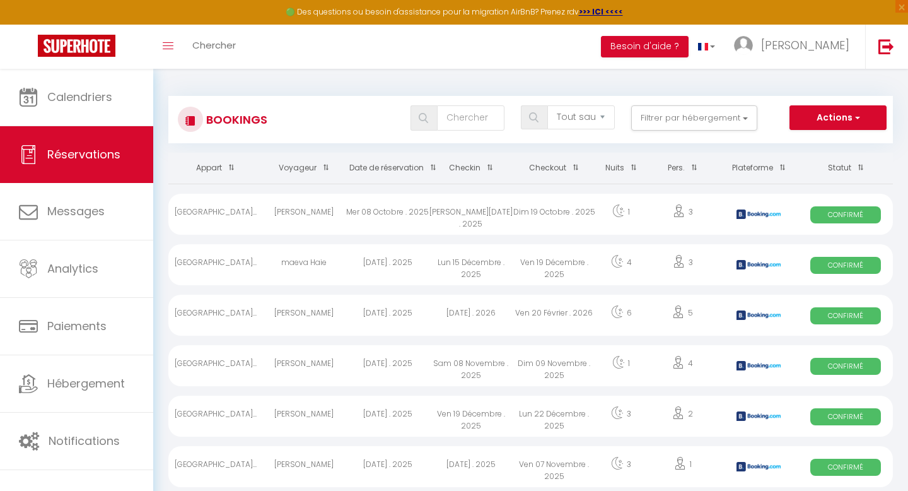
click at [383, 213] on div "Mer 08 Octobre . 2025" at bounding box center [387, 214] width 83 height 41
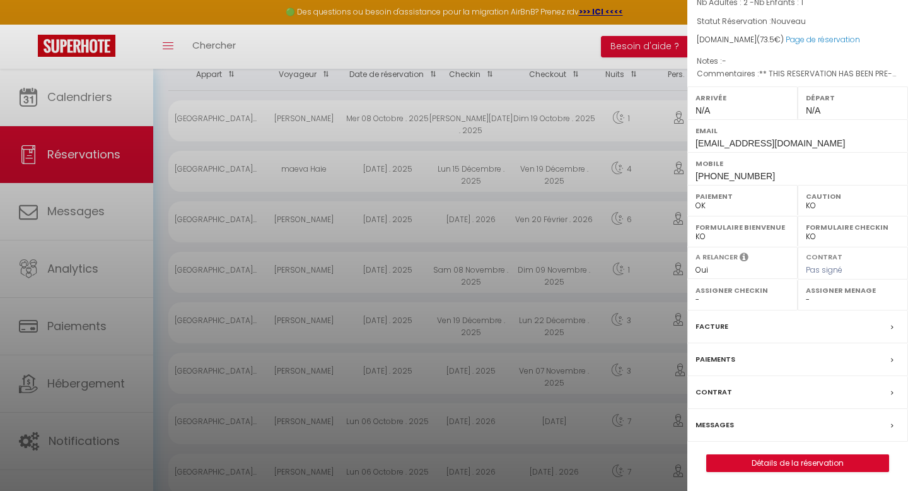
scroll to position [292, 0]
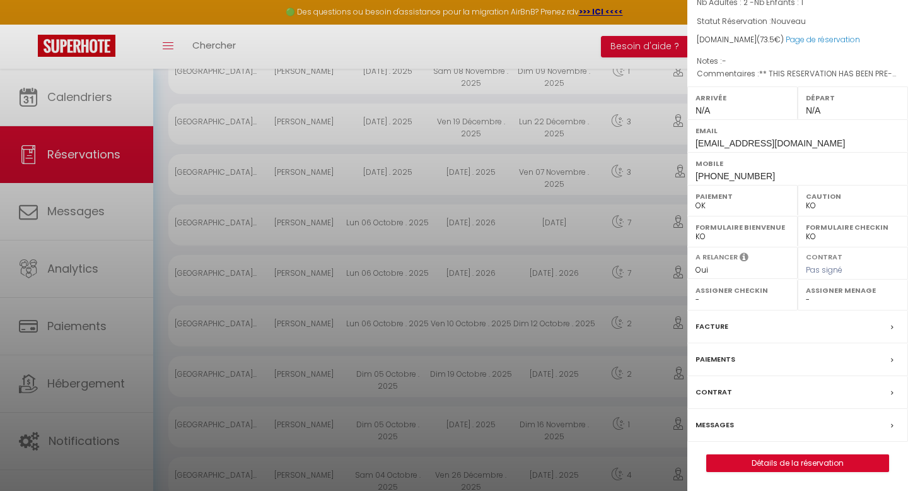
click at [715, 425] on label "Messages" at bounding box center [715, 424] width 38 height 13
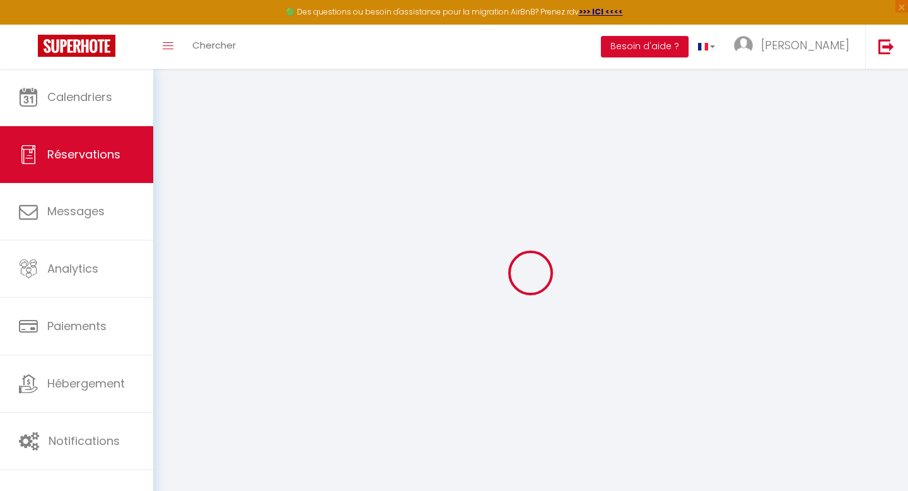
type input "Trafarski"
type input "[PERSON_NAME]"
type input "[EMAIL_ADDRESS][DOMAIN_NAME]"
type input "[PHONE_NUMBER]"
select select "FR"
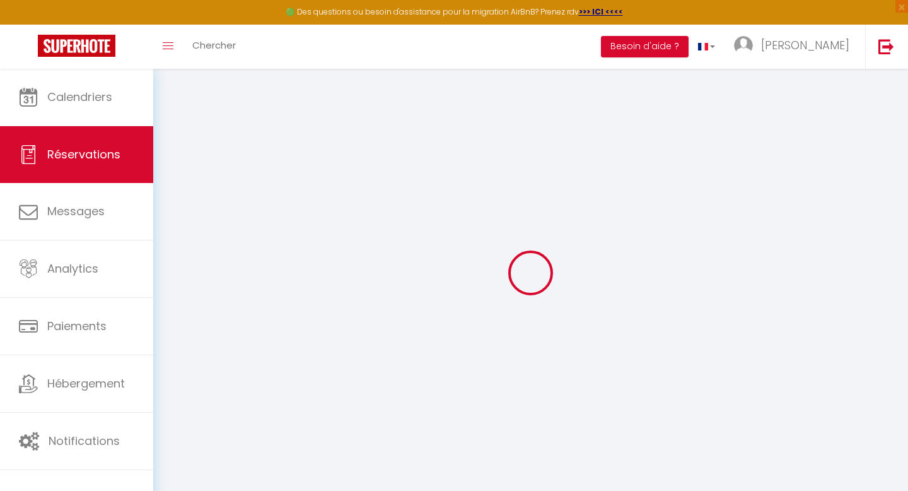
type input "10.74"
type input "1.03"
select select "74346"
select select "1"
select select
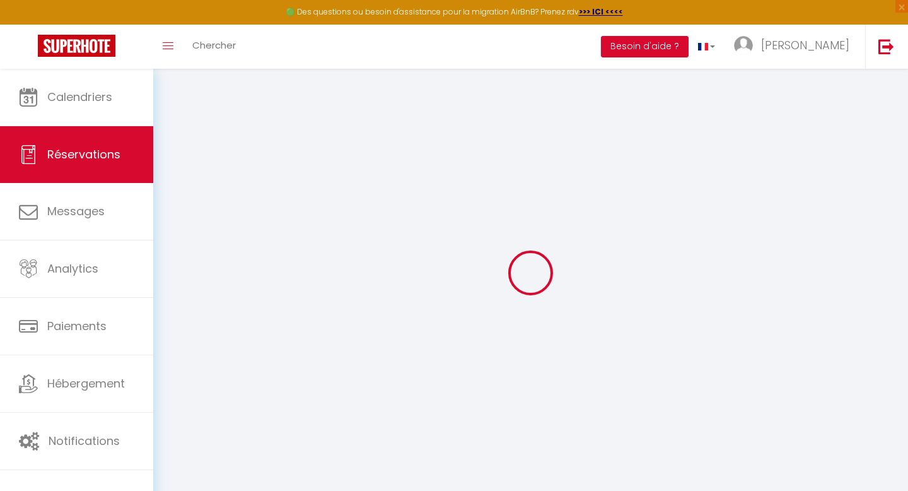
select select
type input "2"
type input "1"
select select "12"
select select
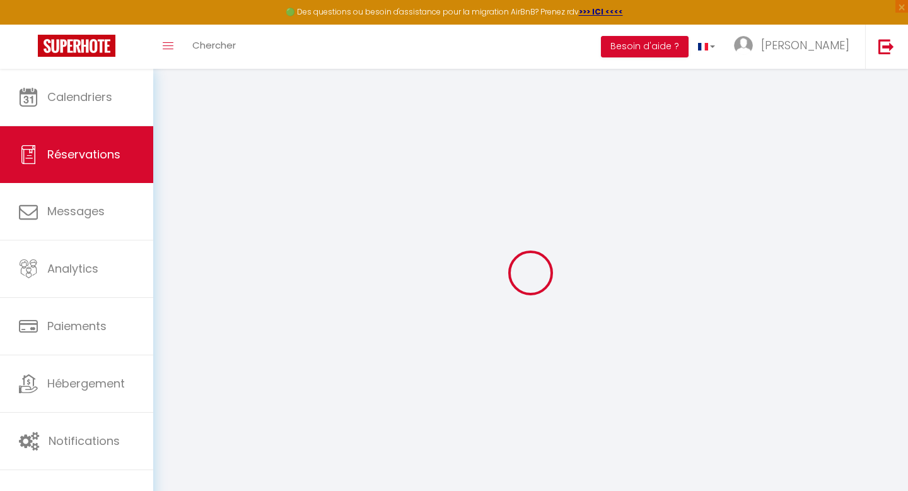
type input "41.61"
checkbox input "false"
type input "0"
select select "2"
type input "0"
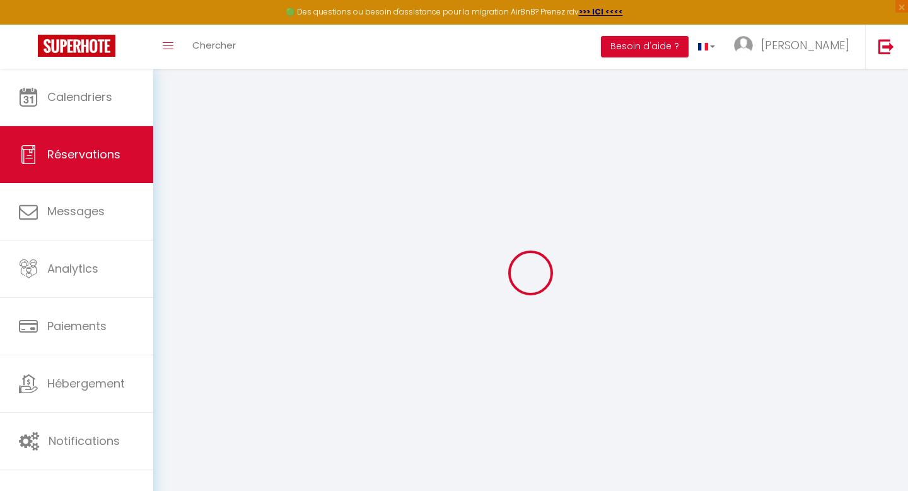
type input "0"
select select
select select "14"
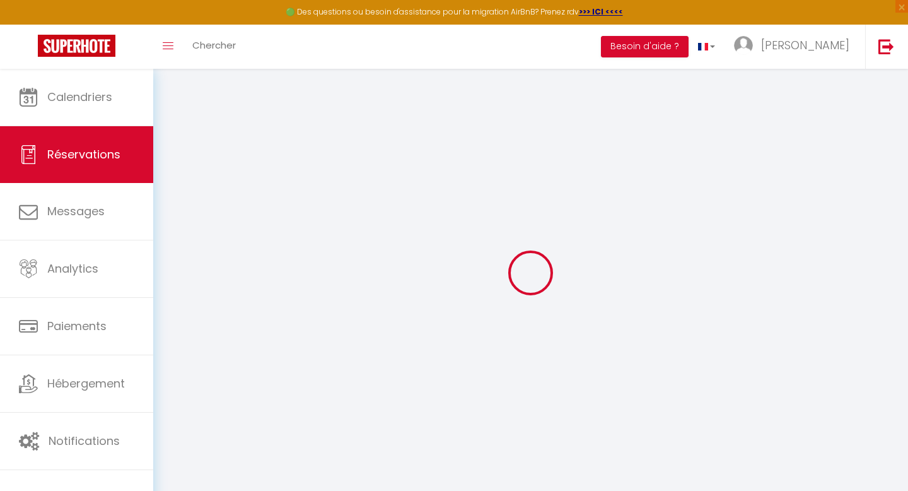
checkbox input "false"
select select
checkbox input "false"
select select
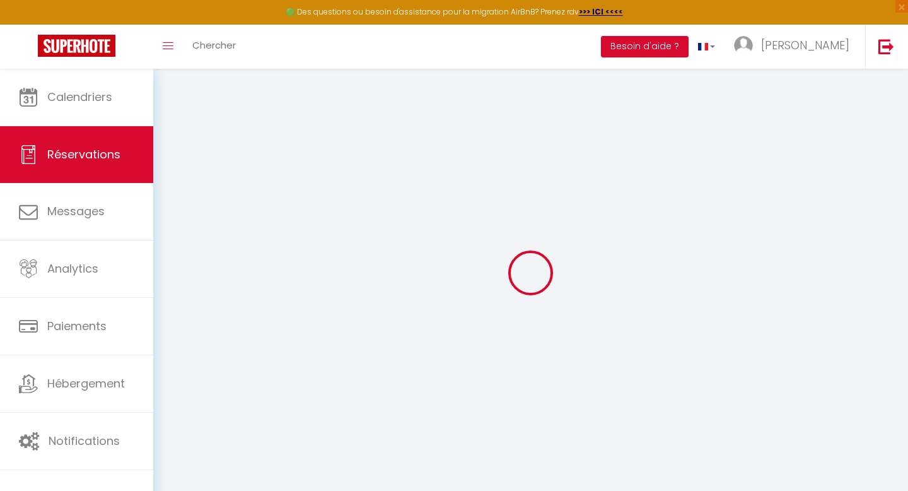
select select
checkbox input "false"
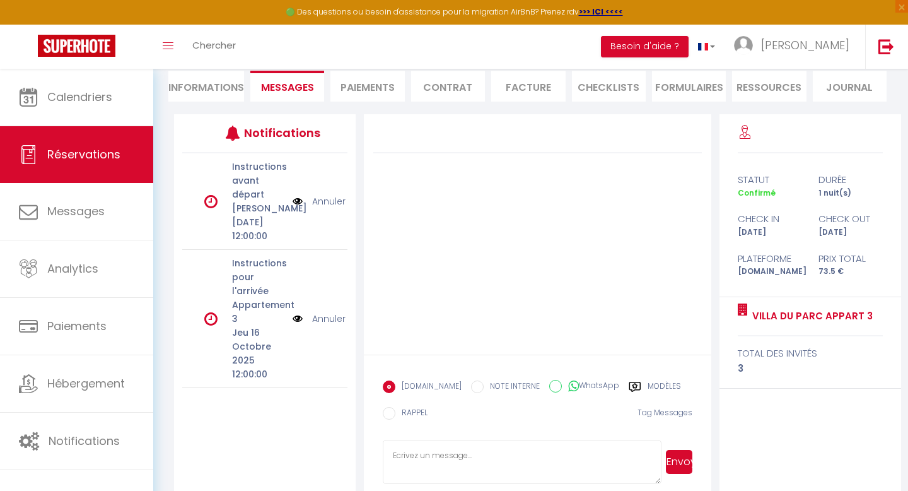
scroll to position [137, 0]
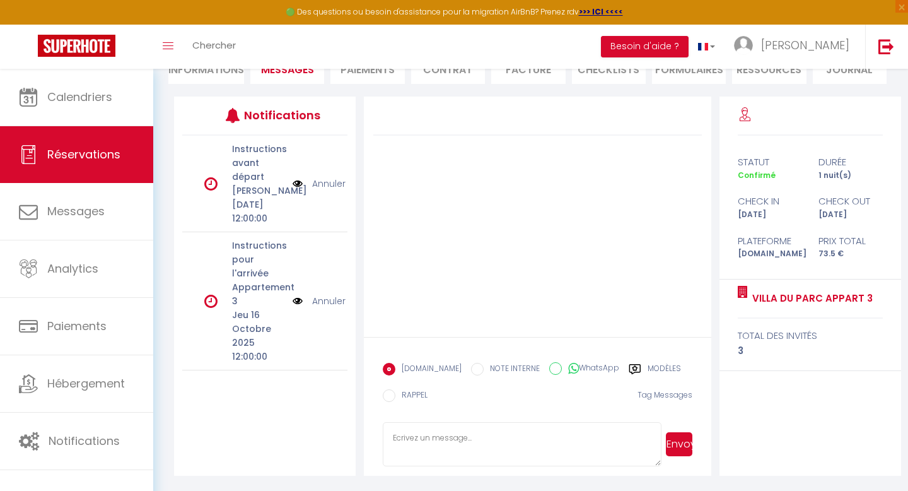
click at [494, 437] on textarea at bounding box center [522, 444] width 278 height 44
paste textarea "Bonjour Cases, Merci pour votre réservation ☺! Nous sommes [PERSON_NAME] et [PE…"
click at [434, 440] on textarea "Bonjour Cases, Merci pour votre réservation ☺! Nous sommes [PERSON_NAME] et [PE…" at bounding box center [522, 444] width 278 height 44
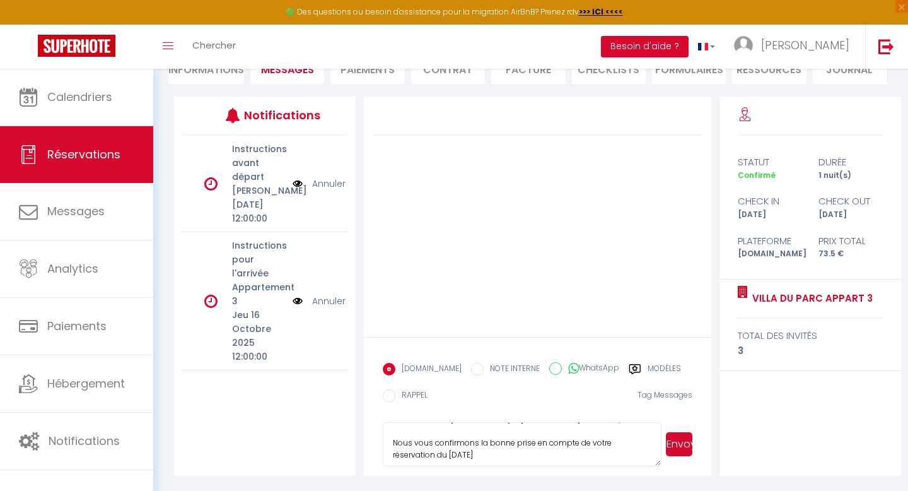
scroll to position [67, 0]
click at [458, 452] on textarea "Bonjour [PERSON_NAME], Merci pour votre réservation ☺! Nous sommes [PERSON_NAME…" at bounding box center [522, 444] width 278 height 44
click at [414, 441] on textarea "Bonjour [PERSON_NAME], Merci pour votre réservation ☺! Nous sommes [PERSON_NAME…" at bounding box center [522, 444] width 278 height 44
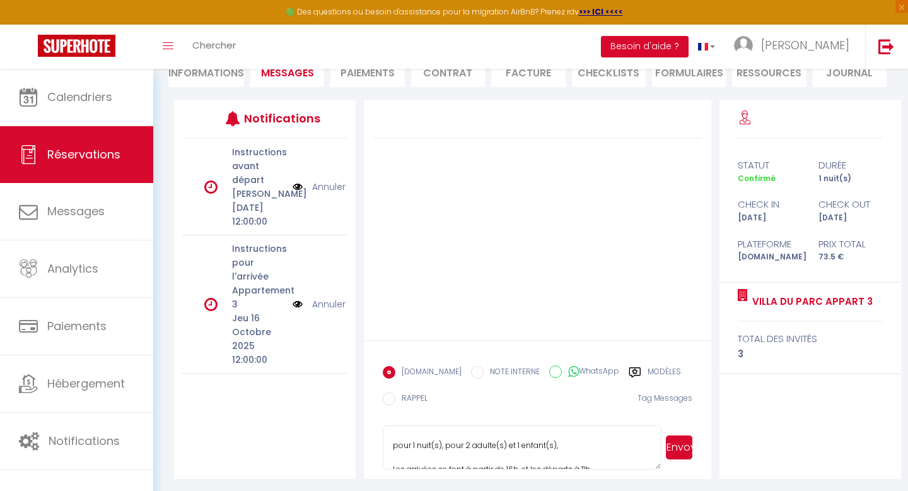
scroll to position [137, 0]
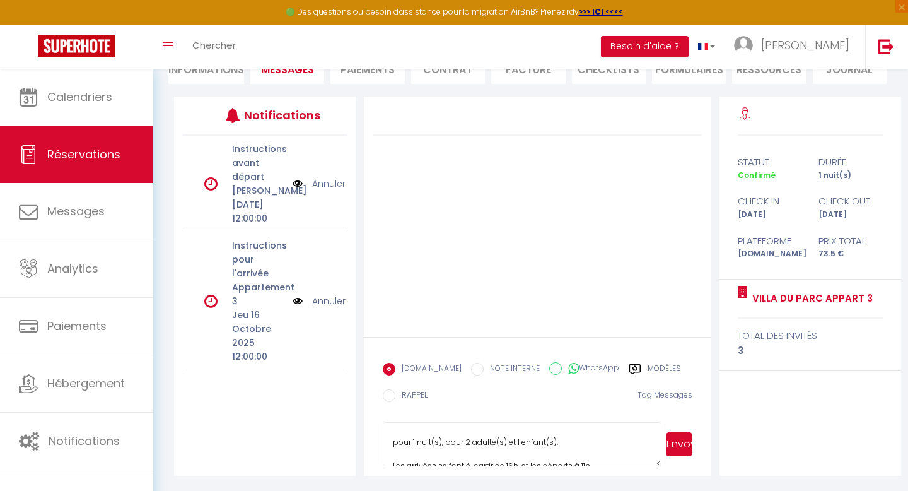
drag, startPoint x: 556, startPoint y: 441, endPoint x: 465, endPoint y: 442, distance: 91.4
click at [465, 442] on textarea "Bonjour [PERSON_NAME], Merci pour votre réservation ☺! Nous sommes [PERSON_NAME…" at bounding box center [522, 444] width 278 height 44
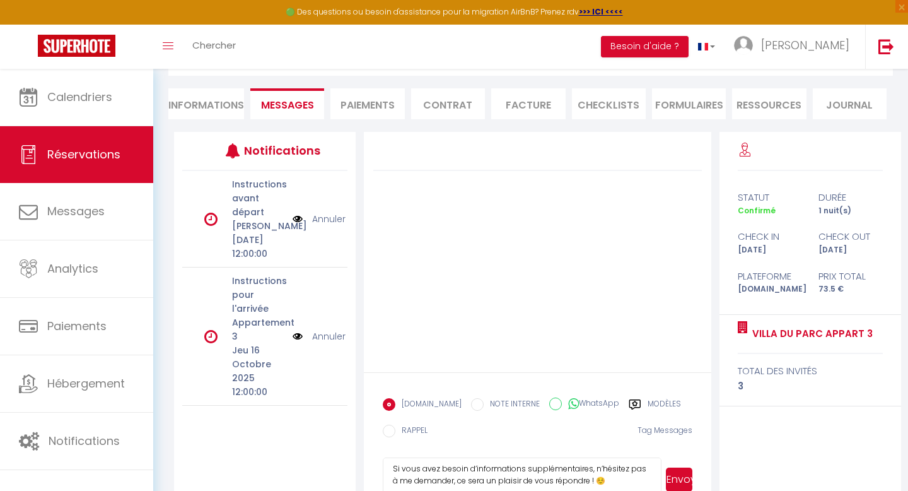
scroll to position [102, 0]
click at [393, 468] on textarea "Bonjour [PERSON_NAME], Merci pour votre réservation ☺! Nous sommes [PERSON_NAME…" at bounding box center [522, 479] width 278 height 44
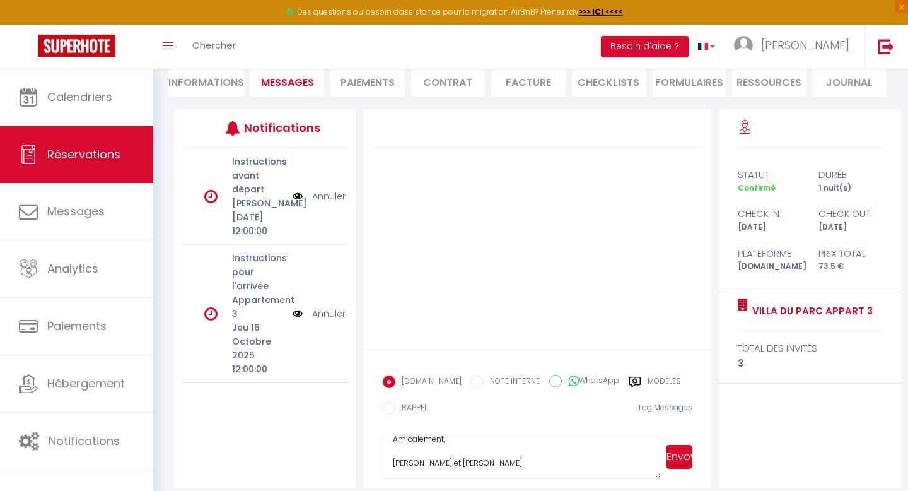
scroll to position [137, 0]
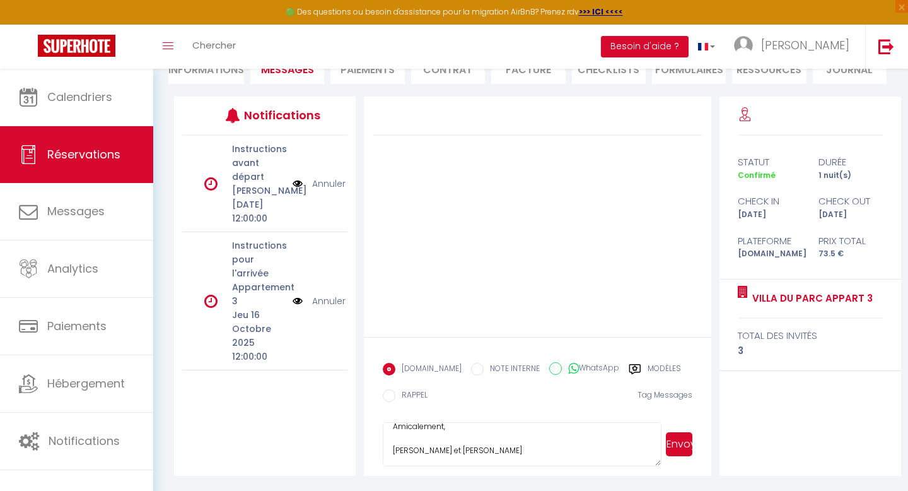
type textarea "Bonjour [PERSON_NAME], Merci pour votre réservation ☺! Nous sommes [PERSON_NAME…"
click at [682, 446] on button "Envoyer" at bounding box center [679, 444] width 26 height 24
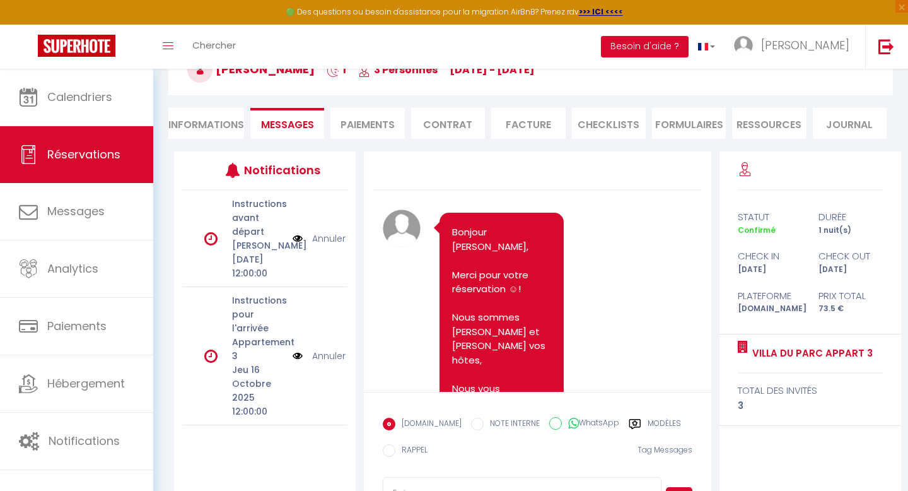
scroll to position [0, 0]
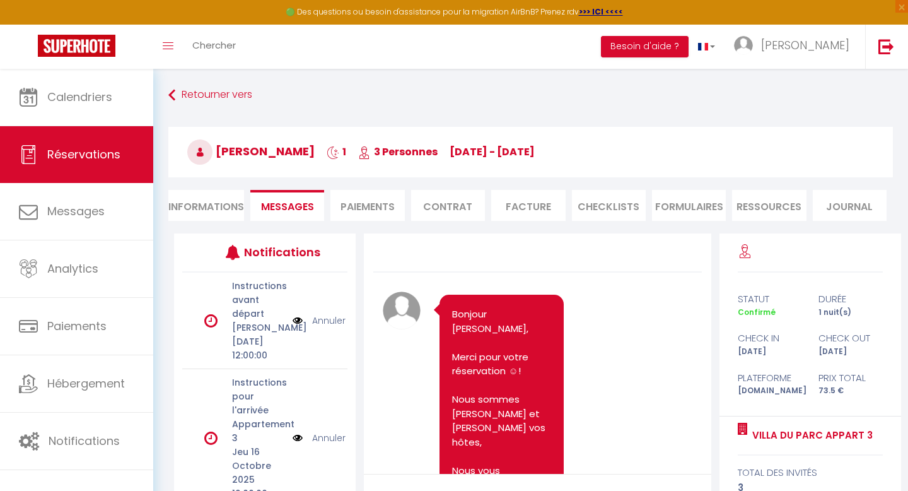
click at [526, 205] on li "Facture" at bounding box center [528, 205] width 74 height 31
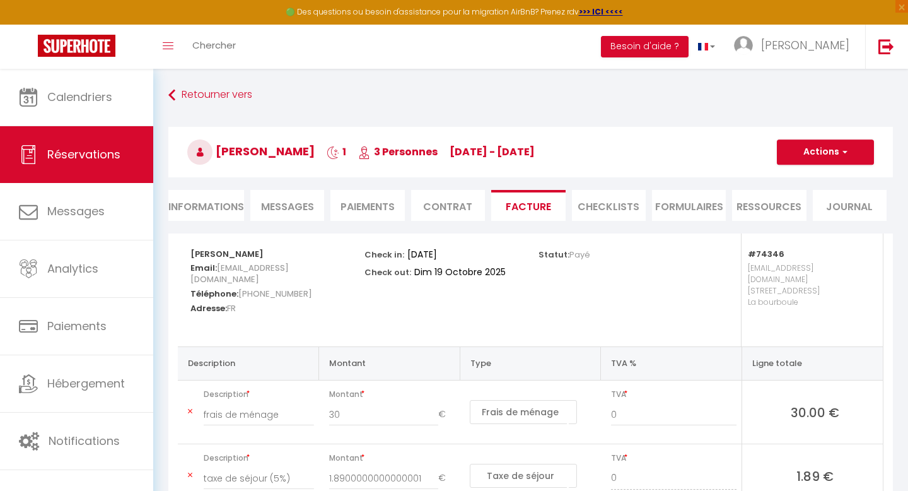
select select
click at [202, 207] on li "Informations" at bounding box center [206, 205] width 76 height 31
select select
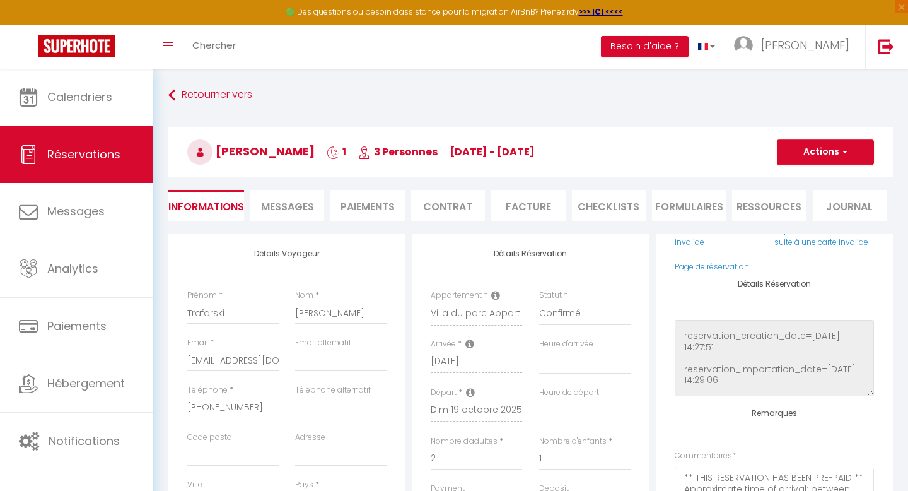
scroll to position [20, 0]
select select
checkbox input "false"
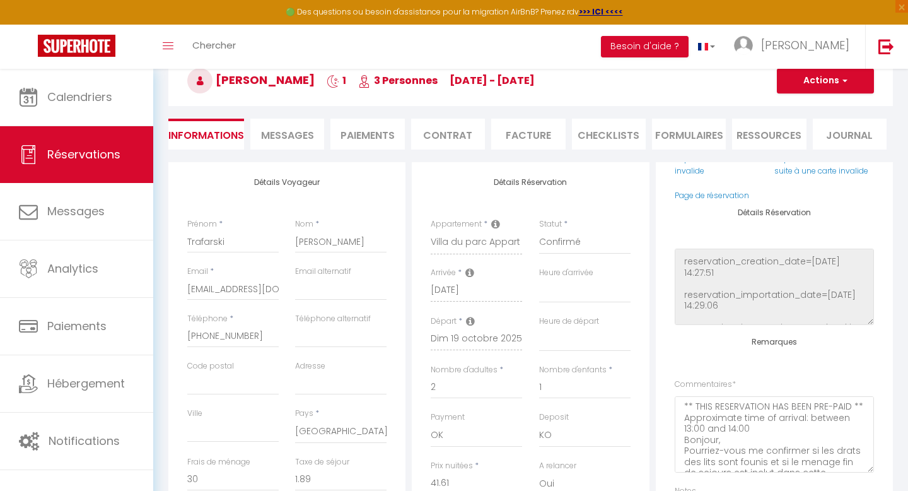
scroll to position [0, 0]
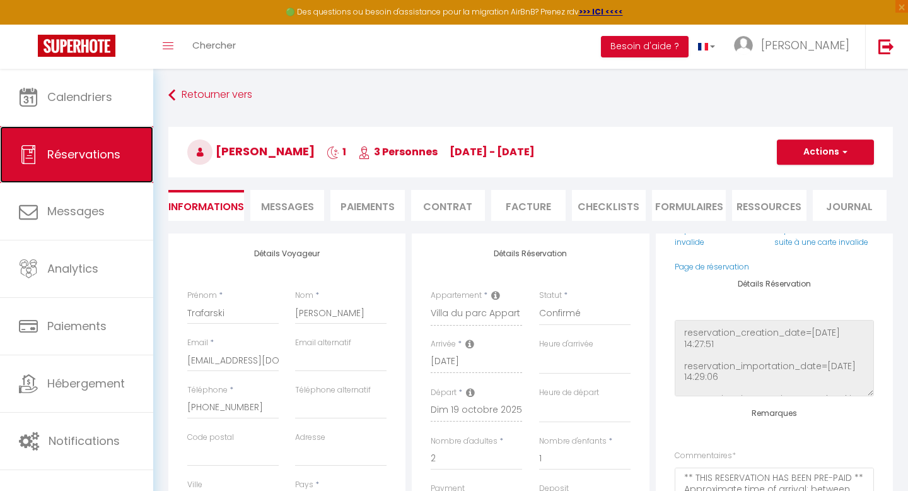
click at [89, 157] on span "Réservations" at bounding box center [83, 154] width 73 height 16
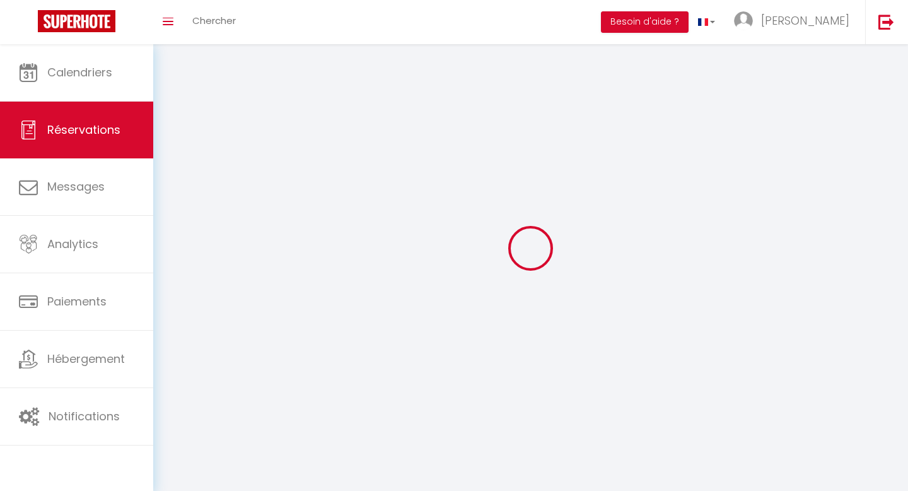
select select
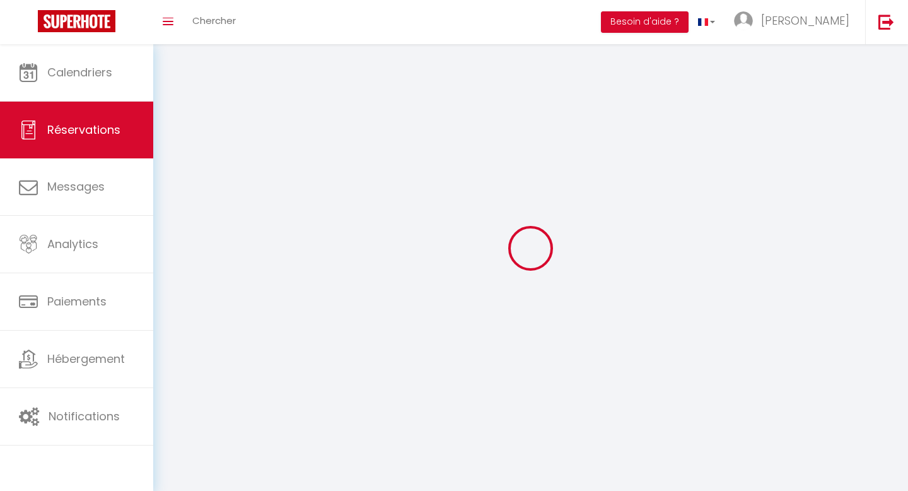
select select
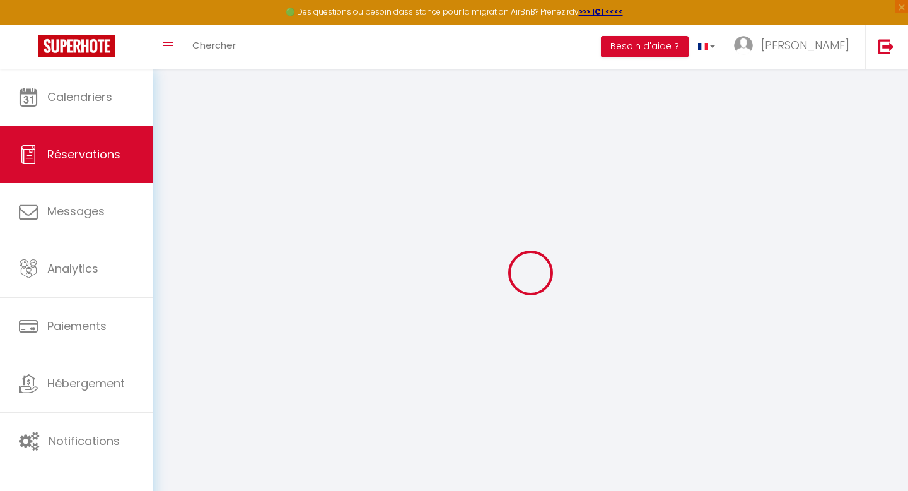
select select
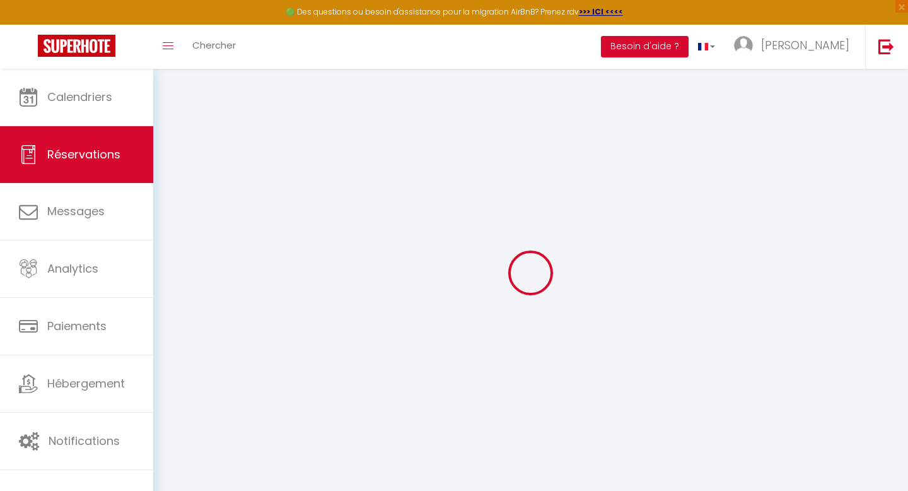
select select
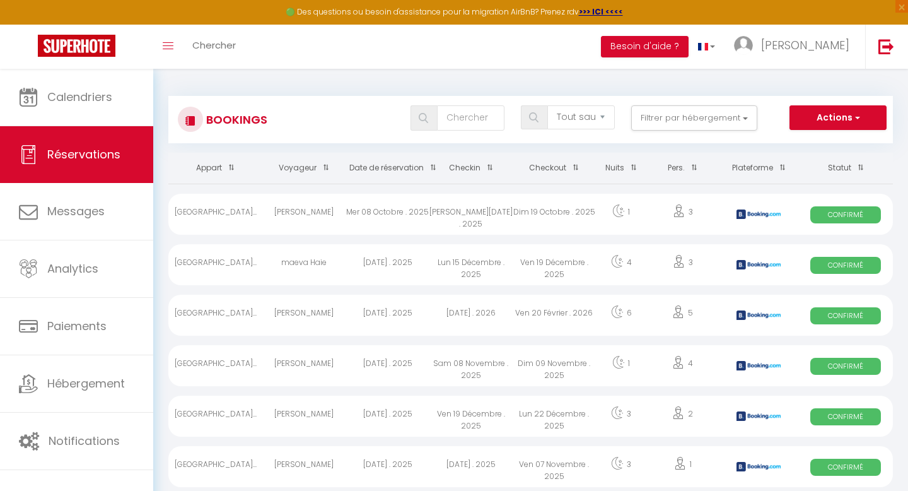
click at [313, 265] on div "maeva Haie" at bounding box center [303, 264] width 83 height 41
select select "OK"
select select "KO"
select select "0"
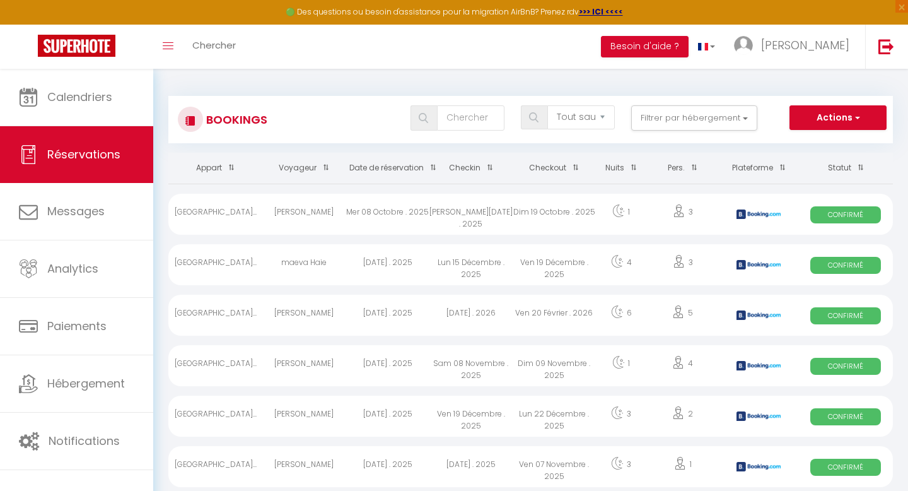
select select "1"
select select
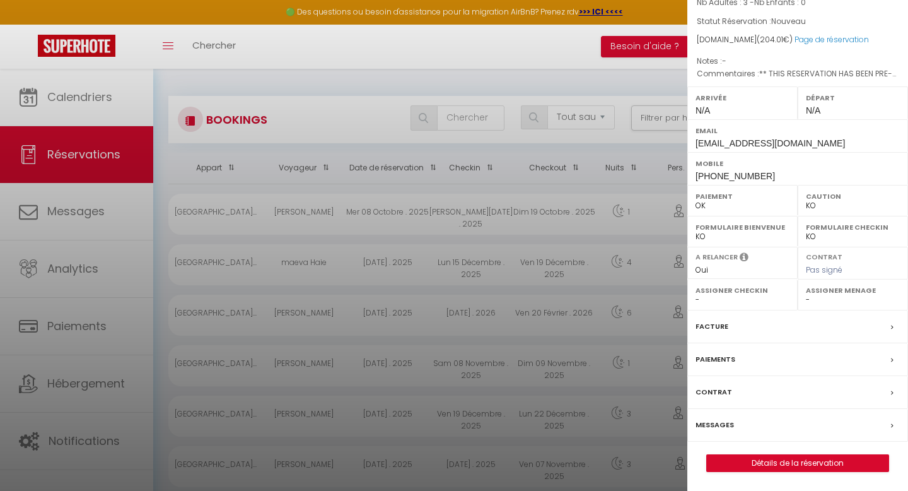
scroll to position [5, 0]
click at [709, 426] on label "Messages" at bounding box center [715, 424] width 38 height 13
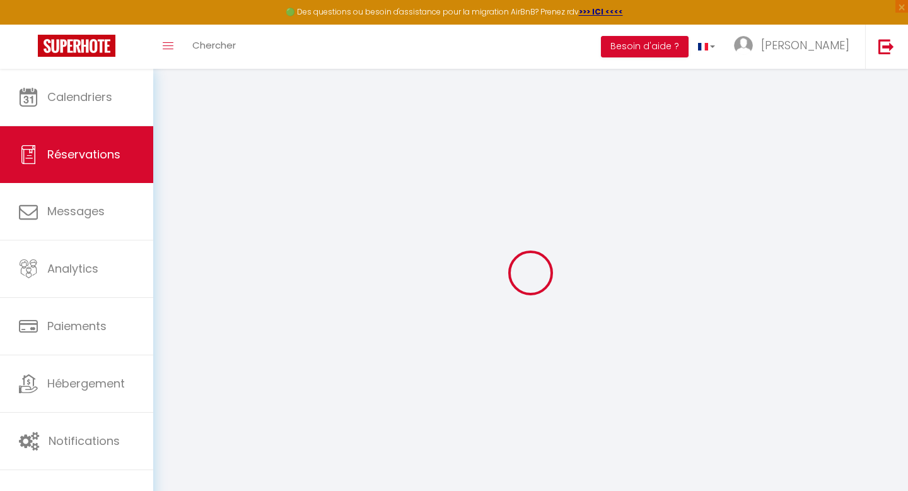
select select
checkbox input "false"
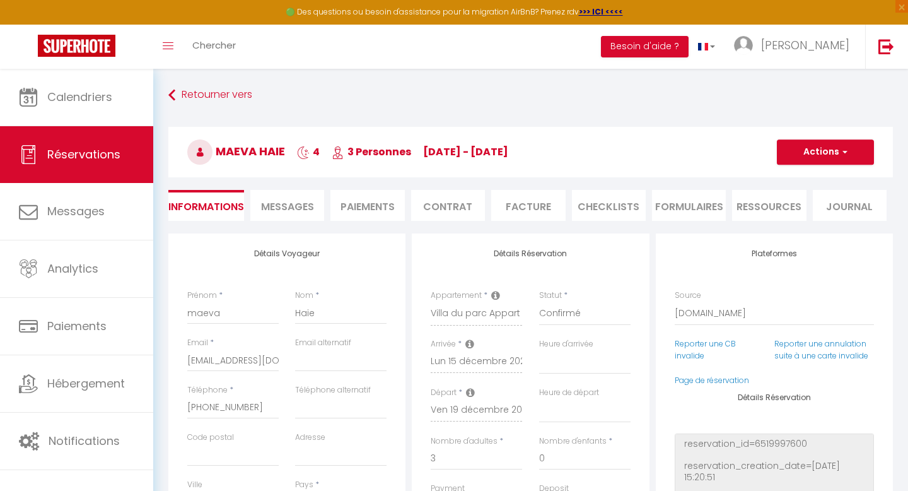
select select
checkbox input "false"
type textarea "** THIS RESERVATION HAS BEEN PRE-PAID ** BOOKING NOTE : Payment charge is EUR 2…"
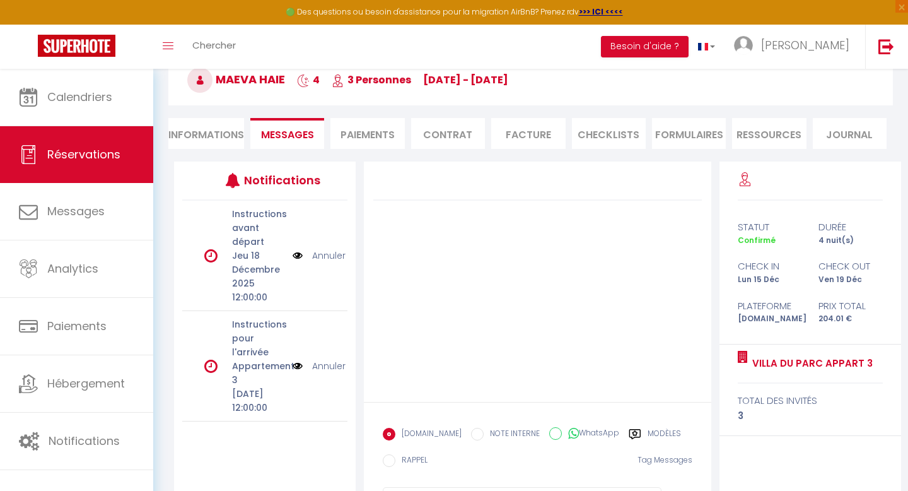
scroll to position [137, 0]
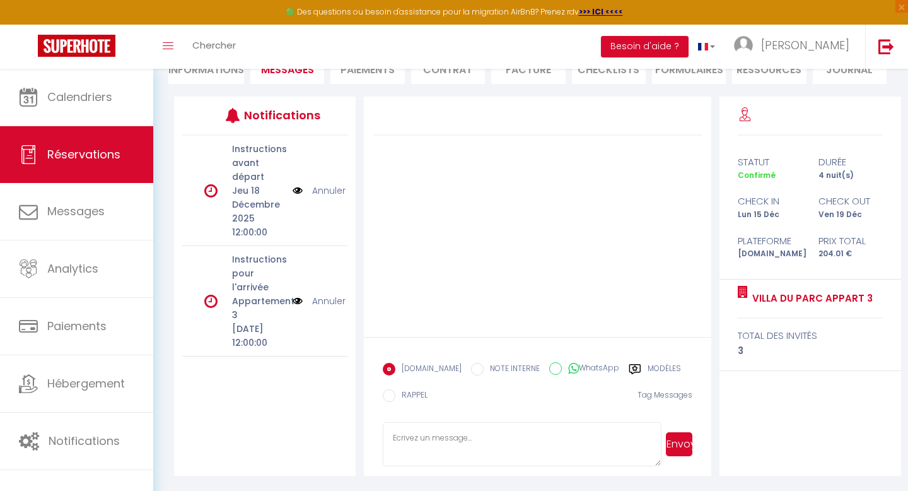
click at [464, 438] on textarea at bounding box center [522, 444] width 278 height 44
paste textarea "Bonjour Cases, Merci pour votre réservation ☺! Nous sommes [PERSON_NAME] et [PE…"
click at [437, 437] on textarea "Bonjour Cases, Merci pour votre réservation ☺! Nous sommes [PERSON_NAME] et [PE…" at bounding box center [522, 444] width 278 height 44
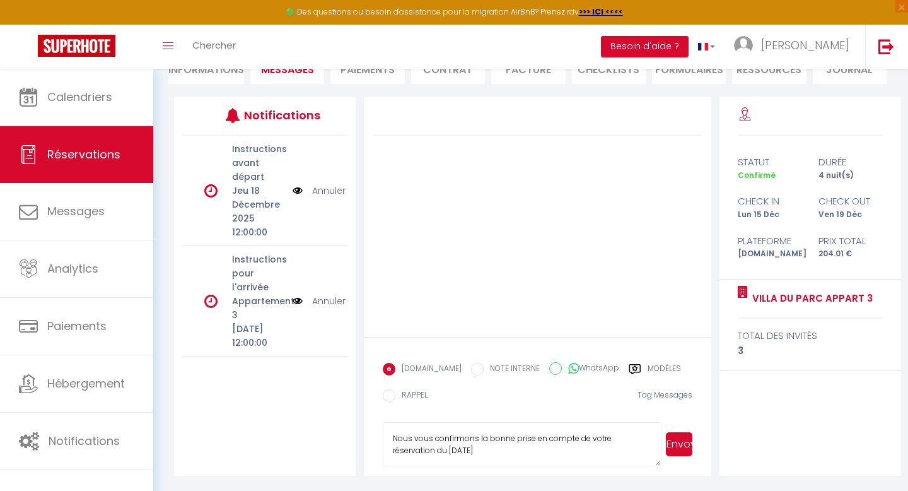
scroll to position [73, 0]
click at [458, 448] on textarea "[PERSON_NAME], Merci pour votre réservation ☺! Nous sommes [PERSON_NAME] et [PE…" at bounding box center [522, 444] width 278 height 44
click at [417, 433] on textarea "[PERSON_NAME], Merci pour votre réservation ☺! Nous sommes [PERSON_NAME] et [PE…" at bounding box center [522, 444] width 278 height 44
drag, startPoint x: 559, startPoint y: 434, endPoint x: 465, endPoint y: 436, distance: 93.3
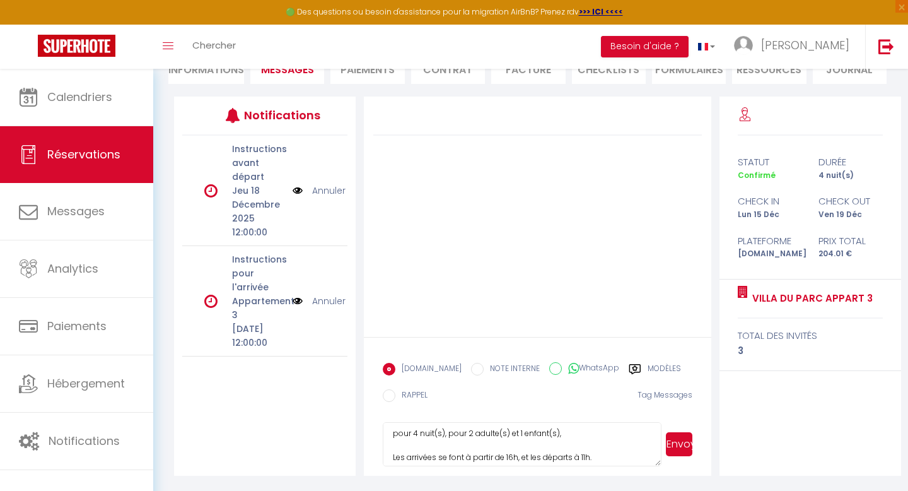
click at [465, 436] on textarea "[PERSON_NAME], Merci pour votre réservation ☺! Nous sommes [PERSON_NAME] et [PE…" at bounding box center [522, 444] width 278 height 44
type textarea "[PERSON_NAME], Merci pour votre réservation ☺! Nous sommes [PERSON_NAME] et [PE…"
click at [682, 448] on button "Envoyer" at bounding box center [679, 444] width 26 height 24
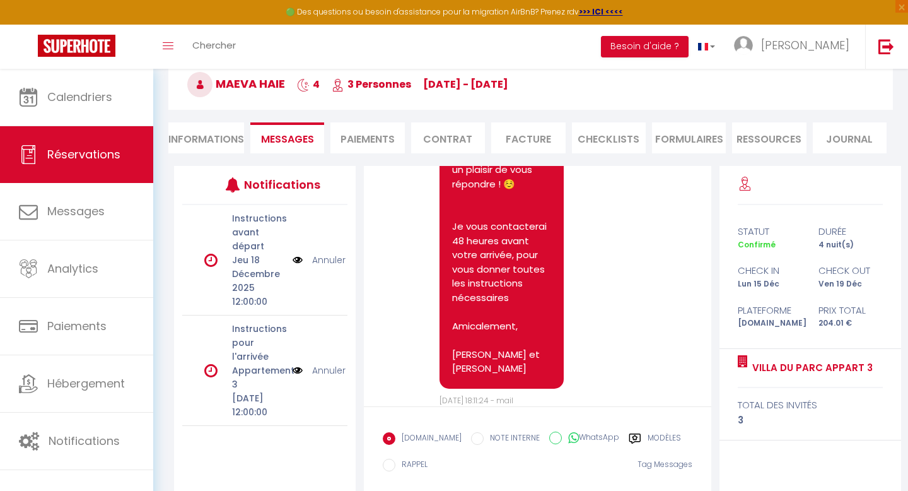
scroll to position [0, 0]
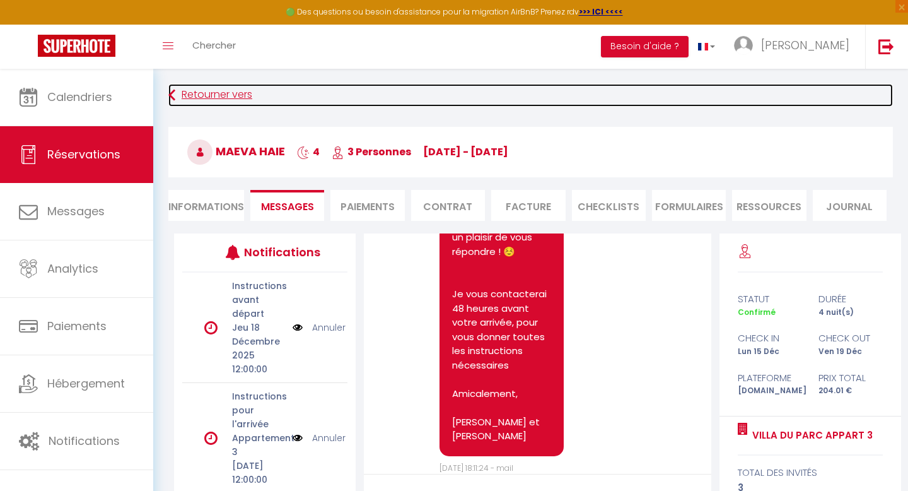
click at [209, 98] on link "Retourner vers" at bounding box center [530, 95] width 725 height 23
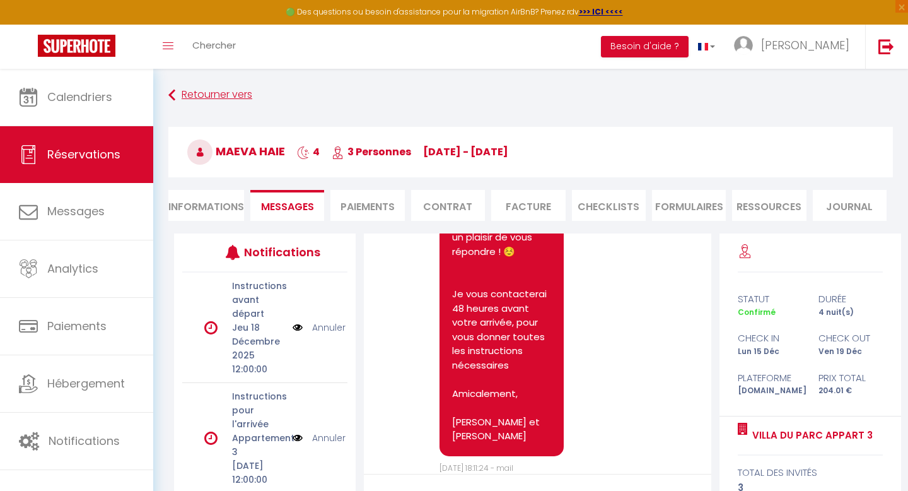
select select "not_cancelled"
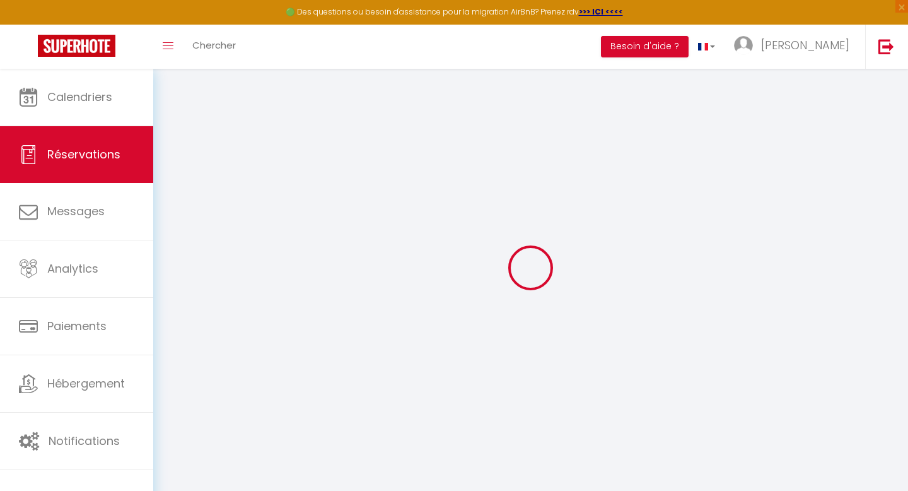
scroll to position [74, 0]
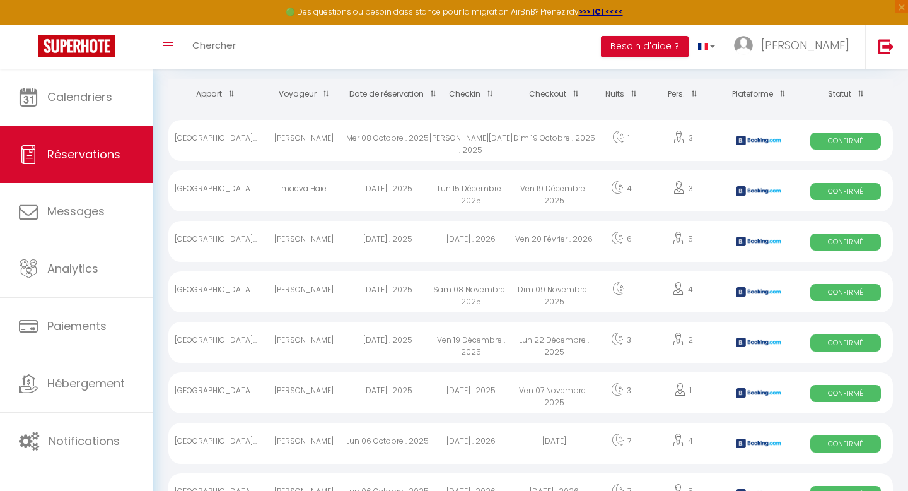
click at [342, 241] on div "[PERSON_NAME]" at bounding box center [303, 241] width 83 height 41
select select "OK"
select select "KO"
select select "0"
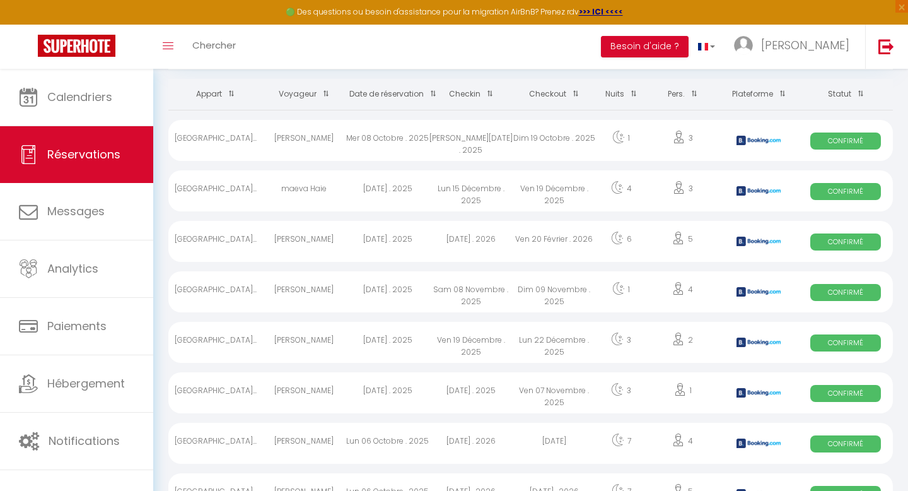
select select "1"
select select
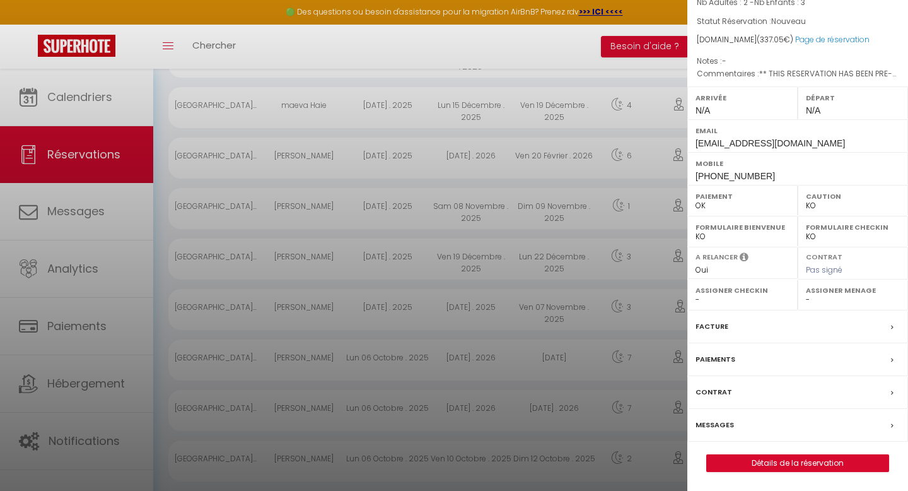
scroll to position [170, 0]
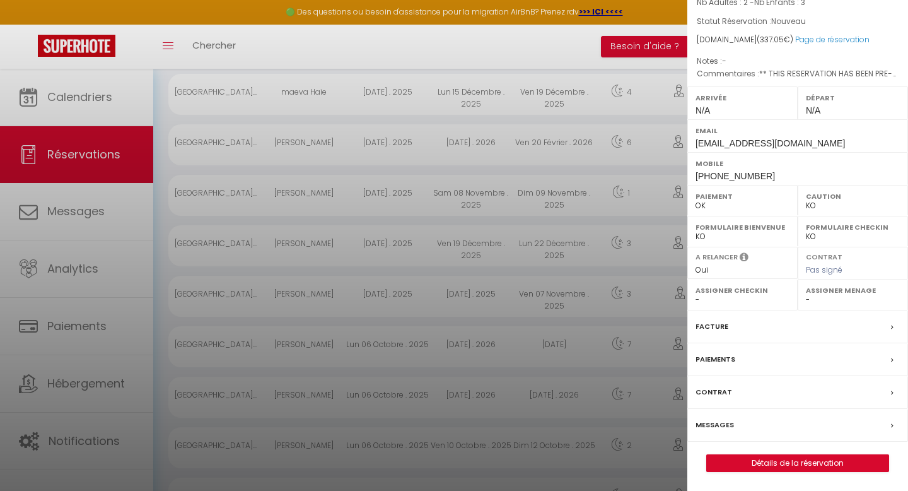
click at [718, 424] on label "Messages" at bounding box center [715, 424] width 38 height 13
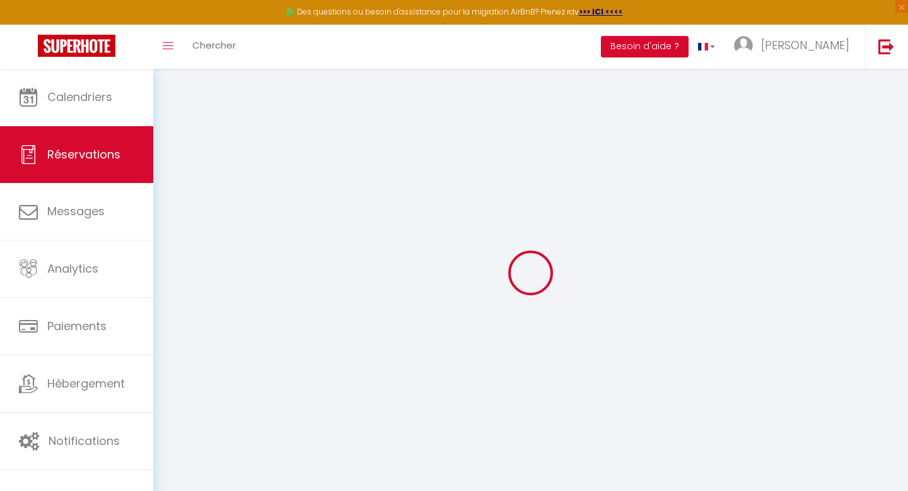
select select
checkbox input "false"
select select
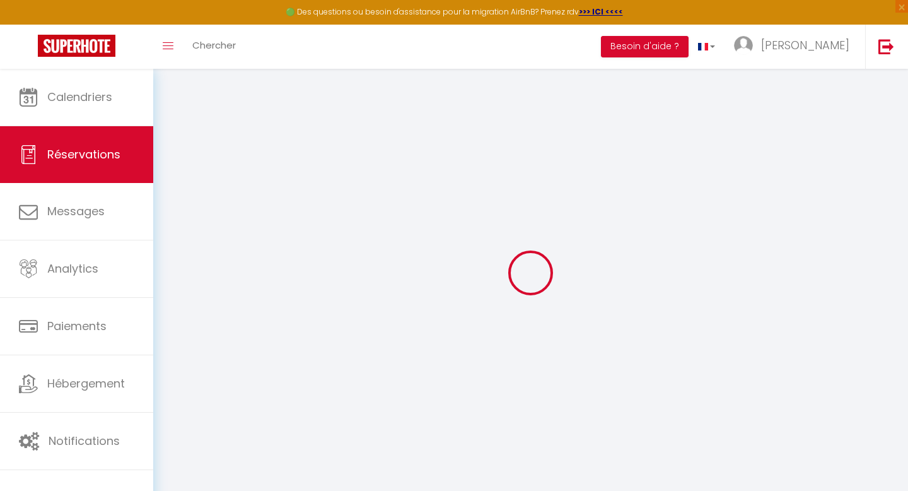
checkbox input "false"
type textarea "** THIS RESERVATION HAS BEEN PRE-PAID ** BOOKING NOTE : Payment charge is EUR 4…"
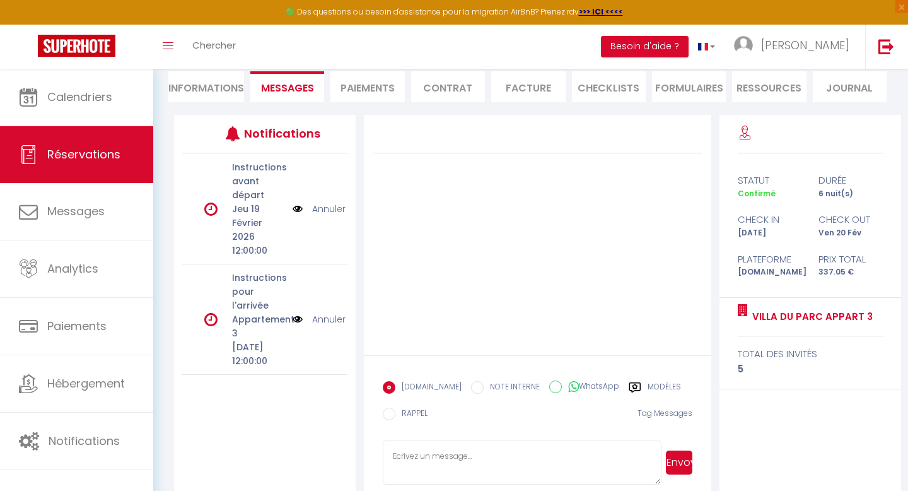
scroll to position [137, 0]
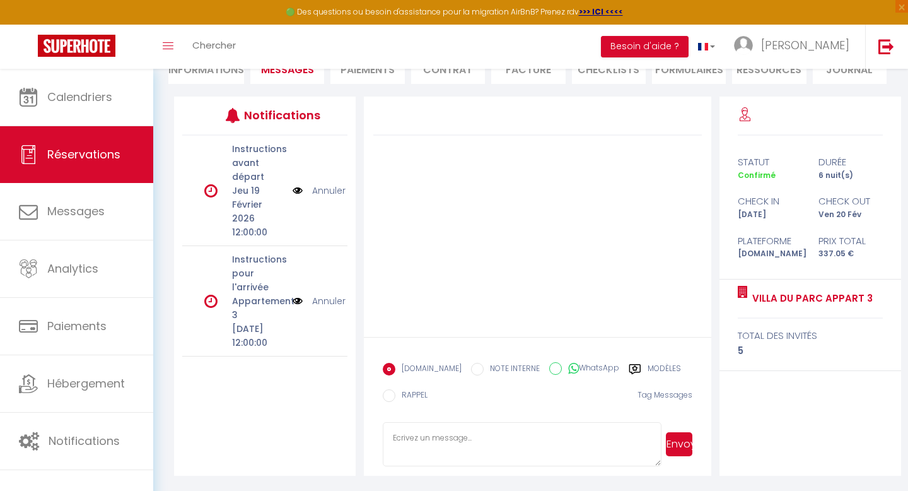
click at [525, 442] on textarea at bounding box center [522, 444] width 278 height 44
paste textarea "Bonjour Cases, Merci pour votre réservation ☺! Nous sommes [PERSON_NAME] et [PE…"
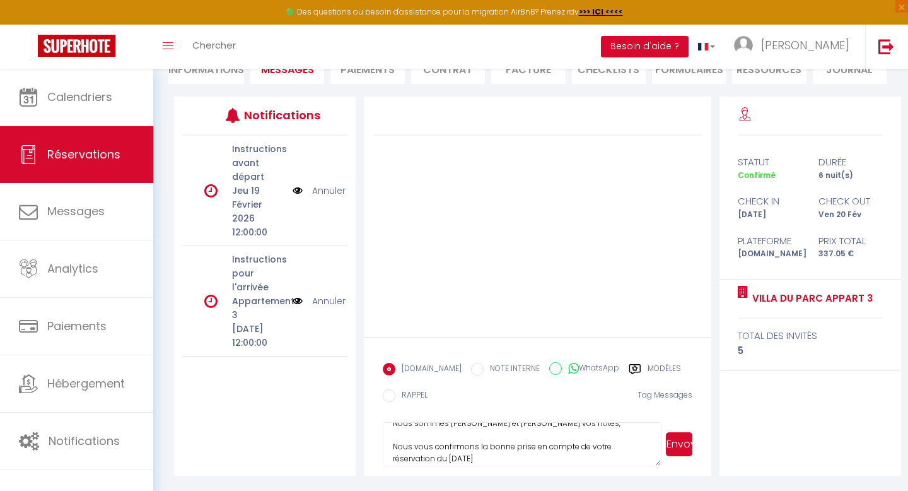
scroll to position [0, 0]
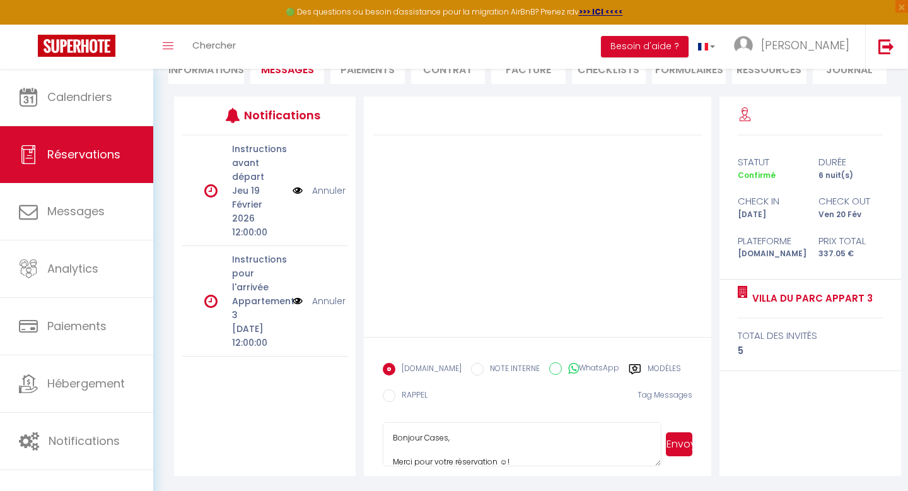
click at [433, 437] on textarea "Bonjour Cases, Merci pour votre réservation ☺! Nous sommes [PERSON_NAME] et [PE…" at bounding box center [522, 444] width 278 height 44
click at [458, 454] on textarea "Bonjour Marie, Merci pour votre réservation ☺! Nous sommes [PERSON_NAME] et [PE…" at bounding box center [522, 444] width 278 height 44
click at [494, 452] on textarea "Bonjour Marie, Merci pour votre réservation ☺! Nous sommes [PERSON_NAME] et [PE…" at bounding box center [522, 444] width 278 height 44
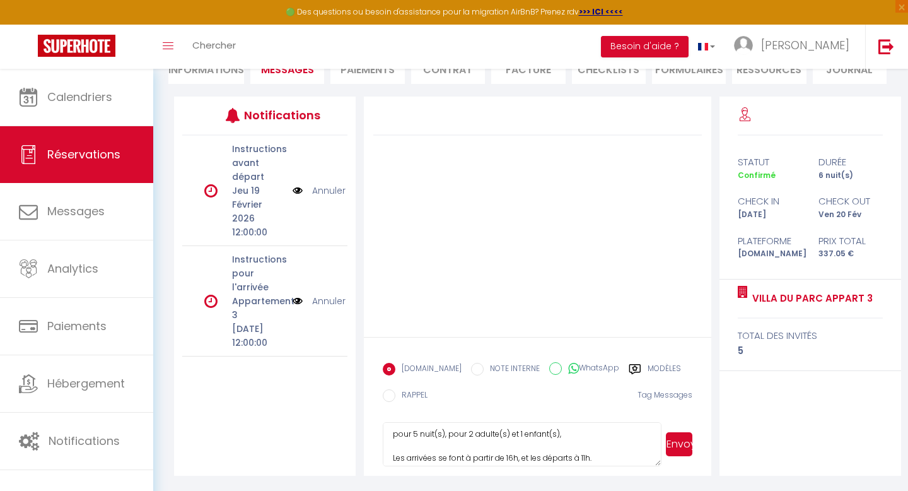
scroll to position [112, 0]
click at [417, 433] on textarea "Bonjour Marie, Merci pour votre réservation ☺! Nous sommes [PERSON_NAME] et [PE…" at bounding box center [522, 444] width 278 height 44
drag, startPoint x: 558, startPoint y: 433, endPoint x: 467, endPoint y: 433, distance: 90.8
click at [467, 433] on textarea "Bonjour Marie, Merci pour votre réservation ☺! Nous sommes [PERSON_NAME] et [PE…" at bounding box center [522, 444] width 278 height 44
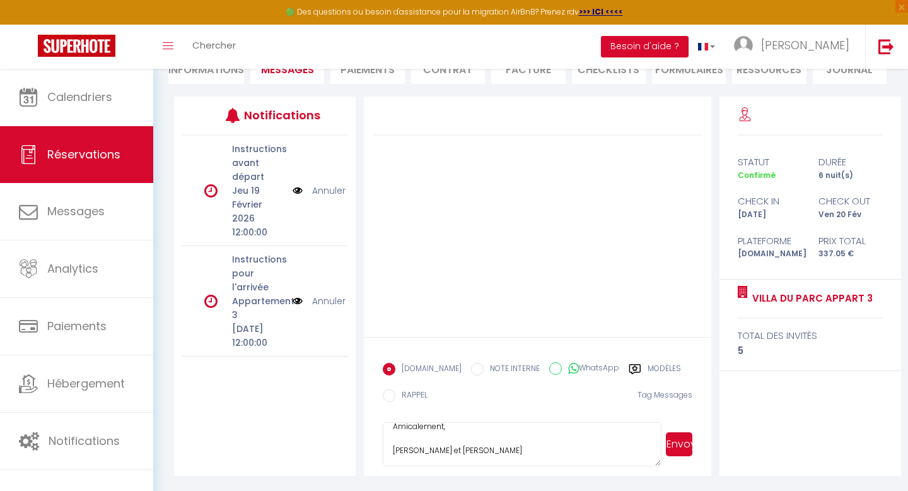
type textarea "Bonjour Marie, Merci pour votre réservation ☺! Nous sommes [PERSON_NAME] et [PE…"
click at [675, 450] on button "Envoyer" at bounding box center [679, 444] width 26 height 24
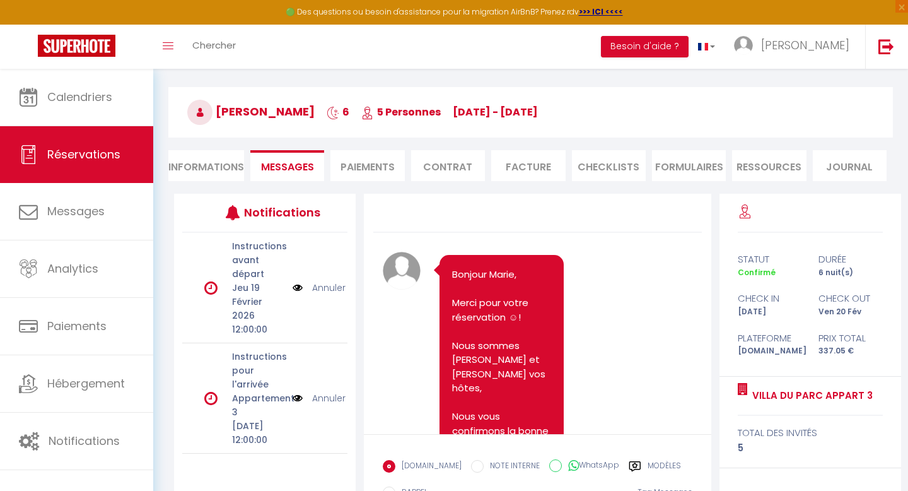
scroll to position [0, 0]
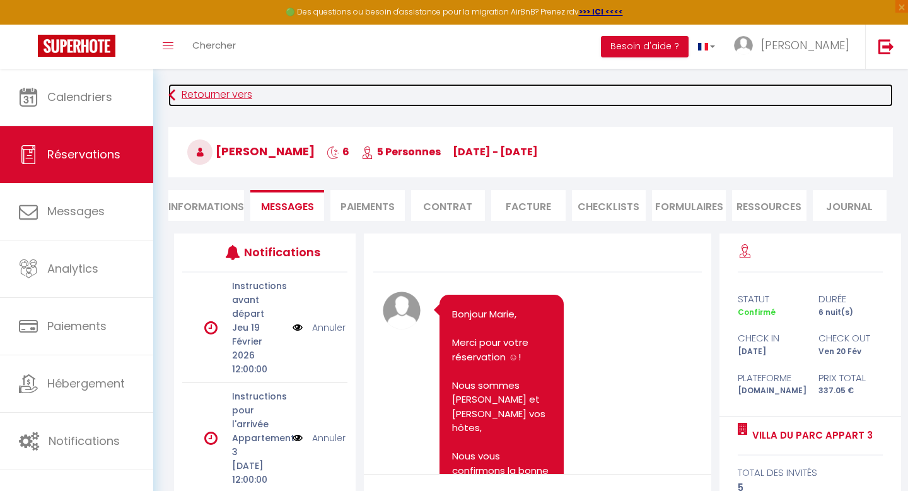
click at [213, 100] on link "Retourner vers" at bounding box center [530, 95] width 725 height 23
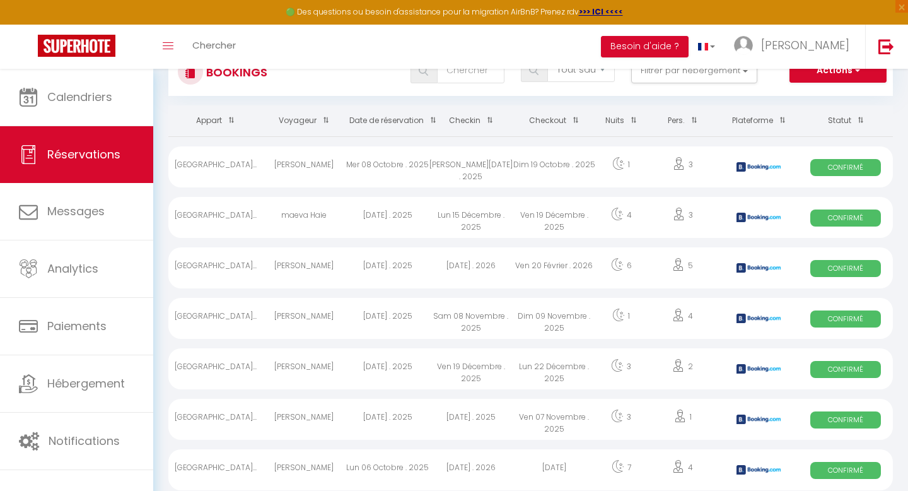
scroll to position [54, 0]
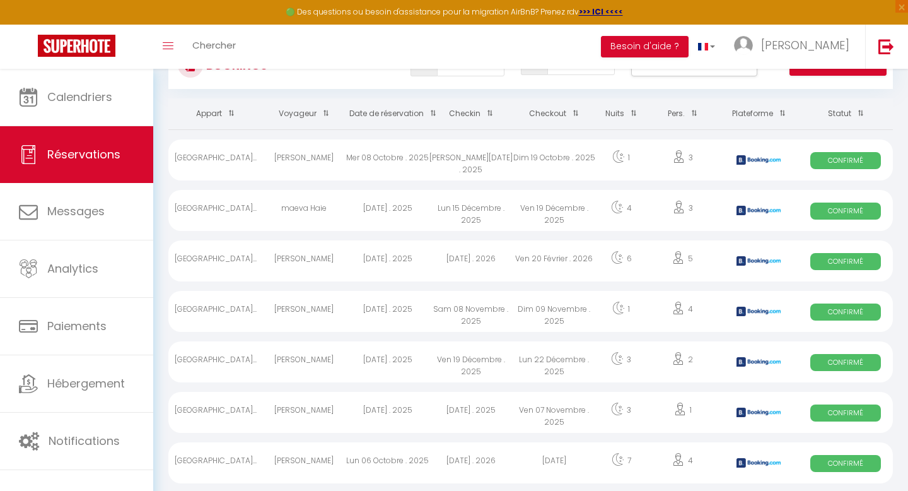
click at [382, 310] on div "[DATE] . 2025" at bounding box center [387, 311] width 83 height 41
select select "OK"
select select "KO"
select select "0"
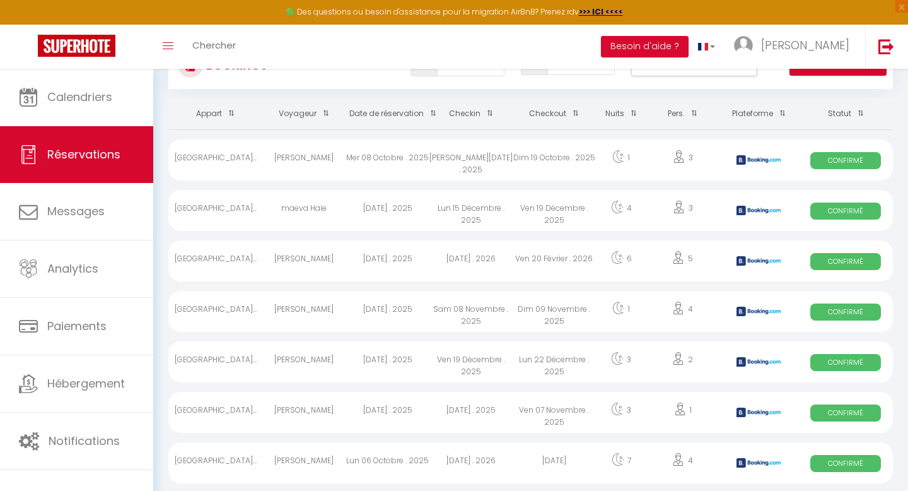
select select "1"
select select
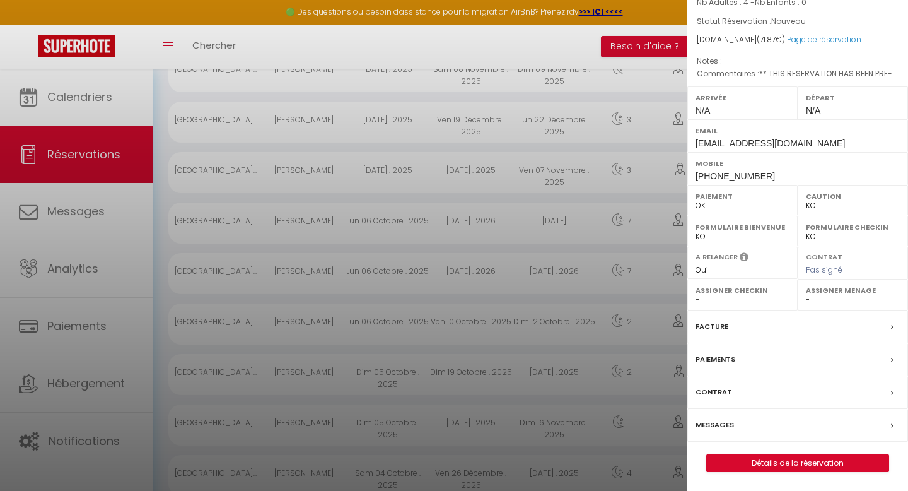
scroll to position [353, 0]
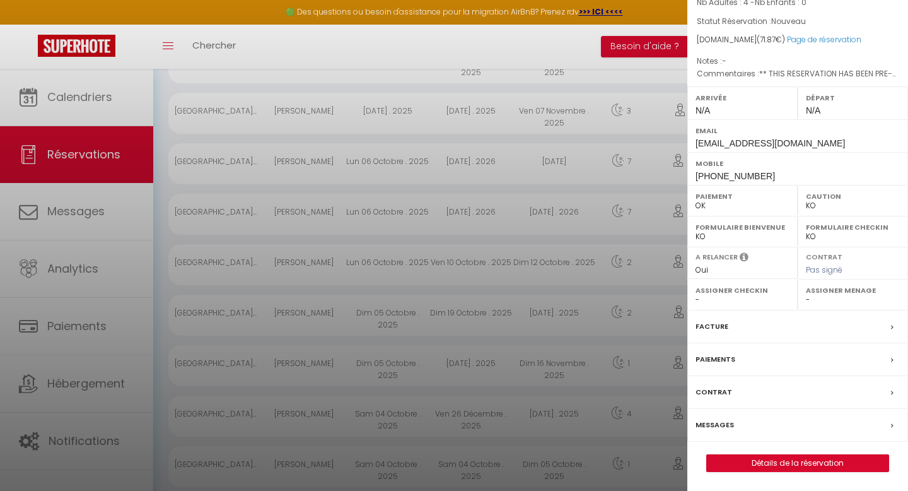
click at [720, 425] on label "Messages" at bounding box center [715, 424] width 38 height 13
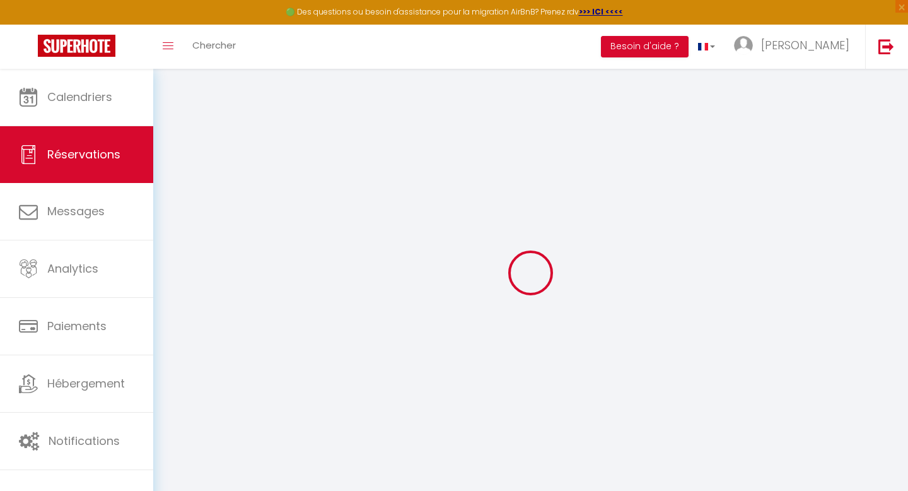
select select
checkbox input "false"
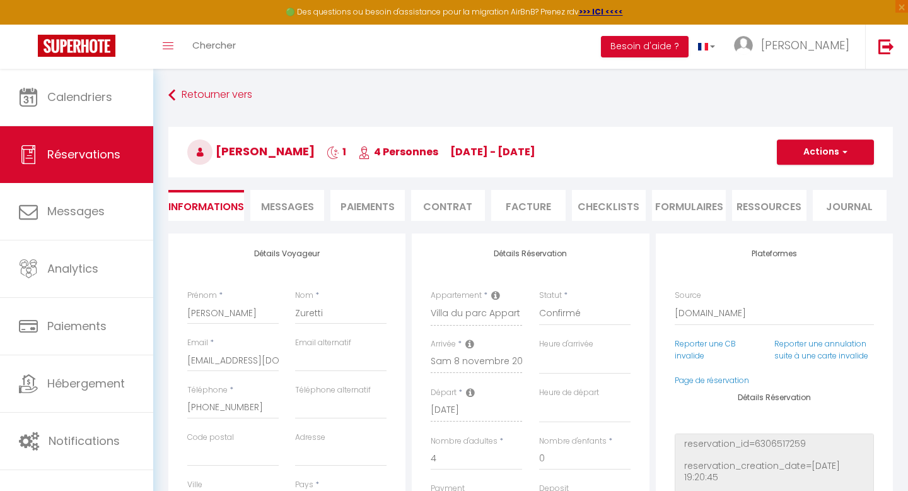
select select
checkbox input "false"
type textarea "** THIS RESERVATION HAS BEEN PRE-PAID ** Approximate time of arrival: between 2…"
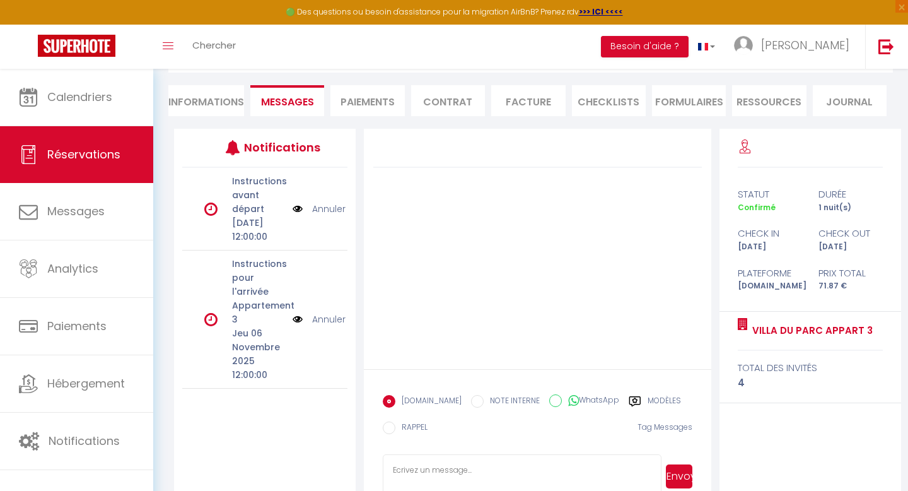
scroll to position [137, 0]
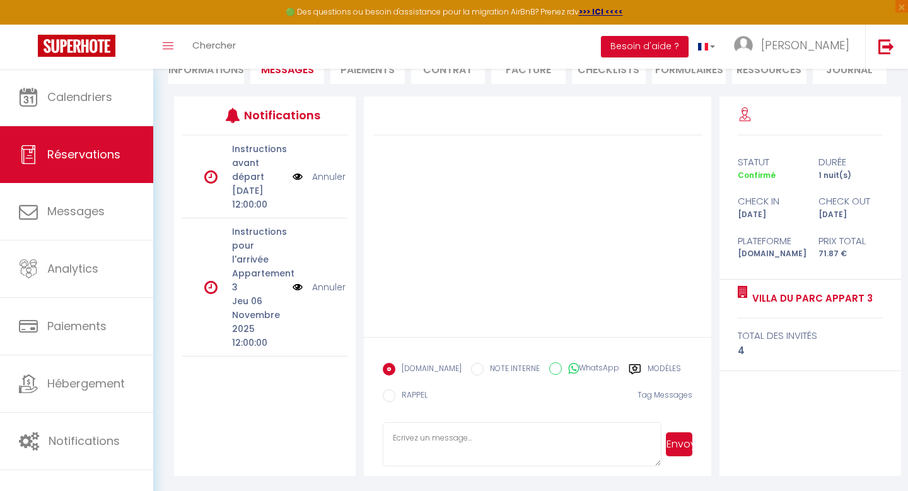
click at [471, 438] on textarea at bounding box center [522, 444] width 278 height 44
paste textarea "Bonjour Cases, Merci pour votre réservation ☺! Nous sommes [PERSON_NAME] et [PE…"
click at [433, 439] on textarea "Bonjour Cases, Merci pour votre réservation ☺! Nous sommes [PERSON_NAME] et [PE…" at bounding box center [522, 444] width 278 height 44
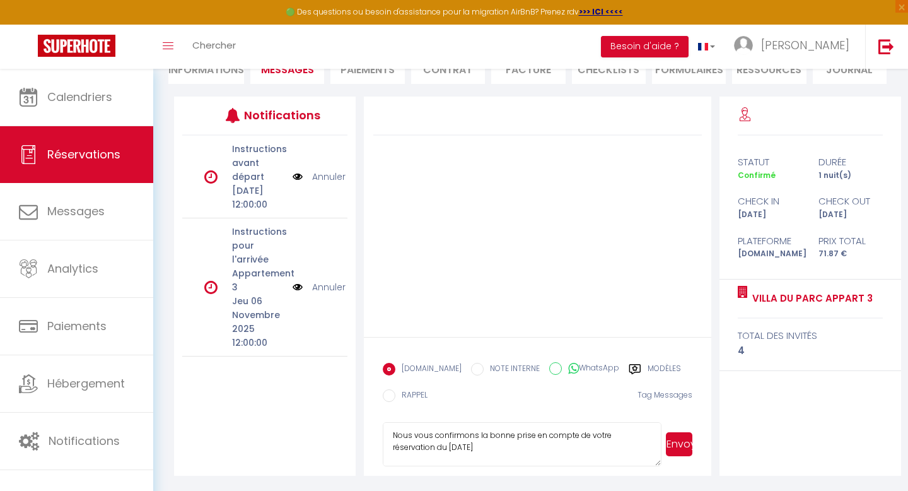
click at [457, 445] on textarea "Bonjour [PERSON_NAME], Merci pour votre réservation ☺! Nous sommes [PERSON_NAME…" at bounding box center [522, 444] width 278 height 44
click at [413, 441] on textarea "Bonjour [PERSON_NAME], Merci pour votre réservation ☺! Nous sommes [PERSON_NAME…" at bounding box center [522, 444] width 278 height 44
drag, startPoint x: 556, startPoint y: 441, endPoint x: 465, endPoint y: 441, distance: 90.2
click at [465, 441] on textarea "Bonjour [PERSON_NAME], Merci pour votre réservation ☺! Nous sommes [PERSON_NAME…" at bounding box center [522, 444] width 278 height 44
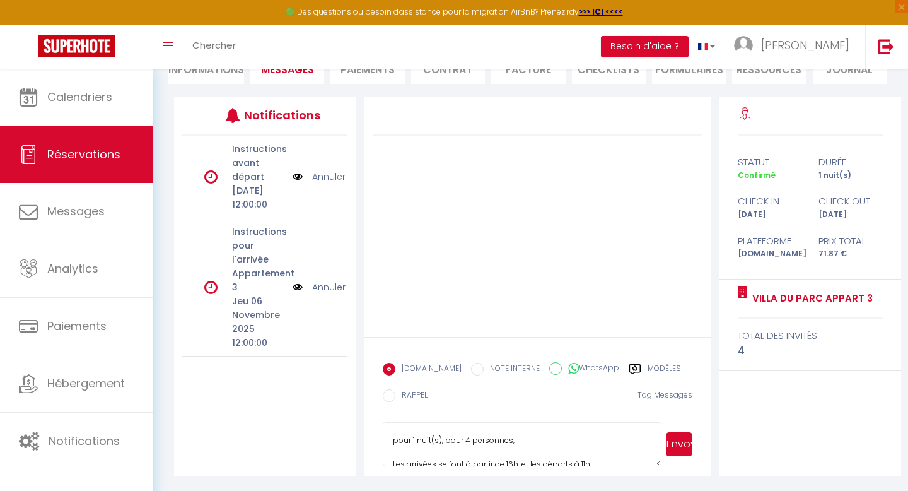
type textarea "Bonjour [PERSON_NAME], Merci pour votre réservation ☺! Nous sommes [PERSON_NAME…"
click at [591, 404] on div "[DOMAIN_NAME] NOTE INTERNE WhatsApp Modèles 8 « ‹ » › [DATE] [PHONE_NUMBER] Dim…" at bounding box center [537, 385] width 309 height 59
click at [677, 447] on button "Envoyer" at bounding box center [679, 444] width 26 height 24
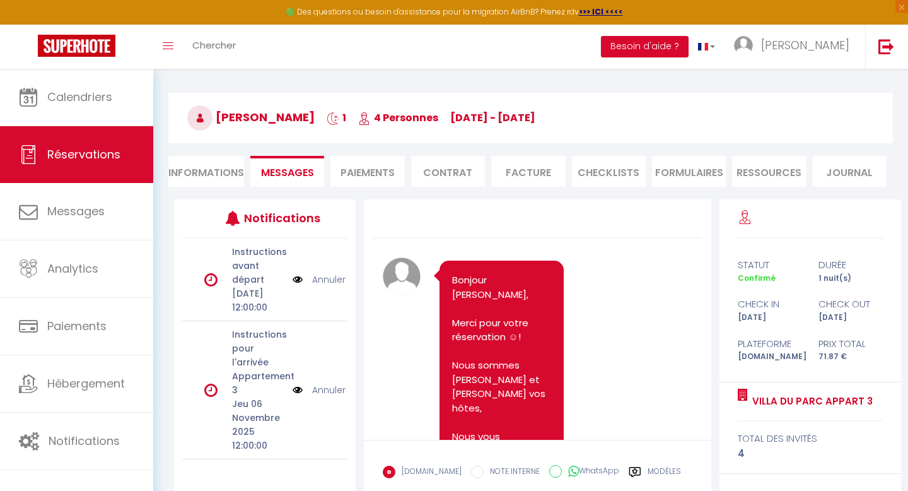
scroll to position [0, 0]
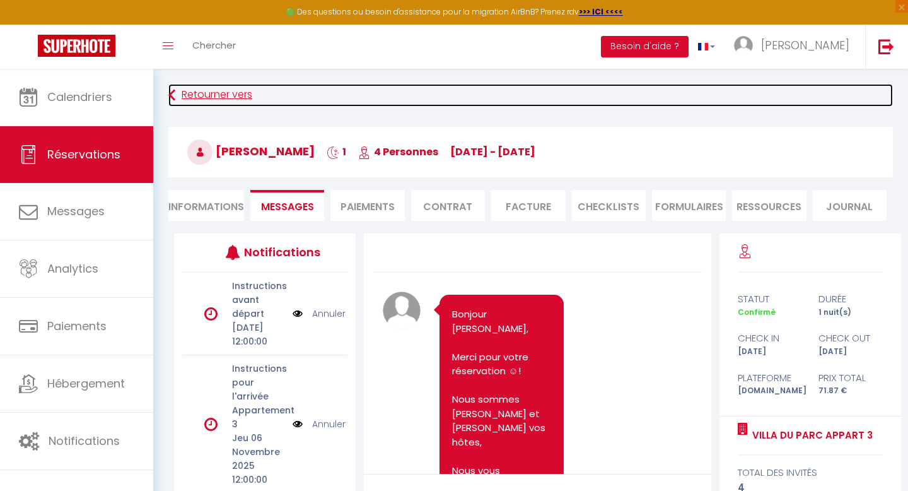
click at [221, 96] on link "Retourner vers" at bounding box center [530, 95] width 725 height 23
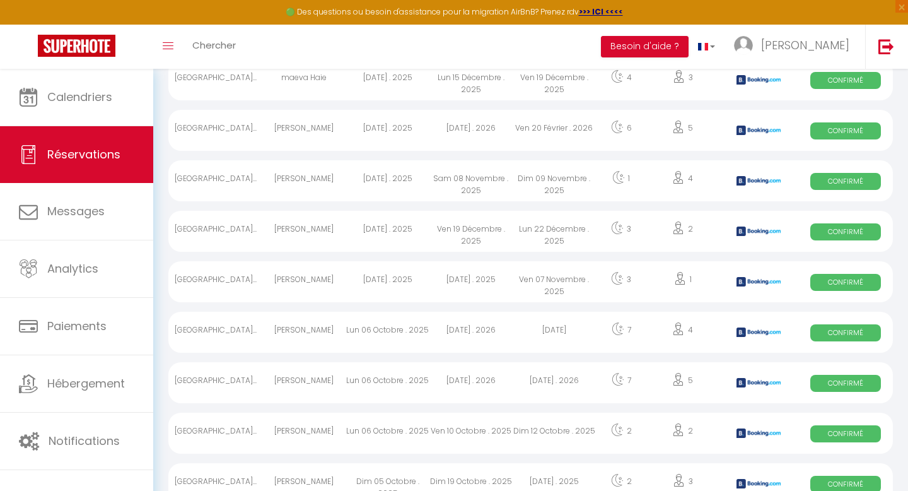
scroll to position [182, 0]
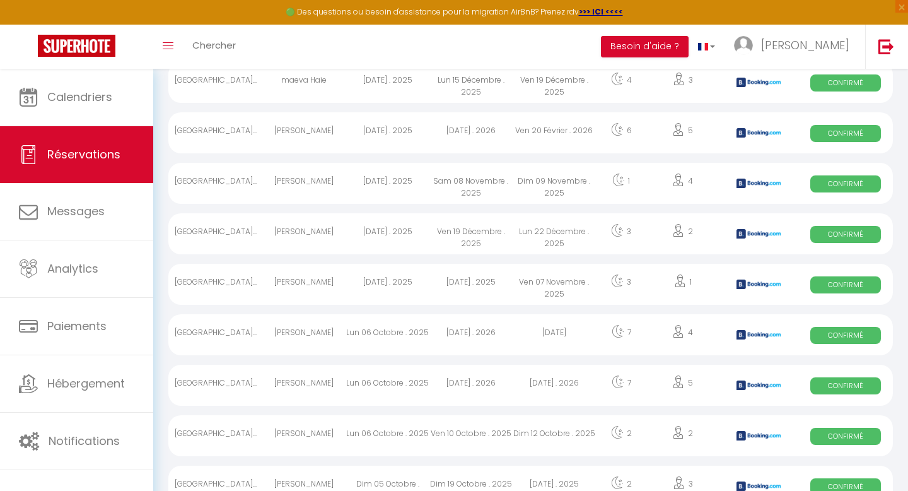
click at [418, 233] on div "[DATE] . 2025" at bounding box center [387, 233] width 83 height 41
select select "OK"
select select "KO"
select select "0"
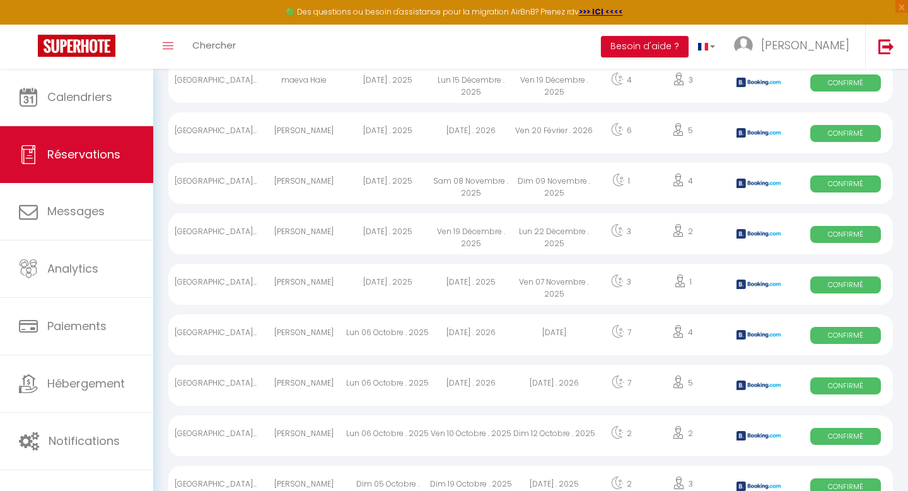
select select "1"
select select
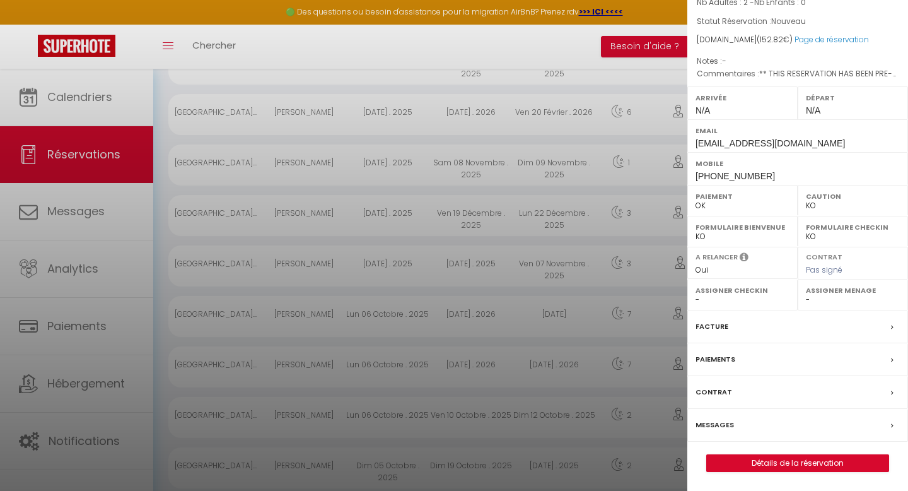
scroll to position [224, 0]
click at [714, 428] on label "Messages" at bounding box center [715, 424] width 38 height 13
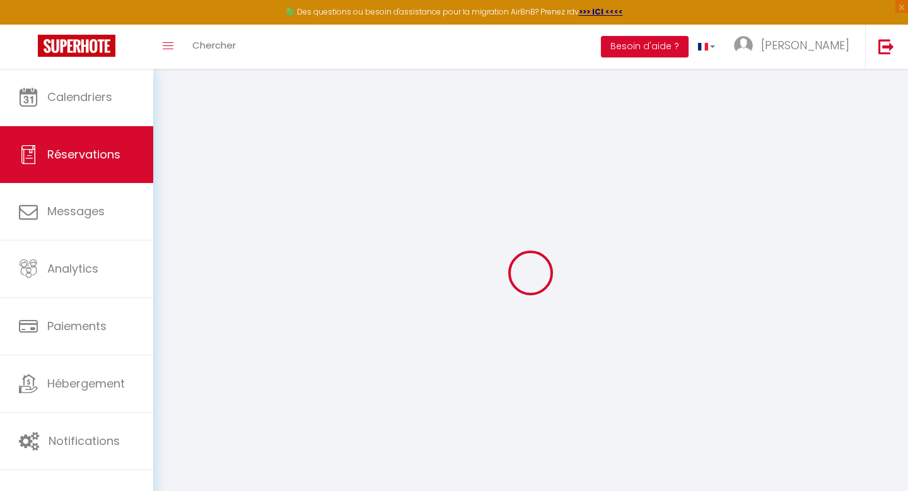
select select
checkbox input "false"
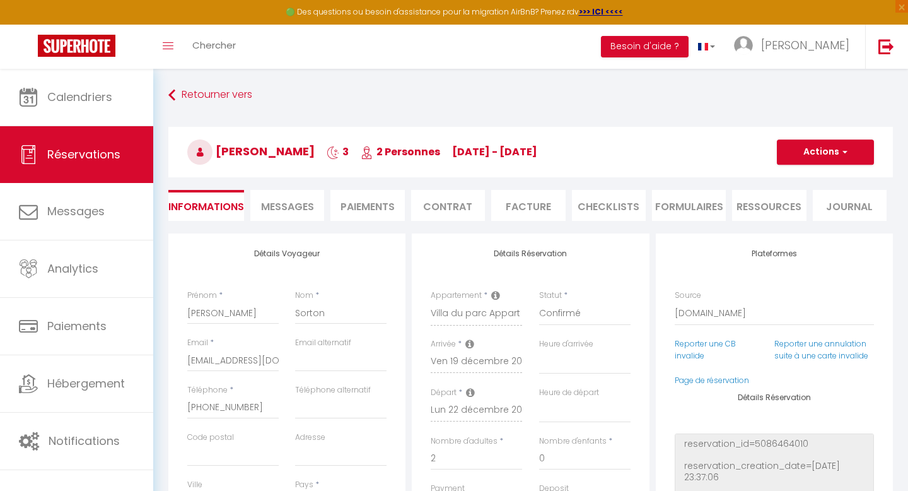
select select
checkbox input "false"
type textarea "** THIS RESERVATION HAS BEEN PRE-PAID ** BOOKING NOTE : Payment charge is EUR 2…"
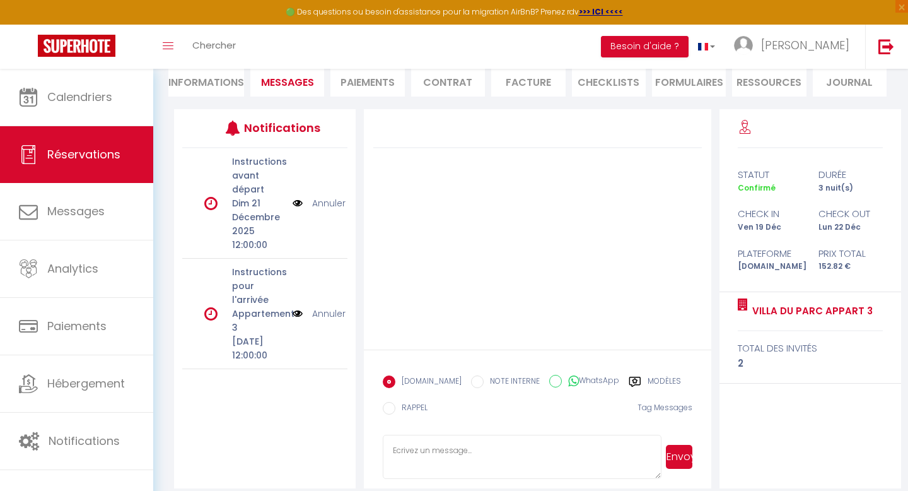
scroll to position [137, 0]
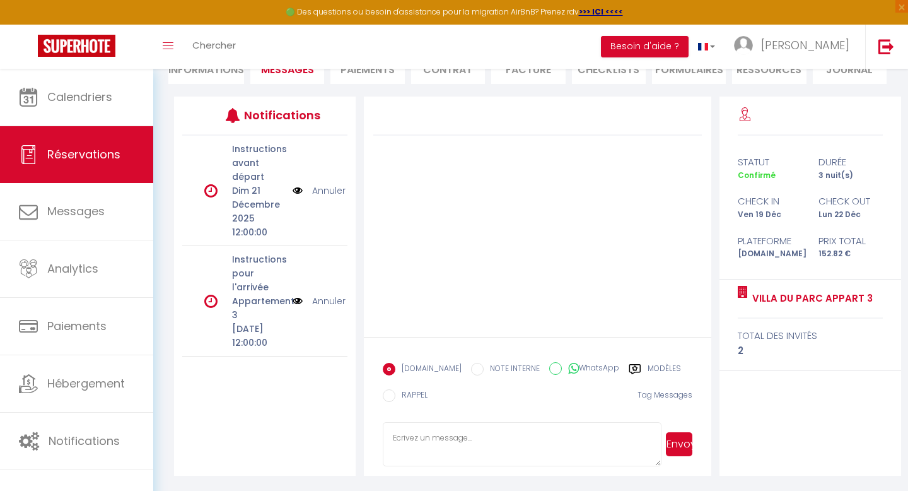
click at [512, 440] on textarea at bounding box center [522, 444] width 278 height 44
paste textarea "Bonjour Cases, Merci pour votre réservation ☺! Nous sommes [PERSON_NAME] et [PE…"
click at [436, 440] on textarea "Bonjour Cases, Merci pour votre réservation ☺! Nous sommes [PERSON_NAME] et [PE…" at bounding box center [522, 444] width 278 height 44
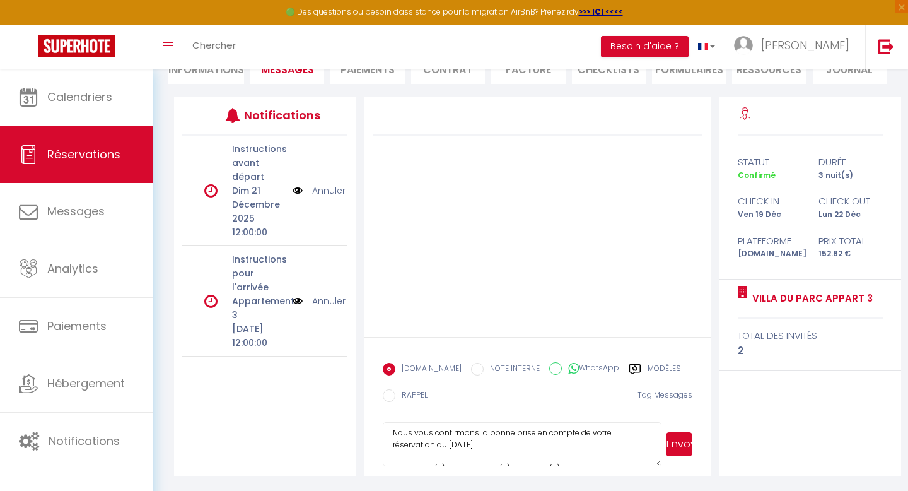
click at [459, 445] on textarea "Bonjour [PERSON_NAME], Merci pour votre réservation ☺! Nous sommes [PERSON_NAME…" at bounding box center [522, 444] width 278 height 44
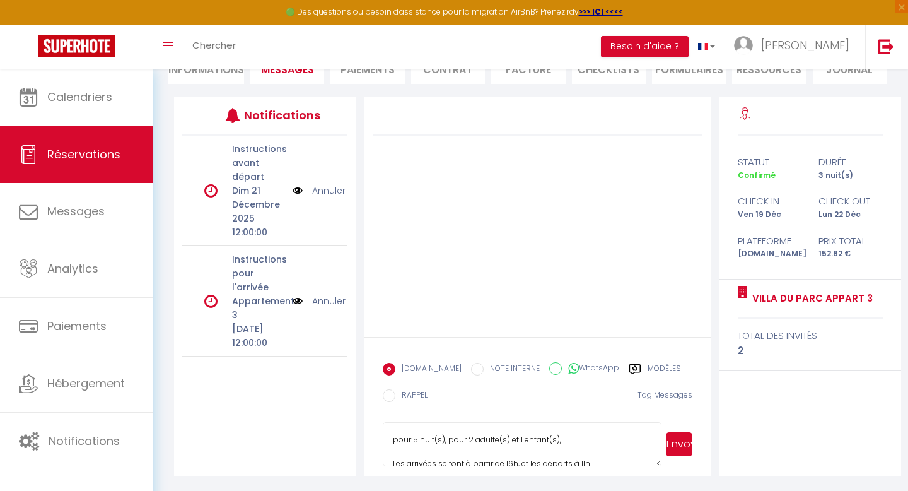
click at [418, 439] on textarea "Bonjour [PERSON_NAME], Merci pour votre réservation ☺! Nous sommes [PERSON_NAME…" at bounding box center [522, 444] width 278 height 44
drag, startPoint x: 557, startPoint y: 440, endPoint x: 467, endPoint y: 438, distance: 90.8
click at [467, 438] on textarea "Bonjour [PERSON_NAME], Merci pour votre réservation ☺! Nous sommes [PERSON_NAME…" at bounding box center [522, 444] width 278 height 44
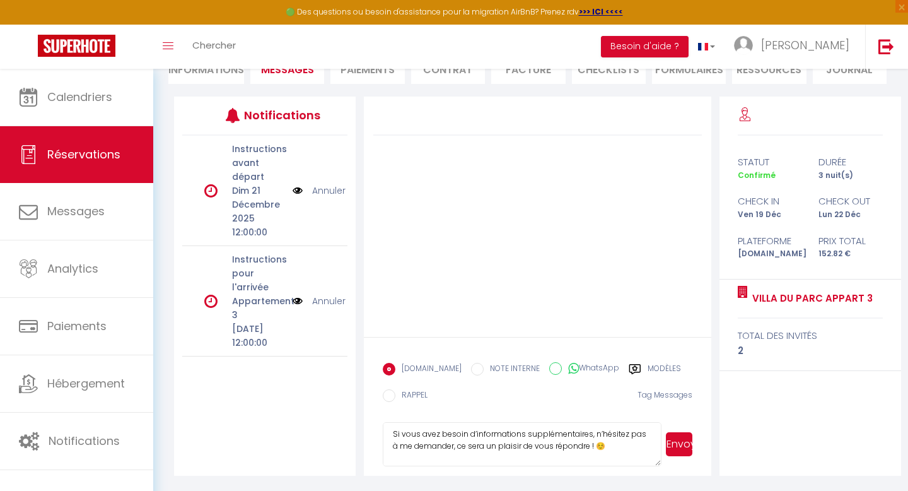
scroll to position [160, 0]
type textarea "Bonjour [PERSON_NAME], Merci pour votre réservation ☺! Nous sommes [PERSON_NAME…"
click at [677, 446] on button "Envoyer" at bounding box center [679, 444] width 26 height 24
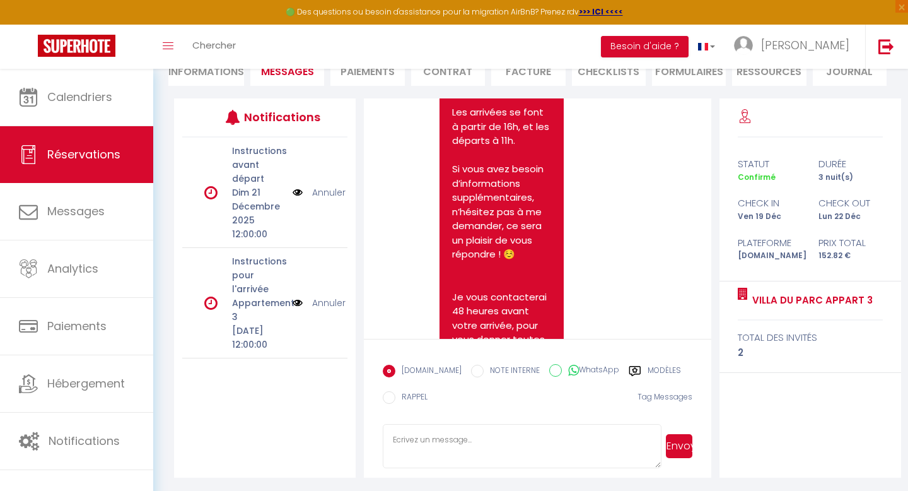
scroll to position [296, 0]
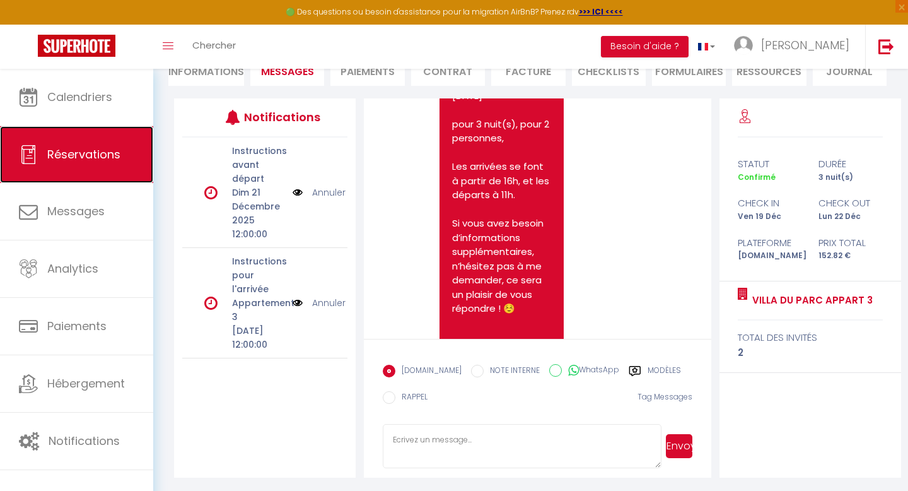
click at [89, 156] on span "Réservations" at bounding box center [83, 154] width 73 height 16
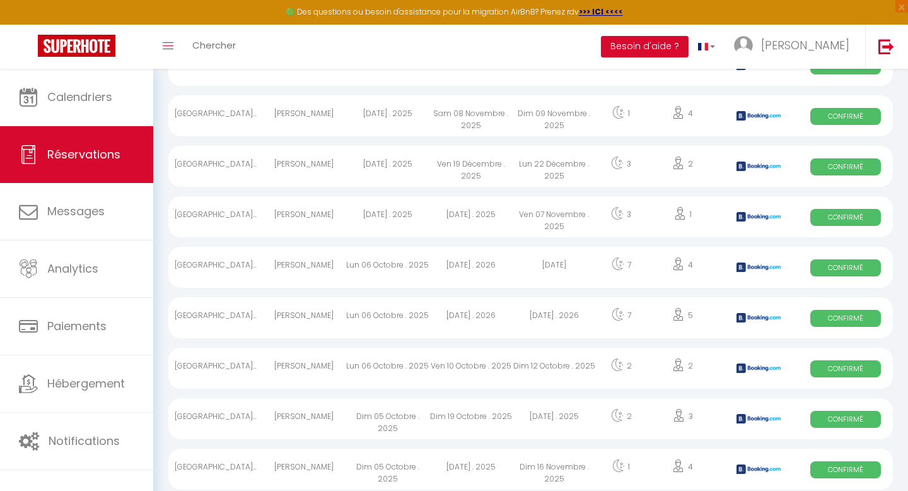
scroll to position [248, 0]
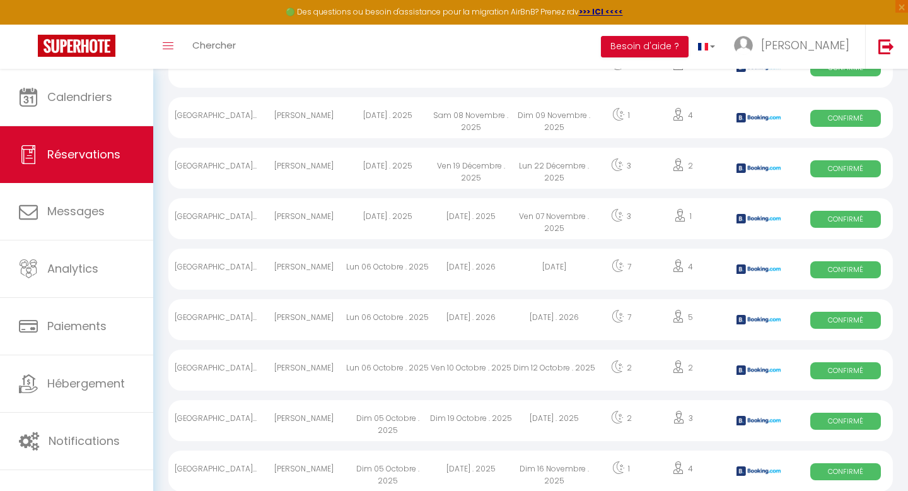
click at [306, 216] on div "[PERSON_NAME]" at bounding box center [303, 218] width 83 height 41
select select "OK"
select select "KO"
select select "0"
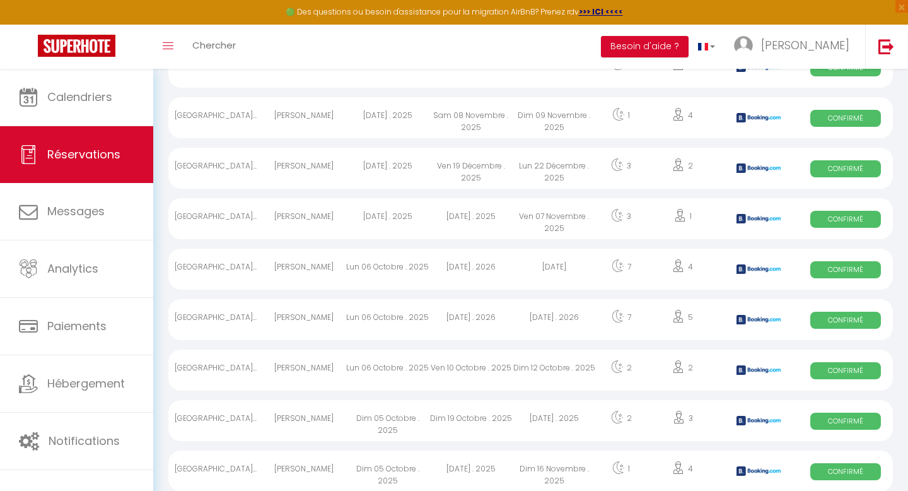
select select "1"
select select
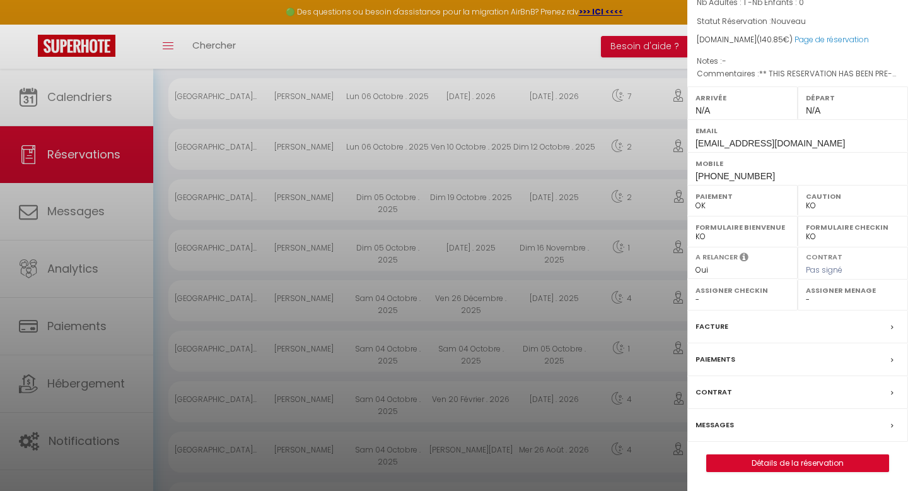
scroll to position [501, 0]
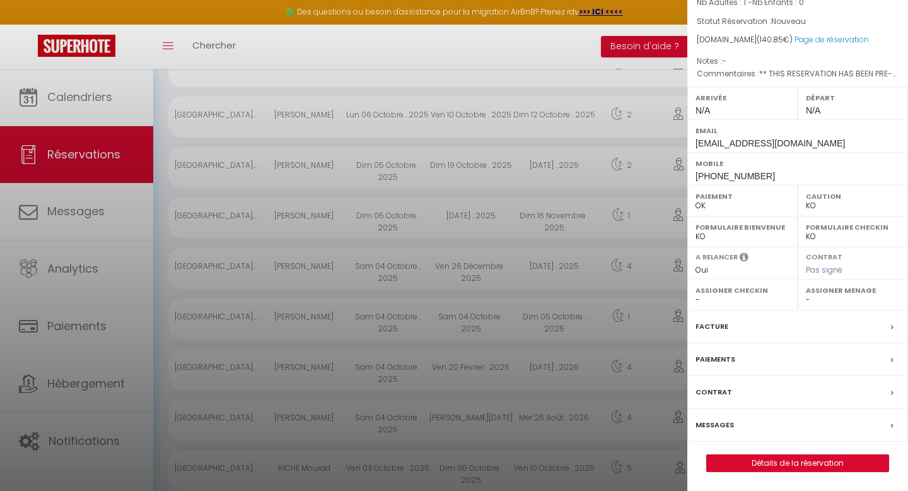
click at [719, 427] on label "Messages" at bounding box center [715, 424] width 38 height 13
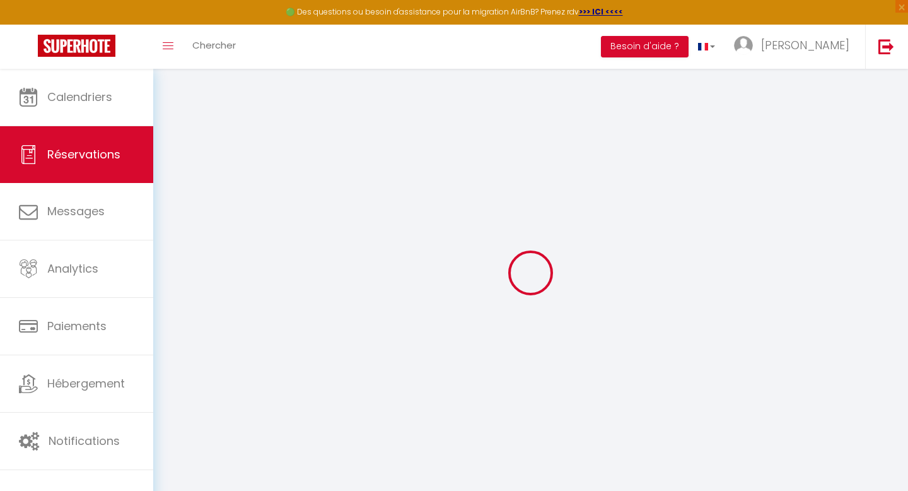
select select
checkbox input "false"
type textarea "** THIS RESERVATION HAS BEEN PRE-PAID ** BOOKING NOTE : Payment charge is EUR 1…"
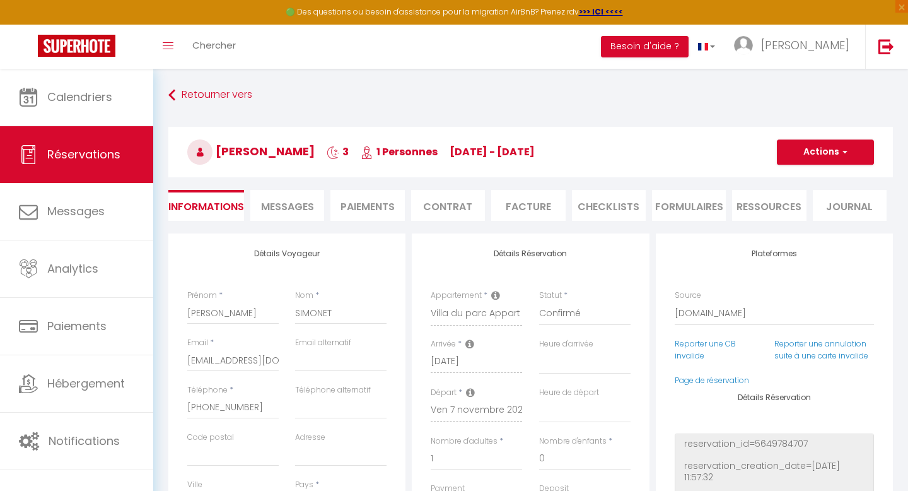
select select
checkbox input "false"
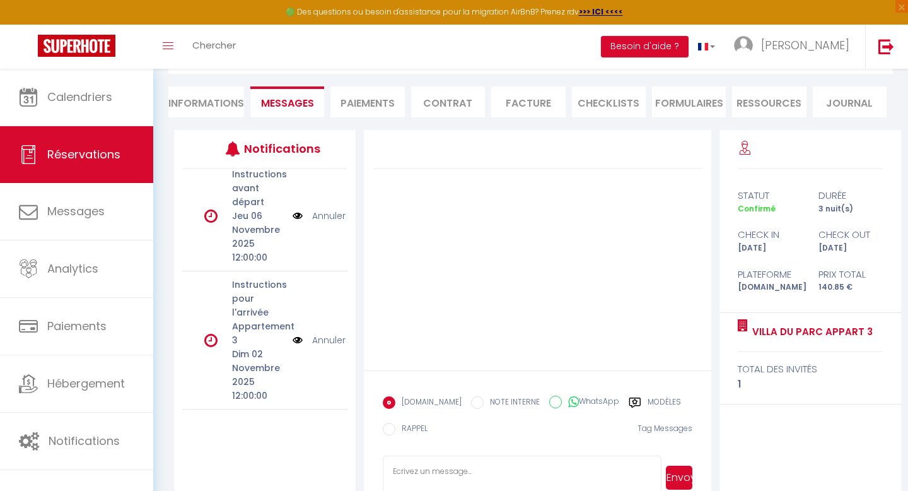
scroll to position [137, 0]
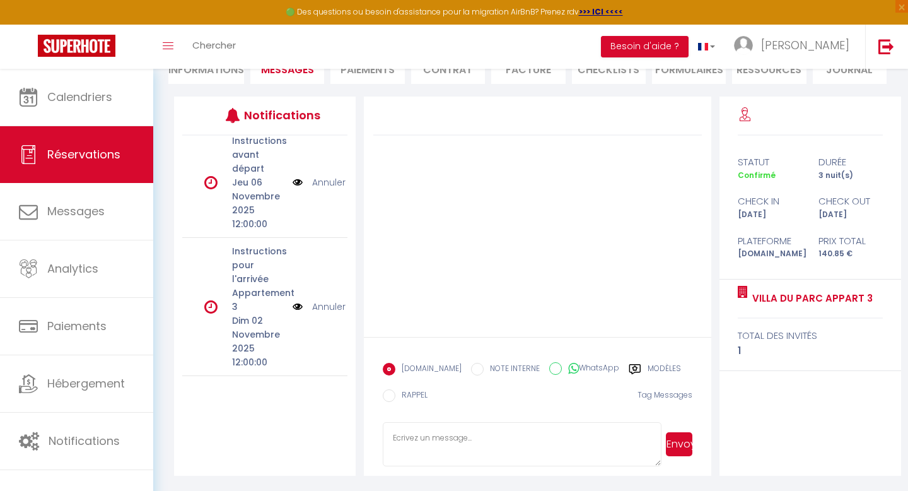
click at [475, 442] on textarea at bounding box center [522, 444] width 278 height 44
paste textarea "Bonjour Cases, Merci pour votre réservation ☺! Nous sommes [PERSON_NAME] et [PE…"
click at [438, 436] on textarea "Bonjour Cases, Merci pour votre réservation ☺! Nous sommes [PERSON_NAME] et [PE…" at bounding box center [522, 444] width 278 height 44
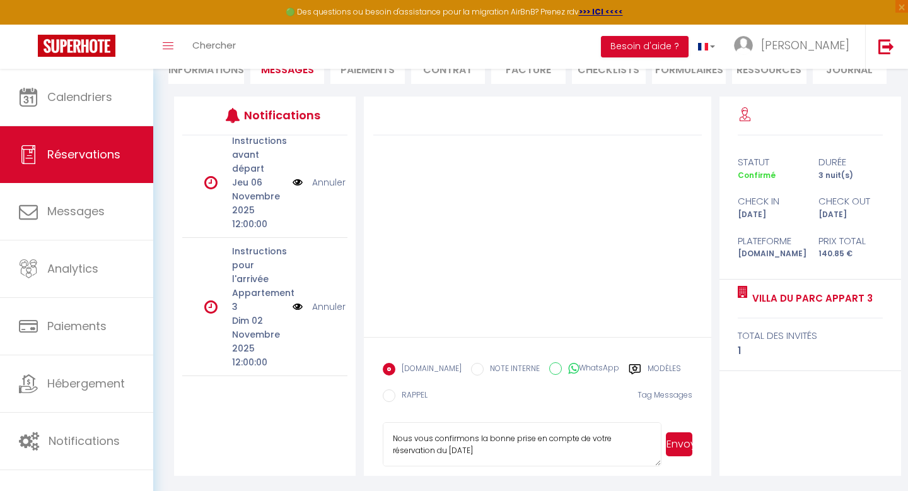
scroll to position [73, 0]
click at [457, 448] on textarea "Bonjour [PERSON_NAME], Merci pour votre réservation ☺! Nous sommes [PERSON_NAME…" at bounding box center [522, 444] width 278 height 44
click at [469, 447] on textarea "Bonjour [PERSON_NAME], Merci pour votre réservation ☺! Nous sommes [PERSON_NAME…" at bounding box center [522, 444] width 278 height 44
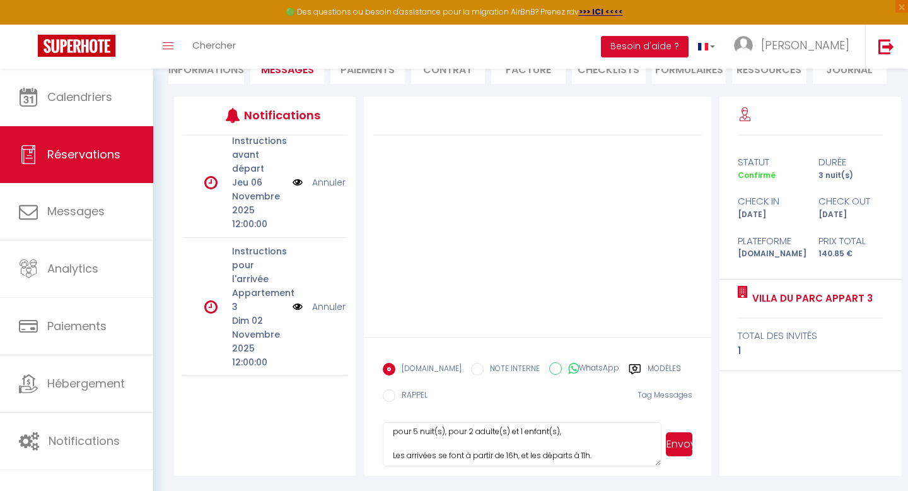
scroll to position [116, 0]
click at [417, 428] on textarea "Bonjour [PERSON_NAME], Merci pour votre réservation ☺! Nous sommes [PERSON_NAME…" at bounding box center [522, 444] width 278 height 44
drag, startPoint x: 557, startPoint y: 428, endPoint x: 466, endPoint y: 429, distance: 91.4
click at [466, 429] on textarea "Bonjour [PERSON_NAME], Merci pour votre réservation ☺! Nous sommes [PERSON_NAME…" at bounding box center [522, 444] width 278 height 44
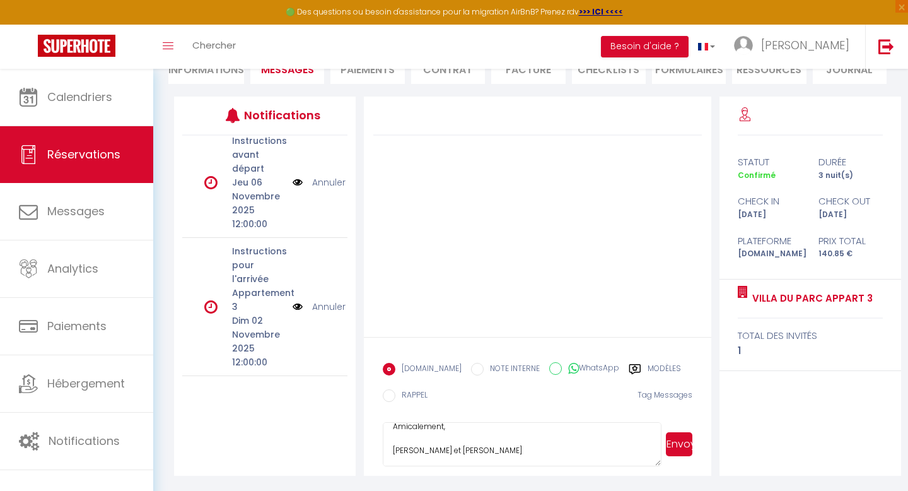
type textarea "Bonjour [PERSON_NAME], Merci pour votre réservation ☺! Nous sommes [PERSON_NAME…"
click at [679, 448] on button "Envoyer" at bounding box center [679, 444] width 26 height 24
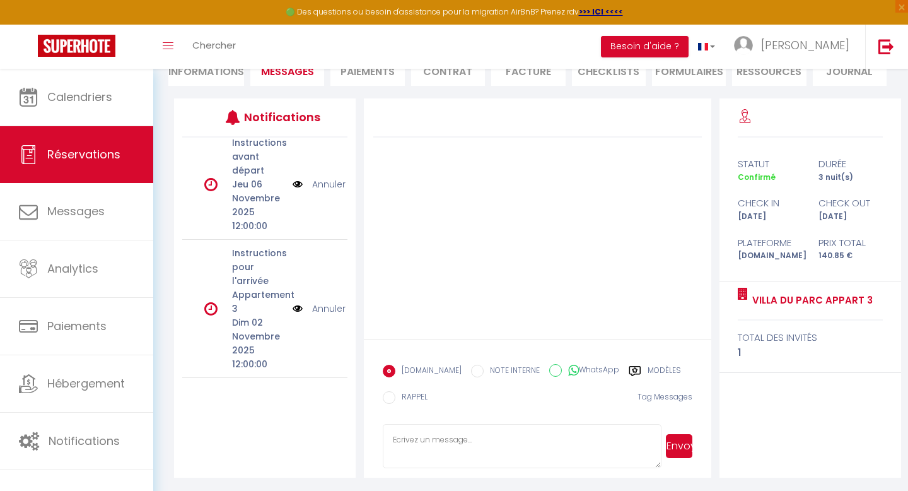
scroll to position [0, 0]
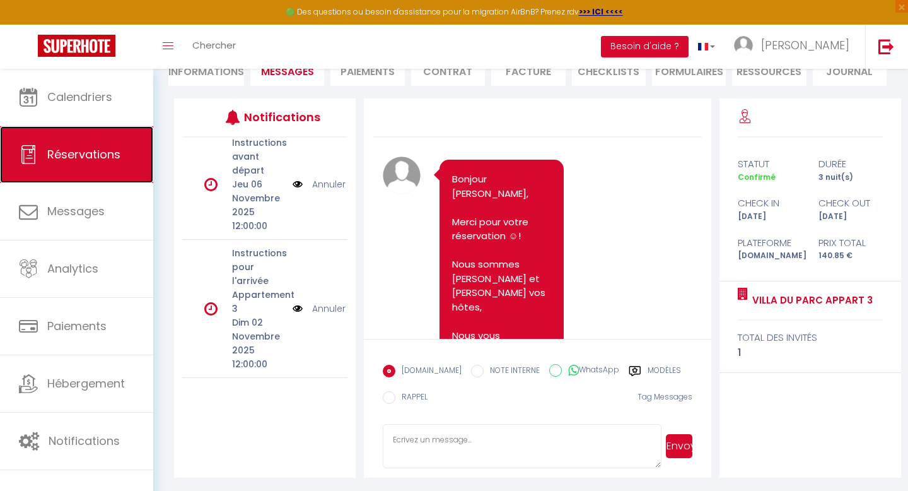
click at [74, 160] on span "Réservations" at bounding box center [83, 154] width 73 height 16
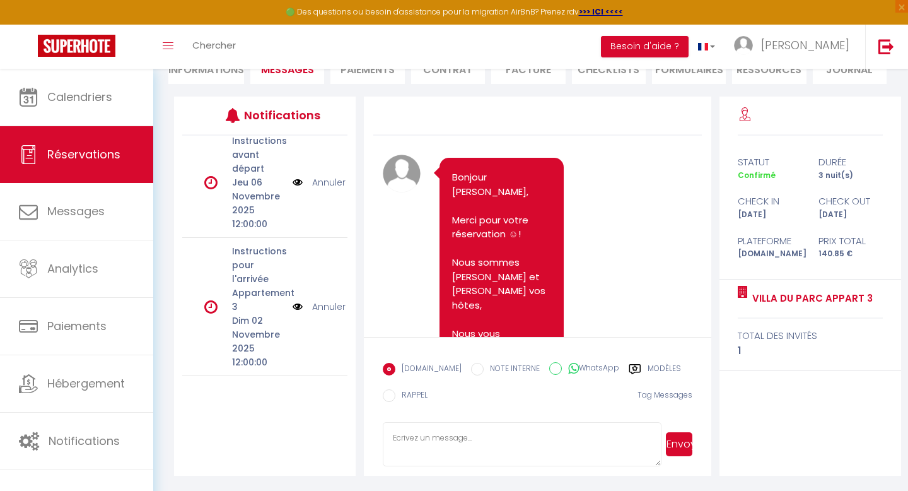
select select "not_cancelled"
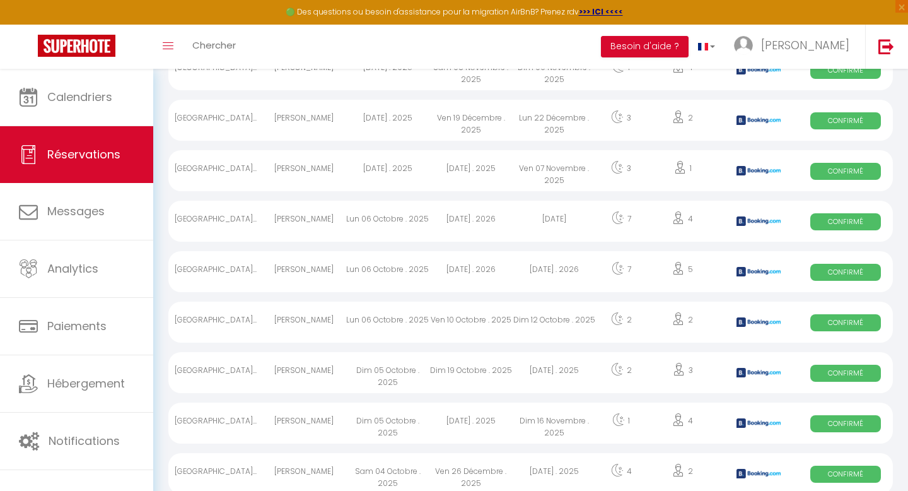
scroll to position [252, 0]
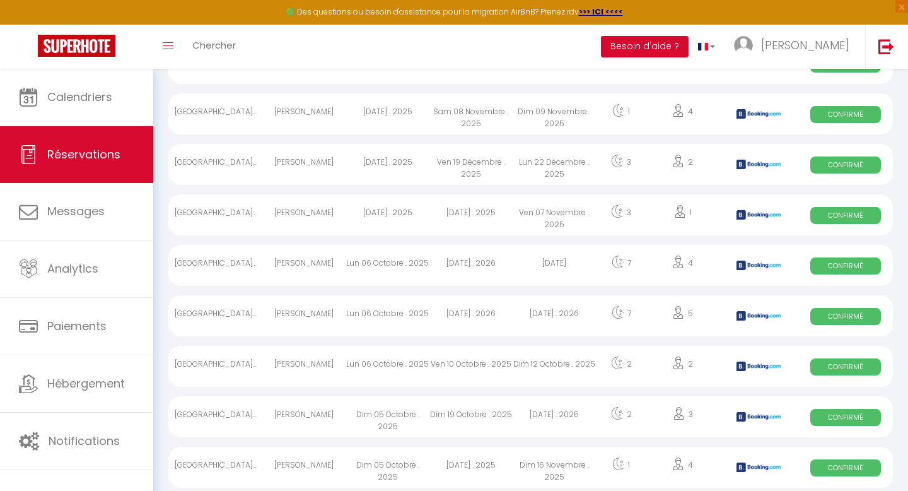
click at [370, 264] on div "Lun 06 Octobre . 2025" at bounding box center [387, 265] width 83 height 41
select select "OK"
select select "KO"
select select "0"
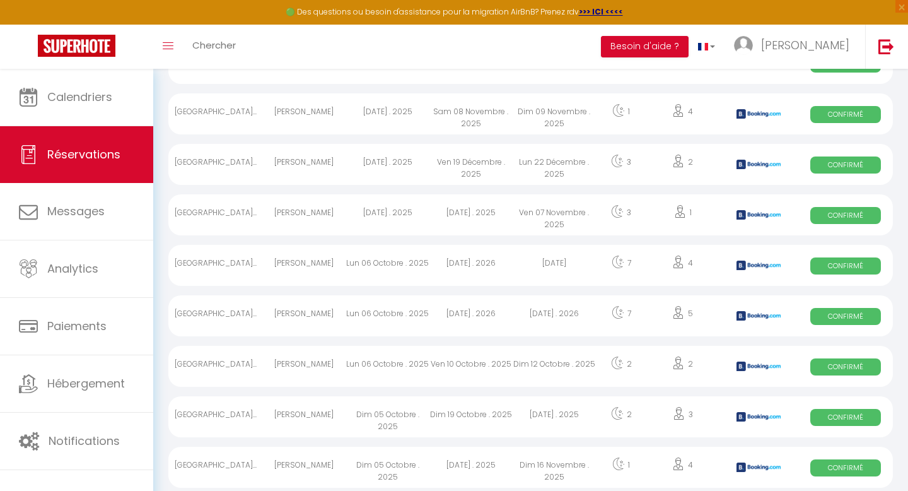
select select "1"
select select
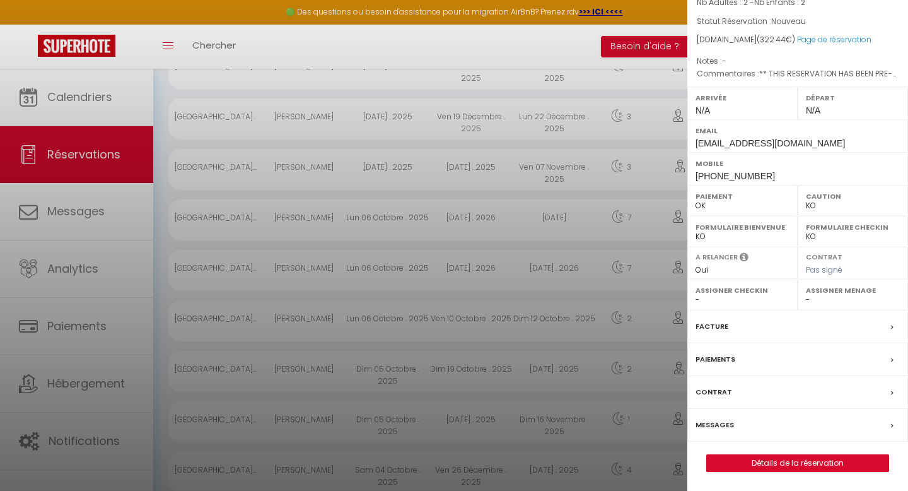
scroll to position [303, 0]
click at [704, 426] on label "Messages" at bounding box center [715, 424] width 38 height 13
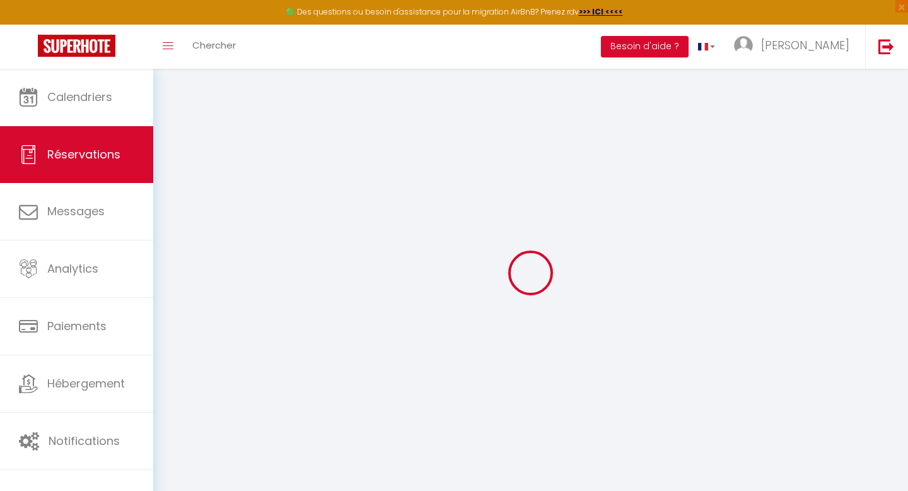
type input "[PERSON_NAME]"
type input "COCQ"
type input "[EMAIL_ADDRESS][DOMAIN_NAME]"
type input "[PHONE_NUMBER]"
select select "FR"
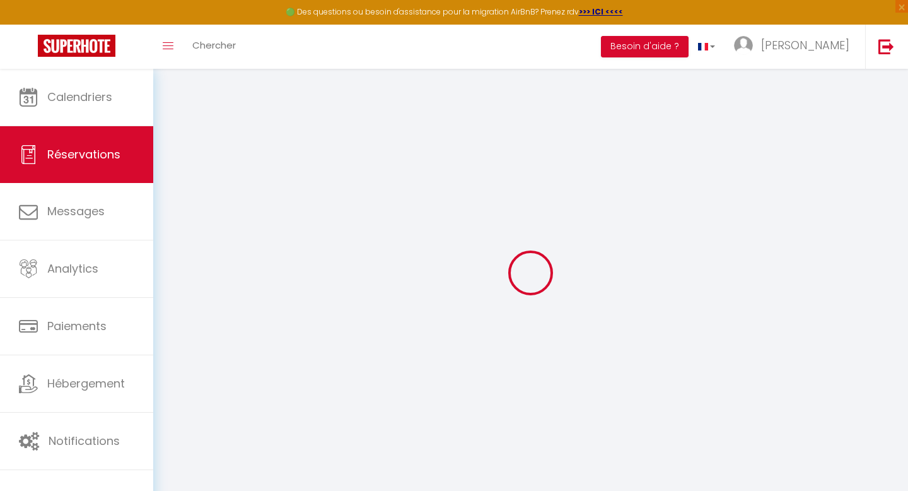
type input "46.26"
type input "4.51"
select select "74346"
select select "1"
select select
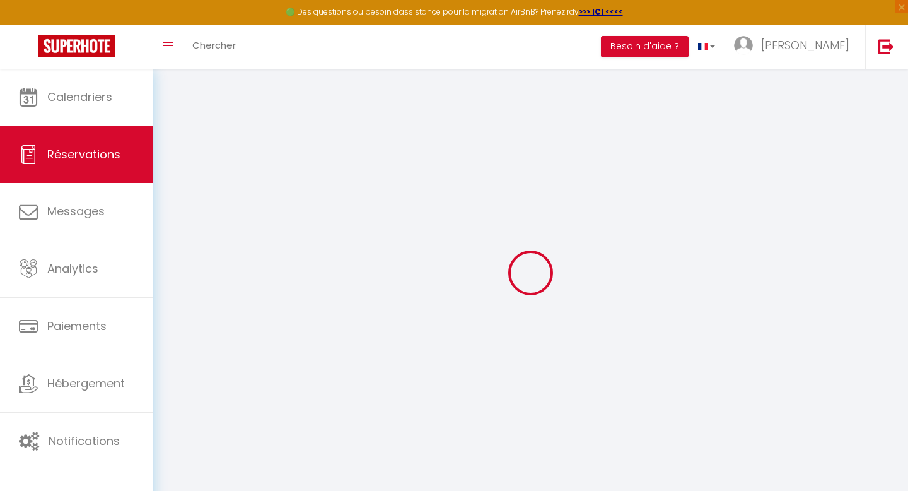
select select
type input "2"
select select "12"
select select
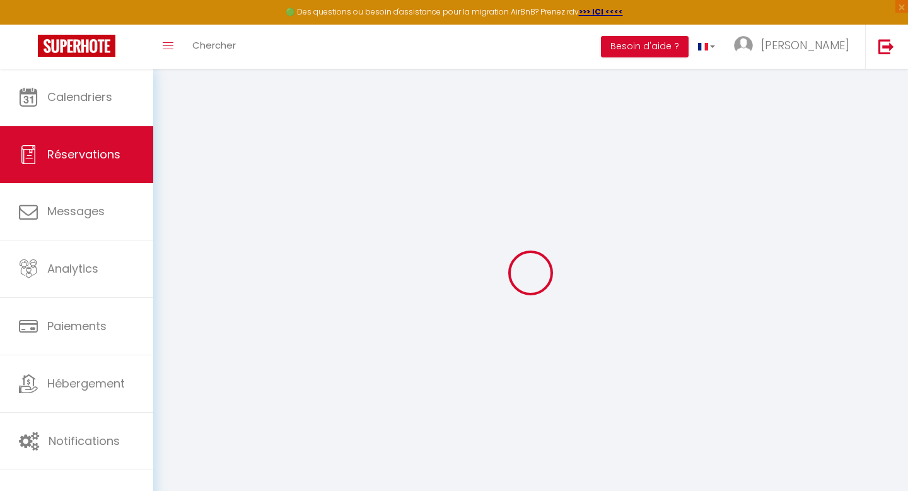
type input "308.42"
checkbox input "false"
type input "0"
select select "2"
type input "0"
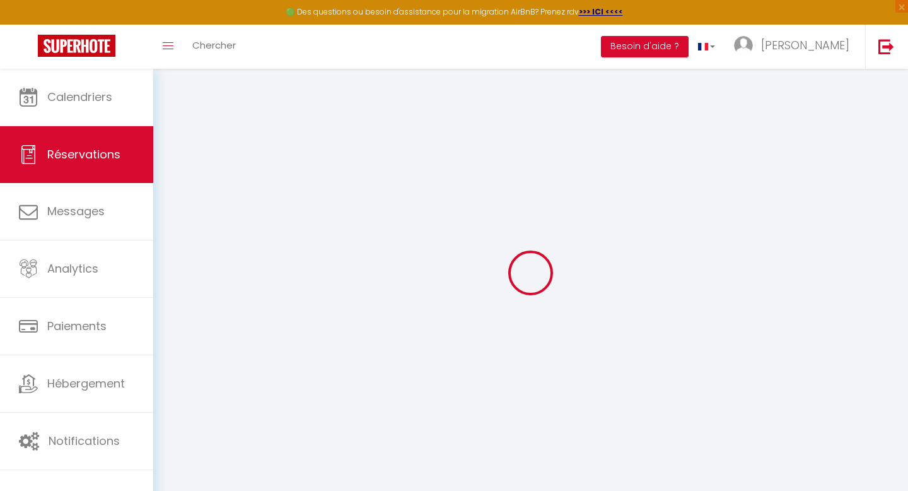
type input "0"
select select
select select "14"
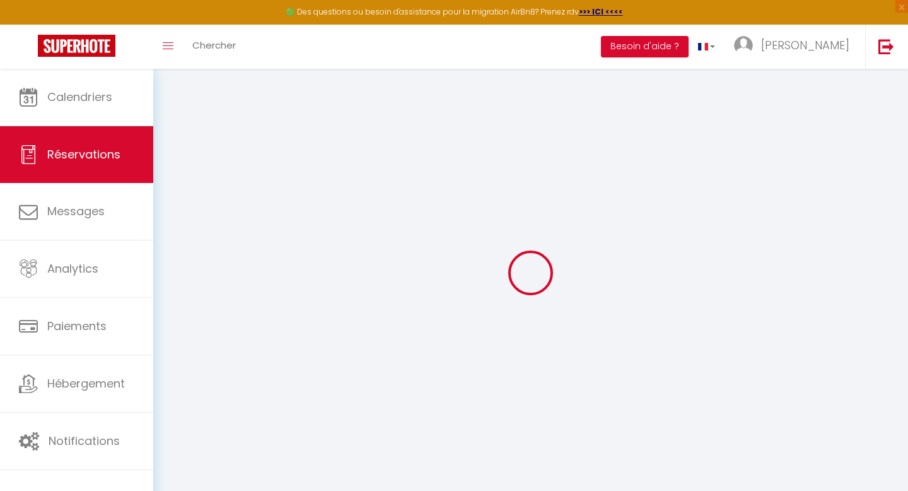
checkbox input "false"
select select
checkbox input "false"
select select
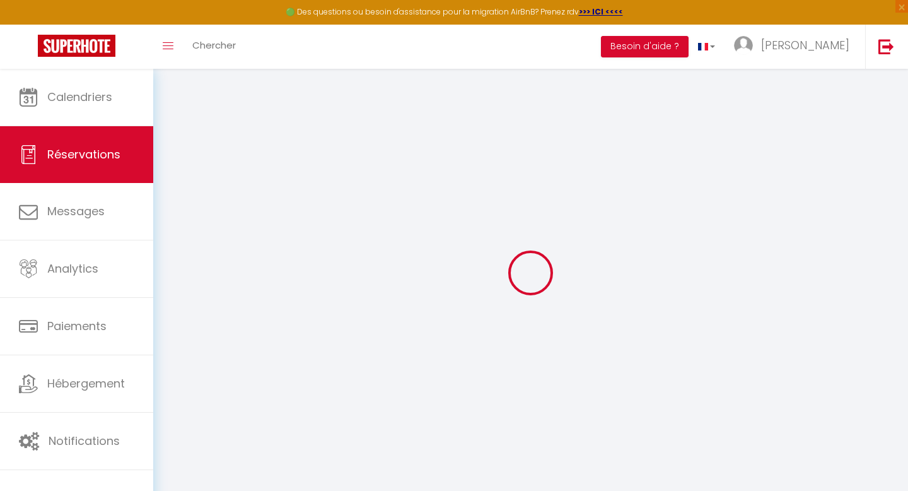
select select
checkbox input "false"
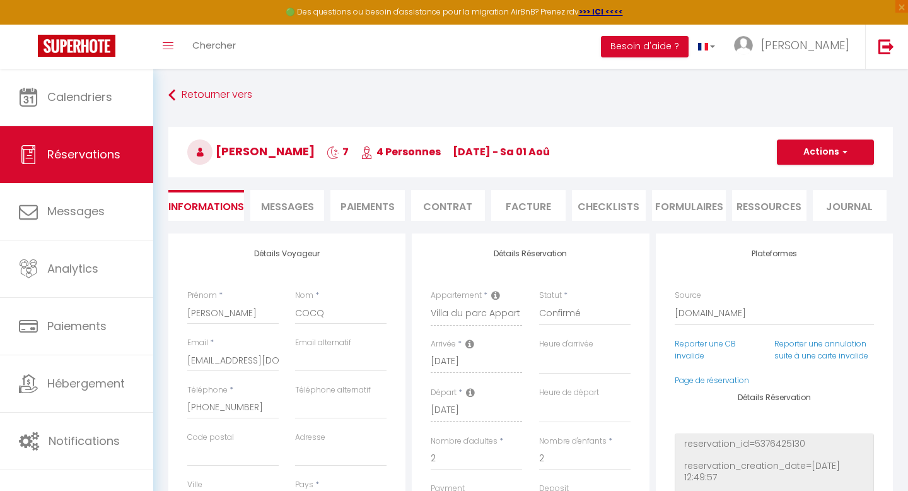
select select
checkbox input "false"
type textarea "** THIS RESERVATION HAS BEEN PRE-PAID ** BOOKING NOTE : Payment charge is EUR 4…"
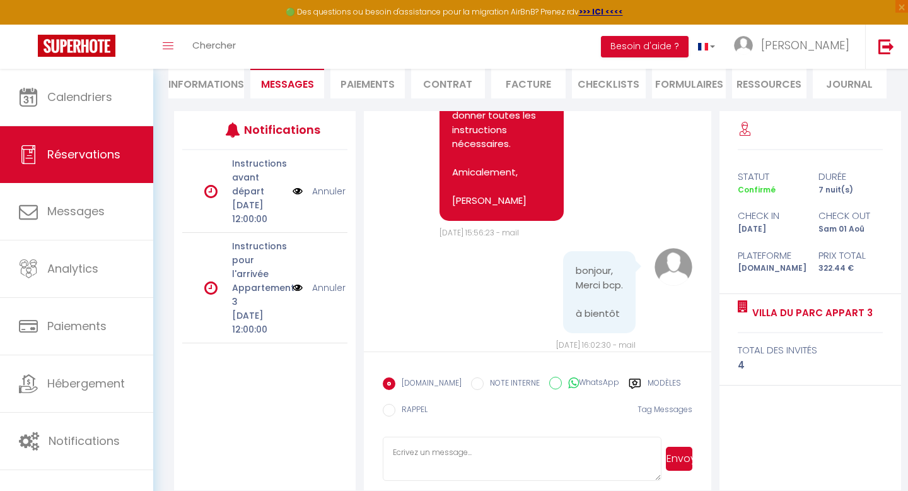
scroll to position [137, 0]
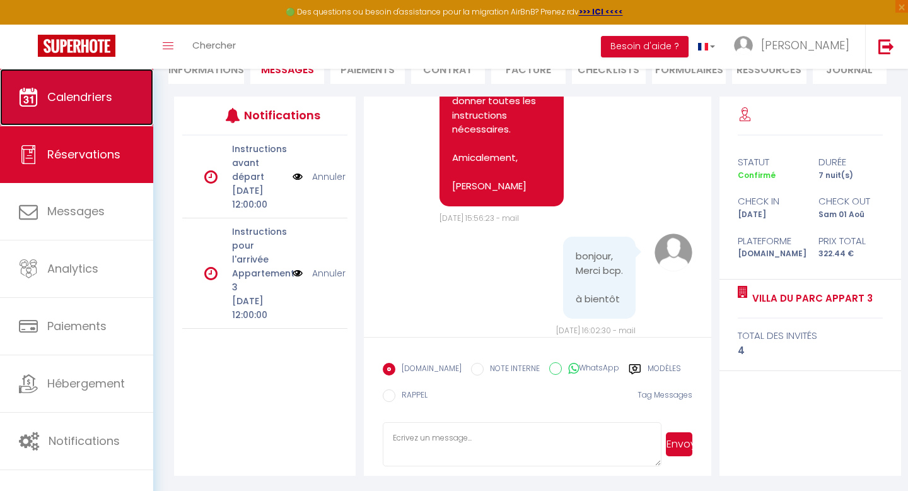
click at [102, 96] on span "Calendriers" at bounding box center [79, 97] width 65 height 16
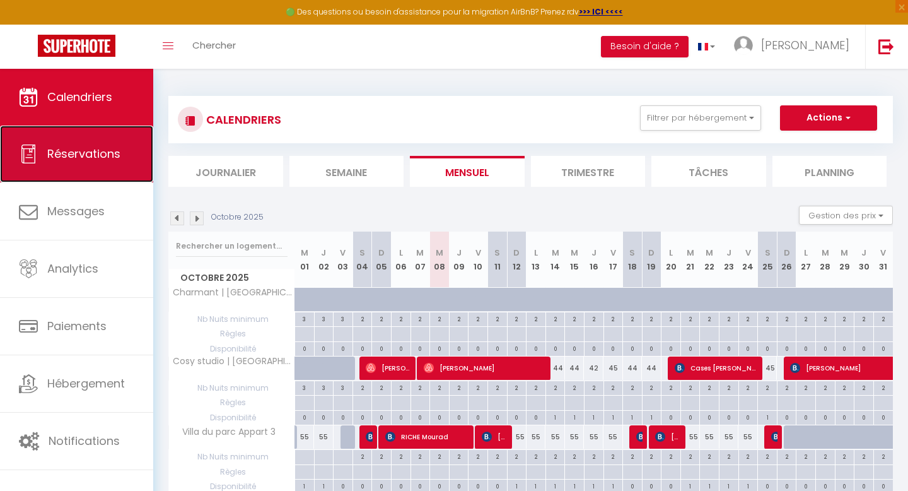
click at [65, 158] on span "Réservations" at bounding box center [83, 154] width 73 height 16
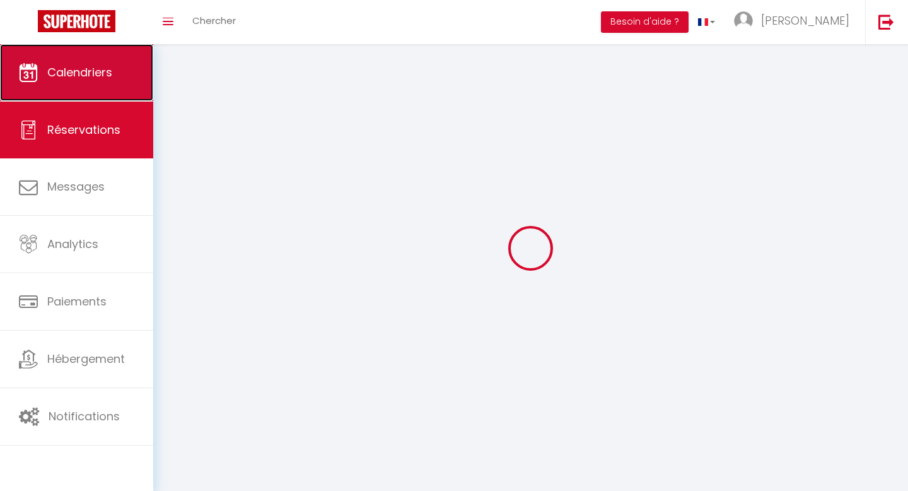
click at [78, 78] on span "Calendriers" at bounding box center [79, 72] width 65 height 16
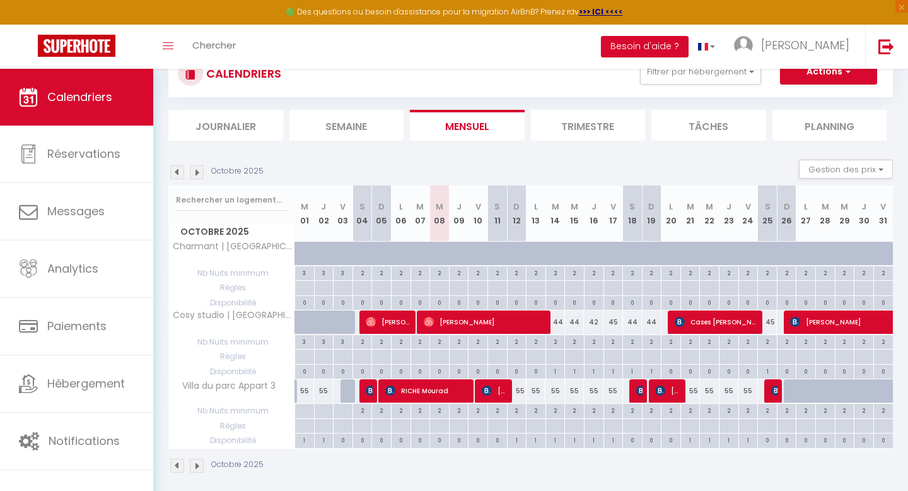
scroll to position [69, 0]
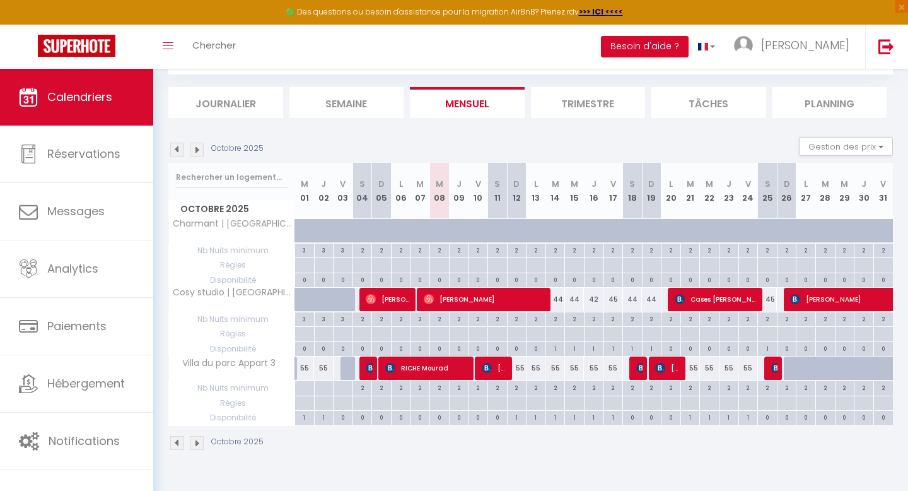
click at [348, 104] on li "Semaine" at bounding box center [346, 102] width 115 height 31
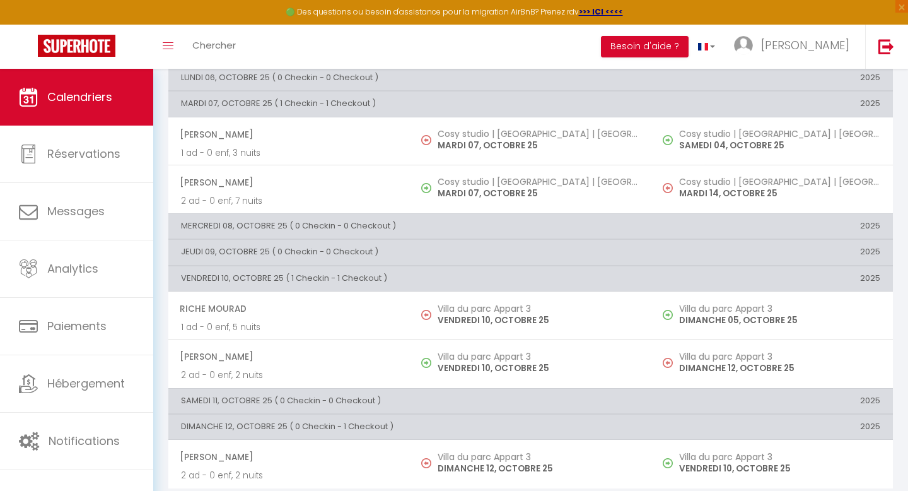
scroll to position [179, 0]
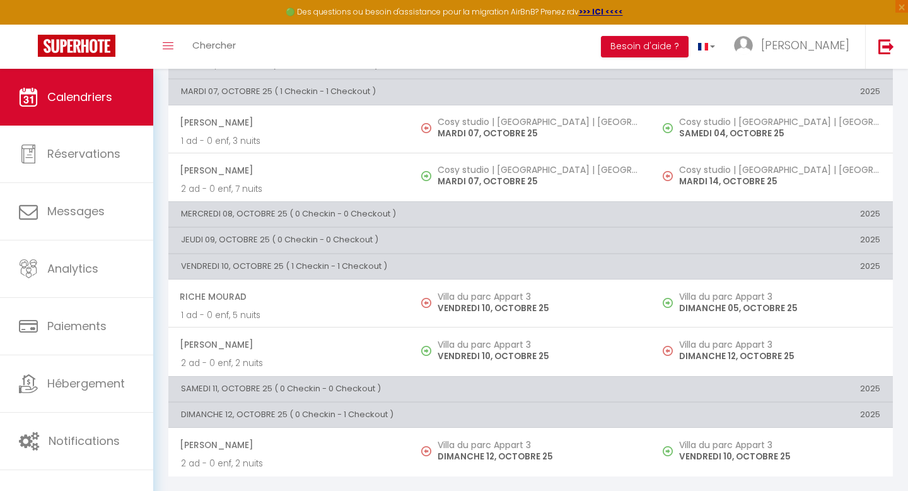
click at [302, 50] on div "Toggle menubar Chercher BUTTON Besoin d'aide ? [PERSON_NAME] Équipe" at bounding box center [494, 47] width 807 height 44
